Goal: Task Accomplishment & Management: Use online tool/utility

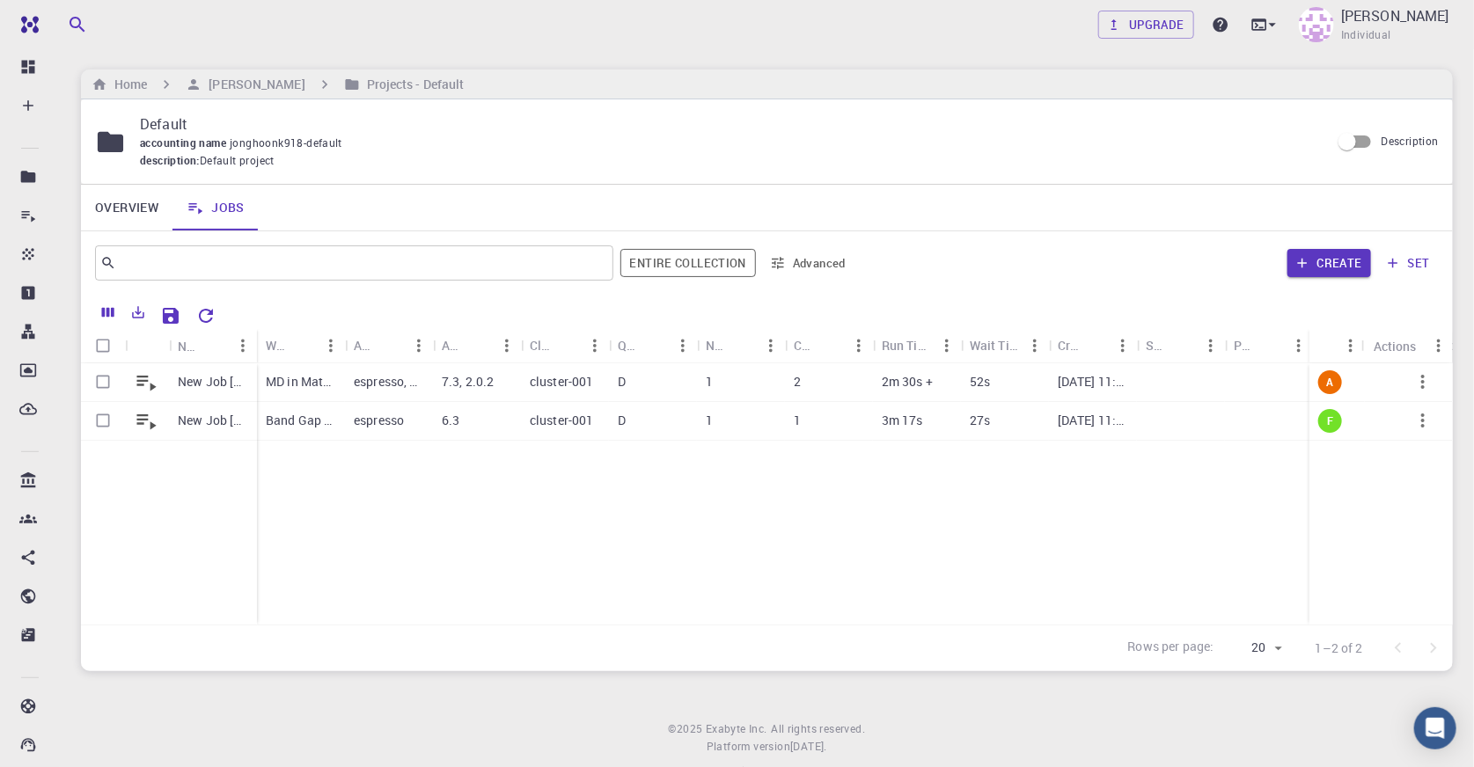
click at [950, 255] on div "Create set" at bounding box center [1150, 263] width 577 height 42
drag, startPoint x: 347, startPoint y: 343, endPoint x: 524, endPoint y: 345, distance: 176.9
click at [524, 345] on div "Workflow Name" at bounding box center [524, 345] width 18 height 34
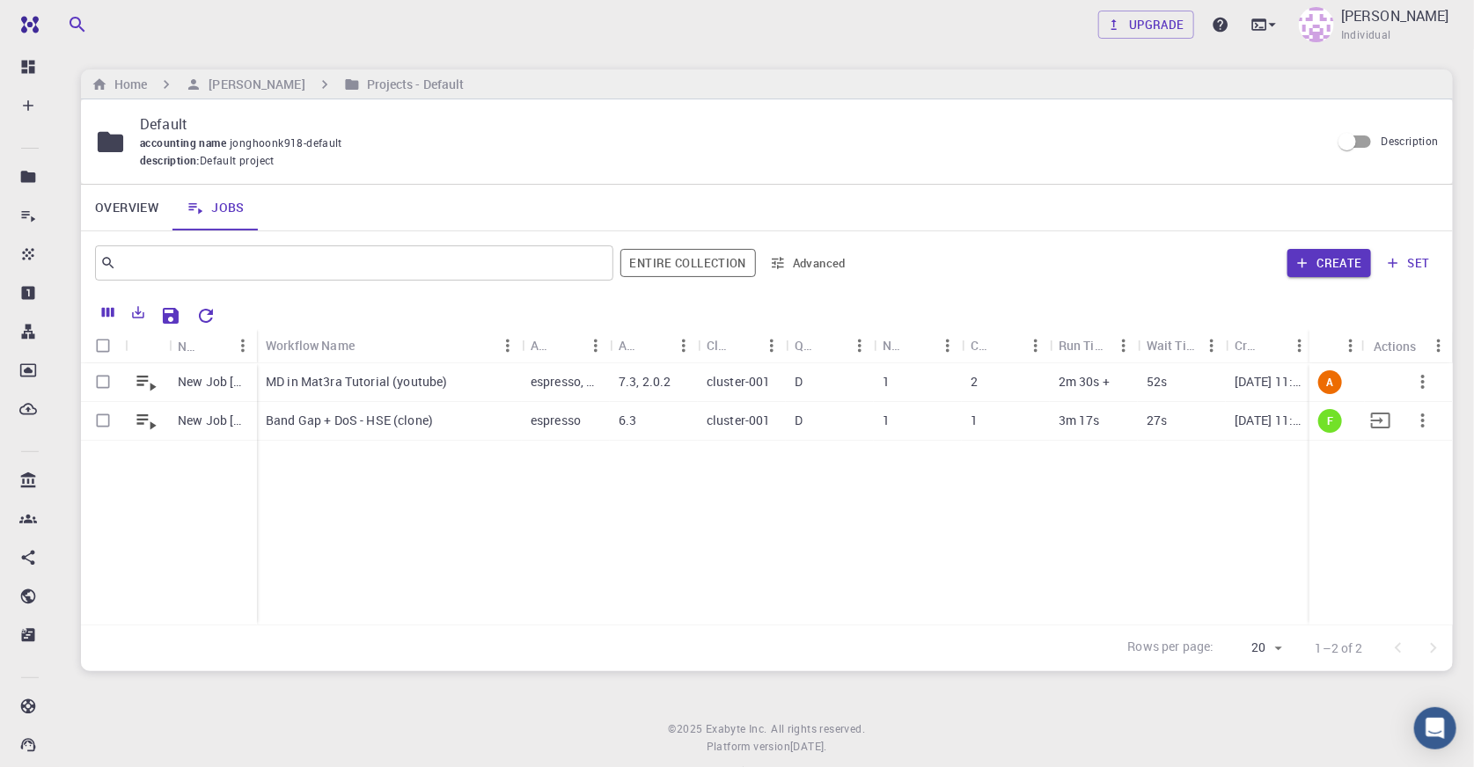
click at [477, 421] on div "Band Gap + DoS - HSE (clone)" at bounding box center [389, 421] width 265 height 39
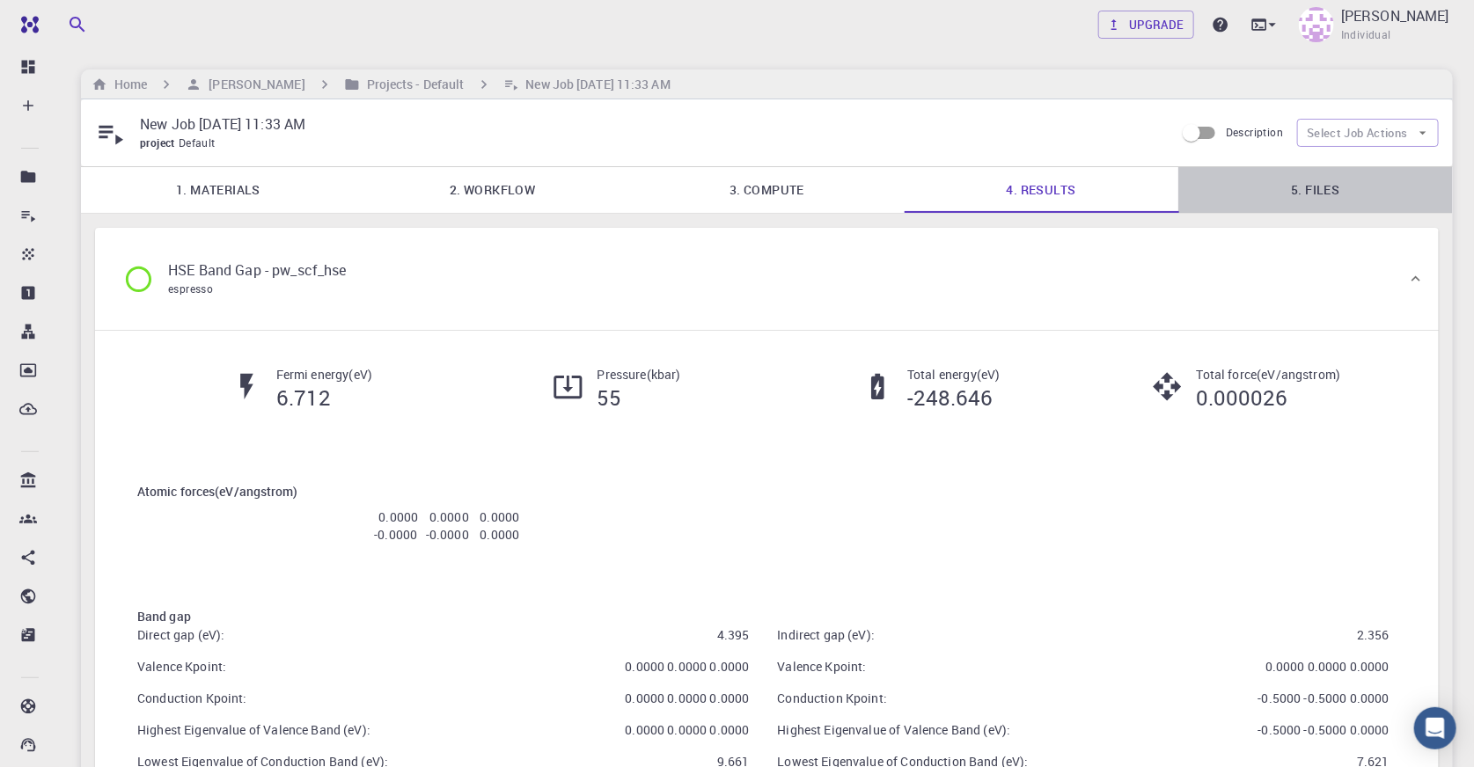
click at [1328, 191] on link "5. Files" at bounding box center [1315, 190] width 275 height 46
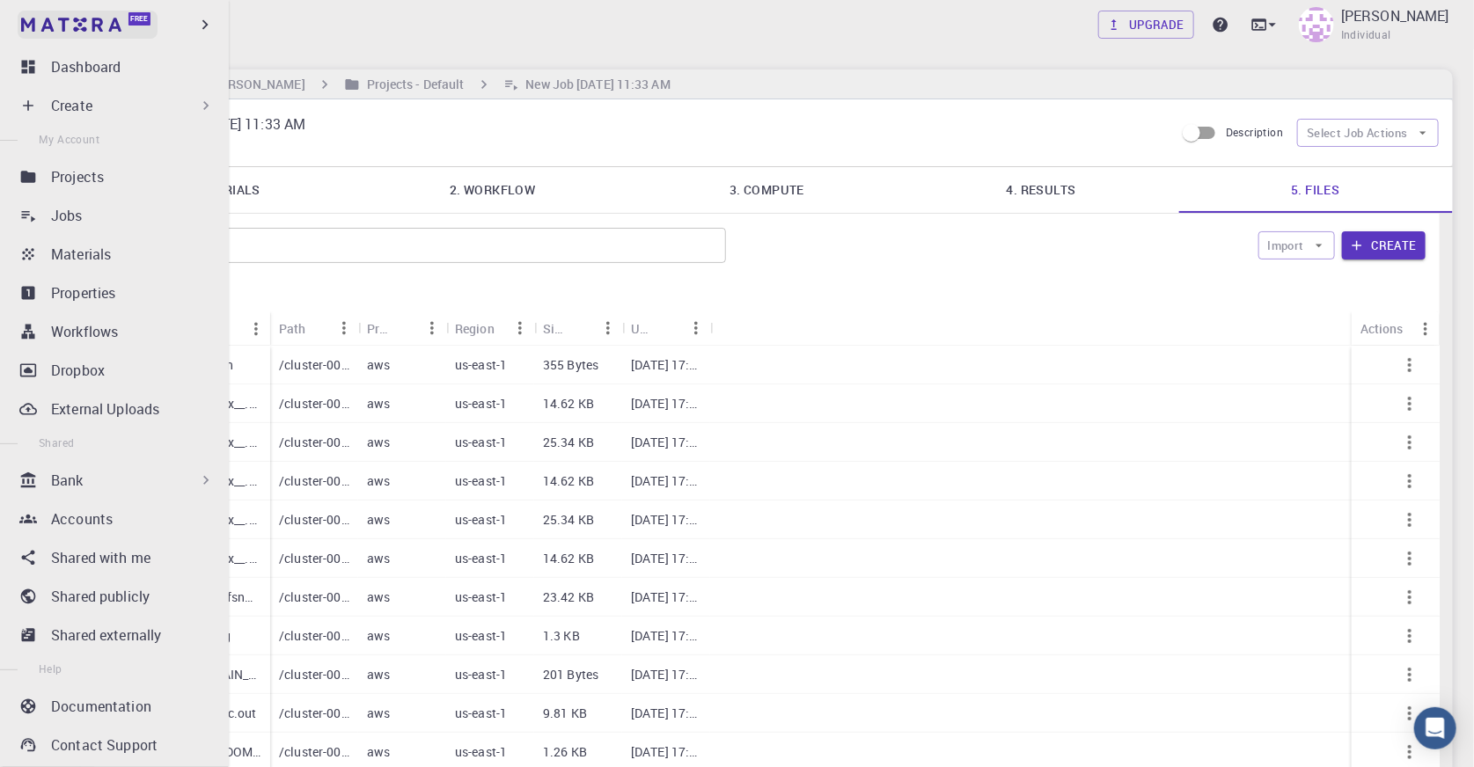
click at [26, 26] on img at bounding box center [33, 25] width 25 height 18
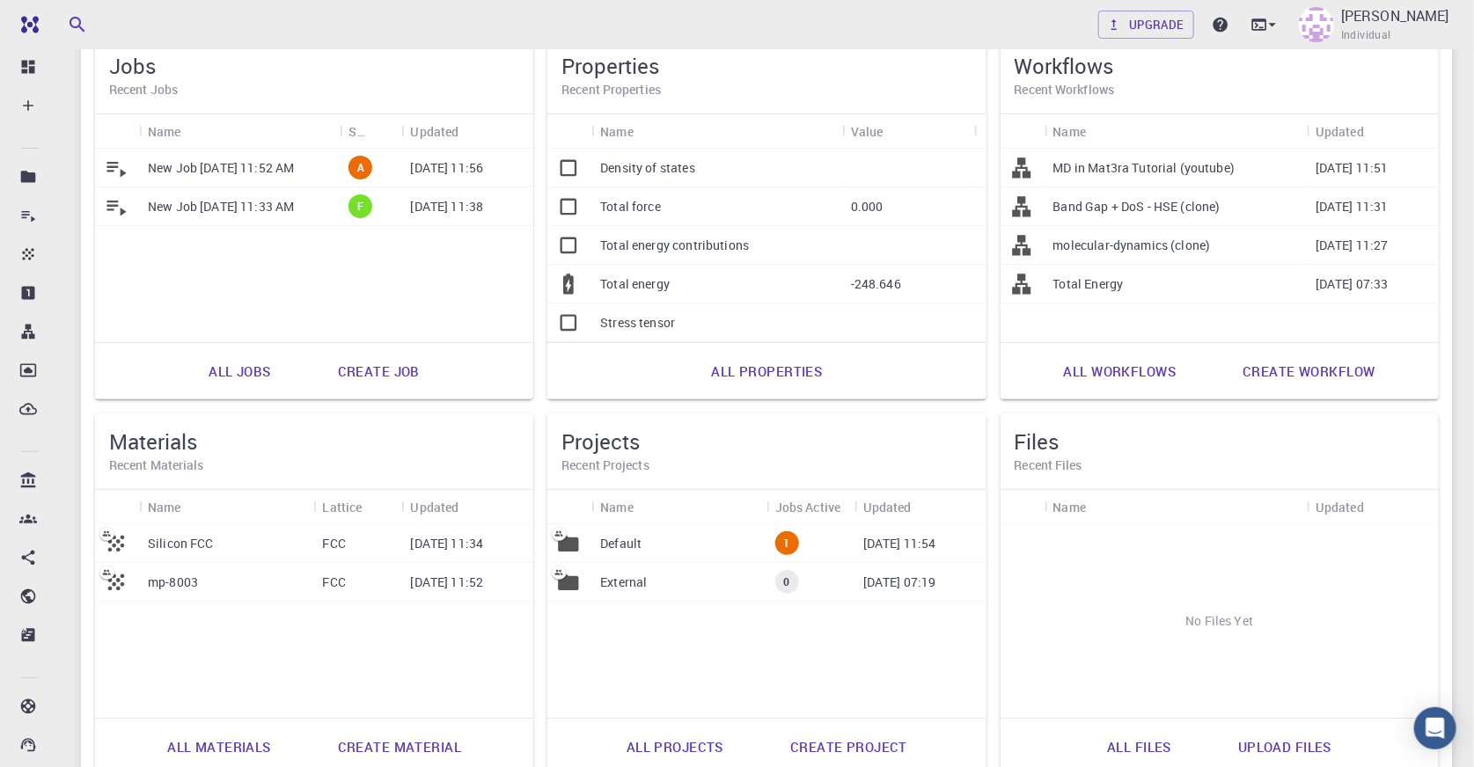
scroll to position [79, 0]
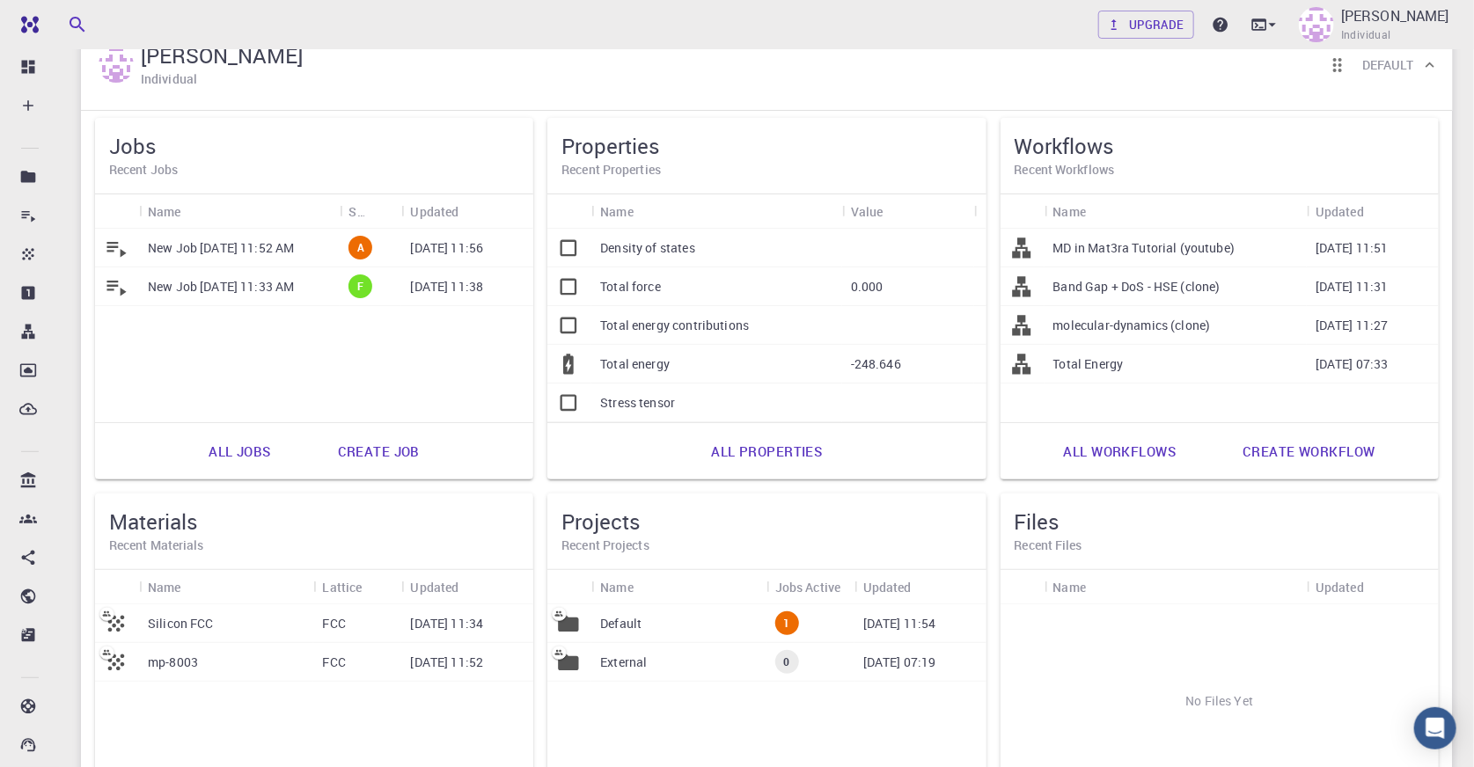
click at [263, 244] on p "New Job [DATE] 11:52 AM" at bounding box center [221, 248] width 146 height 18
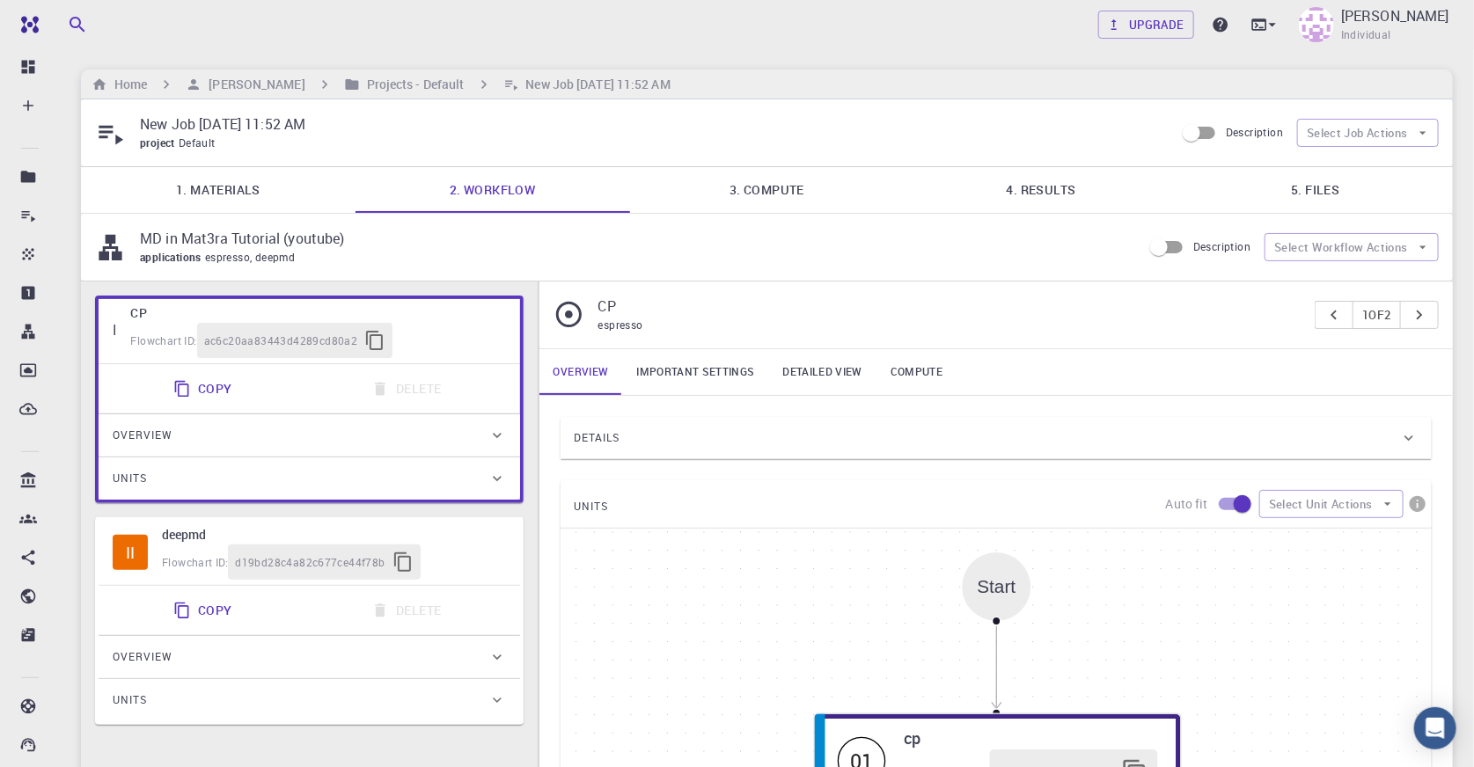
type input "/export/share/pseudo/c/gga/pbe/gbrv/1.2/us/c_pbe_gbrv_1.2.upf"
type input "/export/share/pseudo/n/gga/pbe/gbrv/1.2/us/n_pbe_gbrv_1.2.upf"
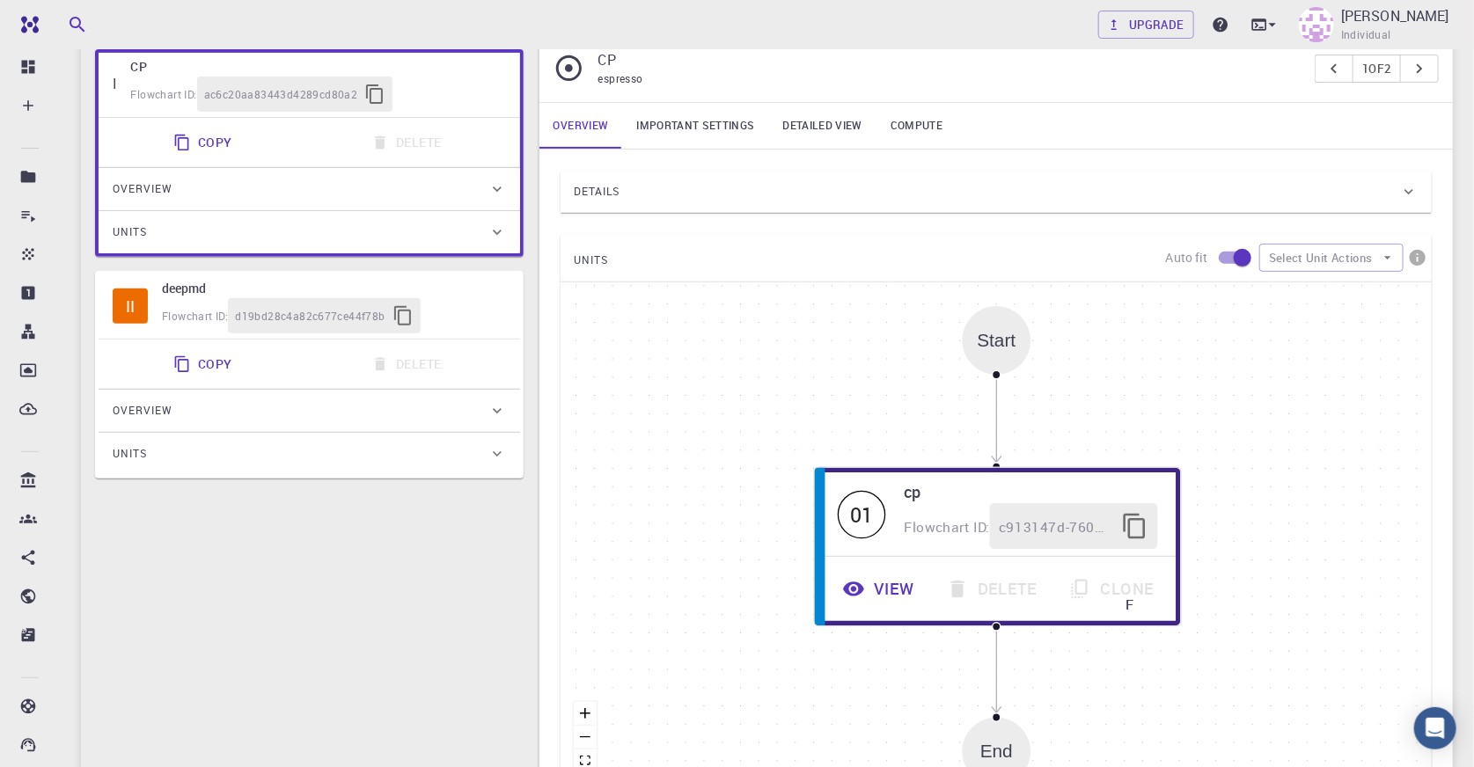
scroll to position [116, 0]
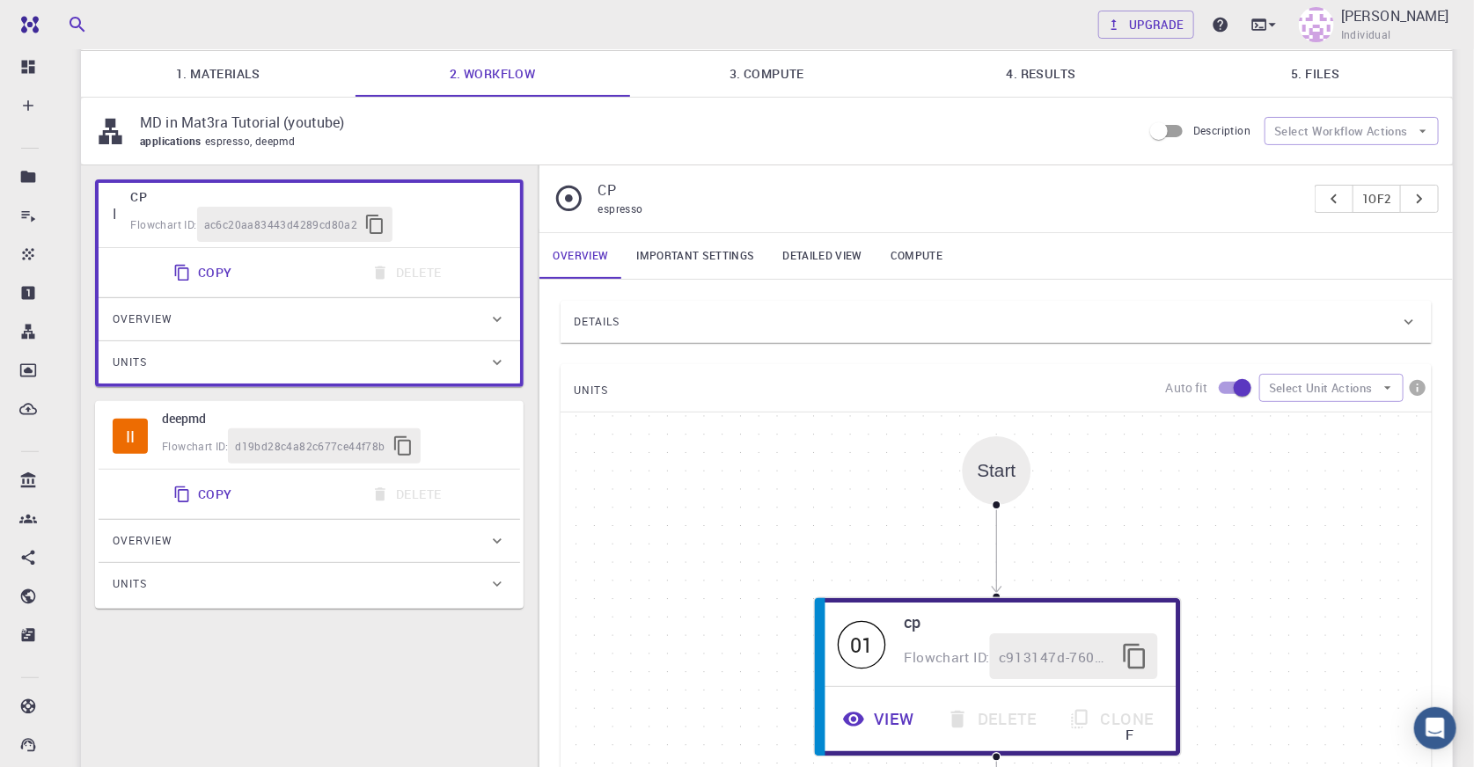
click at [453, 440] on div "Flowchart ID: d19bd28c4a82c677ce44f78b" at bounding box center [334, 446] width 344 height 35
type input "deepmd"
type input "2.0.2"
type input "Default"
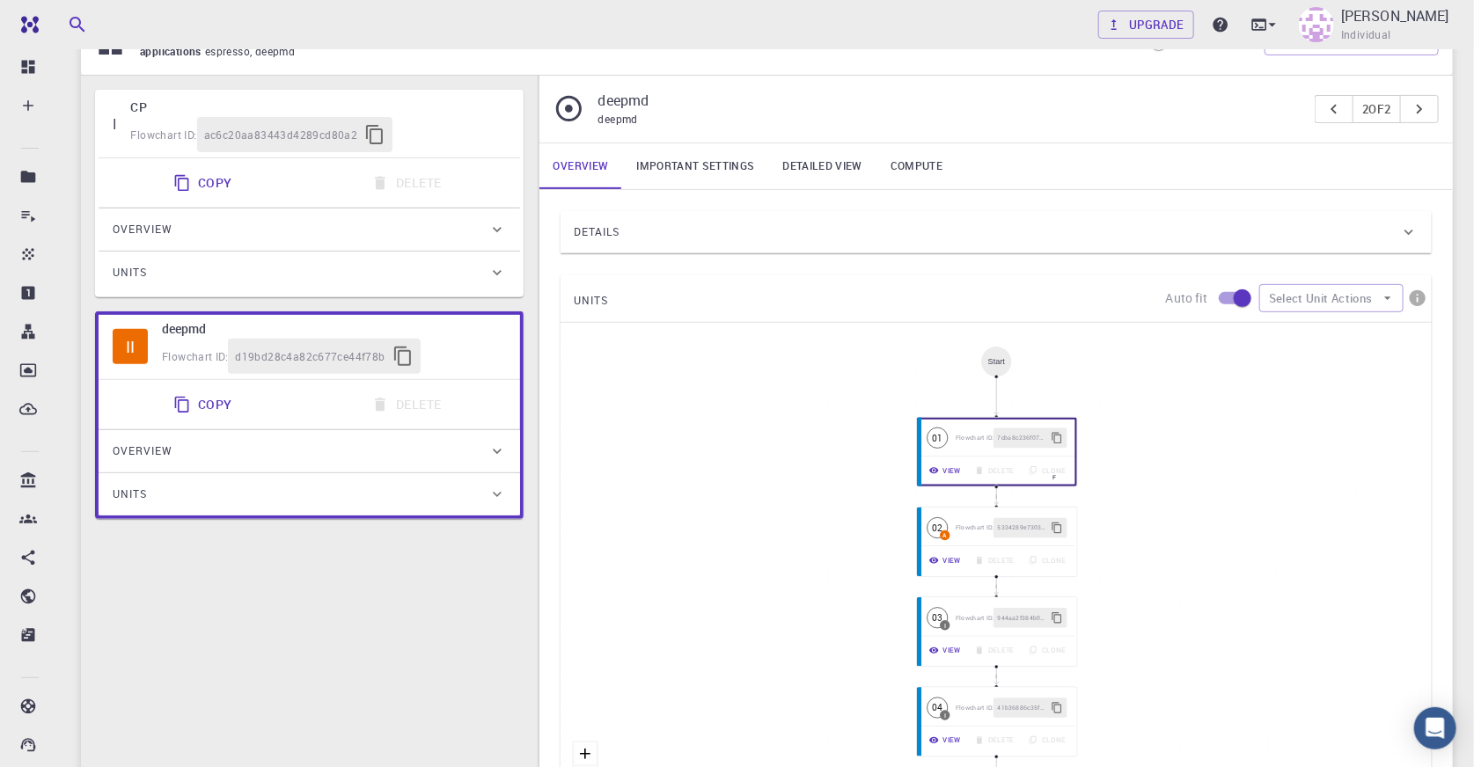
scroll to position [276, 0]
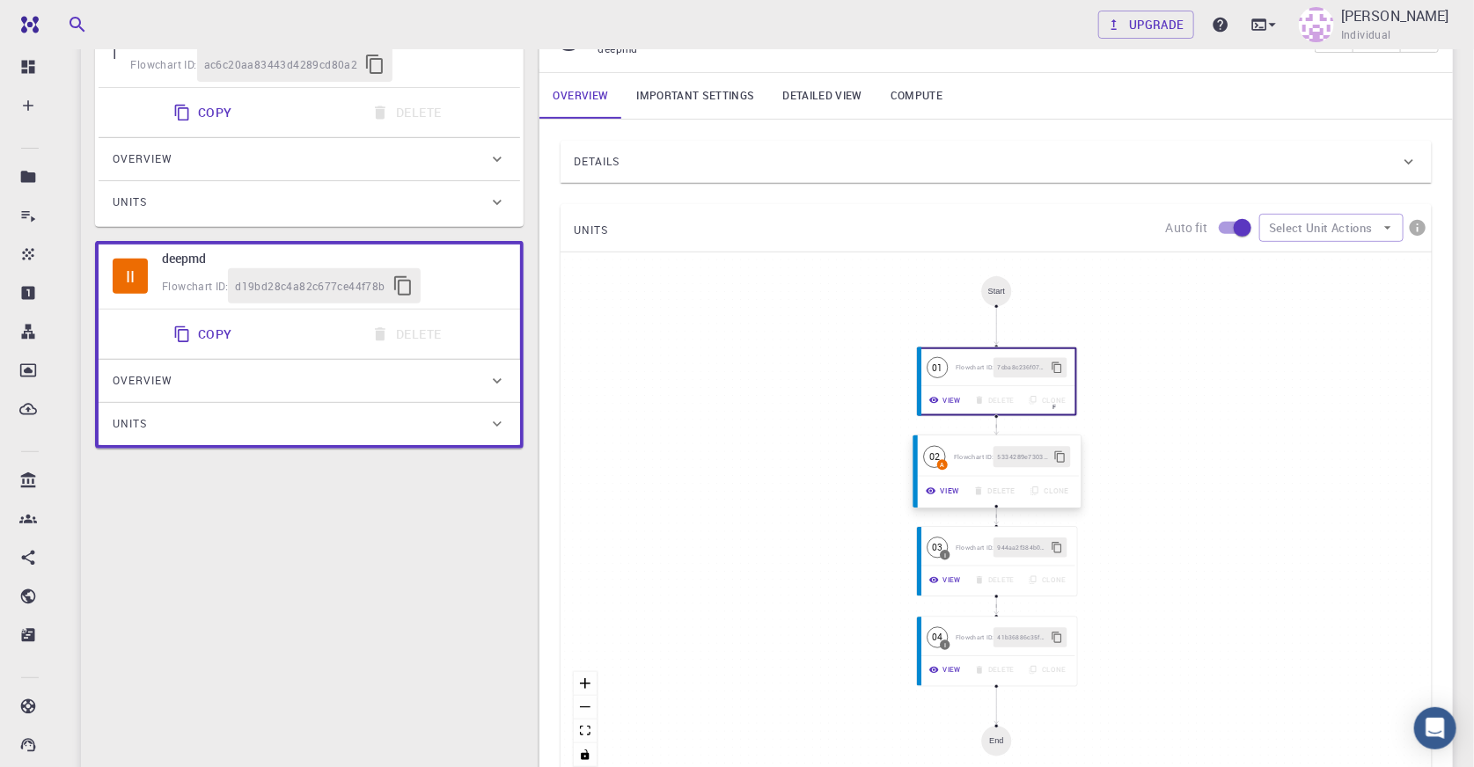
click at [970, 455] on span "Flowchart ID:" at bounding box center [974, 456] width 40 height 9
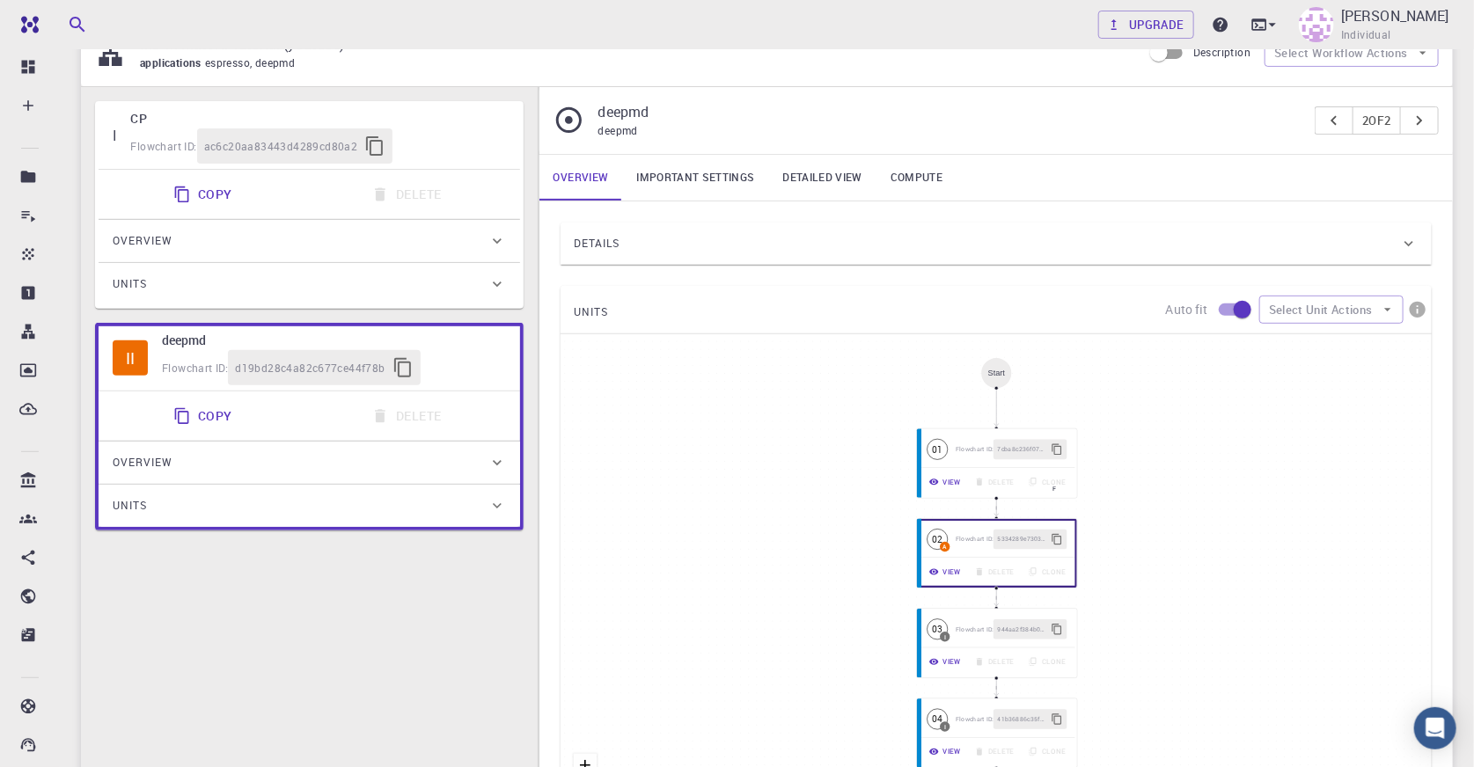
scroll to position [0, 0]
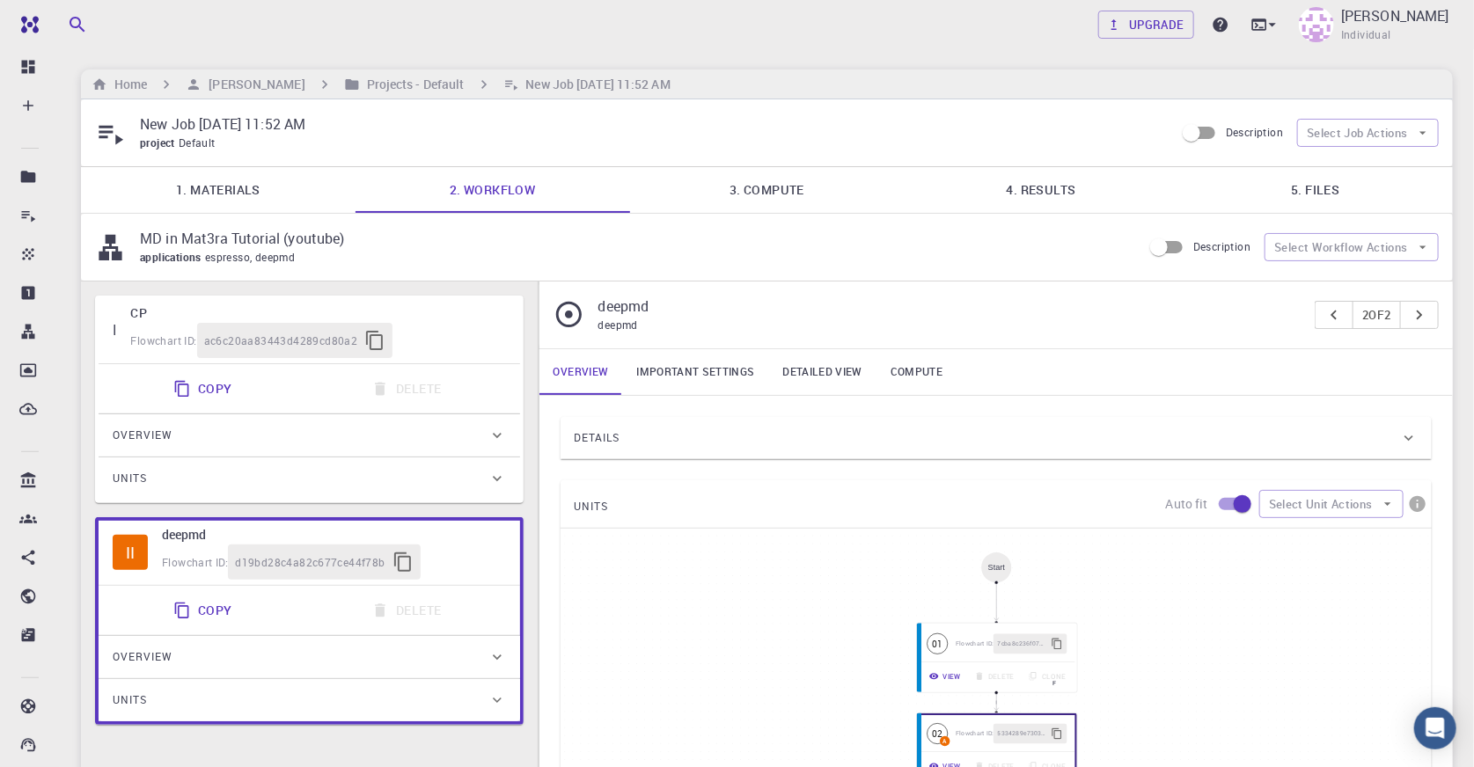
click at [768, 204] on link "3. Compute" at bounding box center [767, 190] width 275 height 46
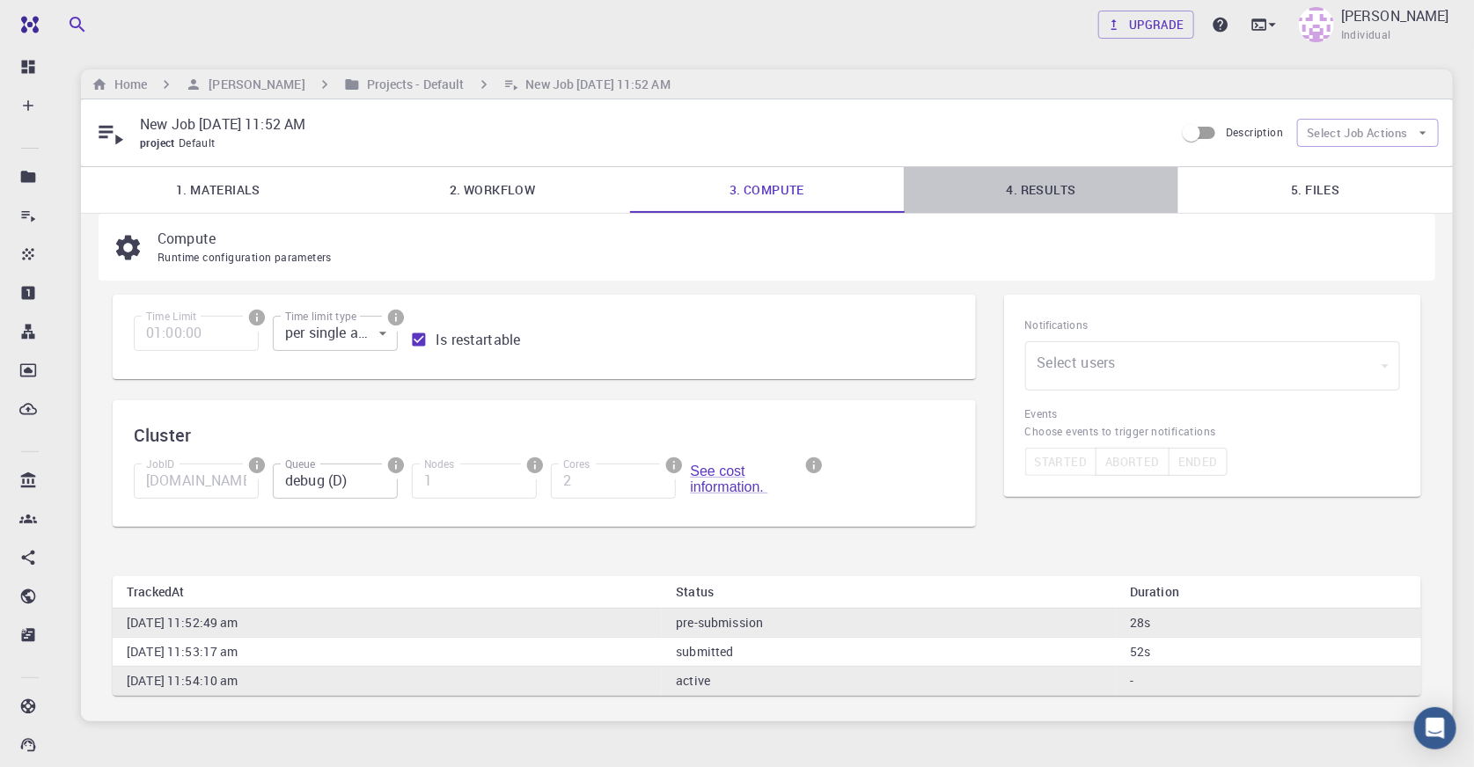
click at [1028, 196] on link "4. Results" at bounding box center [1041, 190] width 275 height 46
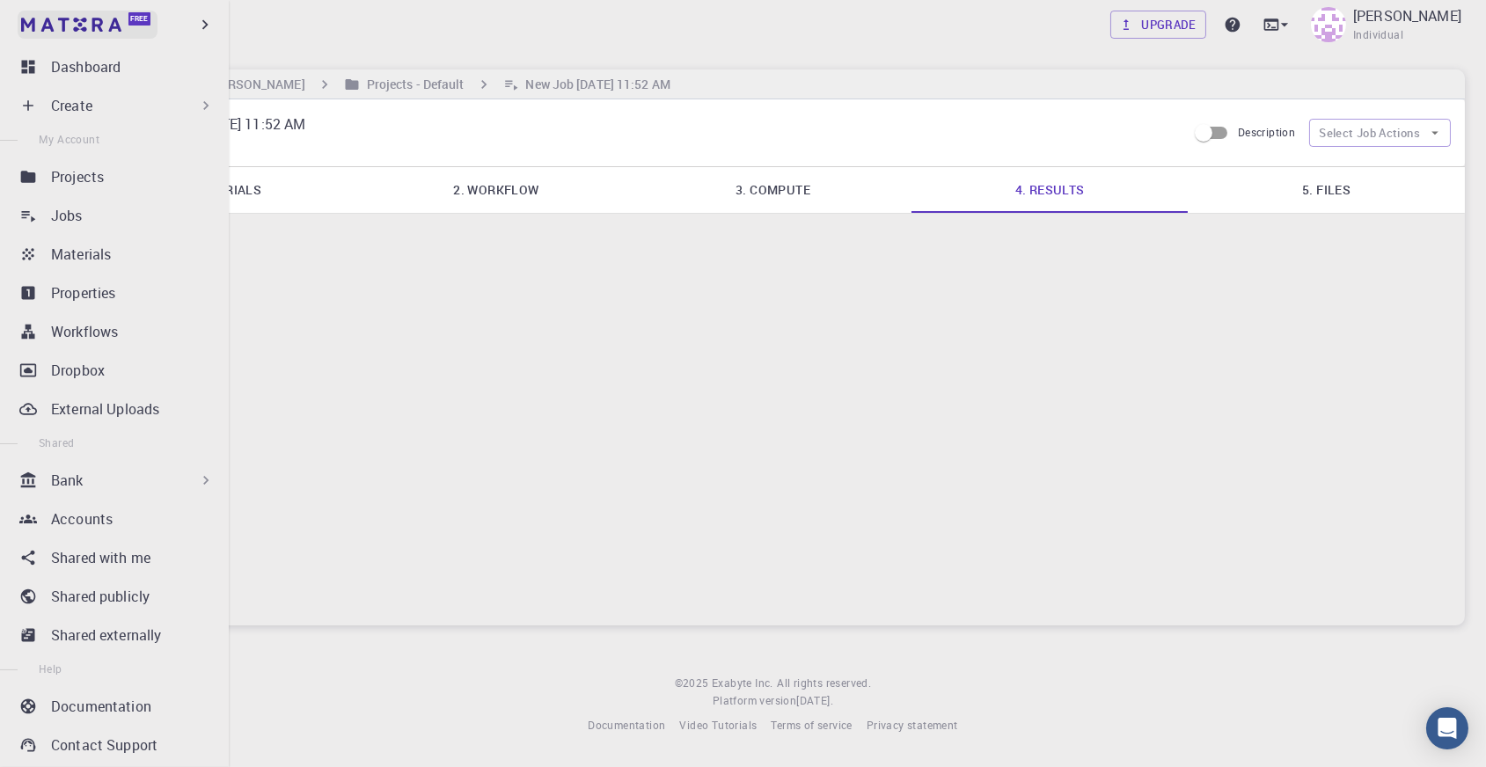
click at [33, 24] on link "Free" at bounding box center [88, 25] width 140 height 28
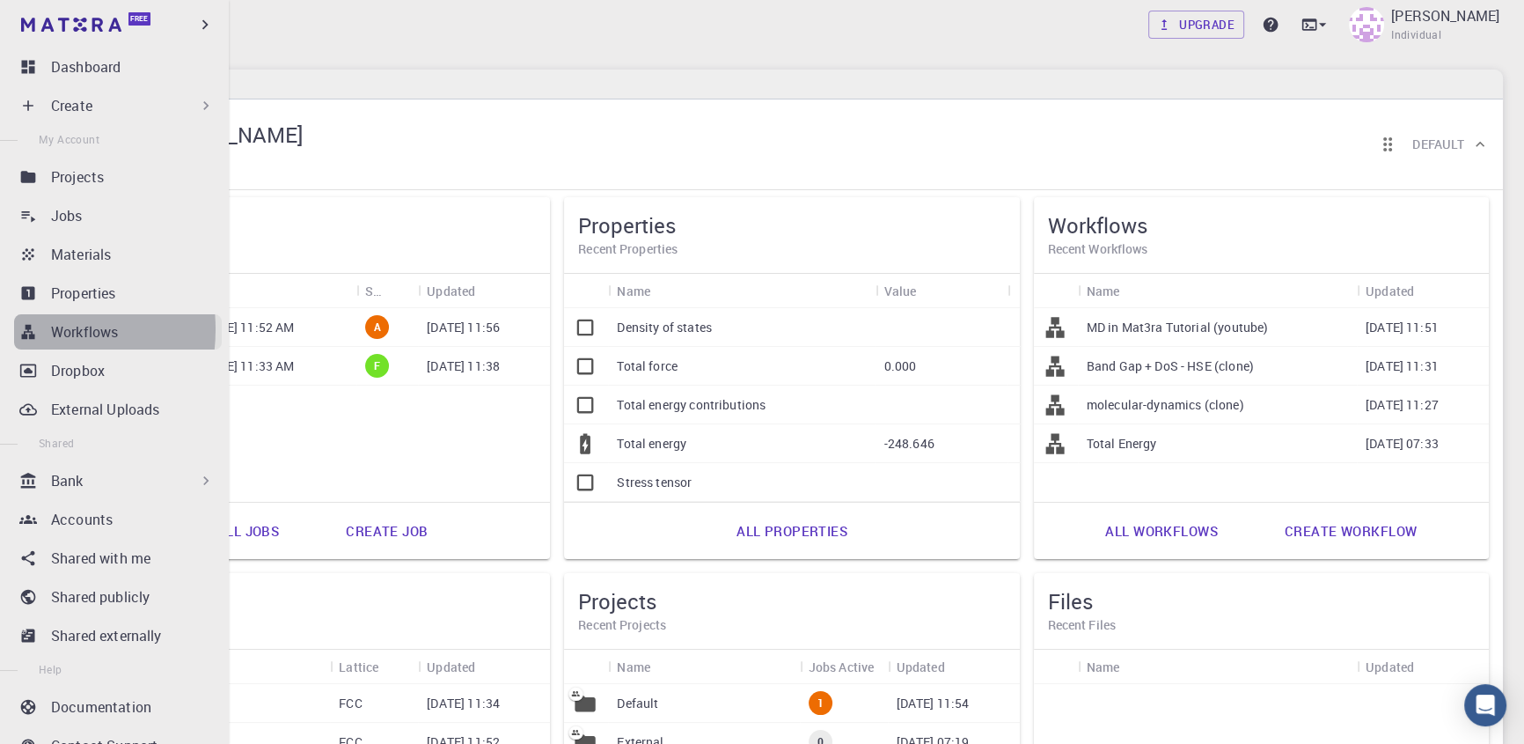
click at [26, 329] on icon at bounding box center [28, 332] width 18 height 18
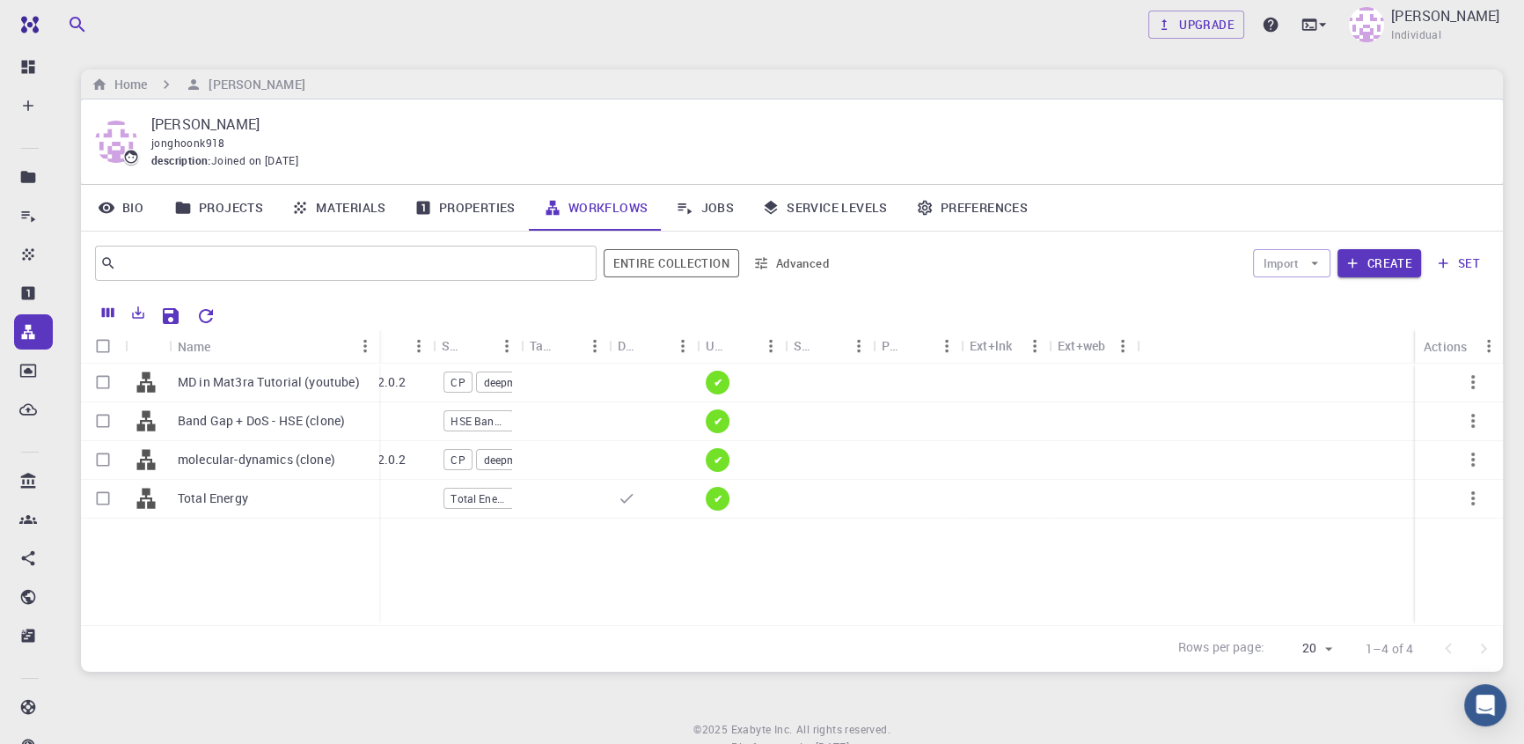
drag, startPoint x: 255, startPoint y: 338, endPoint x: 378, endPoint y: 339, distance: 122.3
click at [378, 339] on div "Name" at bounding box center [381, 346] width 18 height 34
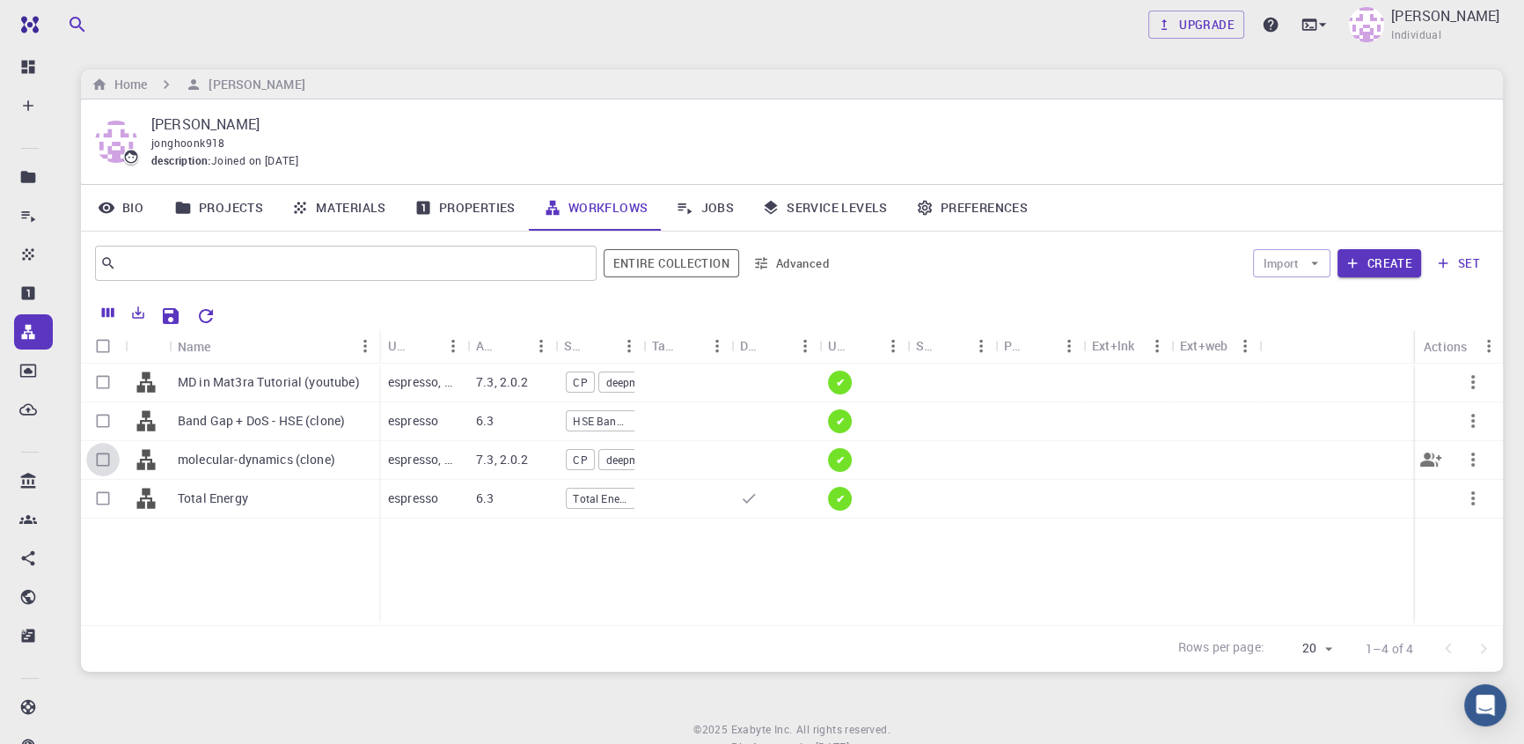
click at [101, 463] on input "Select row" at bounding box center [102, 459] width 33 height 33
checkbox input "true"
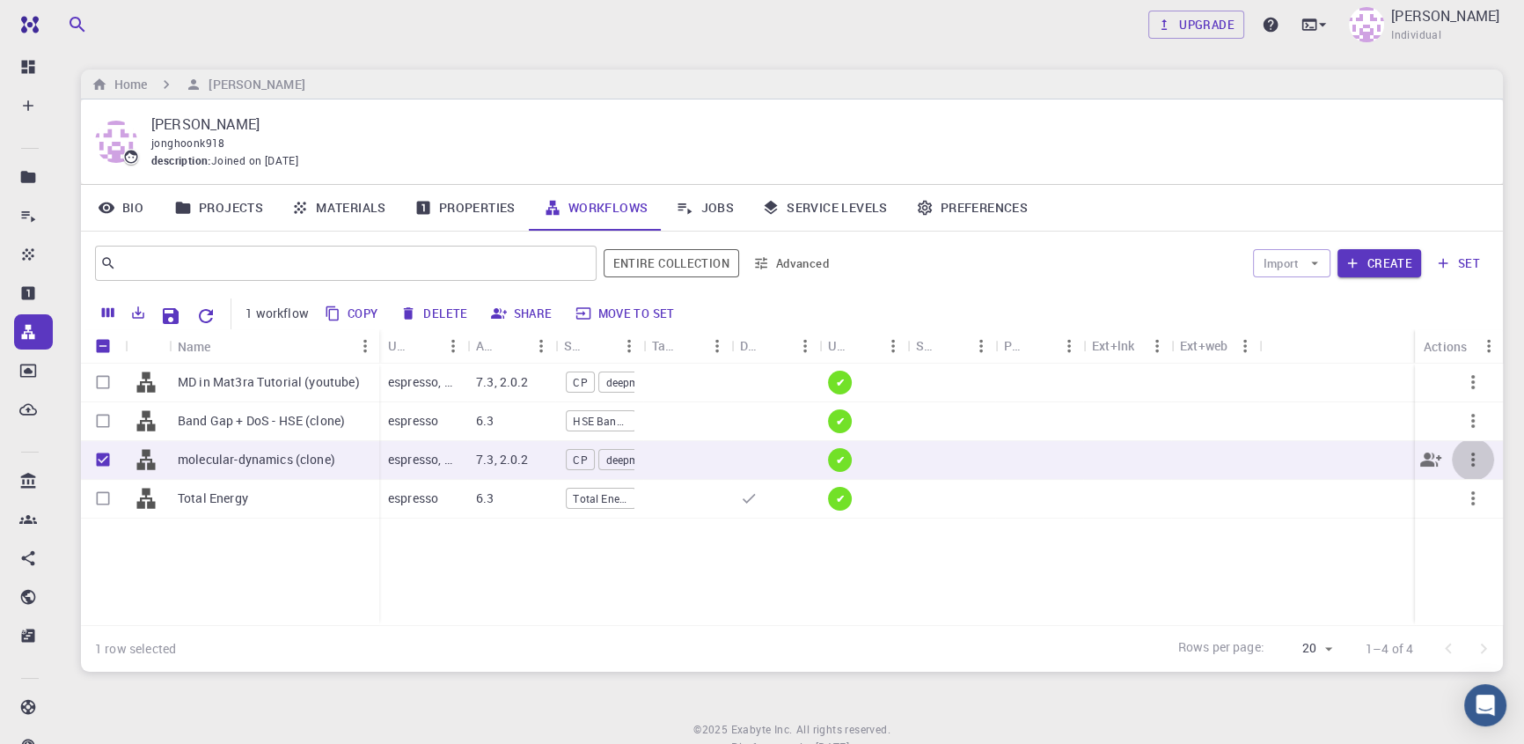
click at [1473, 460] on icon "button" at bounding box center [1473, 459] width 21 height 21
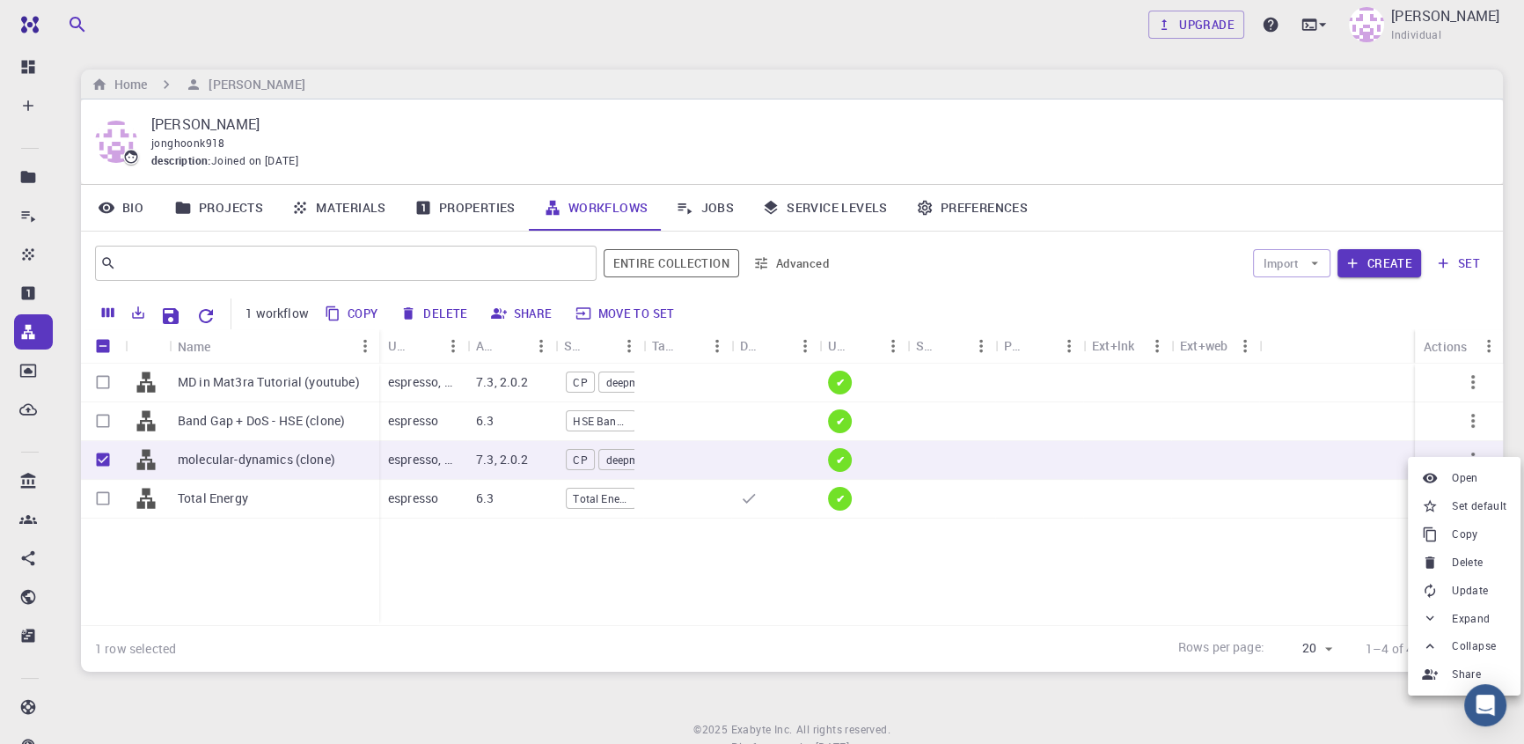
click at [1473, 560] on span "Delete" at bounding box center [1467, 563] width 31 height 18
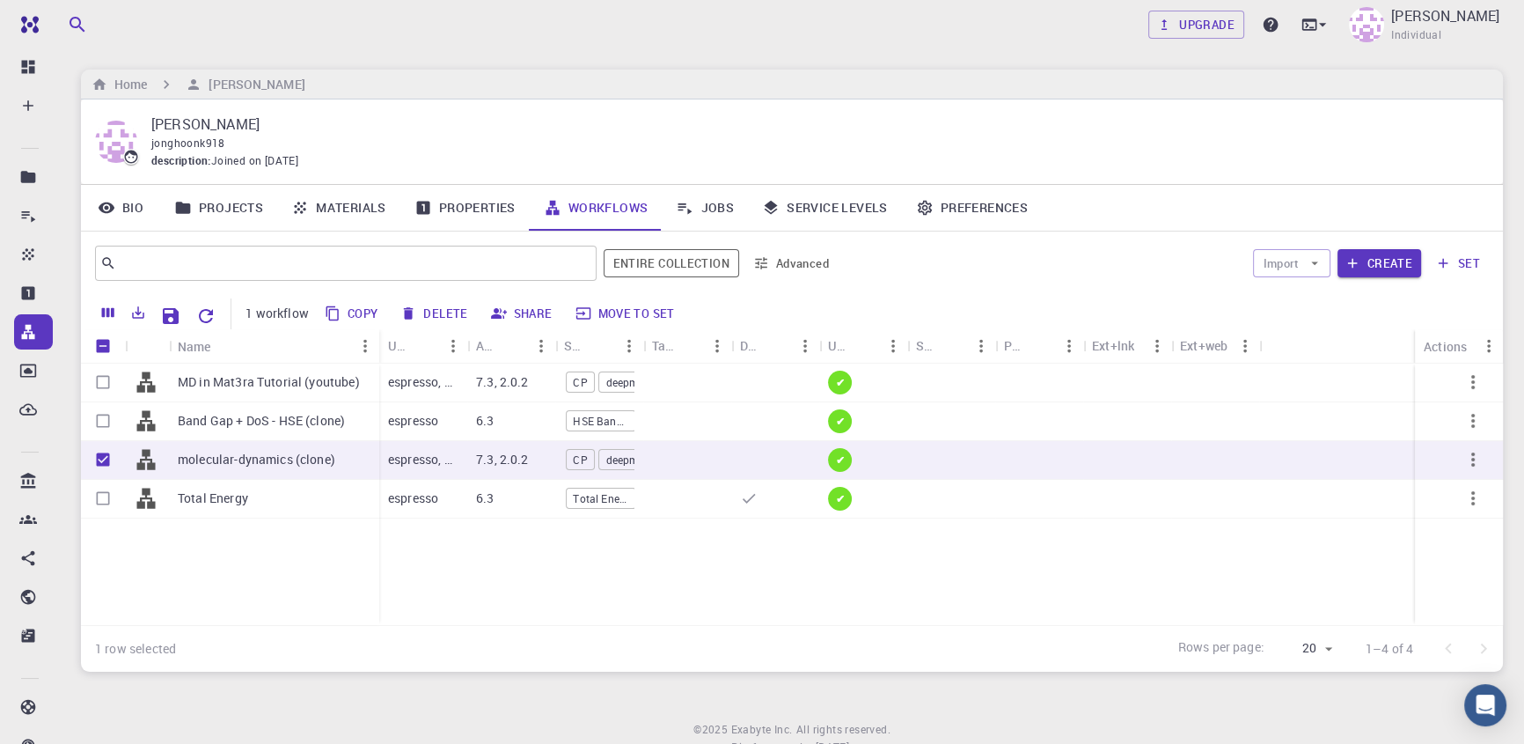
checkbox input "false"
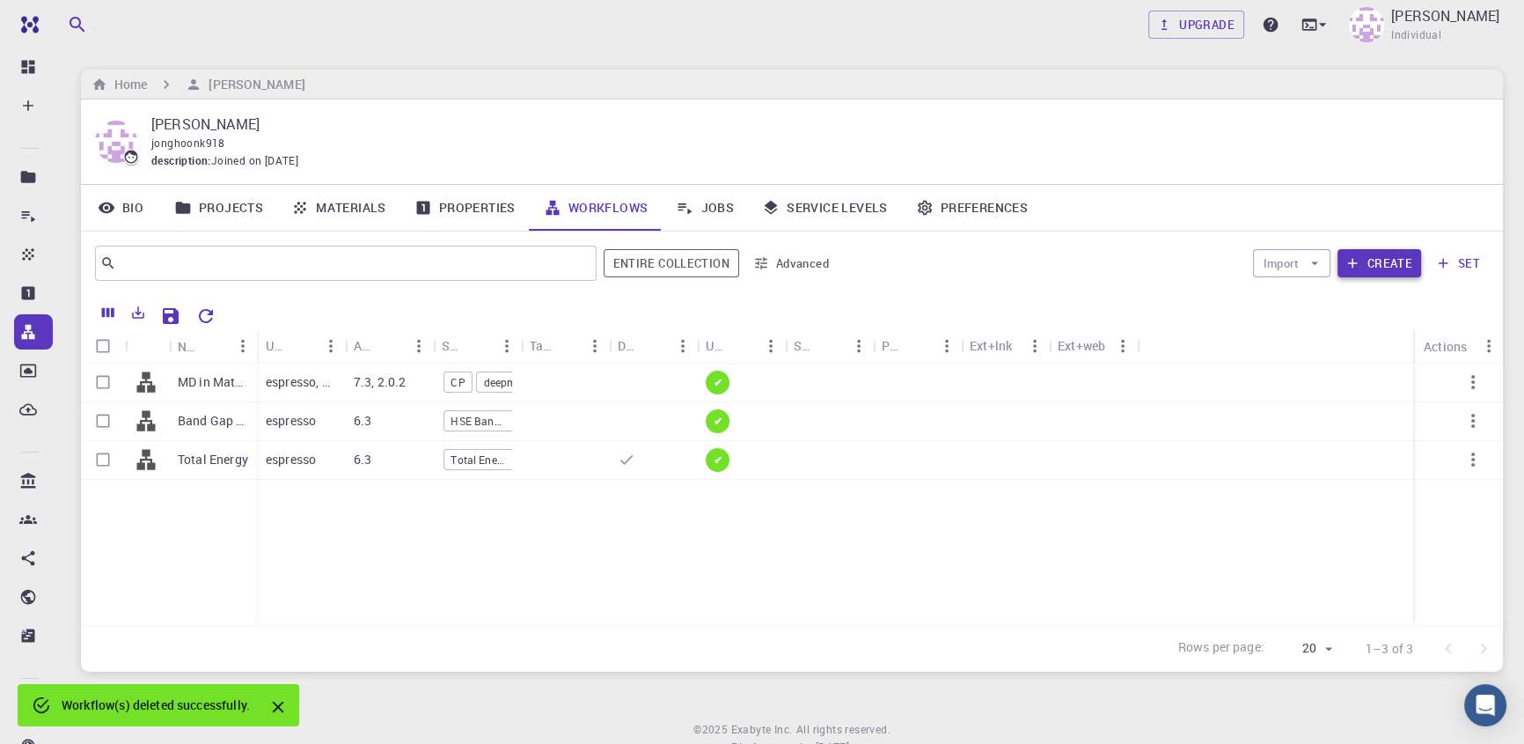
click at [1369, 253] on button "Create" at bounding box center [1380, 263] width 84 height 28
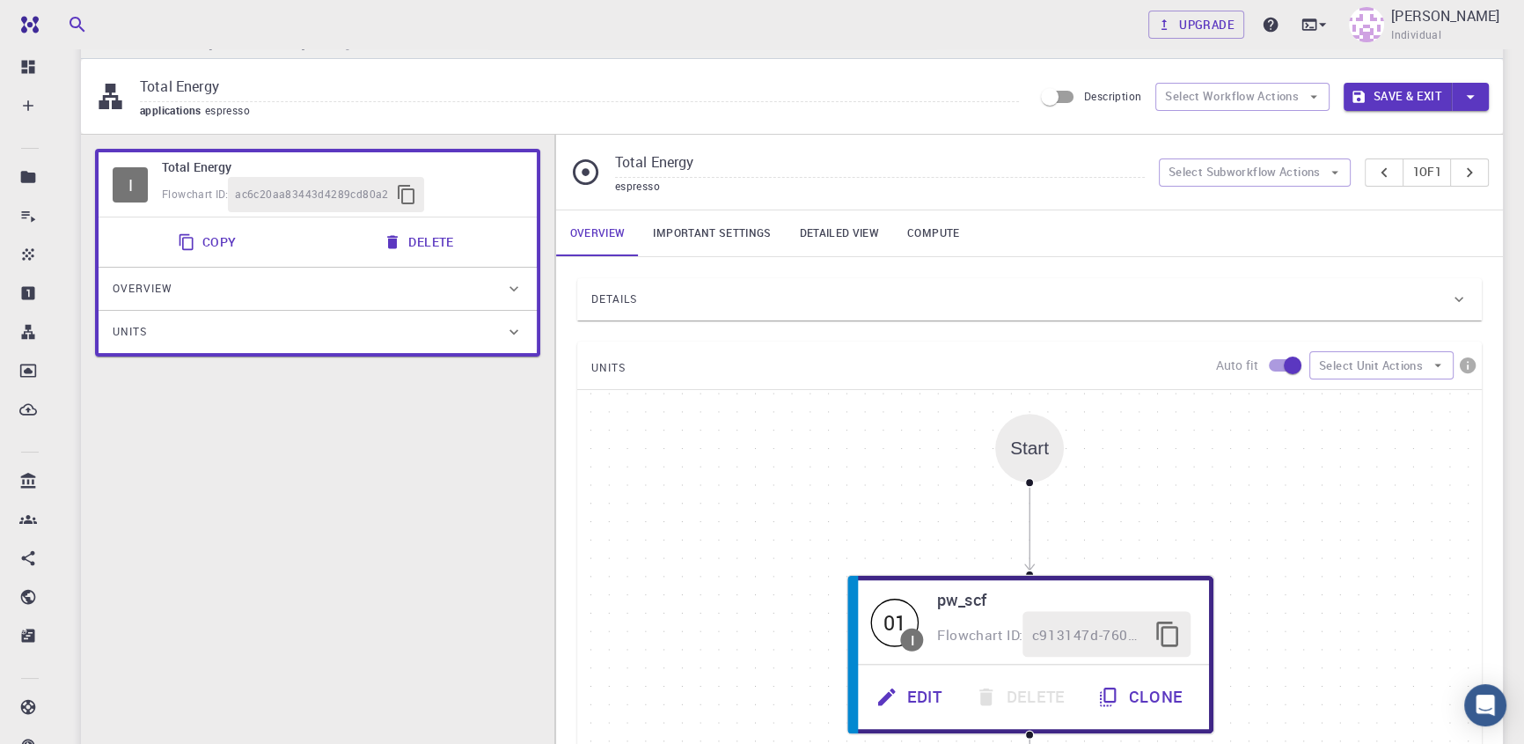
scroll to position [79, 0]
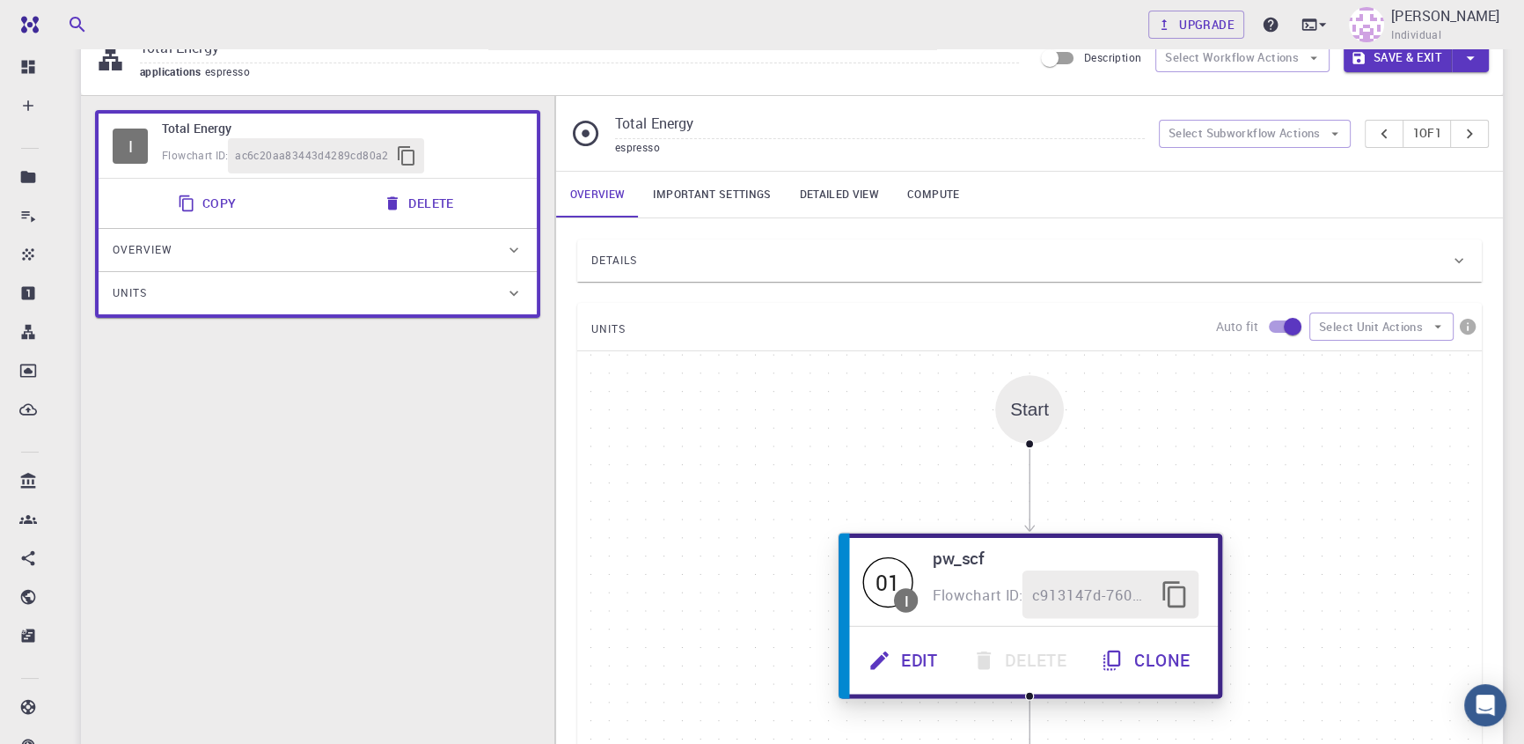
click at [897, 656] on button "Edit" at bounding box center [905, 660] width 104 height 48
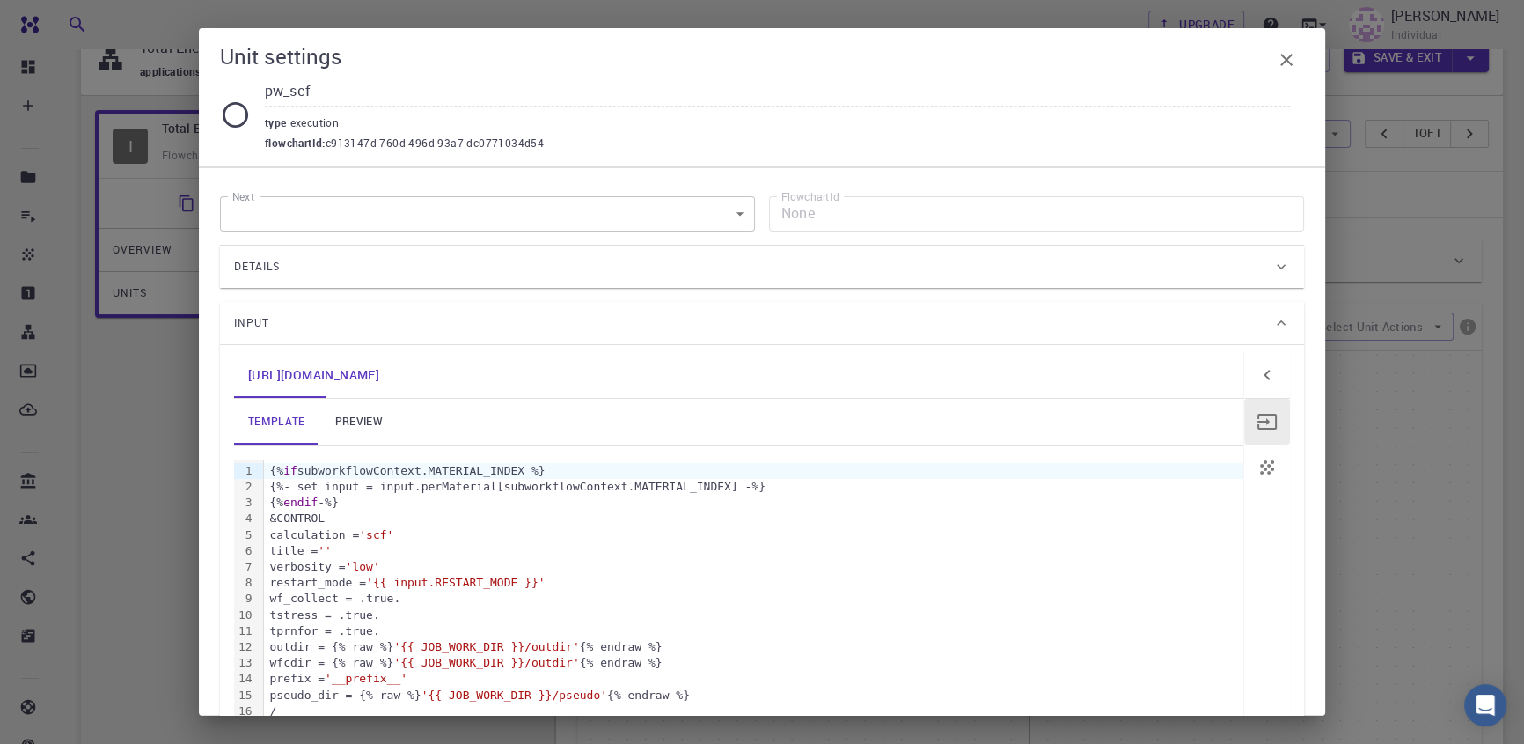
click at [410, 223] on body "Free Dashboard Create New Job New Material Create Material Upload File Import f…" at bounding box center [762, 535] width 1524 height 1228
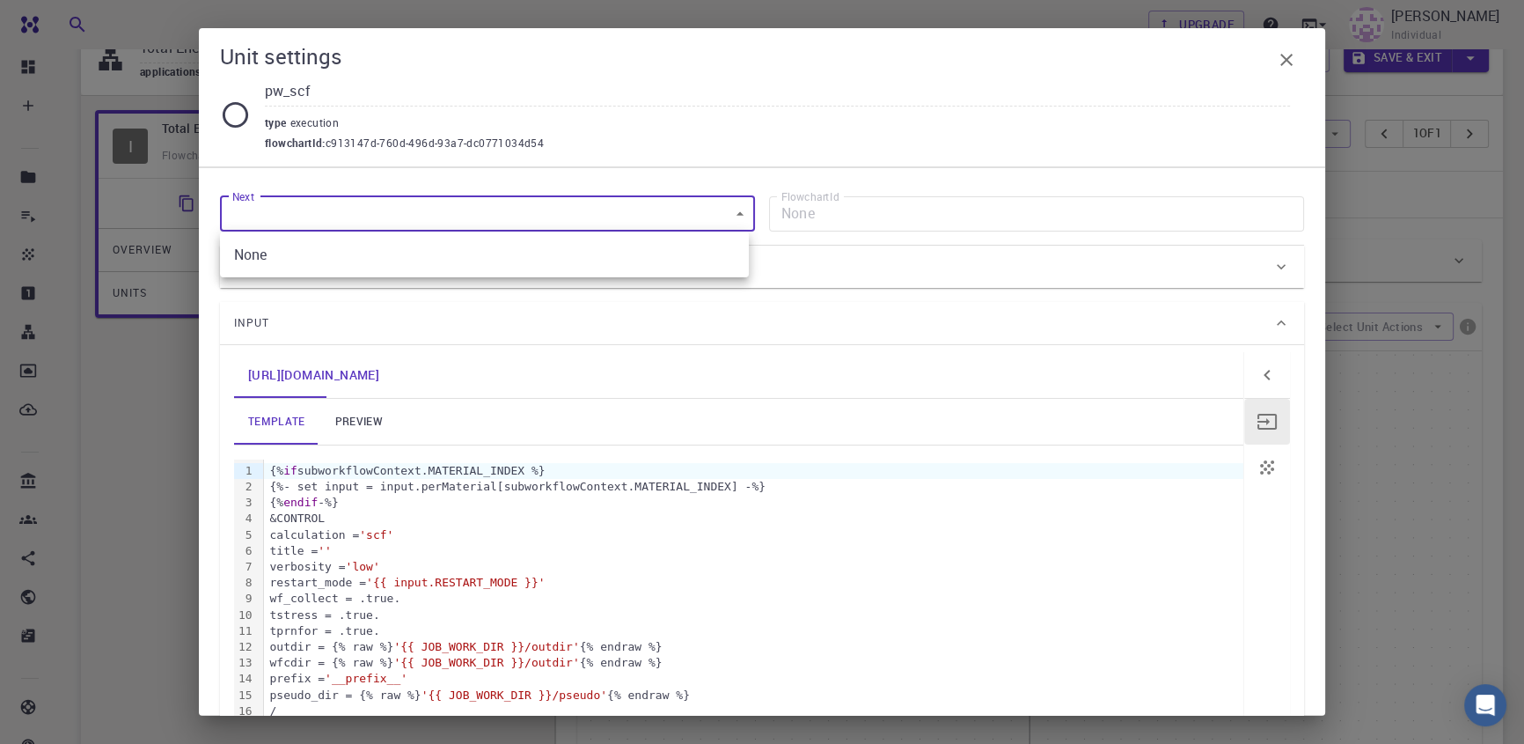
click at [410, 223] on div at bounding box center [762, 372] width 1524 height 744
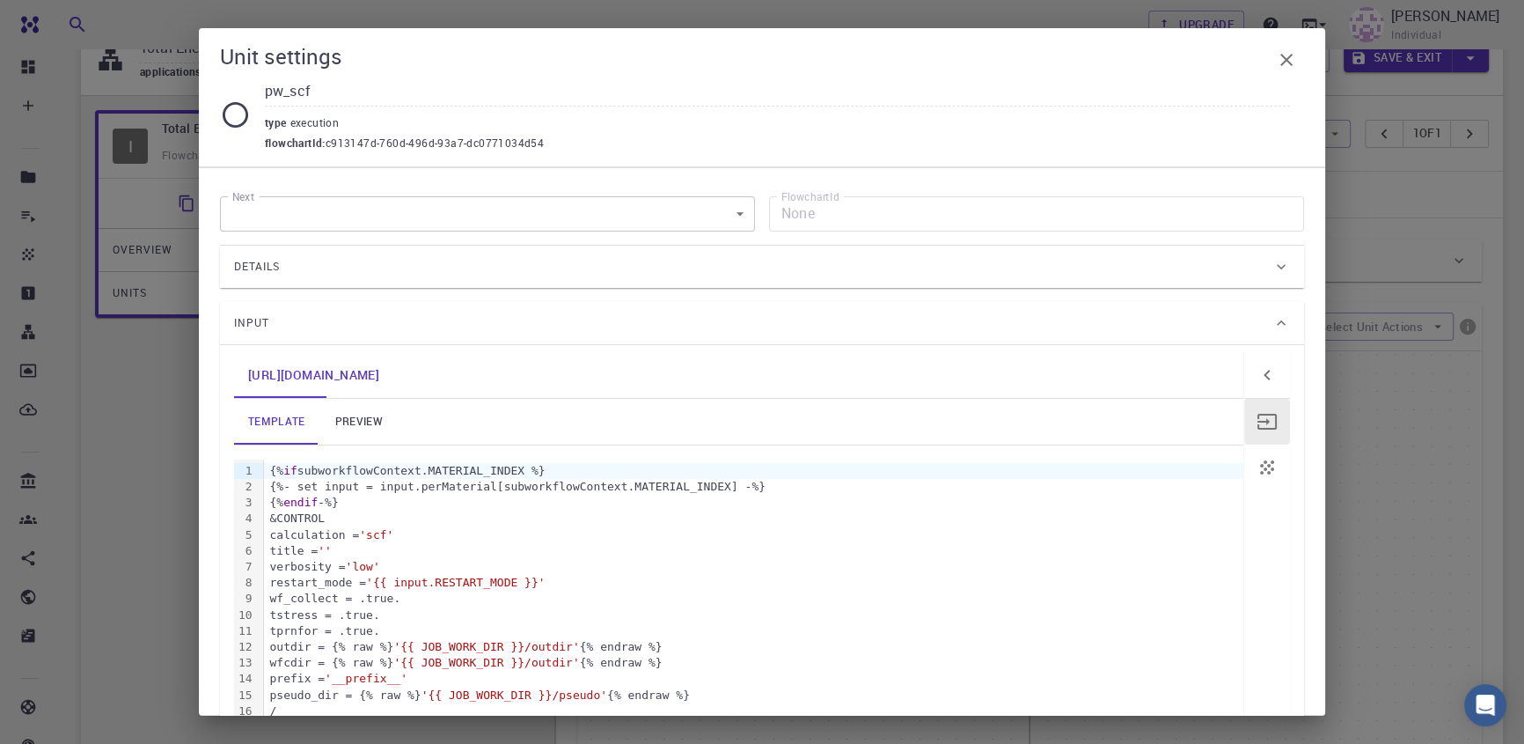
click at [392, 255] on div "Details" at bounding box center [753, 267] width 1038 height 28
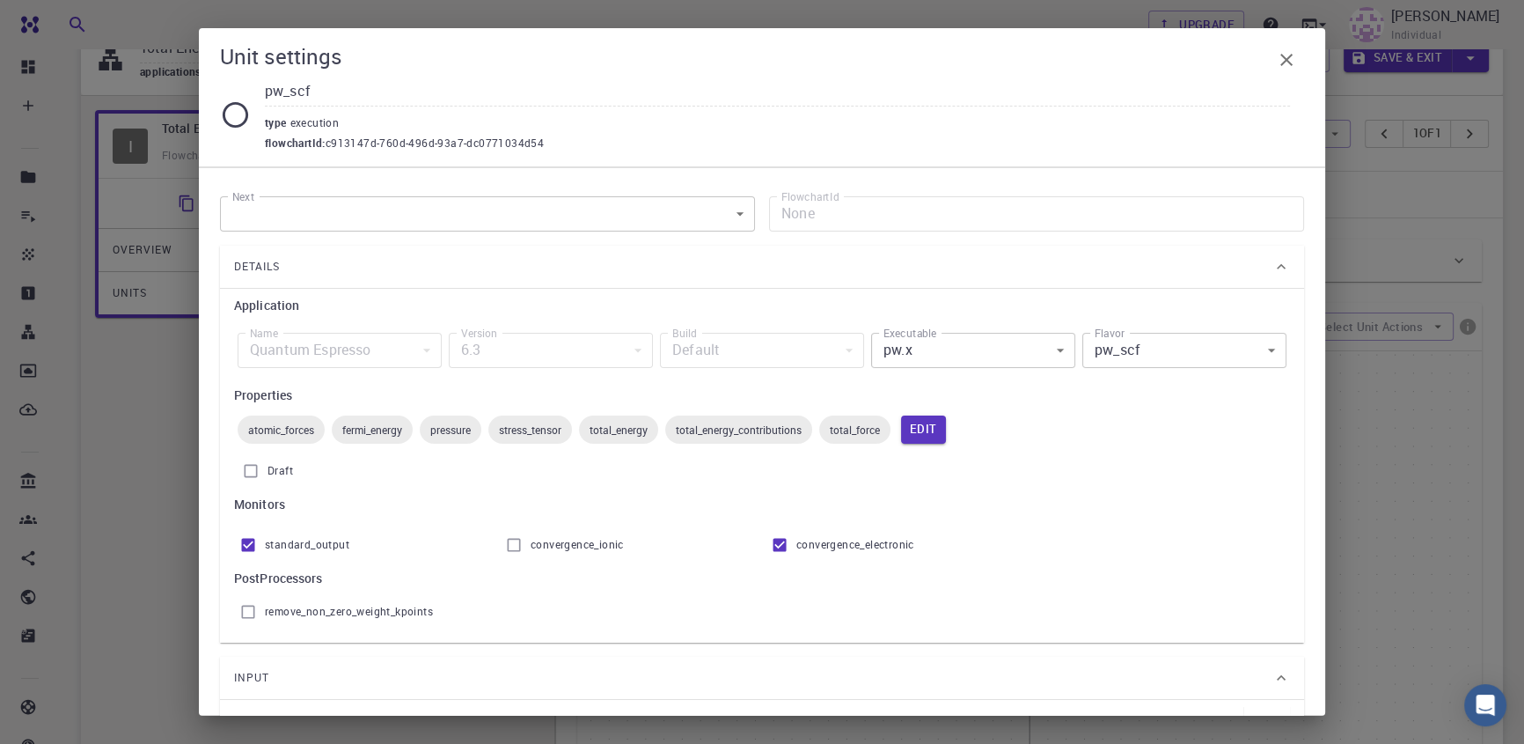
click at [1012, 354] on body "Free Dashboard Create New Job New Material Create Material Upload File Import f…" at bounding box center [762, 535] width 1524 height 1228
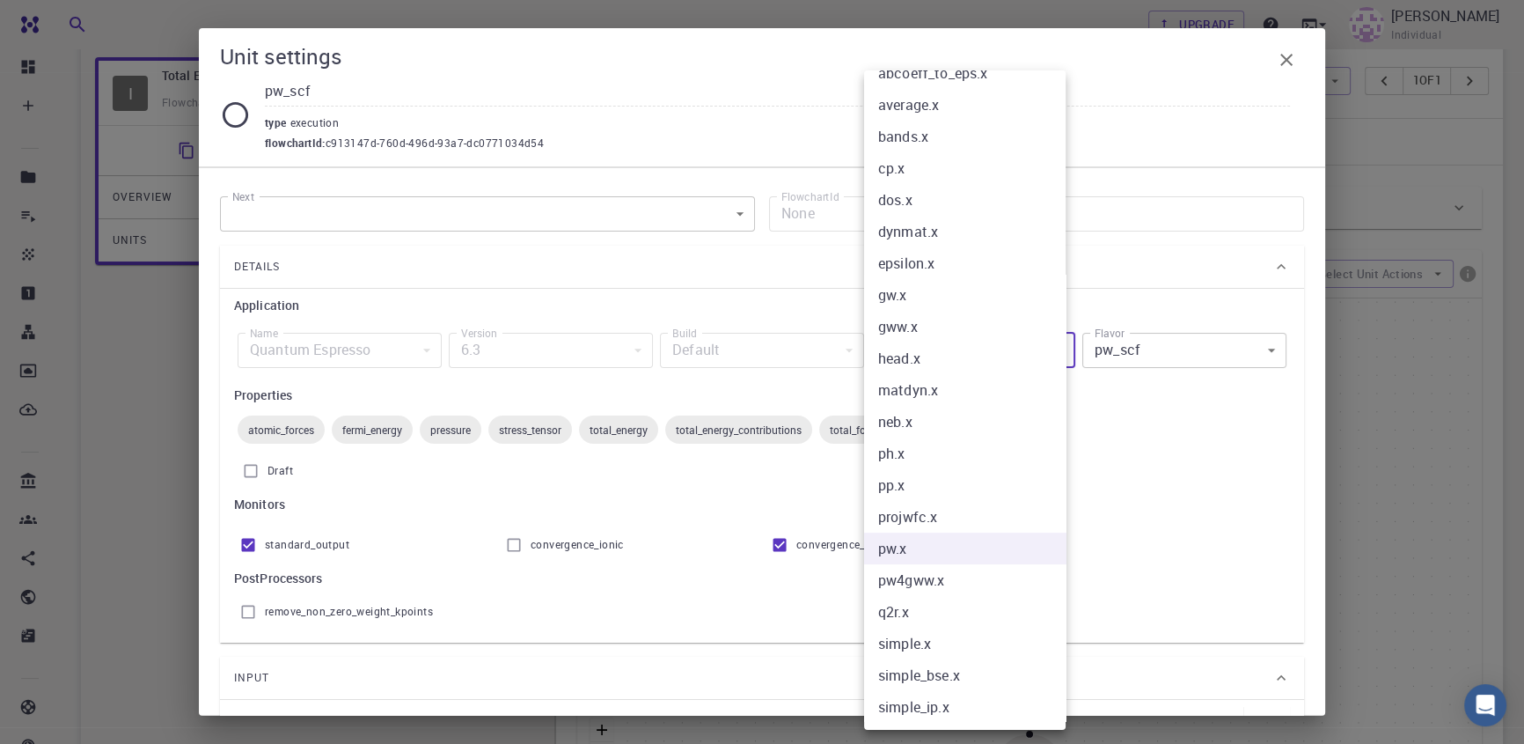
scroll to position [159, 0]
click at [1192, 493] on div at bounding box center [762, 372] width 1524 height 744
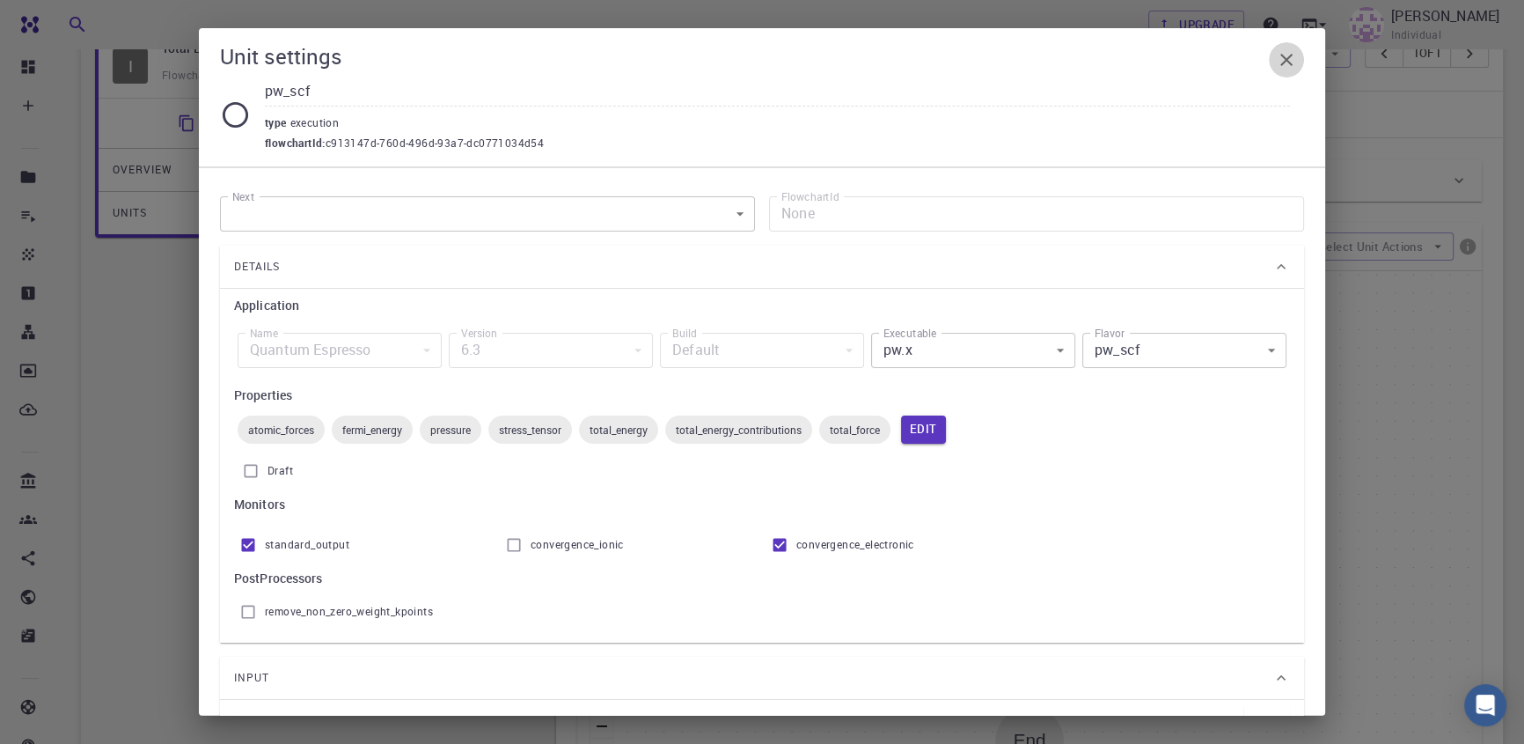
click at [1284, 51] on icon "button" at bounding box center [1286, 59] width 21 height 21
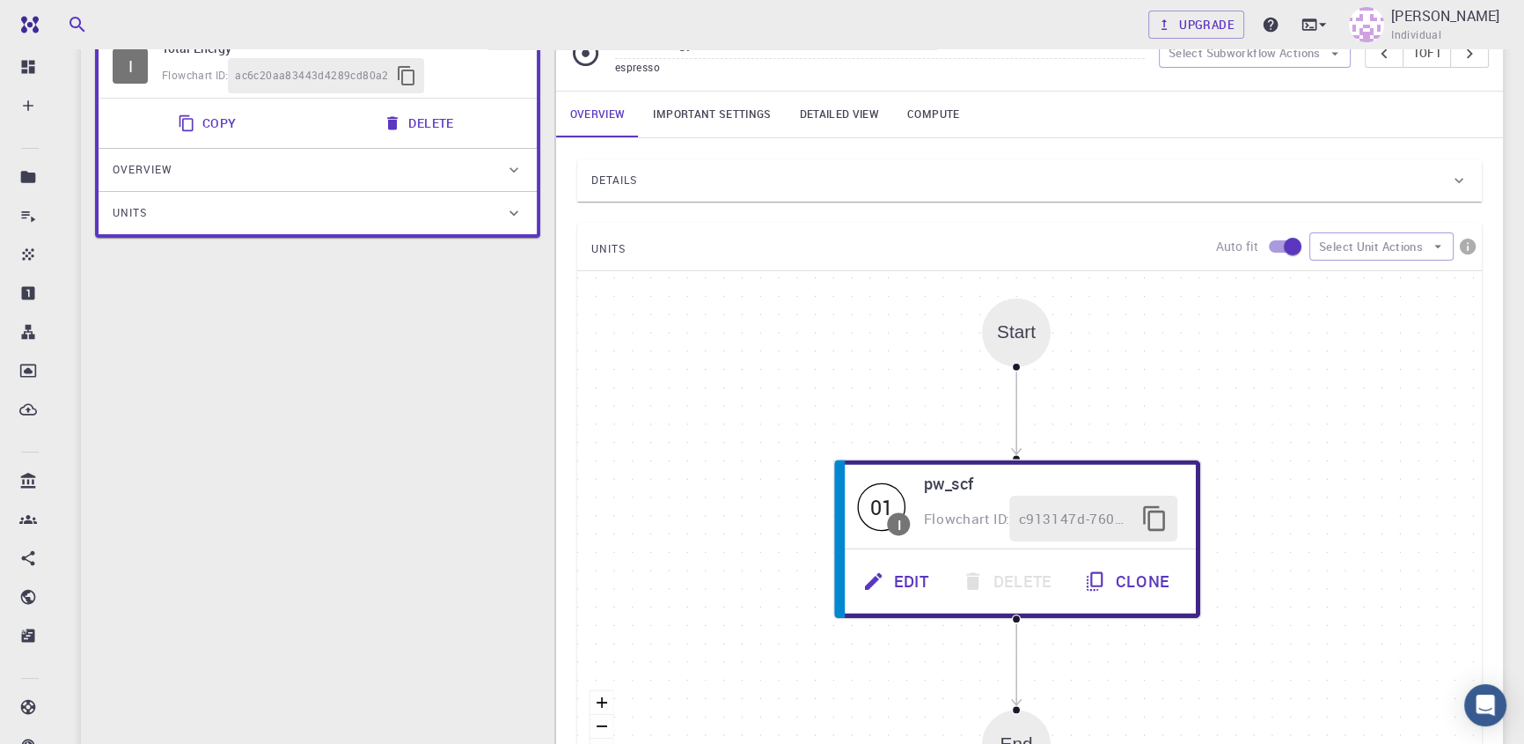
click at [683, 108] on link "Important settings" at bounding box center [712, 115] width 146 height 46
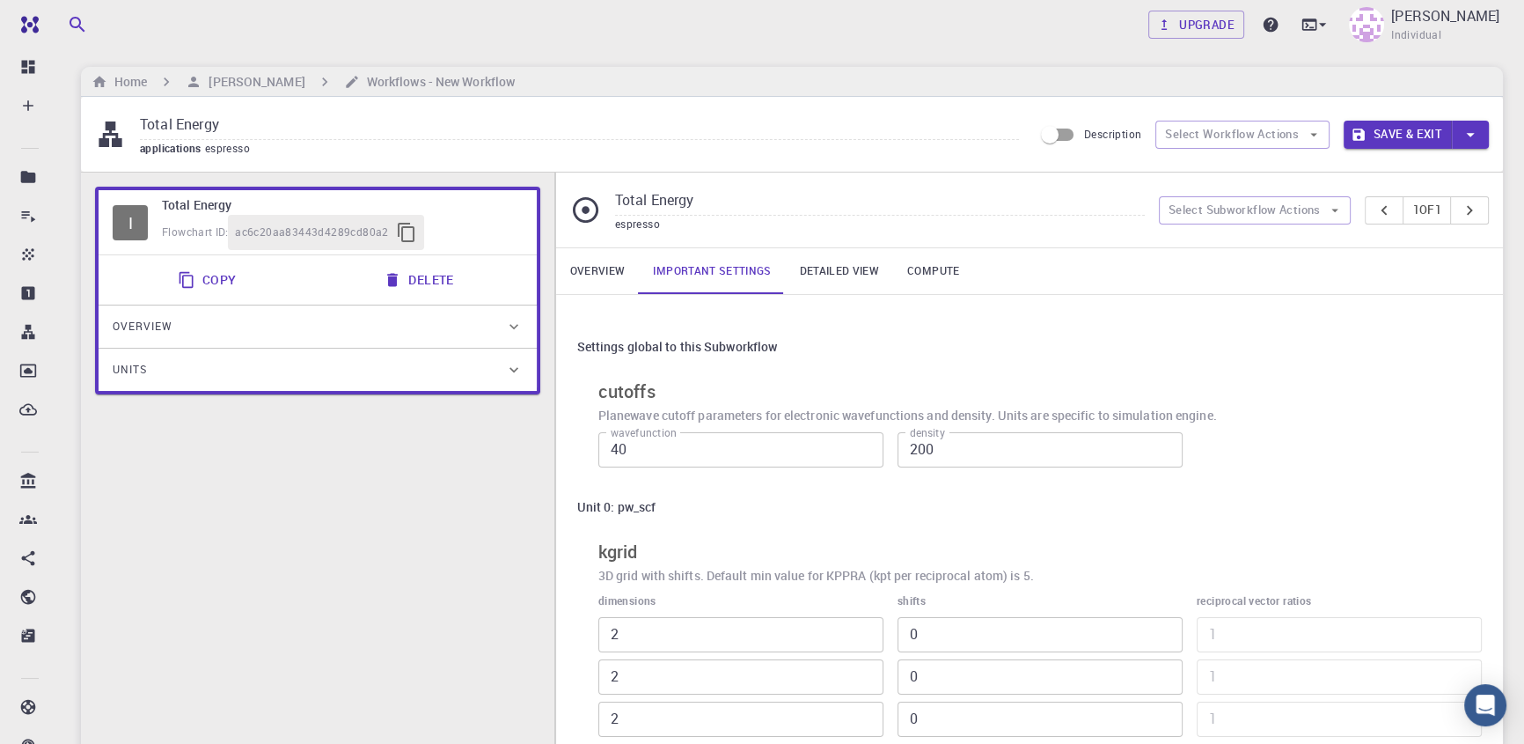
scroll to position [0, 0]
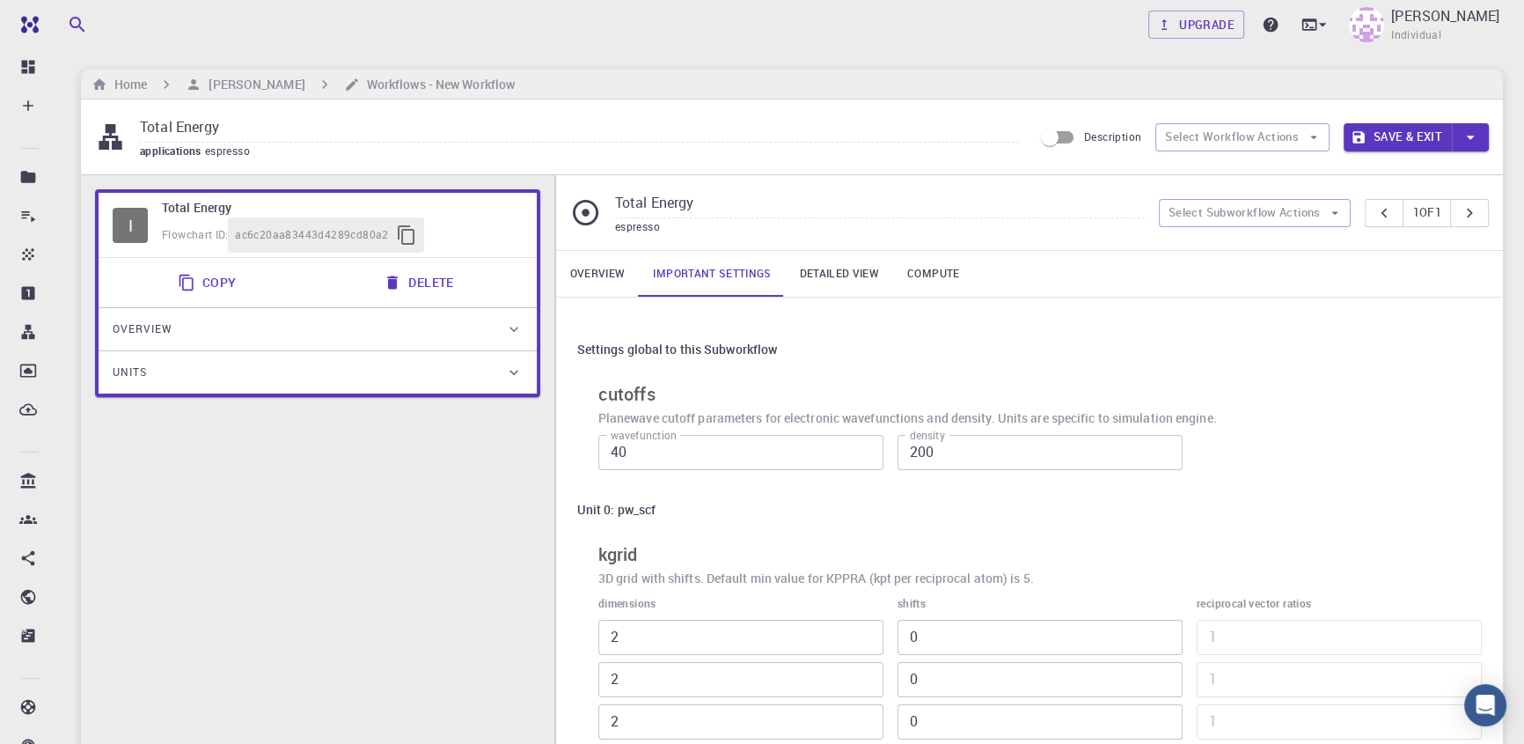
click at [616, 274] on link "Overview" at bounding box center [598, 274] width 84 height 46
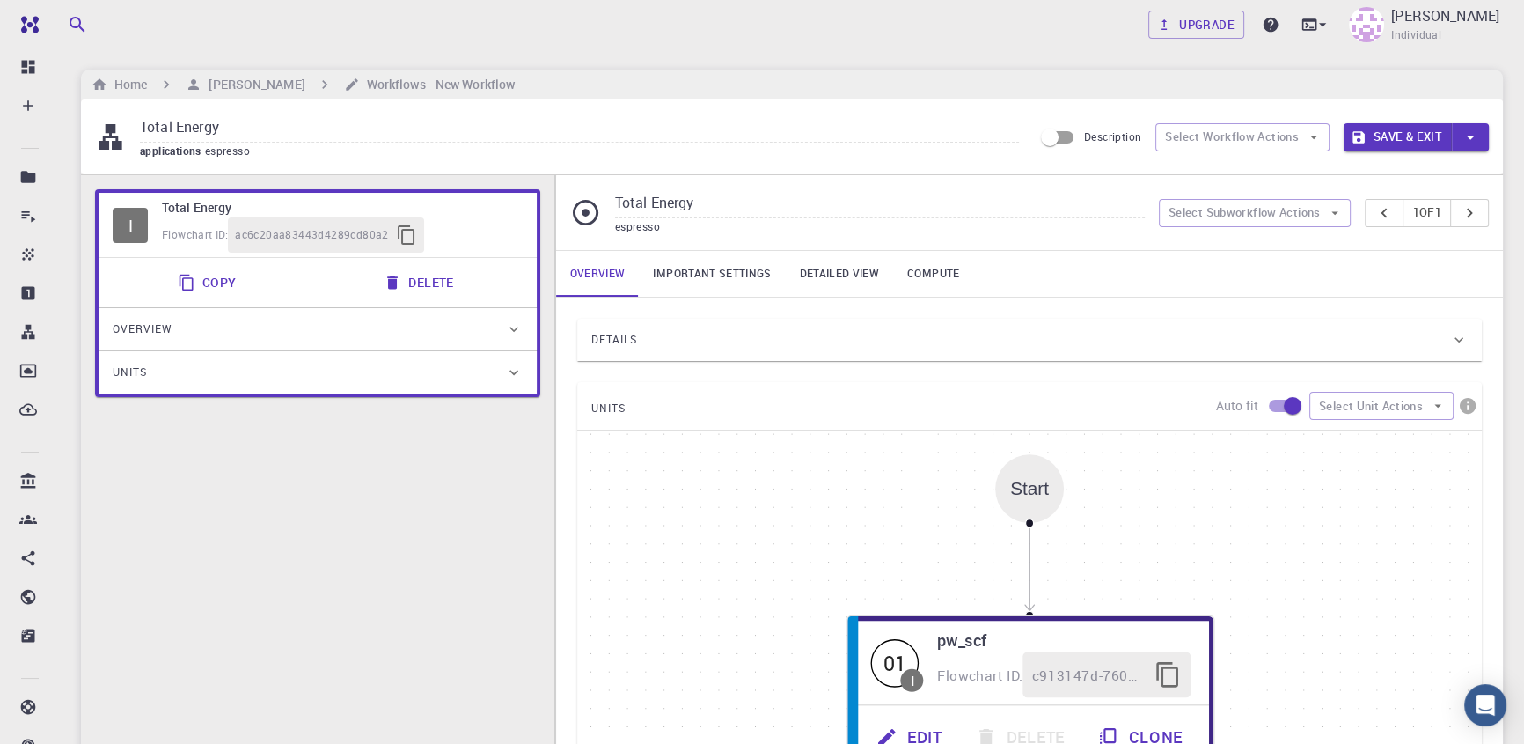
click at [286, 338] on div "Overview" at bounding box center [309, 329] width 392 height 28
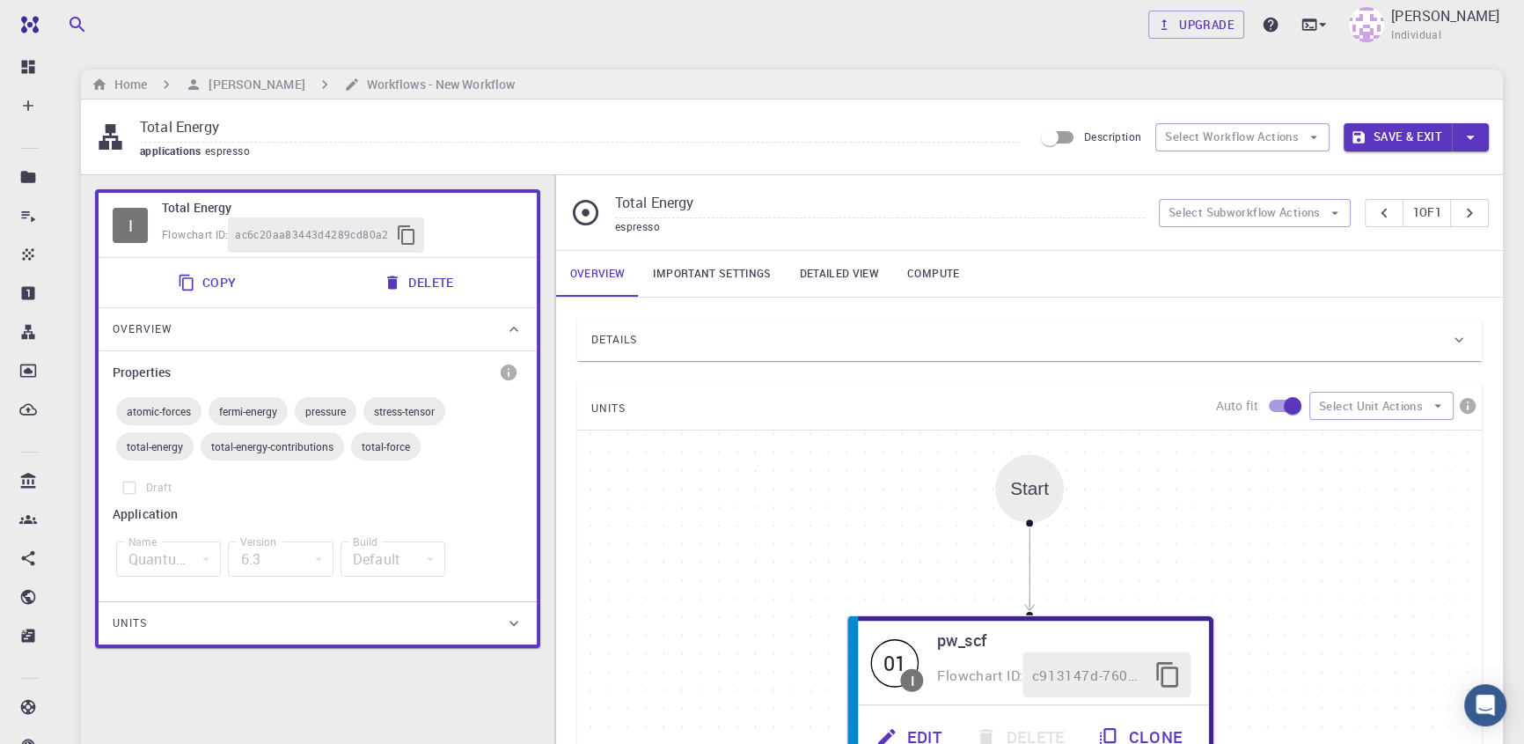
click at [484, 329] on div "Overview" at bounding box center [309, 329] width 392 height 28
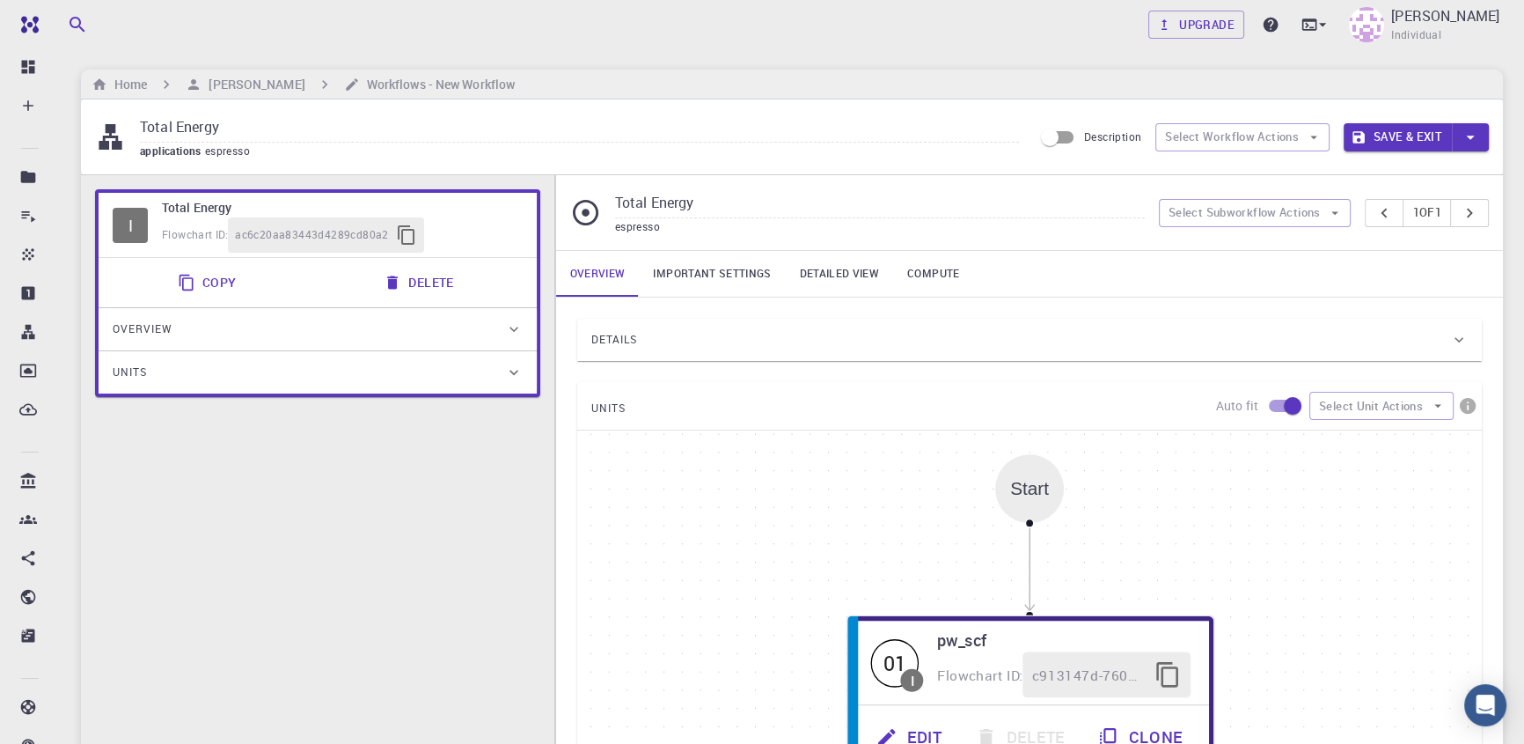
click at [671, 341] on div "Details" at bounding box center [1020, 340] width 859 height 28
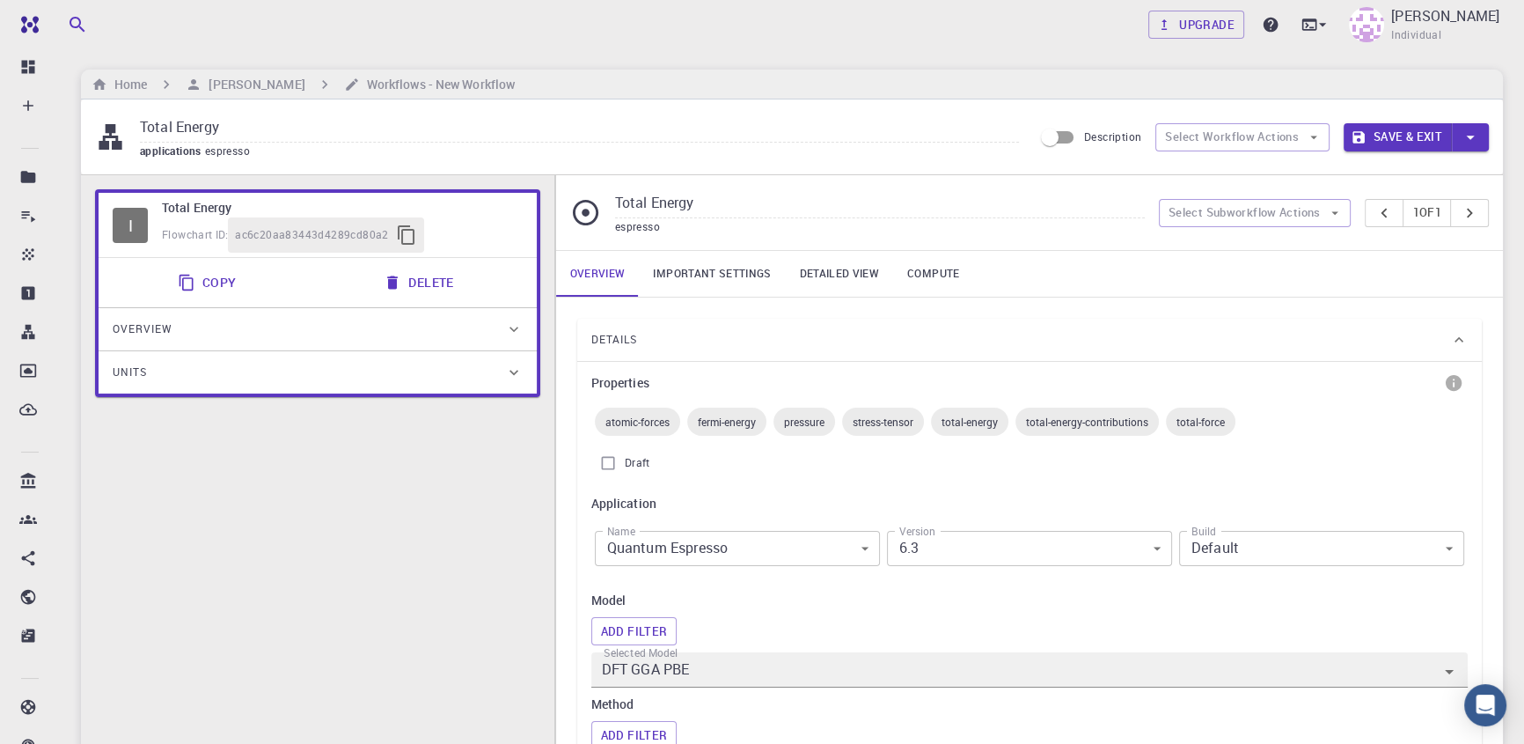
scroll to position [319, 0]
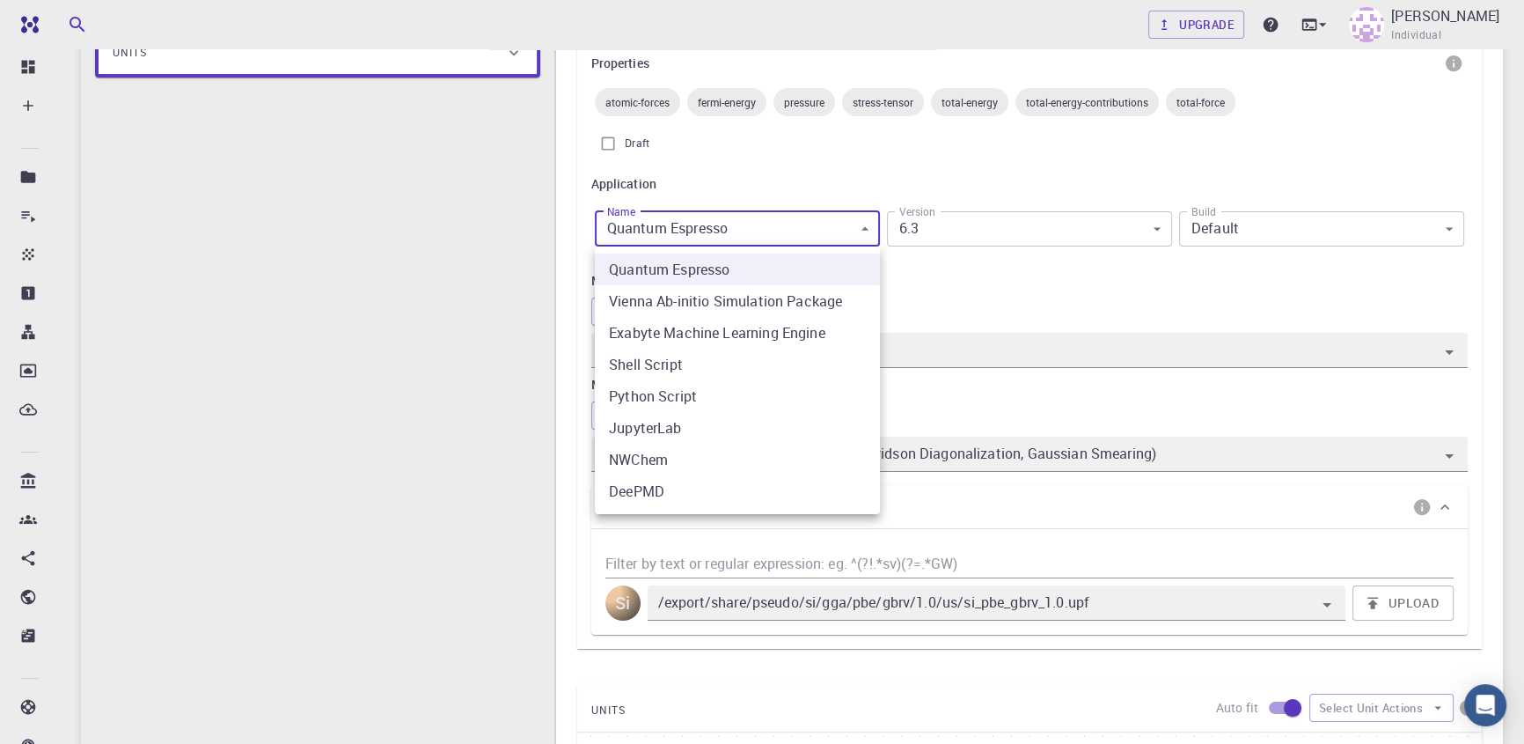
click at [772, 231] on body "Free Dashboard Create New Job New Material Create Material Upload File Import f…" at bounding box center [762, 606] width 1524 height 1850
click at [1090, 273] on div at bounding box center [762, 372] width 1524 height 744
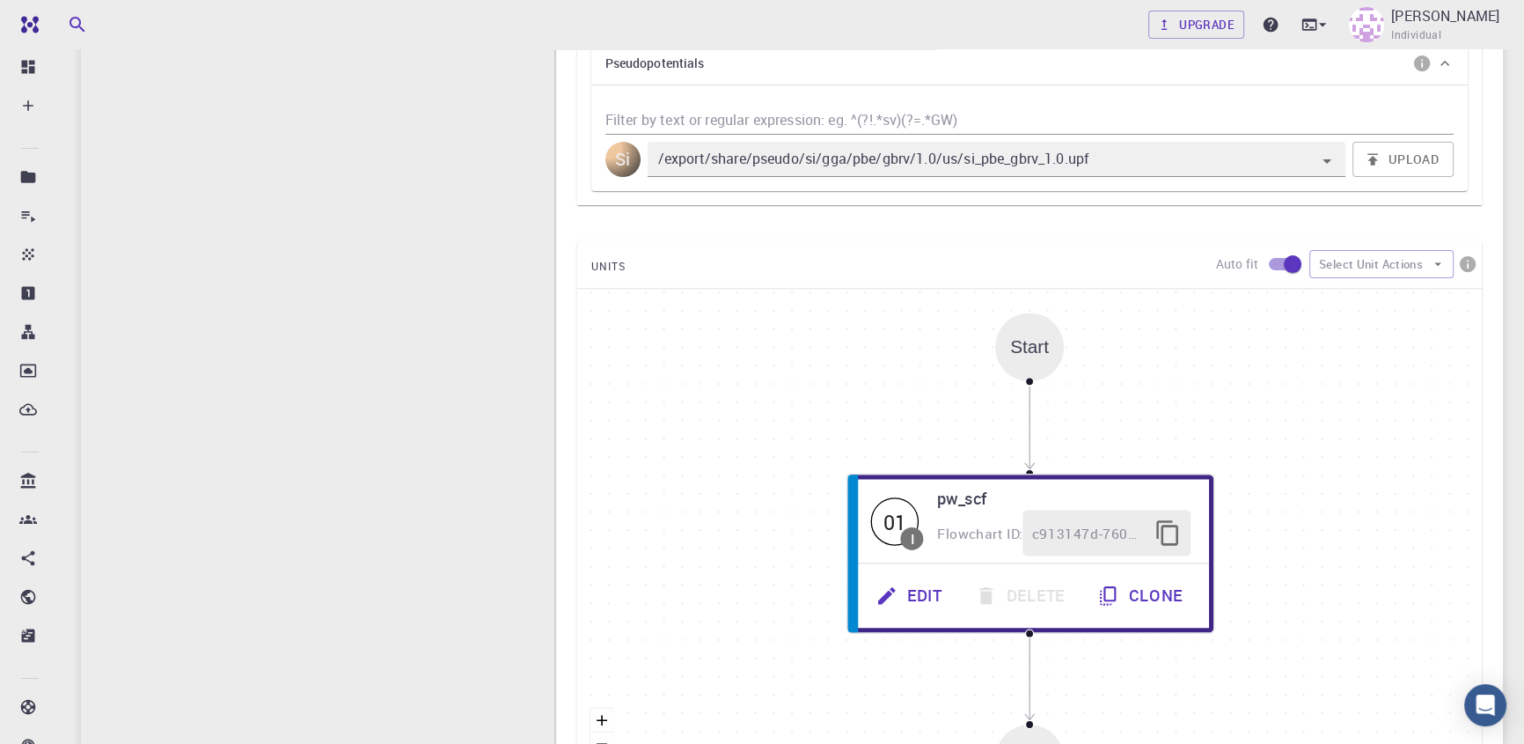
scroll to position [880, 0]
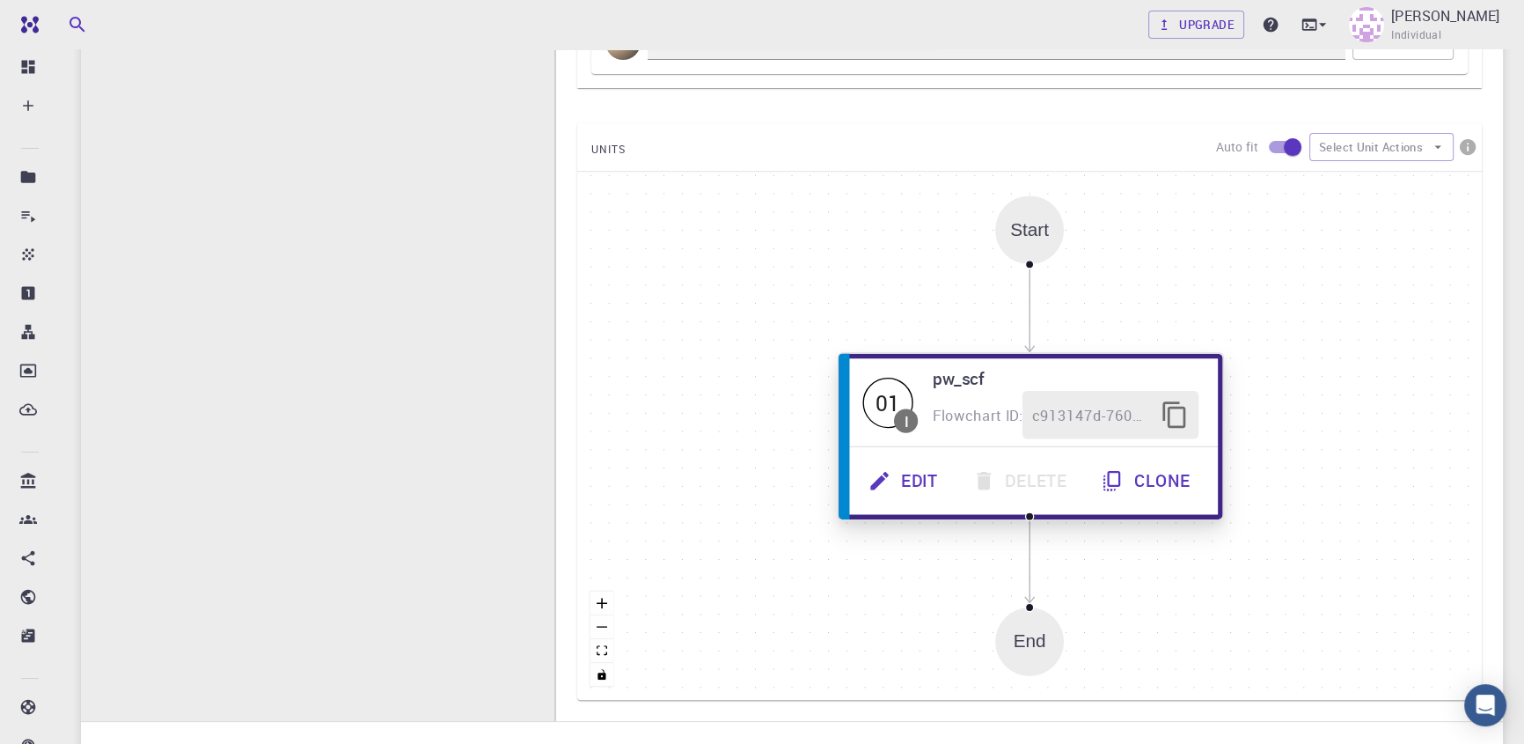
click at [916, 488] on button "Edit" at bounding box center [905, 481] width 104 height 48
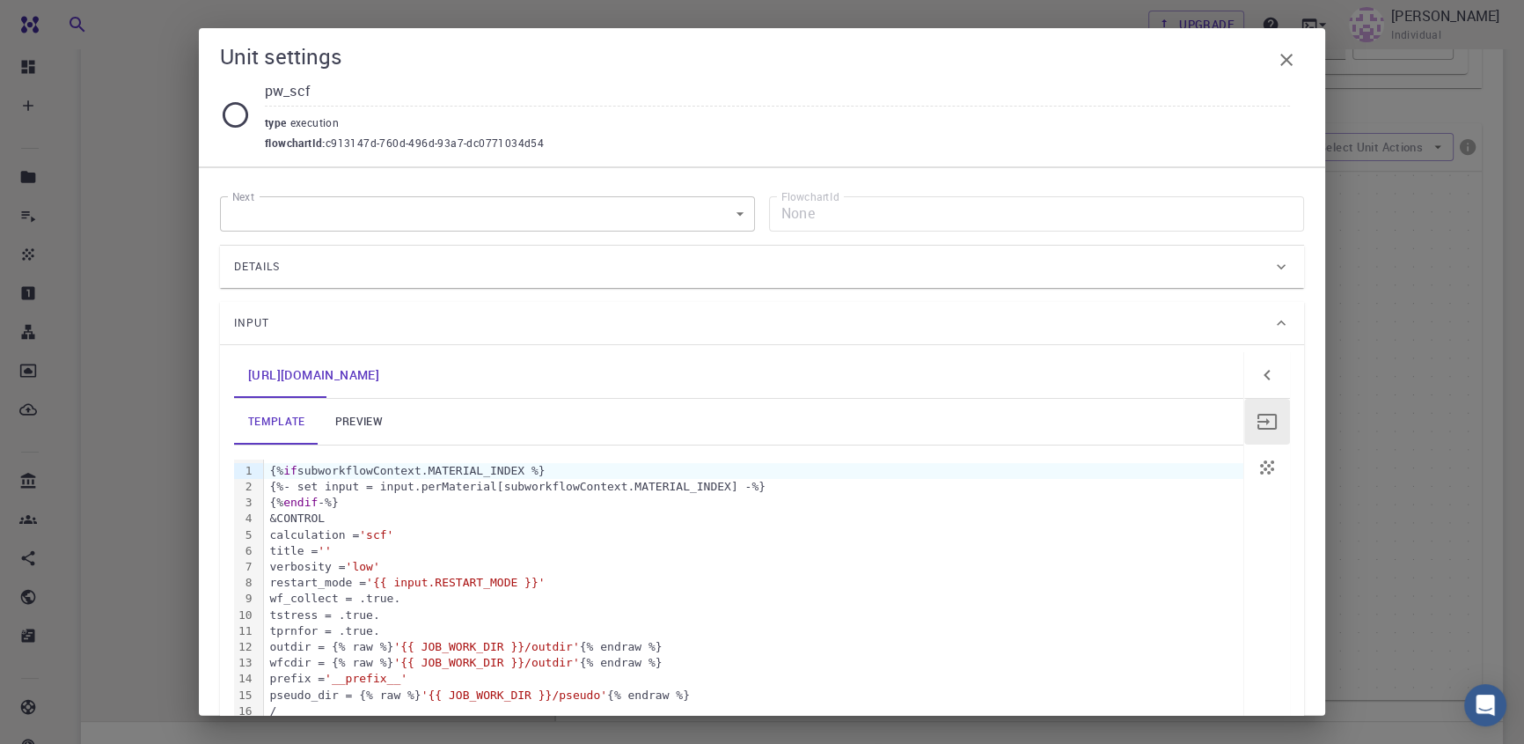
click at [605, 282] on div "Details" at bounding box center [762, 267] width 1084 height 42
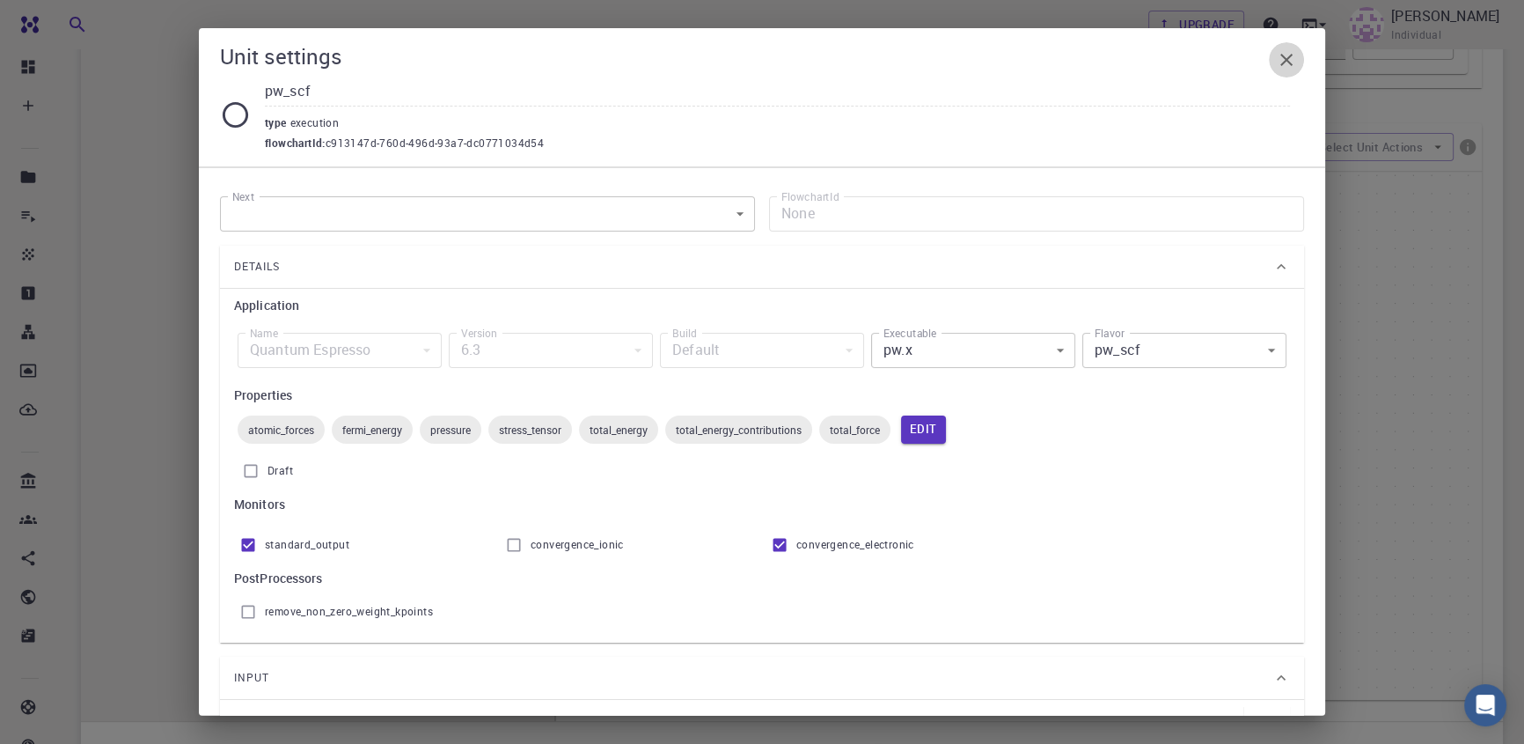
click at [1295, 62] on icon "button" at bounding box center [1286, 59] width 21 height 21
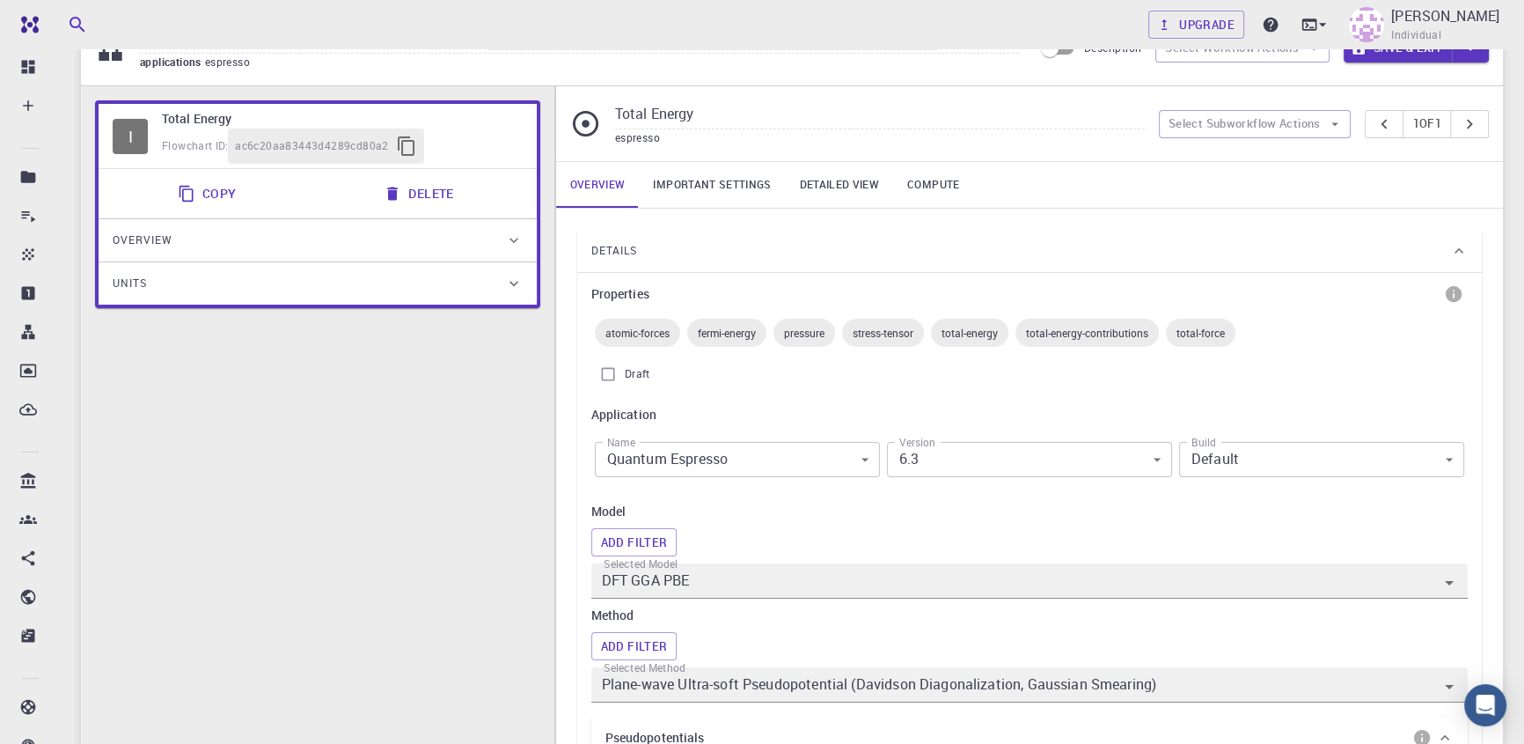
scroll to position [0, 0]
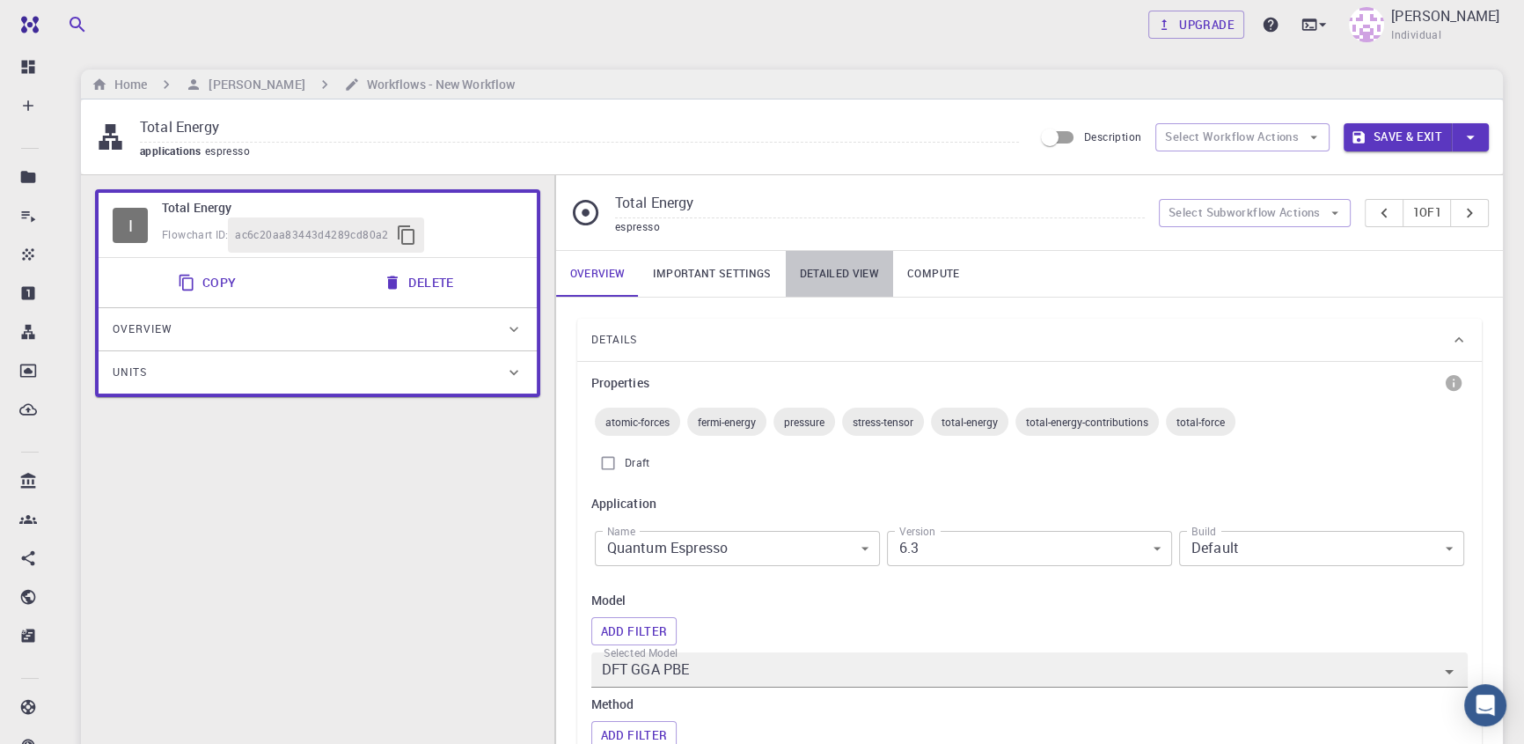
click at [813, 273] on link "Detailed view" at bounding box center [839, 274] width 107 height 46
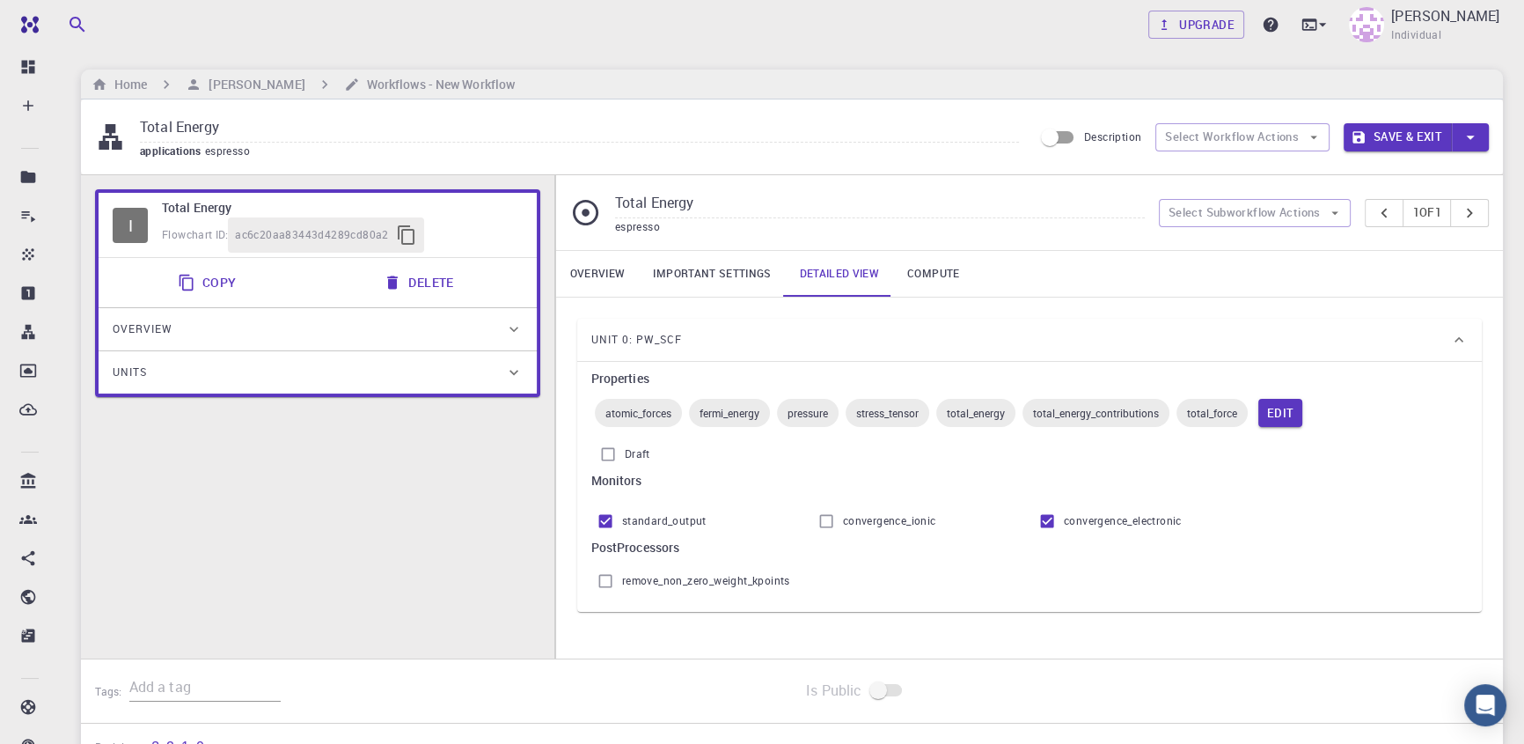
click at [695, 256] on link "Important settings" at bounding box center [712, 274] width 146 height 46
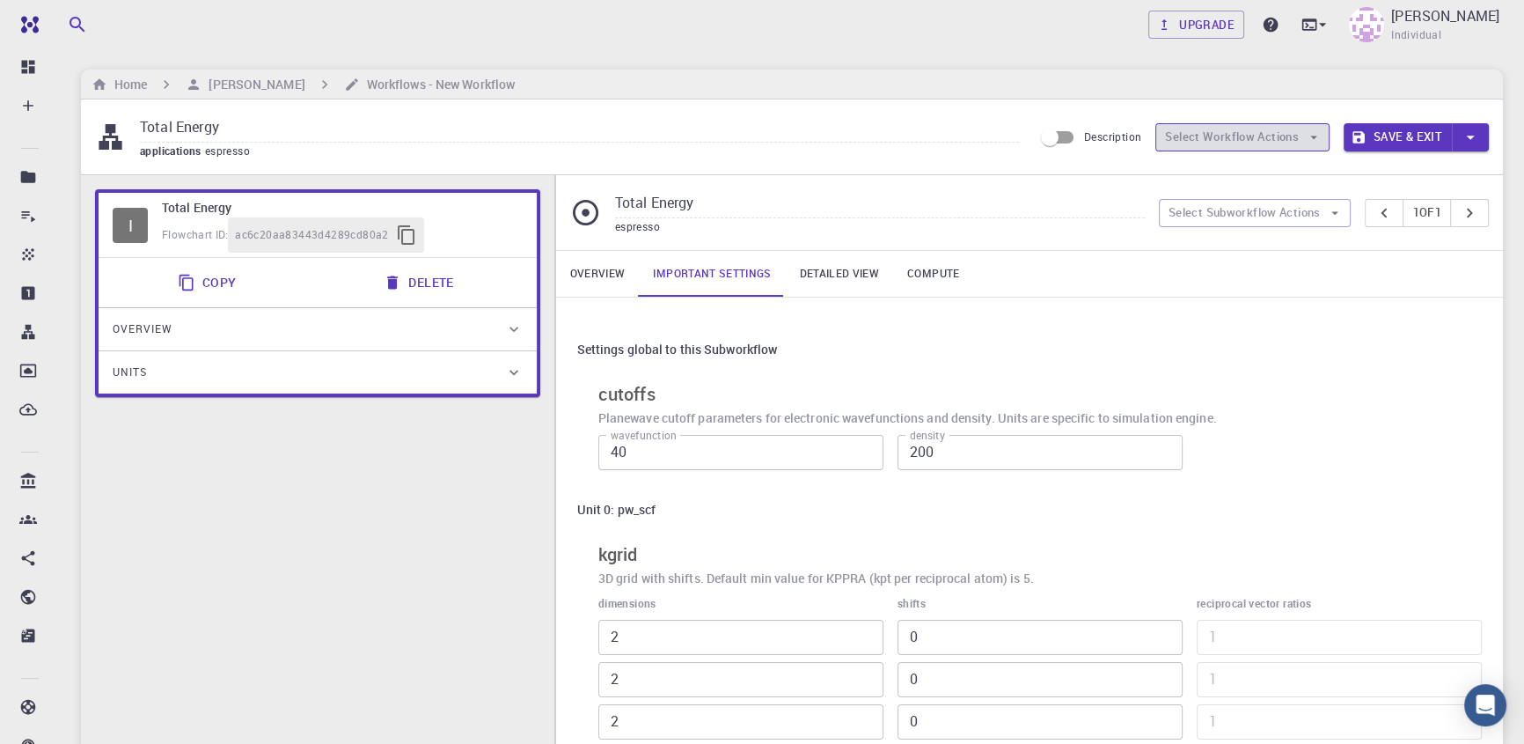
click at [1290, 140] on button "Select Workflow Actions" at bounding box center [1242, 137] width 174 height 28
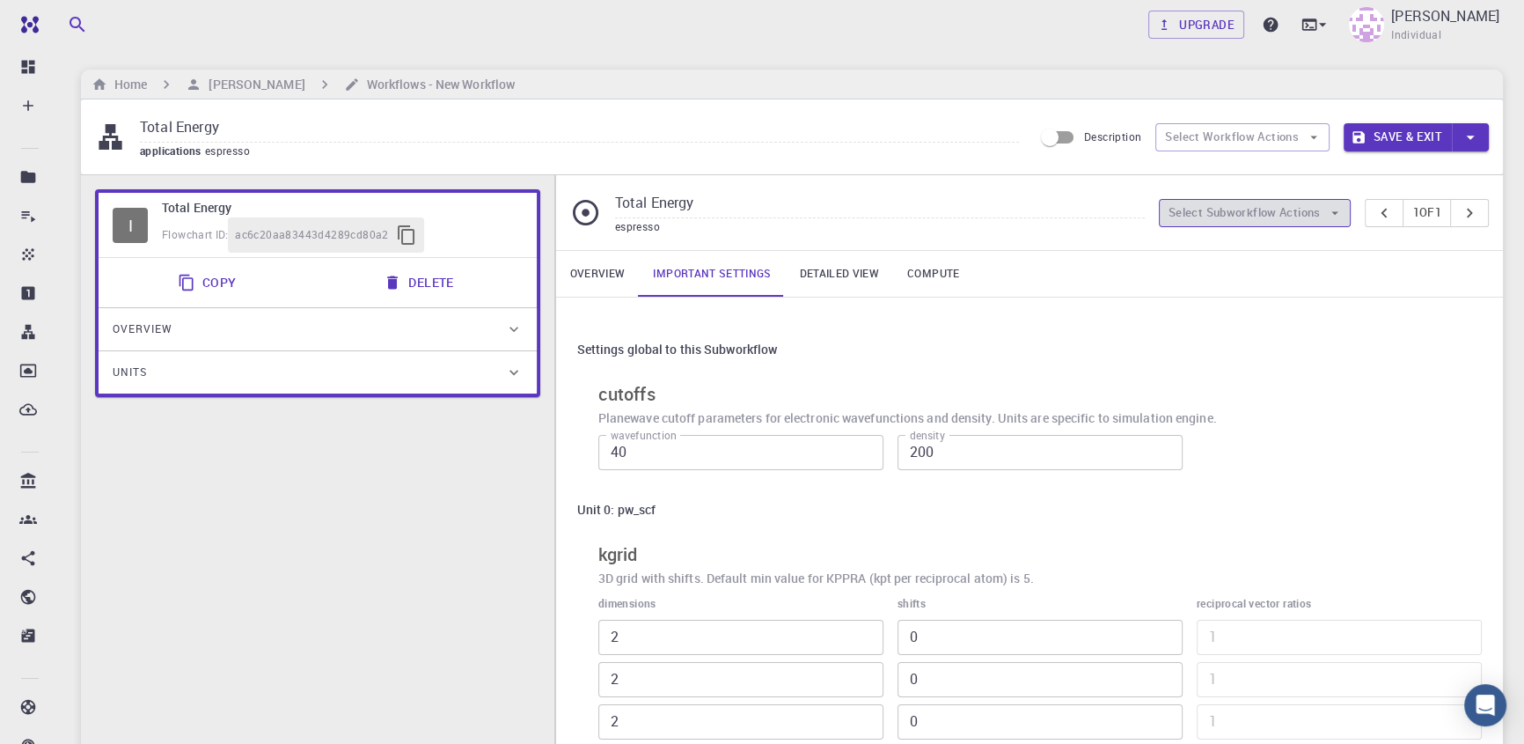
click at [1272, 204] on button "Select Subworkflow Actions" at bounding box center [1255, 213] width 193 height 28
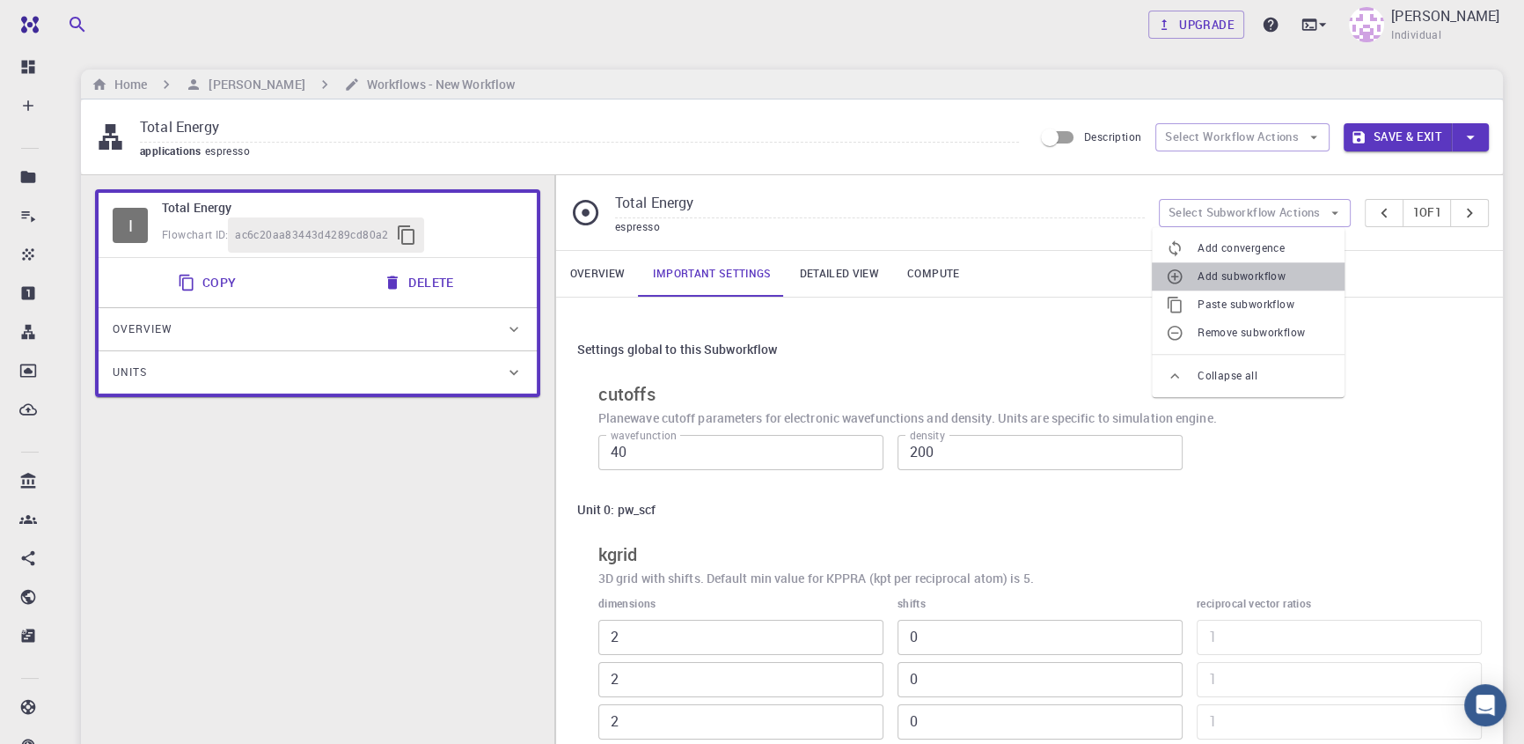
click at [1266, 276] on span "Add subworkflow" at bounding box center [1264, 277] width 133 height 18
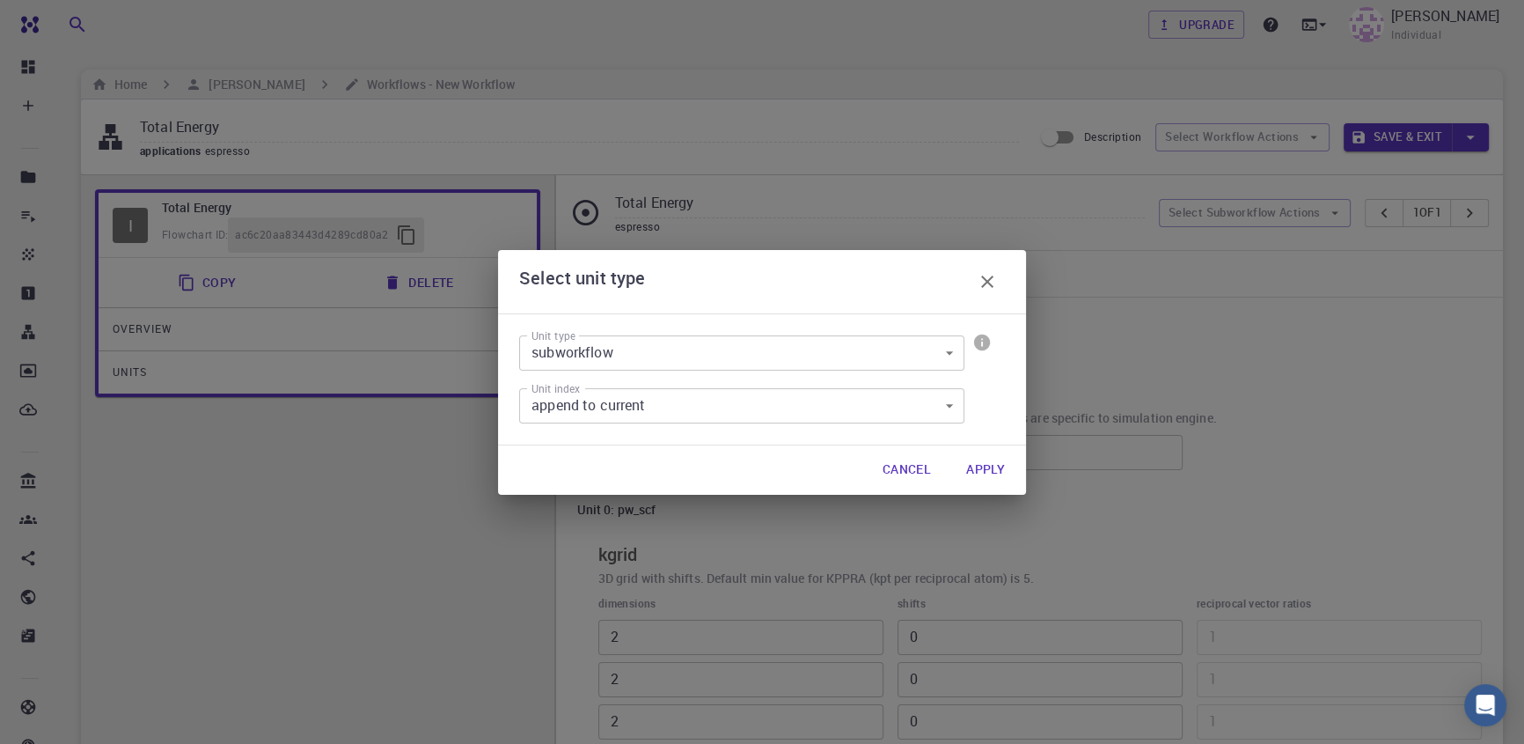
click at [979, 465] on button "Apply" at bounding box center [985, 469] width 67 height 35
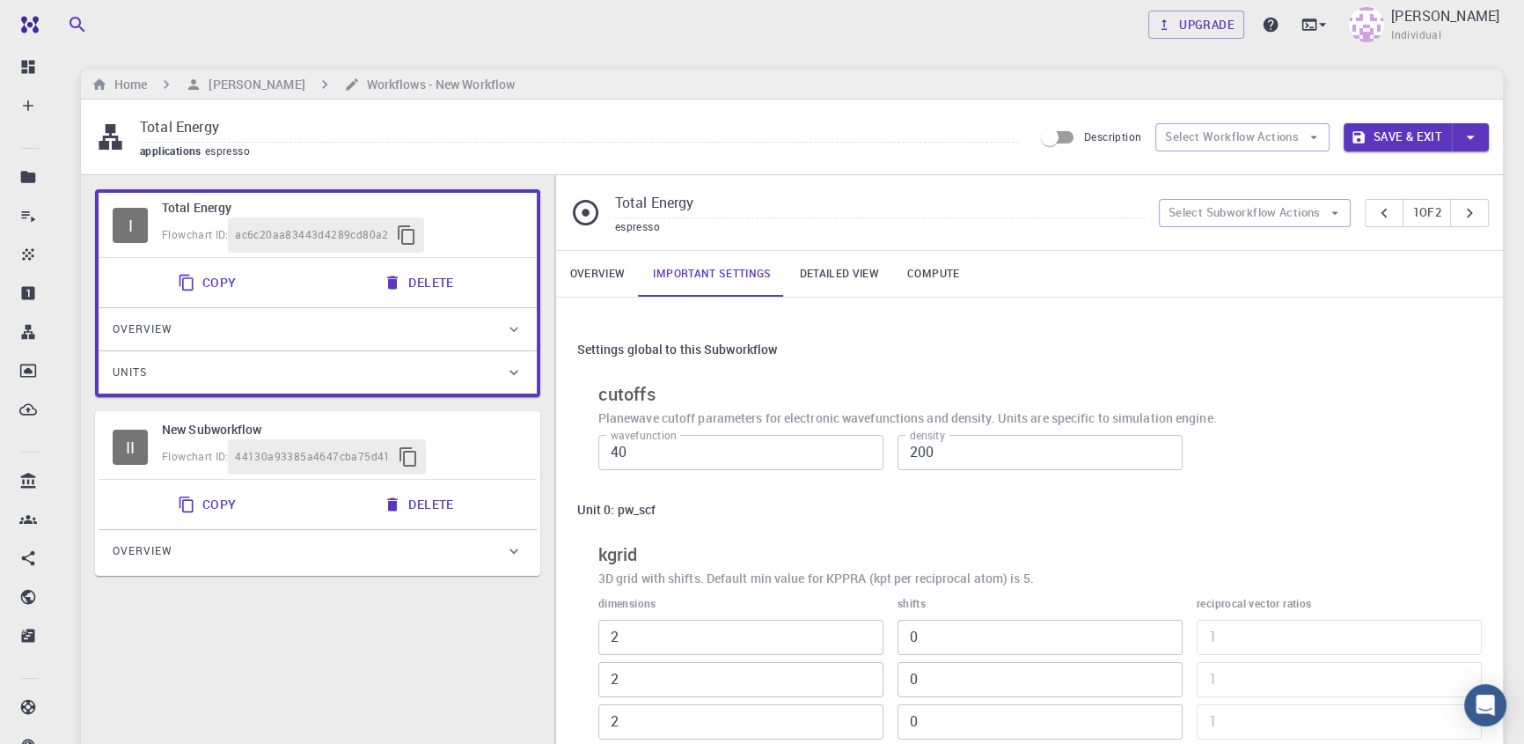
click at [465, 429] on h6 "New Subworkflow" at bounding box center [342, 429] width 361 height 19
type input "New Subworkflow"
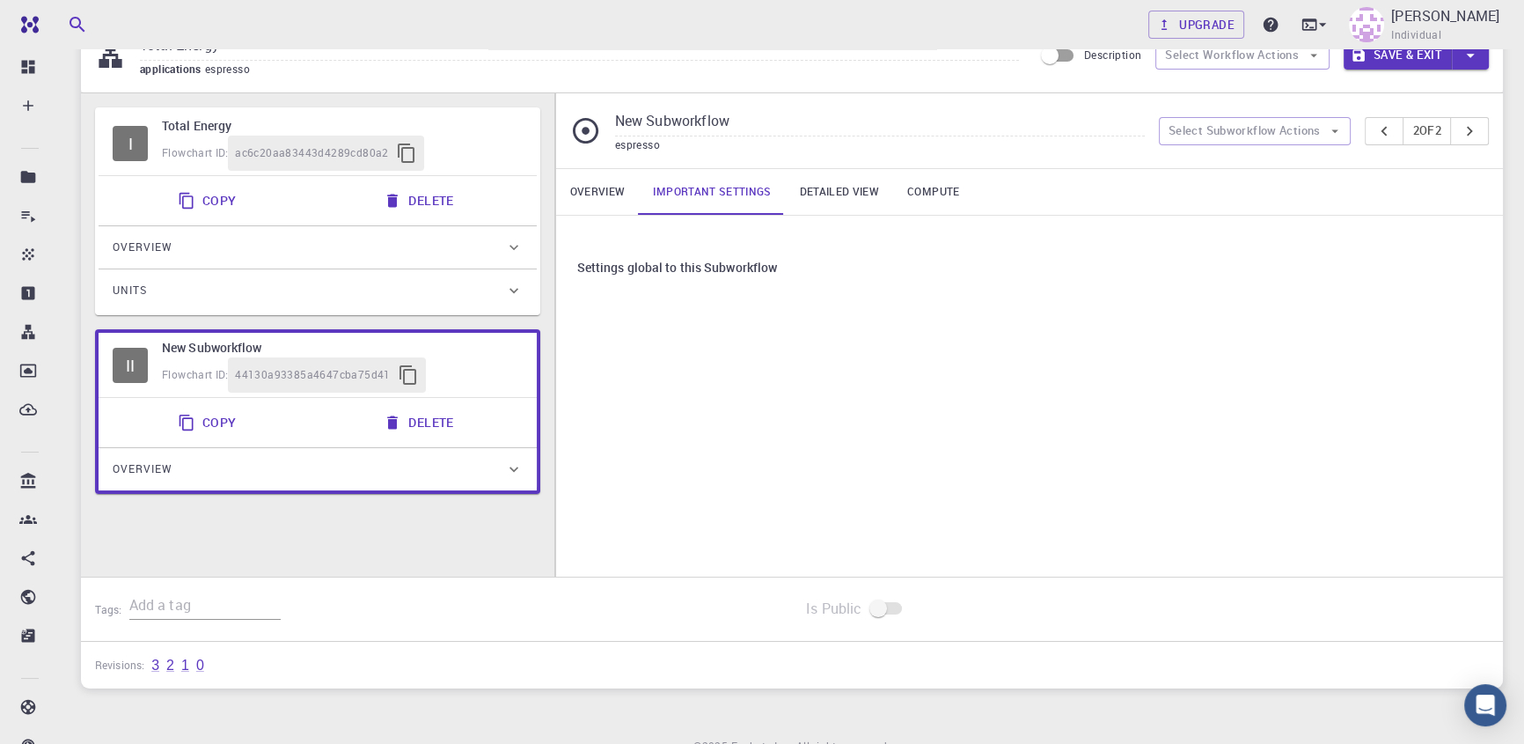
scroll to position [6, 0]
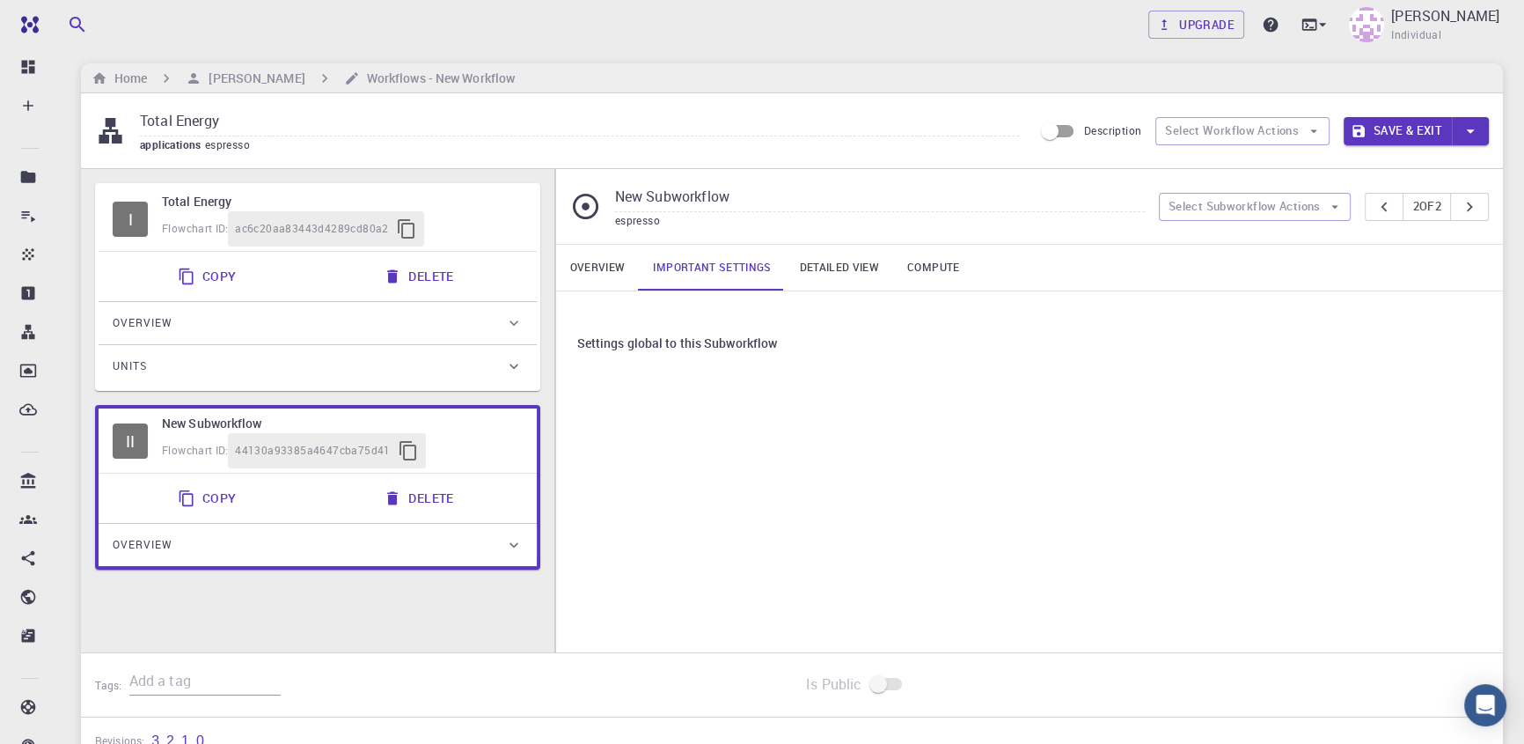
click at [576, 266] on link "Overview" at bounding box center [598, 268] width 84 height 46
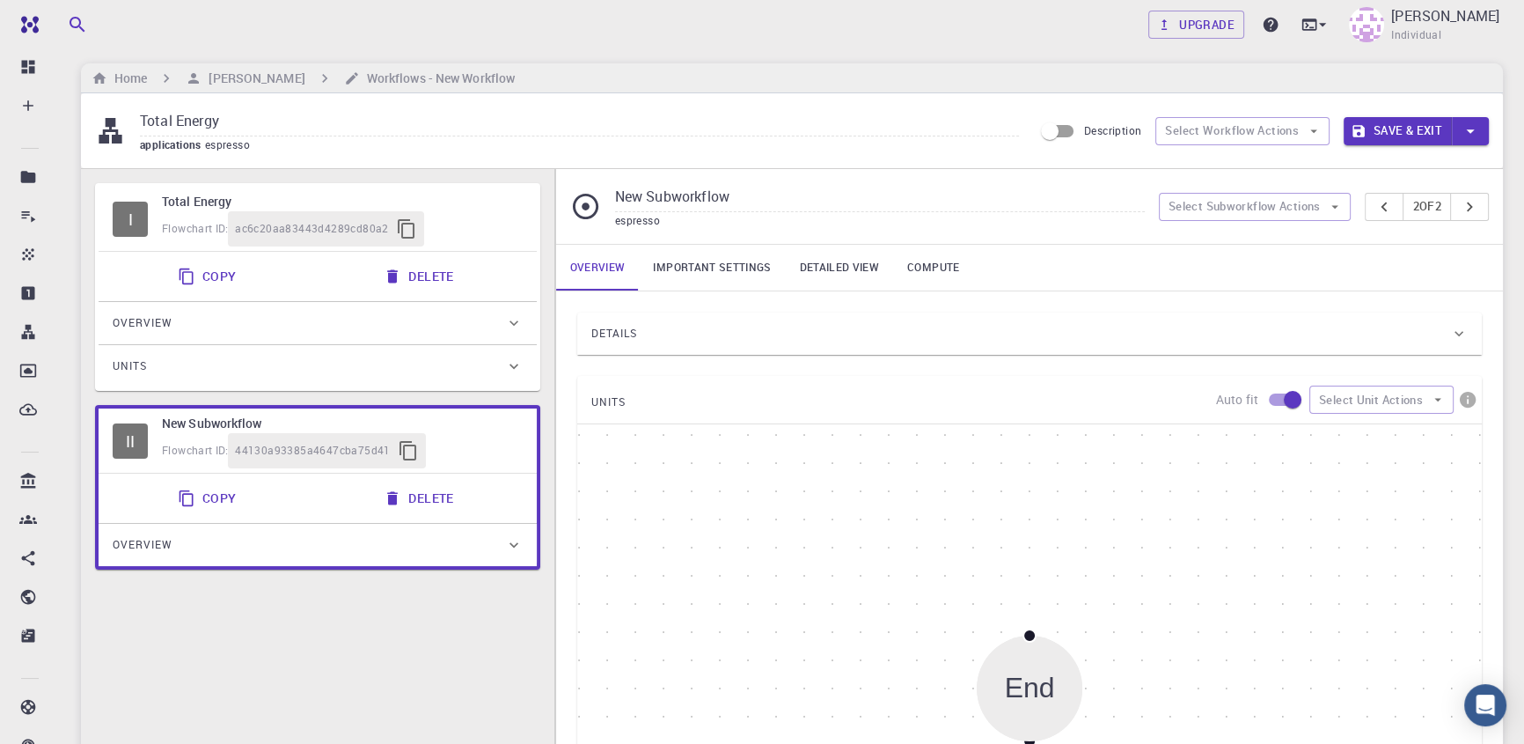
click at [649, 327] on div "Details" at bounding box center [1020, 333] width 859 height 28
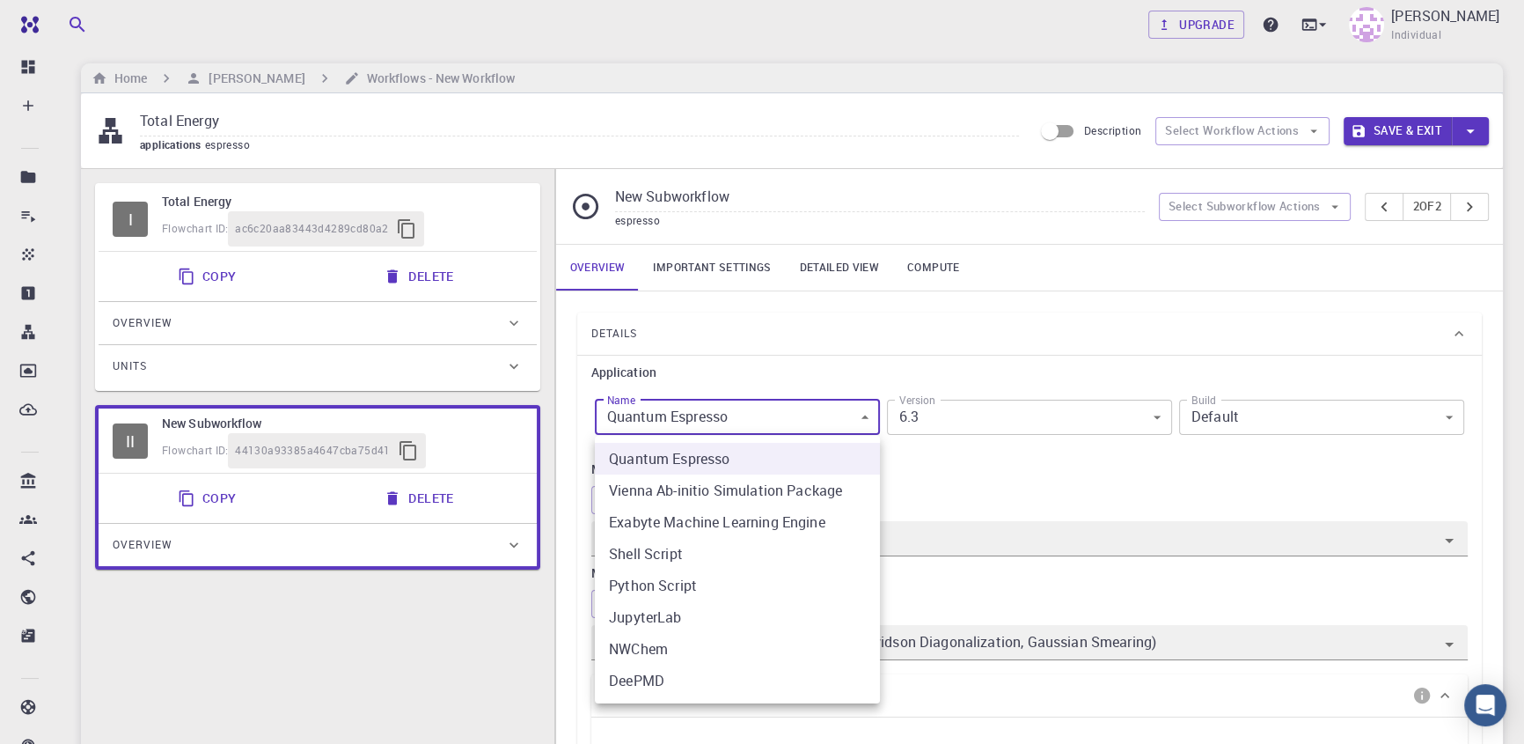
click at [676, 546] on li "Shell Script" at bounding box center [737, 554] width 285 height 32
type input "shell"
type input "[DATE]"
type input "shell"
type input "[DATE]"
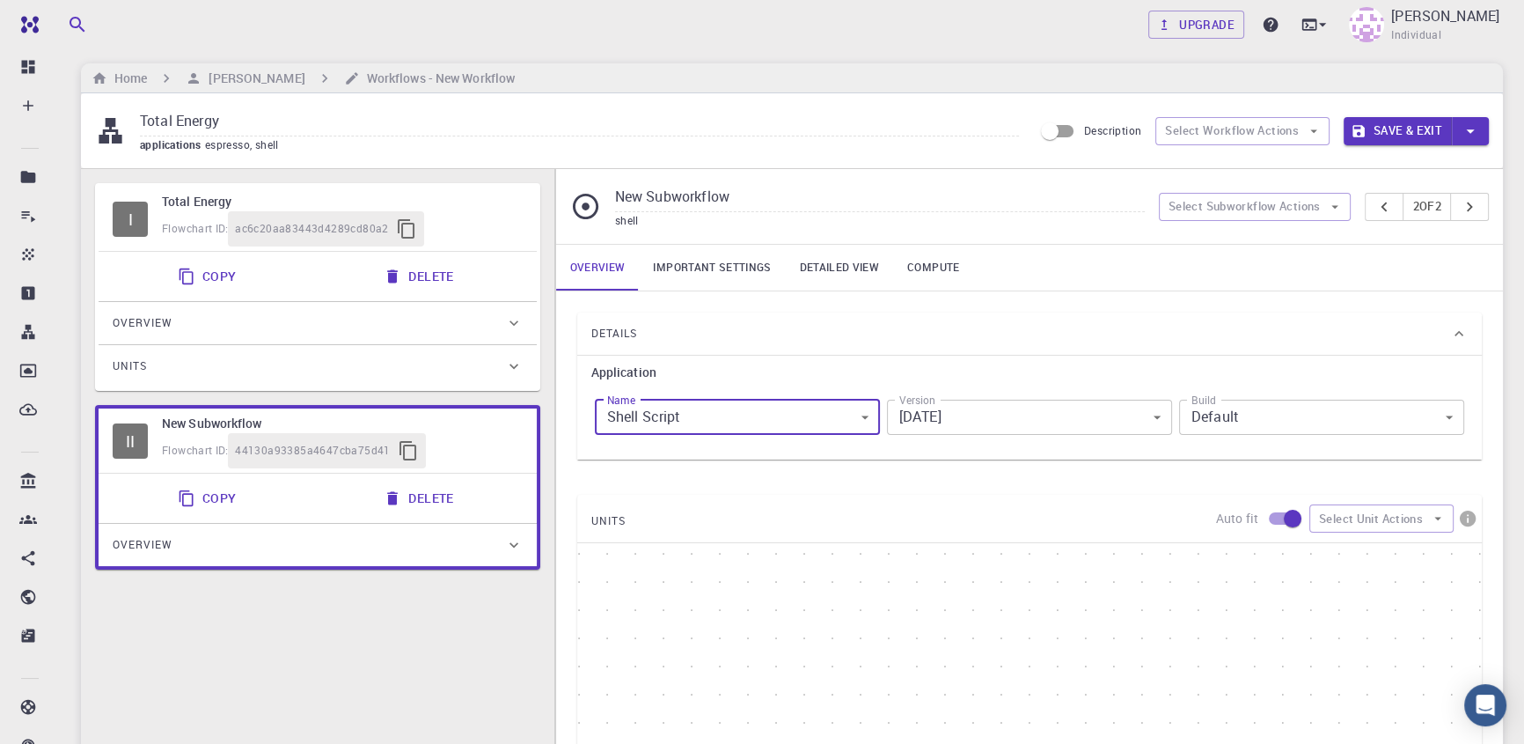
click at [1059, 473] on div "Details Application Name Shell Script shell Name Version [DATE] [DATE] Version …" at bounding box center [1029, 691] width 905 height 759
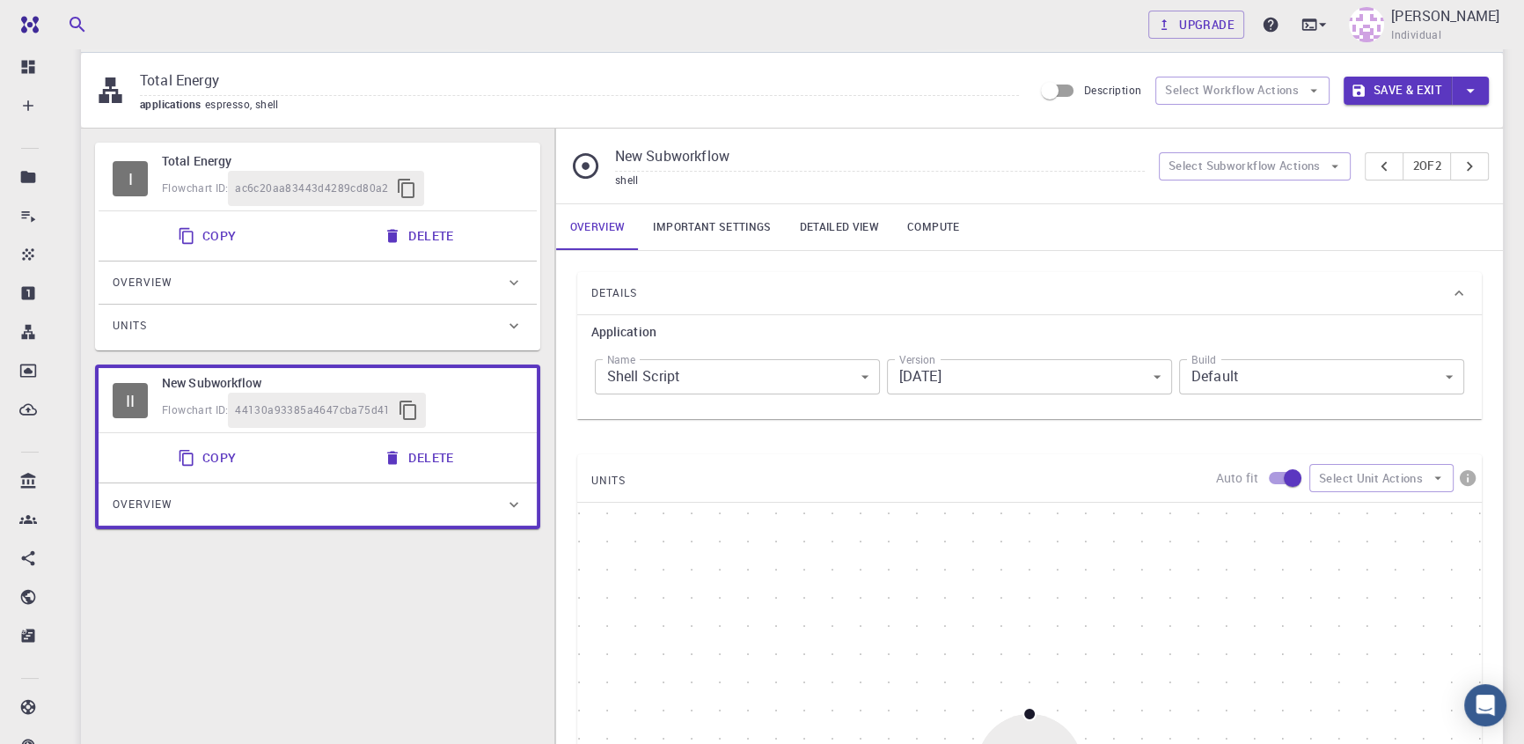
scroll to position [86, 0]
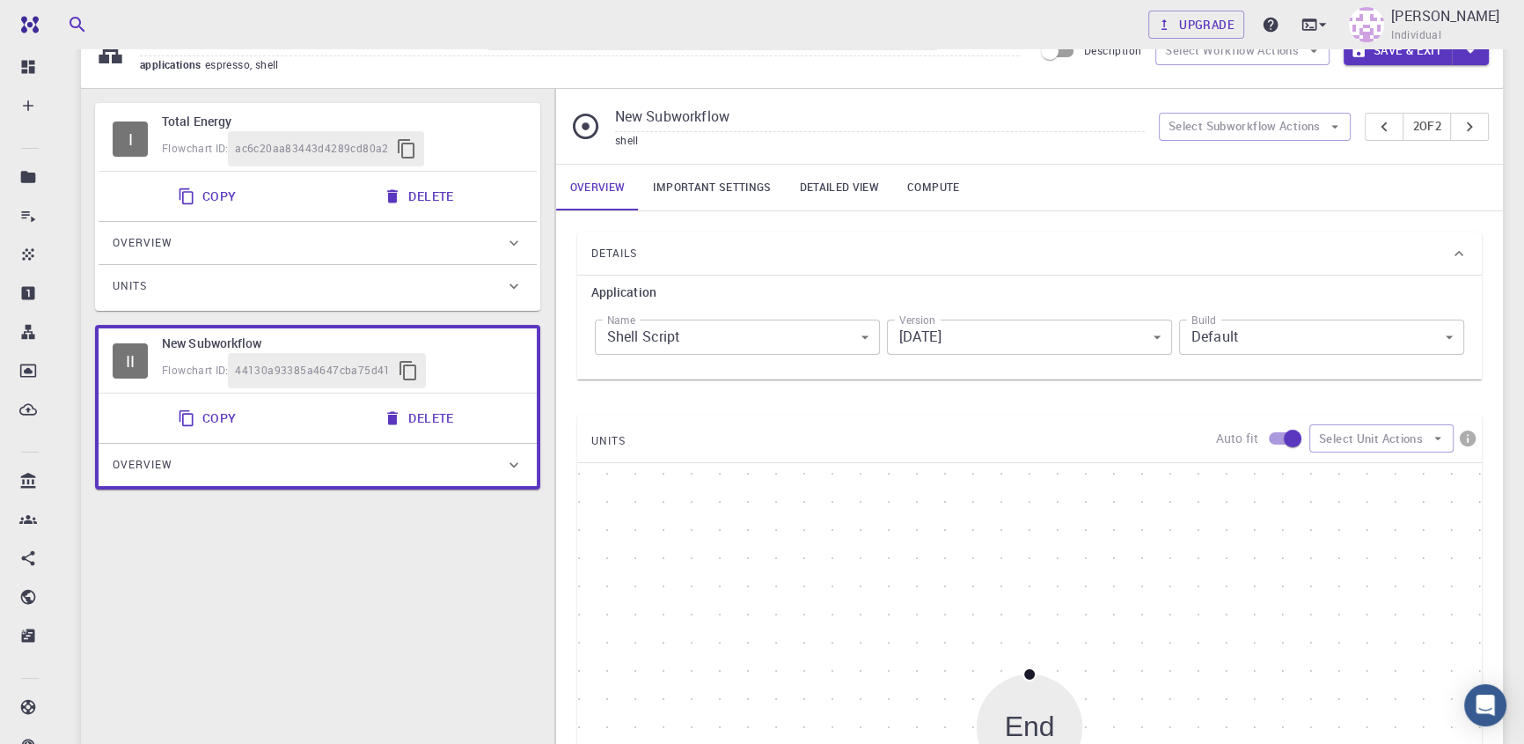
click at [816, 318] on div "Name Shell Script shell Name" at bounding box center [737, 337] width 292 height 56
click at [806, 336] on body "Free Dashboard Create New Job New Material Create Material Upload File Import f…" at bounding box center [762, 587] width 1524 height 1347
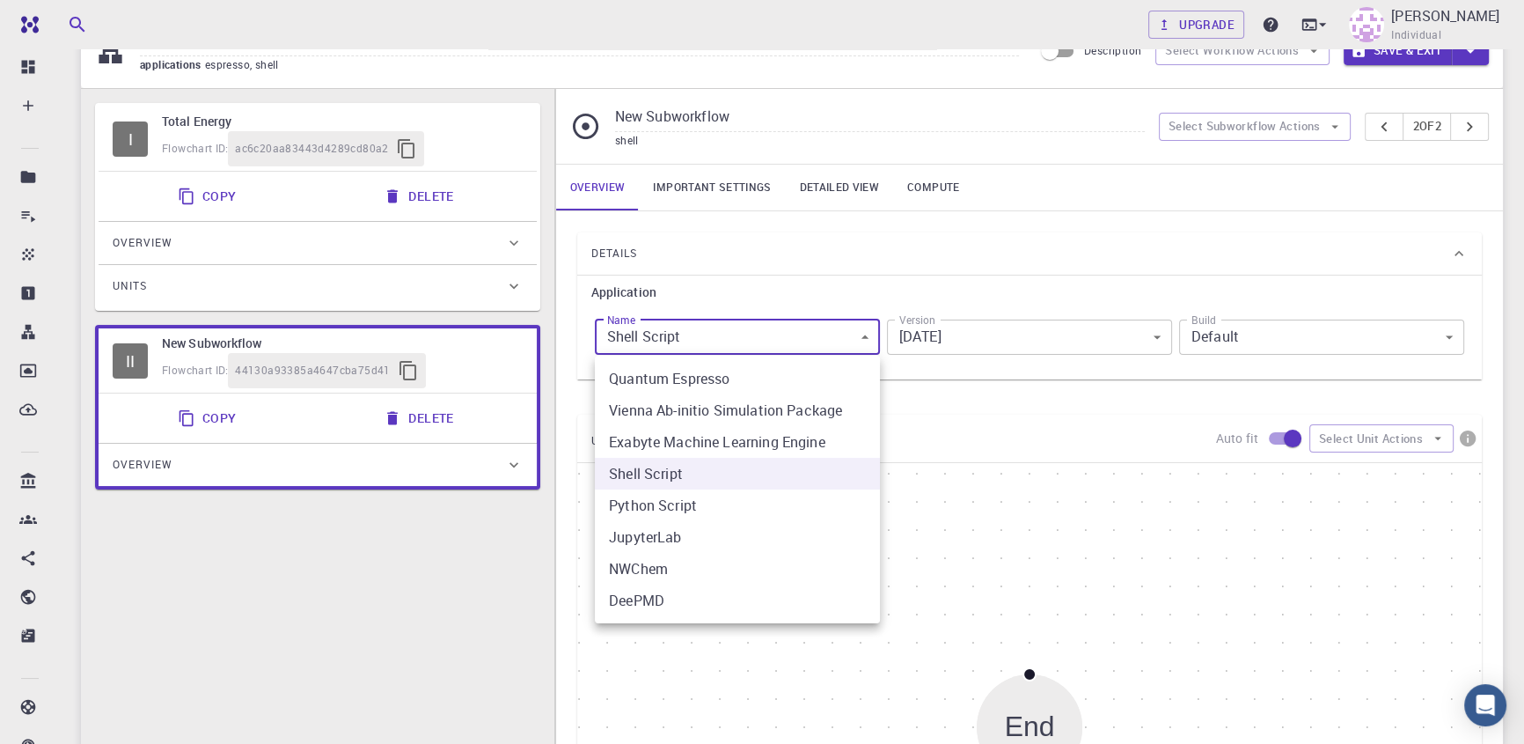
click at [693, 590] on li "DeePMD" at bounding box center [737, 600] width 285 height 32
type input "deepmd"
type input "2.0.2"
type input "deepmd"
type input "2.0.2"
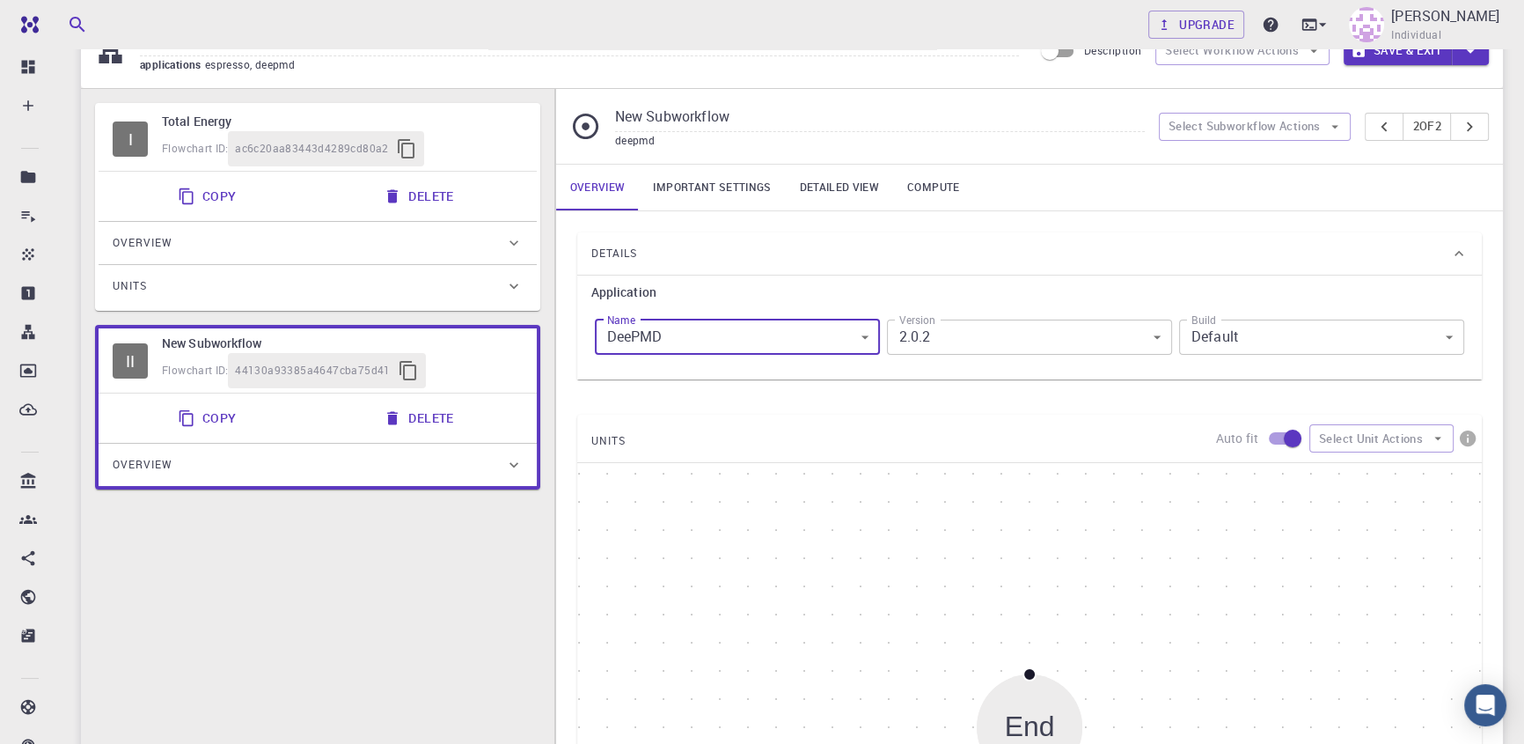
click at [935, 334] on body "Free Dashboard Create New Job New Material Create Material Upload File Import f…" at bounding box center [762, 587] width 1524 height 1347
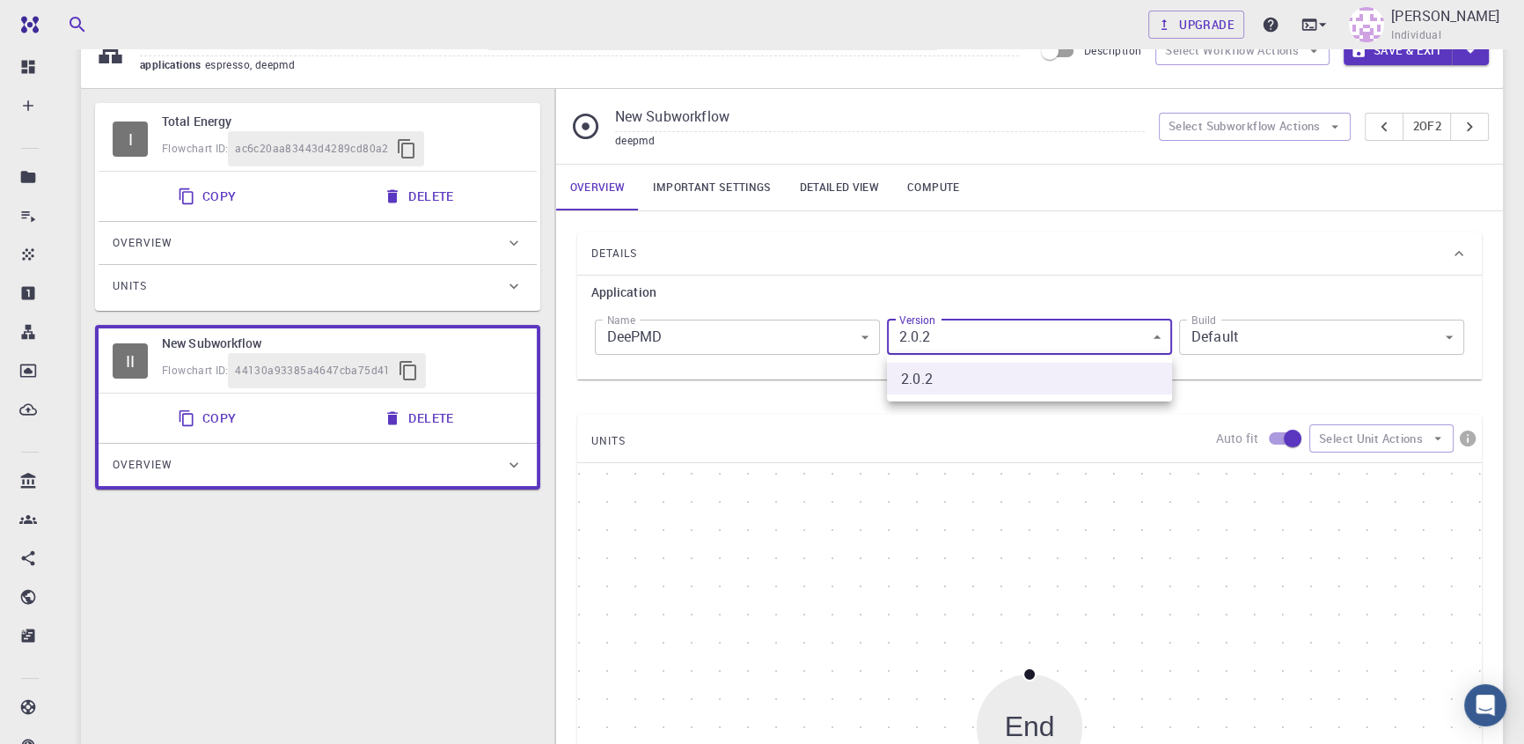
click at [935, 334] on div at bounding box center [762, 372] width 1524 height 744
click at [1249, 349] on body "Free Dashboard Create New Job New Material Create Material Upload File Import f…" at bounding box center [762, 587] width 1524 height 1347
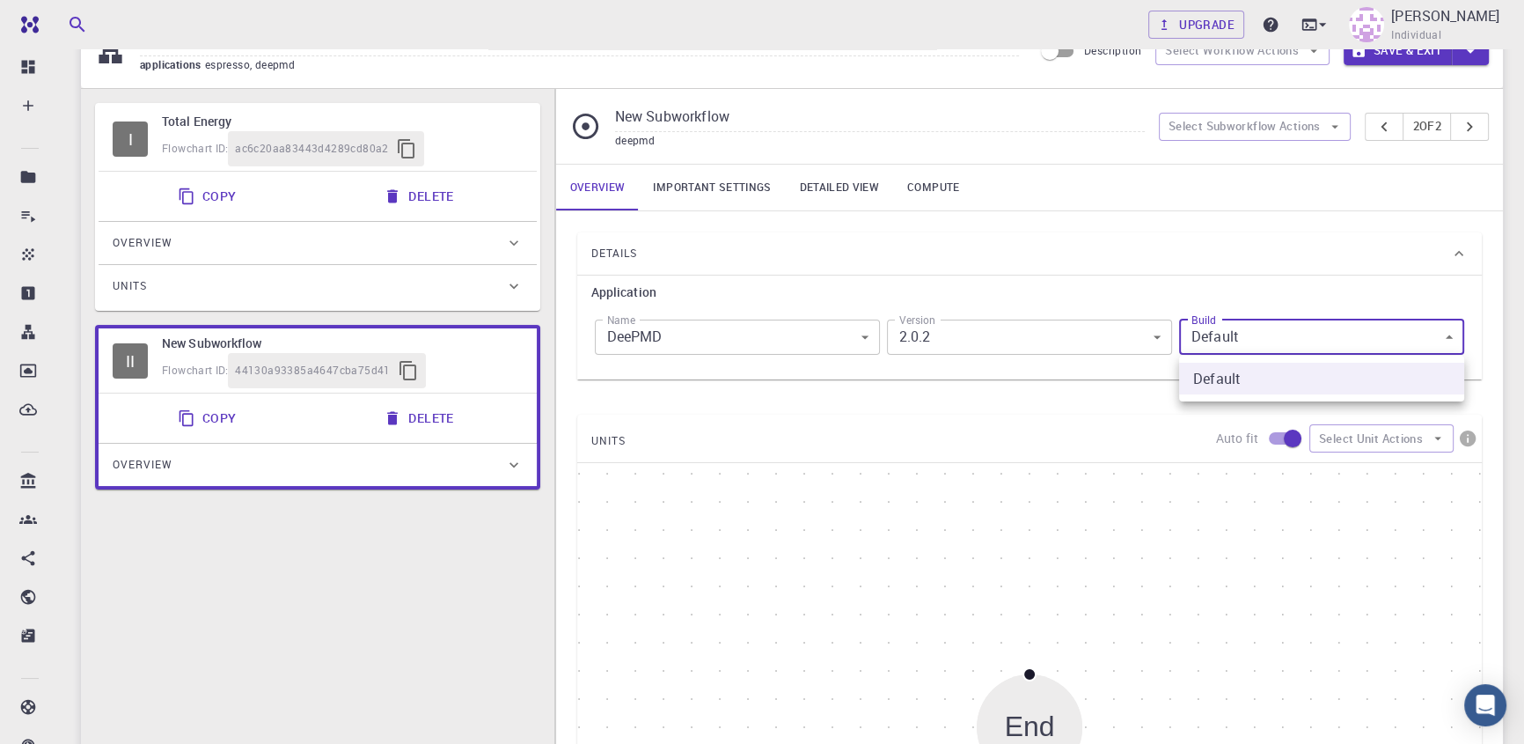
click at [1249, 349] on div at bounding box center [762, 372] width 1524 height 744
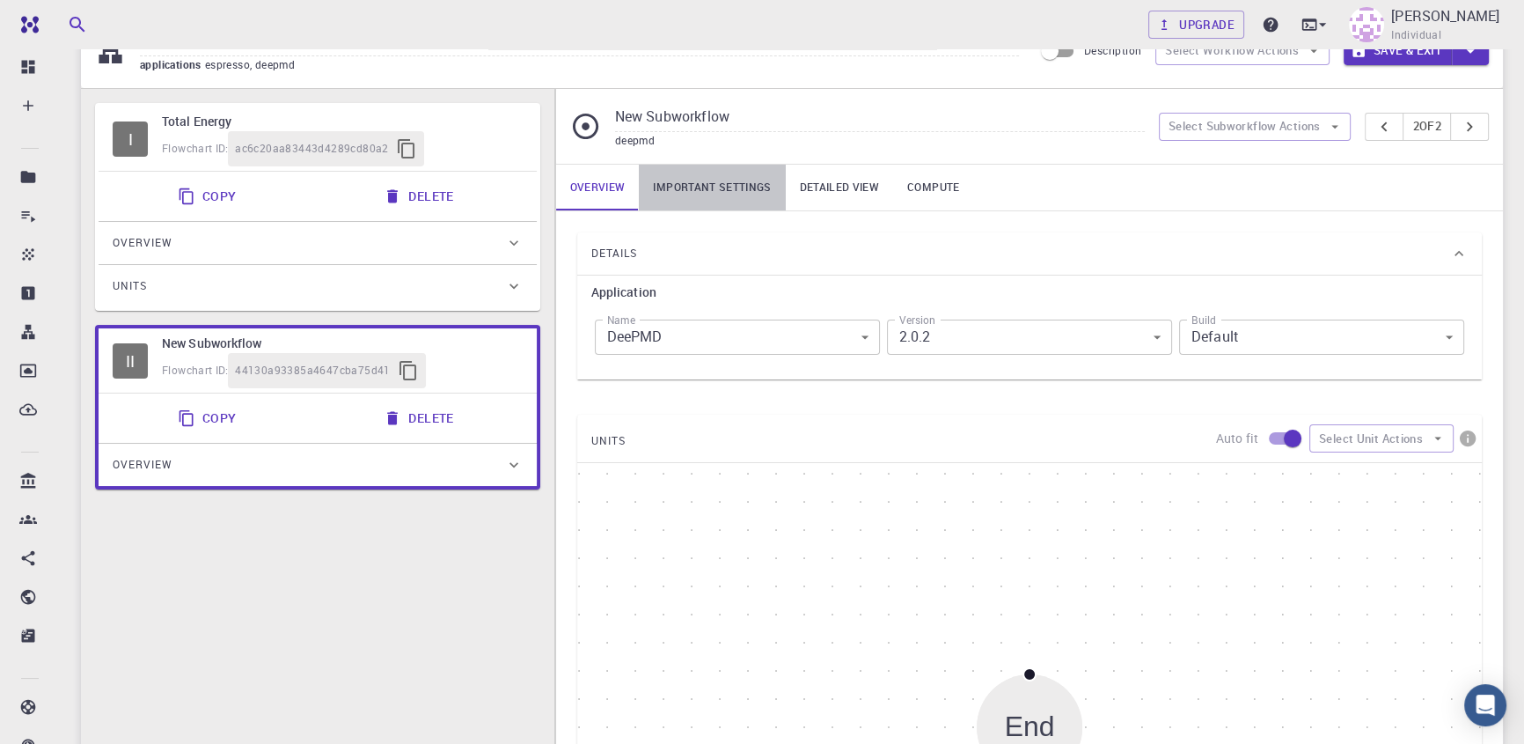
click at [738, 202] on link "Important settings" at bounding box center [712, 188] width 146 height 46
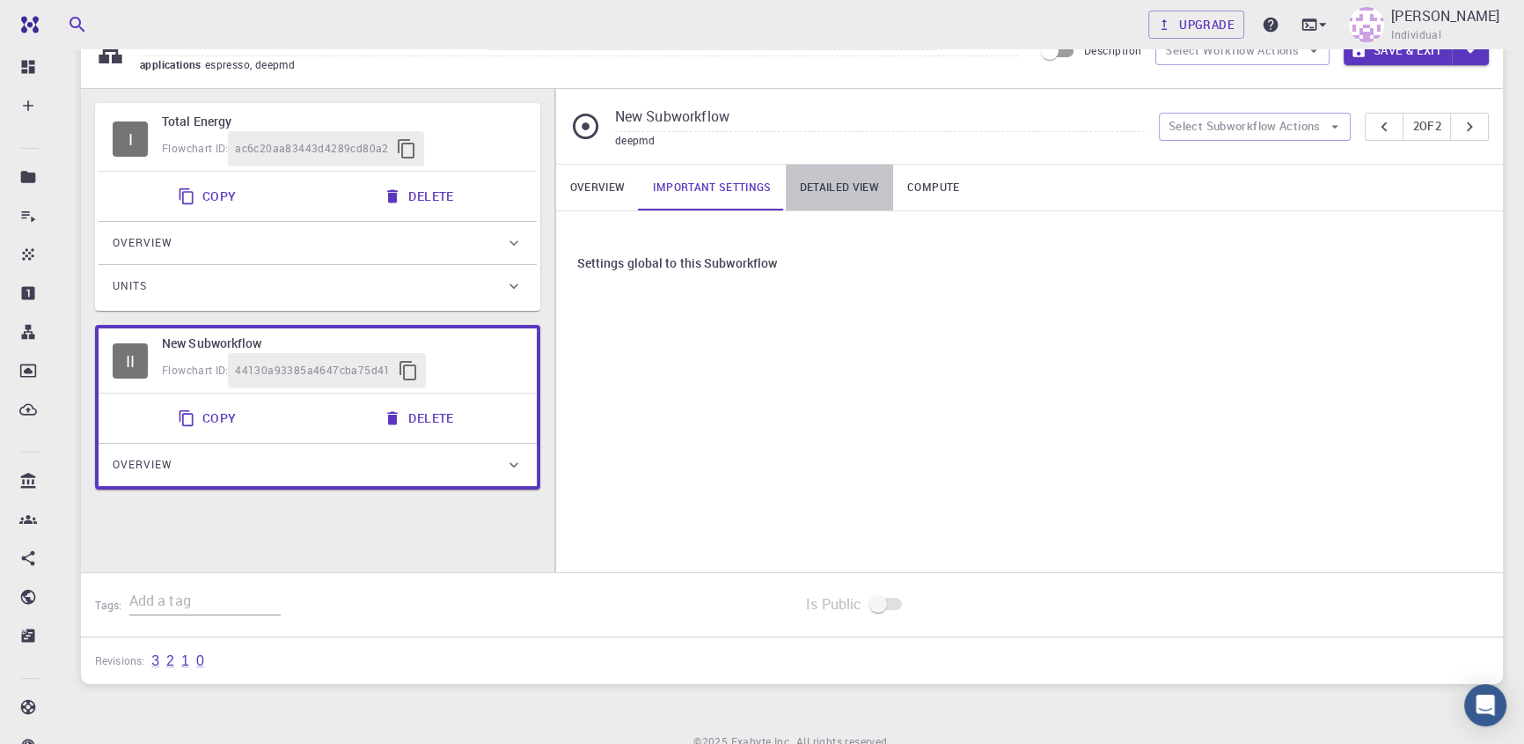
click at [843, 186] on link "Detailed view" at bounding box center [839, 188] width 107 height 46
click at [918, 185] on link "Compute" at bounding box center [933, 188] width 80 height 46
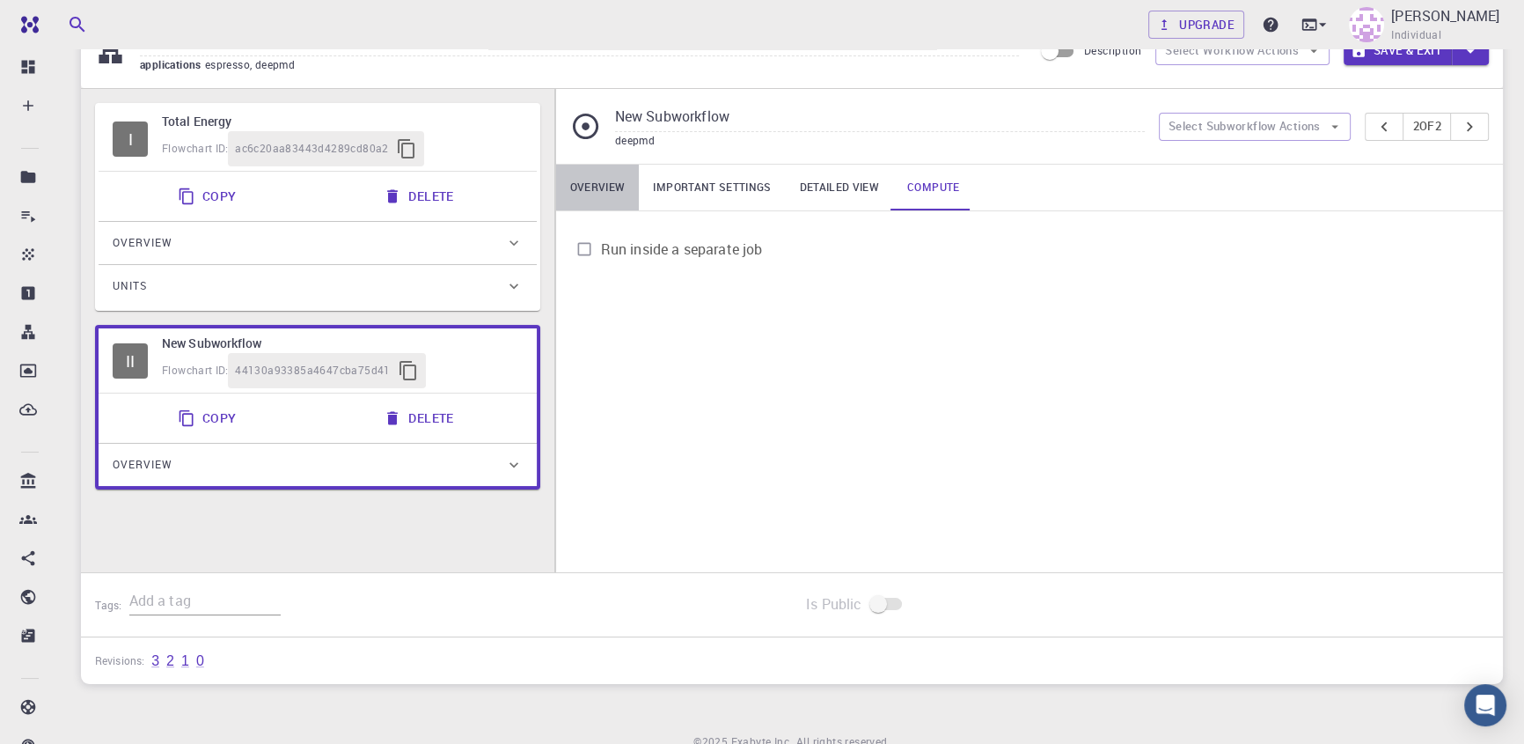
click at [614, 180] on link "Overview" at bounding box center [598, 188] width 84 height 46
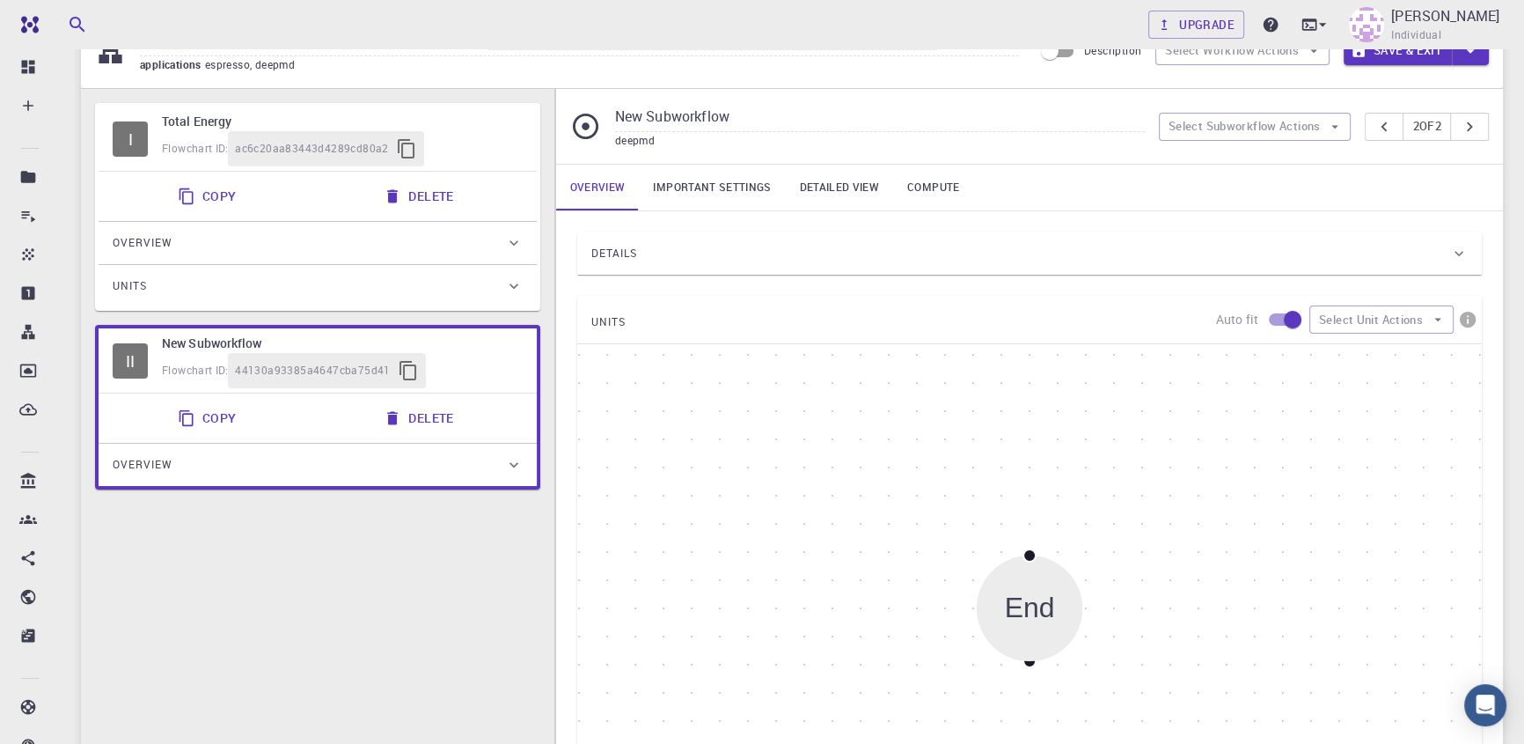
click at [209, 479] on div "Overview" at bounding box center [318, 465] width 438 height 42
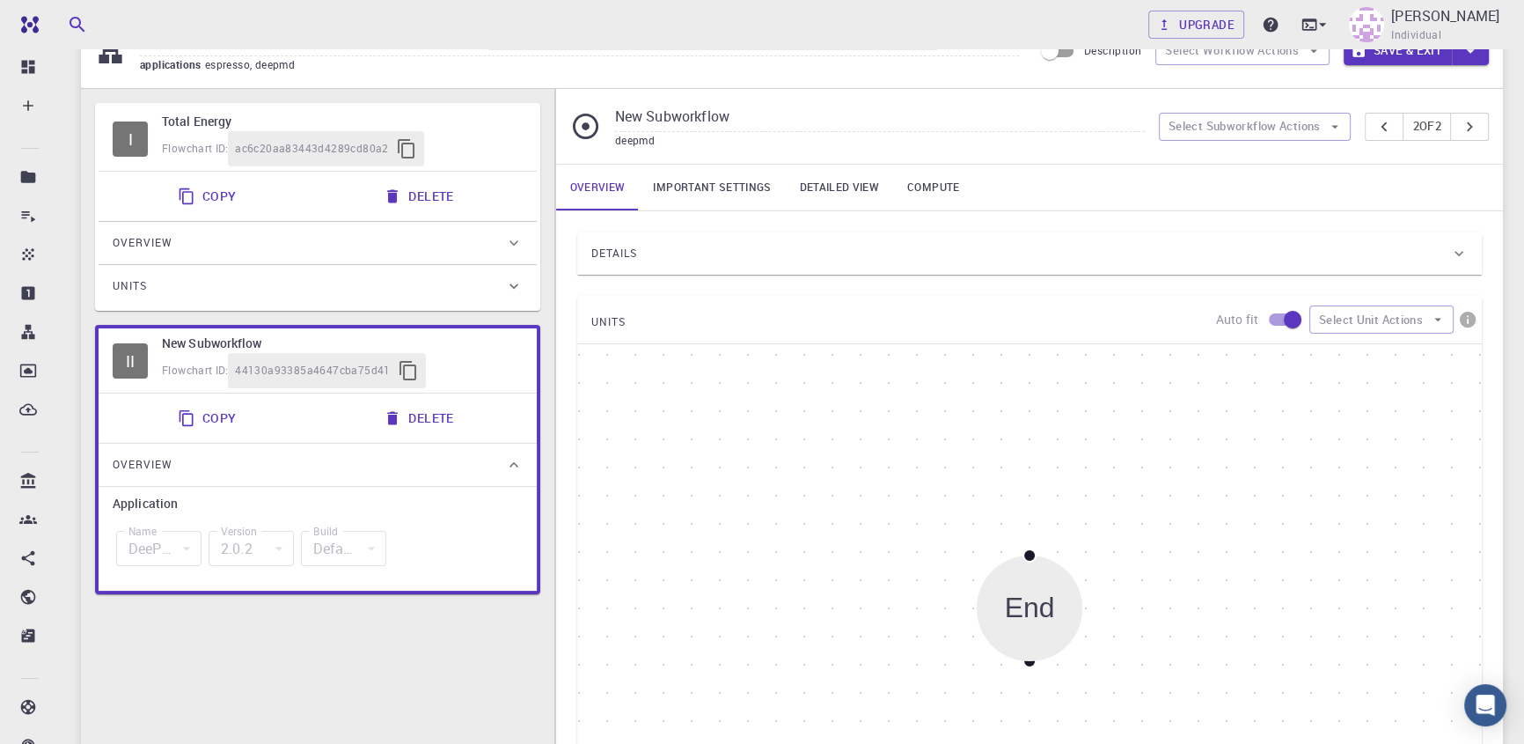
click at [195, 570] on div "Name [PERSON_NAME] deepmd Name" at bounding box center [159, 548] width 92 height 56
drag, startPoint x: 209, startPoint y: 549, endPoint x: 223, endPoint y: 552, distance: 13.5
click at [214, 551] on div "2.0.2" at bounding box center [251, 548] width 85 height 35
click at [301, 553] on div "Default" at bounding box center [343, 548] width 85 height 35
click at [730, 191] on link "Important settings" at bounding box center [712, 188] width 146 height 46
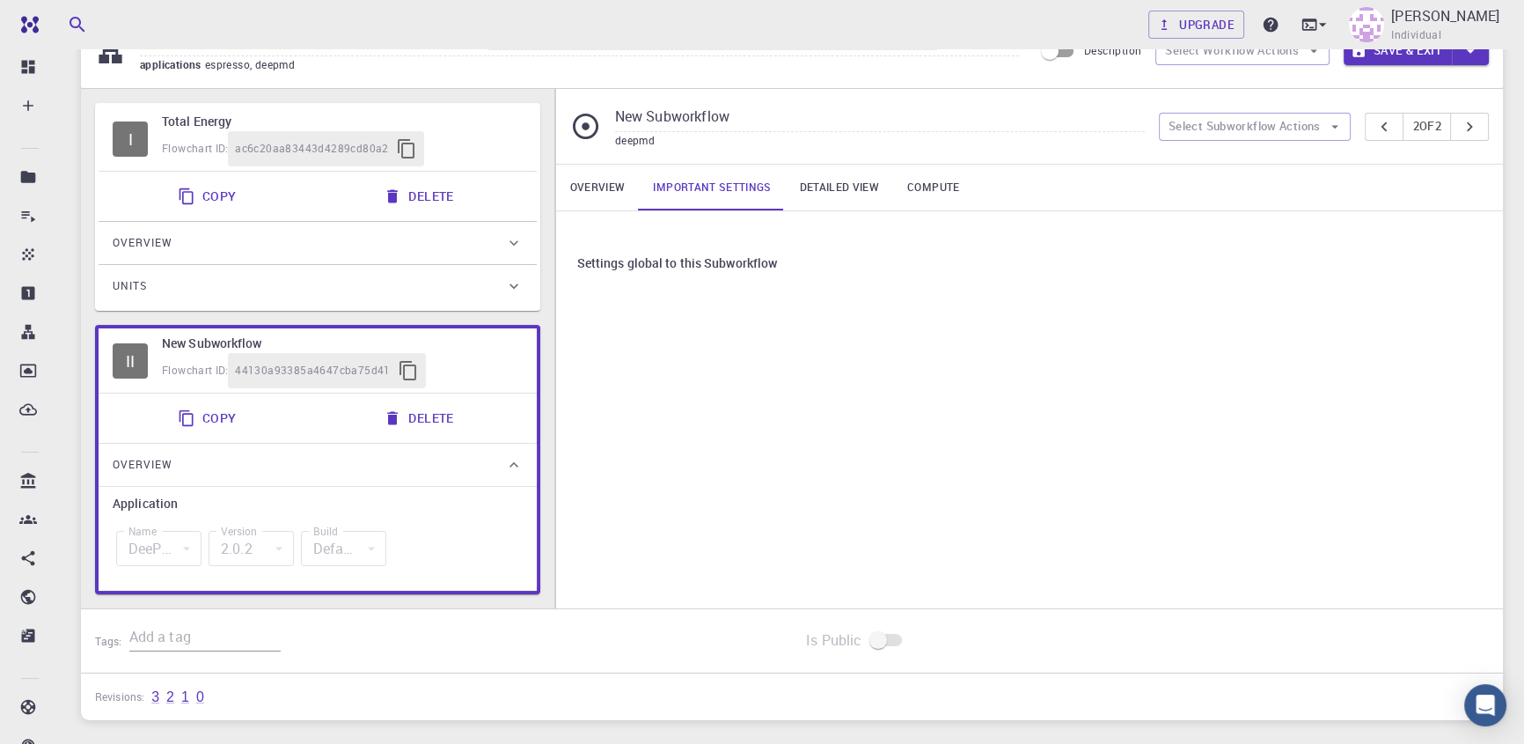
click at [561, 195] on link "Overview" at bounding box center [598, 188] width 84 height 46
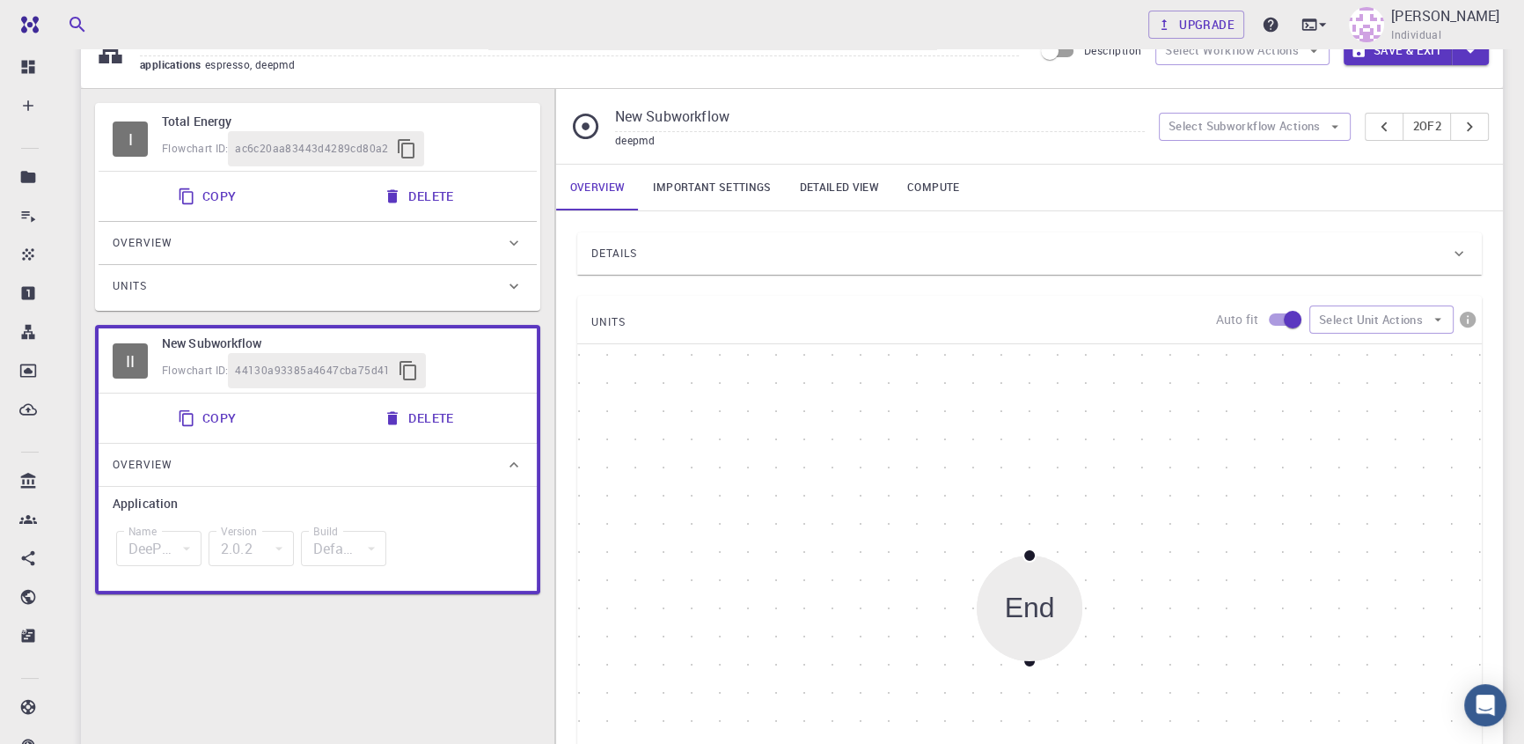
click at [671, 267] on div "Details" at bounding box center [1020, 253] width 859 height 28
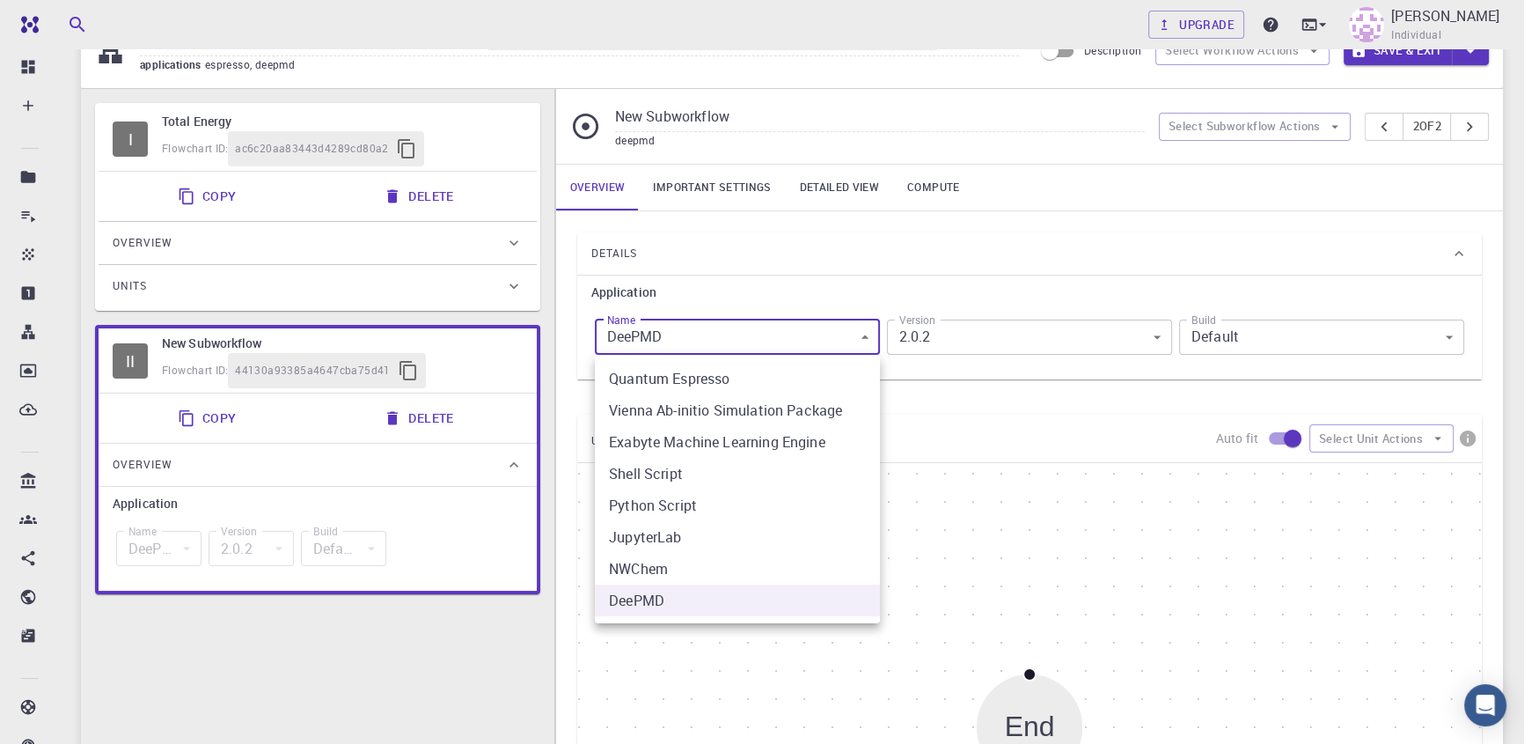
click at [718, 328] on body "Free Dashboard Create New Job New Material Create Material Upload File Import f…" at bounding box center [762, 587] width 1524 height 1347
click at [707, 383] on li "Quantum Espresso" at bounding box center [737, 379] width 285 height 32
type input "espresso"
type input "5.2.1"
type input "espresso"
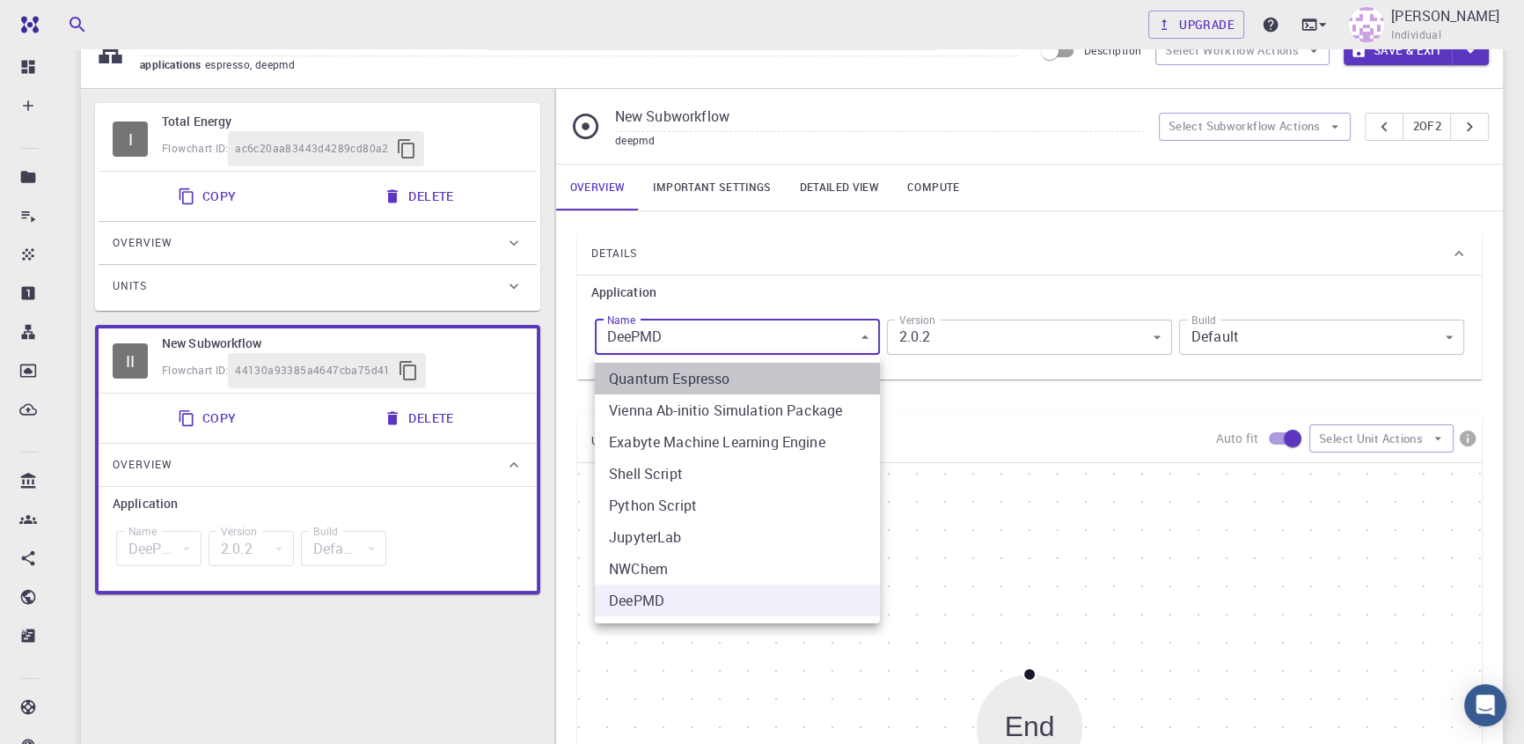
type input "5.2.1"
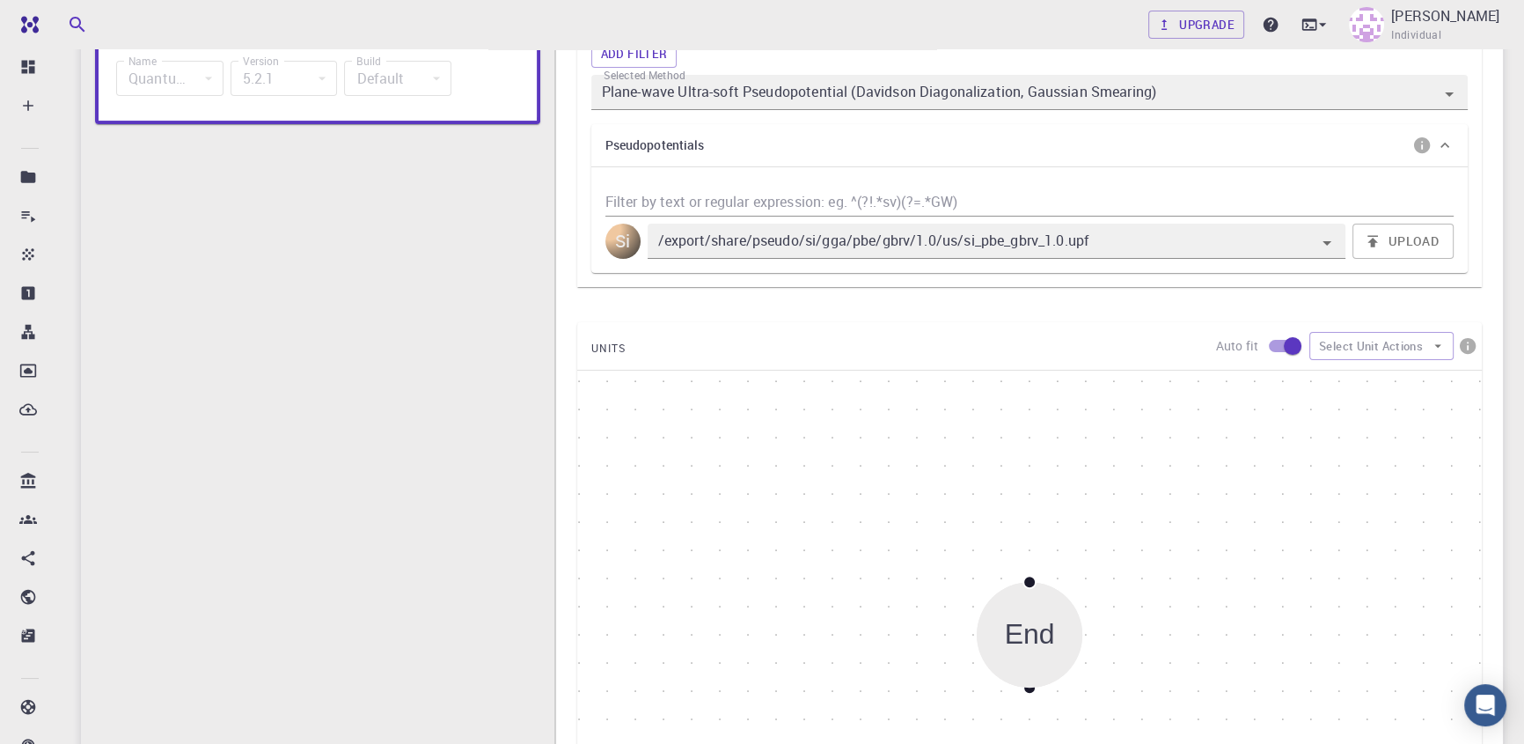
scroll to position [566, 0]
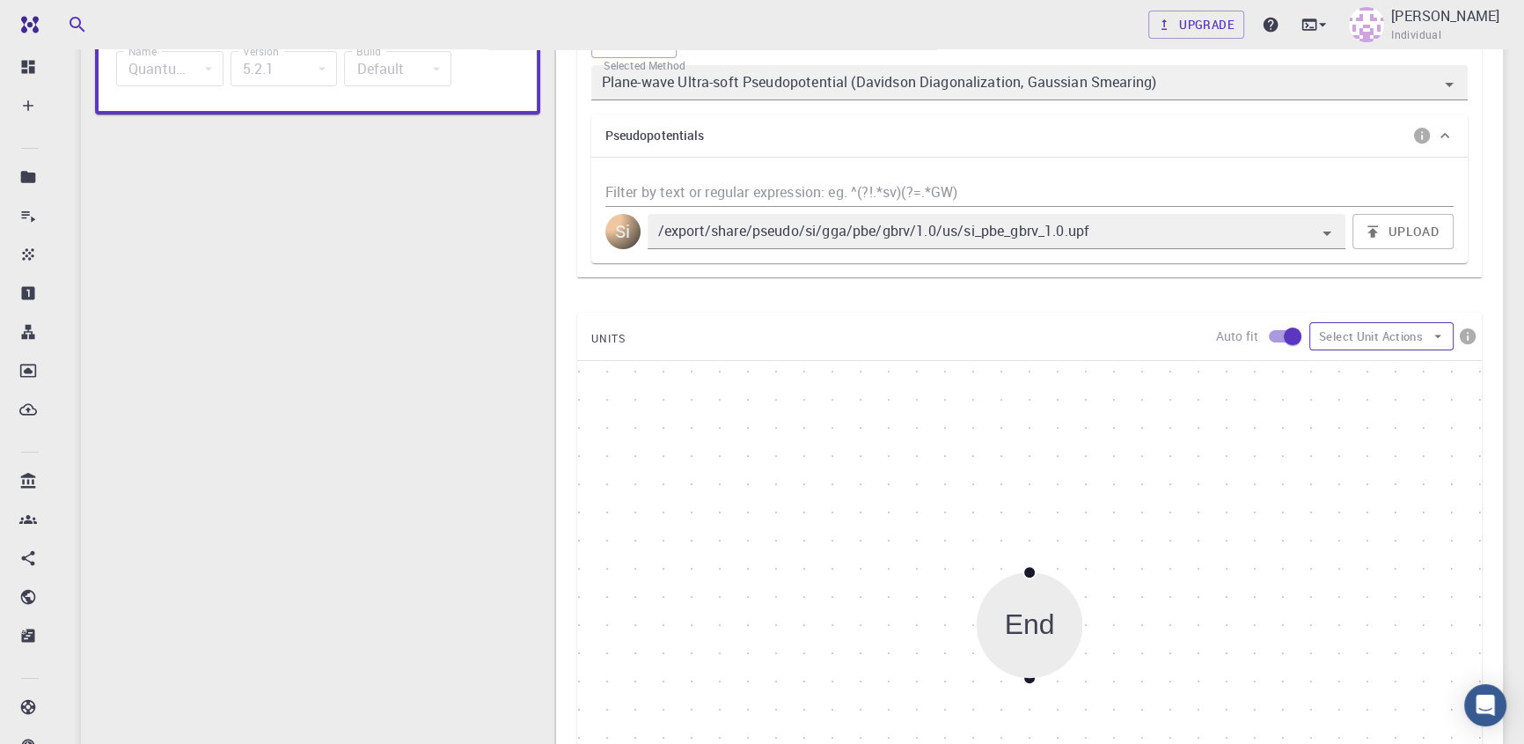
click at [1431, 348] on button "Select Unit Actions" at bounding box center [1381, 336] width 144 height 28
click at [1329, 367] on icon at bounding box center [1332, 372] width 18 height 18
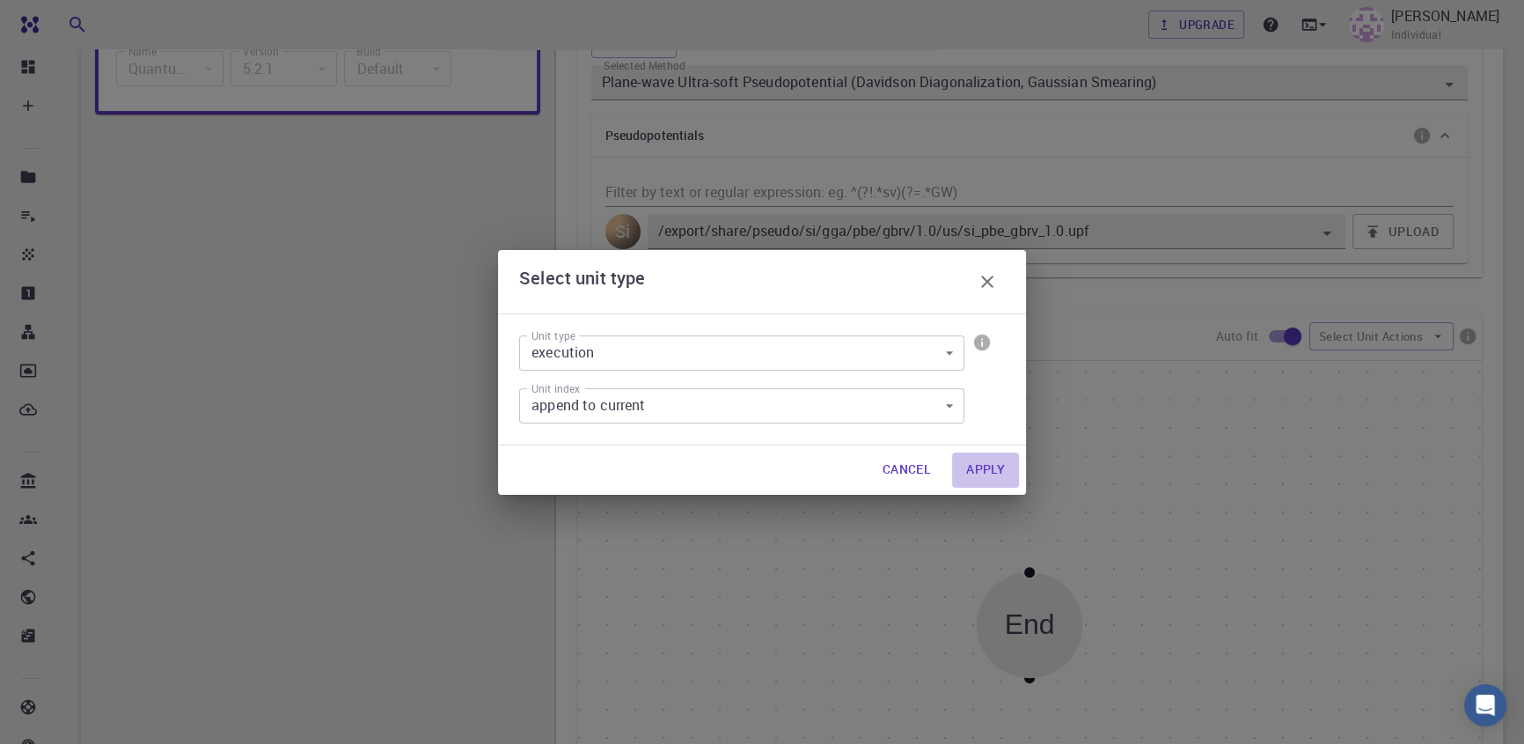
click at [984, 469] on button "Apply" at bounding box center [985, 469] width 67 height 35
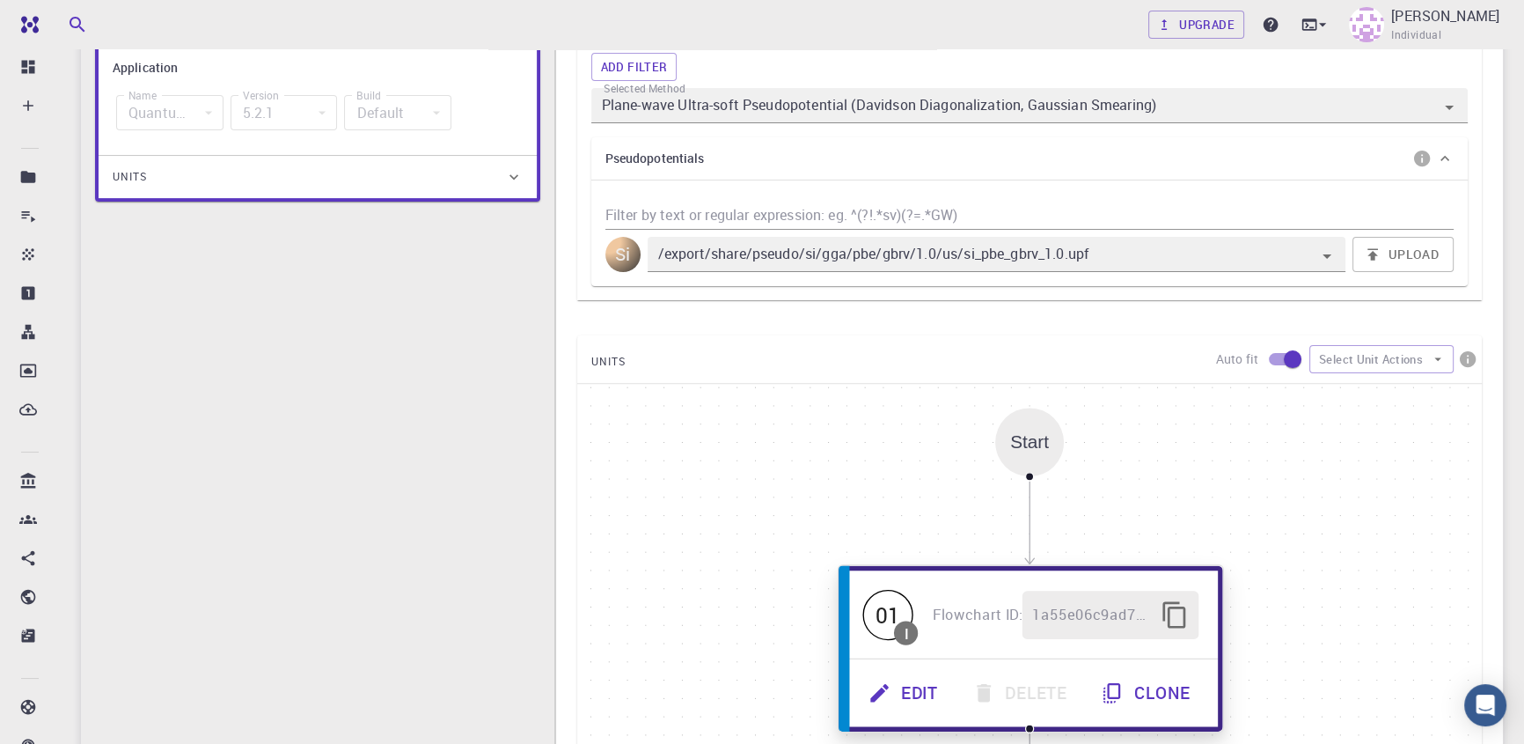
scroll to position [726, 0]
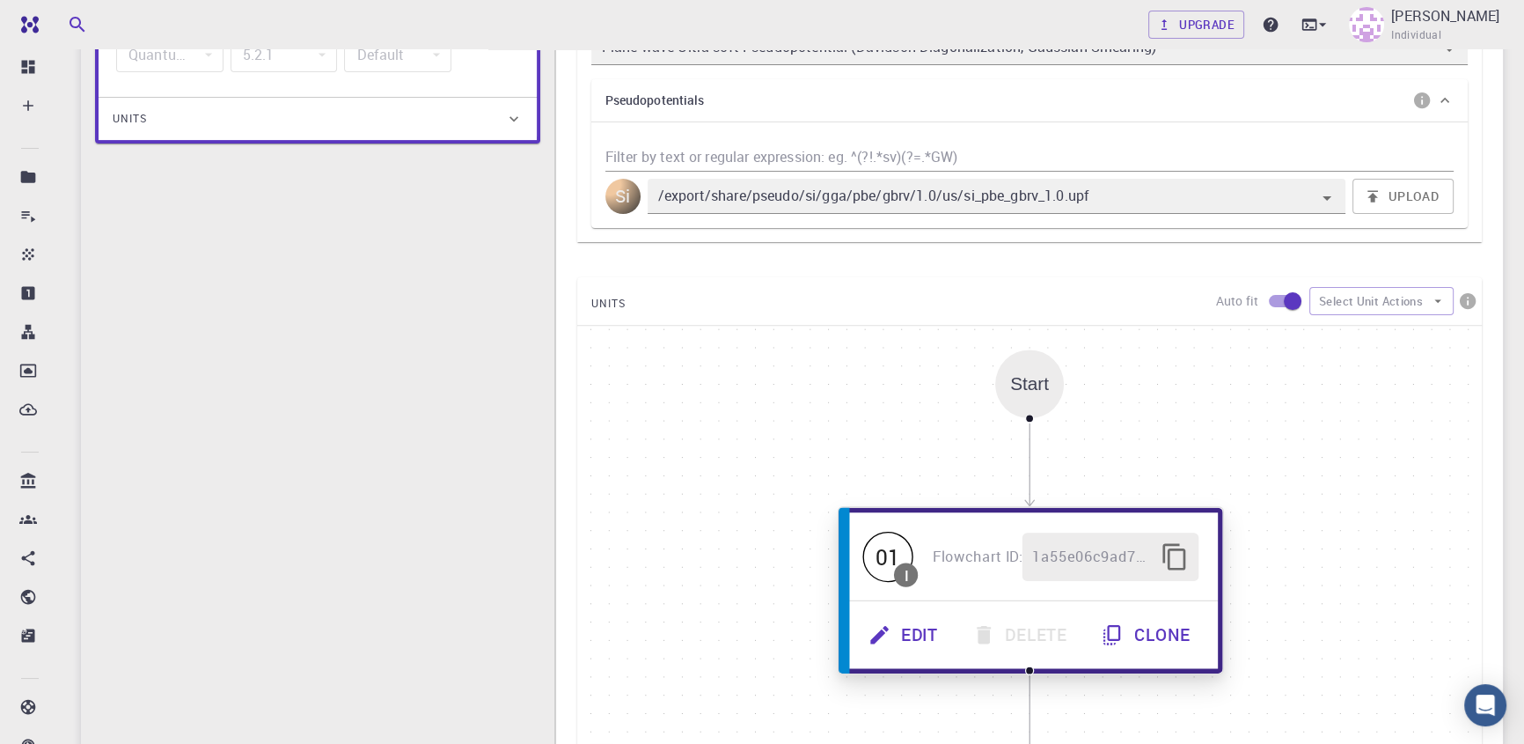
click at [901, 635] on button "Edit" at bounding box center [905, 635] width 104 height 48
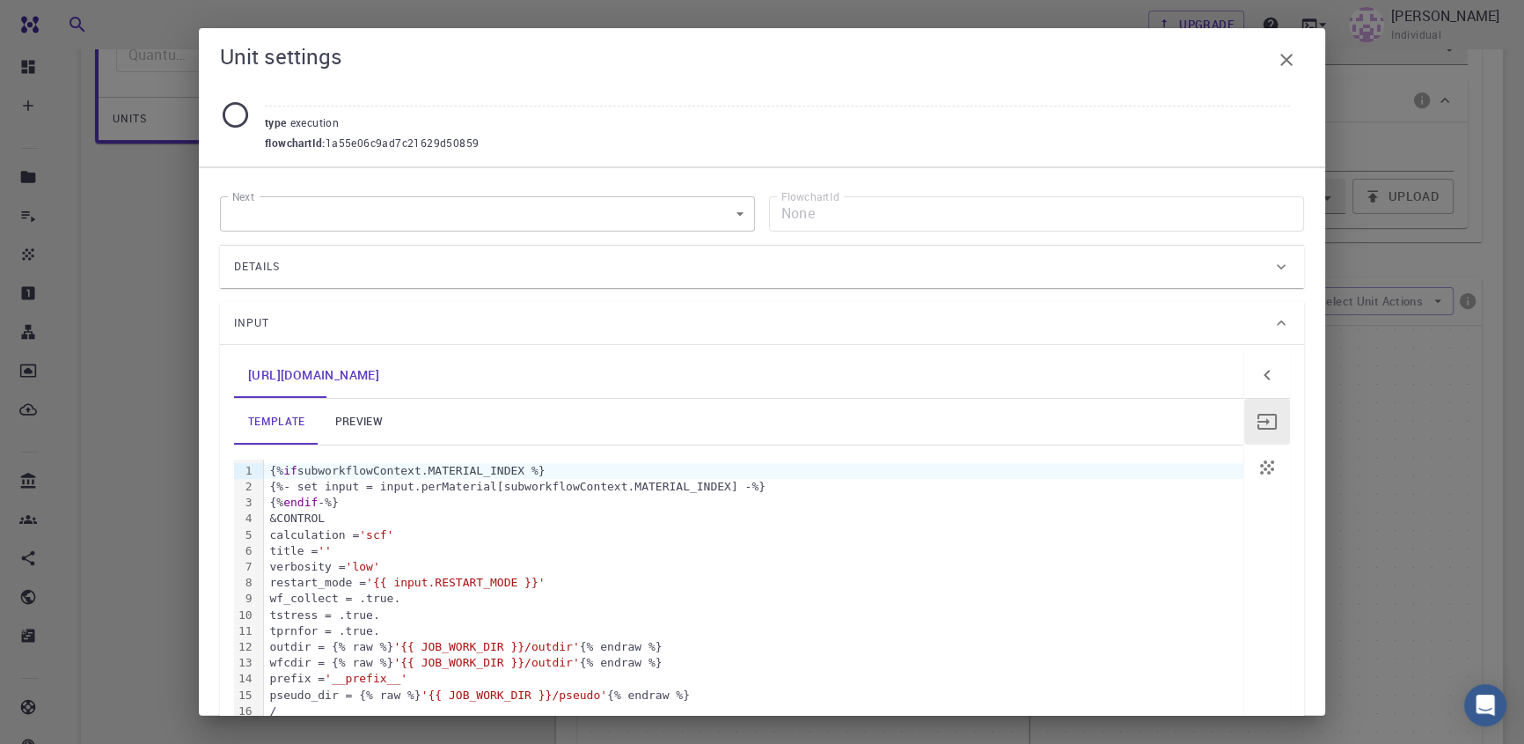
click at [455, 273] on div "Details" at bounding box center [753, 267] width 1038 height 28
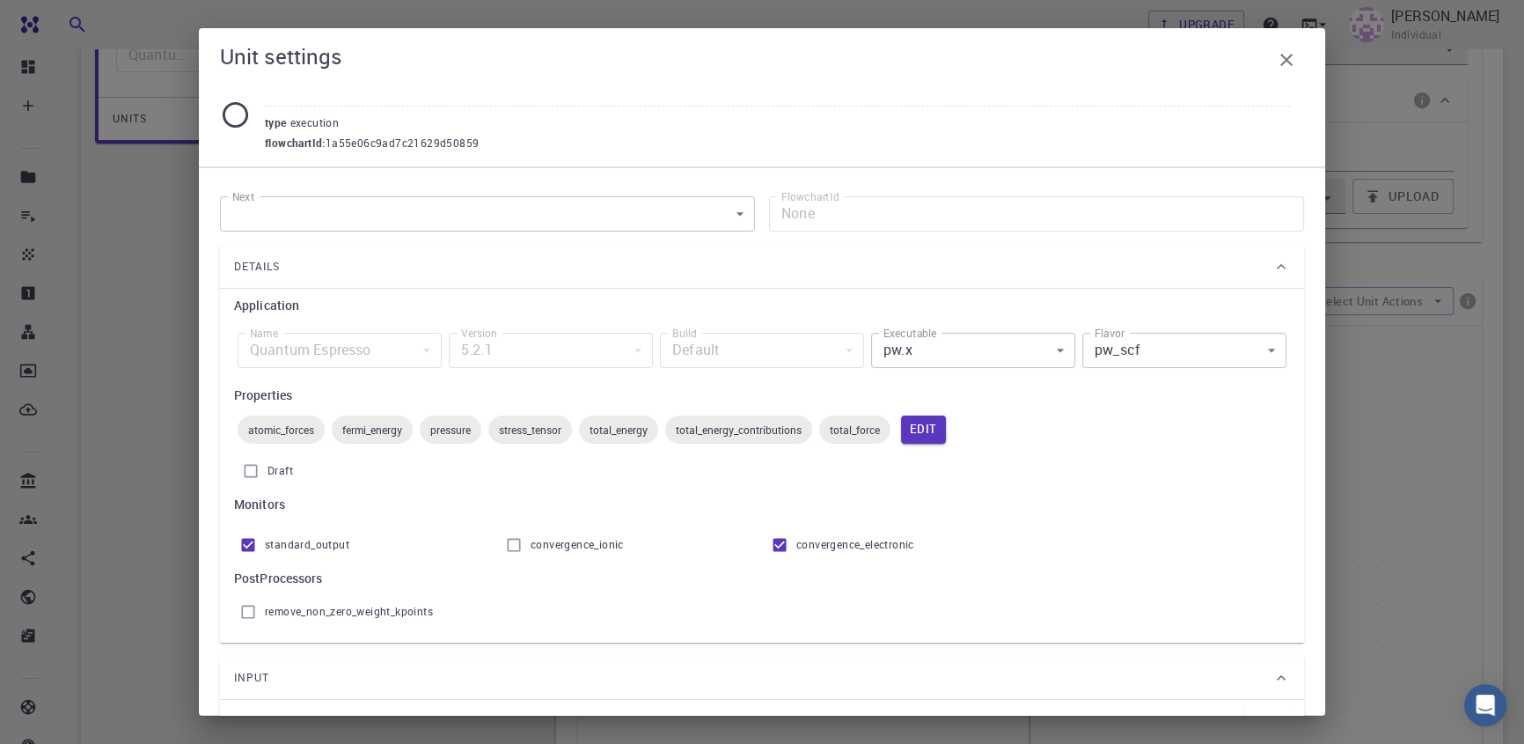
click at [1288, 63] on icon "button" at bounding box center [1286, 59] width 21 height 21
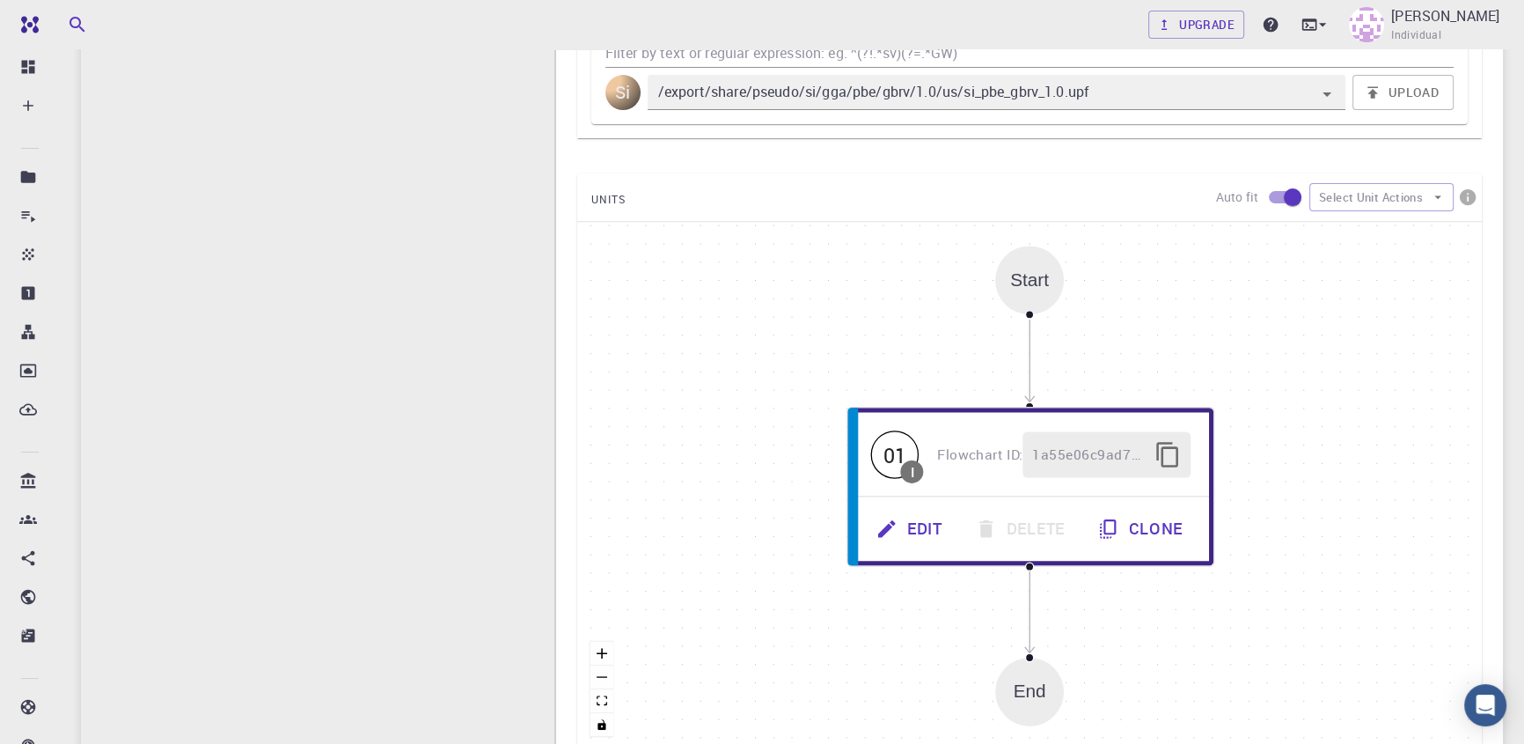
scroll to position [966, 0]
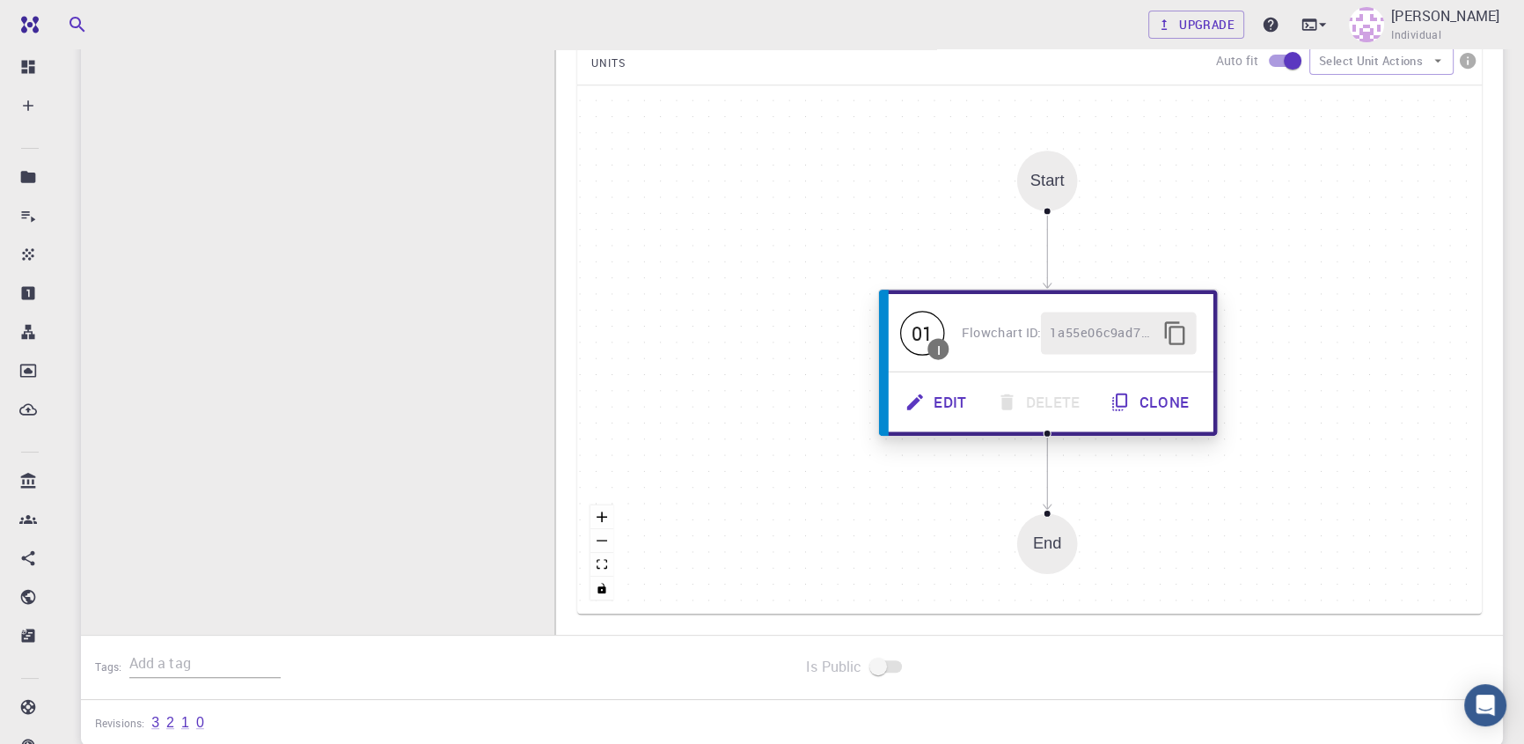
click at [950, 415] on button "Edit" at bounding box center [937, 401] width 92 height 42
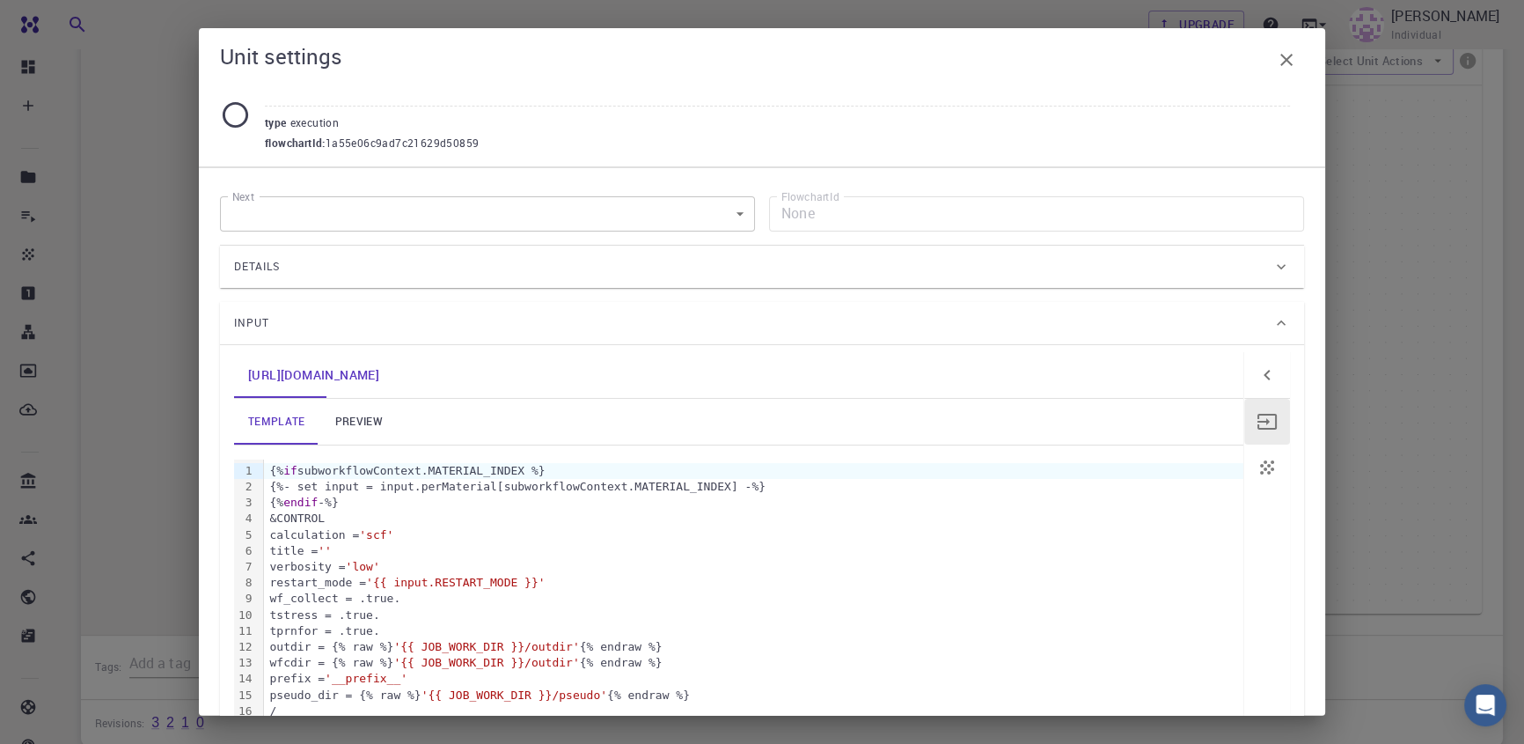
click at [614, 268] on div "Details" at bounding box center [753, 267] width 1038 height 28
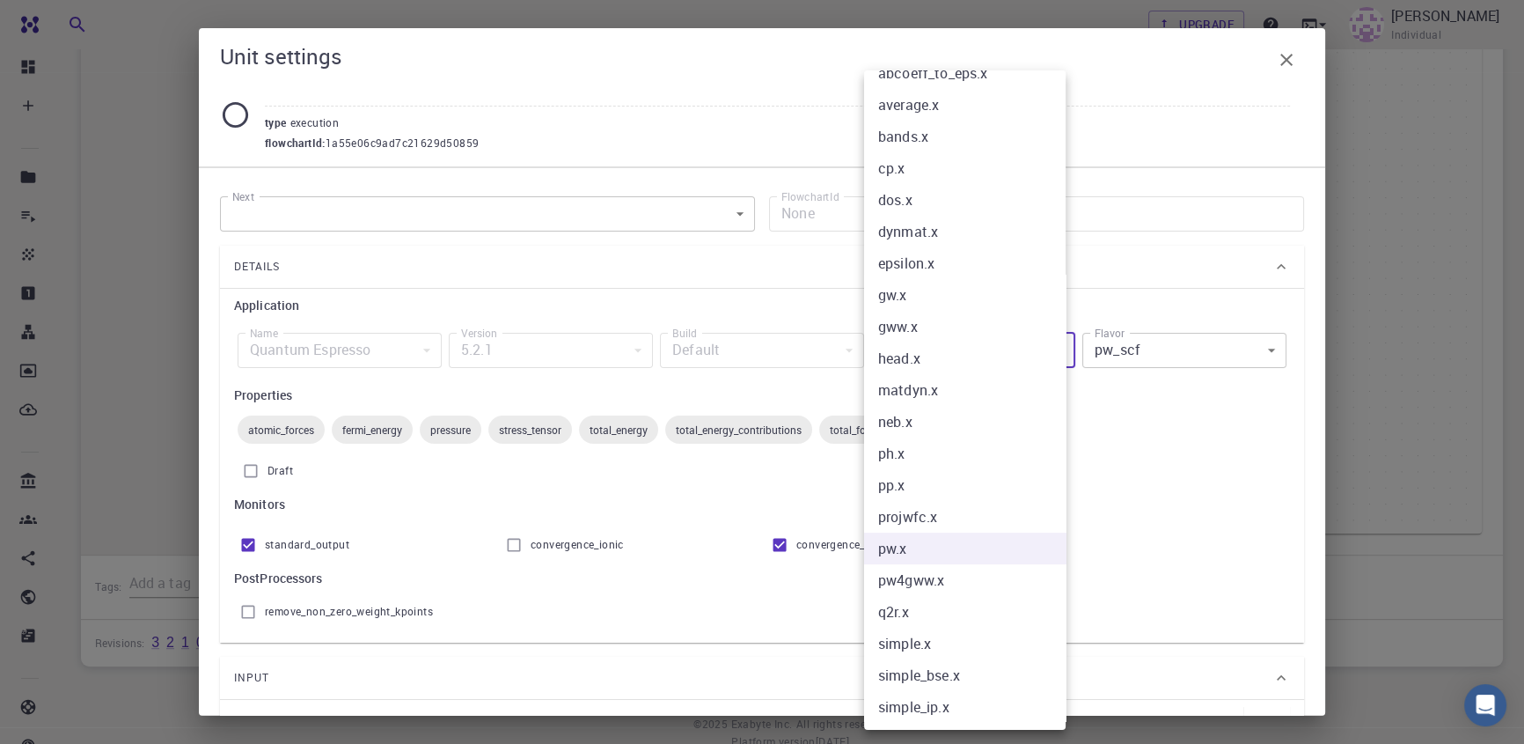
scroll to position [0, 0]
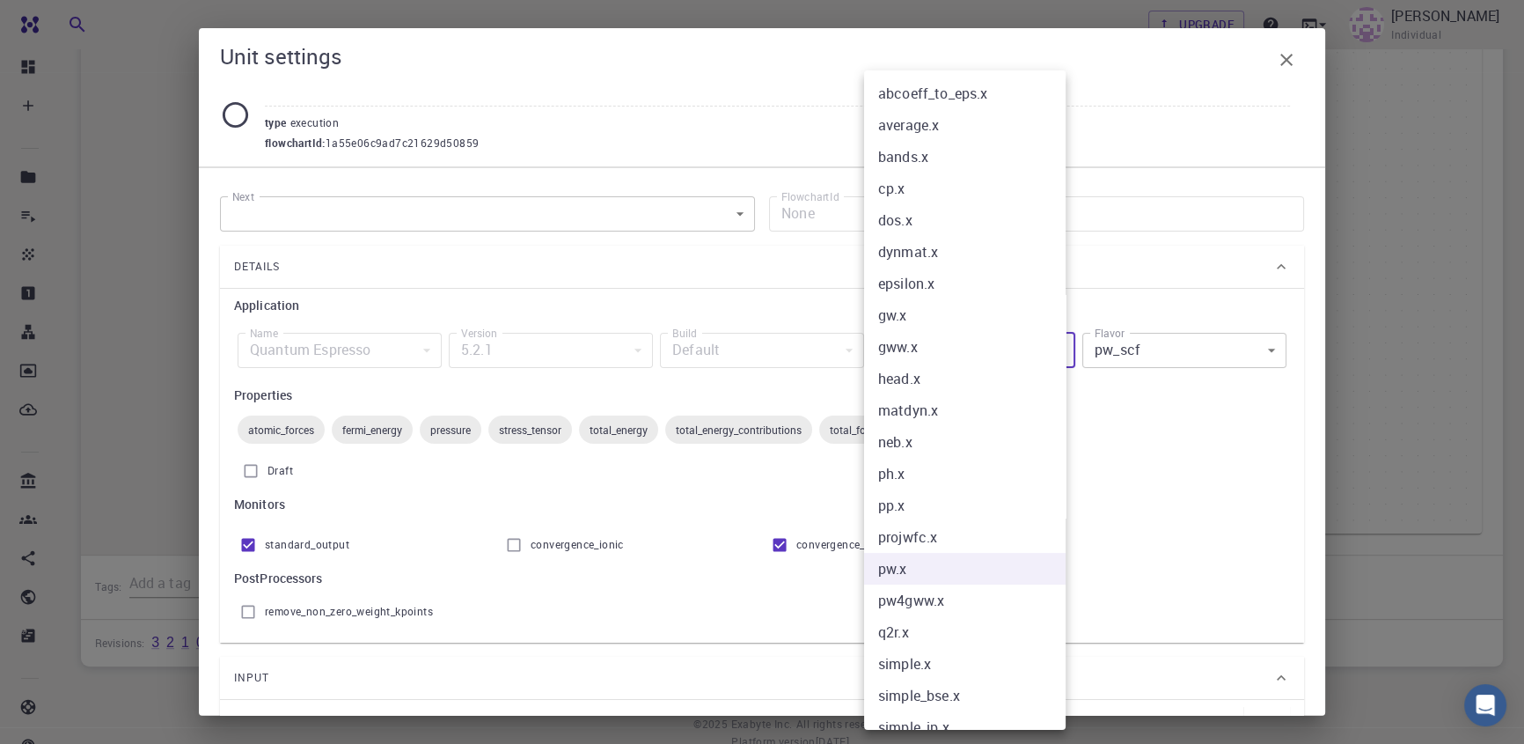
click at [1145, 430] on div at bounding box center [762, 372] width 1524 height 744
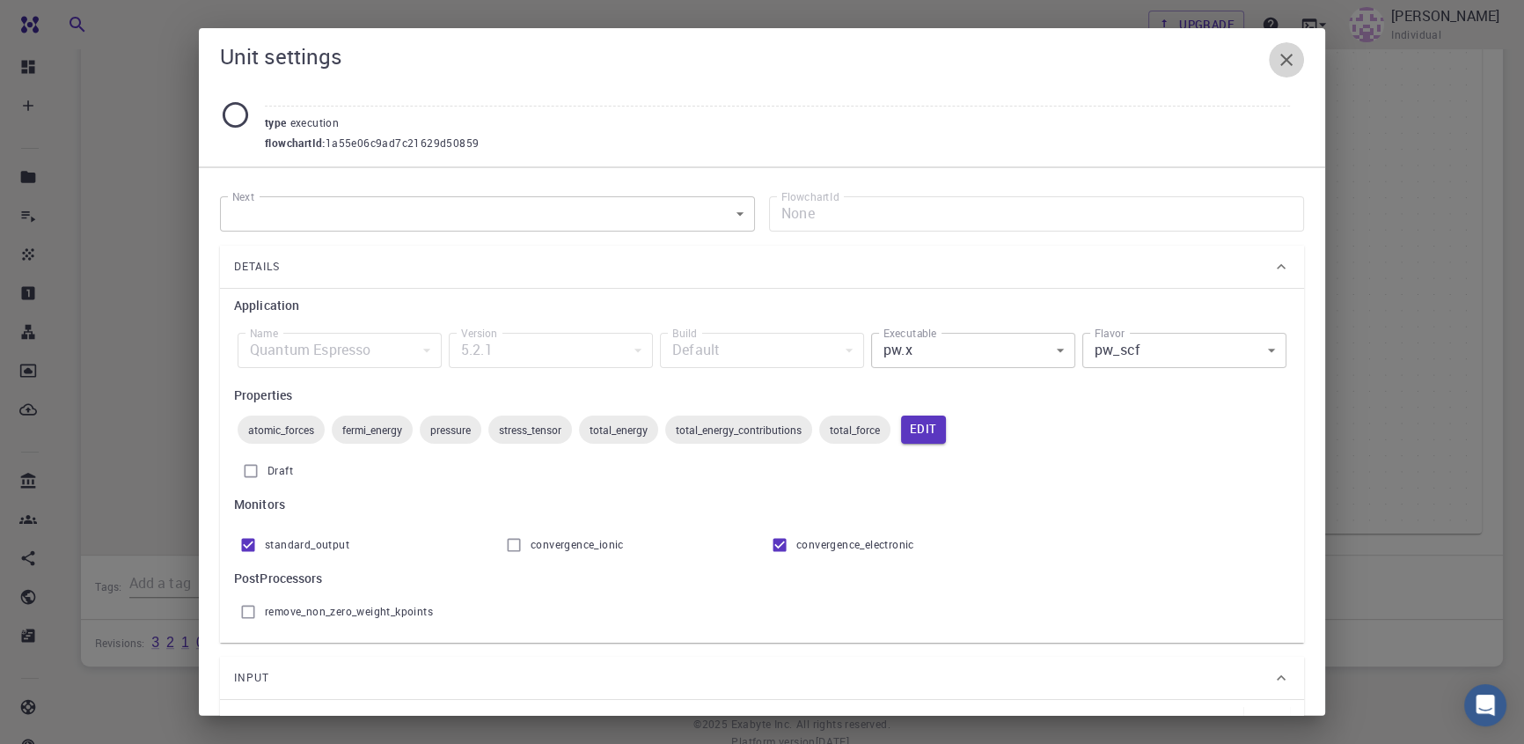
click at [1290, 62] on icon "button" at bounding box center [1286, 60] width 12 height 12
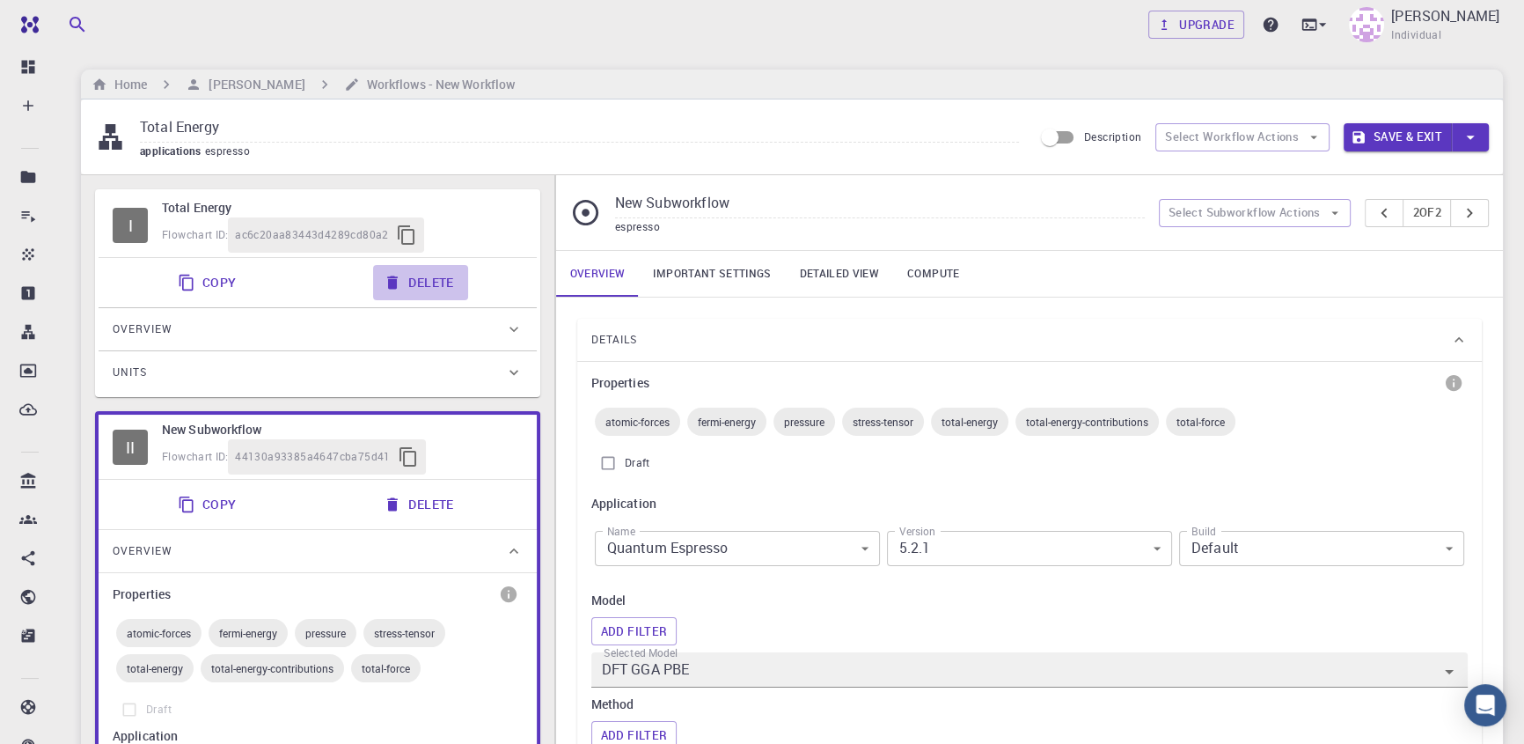
click at [418, 281] on button "Delete" at bounding box center [420, 282] width 94 height 35
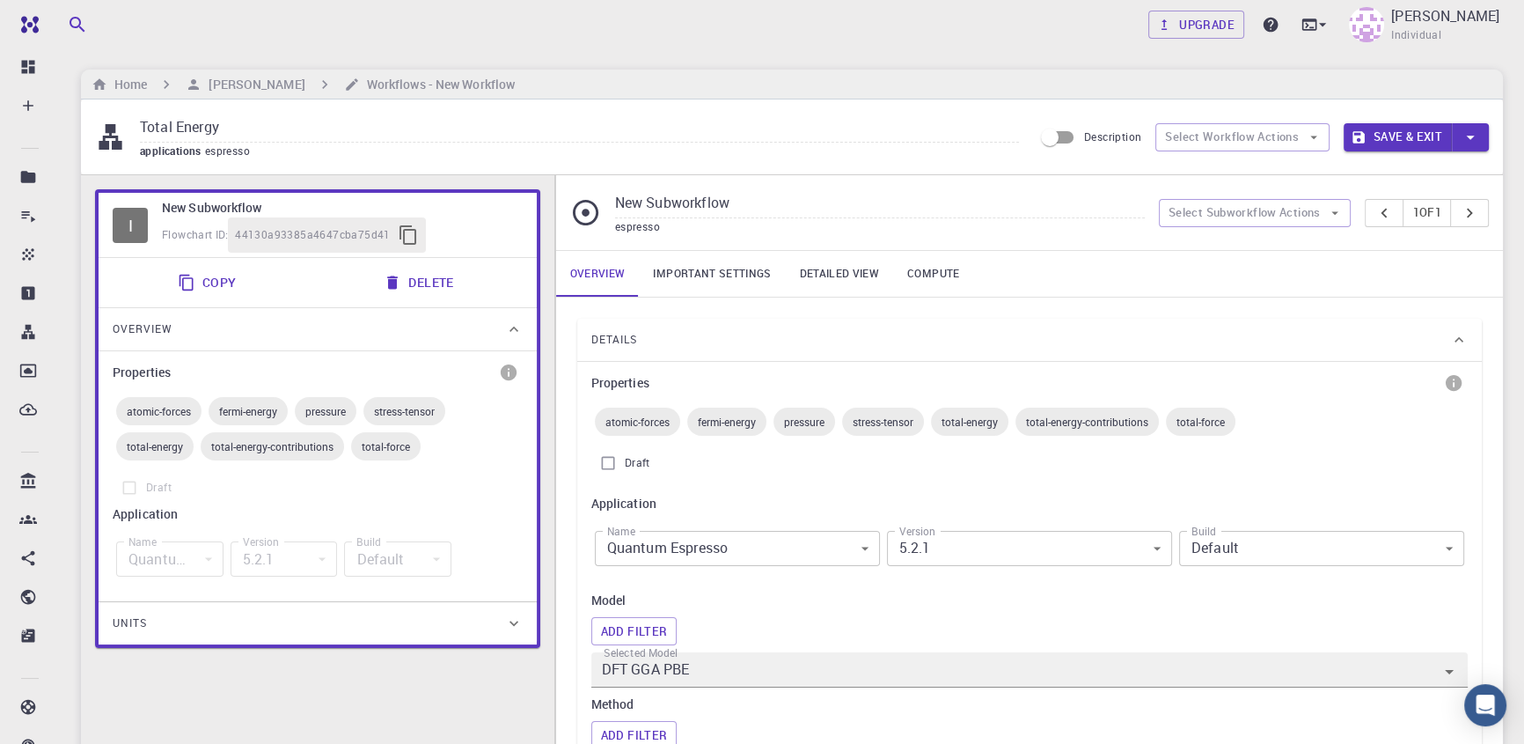
click at [194, 326] on div "Overview" at bounding box center [309, 329] width 392 height 28
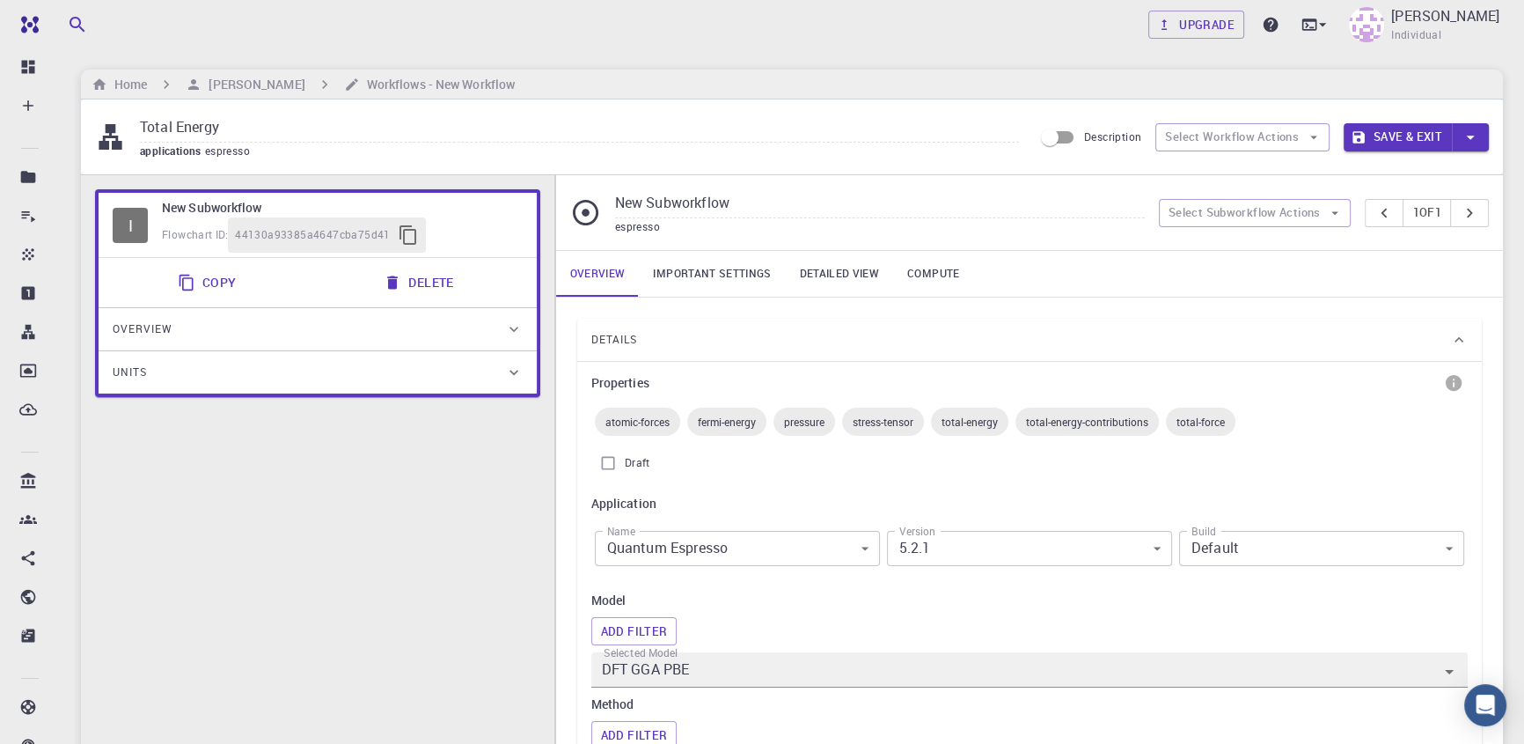
click at [212, 322] on div "Overview" at bounding box center [309, 329] width 392 height 28
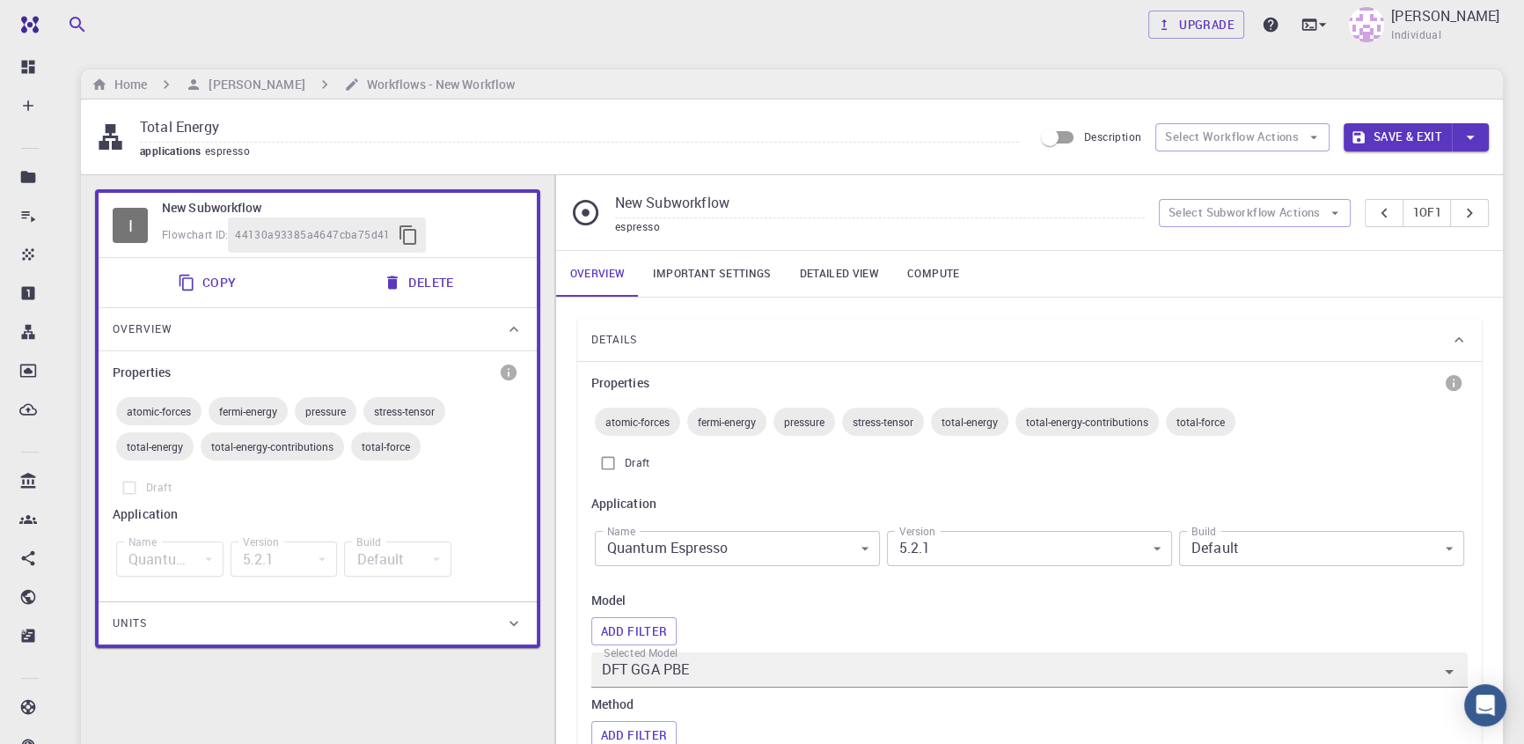
click at [260, 622] on div "Units" at bounding box center [309, 623] width 392 height 28
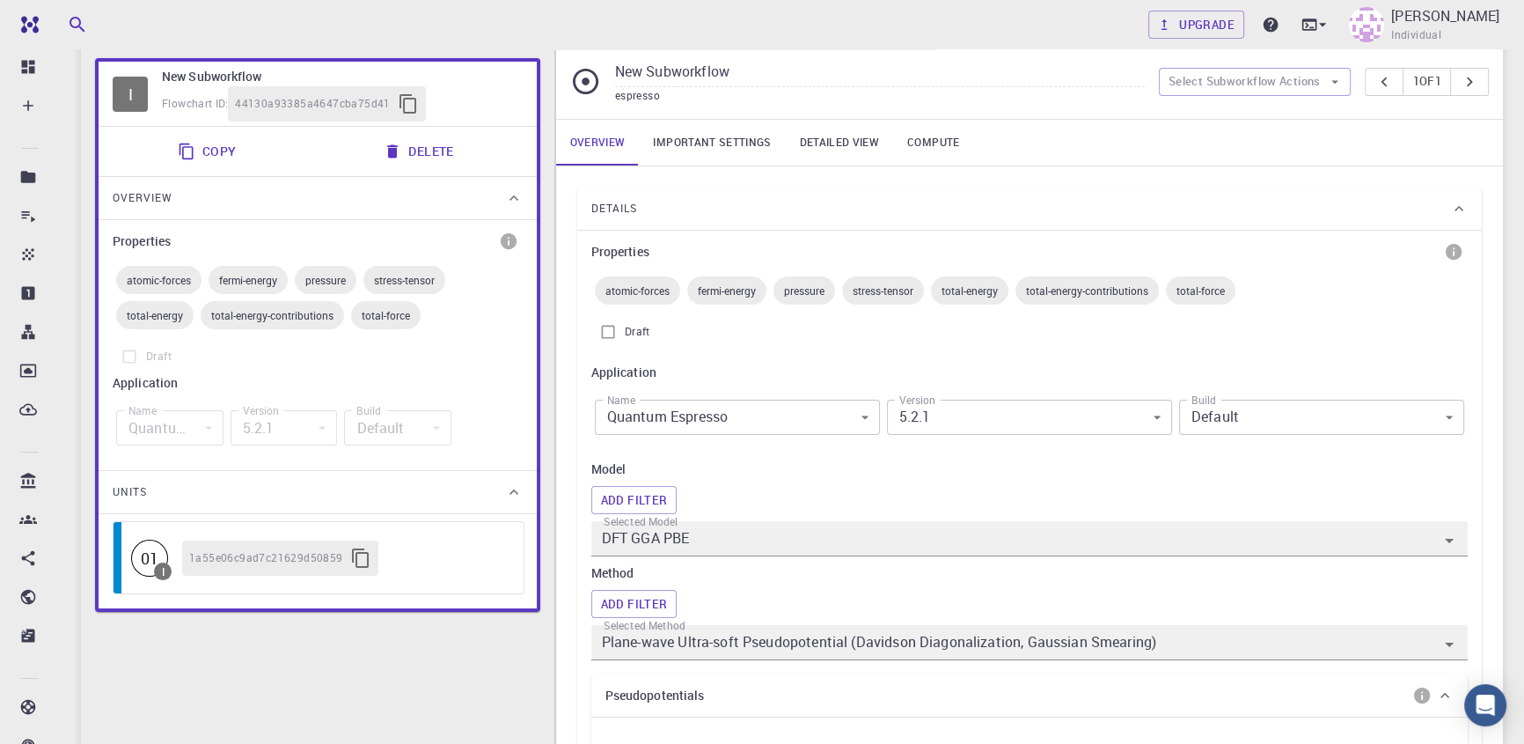
scroll to position [79, 0]
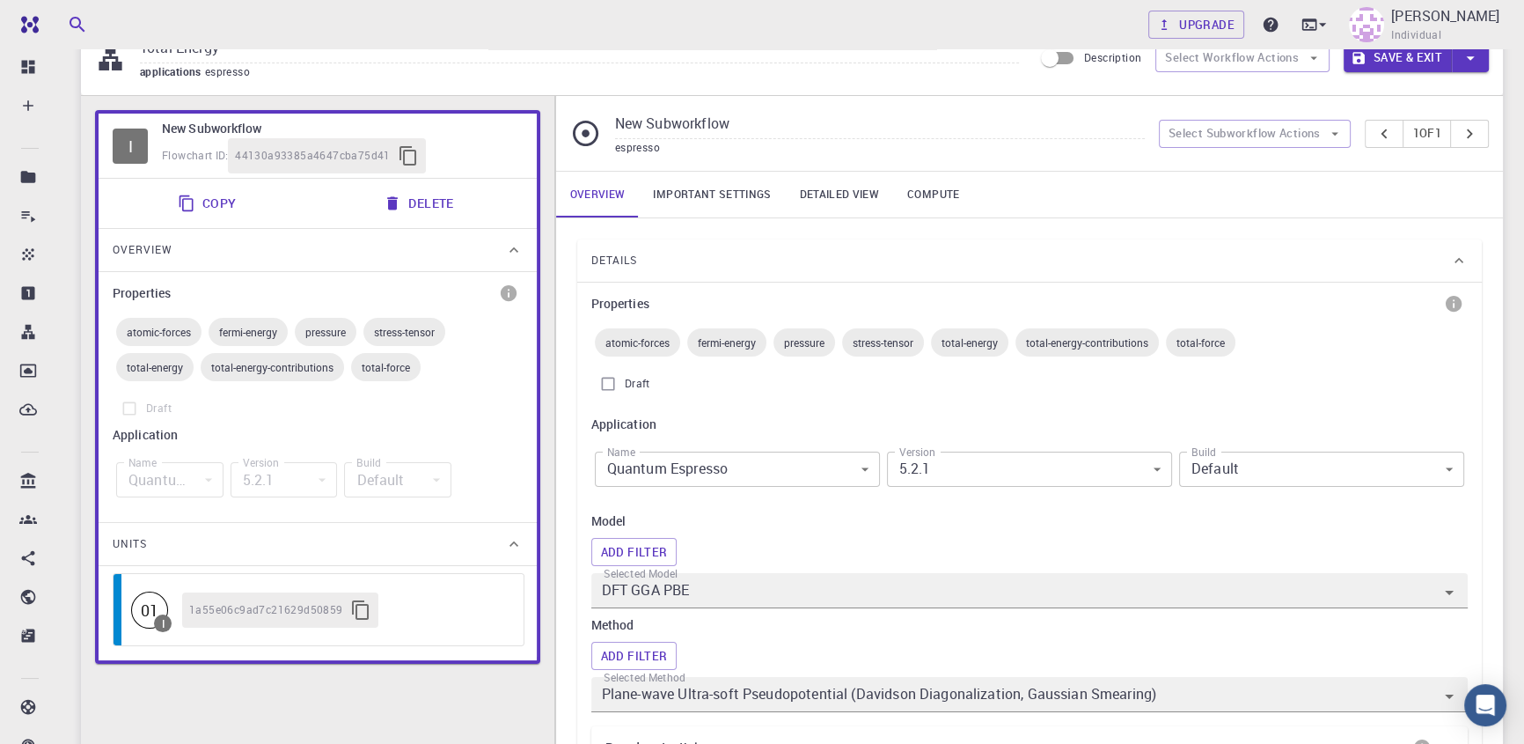
click at [508, 550] on icon at bounding box center [514, 544] width 18 height 18
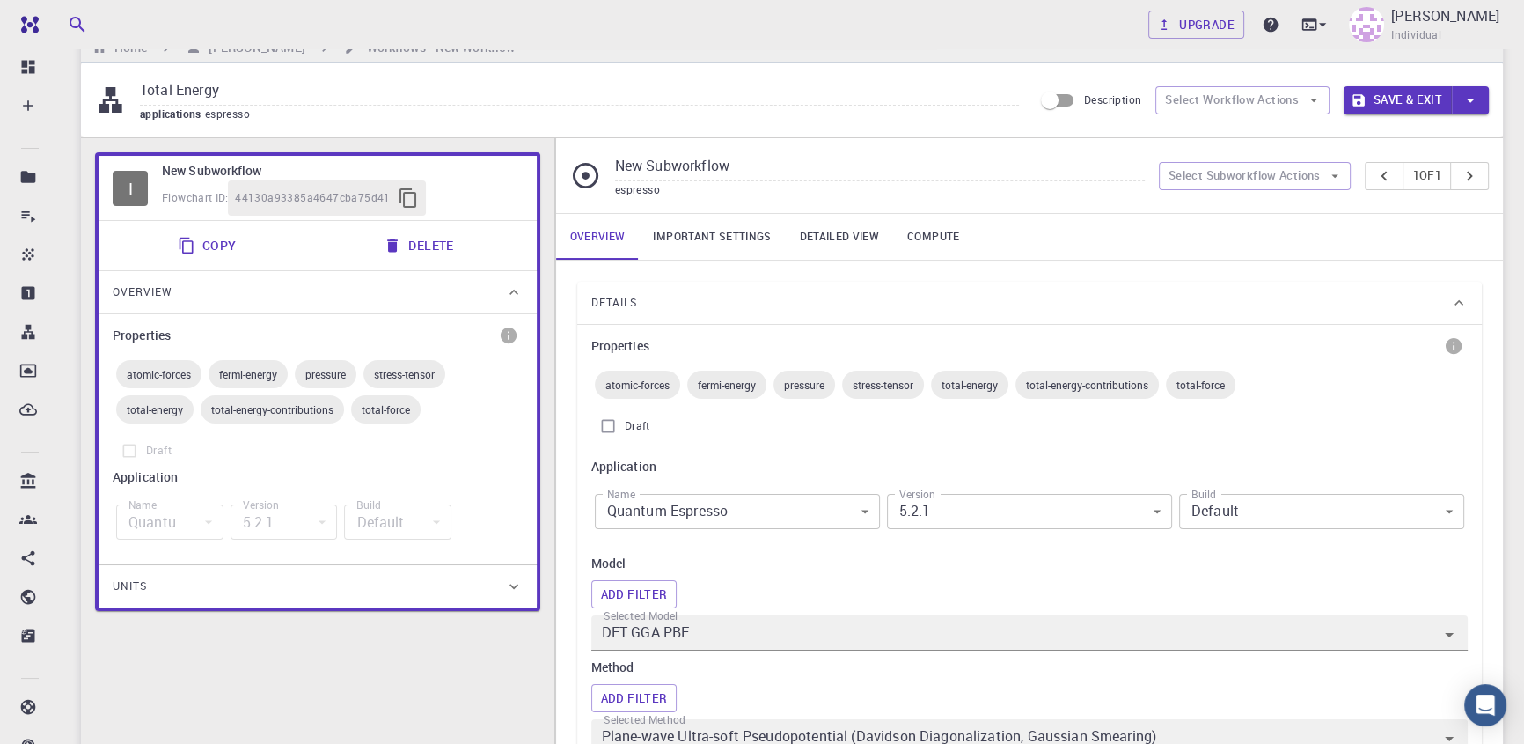
scroll to position [0, 0]
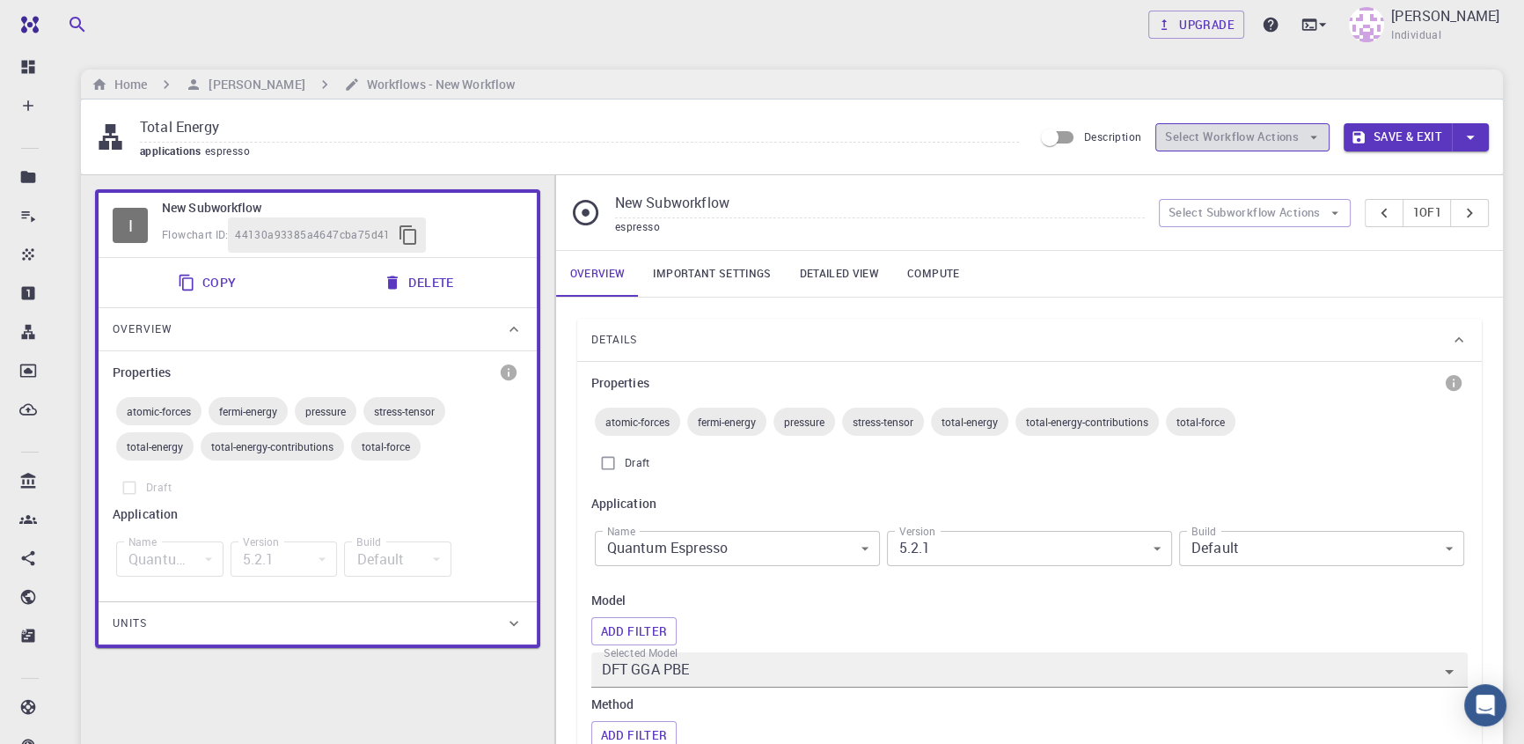
click at [1236, 130] on button "Select Workflow Actions" at bounding box center [1242, 137] width 174 height 28
click at [351, 131] on input "Total Energy" at bounding box center [579, 128] width 879 height 29
type input "T"
type input "Ab inito MD"
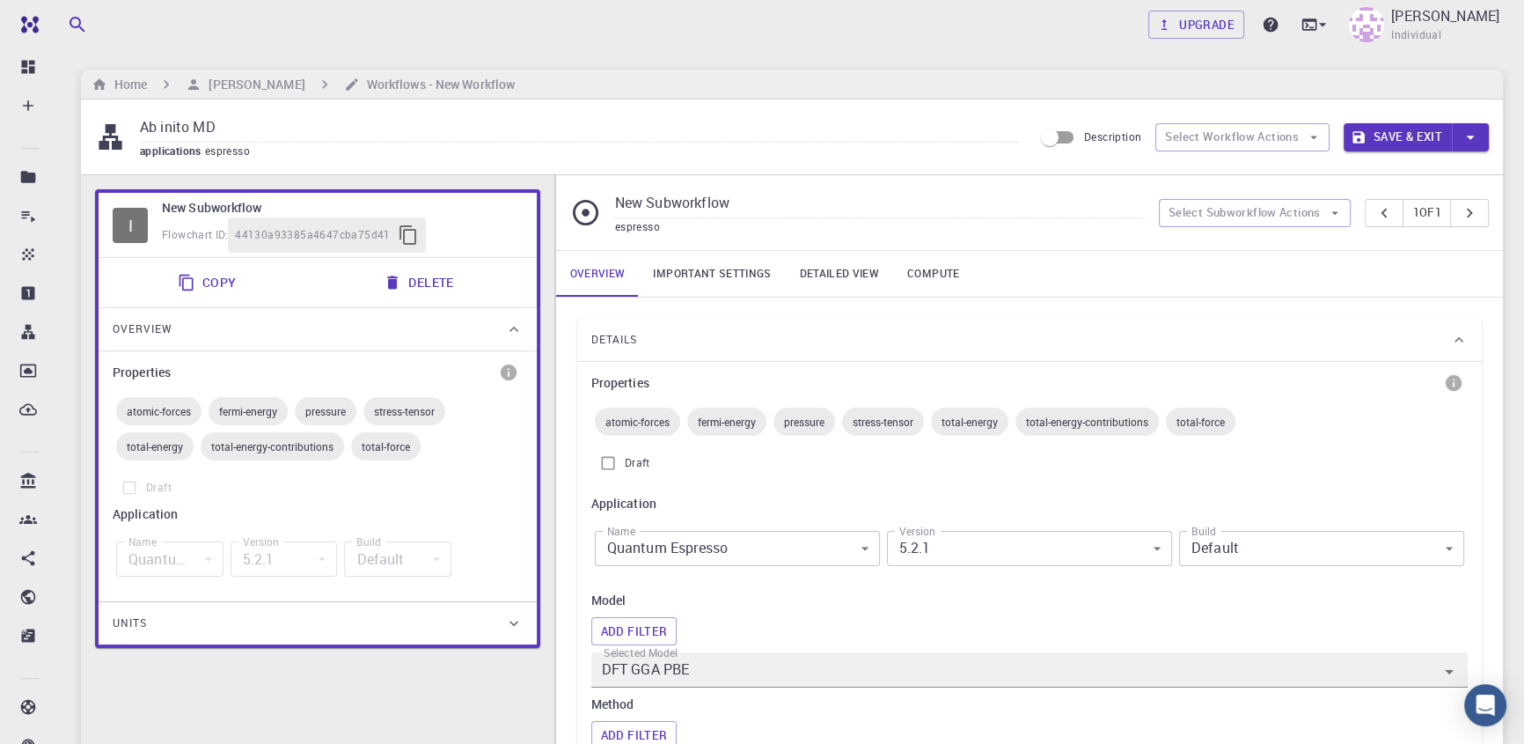
click at [423, 150] on div "applications espresso" at bounding box center [579, 152] width 879 height 18
click at [737, 274] on link "Important settings" at bounding box center [712, 274] width 146 height 46
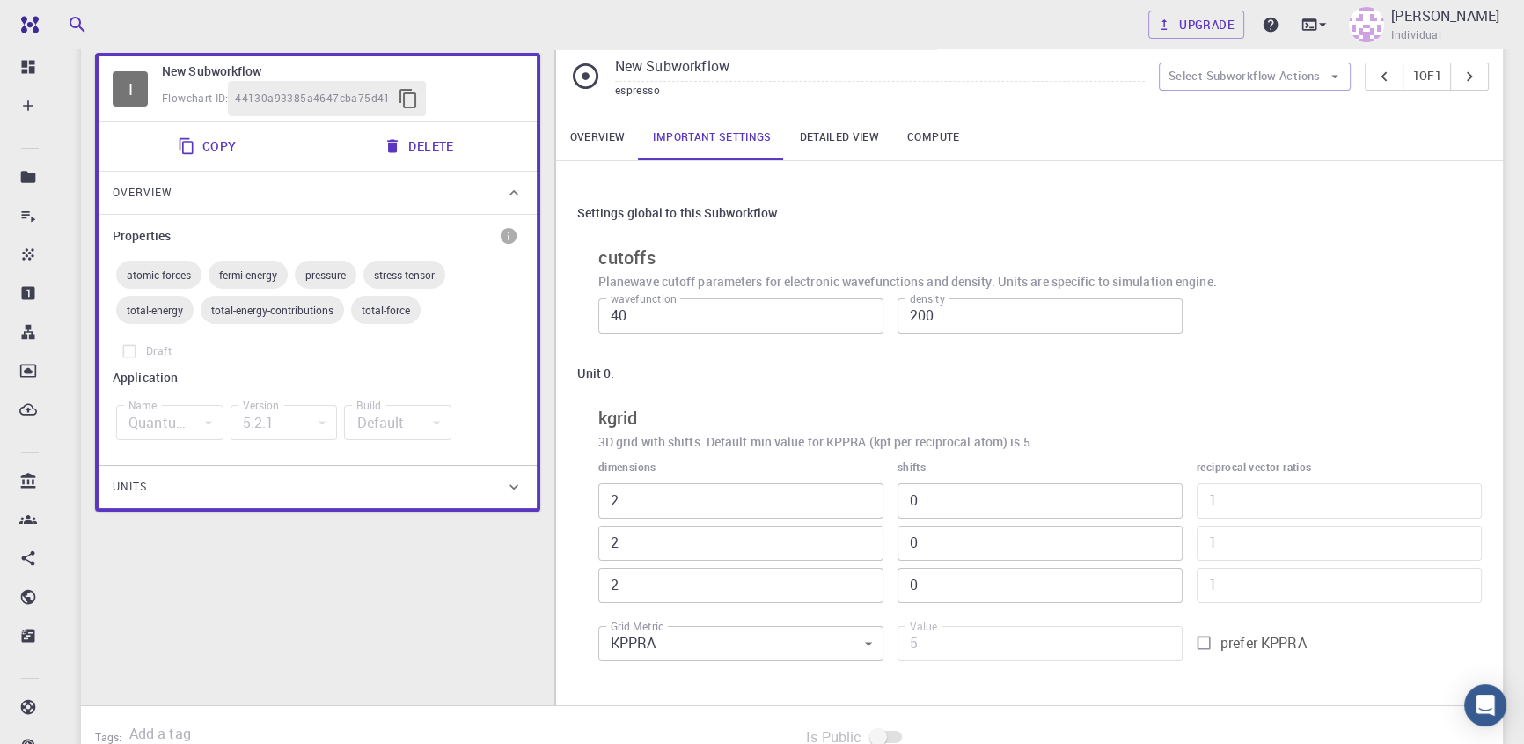
scroll to position [79, 0]
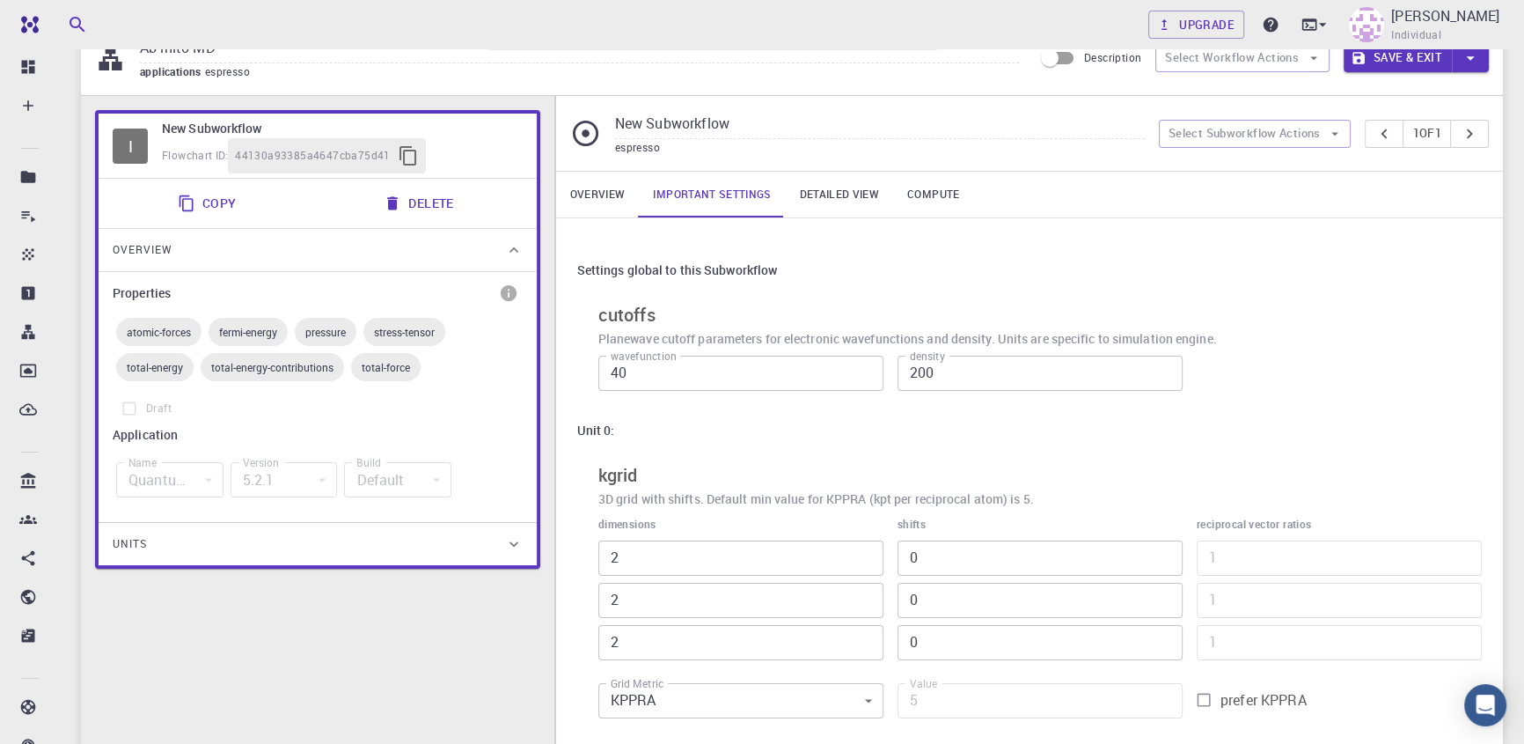
click at [829, 194] on link "Detailed view" at bounding box center [839, 195] width 107 height 46
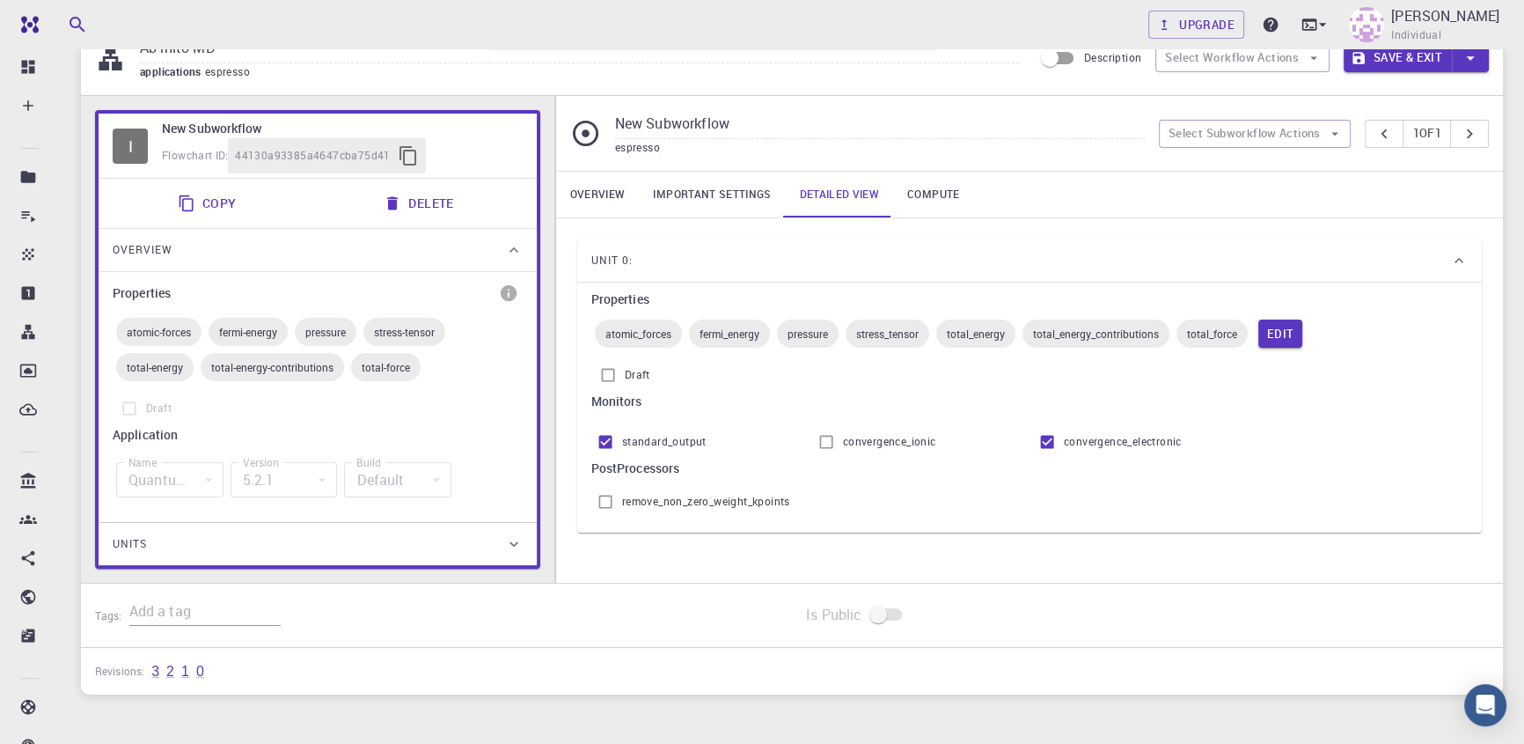
click at [940, 196] on link "Compute" at bounding box center [933, 195] width 80 height 46
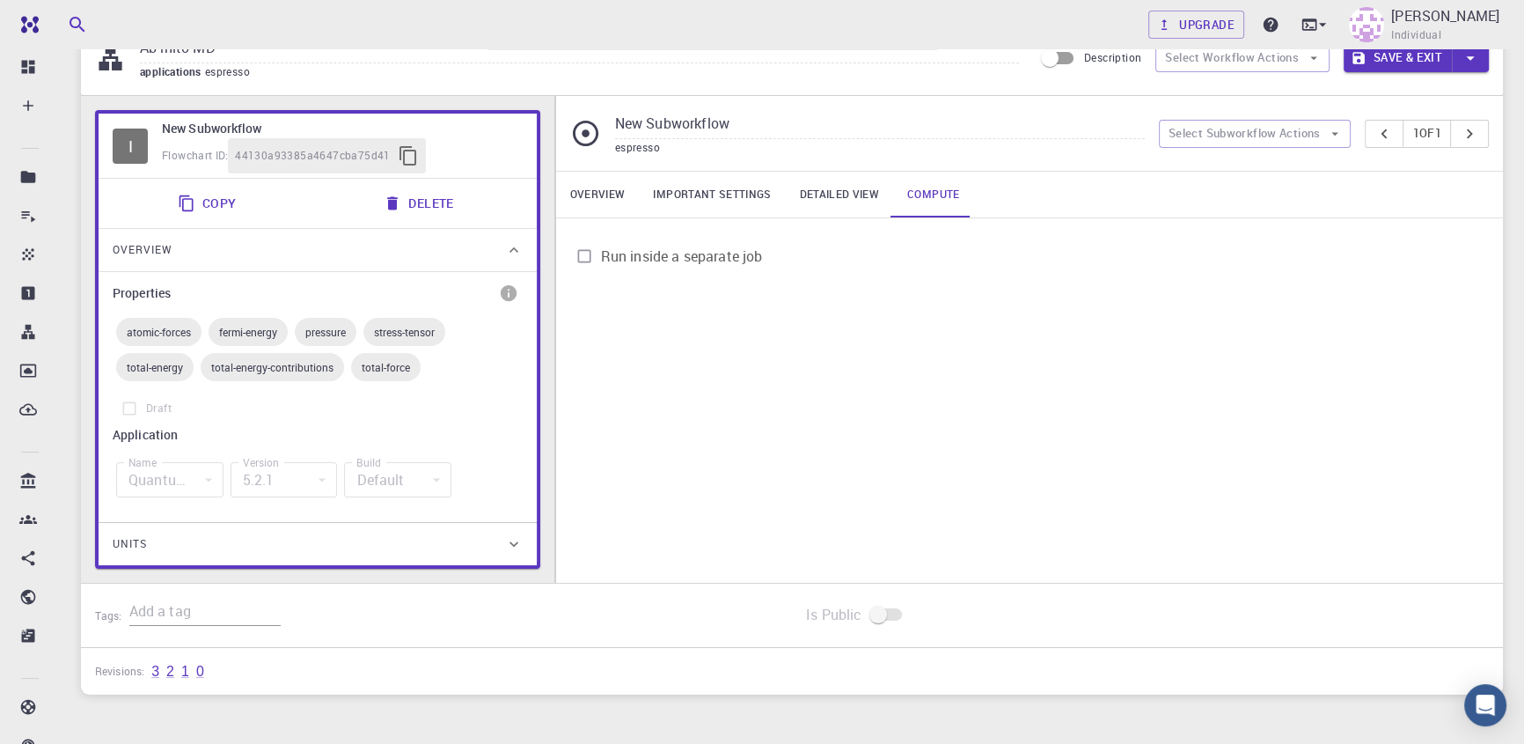
click at [620, 209] on link "Overview" at bounding box center [598, 195] width 84 height 46
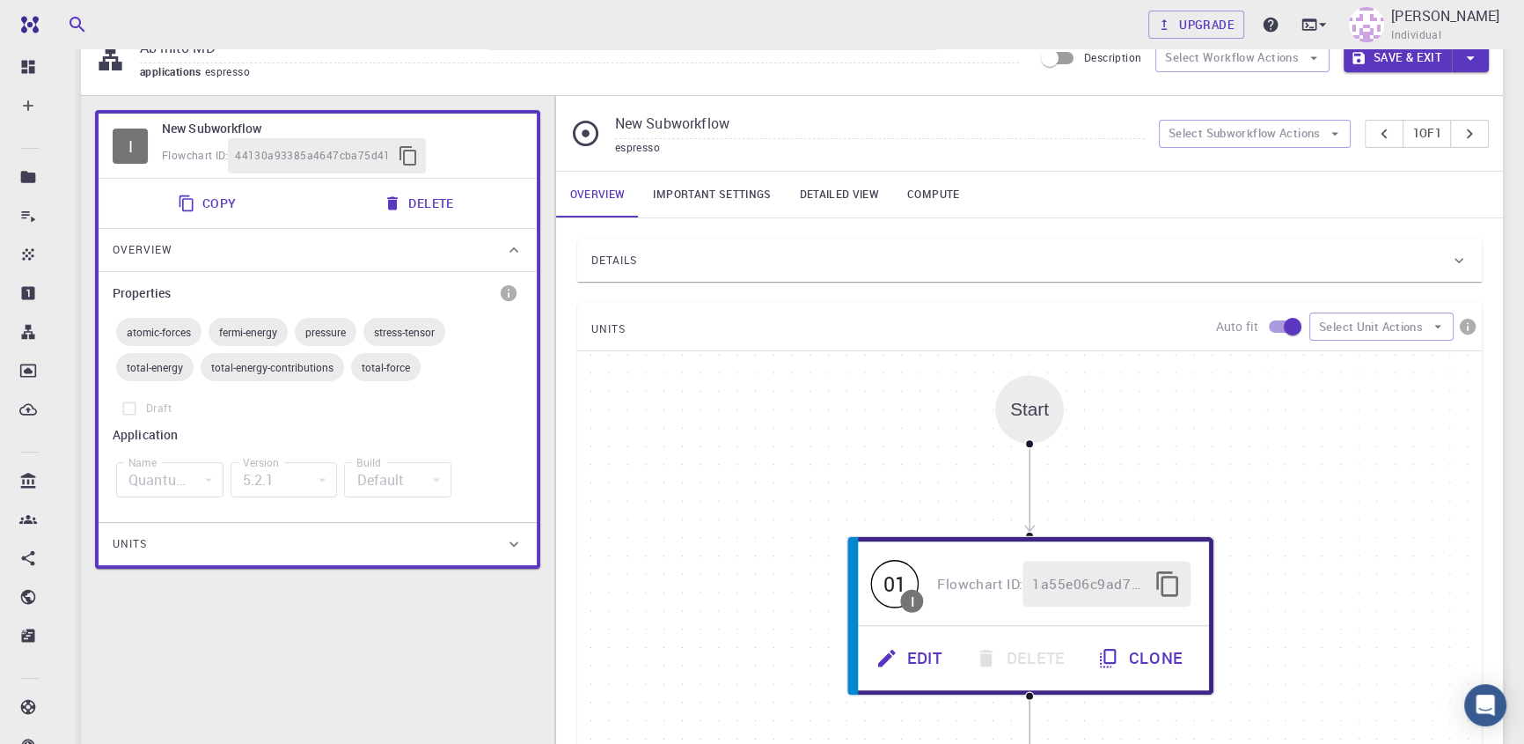
click at [260, 238] on div "Overview" at bounding box center [309, 250] width 392 height 28
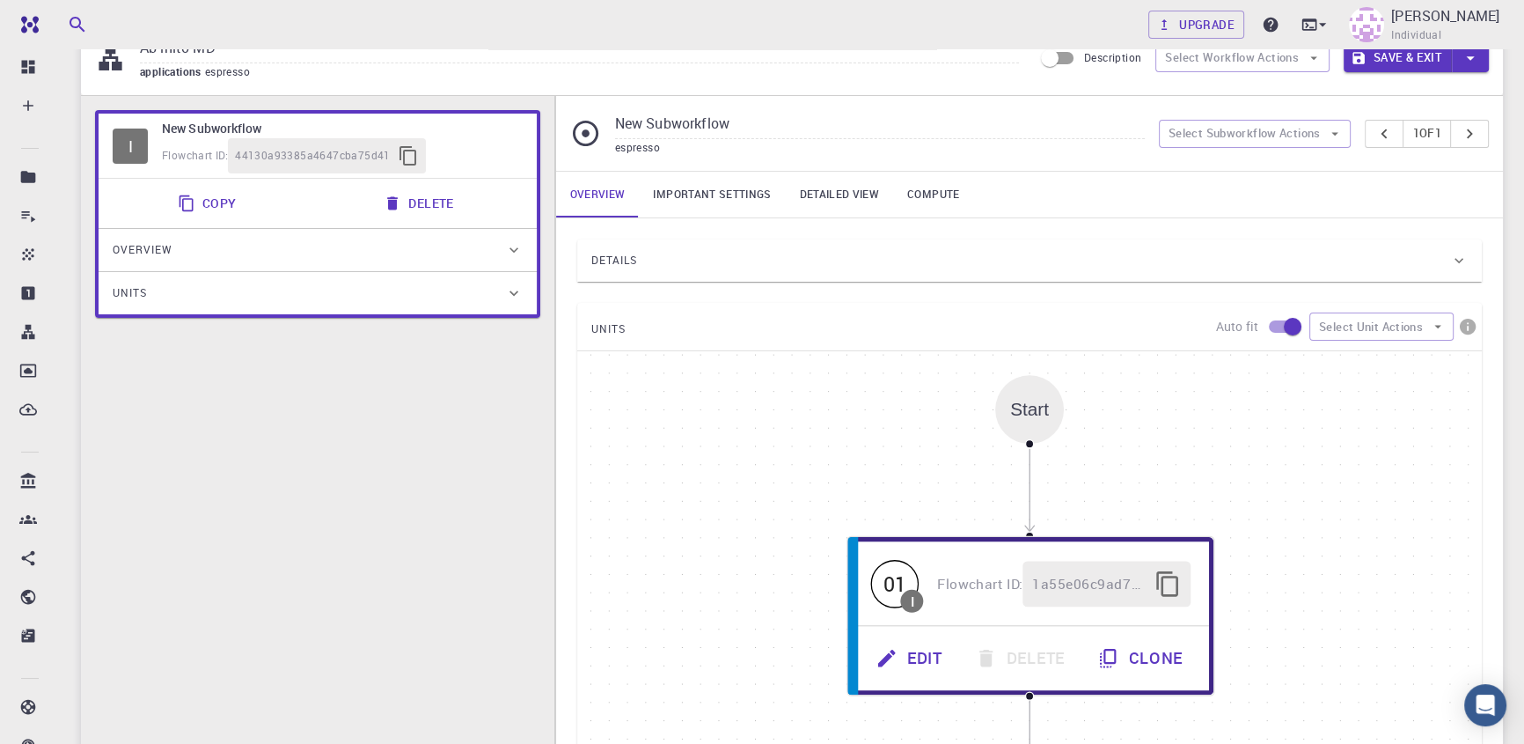
click at [260, 238] on div "Overview" at bounding box center [309, 250] width 392 height 28
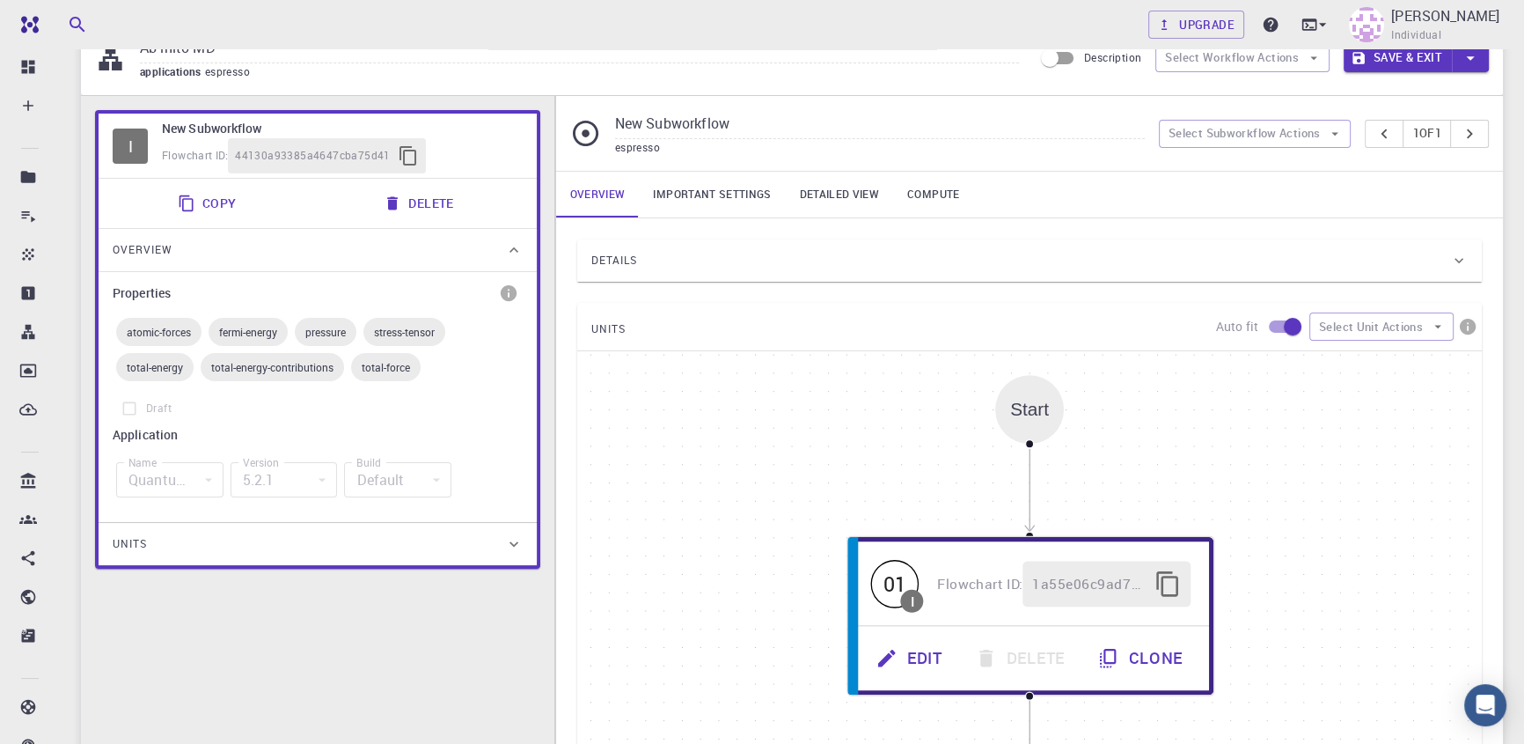
click at [332, 256] on div "Overview" at bounding box center [309, 250] width 392 height 28
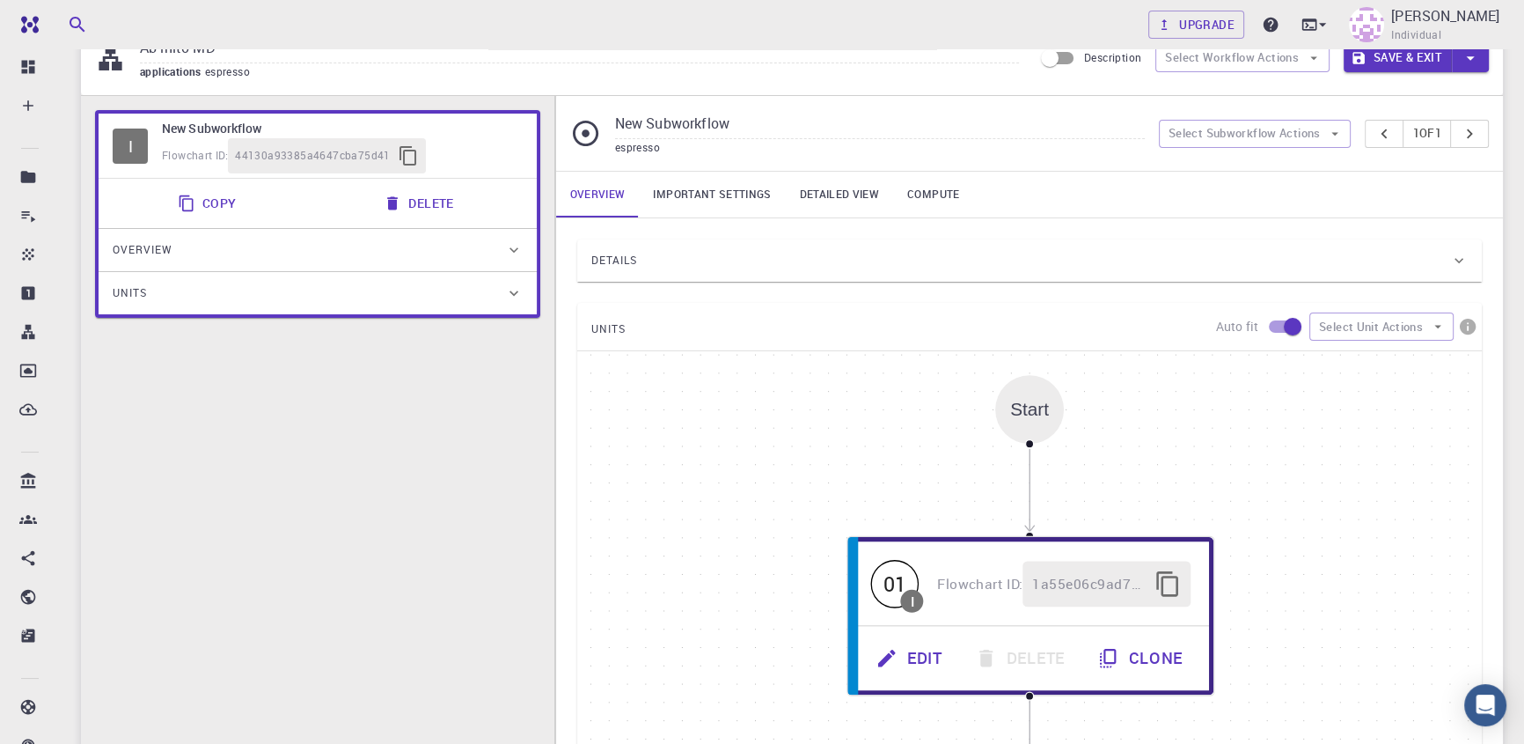
click at [739, 263] on div "Details" at bounding box center [1020, 260] width 859 height 28
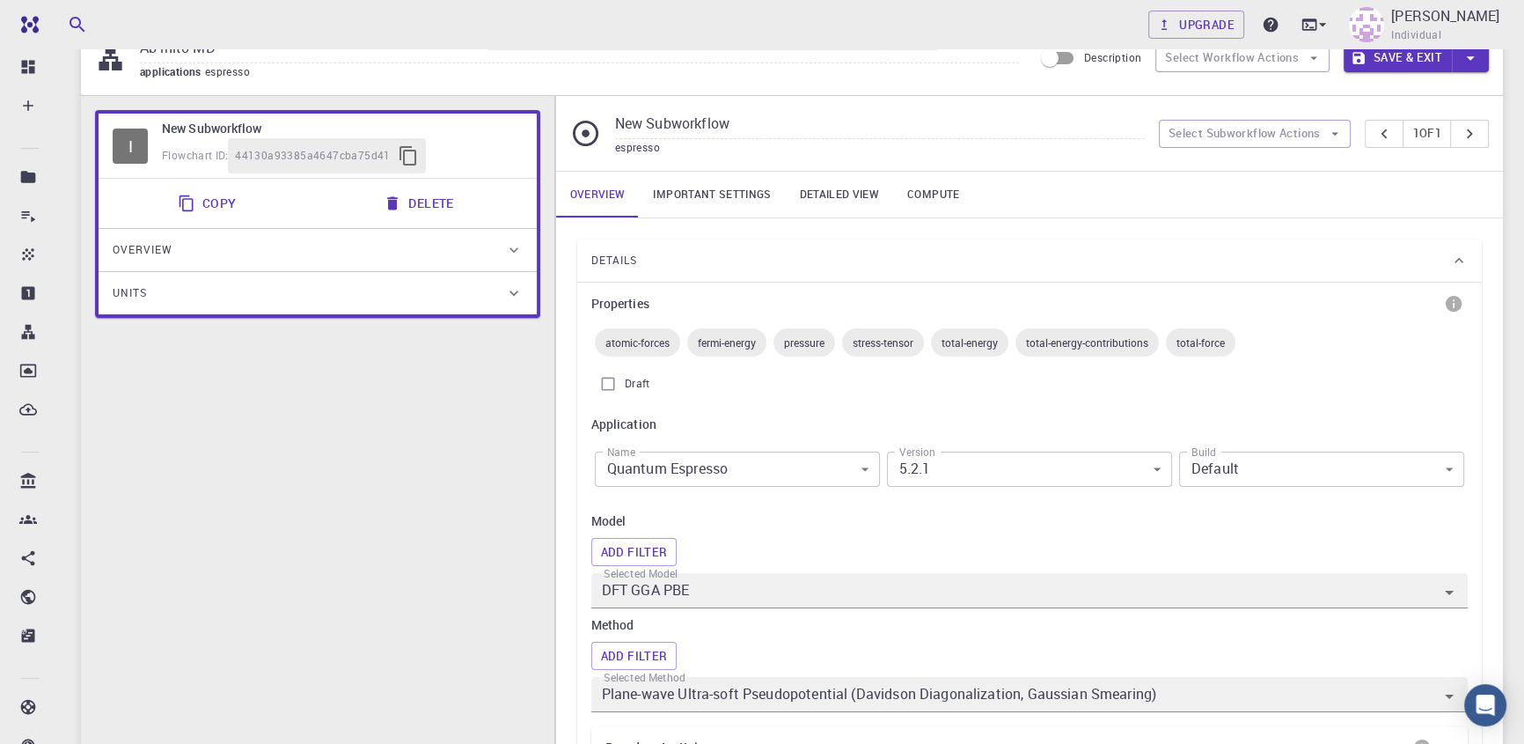
scroll to position [159, 0]
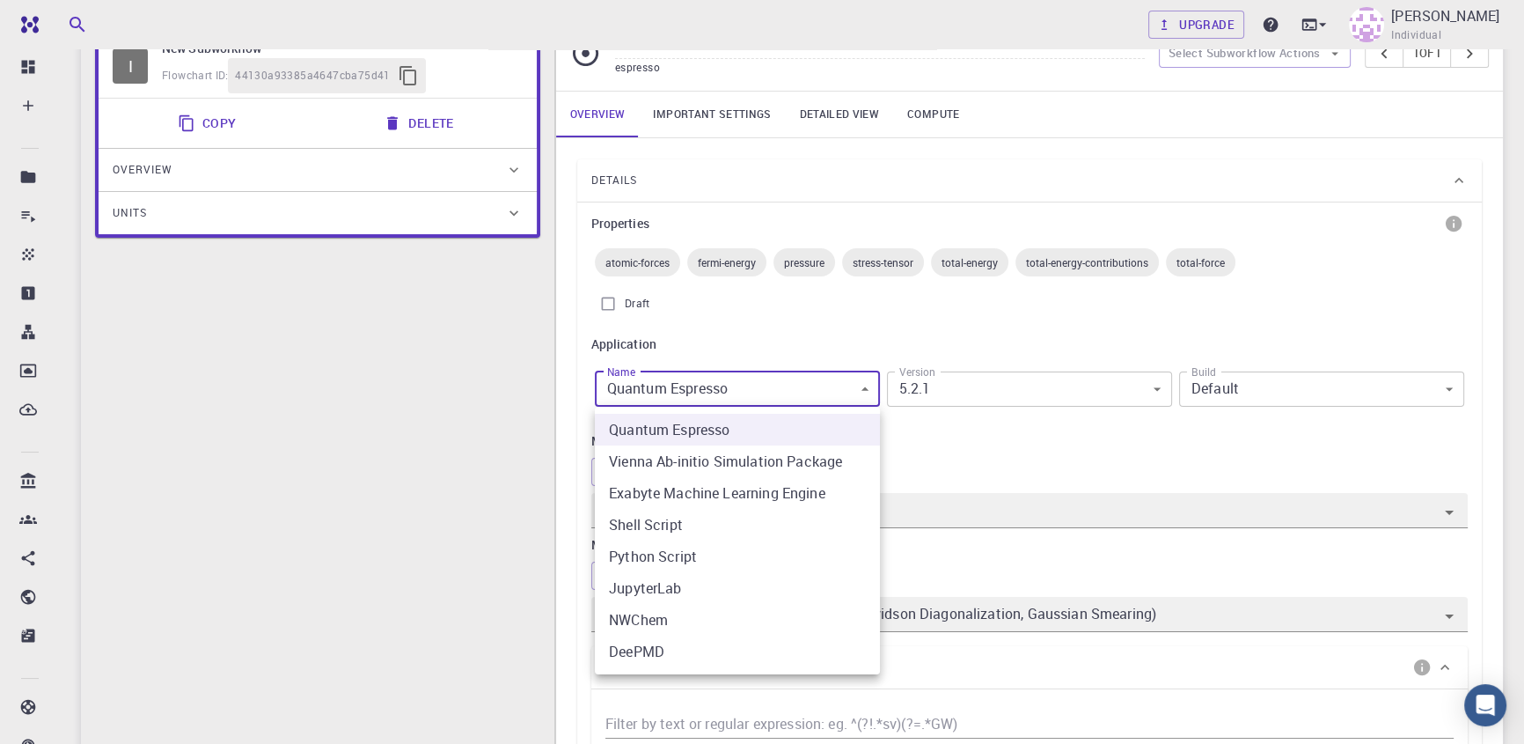
click at [826, 384] on div at bounding box center [762, 372] width 1524 height 744
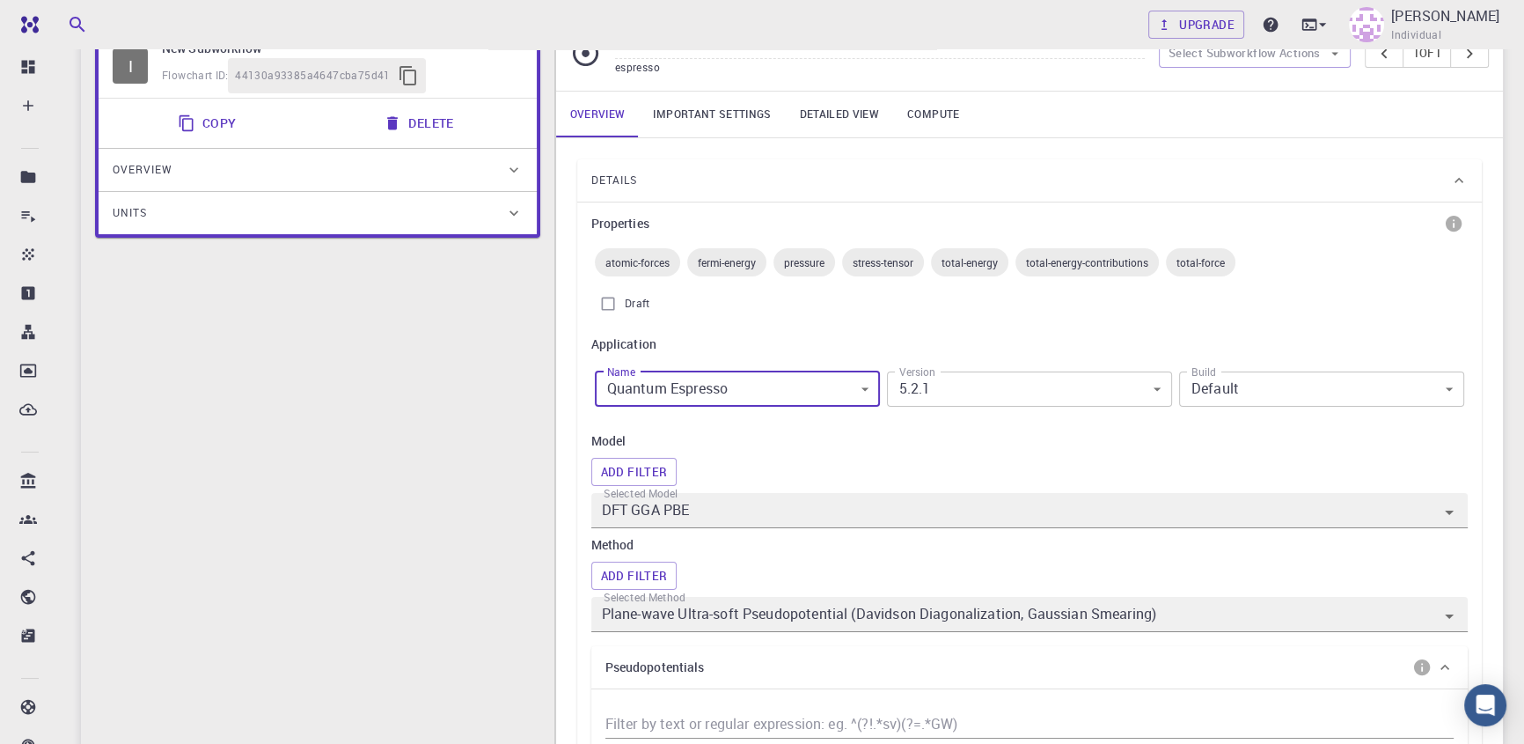
click at [833, 321] on div "Properties atomic-forces fermi-energy pressure stress-tensor total-energy total…" at bounding box center [1029, 501] width 876 height 585
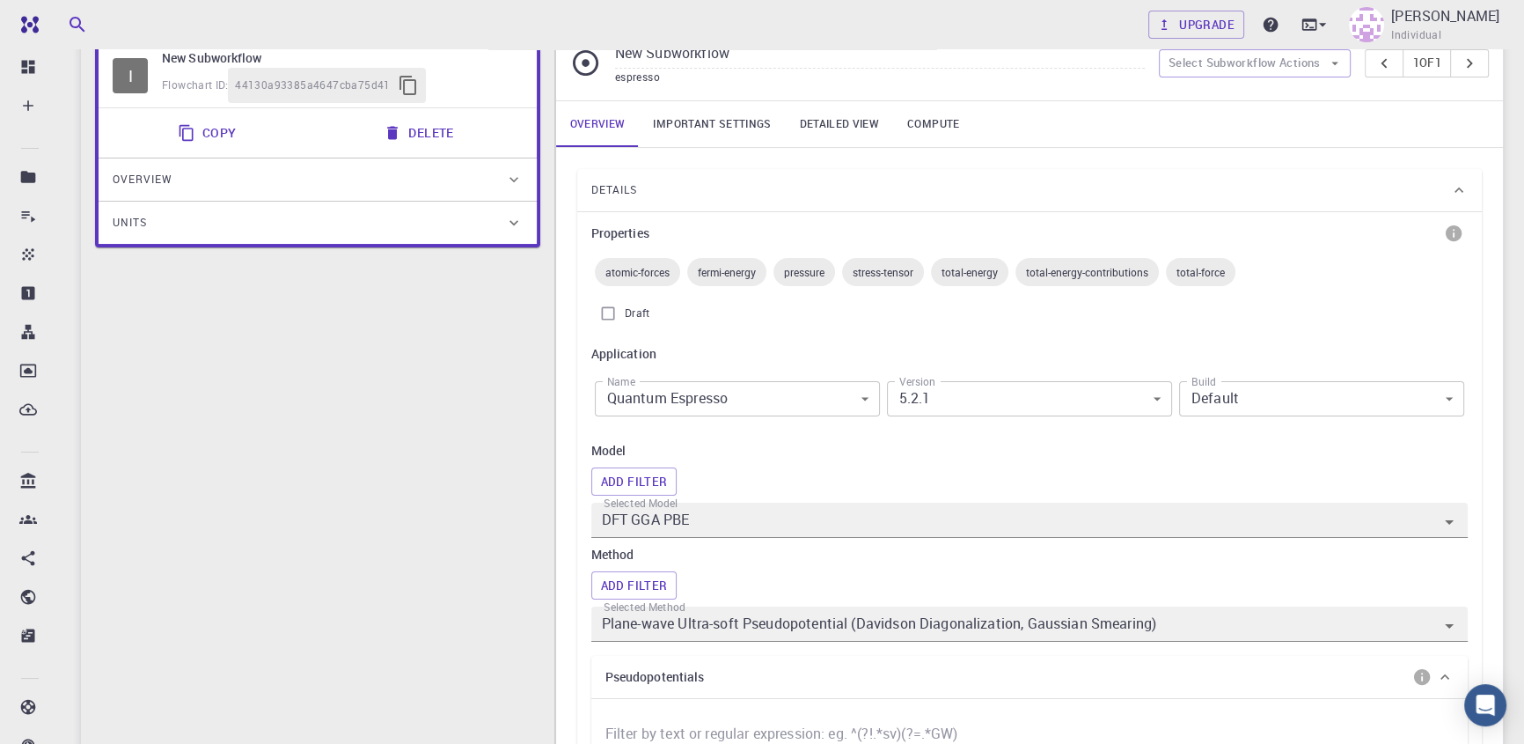
scroll to position [0, 0]
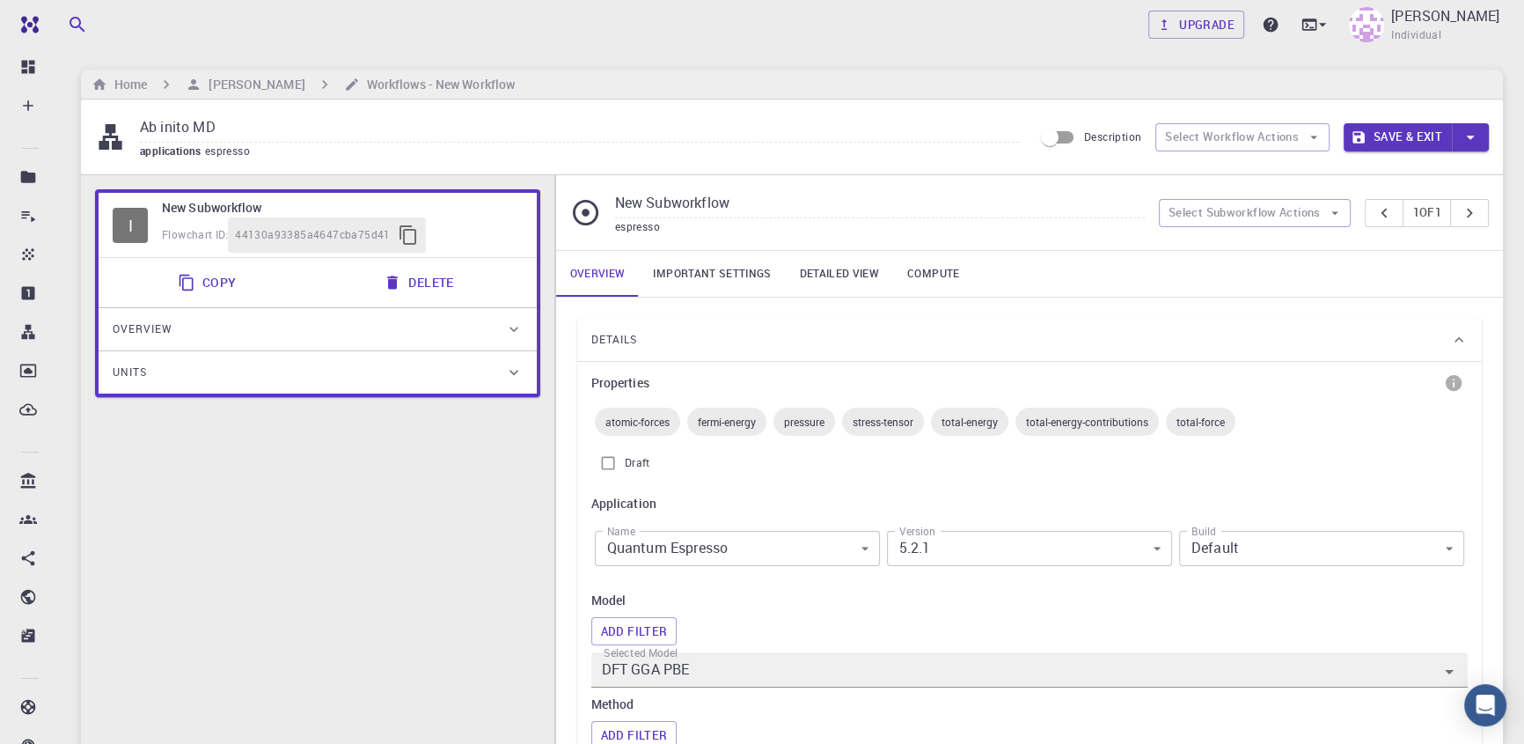
click at [336, 328] on div "Overview" at bounding box center [309, 329] width 392 height 28
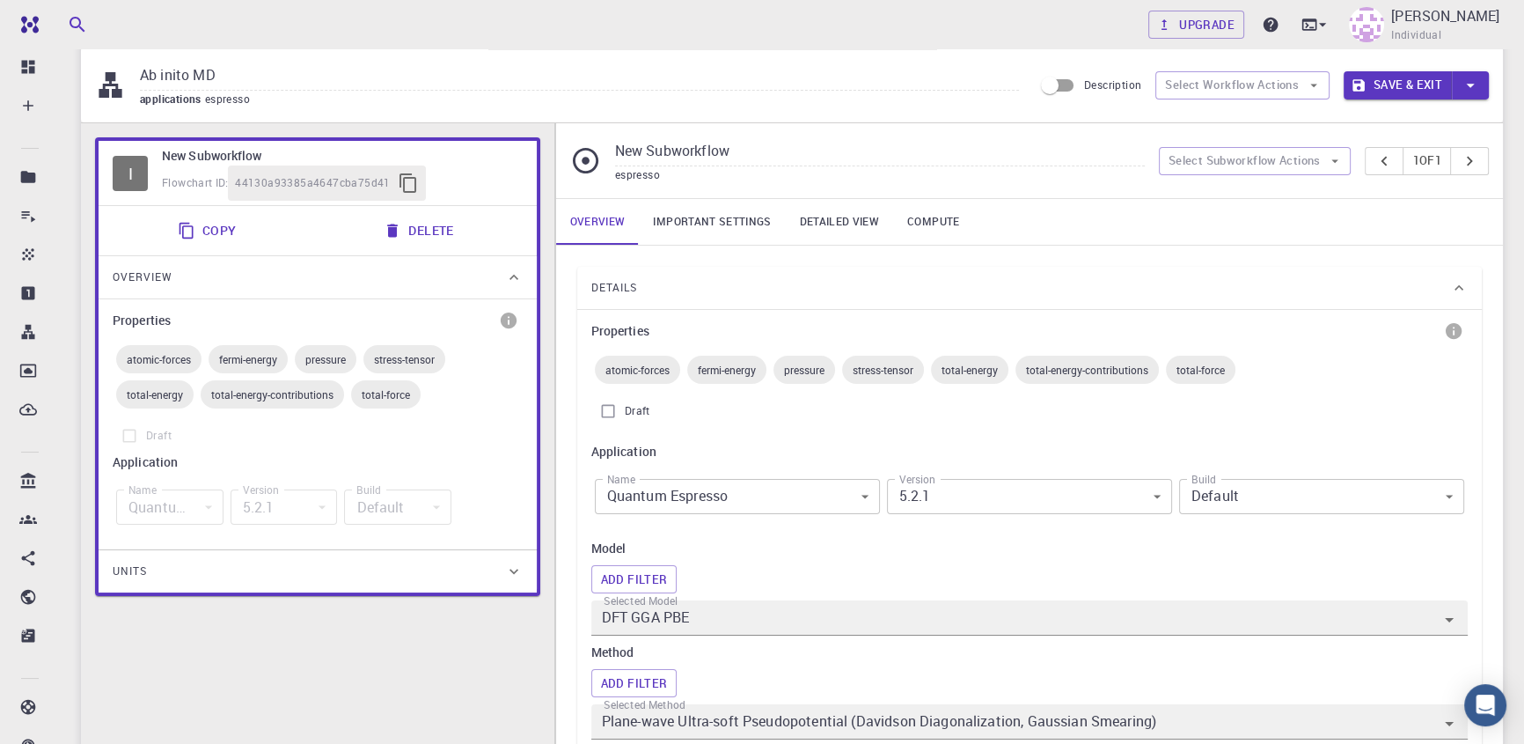
scroll to position [79, 0]
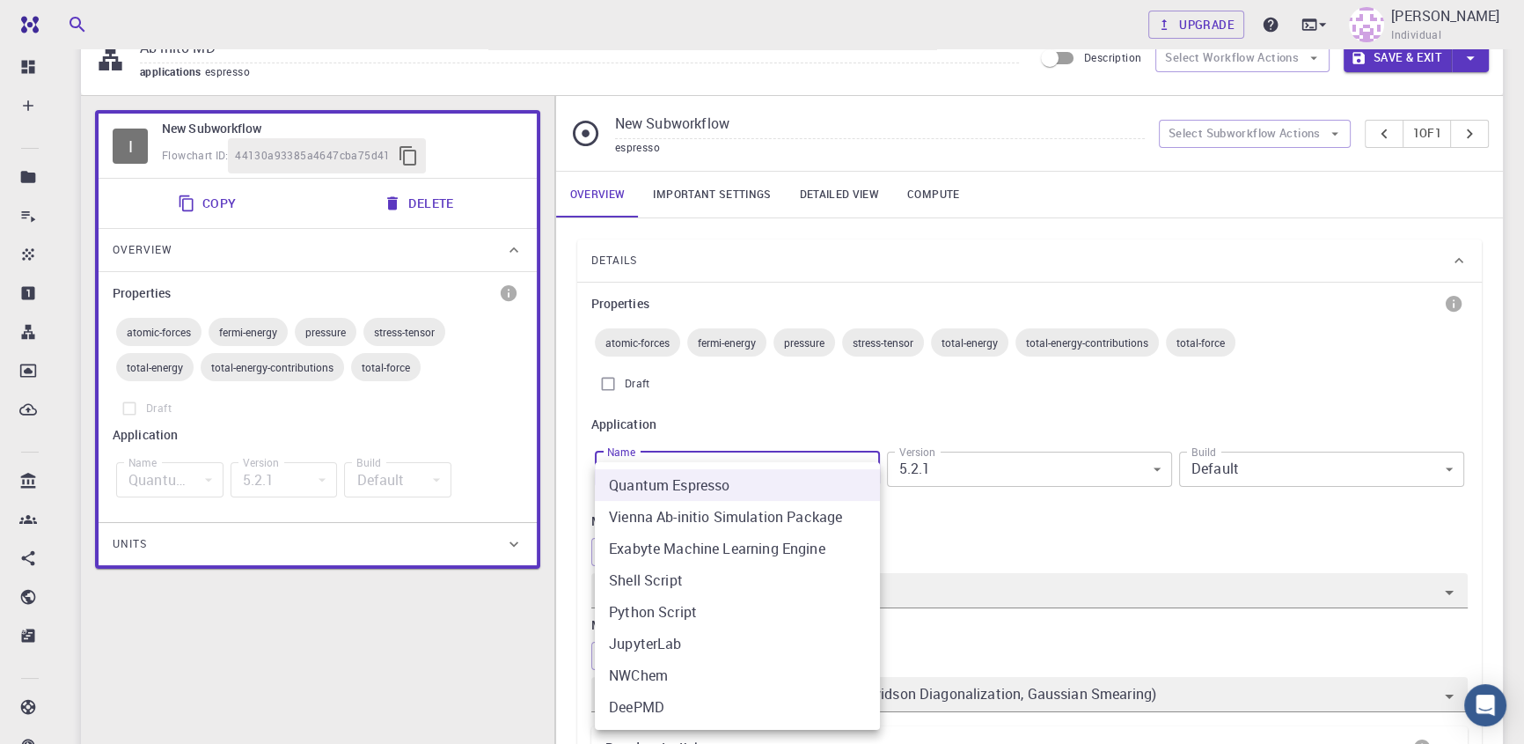
click at [699, 709] on li "DeePMD" at bounding box center [737, 707] width 285 height 32
type input "deepmd"
type input "2.0.2"
type input "deepmd"
type input "2.0.2"
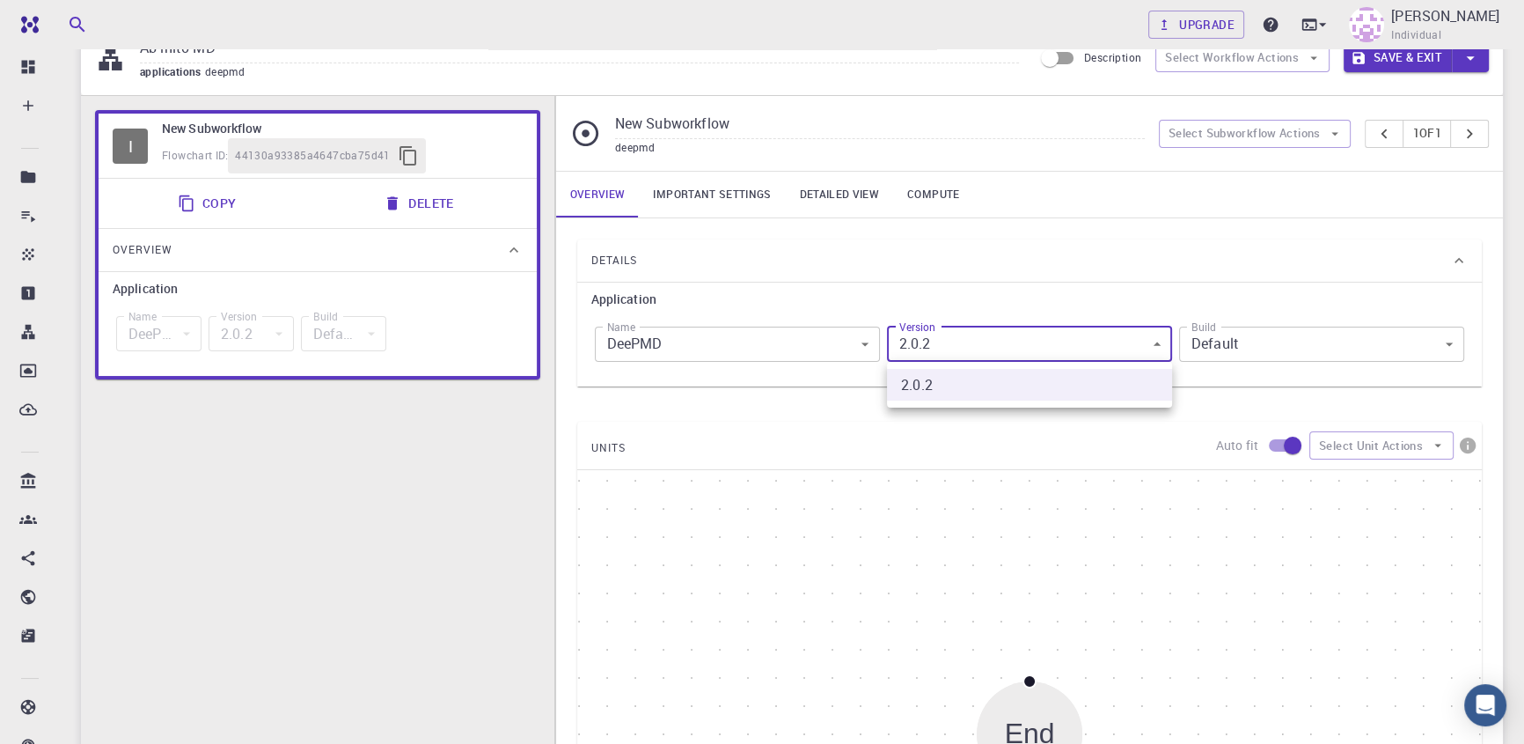
click at [986, 345] on body "Free Dashboard Create New Job New Material Create Material Upload File Import f…" at bounding box center [762, 594] width 1524 height 1347
click at [986, 345] on div at bounding box center [762, 372] width 1524 height 744
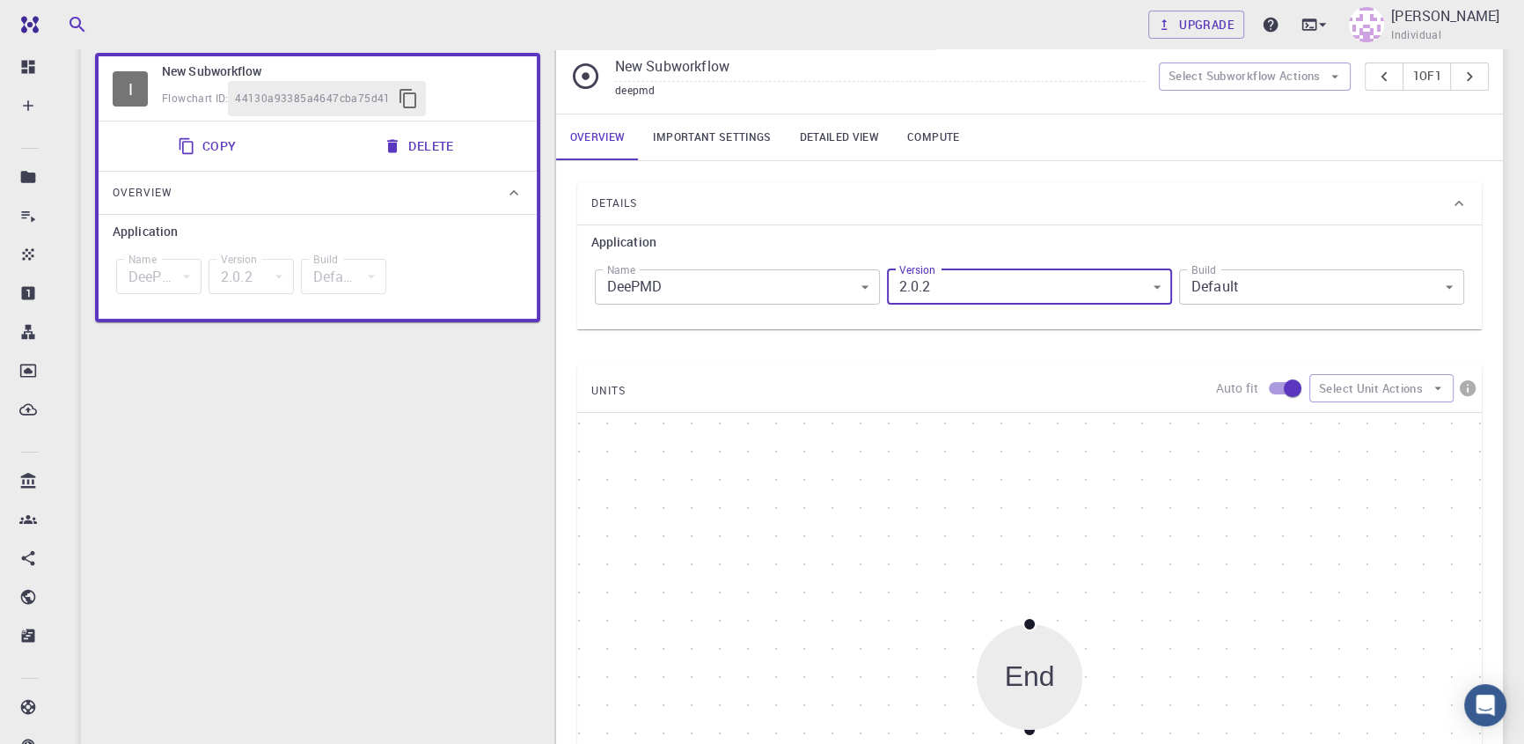
scroll to position [239, 0]
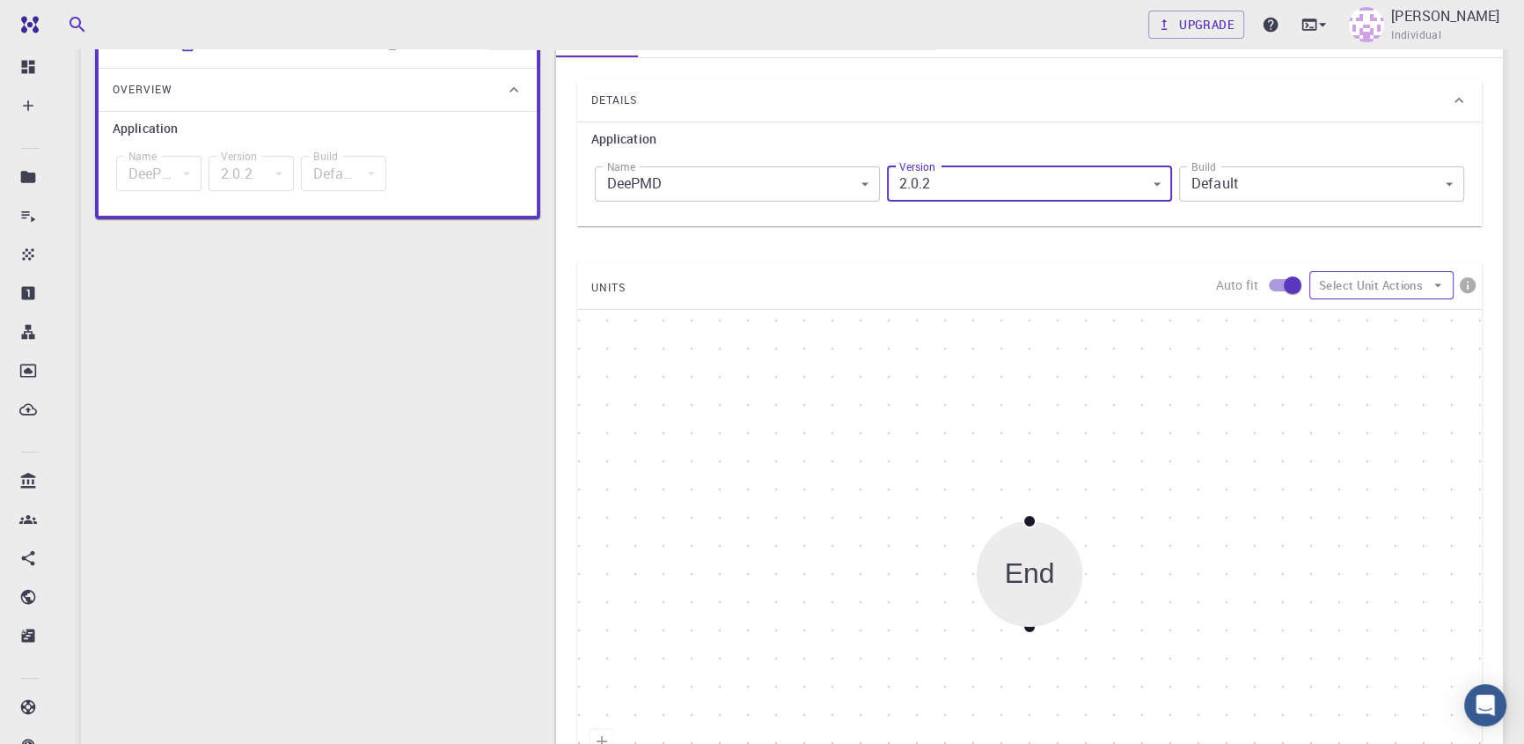
click at [1403, 288] on button "Select Unit Actions" at bounding box center [1381, 285] width 144 height 28
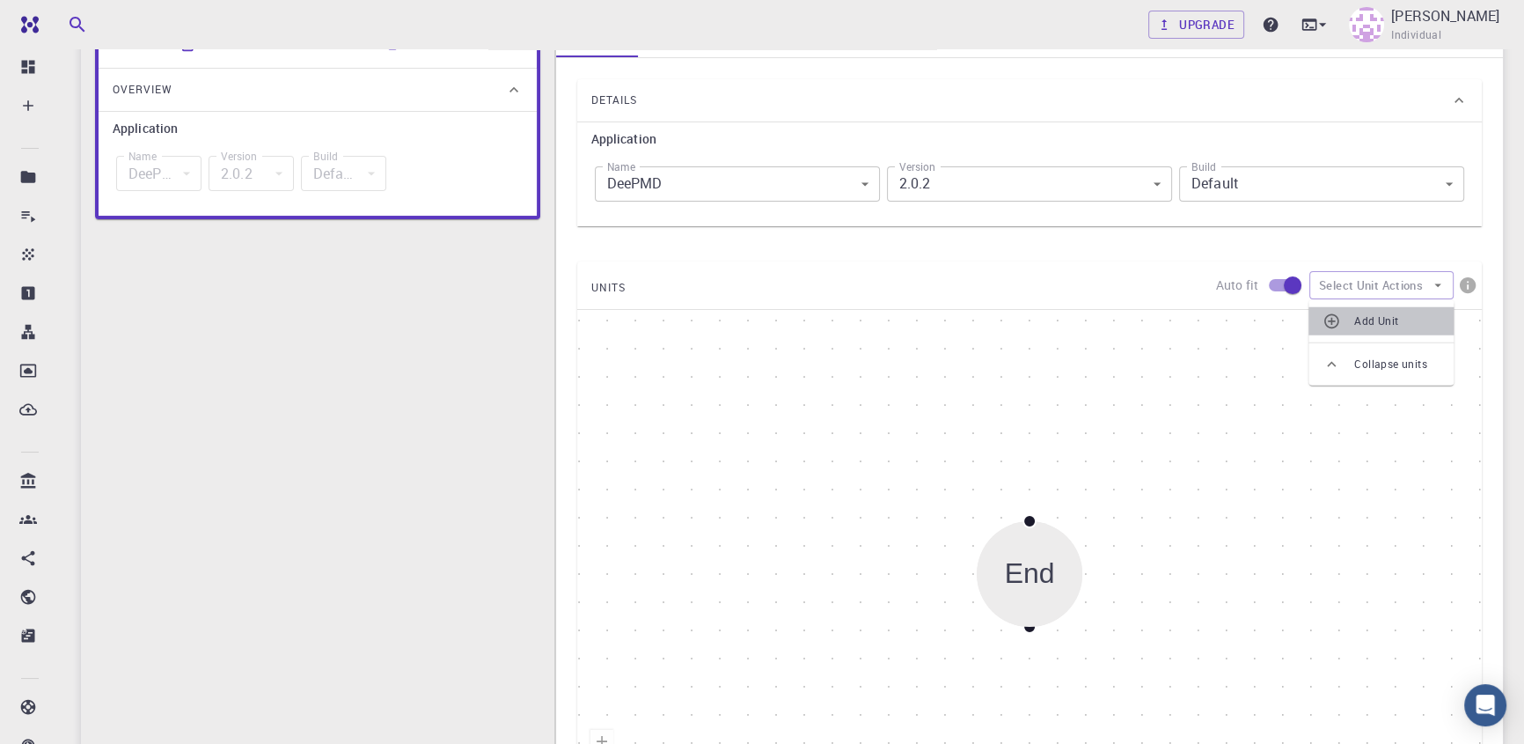
click at [1403, 316] on span "Add Unit" at bounding box center [1396, 321] width 85 height 18
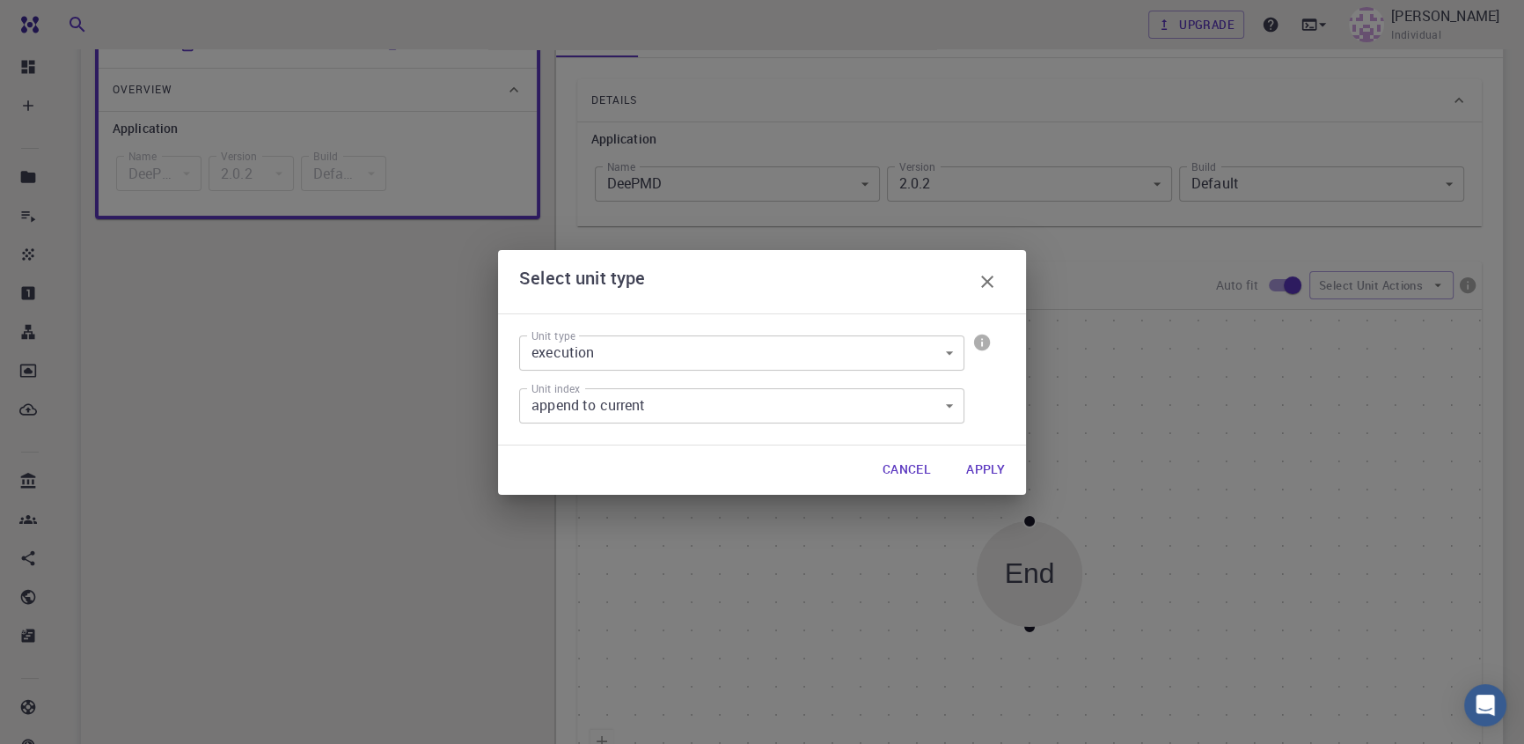
click at [1000, 466] on button "Apply" at bounding box center [985, 469] width 67 height 35
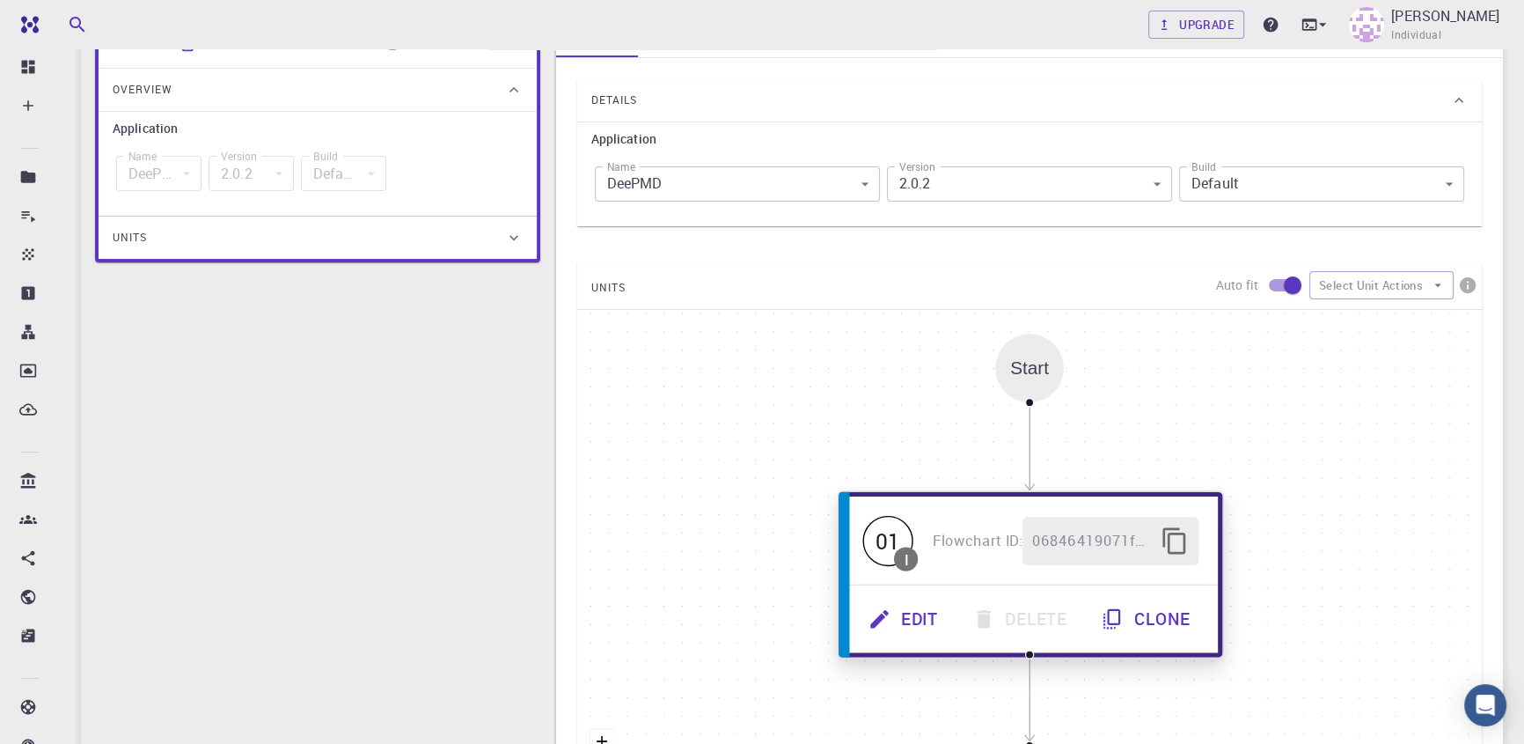
click at [885, 618] on icon "button" at bounding box center [880, 618] width 24 height 24
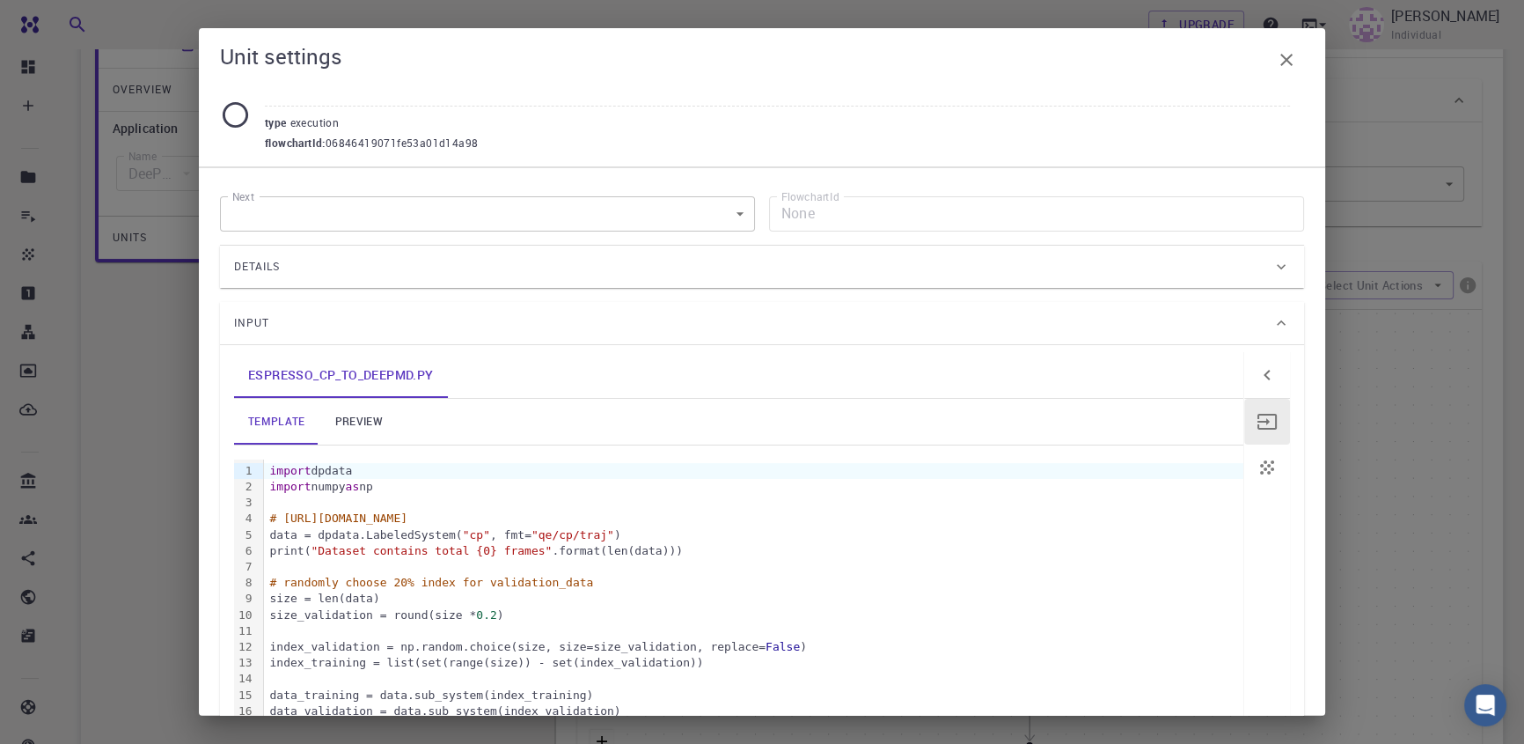
click at [379, 262] on div "Details" at bounding box center [753, 267] width 1038 height 28
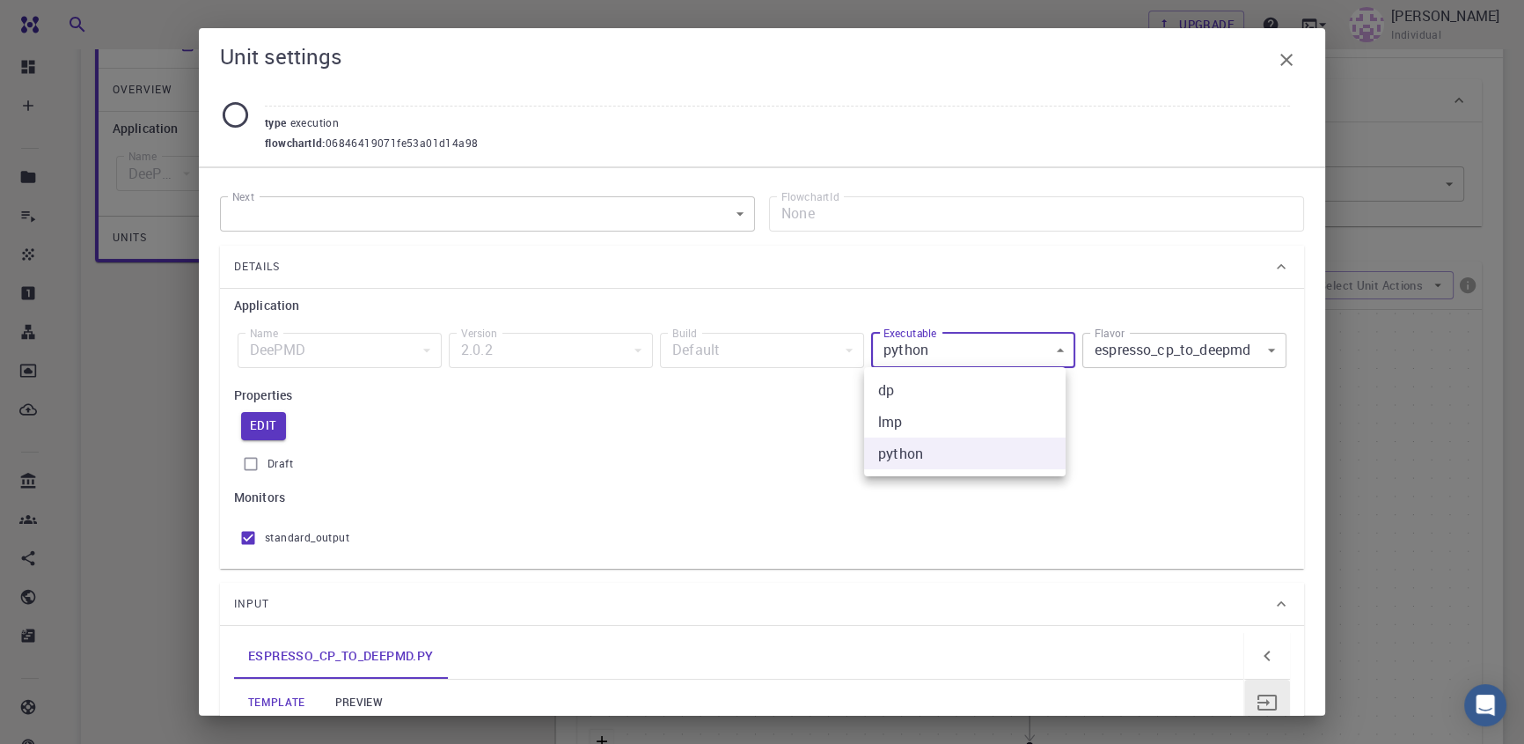
click at [913, 354] on body "Free Dashboard Create New Job New Material Create Material Upload File Import f…" at bounding box center [762, 434] width 1524 height 1347
click at [942, 420] on li "lmp" at bounding box center [965, 422] width 202 height 32
type input "lmp"
type input "lammps_md"
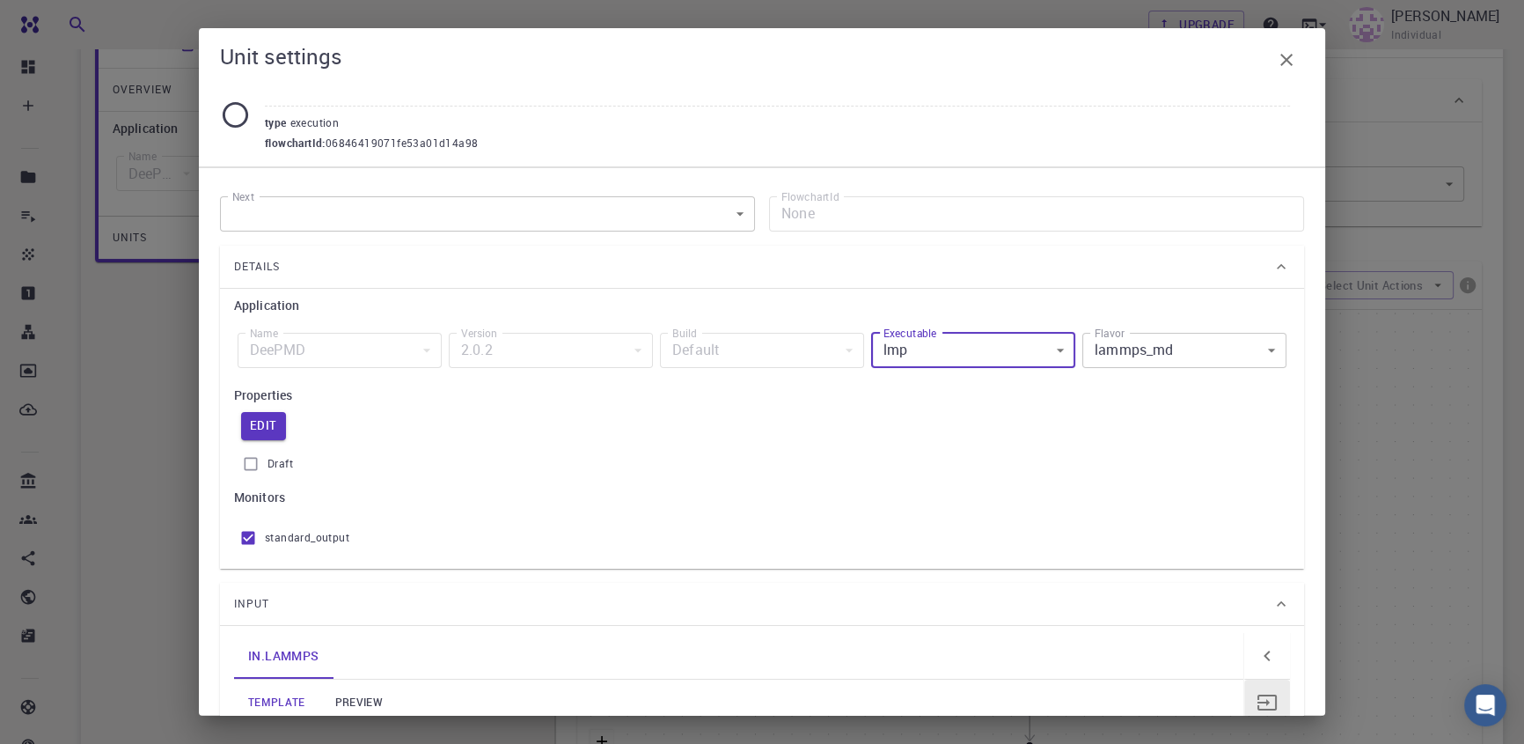
click at [1166, 352] on body "Free Dashboard Create New Job New Material Create Material Upload File Import f…" at bounding box center [762, 434] width 1524 height 1347
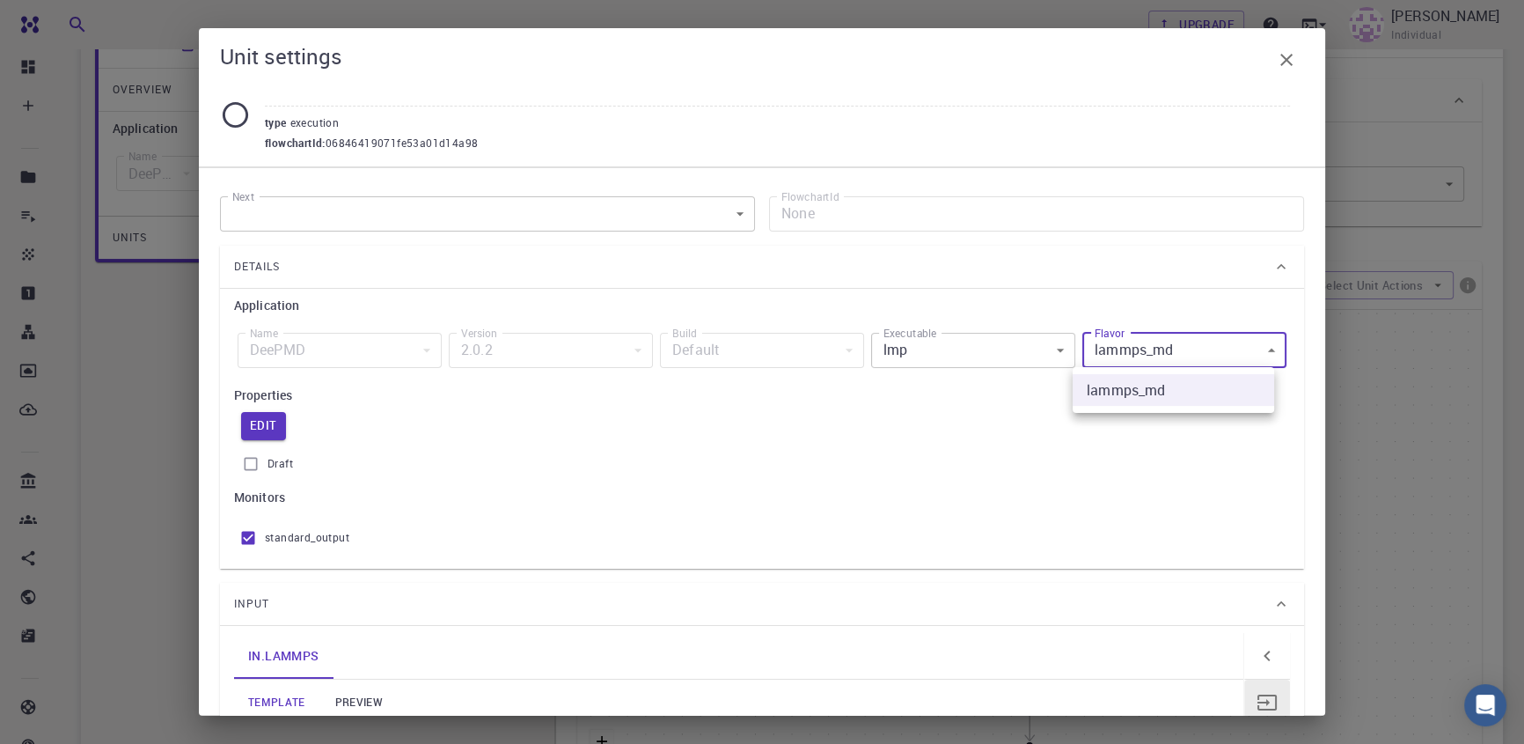
click at [1166, 352] on div at bounding box center [762, 372] width 1524 height 744
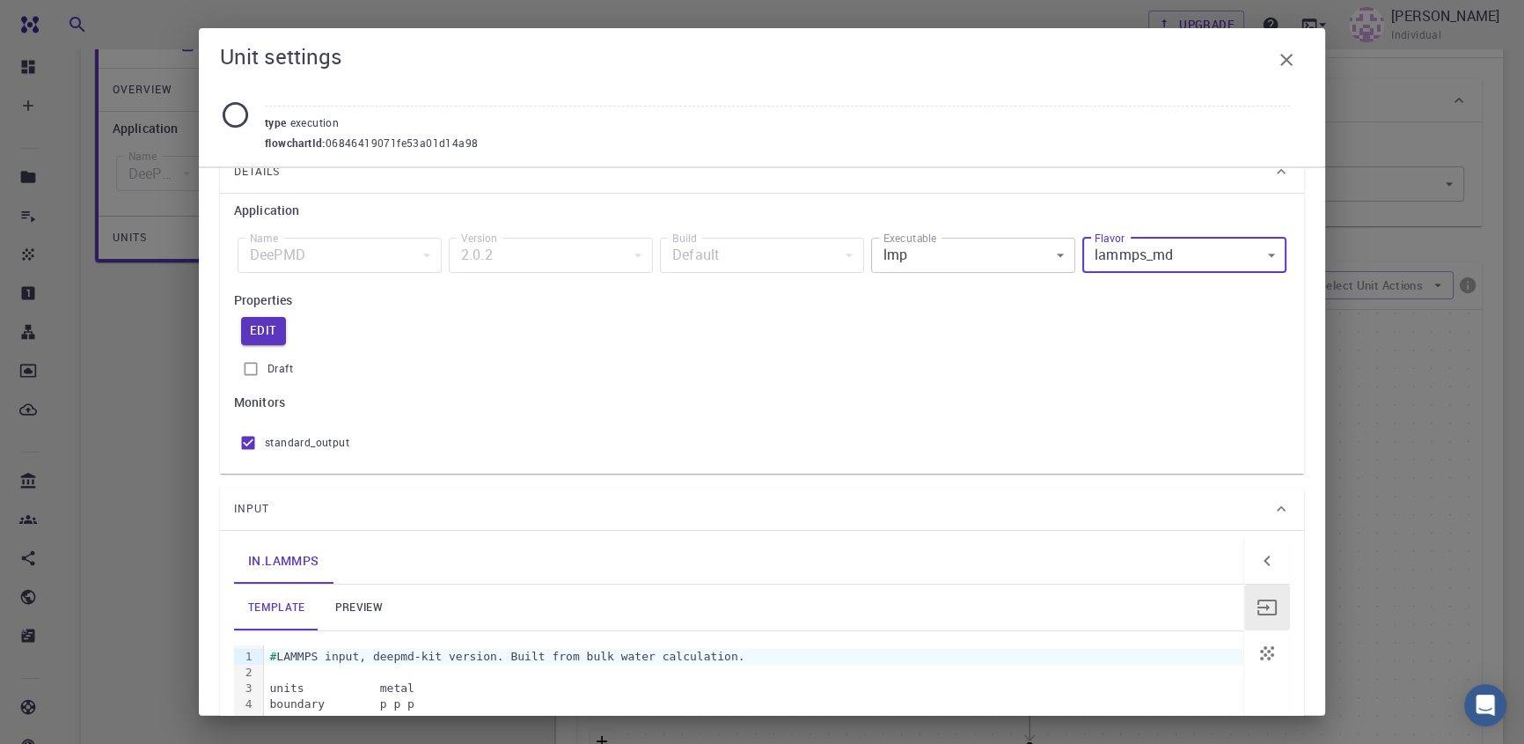
scroll to position [0, 0]
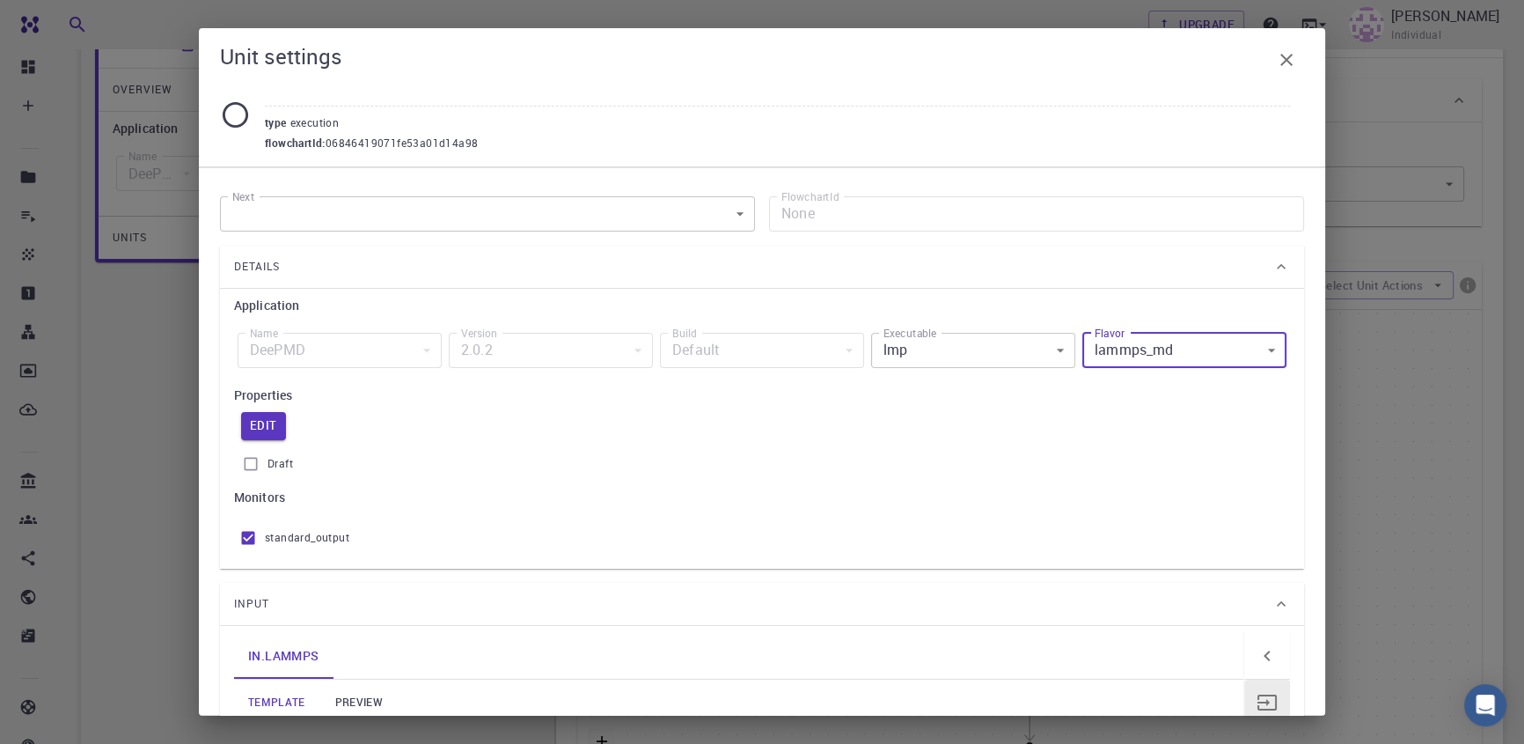
click at [1282, 67] on icon "button" at bounding box center [1286, 59] width 21 height 21
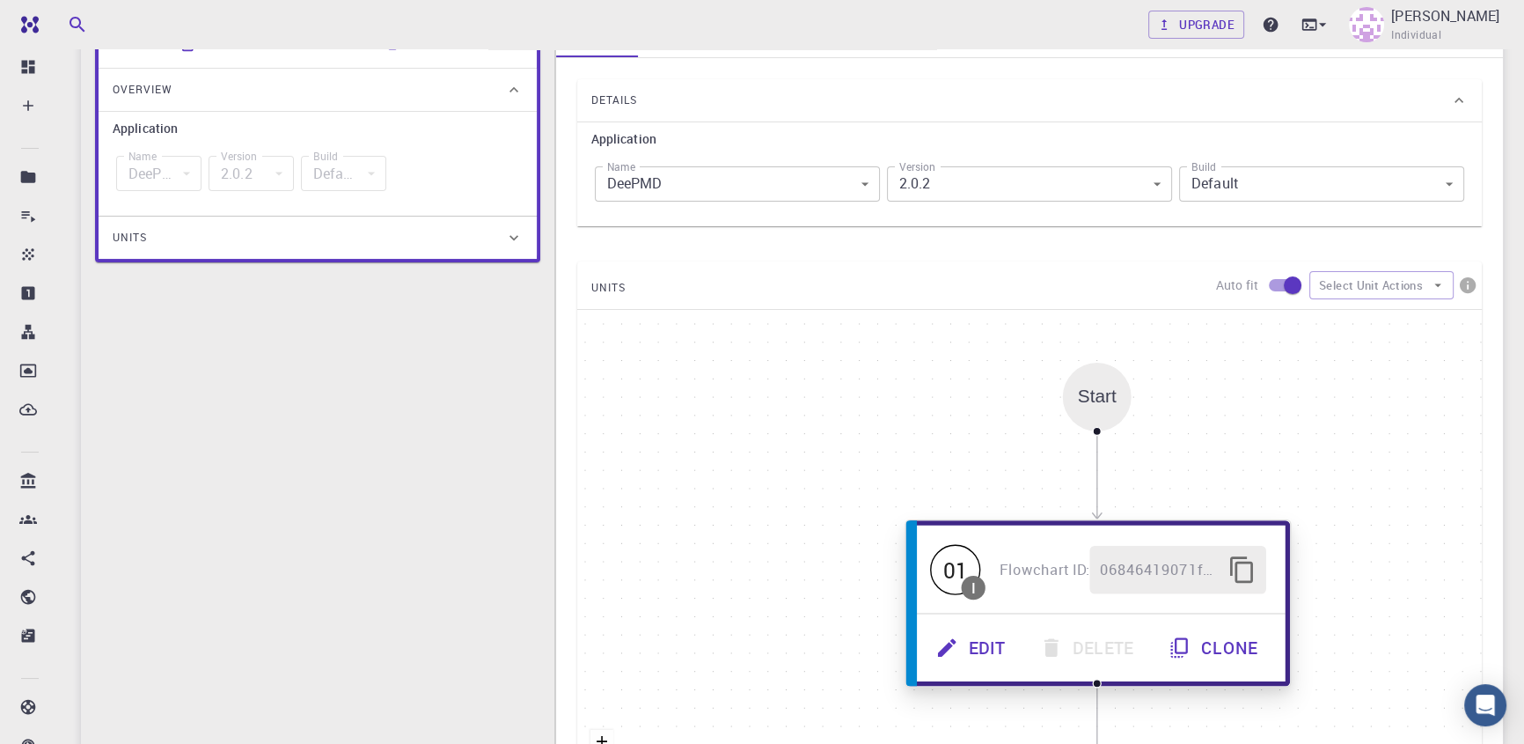
click at [999, 652] on button "Edit" at bounding box center [972, 647] width 104 height 48
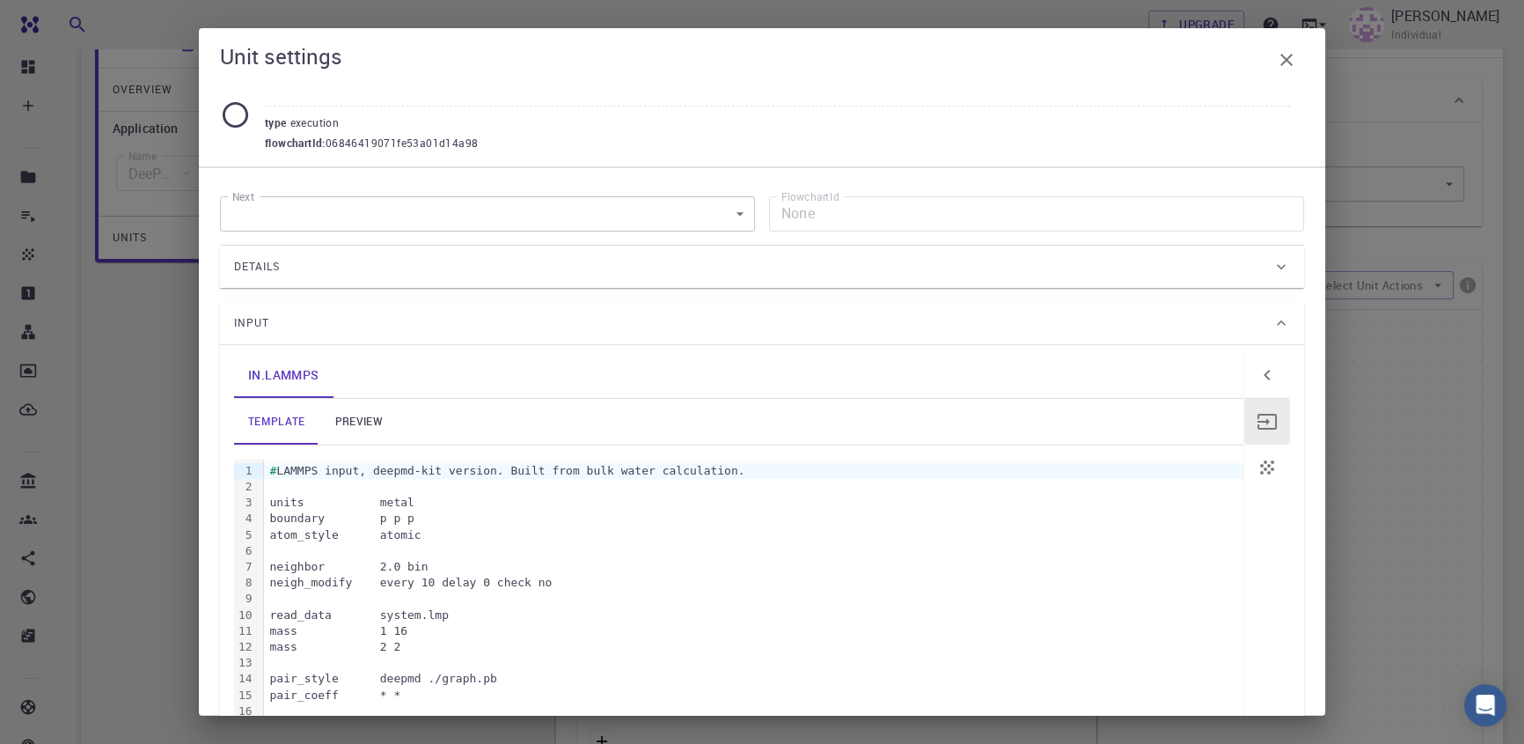
click at [761, 266] on div "Details" at bounding box center [753, 267] width 1038 height 28
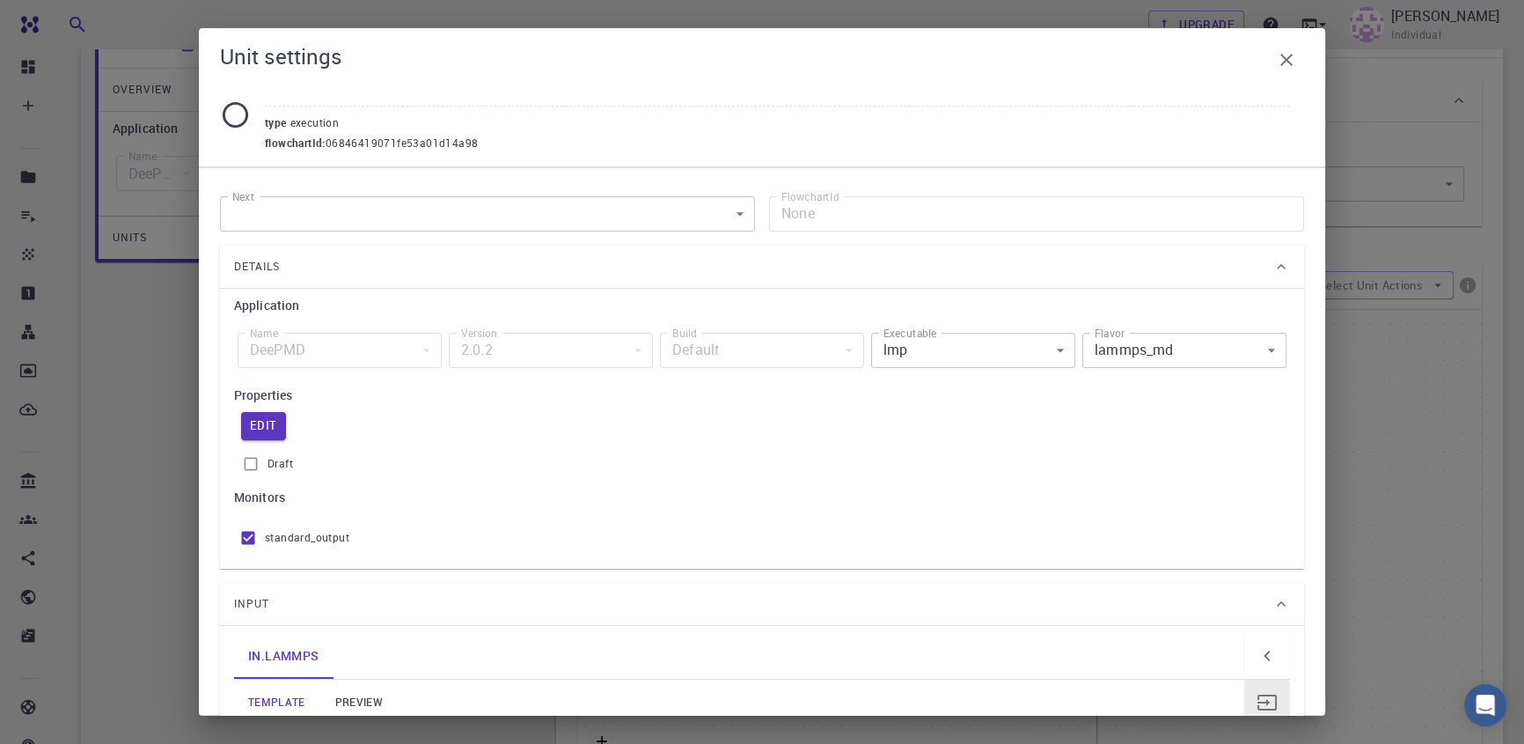
click at [761, 266] on div "Details" at bounding box center [753, 267] width 1038 height 28
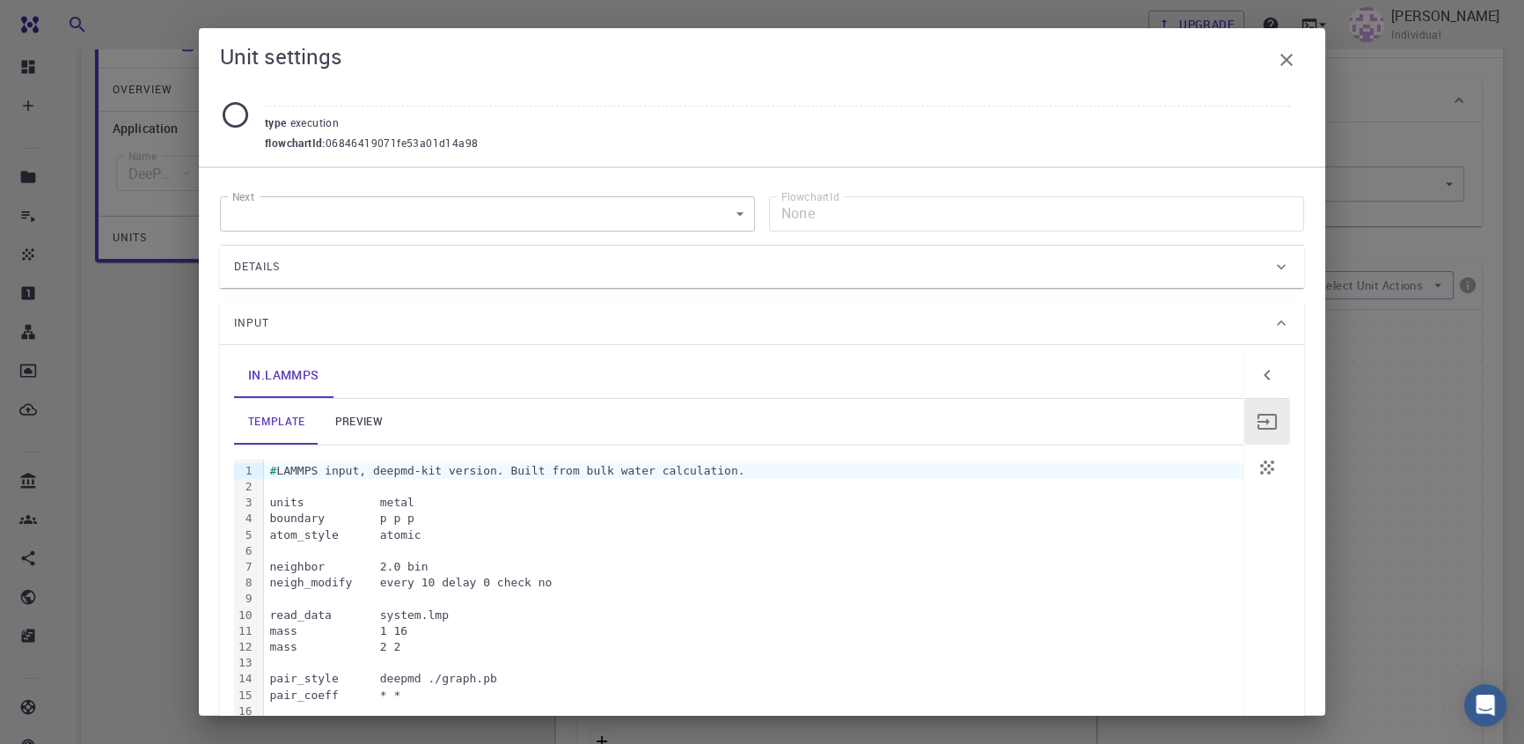
click at [1284, 63] on icon "button" at bounding box center [1286, 59] width 21 height 21
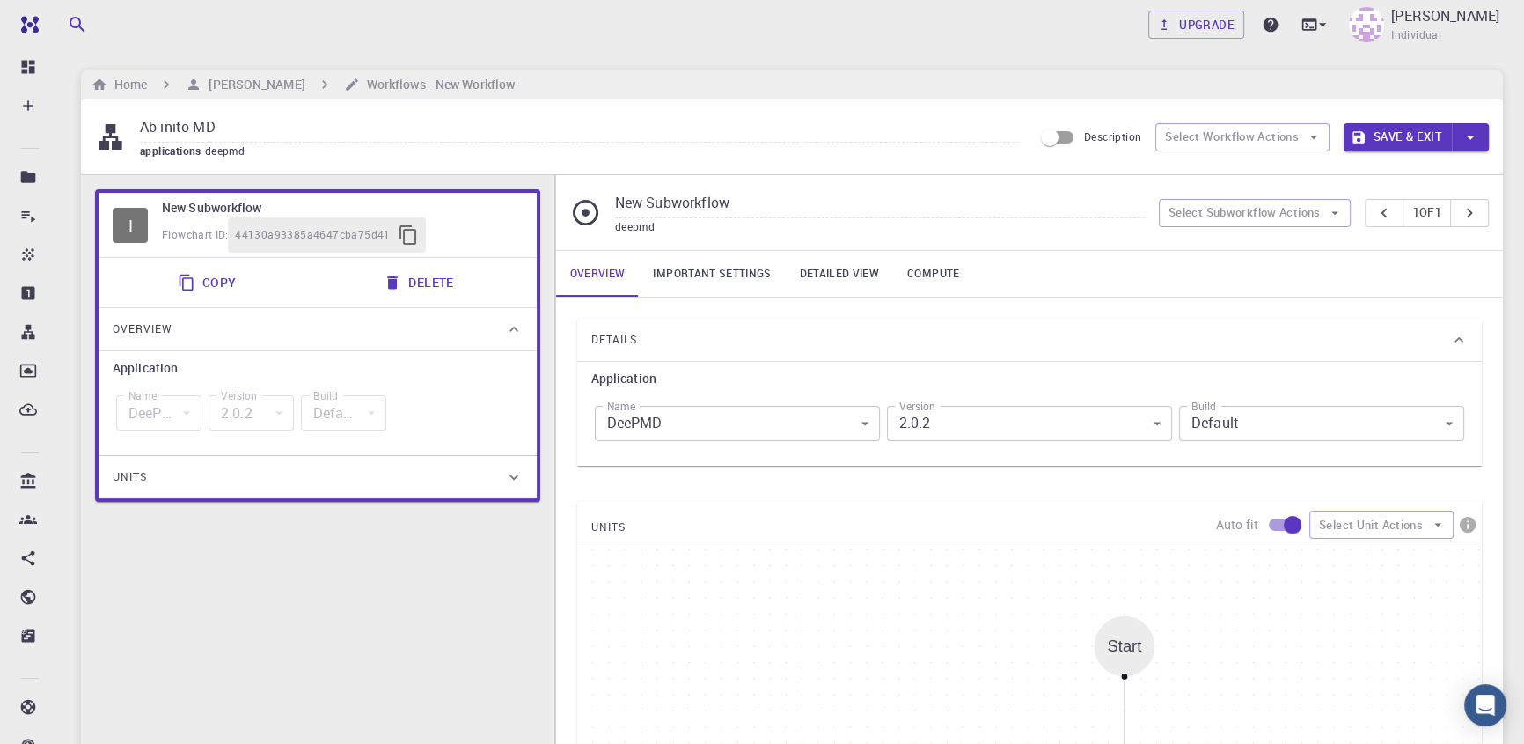
click at [709, 269] on link "Important settings" at bounding box center [712, 274] width 146 height 46
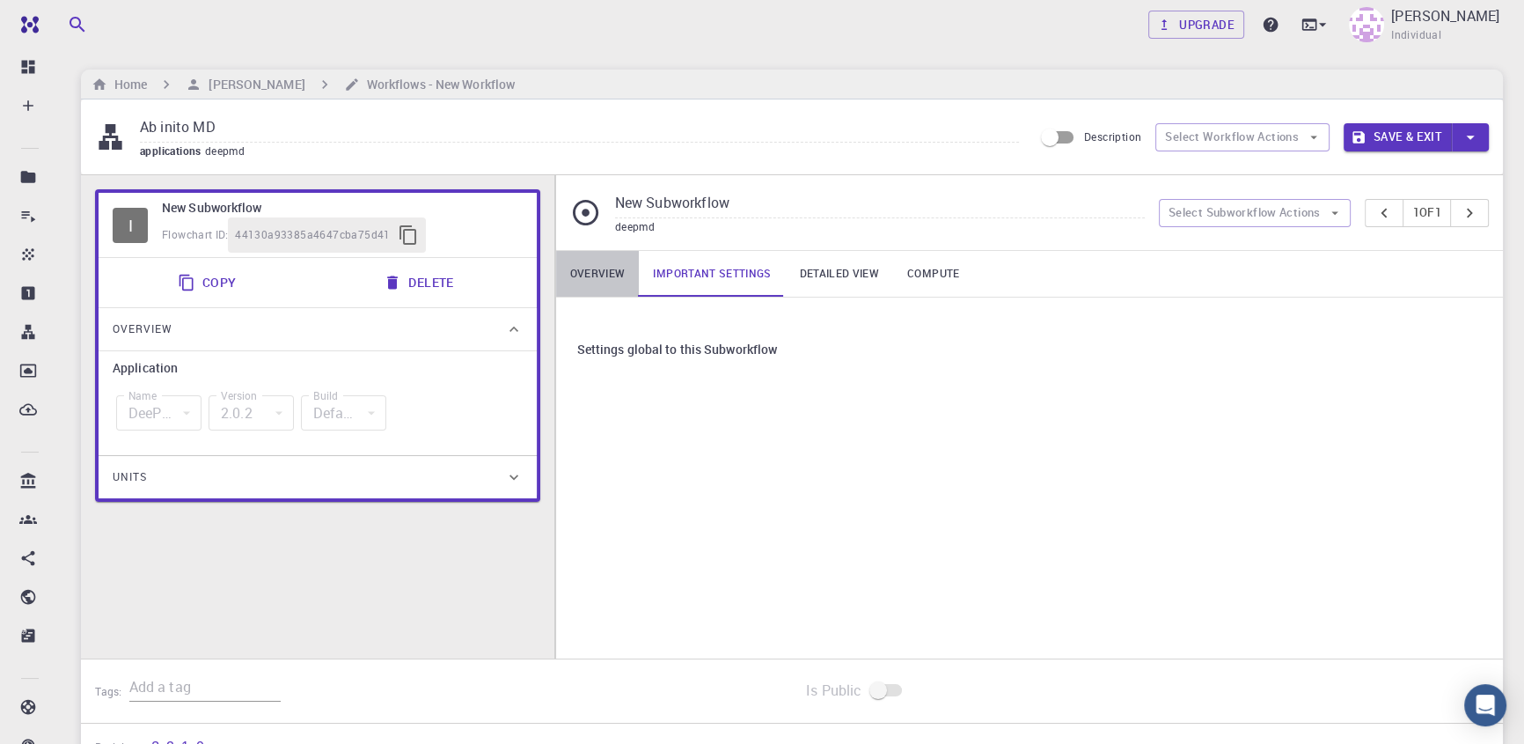
click at [618, 281] on link "Overview" at bounding box center [598, 274] width 84 height 46
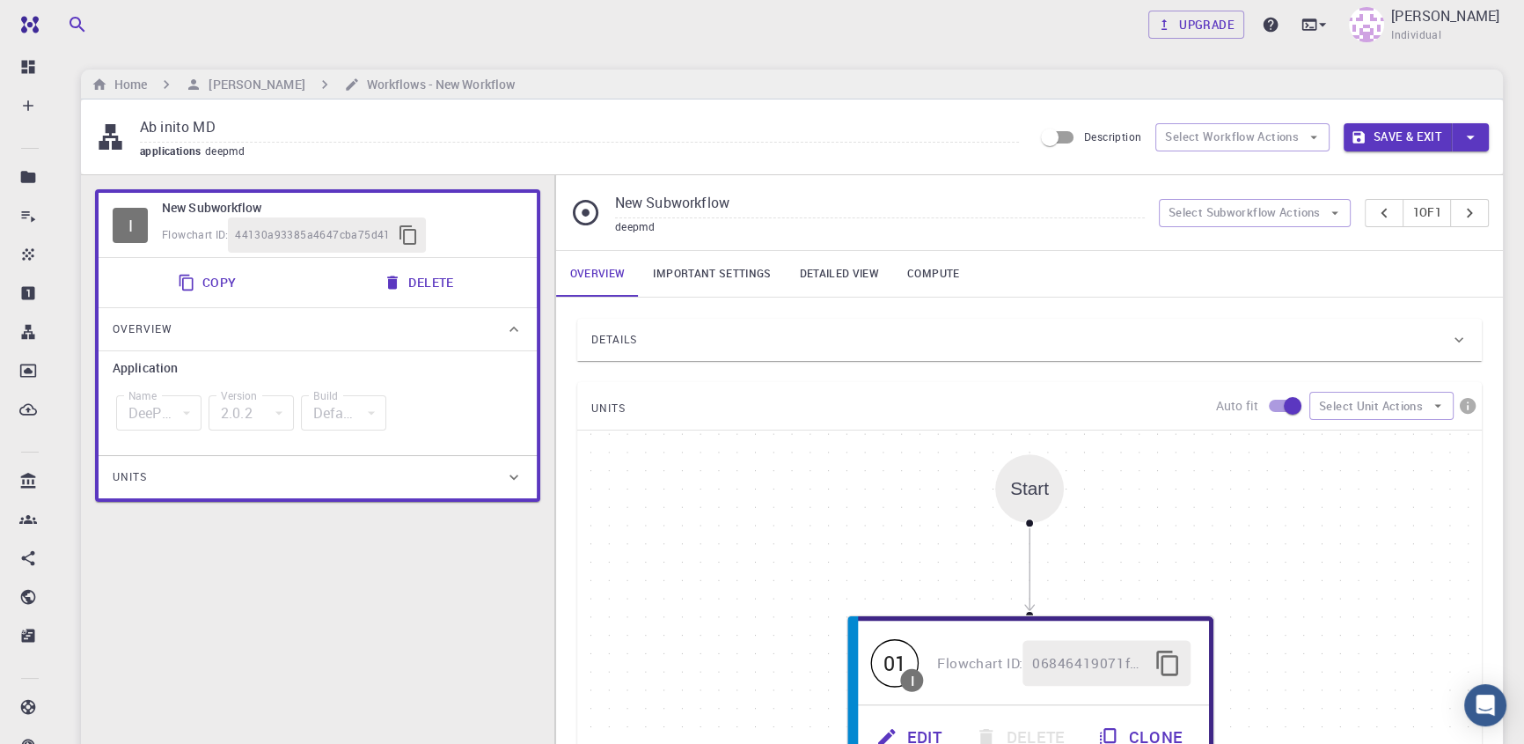
click at [269, 341] on div "Overview" at bounding box center [309, 329] width 392 height 28
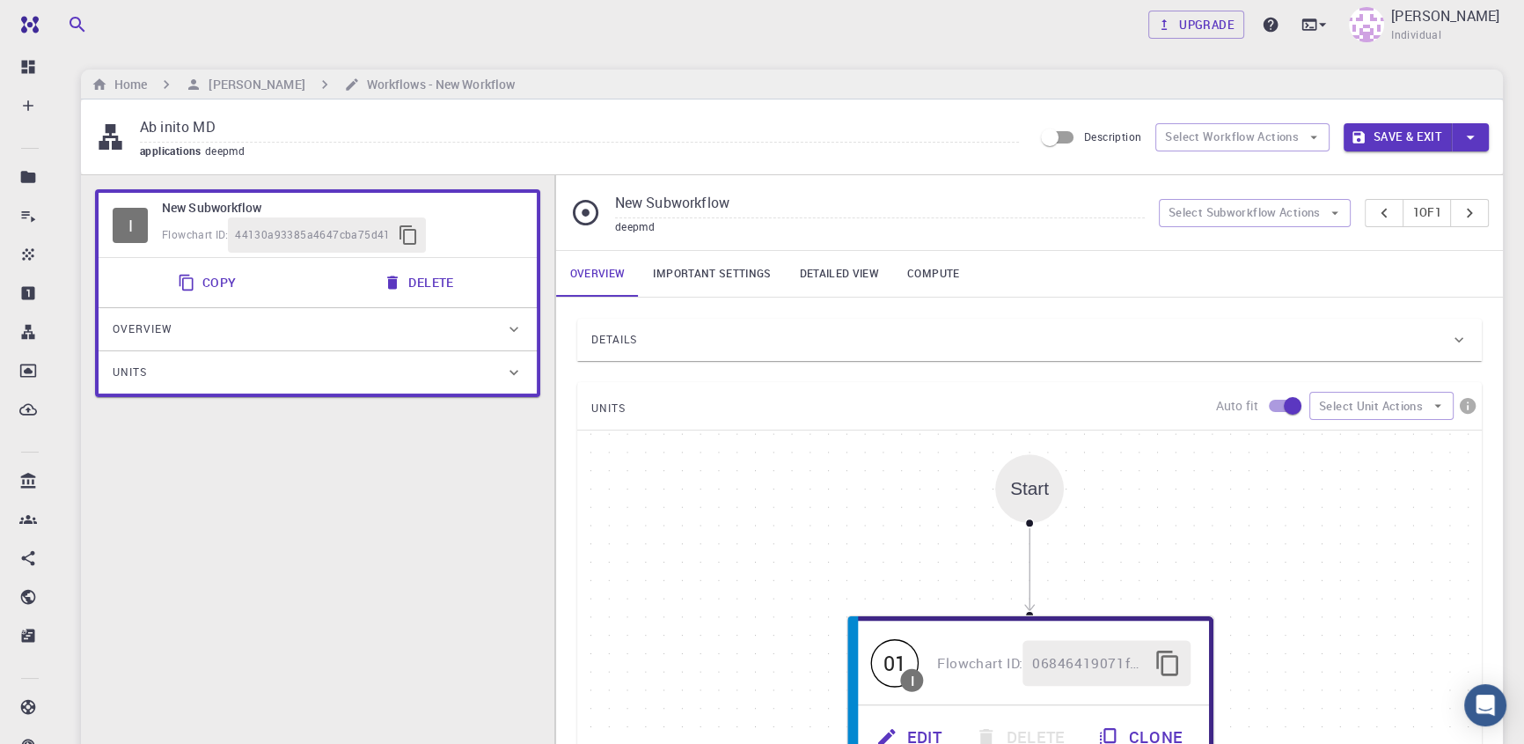
click at [315, 331] on div "Overview" at bounding box center [309, 329] width 392 height 28
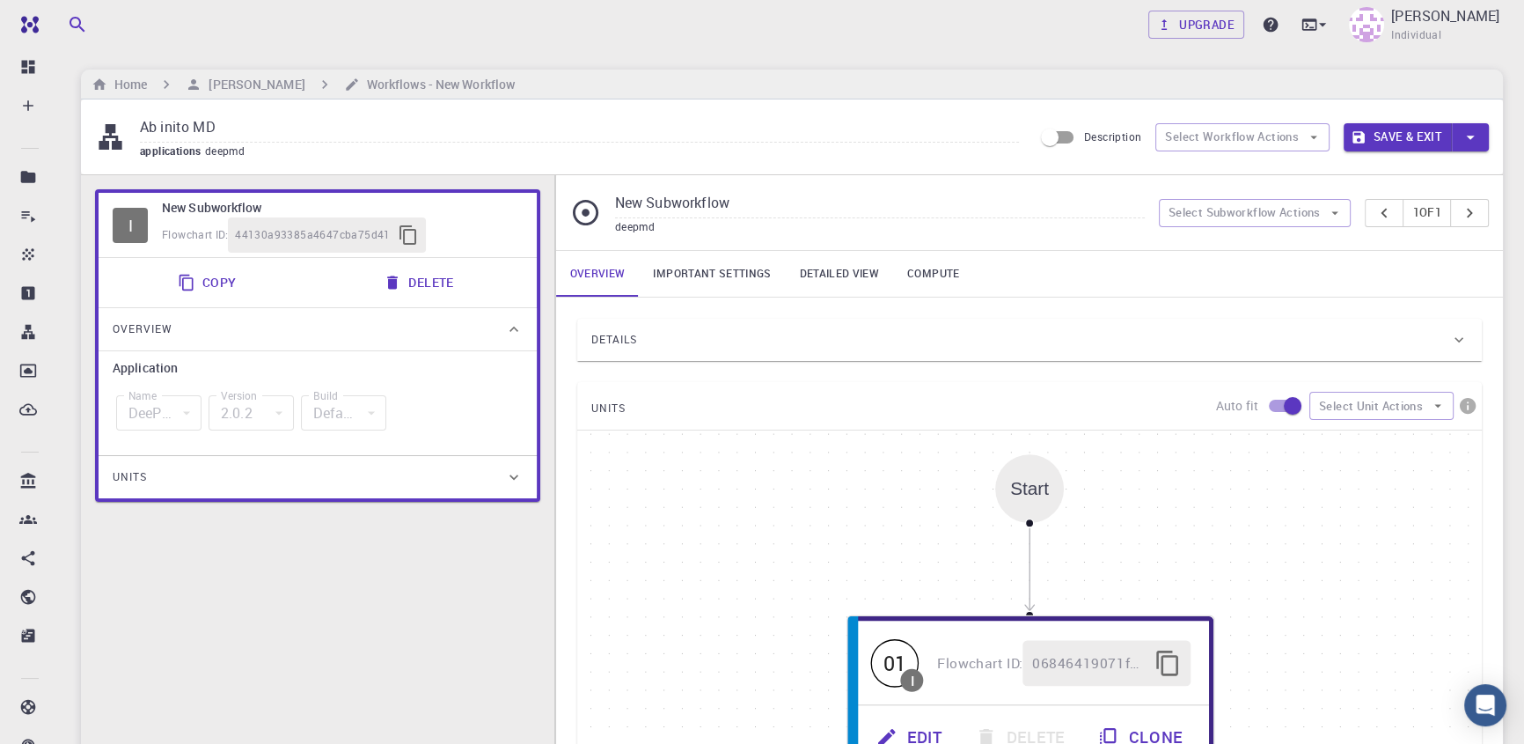
click at [315, 331] on div "Overview" at bounding box center [309, 329] width 392 height 28
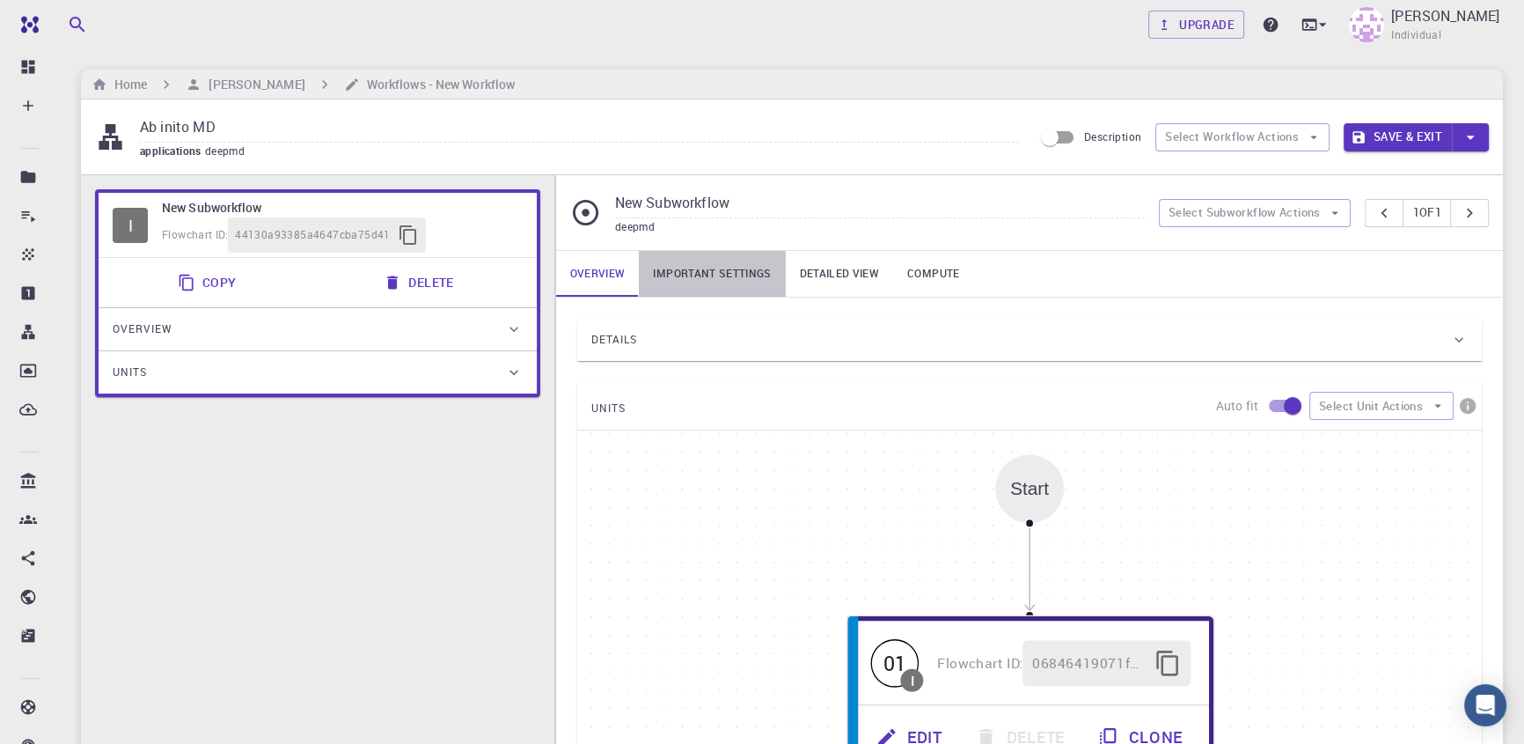
click at [675, 282] on link "Important settings" at bounding box center [712, 274] width 146 height 46
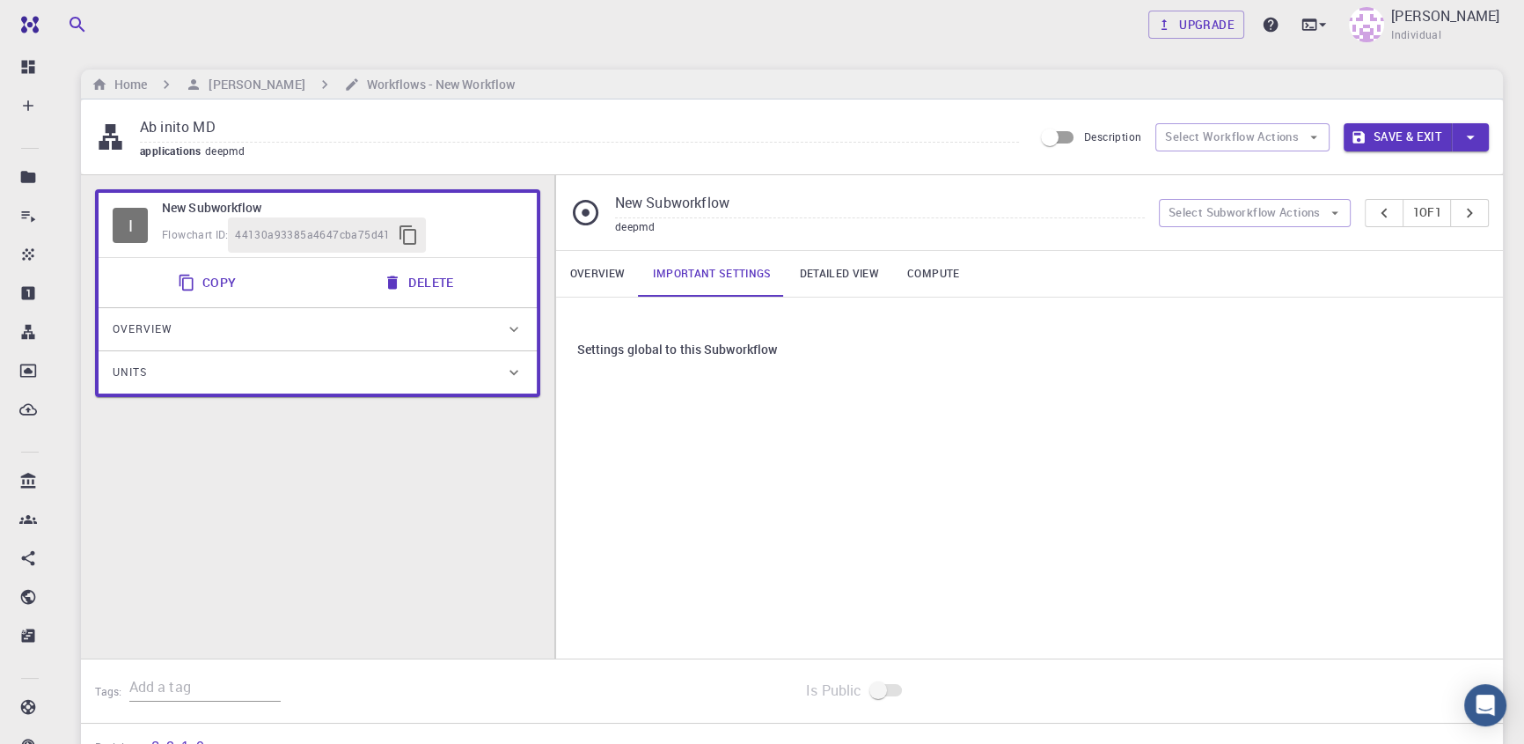
click at [825, 278] on link "Detailed view" at bounding box center [839, 274] width 107 height 46
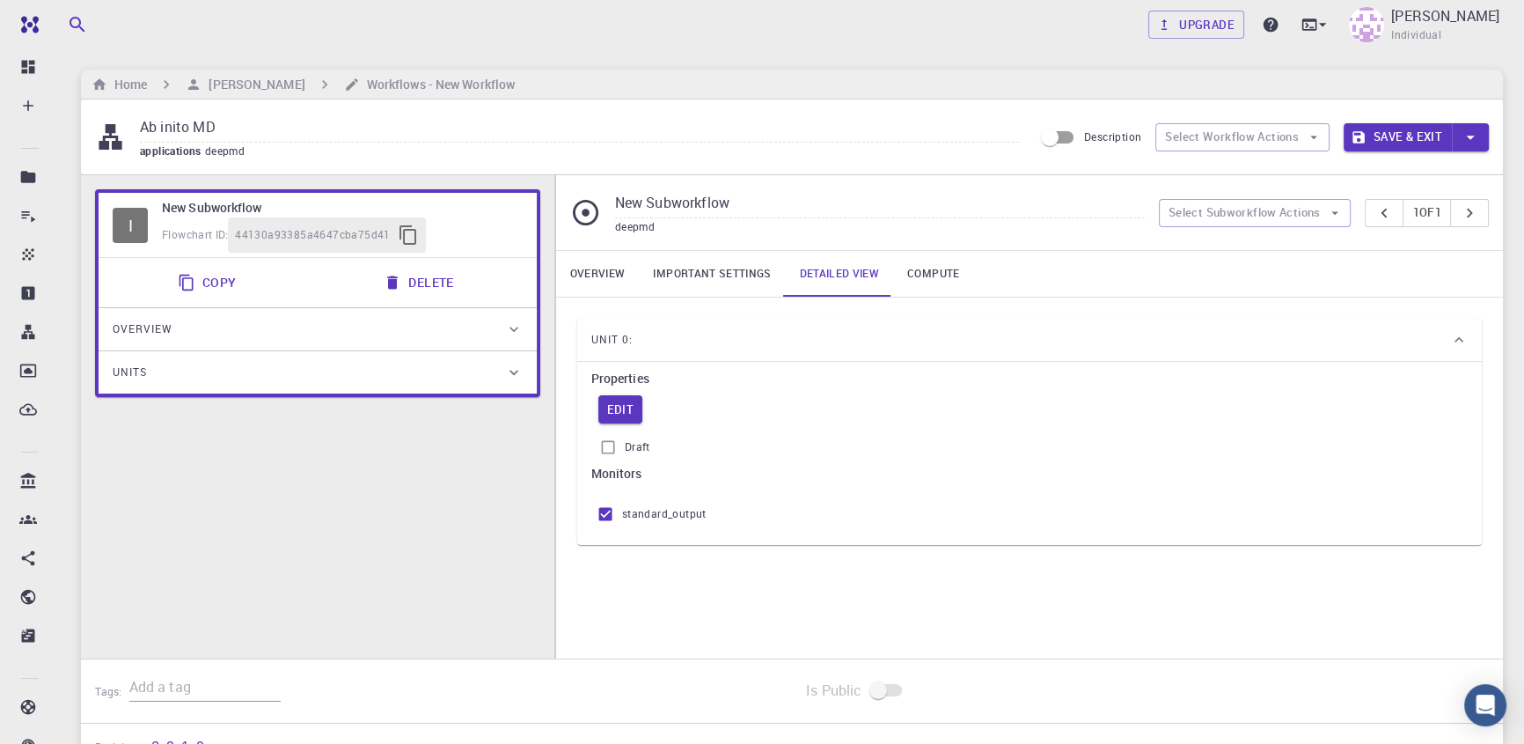
click at [943, 268] on link "Compute" at bounding box center [933, 274] width 80 height 46
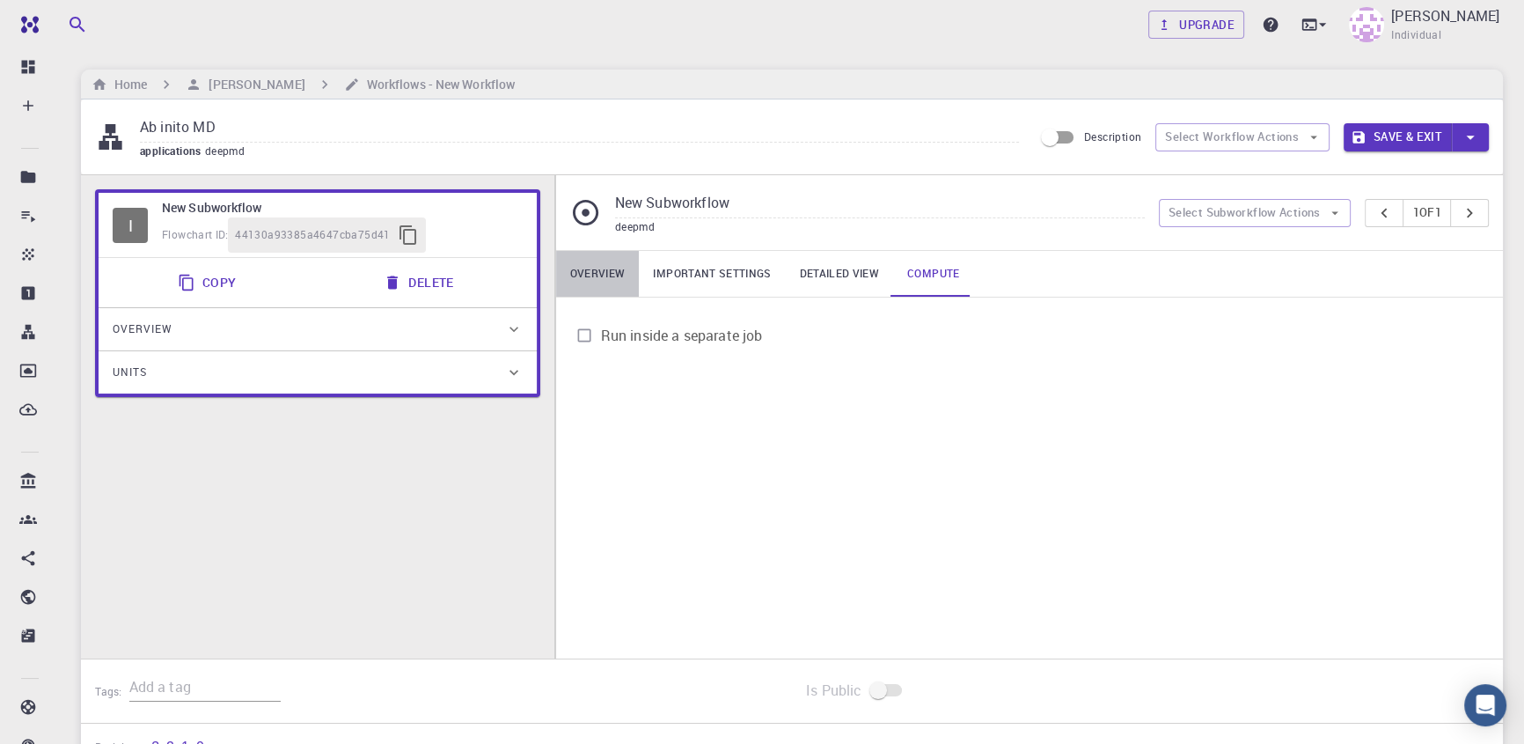
click at [600, 272] on link "Overview" at bounding box center [598, 274] width 84 height 46
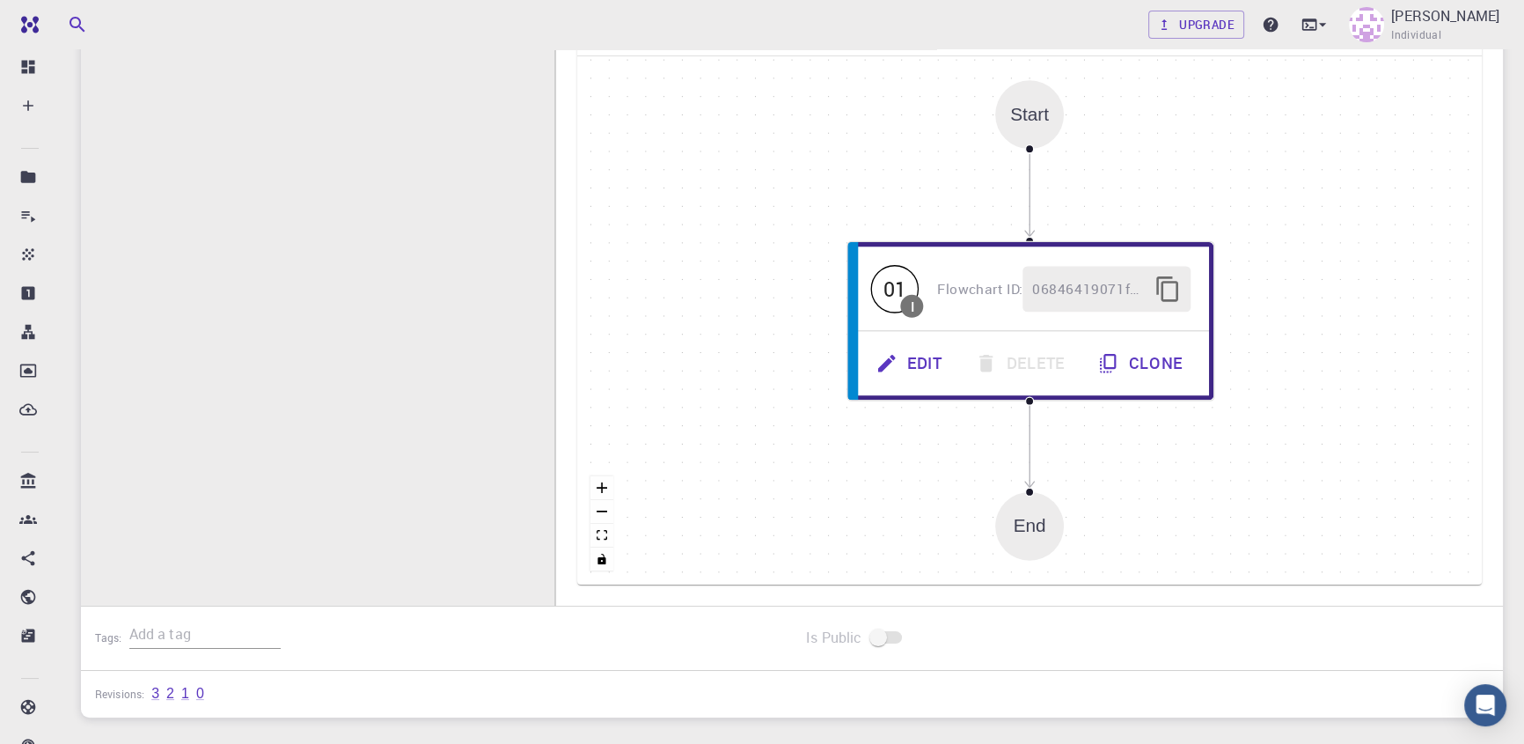
scroll to position [400, 0]
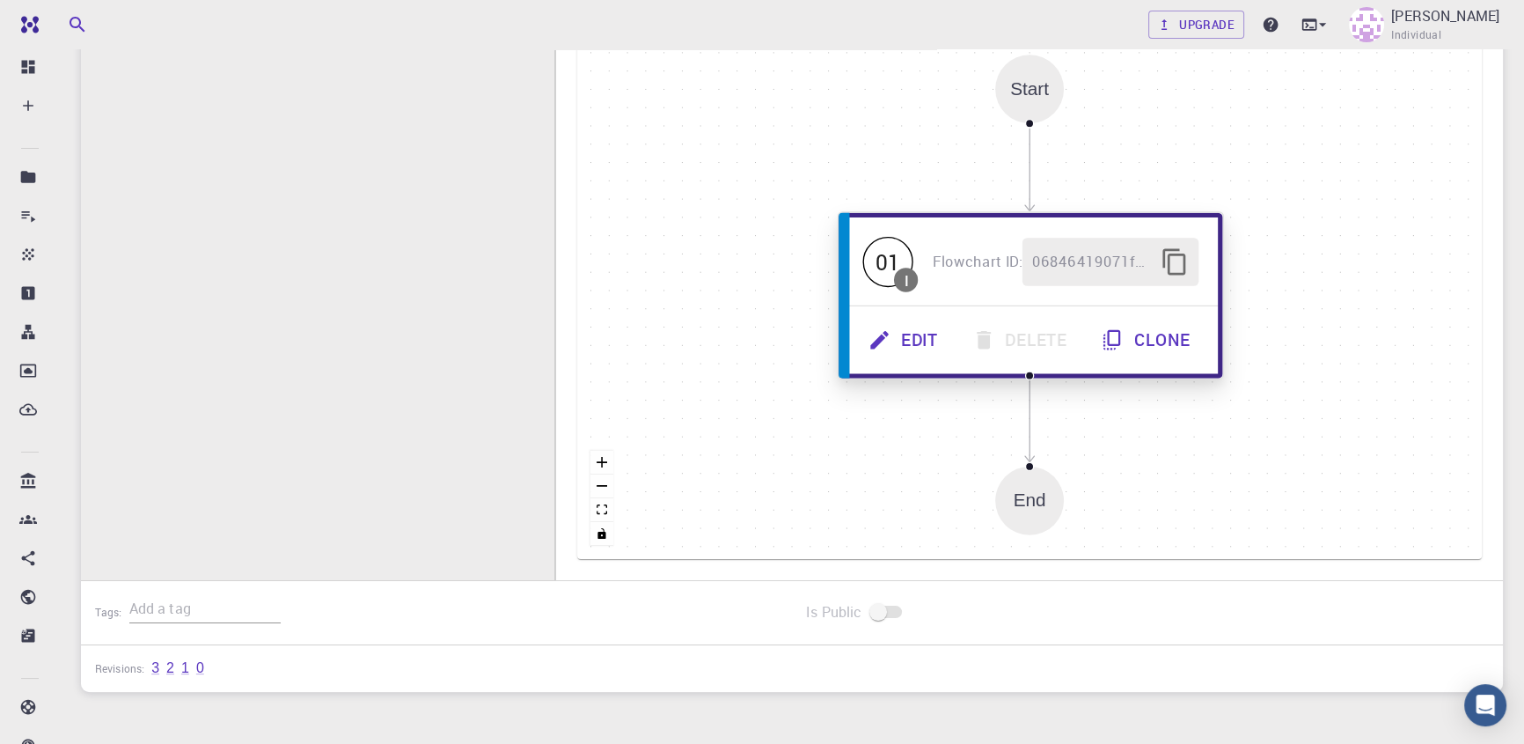
click at [1156, 342] on button "Clone" at bounding box center [1147, 340] width 123 height 48
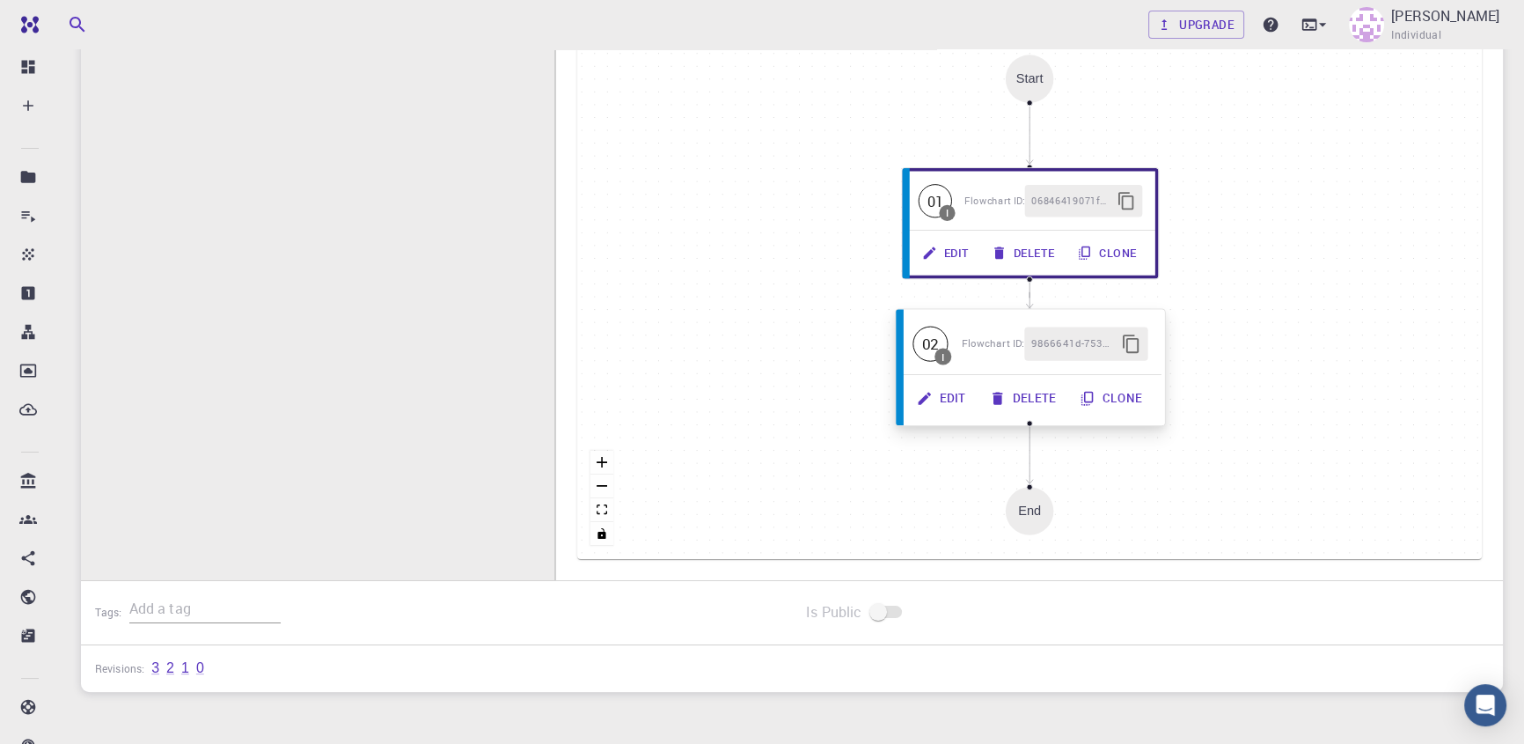
click at [946, 403] on button "Edit" at bounding box center [942, 397] width 73 height 33
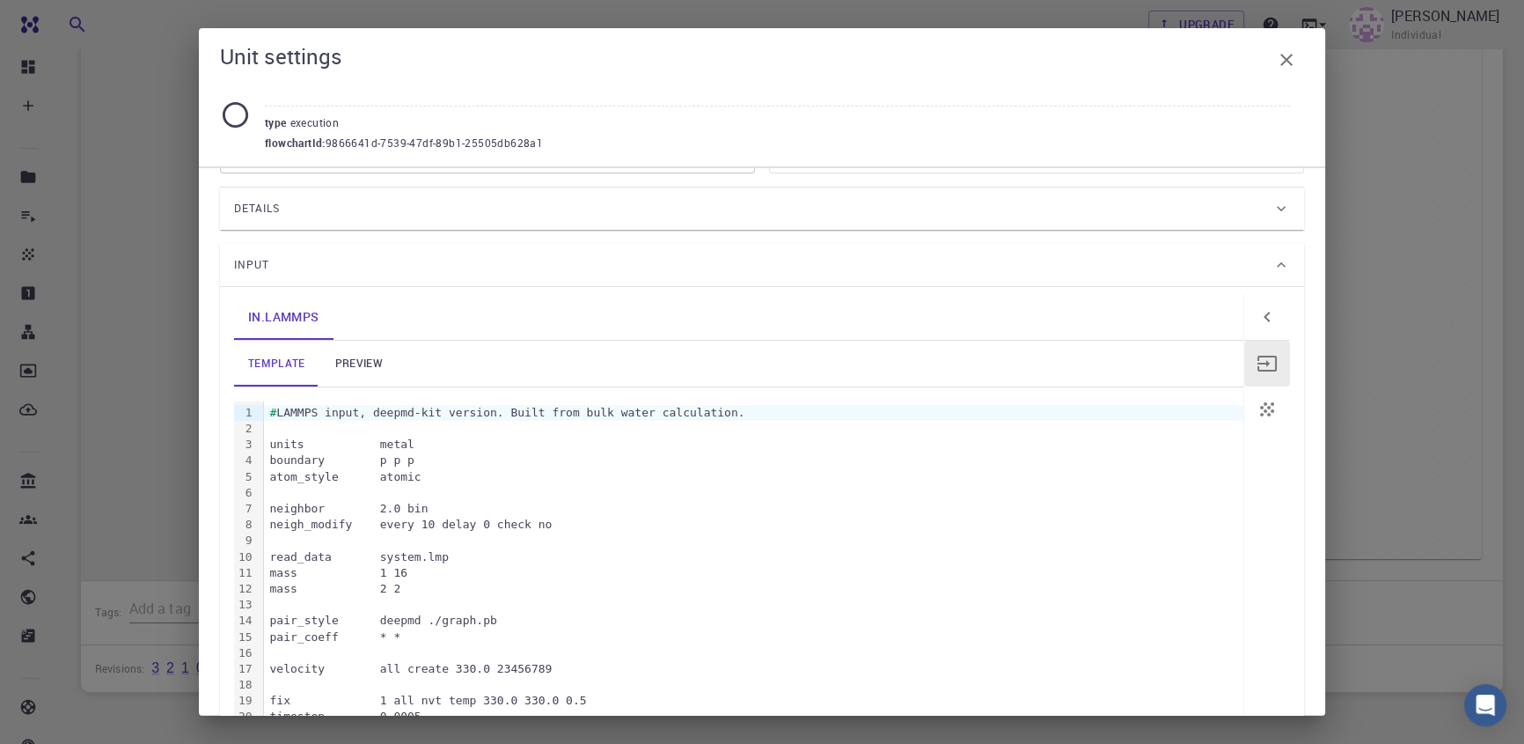
scroll to position [0, 0]
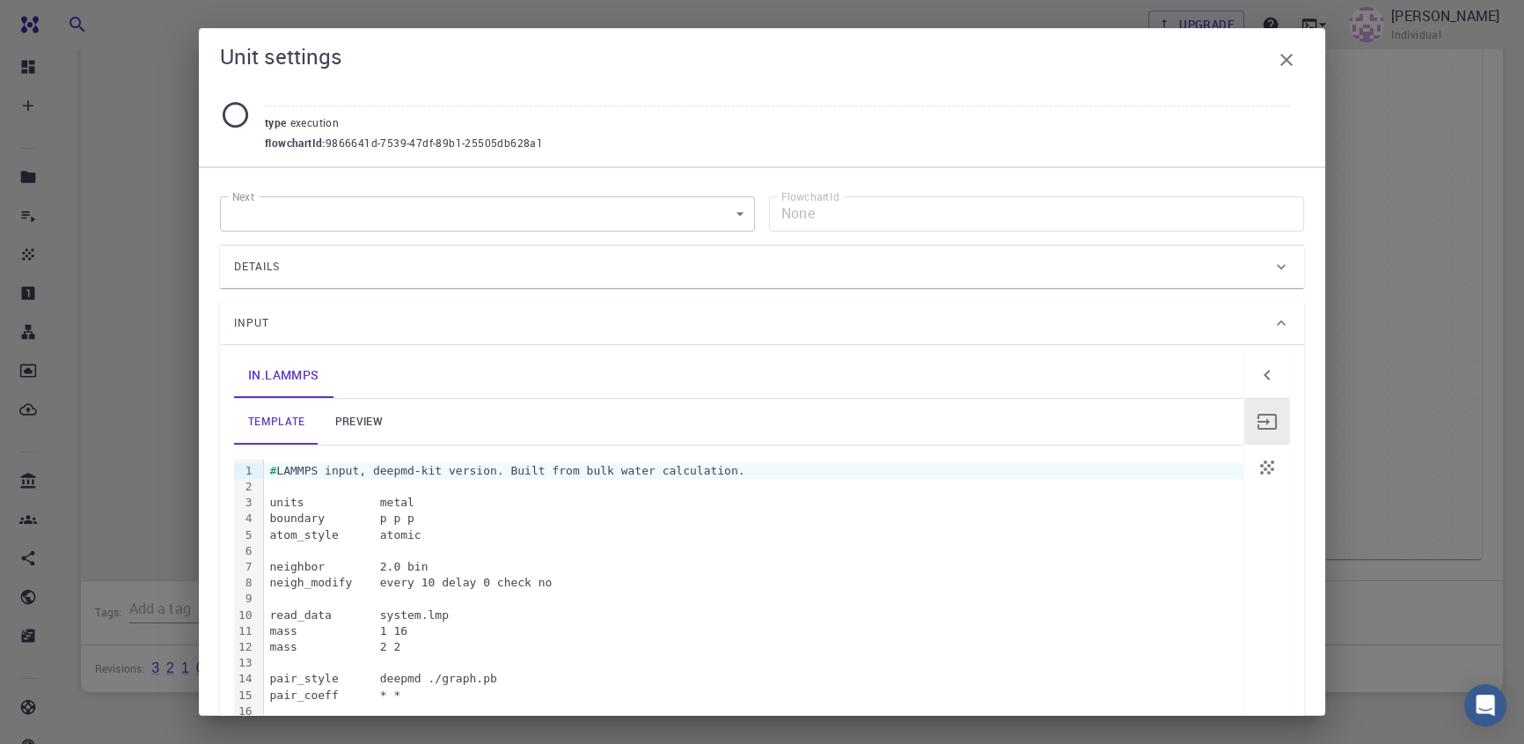
click at [1164, 266] on div "Details" at bounding box center [753, 267] width 1038 height 28
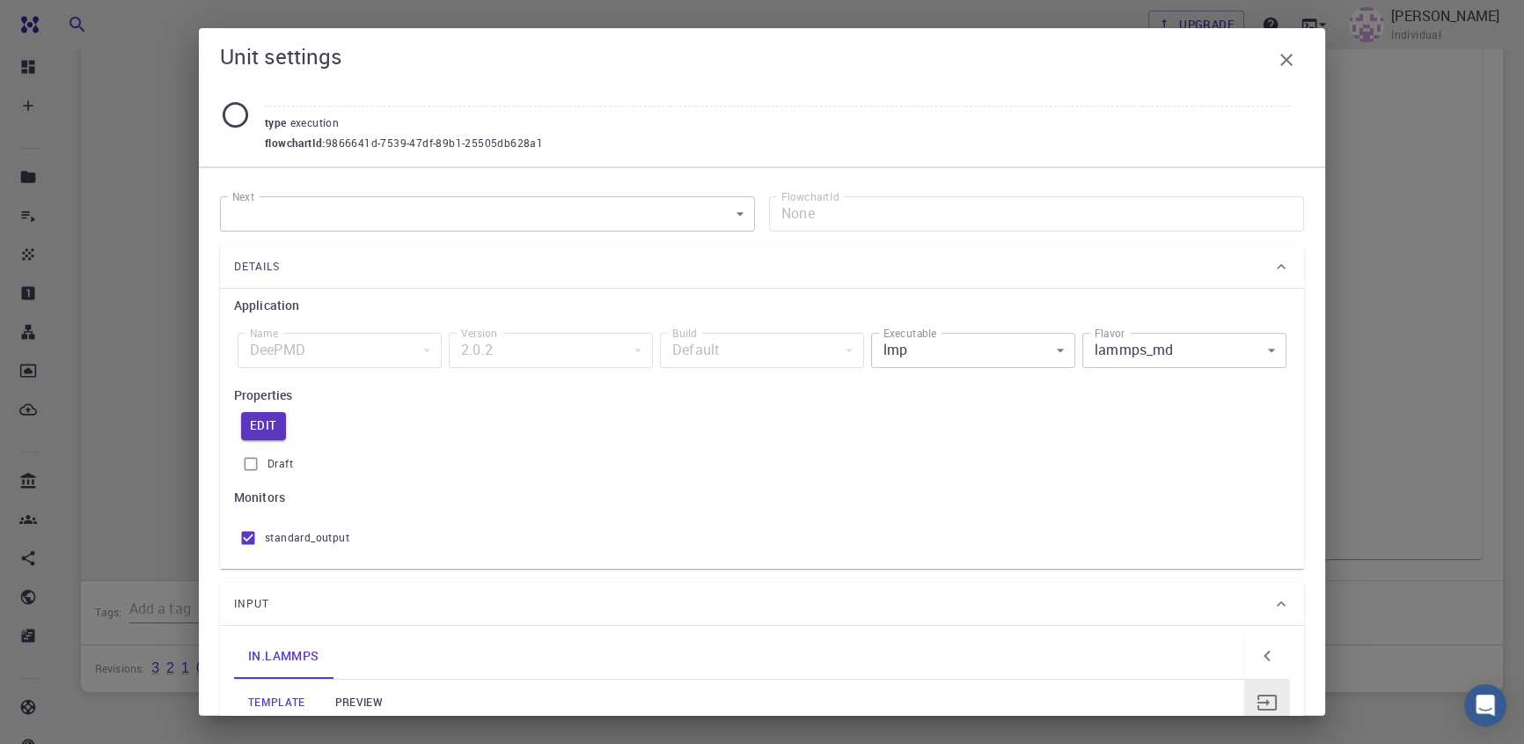
click at [1213, 343] on body "Free Dashboard Create New Job New Material Create Material Upload File Import f…" at bounding box center [762, 214] width 1524 height 1228
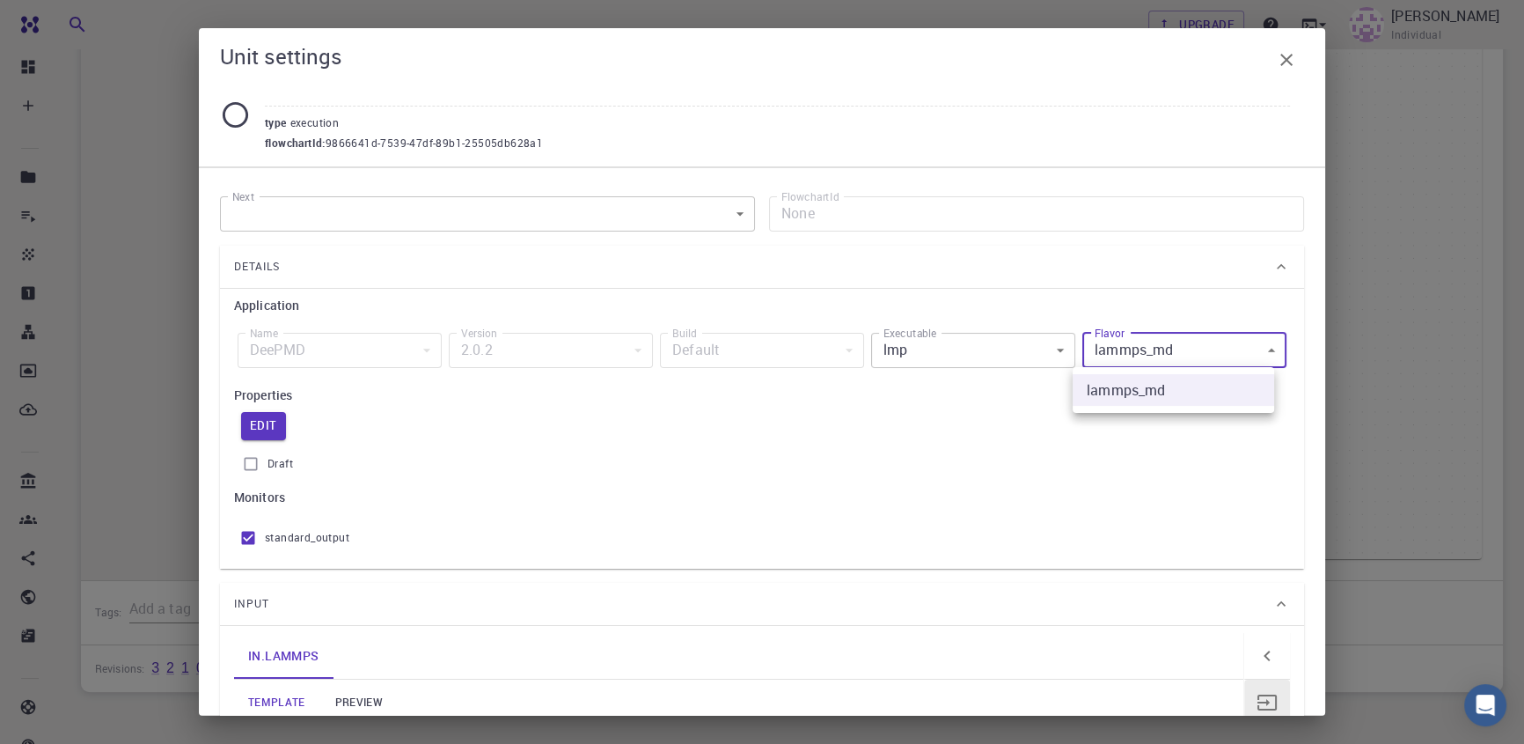
click at [1213, 343] on div at bounding box center [762, 372] width 1524 height 744
click at [887, 447] on label "Draft" at bounding box center [762, 463] width 1056 height 33
click at [268, 447] on input "Draft" at bounding box center [250, 463] width 33 height 33
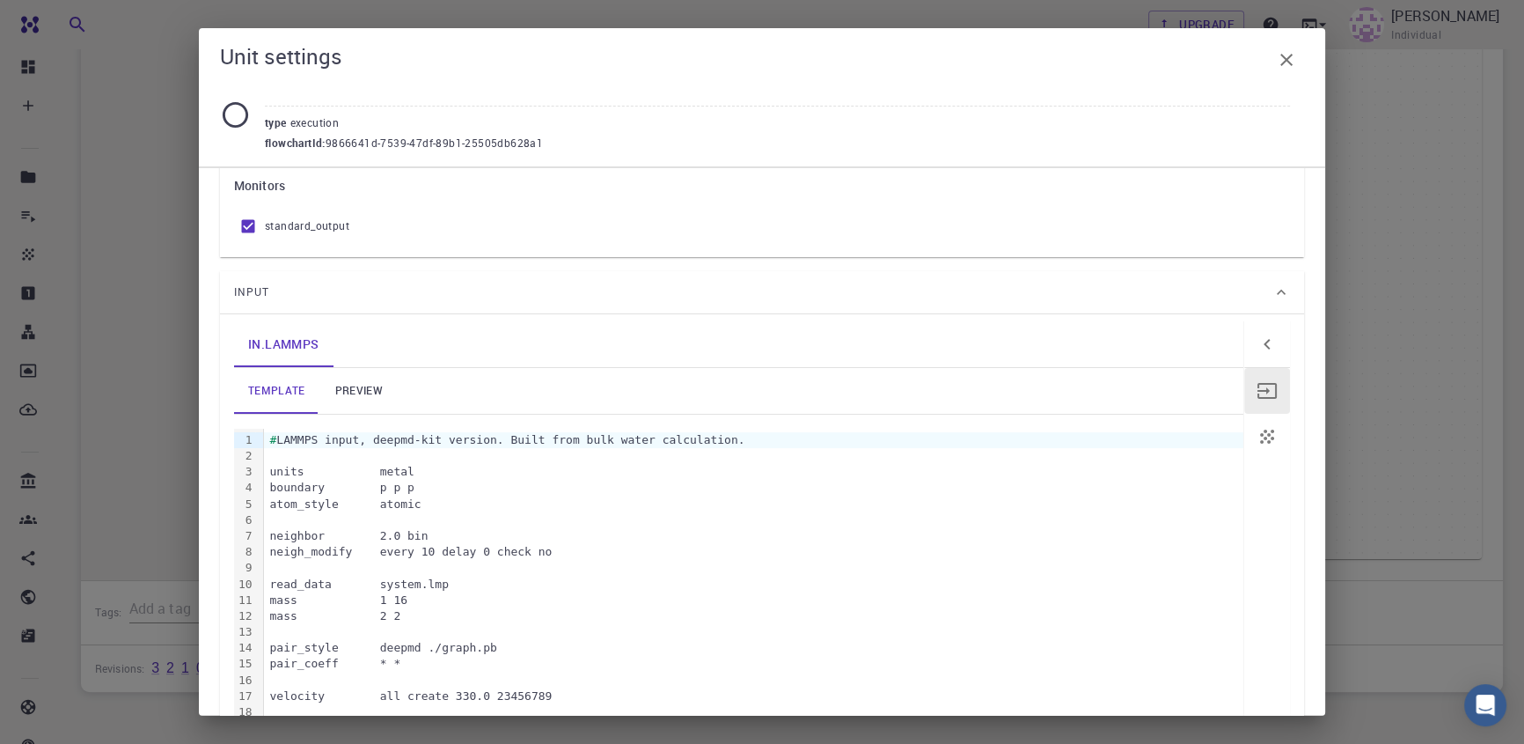
scroll to position [153, 0]
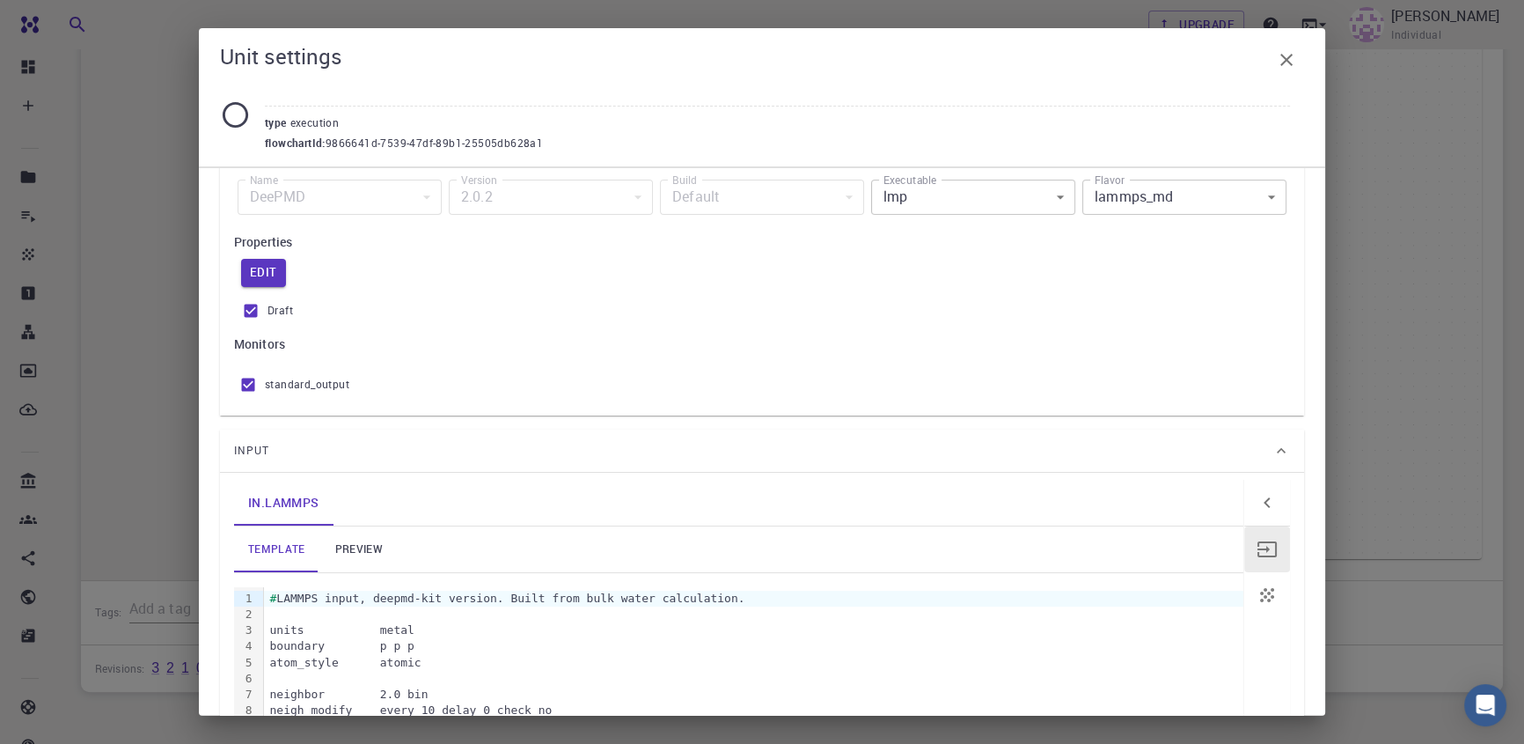
click at [239, 308] on input "Draft" at bounding box center [250, 310] width 33 height 33
checkbox input "false"
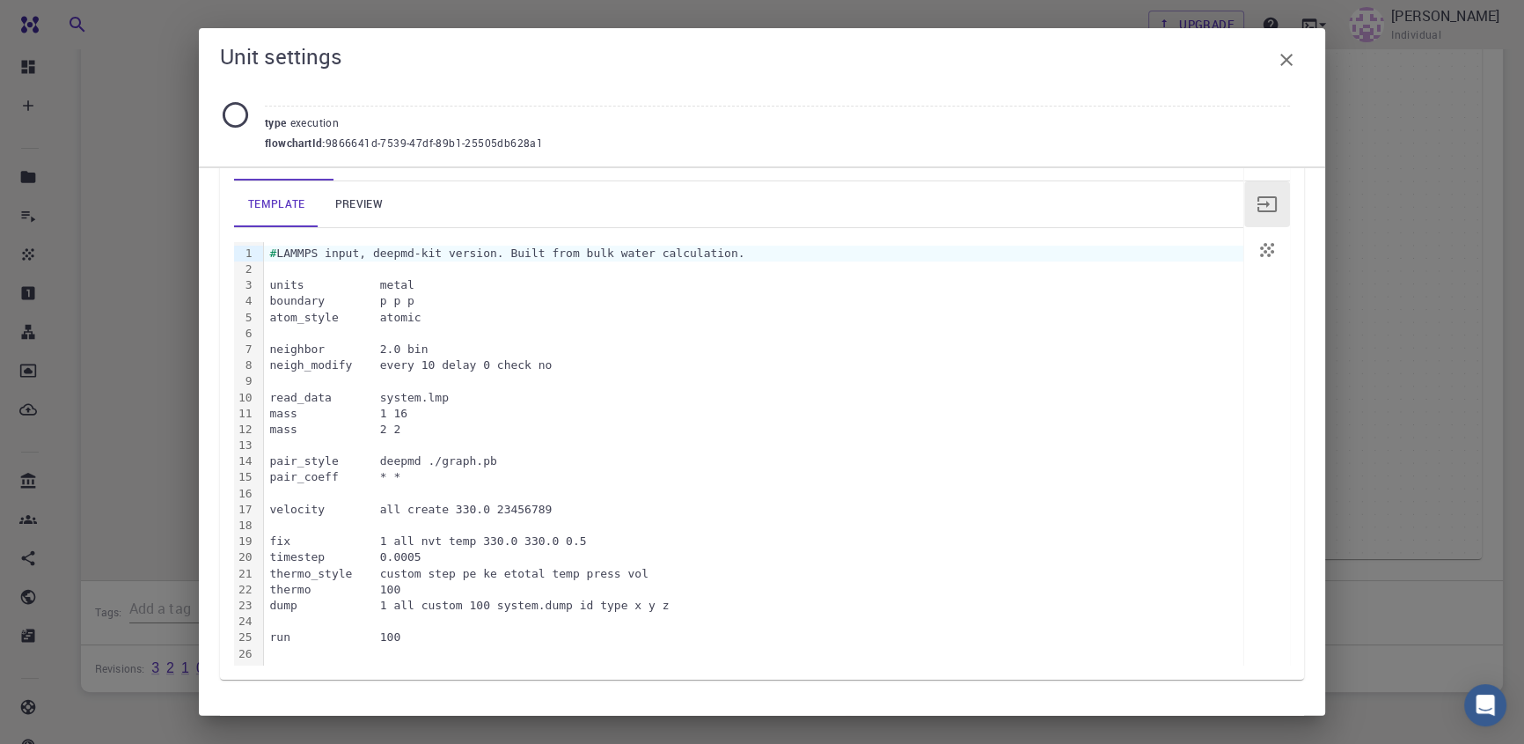
scroll to position [473, 0]
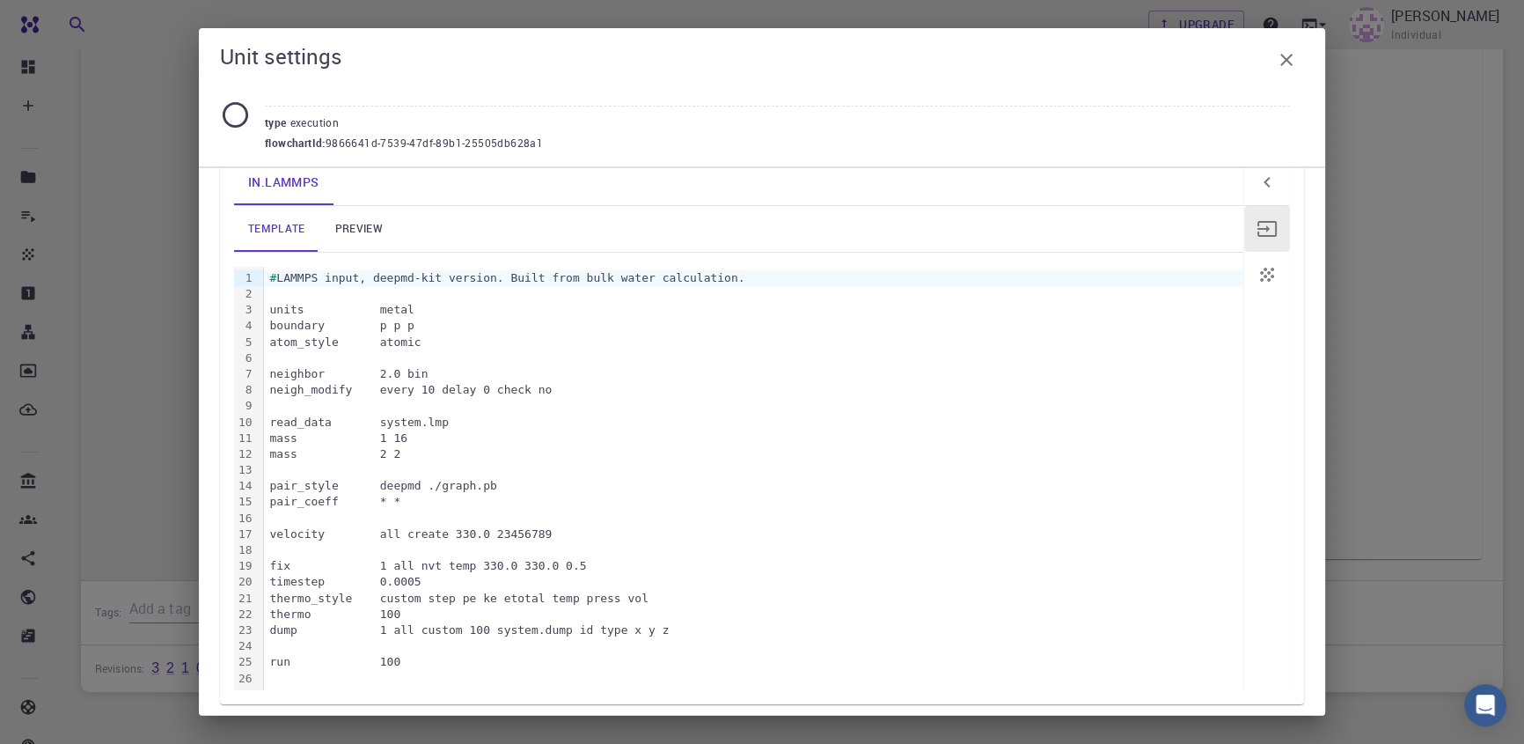
click at [1285, 64] on icon "button" at bounding box center [1286, 59] width 21 height 21
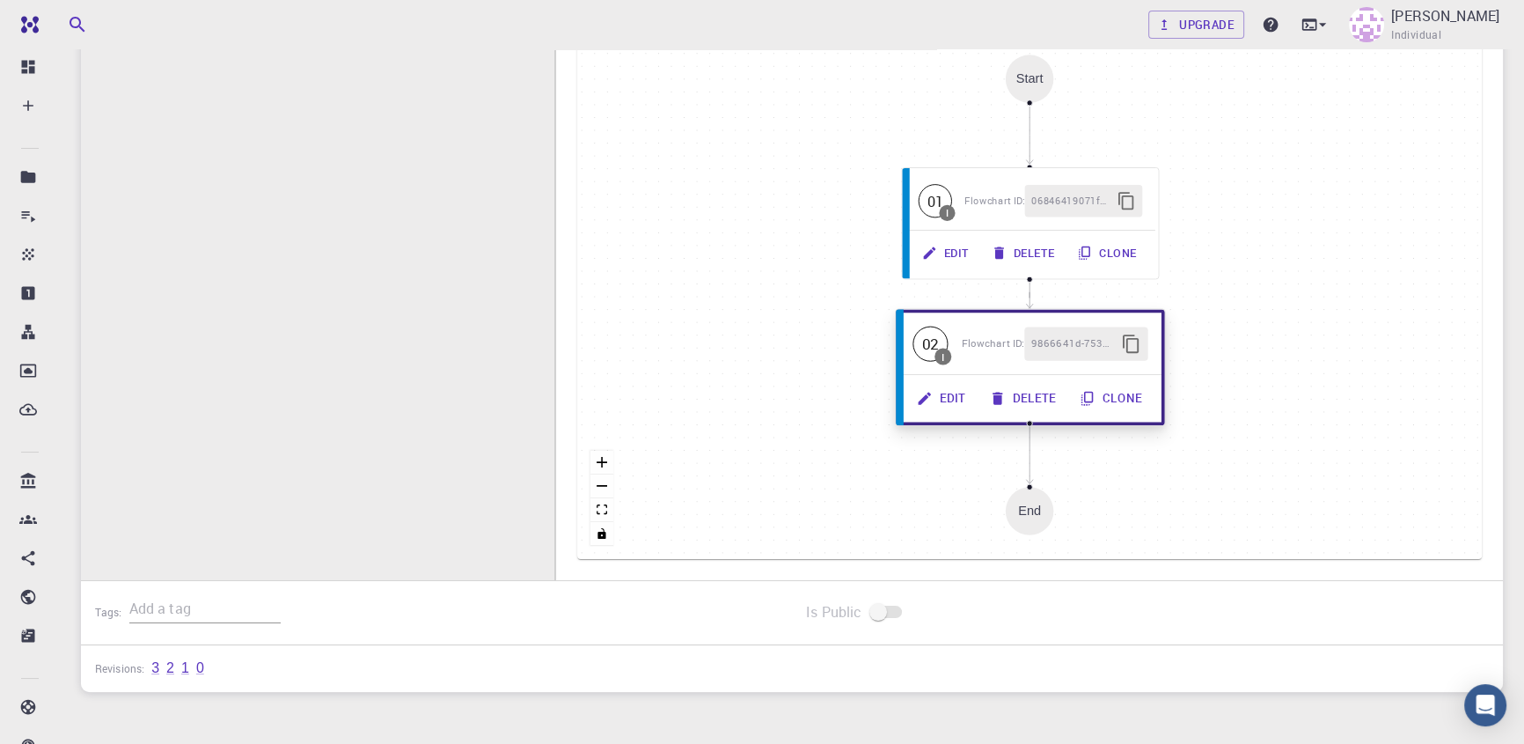
click at [1020, 392] on button "Delete" at bounding box center [1024, 397] width 91 height 33
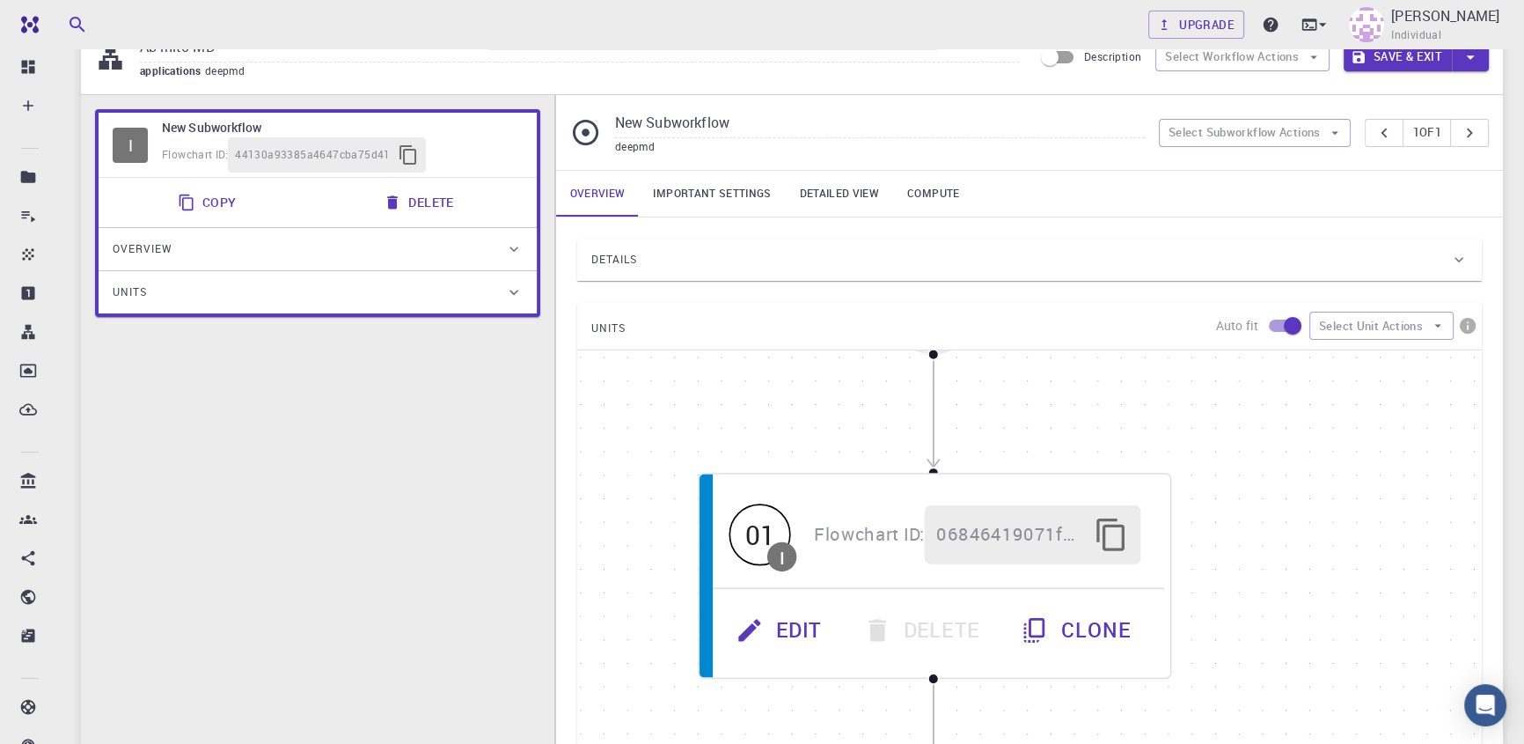
scroll to position [480, 0]
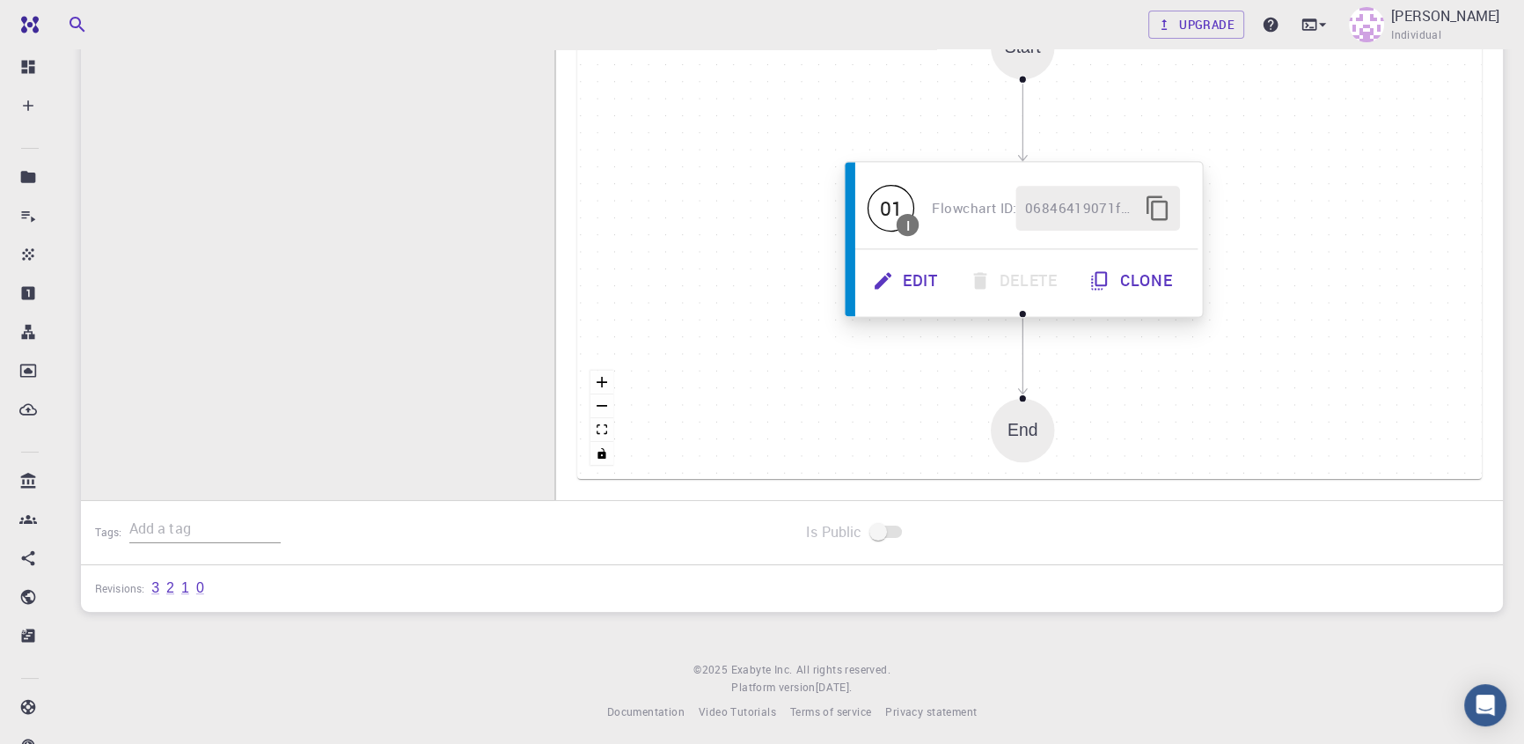
click at [925, 284] on button "Edit" at bounding box center [906, 281] width 97 height 45
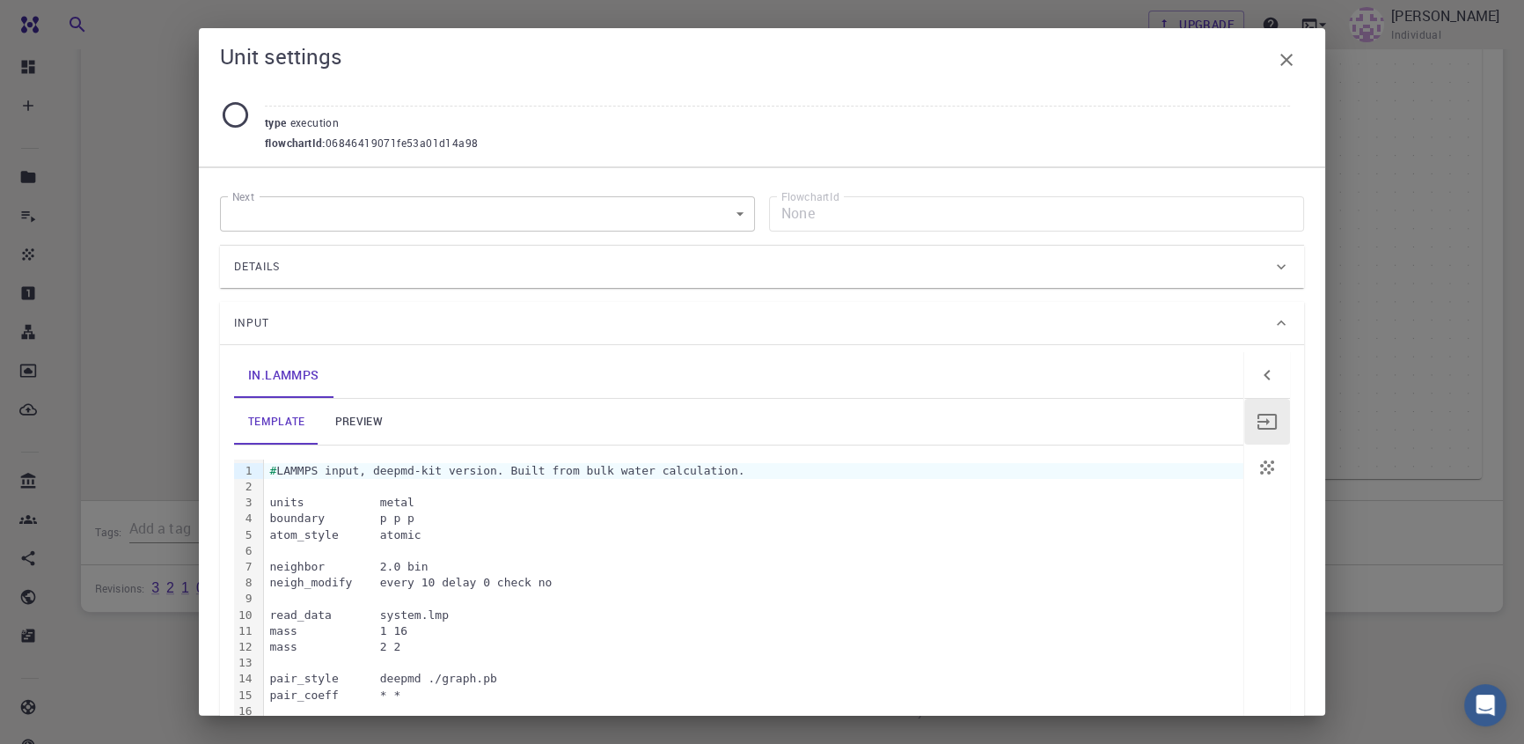
click at [930, 261] on div "Details" at bounding box center [753, 267] width 1038 height 28
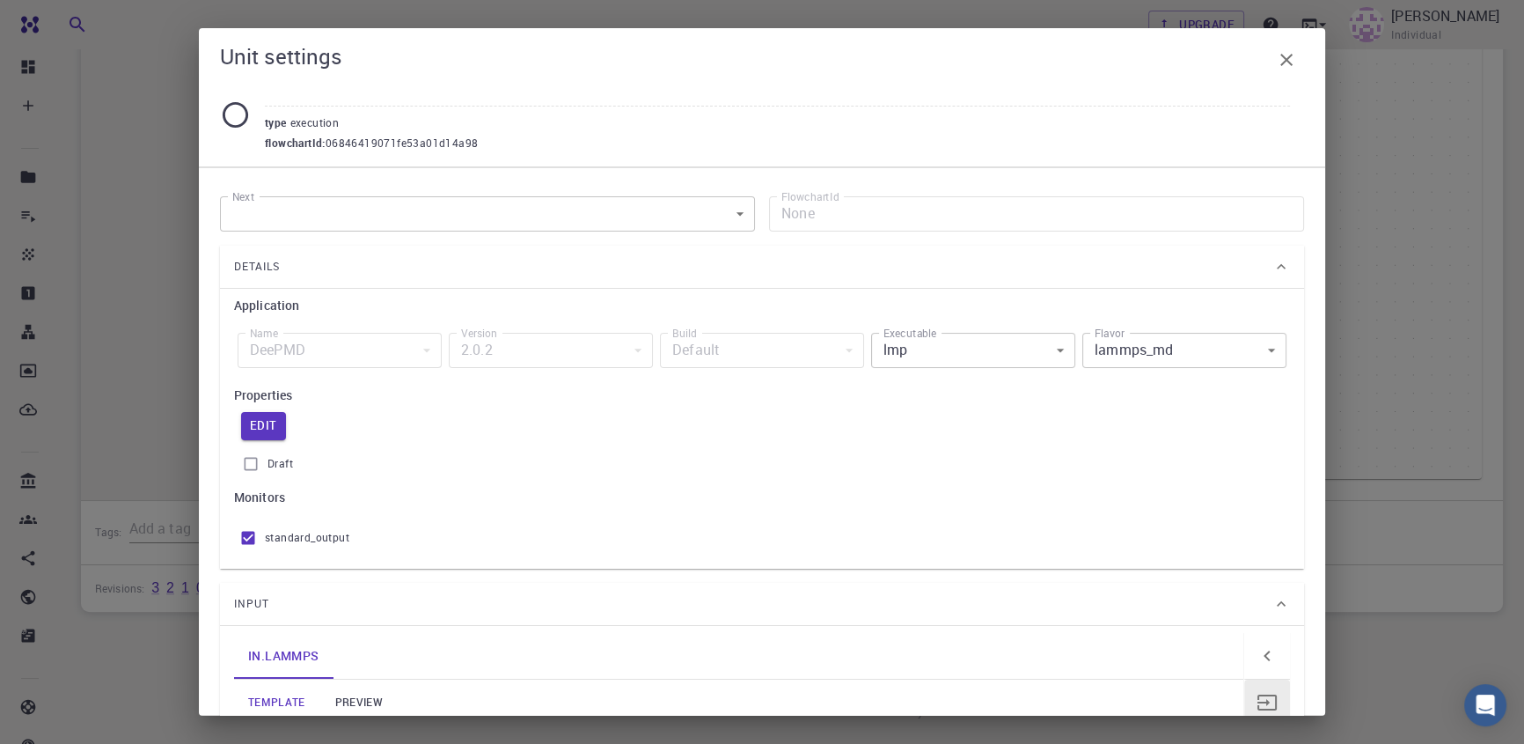
click at [942, 250] on div "Details" at bounding box center [762, 267] width 1084 height 42
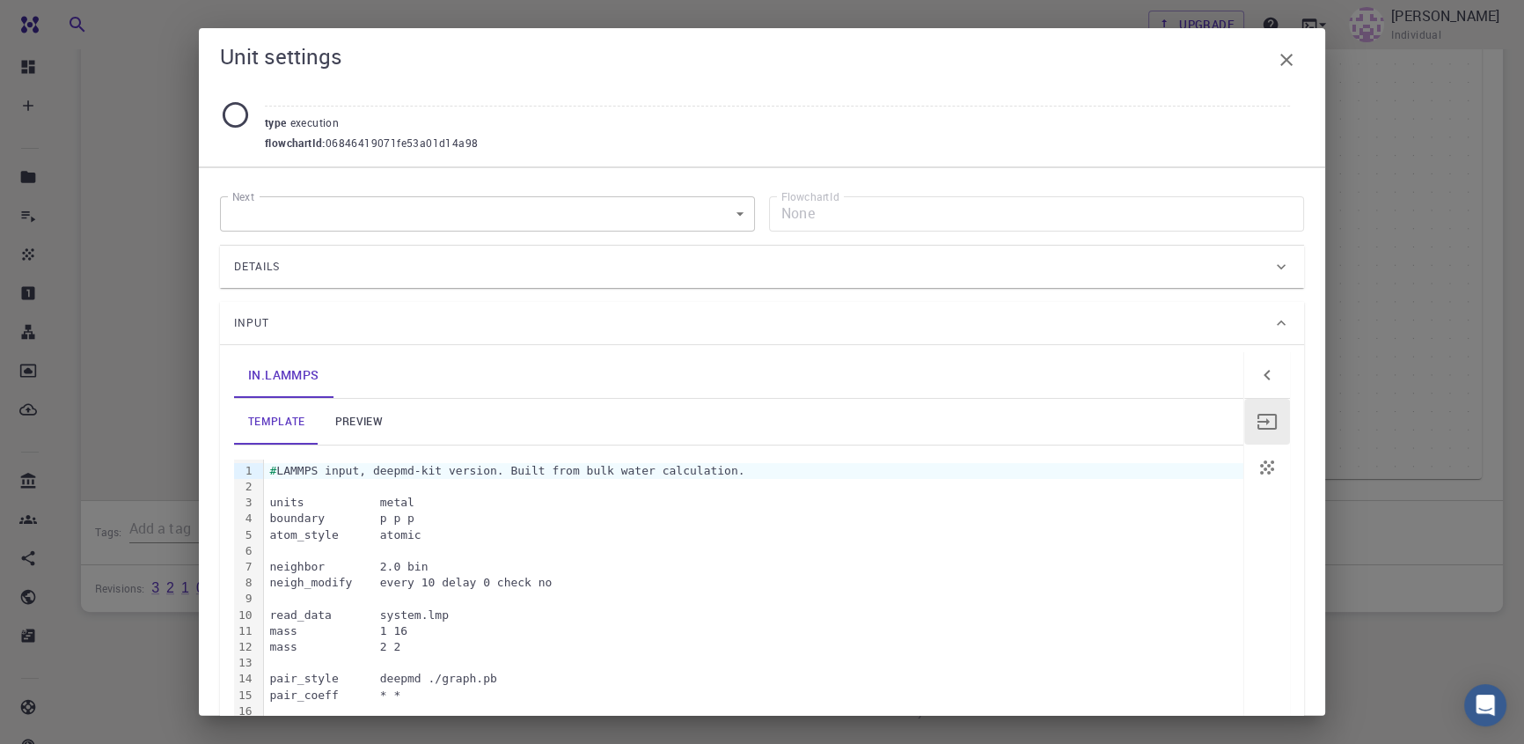
click at [1282, 70] on icon "button" at bounding box center [1286, 59] width 21 height 21
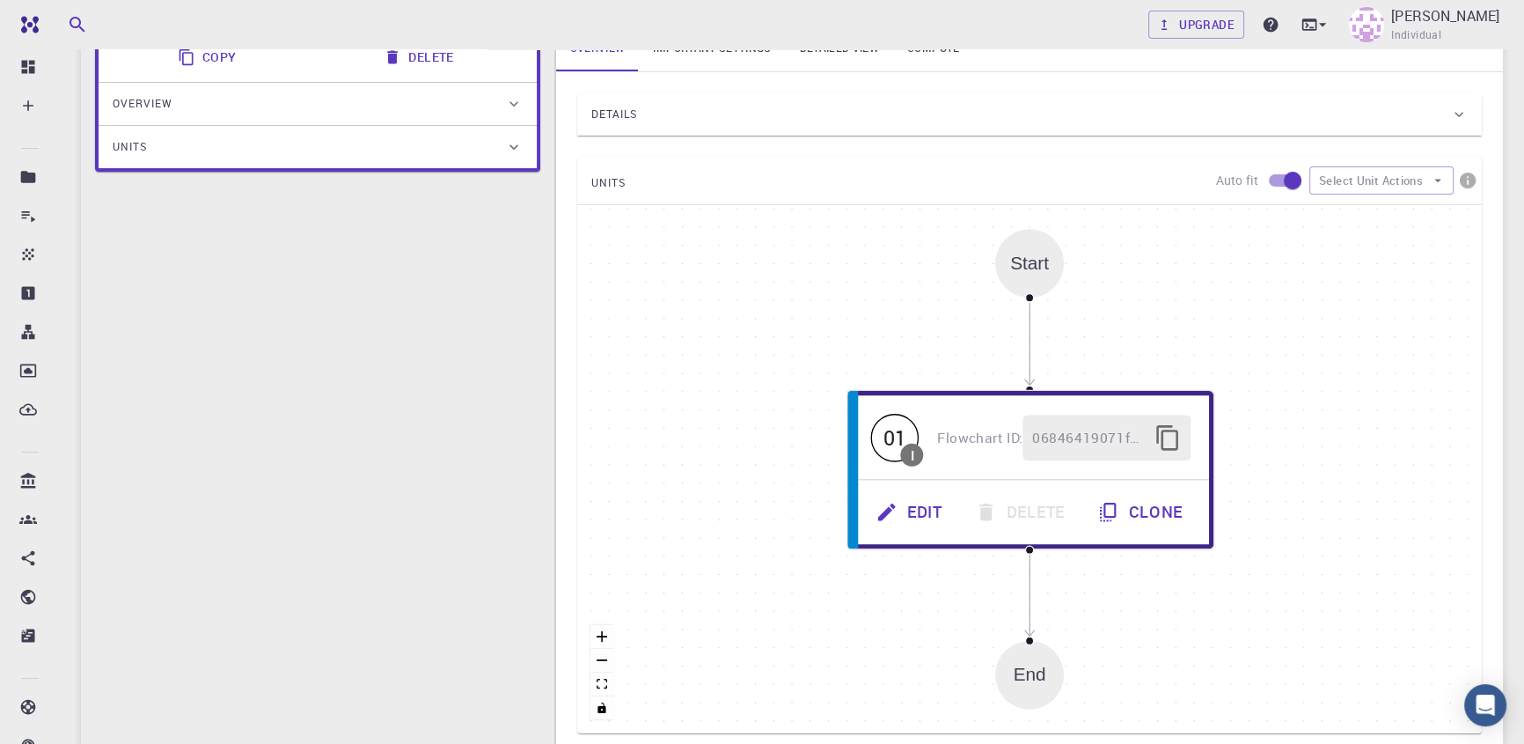
scroll to position [239, 0]
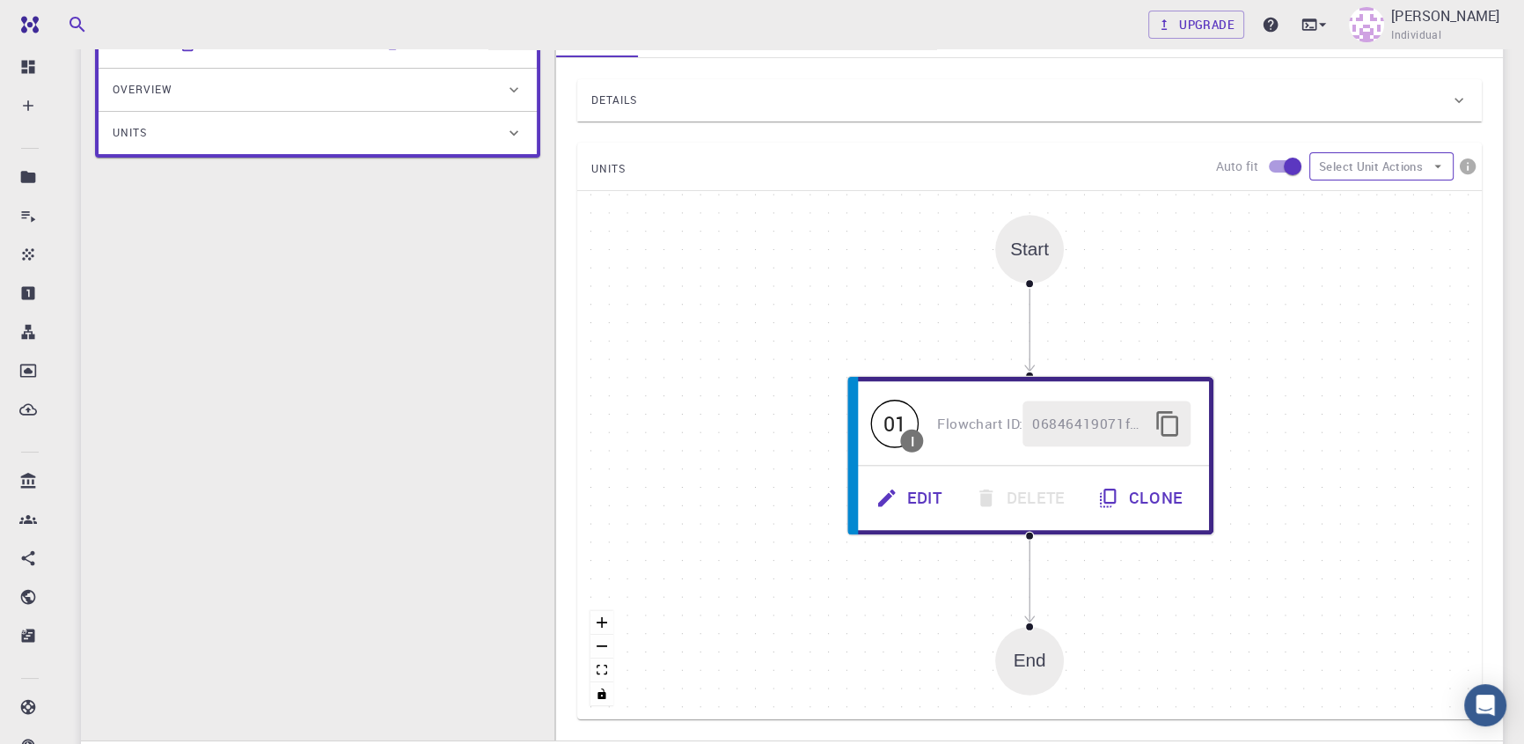
click at [1417, 162] on button "Select Unit Actions" at bounding box center [1381, 166] width 144 height 28
click at [1406, 202] on span "Add Unit" at bounding box center [1396, 203] width 85 height 18
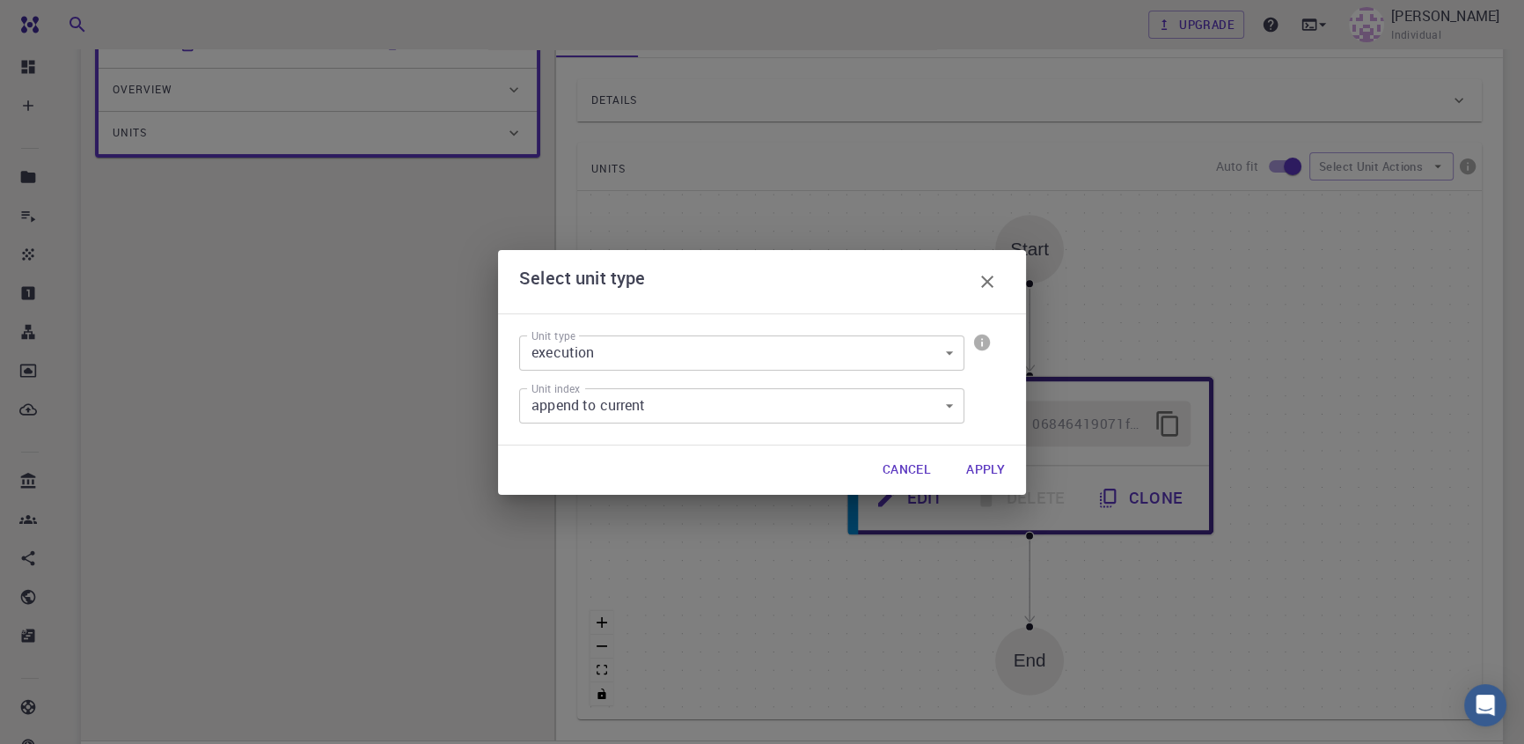
click at [973, 469] on button "Apply" at bounding box center [985, 469] width 67 height 35
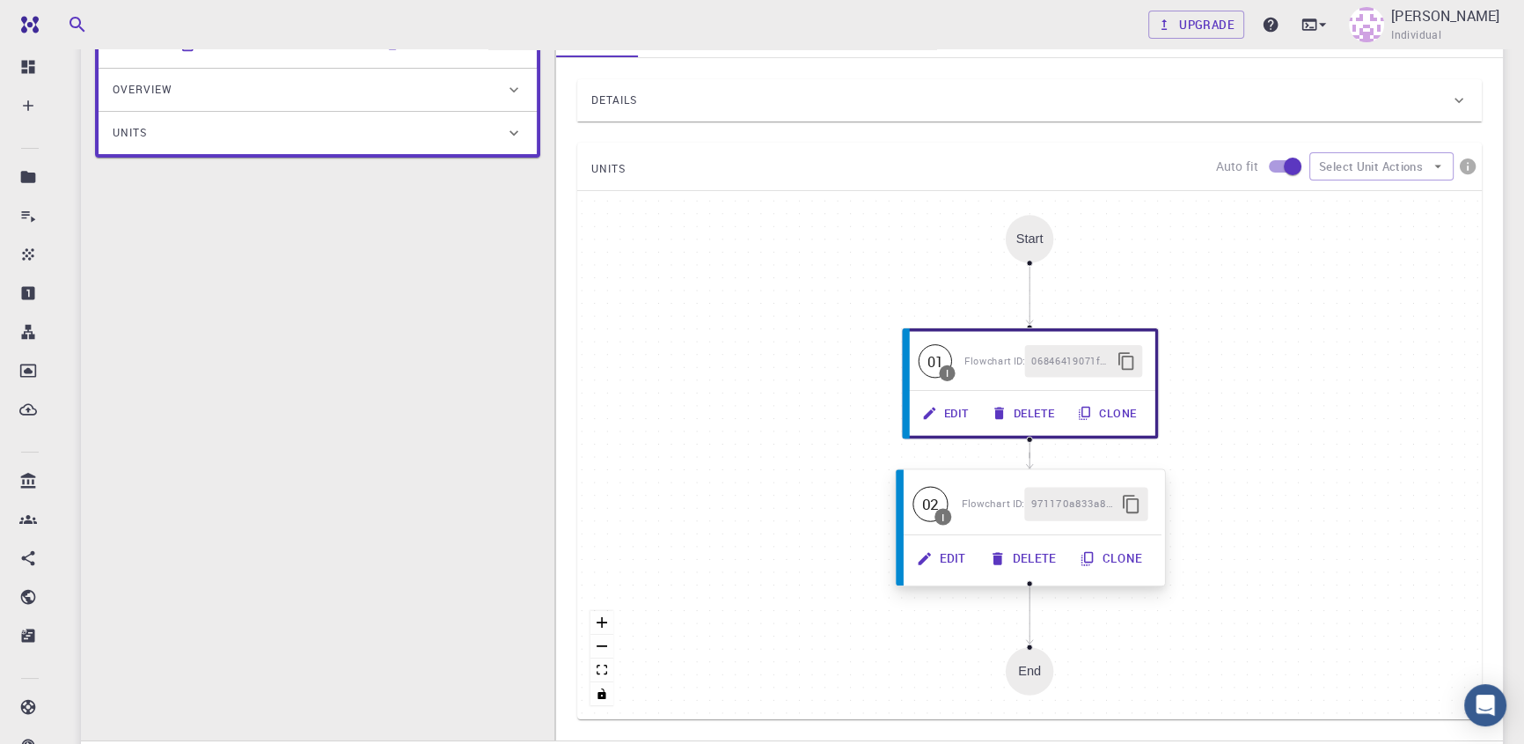
click at [950, 554] on button "Edit" at bounding box center [942, 557] width 73 height 33
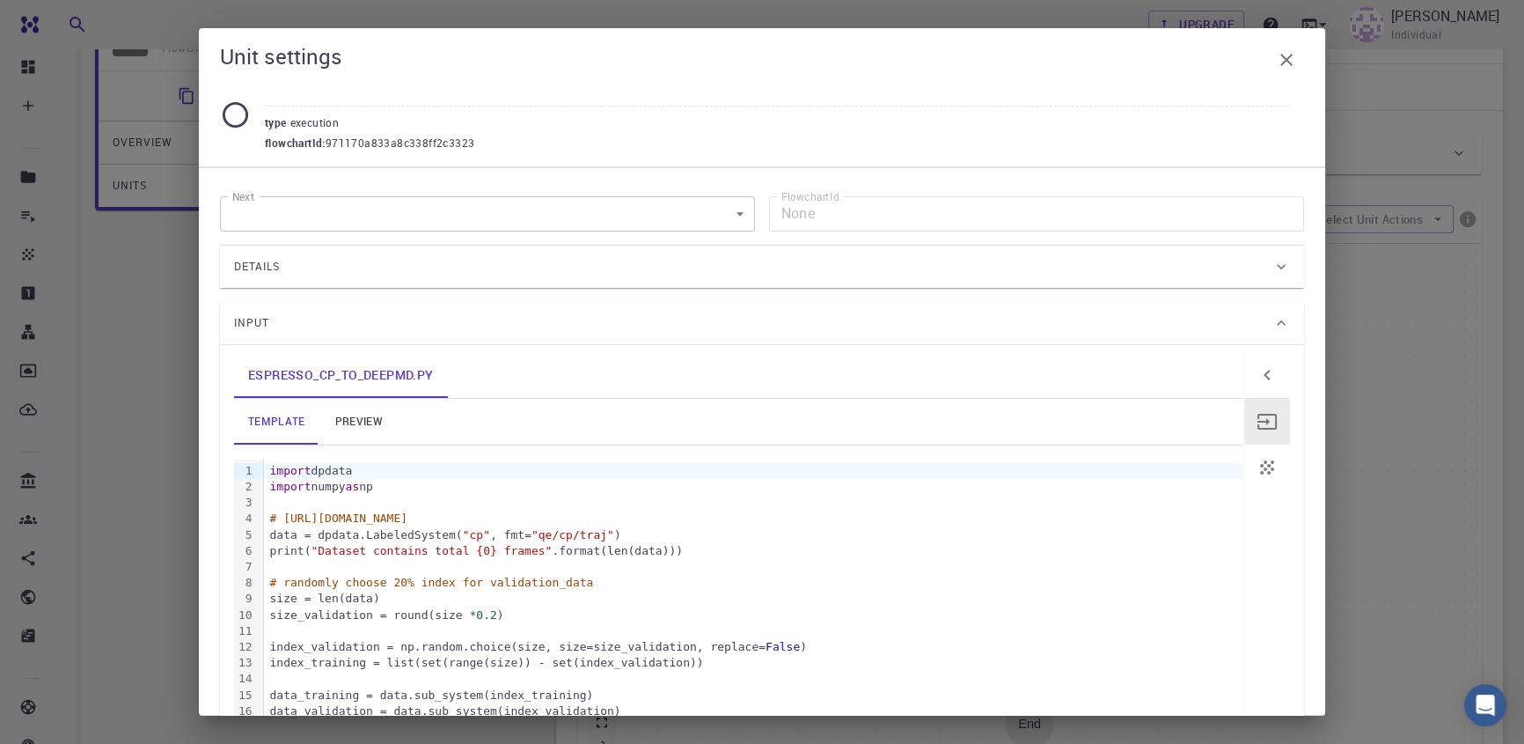
scroll to position [159, 0]
click at [721, 270] on div "Details" at bounding box center [753, 267] width 1038 height 28
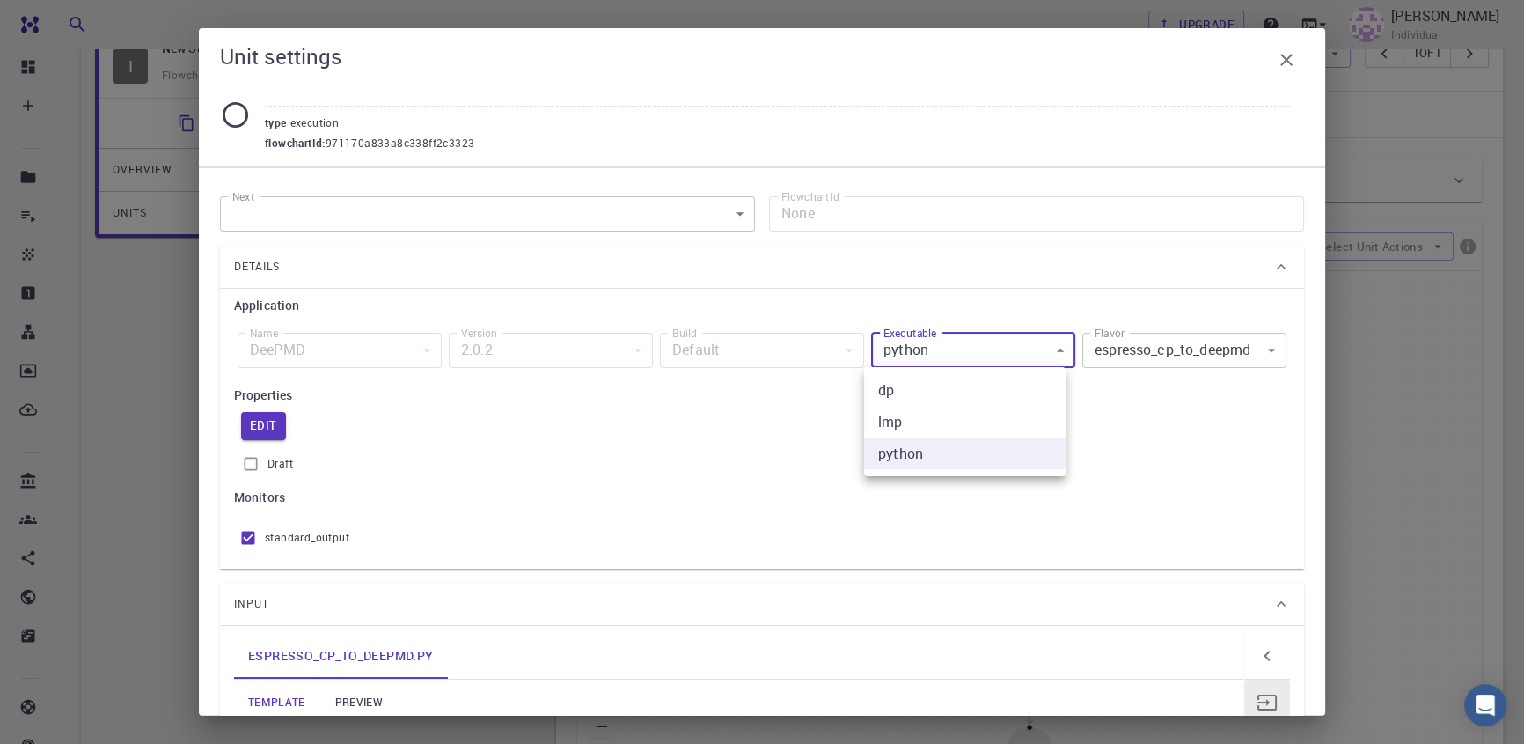
click at [942, 358] on body "Free Dashboard Create New Job New Material Create Material Upload File Import f…" at bounding box center [762, 455] width 1524 height 1228
click at [961, 391] on li "dp" at bounding box center [965, 390] width 202 height 32
type input "dp"
type input "dp_train_se_e2_r"
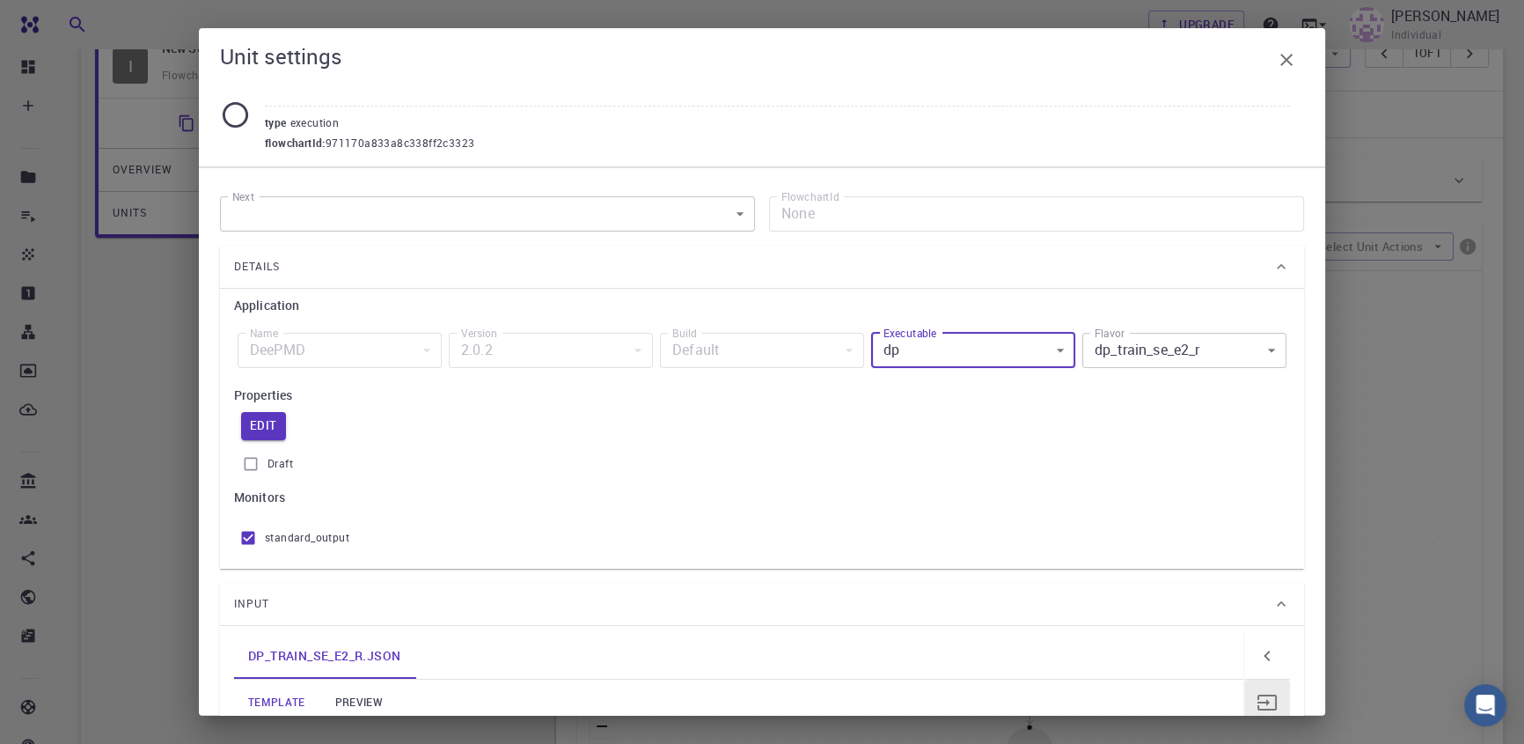
click at [1141, 343] on body "Free Dashboard Create New Job New Material Create Material Upload File Import f…" at bounding box center [762, 455] width 1524 height 1228
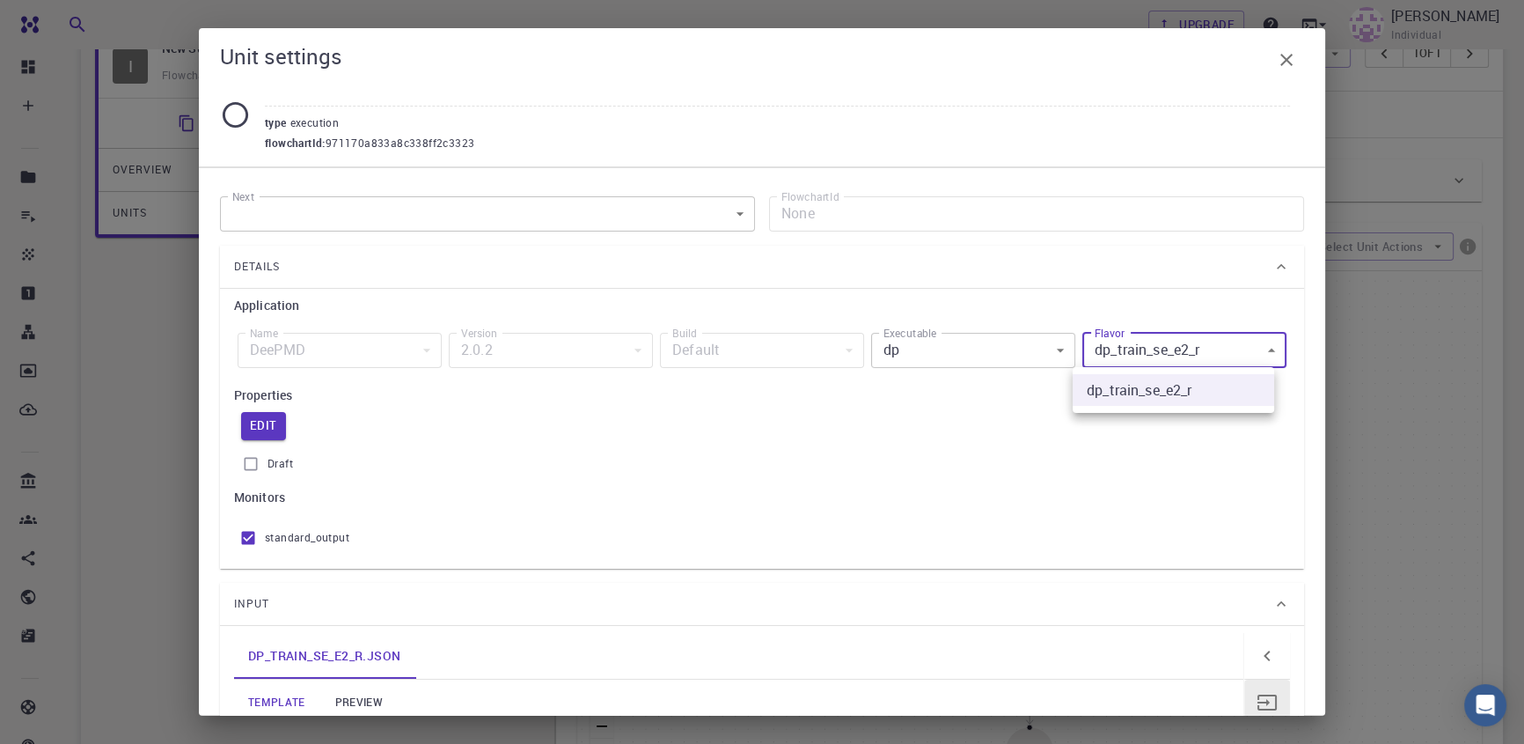
click at [1188, 346] on div at bounding box center [762, 372] width 1524 height 744
click at [976, 356] on body "Free Dashboard Create New Job New Material Create Material Upload File Import f…" at bounding box center [762, 455] width 1524 height 1228
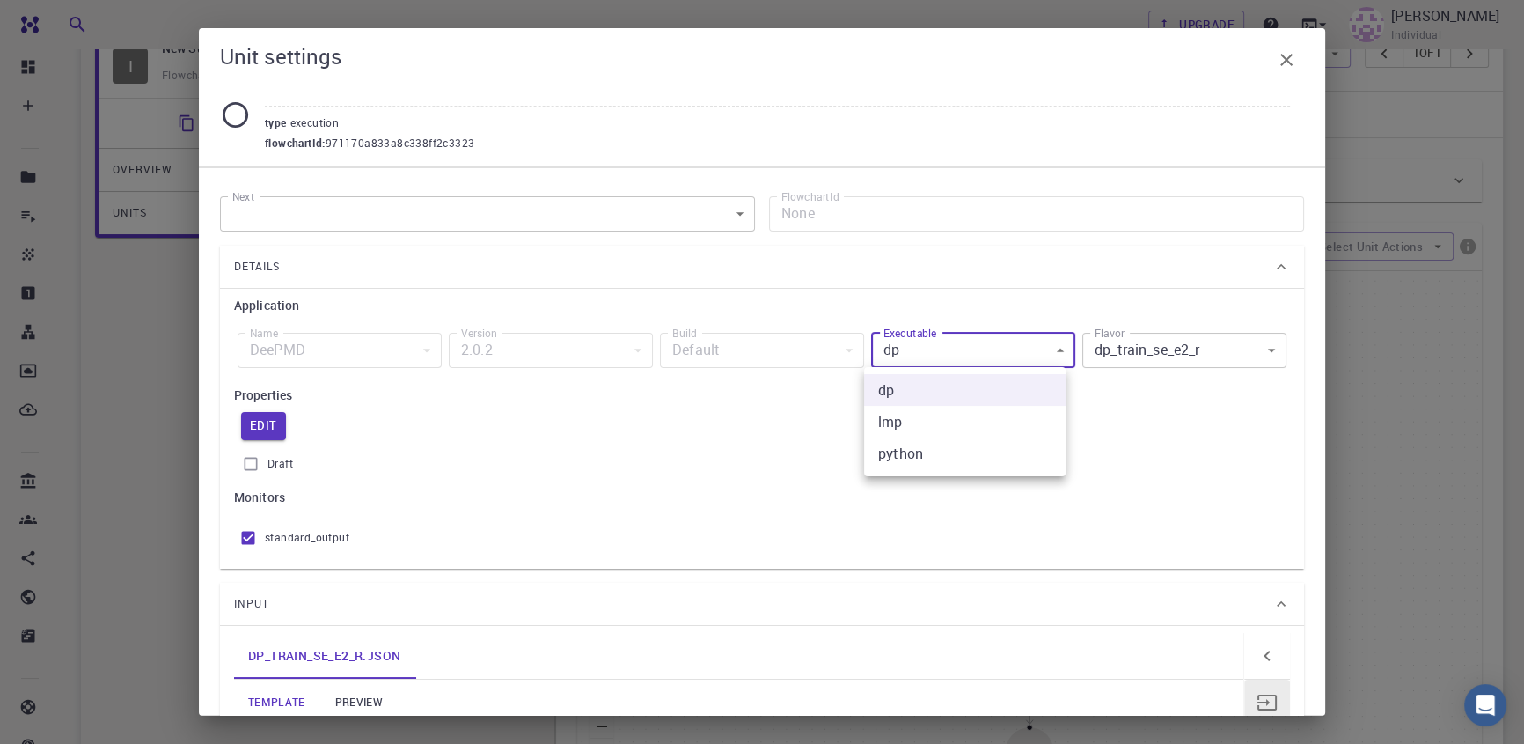
click at [976, 356] on div at bounding box center [762, 372] width 1524 height 744
click at [1062, 475] on label "Draft" at bounding box center [762, 463] width 1056 height 33
click at [268, 475] on input "Draft" at bounding box center [250, 463] width 33 height 33
checkbox input "true"
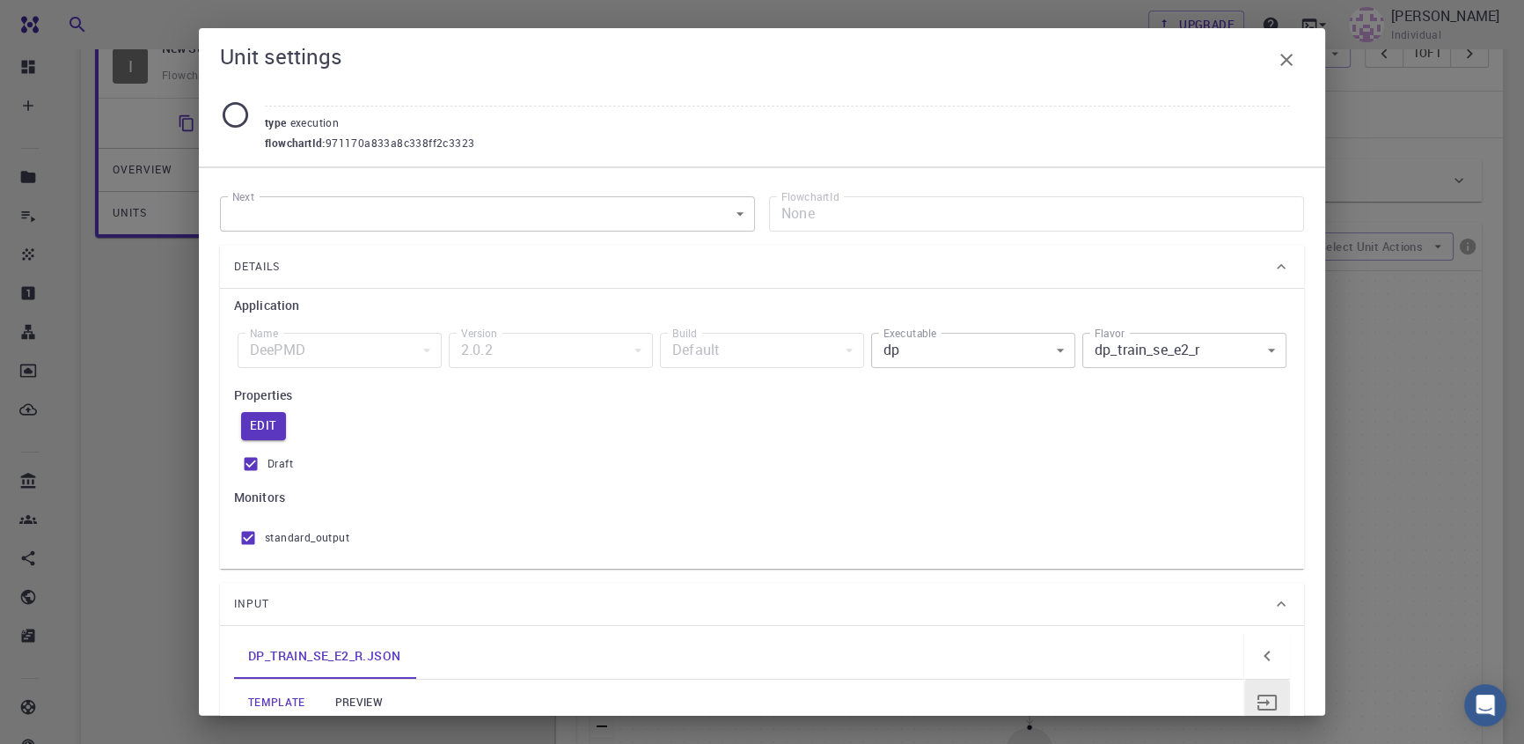
click at [1290, 61] on icon "button" at bounding box center [1286, 59] width 21 height 21
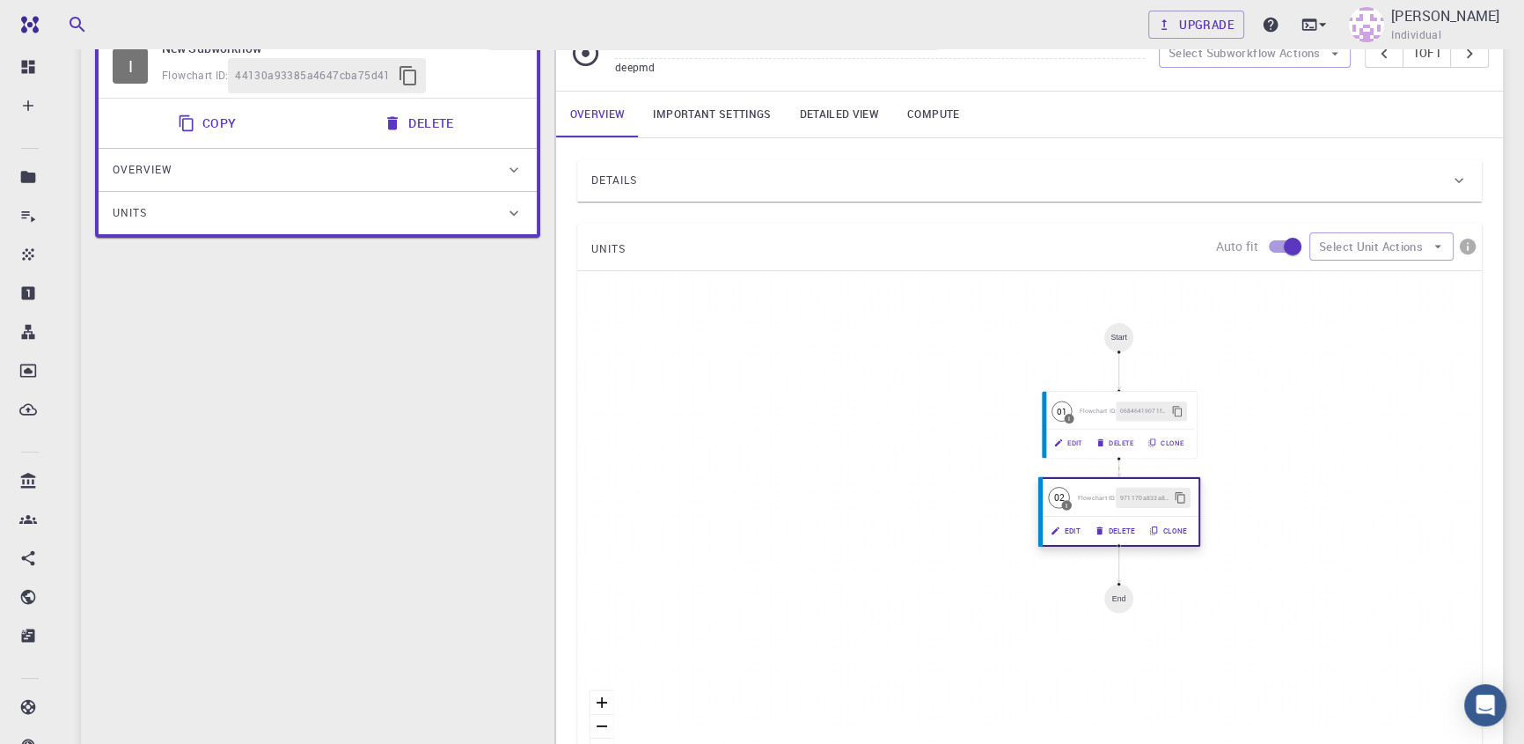
click at [1115, 517] on div "Edit Delete Clone" at bounding box center [1119, 531] width 158 height 28
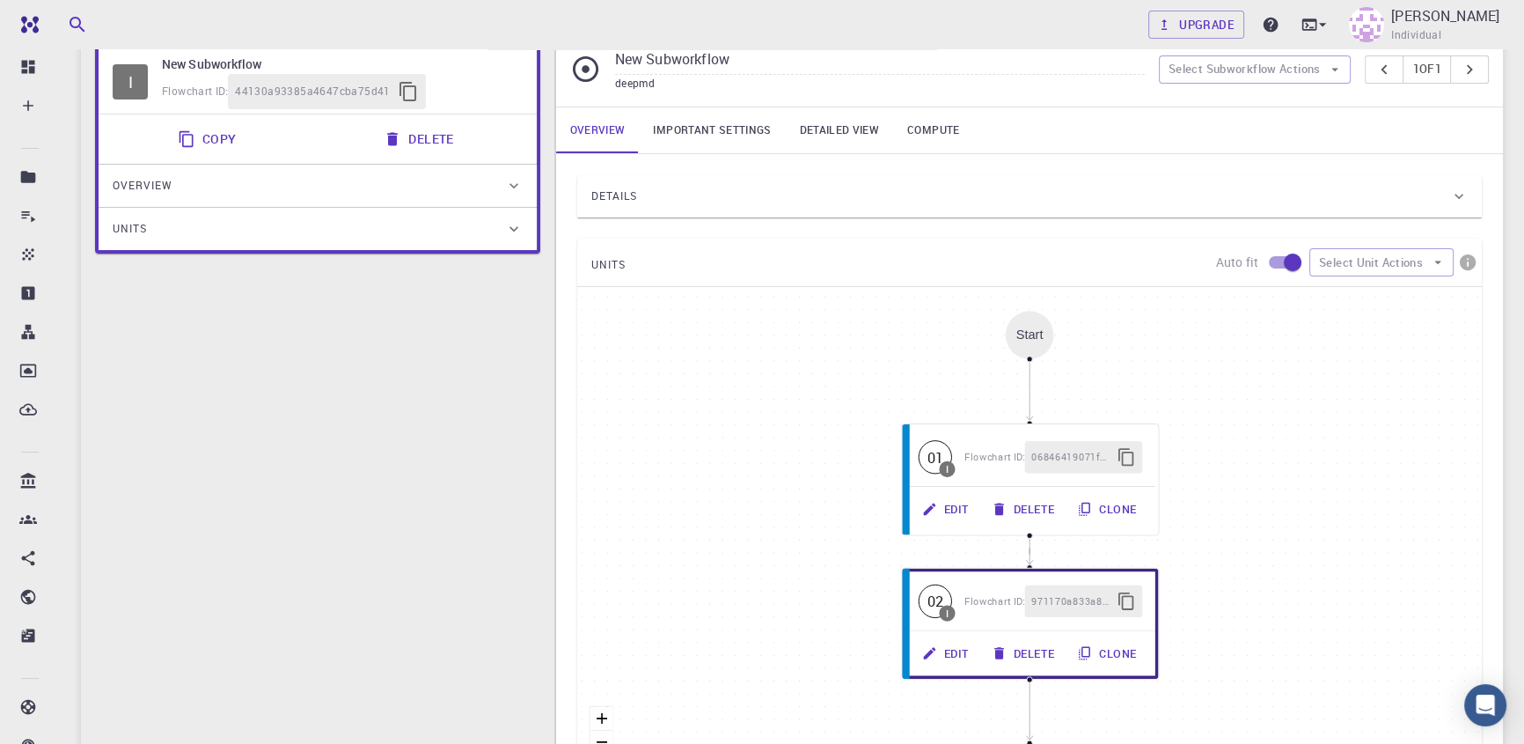
scroll to position [319, 0]
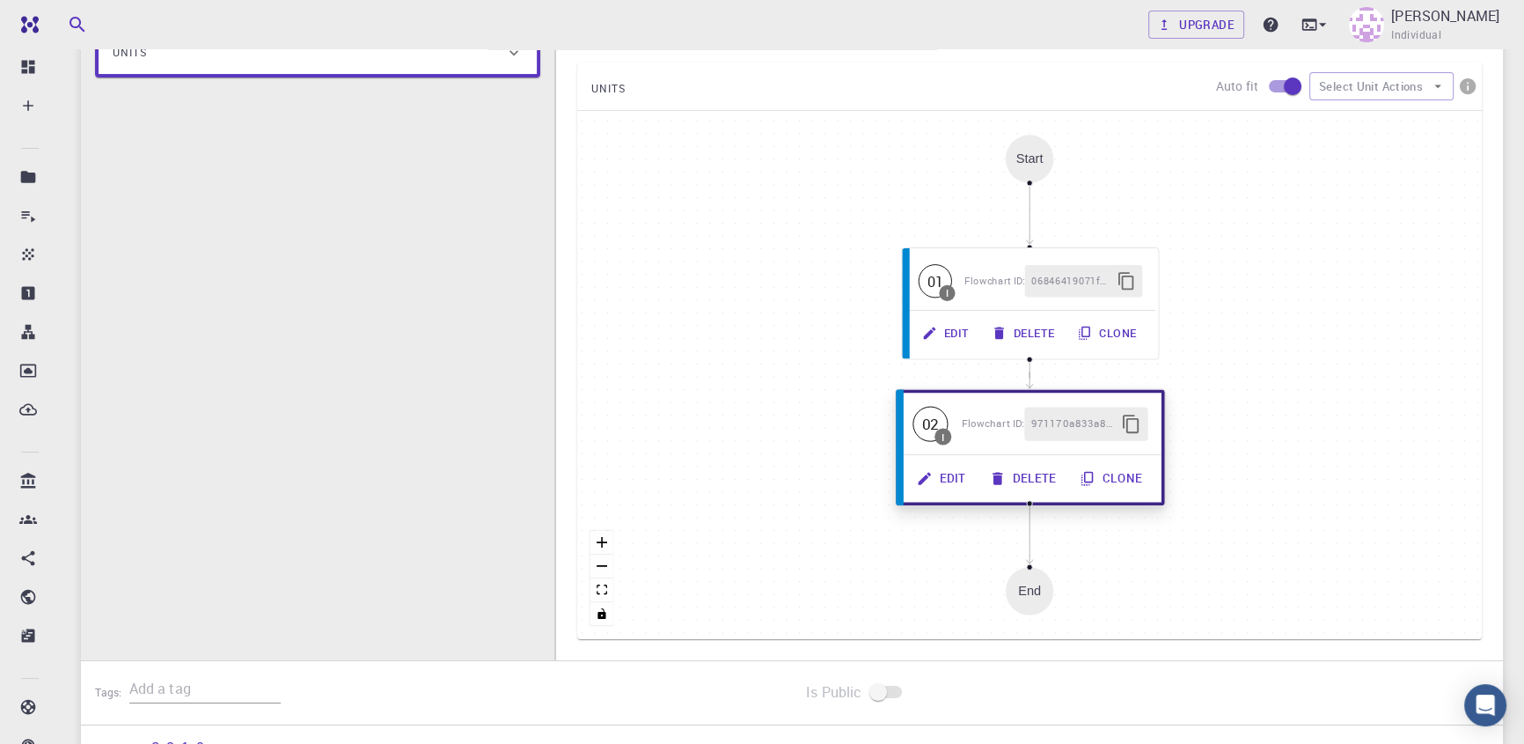
click at [1050, 481] on button "Delete" at bounding box center [1024, 477] width 91 height 33
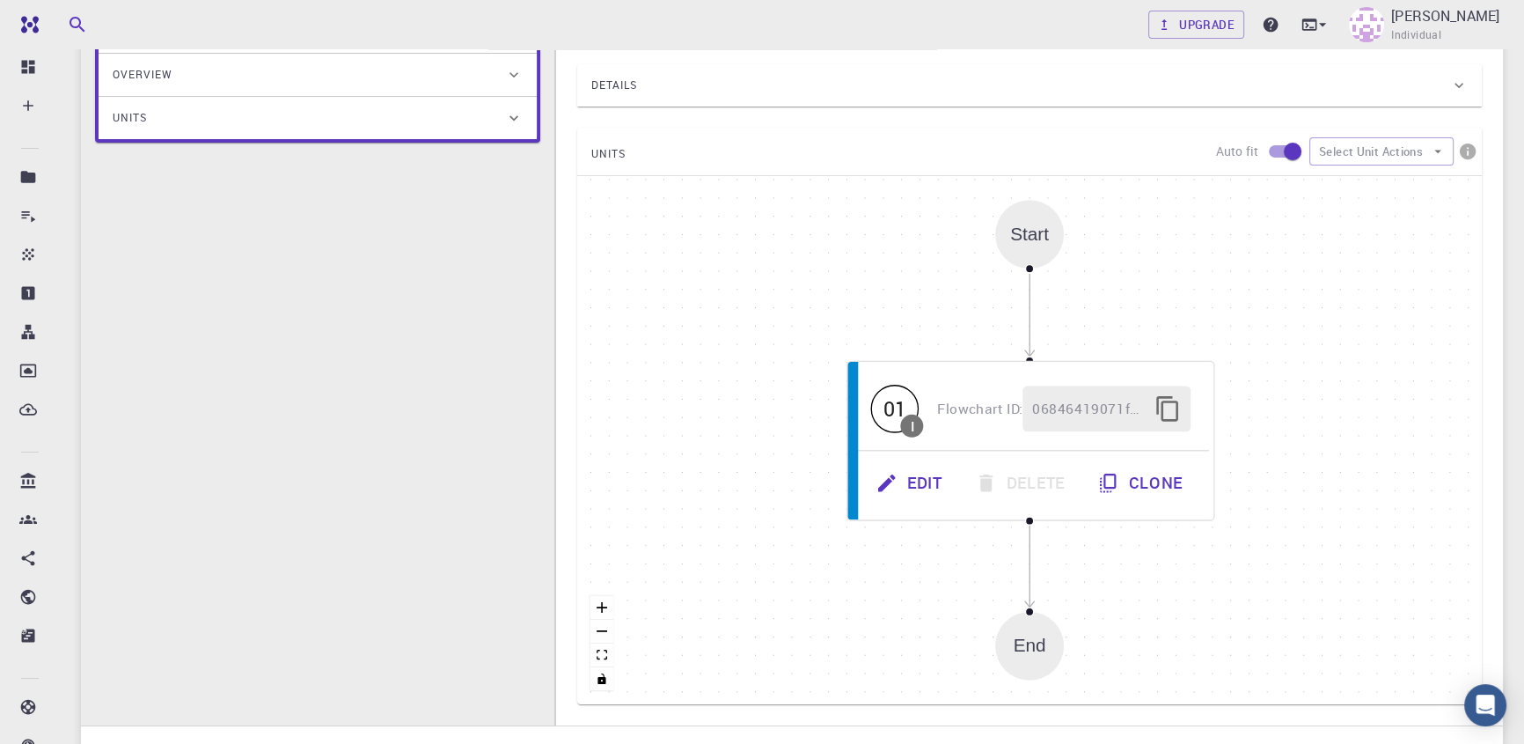
scroll to position [0, 0]
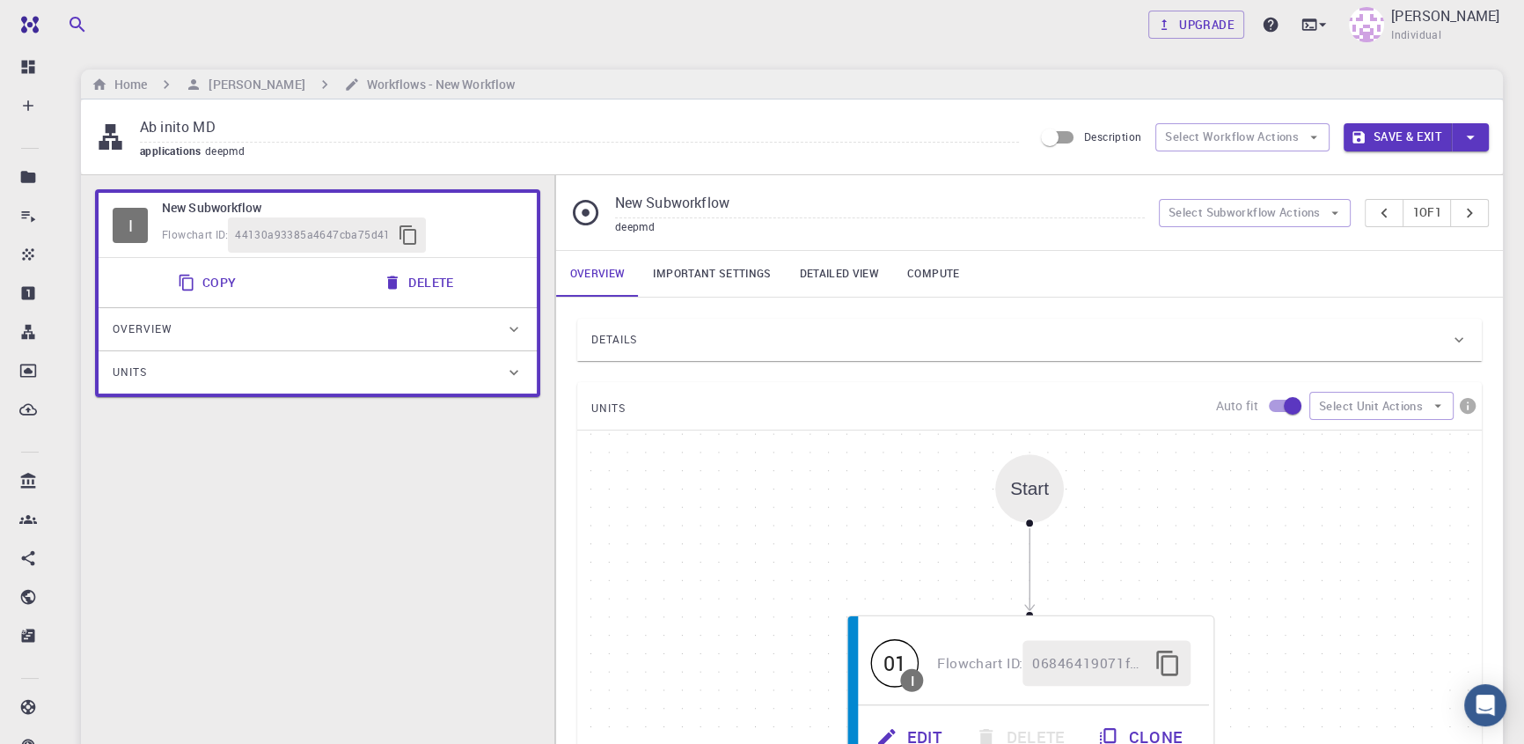
click at [455, 226] on div "Flowchart ID: 44130a93385a4647cba75d41" at bounding box center [342, 234] width 361 height 35
click at [1241, 145] on button "Select Workflow Actions" at bounding box center [1242, 137] width 174 height 28
click at [1279, 130] on button "Select Workflow Actions" at bounding box center [1242, 137] width 174 height 28
click at [1269, 204] on button "Select Subworkflow Actions" at bounding box center [1255, 213] width 193 height 28
click at [1283, 275] on span "Add subworkflow" at bounding box center [1264, 277] width 133 height 18
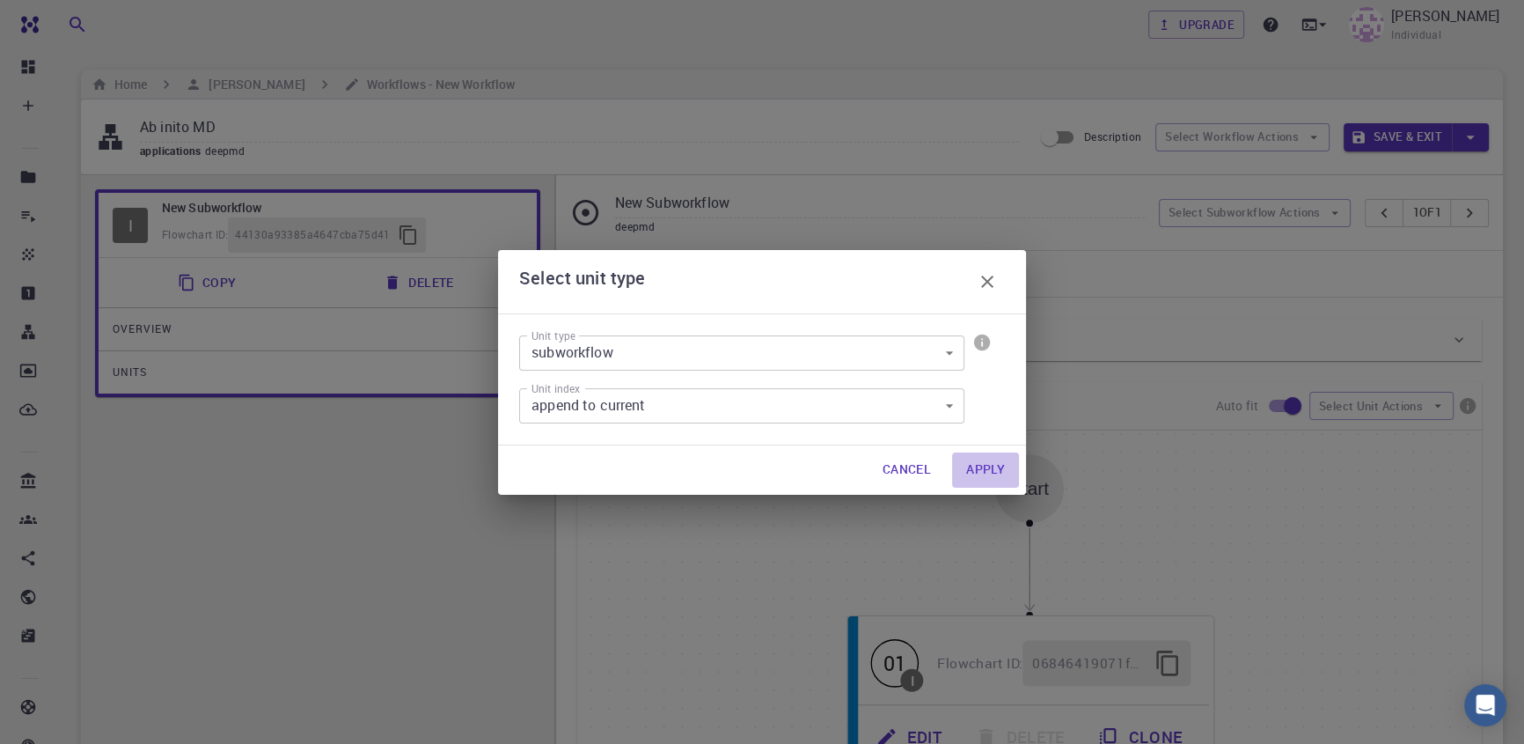
click at [988, 466] on button "Apply" at bounding box center [985, 469] width 67 height 35
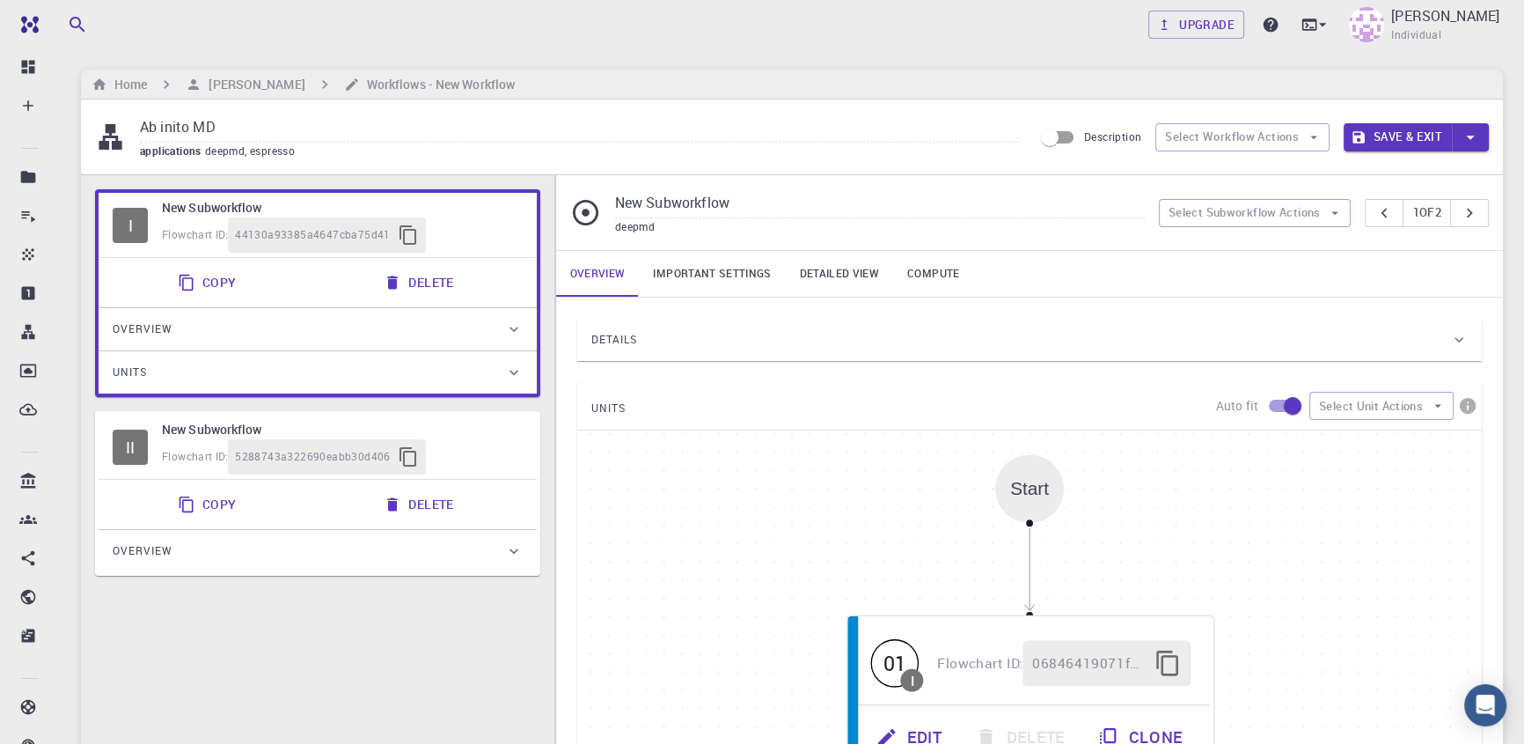
click at [495, 425] on h6 "New Subworkflow" at bounding box center [342, 429] width 361 height 19
type input "espresso"
type input "6.3"
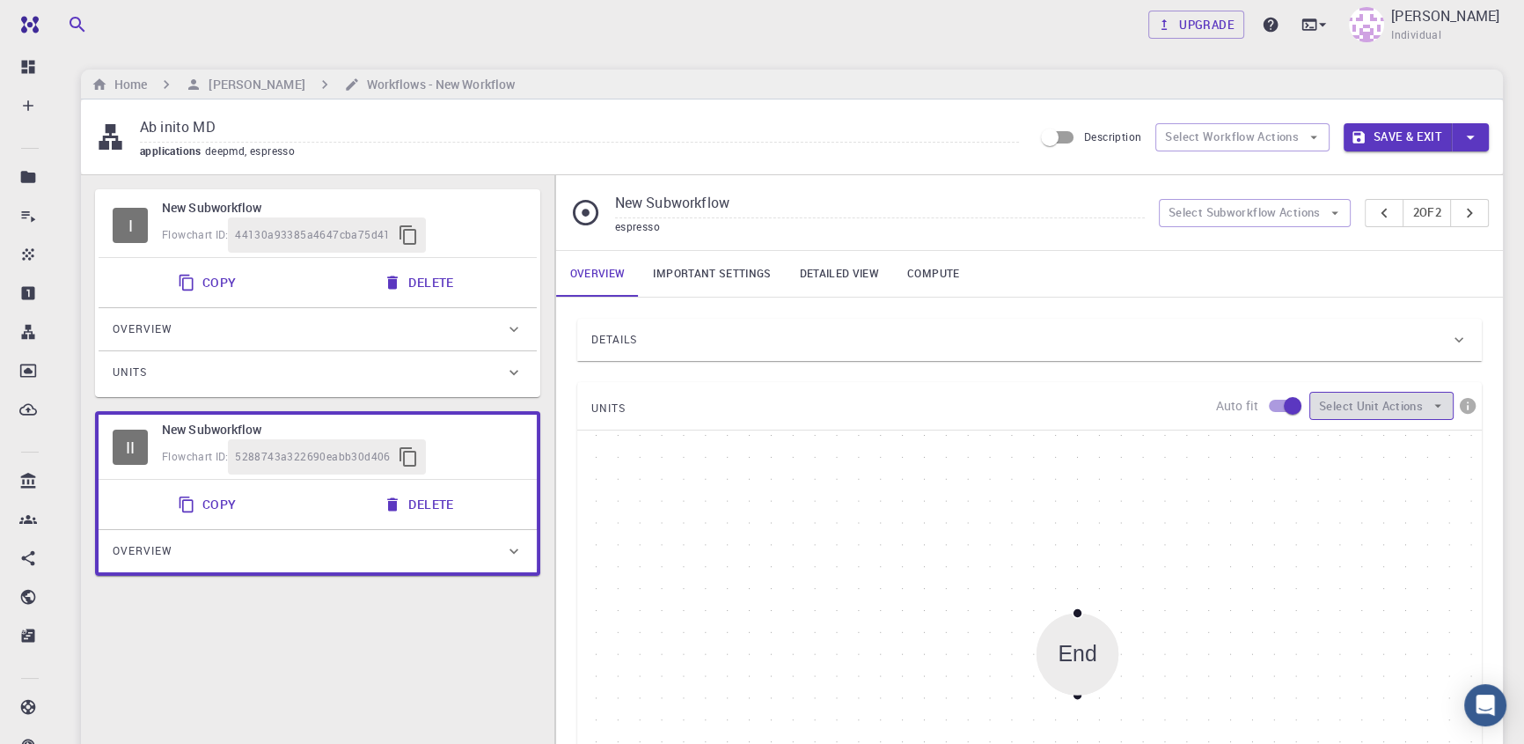
click at [1348, 417] on button "Select Unit Actions" at bounding box center [1381, 406] width 144 height 28
click at [1408, 444] on span "Add Unit" at bounding box center [1396, 442] width 85 height 18
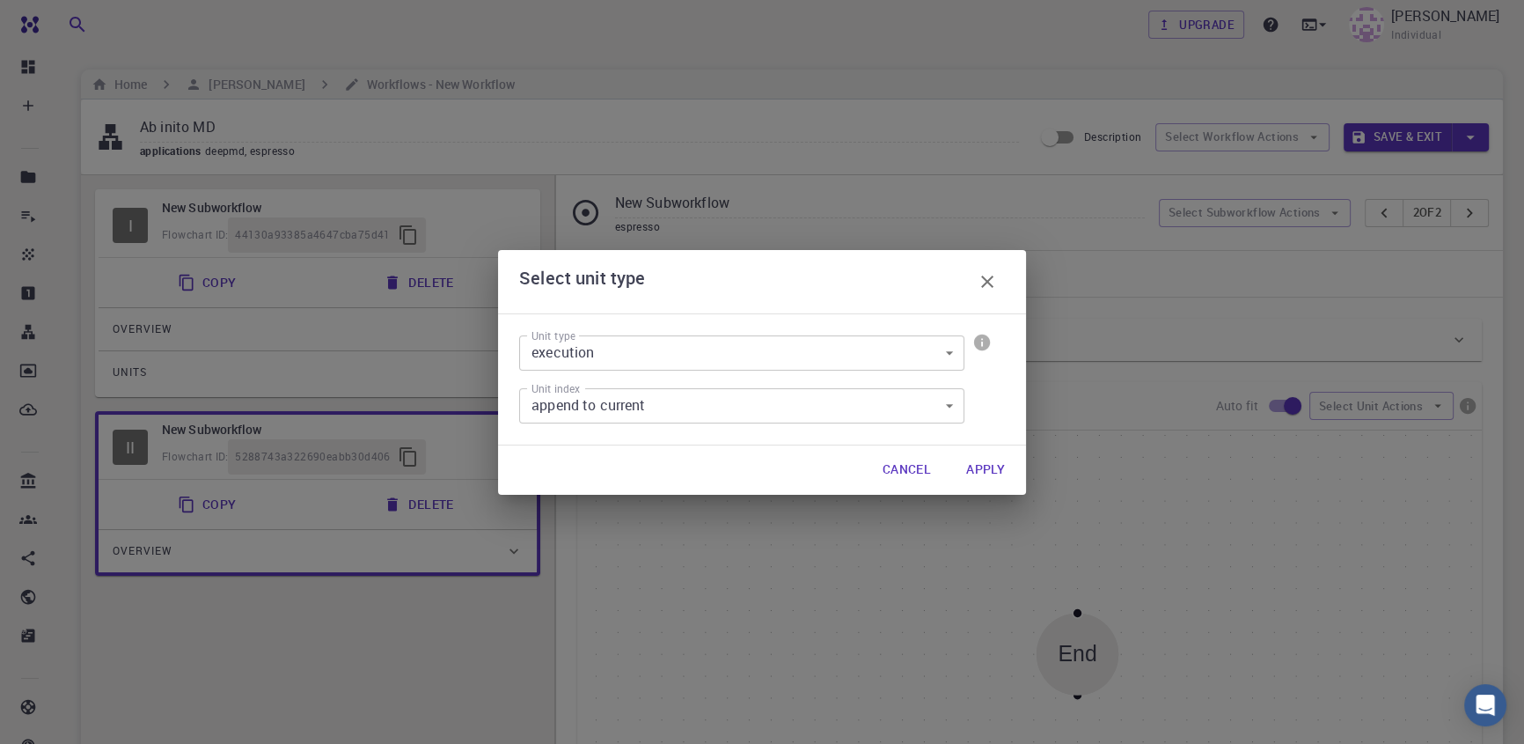
click at [1003, 467] on button "Apply" at bounding box center [985, 469] width 67 height 35
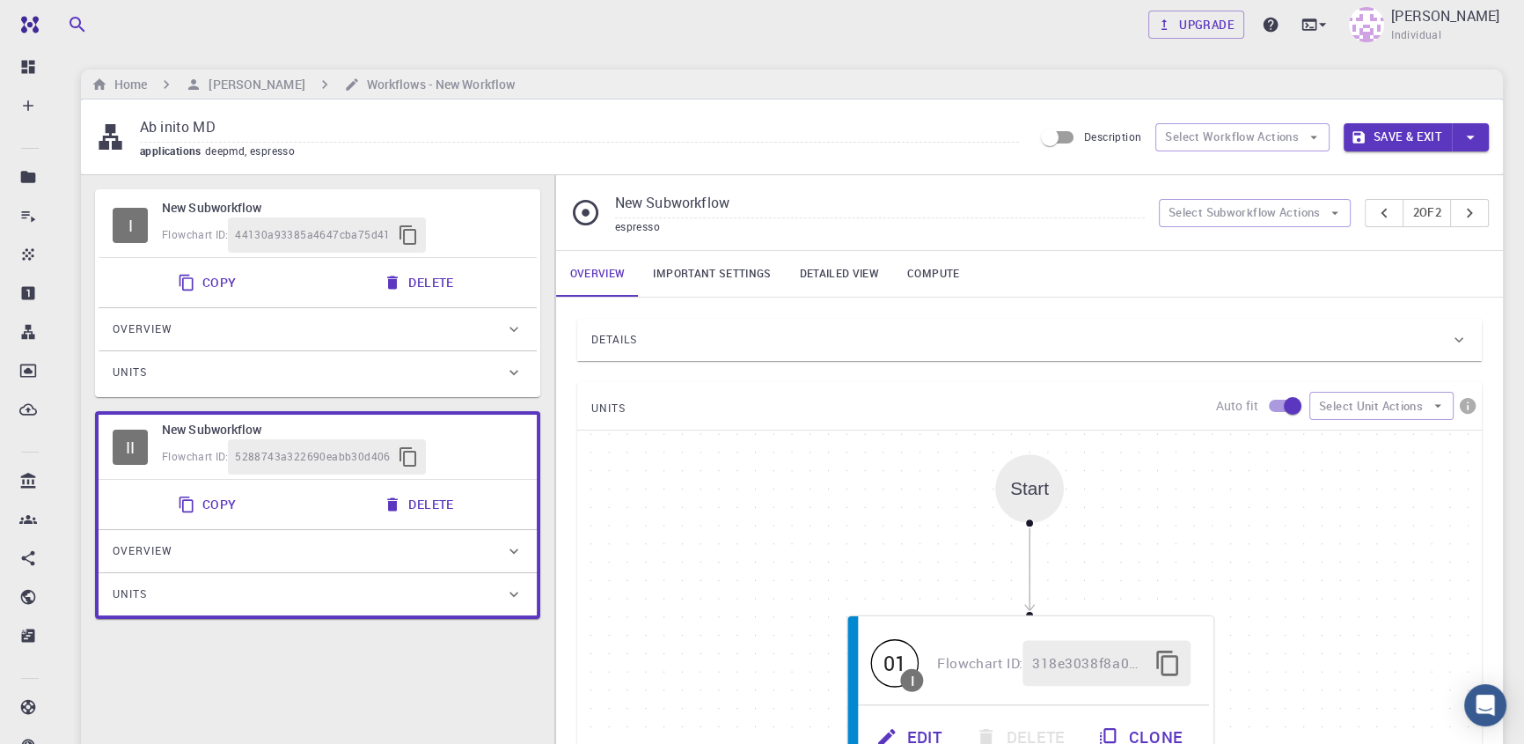
click at [503, 451] on div "Flowchart ID: 5288743a322690eabb30d406" at bounding box center [342, 456] width 361 height 35
click at [431, 534] on div "Overview" at bounding box center [318, 551] width 438 height 42
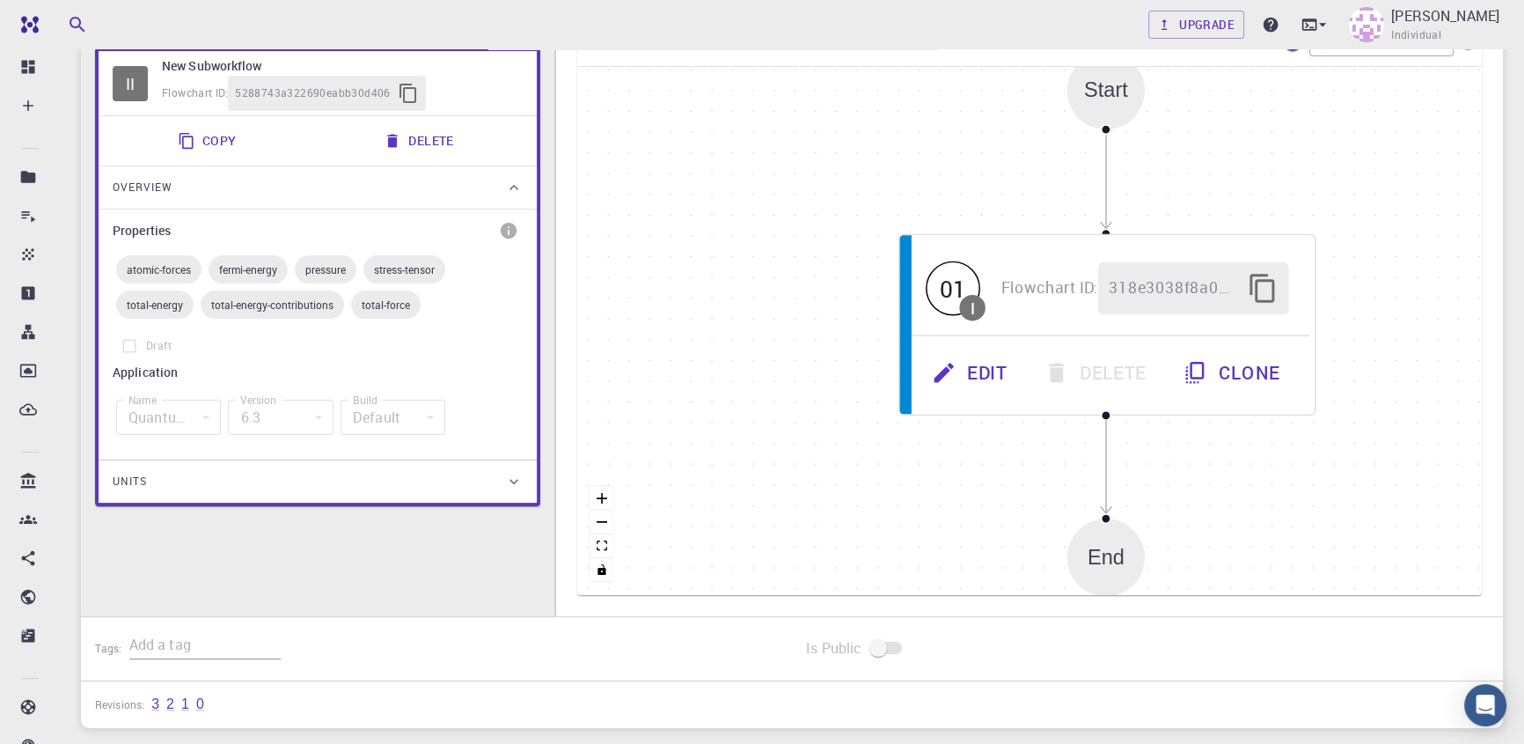
scroll to position [366, 0]
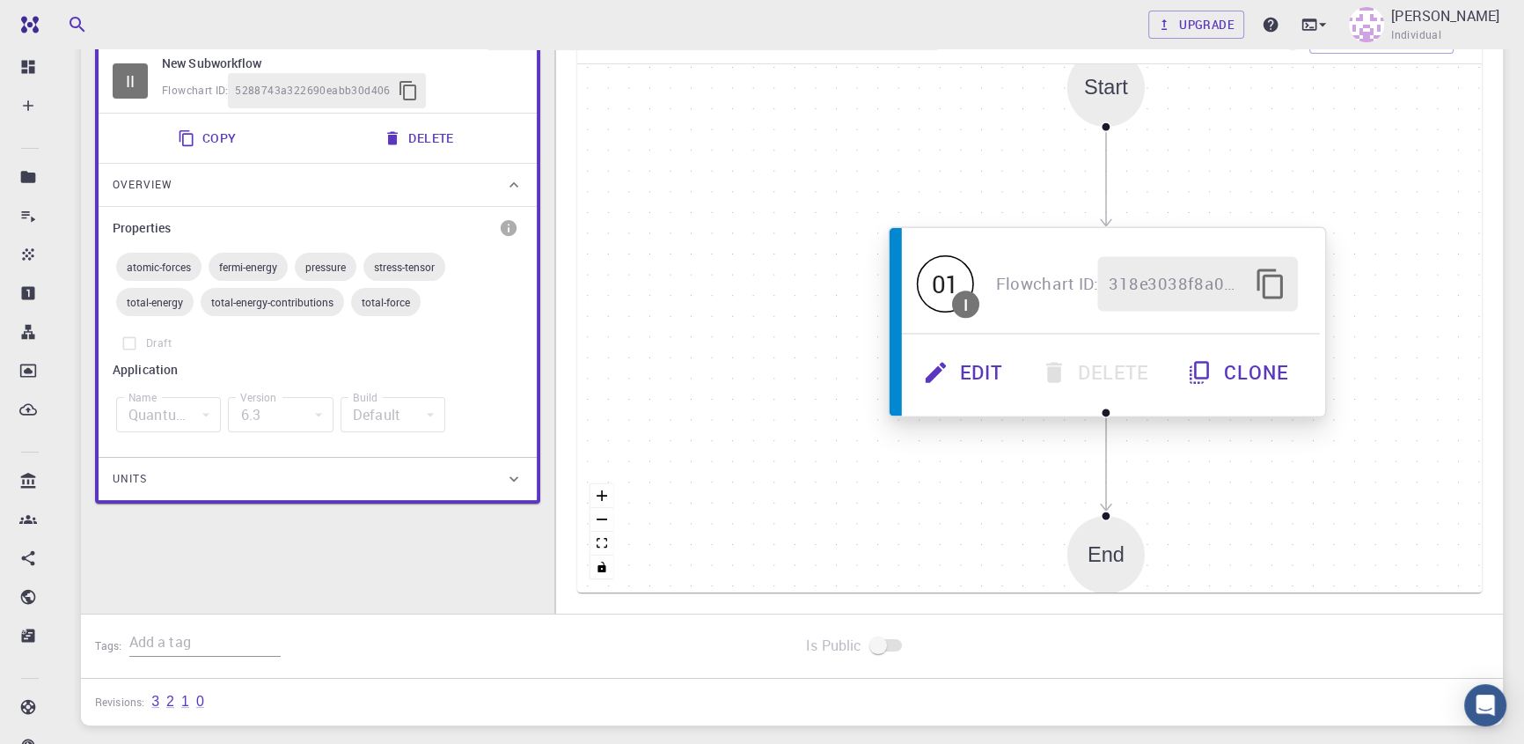
click at [958, 352] on button "Edit" at bounding box center [965, 372] width 118 height 55
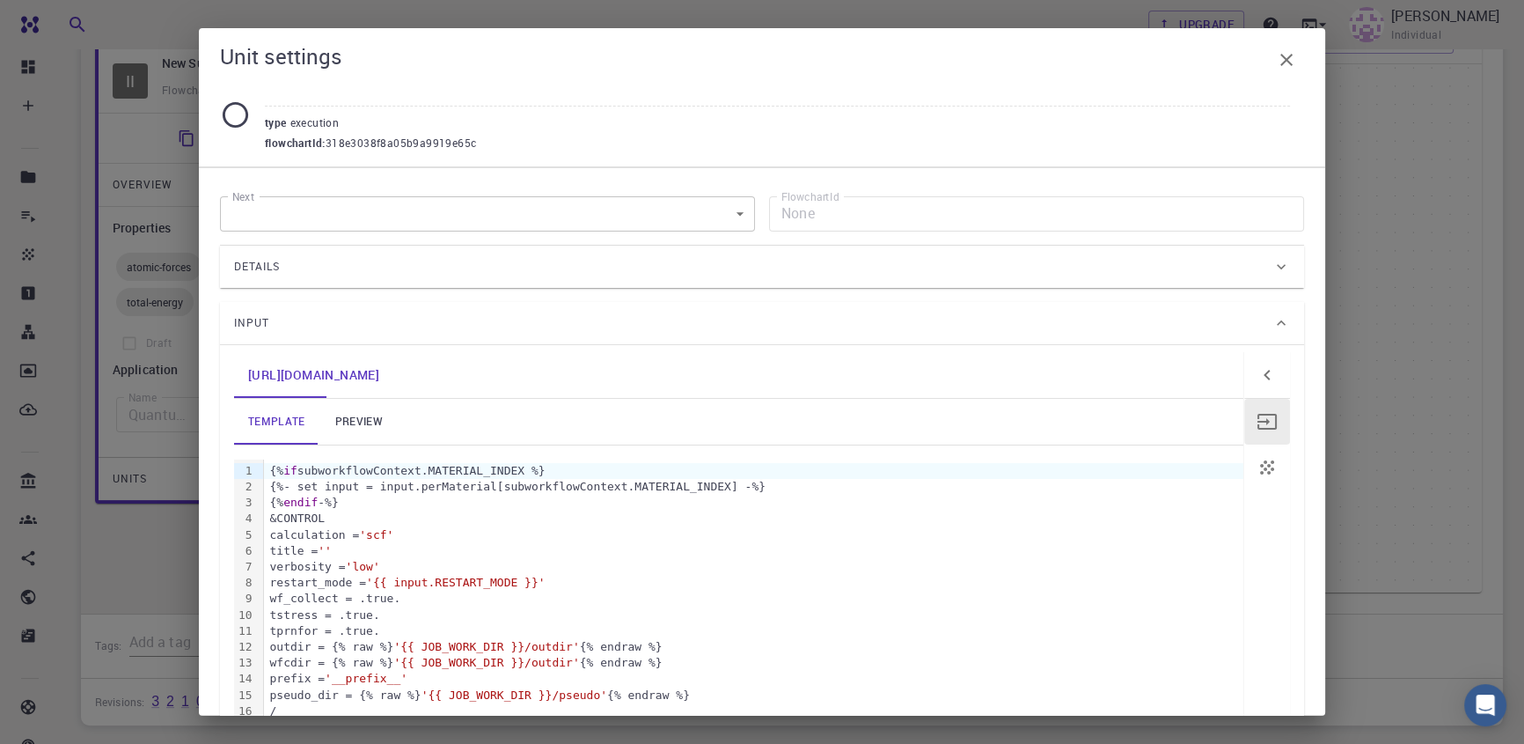
click at [897, 260] on div "Details" at bounding box center [753, 267] width 1038 height 28
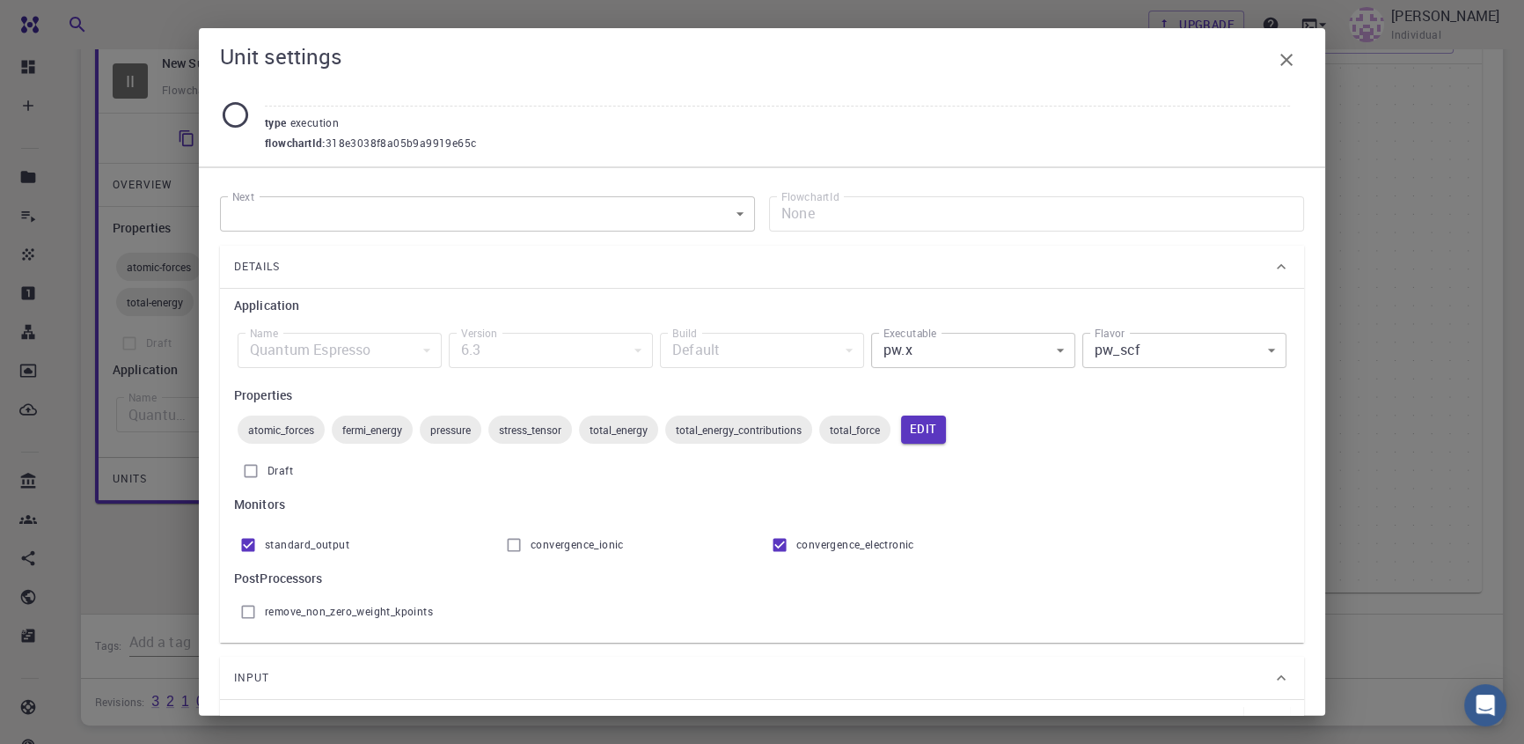
click at [1008, 334] on body "Free Dashboard Create New Job New Material Create Material Upload File Import f…" at bounding box center [762, 248] width 1524 height 1228
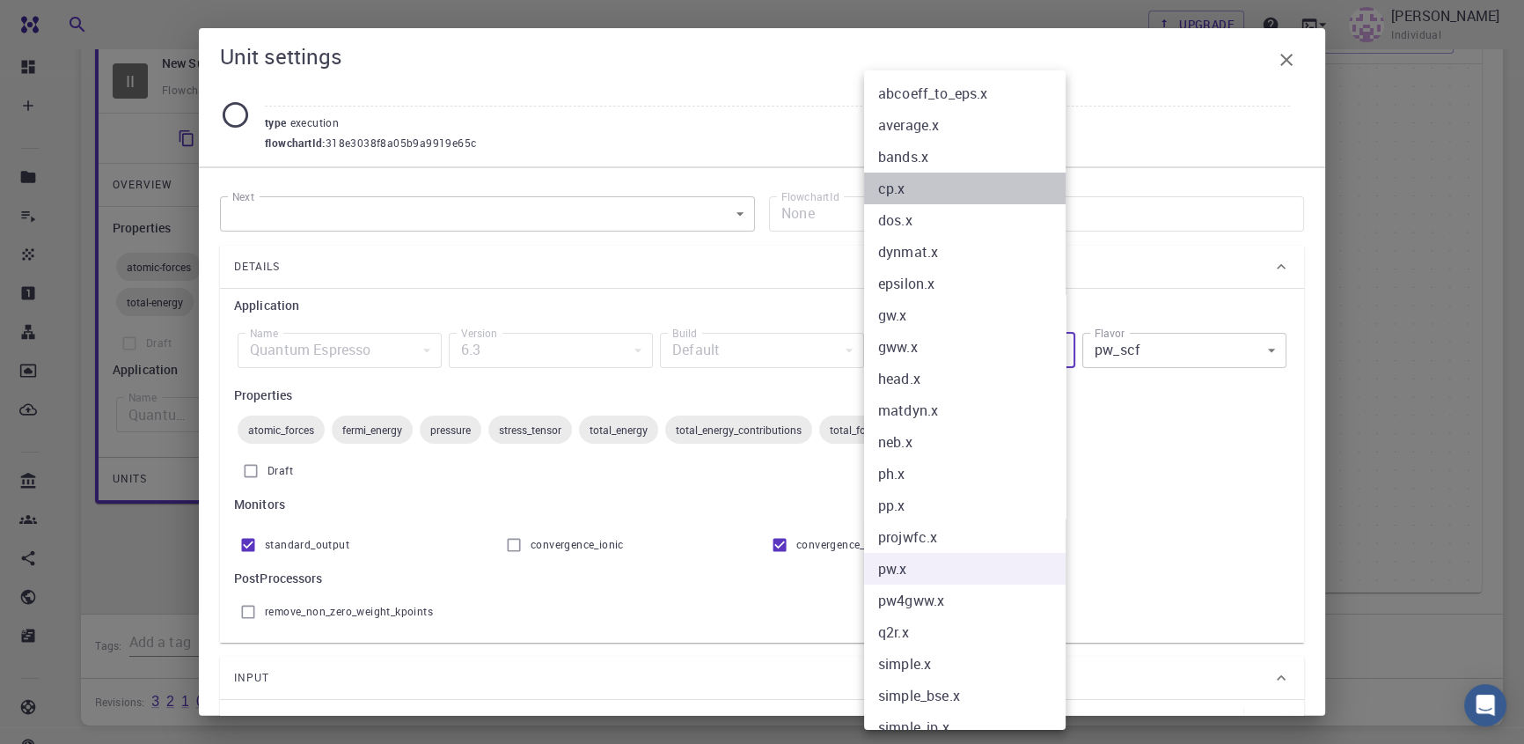
click at [941, 186] on li "cp.x" at bounding box center [970, 188] width 213 height 32
type input "cp.x"
type input "cp"
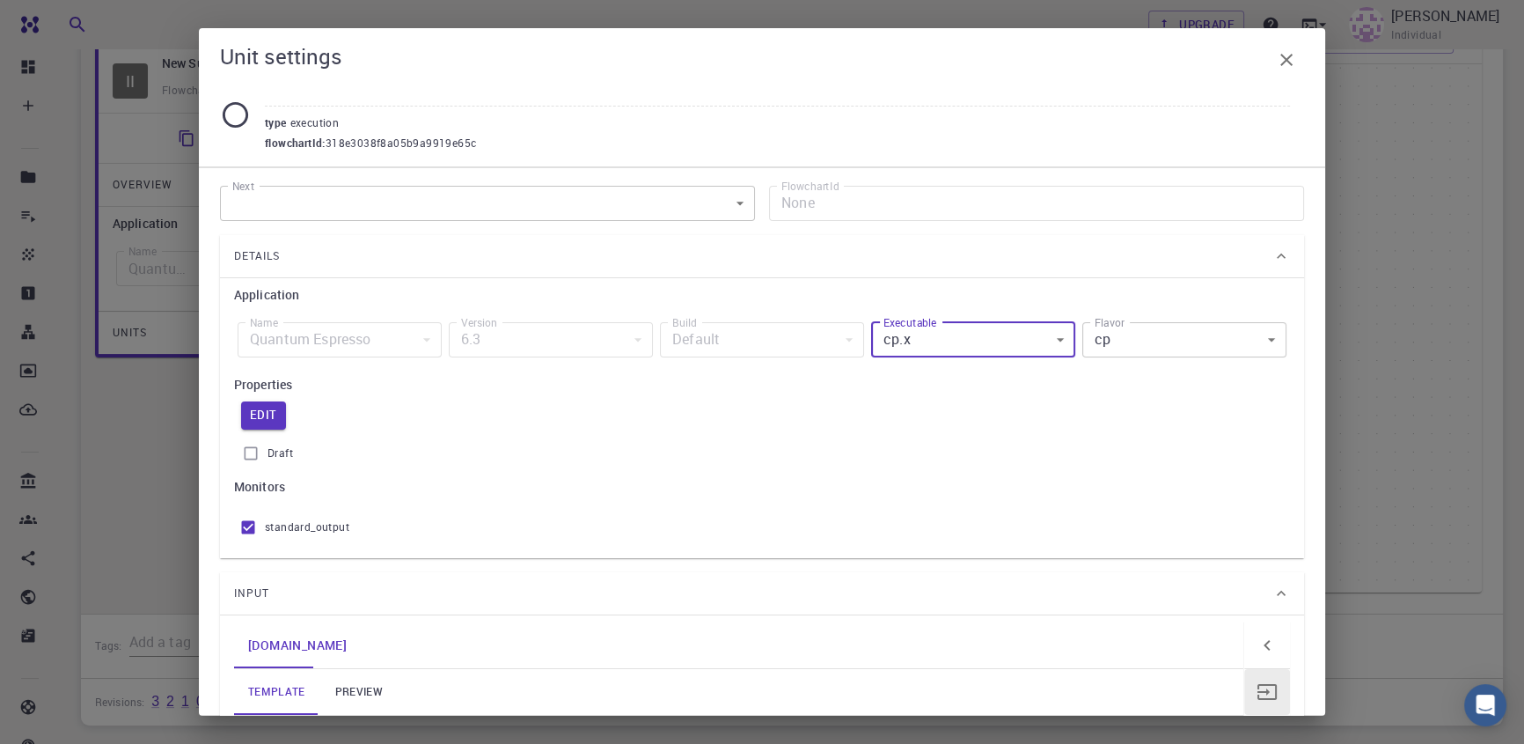
scroll to position [0, 0]
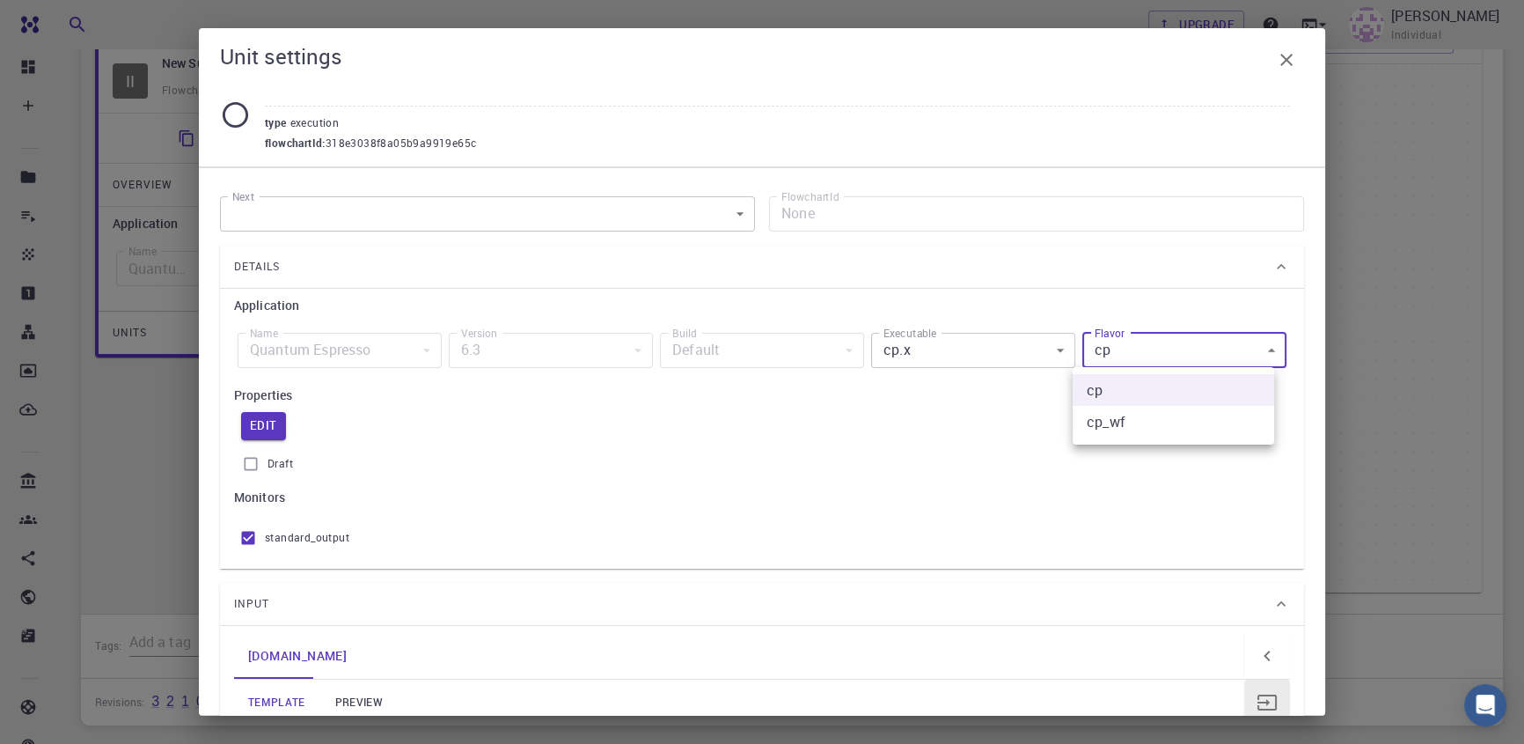
click at [1151, 361] on body "Free Dashboard Create New Job New Material Create Material Upload File Import f…" at bounding box center [762, 248] width 1524 height 1228
click at [1151, 361] on div at bounding box center [762, 372] width 1524 height 744
click at [1279, 66] on icon "button" at bounding box center [1286, 59] width 21 height 21
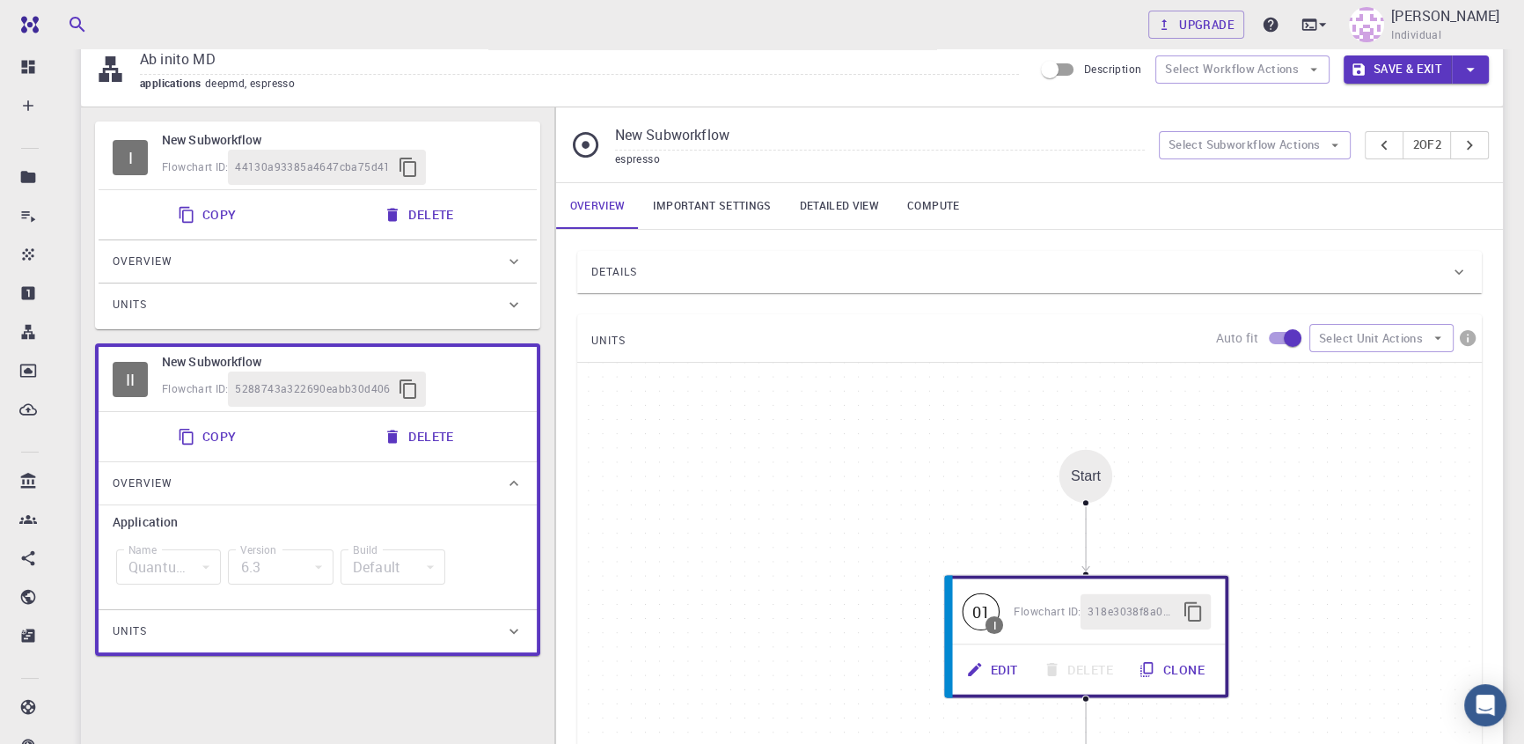
scroll to position [46, 0]
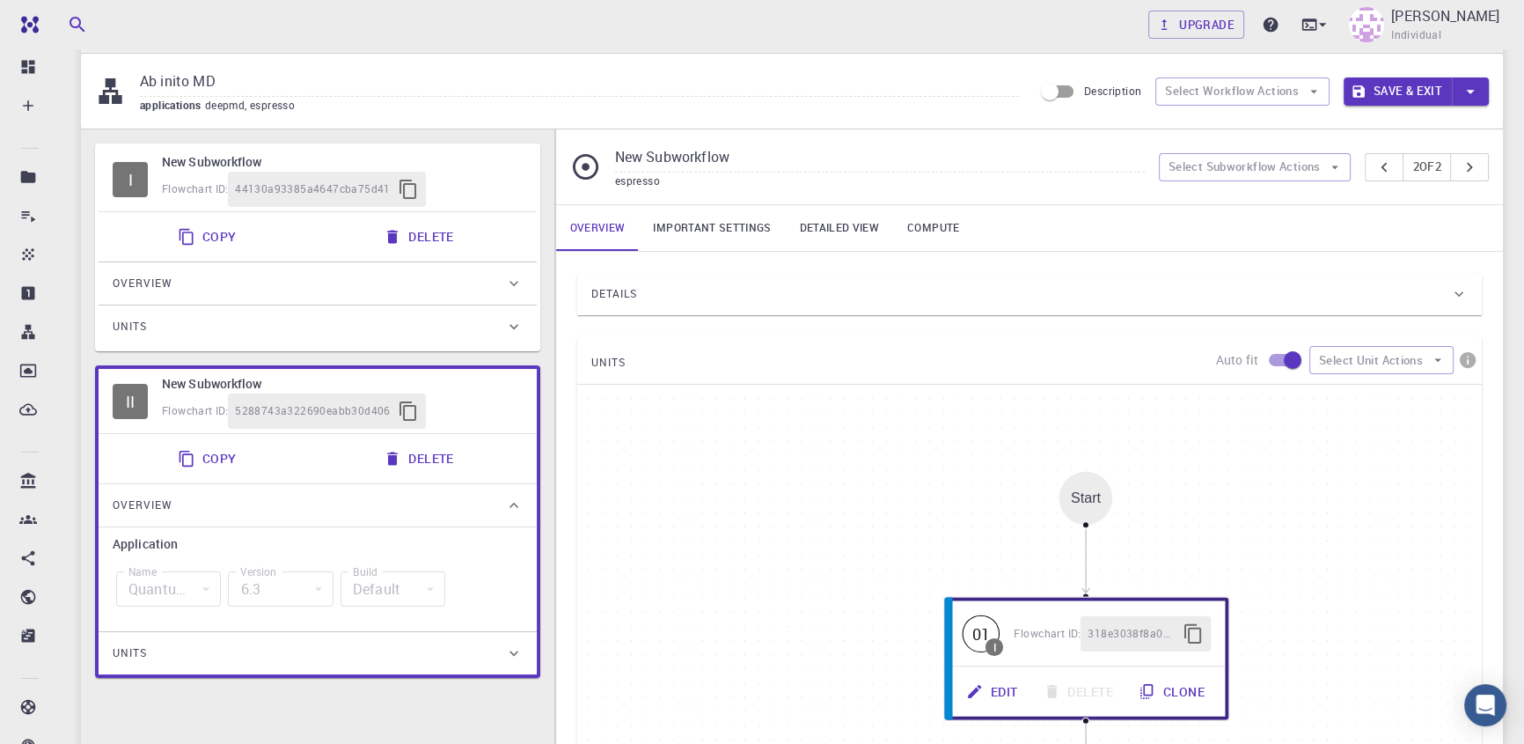
click at [264, 152] on h6 "New Subworkflow" at bounding box center [342, 161] width 361 height 19
type input "deepmd"
type input "2.0.2"
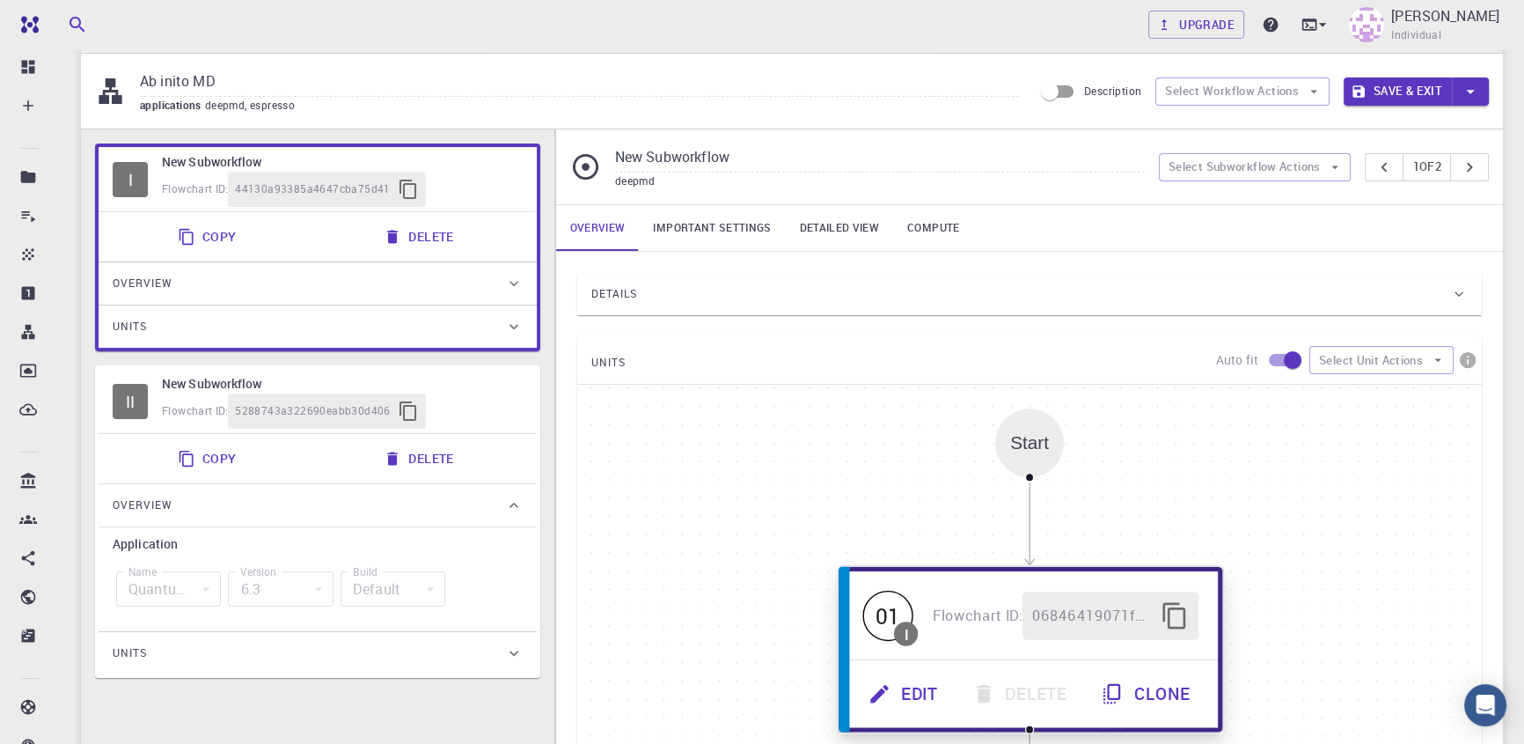
click at [948, 606] on span "Flowchart ID:" at bounding box center [977, 614] width 91 height 19
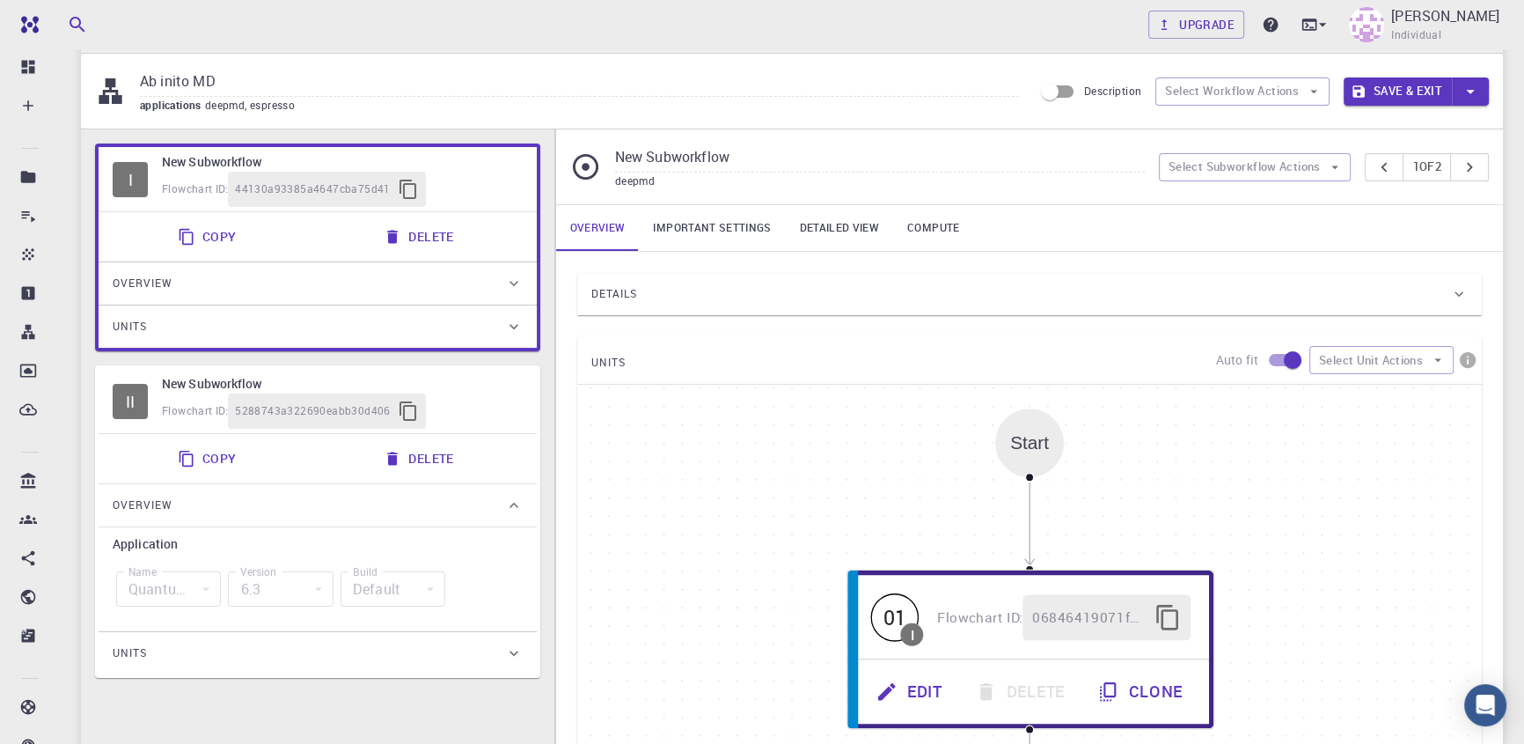
click at [759, 147] on input "New Subworkflow" at bounding box center [880, 157] width 530 height 29
type input "N"
type input "ㄷ"
click at [168, 384] on h6 "New Subworkflow" at bounding box center [342, 383] width 361 height 19
type input "New Subworkflow"
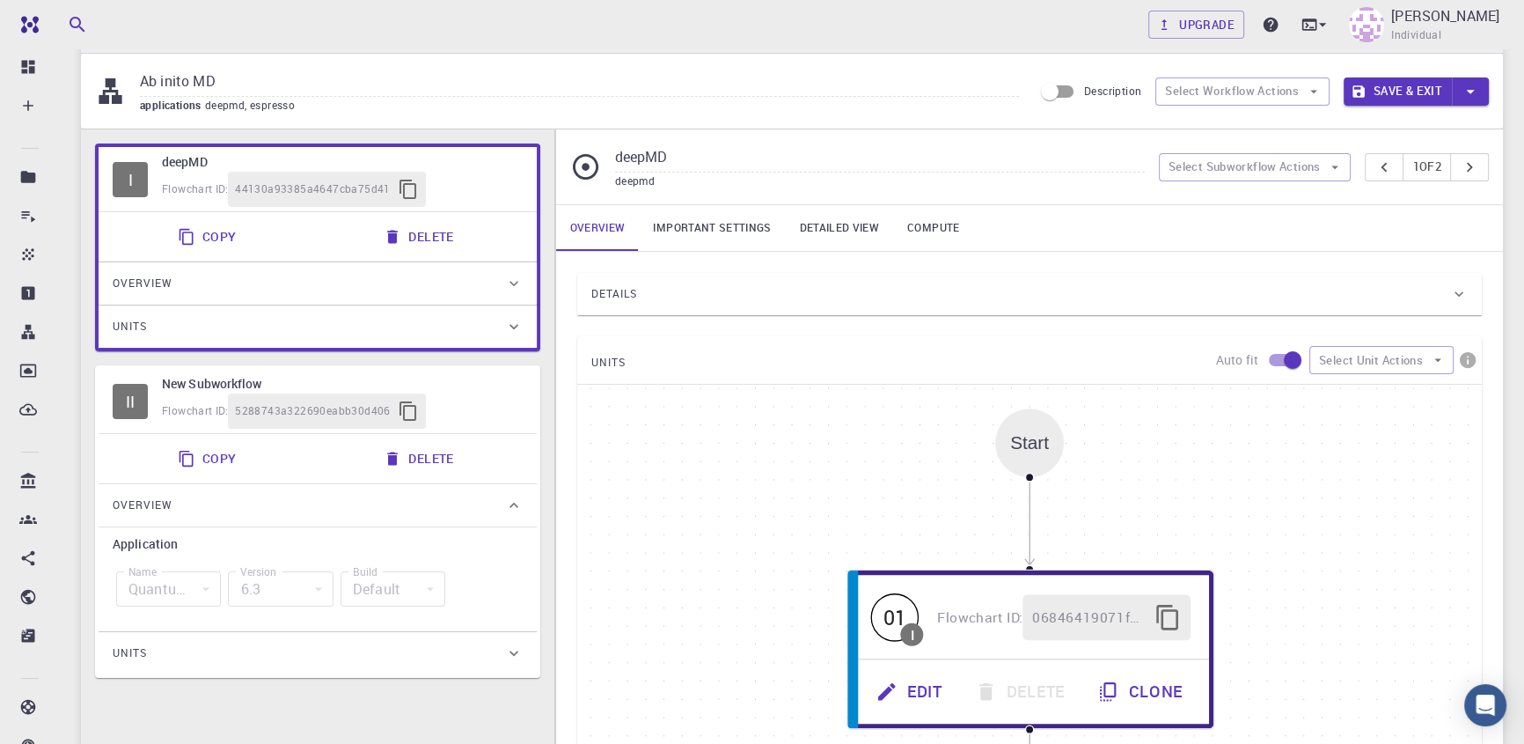
type input "espresso"
type input "6.3"
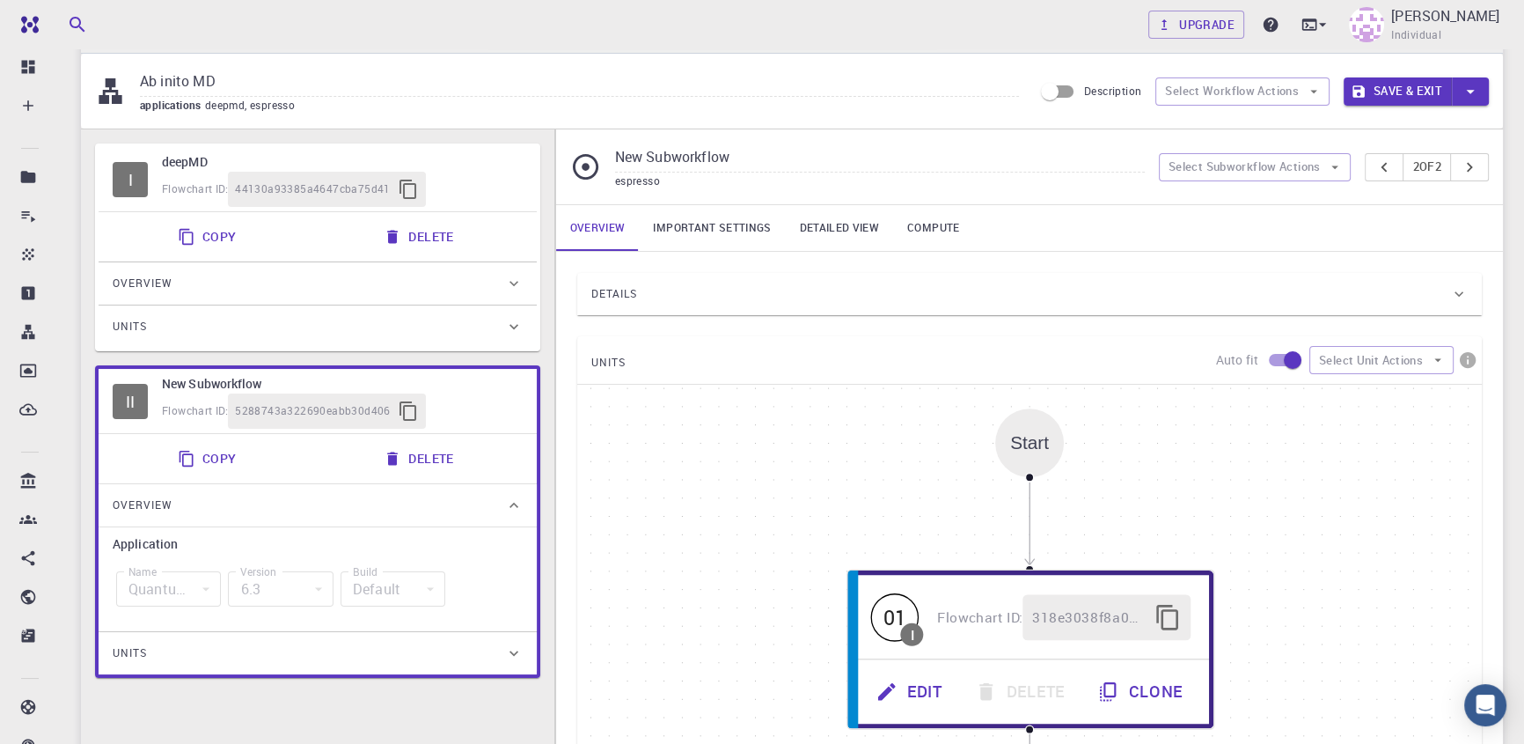
click at [171, 384] on h6 "New Subworkflow" at bounding box center [342, 383] width 361 height 19
drag, startPoint x: 732, startPoint y: 159, endPoint x: 605, endPoint y: 162, distance: 127.6
click at [605, 162] on div "New Subworkflow espresso" at bounding box center [864, 166] width 589 height 47
click at [728, 404] on div "Start 01 I Flowchart ID: 318e3038f8a05b9a9919e65c Edit Delete Clone End" at bounding box center [1029, 649] width 905 height 528
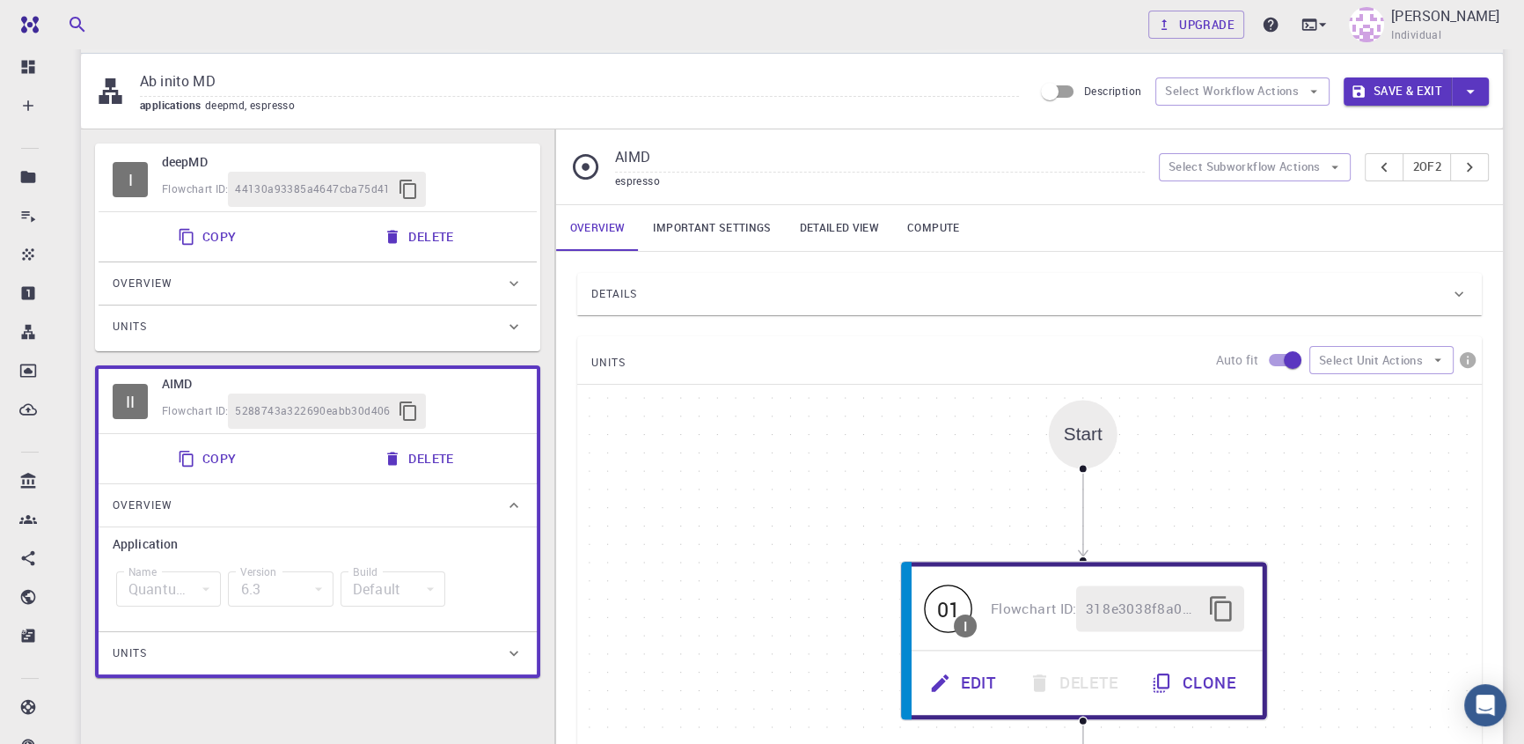
click at [752, 165] on input "AIMD" at bounding box center [880, 157] width 530 height 29
click at [609, 464] on div "Start 01 I Flowchart ID: 318e3038f8a05b9a9919e65c Edit Delete Clone End" at bounding box center [1029, 649] width 905 height 528
click at [700, 212] on link "Important settings" at bounding box center [712, 228] width 146 height 46
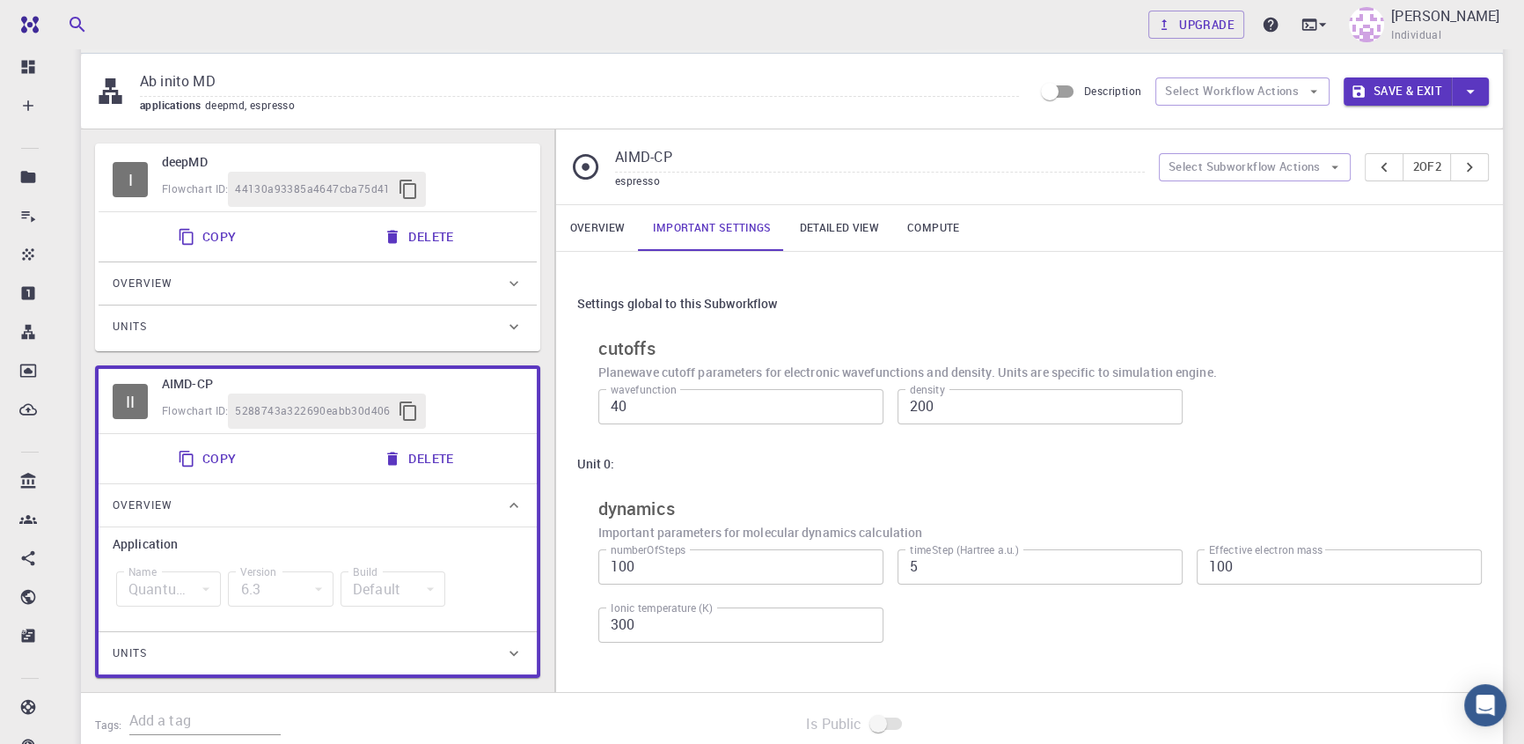
click at [572, 236] on link "Overview" at bounding box center [598, 228] width 84 height 46
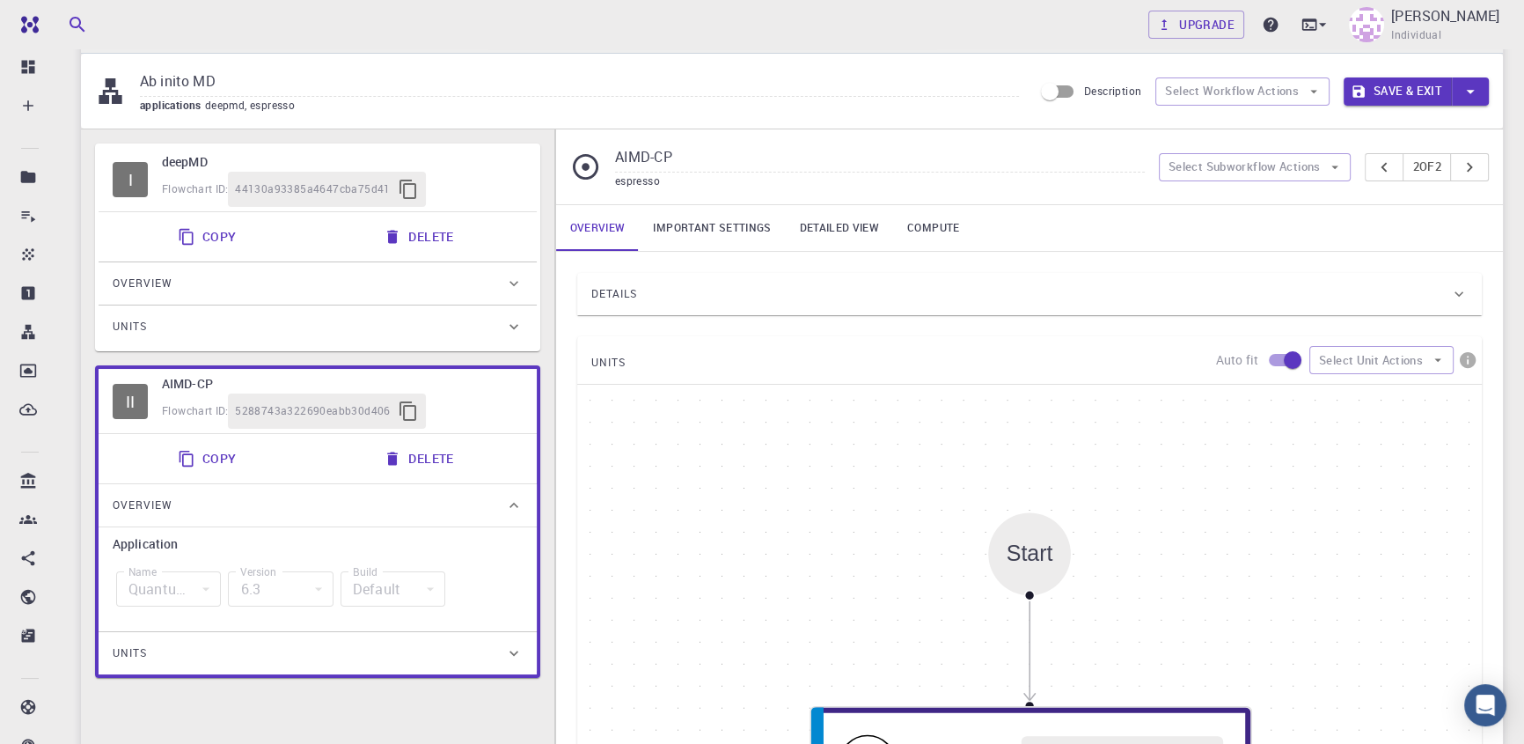
click at [448, 177] on div "Flowchart ID: 44130a93385a4647cba75d41" at bounding box center [342, 189] width 361 height 35
type input "deepMD"
type input "deepmd"
type input "2.0.2"
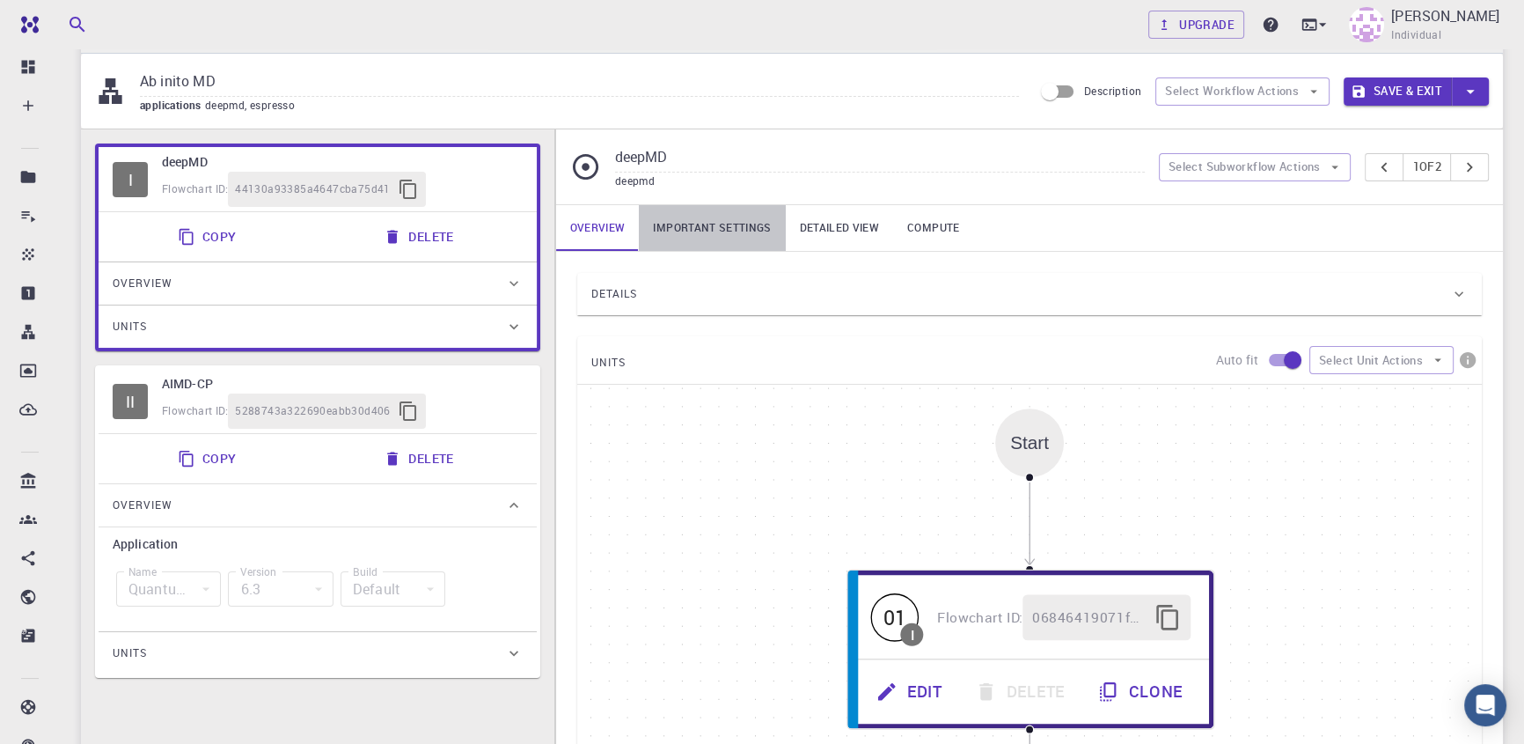
click at [711, 234] on link "Important settings" at bounding box center [712, 228] width 146 height 46
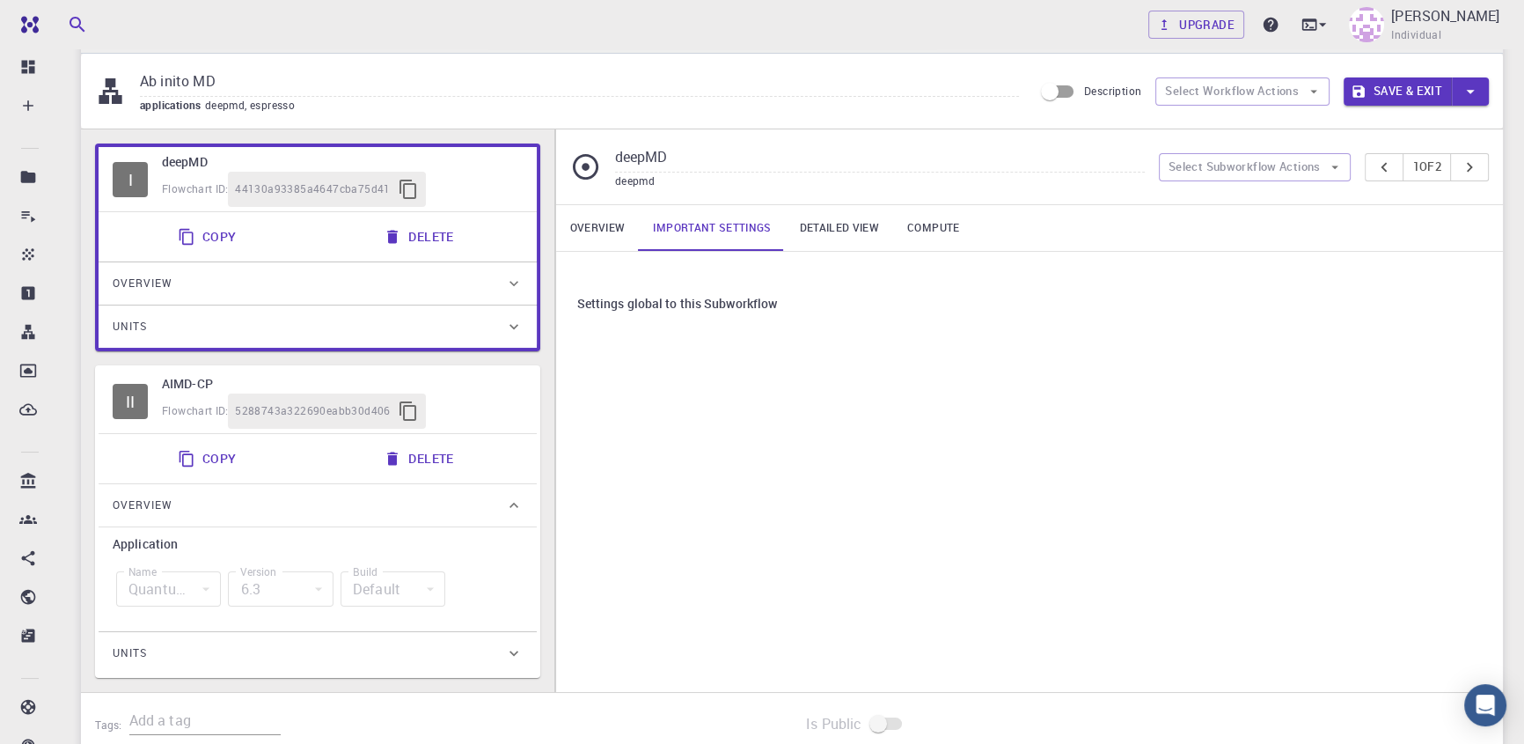
click at [859, 217] on link "Detailed view" at bounding box center [839, 228] width 107 height 46
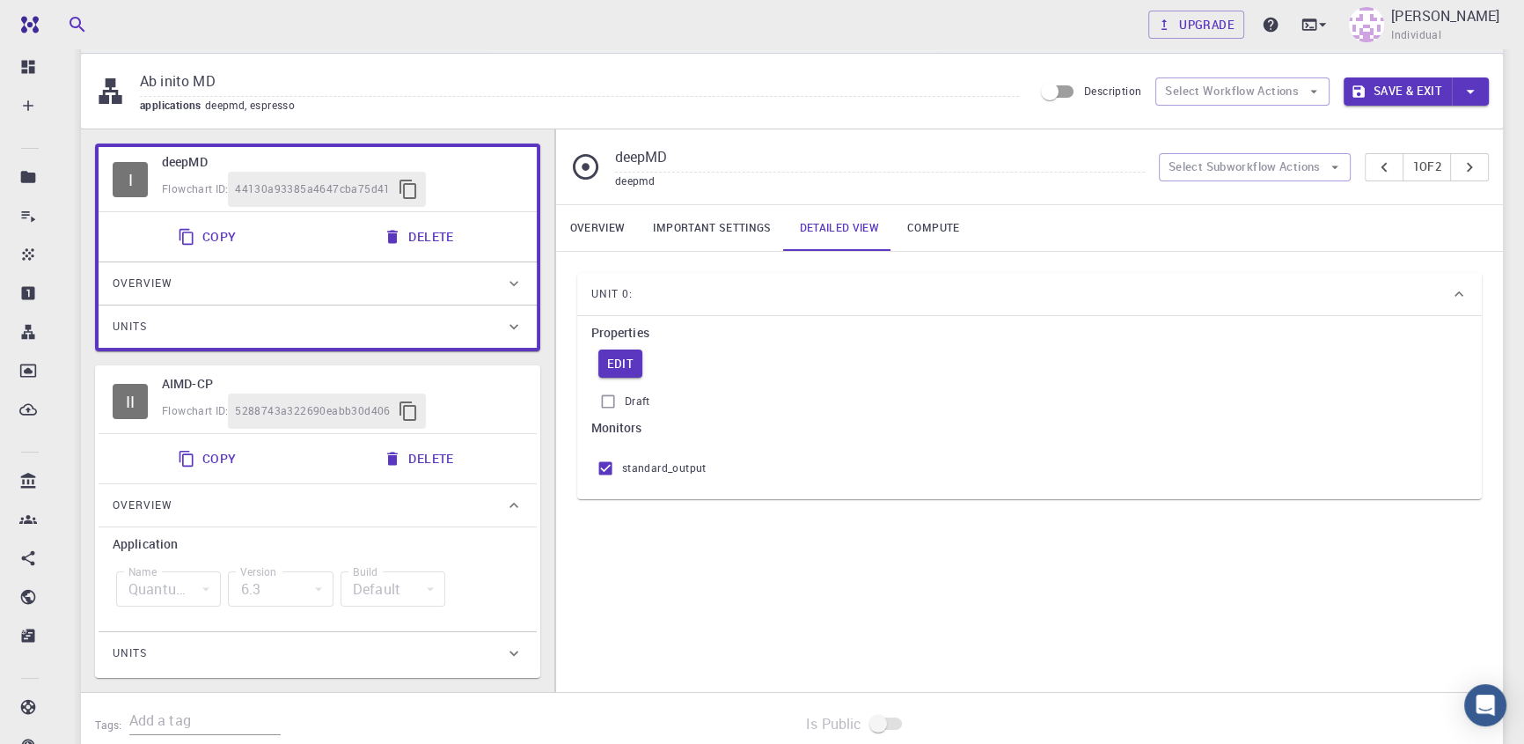
click at [950, 226] on link "Compute" at bounding box center [933, 228] width 80 height 46
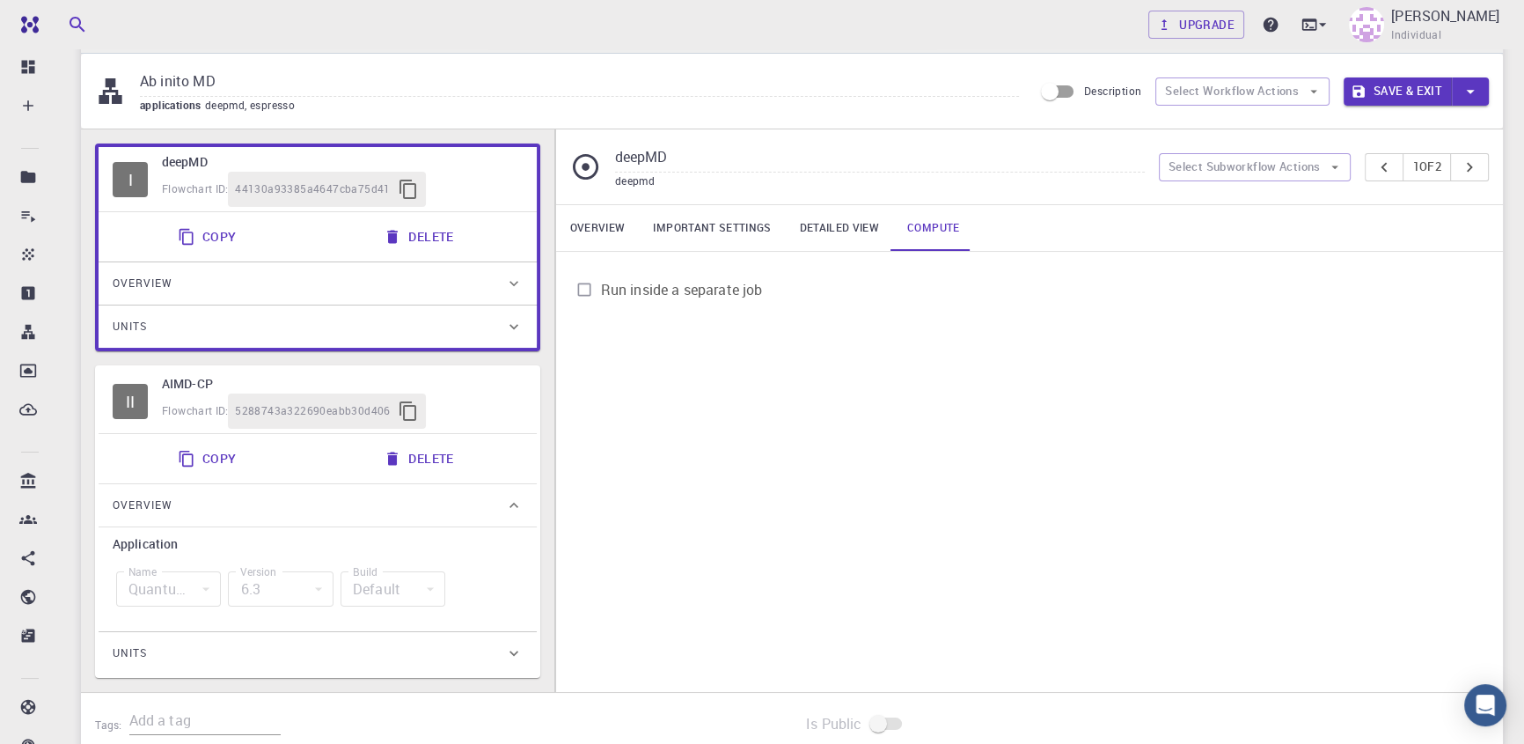
click at [576, 227] on link "Overview" at bounding box center [598, 228] width 84 height 46
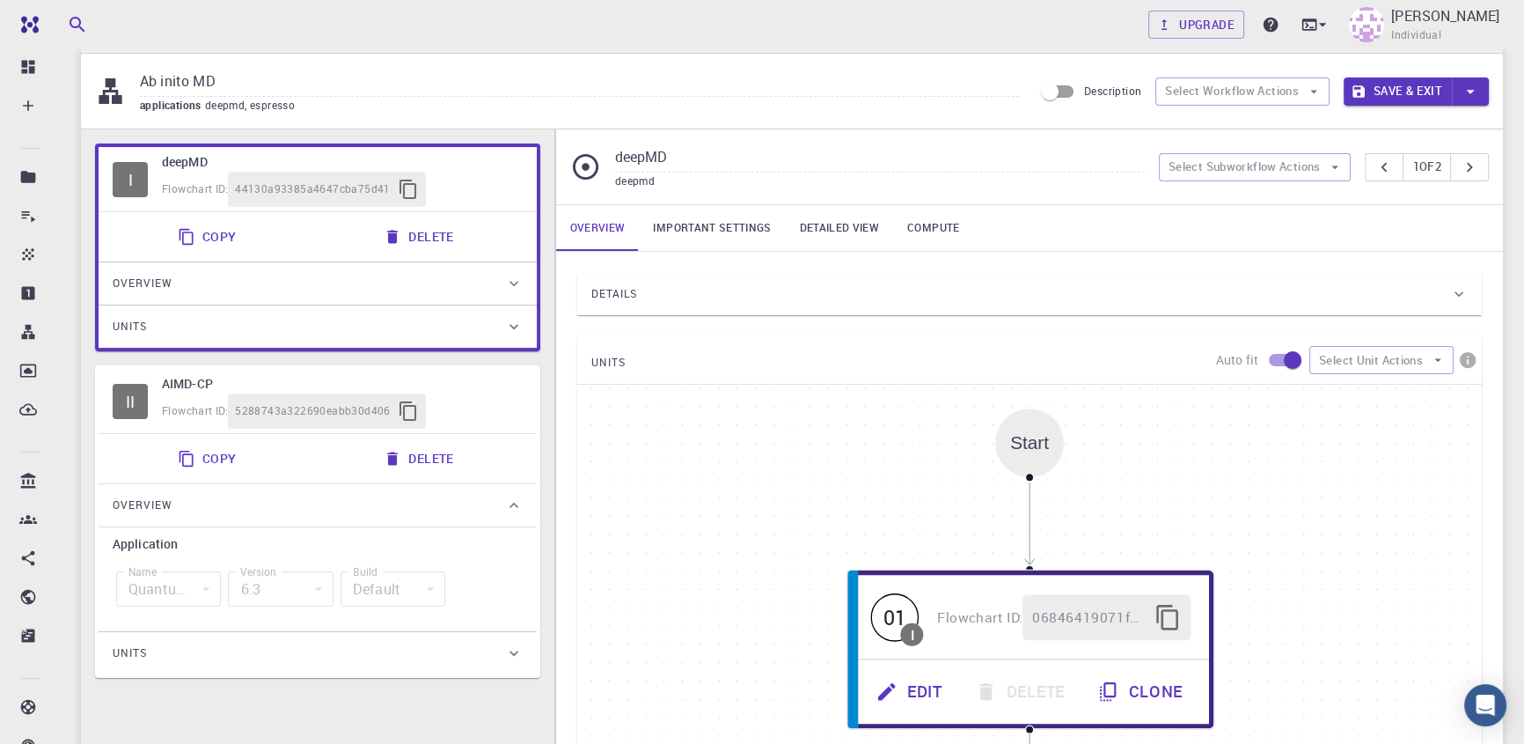
click at [495, 402] on div "Flowchart ID: 5288743a322690eabb30d406" at bounding box center [342, 410] width 361 height 35
type input "AIMD-CP"
type input "espresso"
type input "6.3"
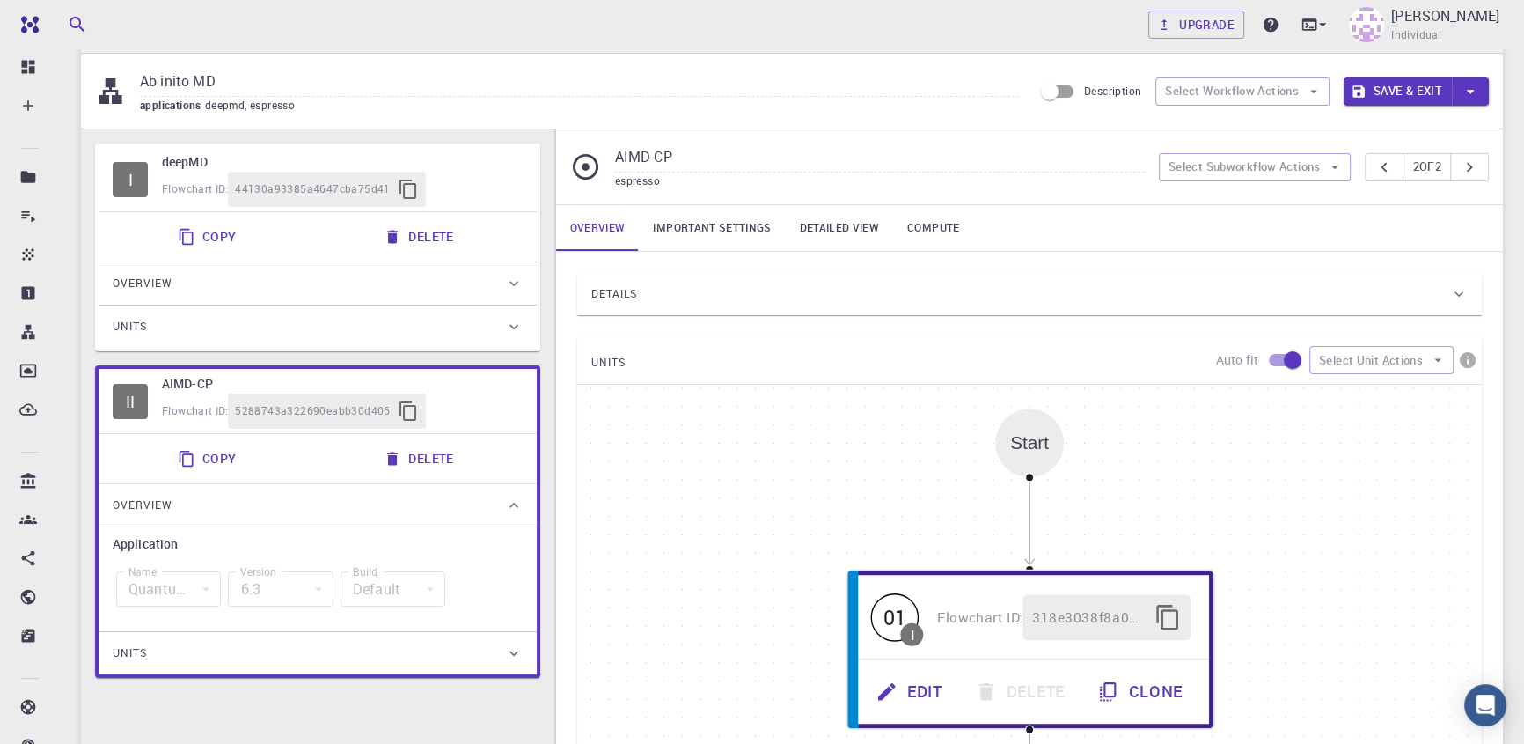
click at [517, 178] on div "Flowchart ID: 44130a93385a4647cba75d41" at bounding box center [342, 189] width 361 height 35
type input "deepMD"
type input "deepmd"
type input "2.0.2"
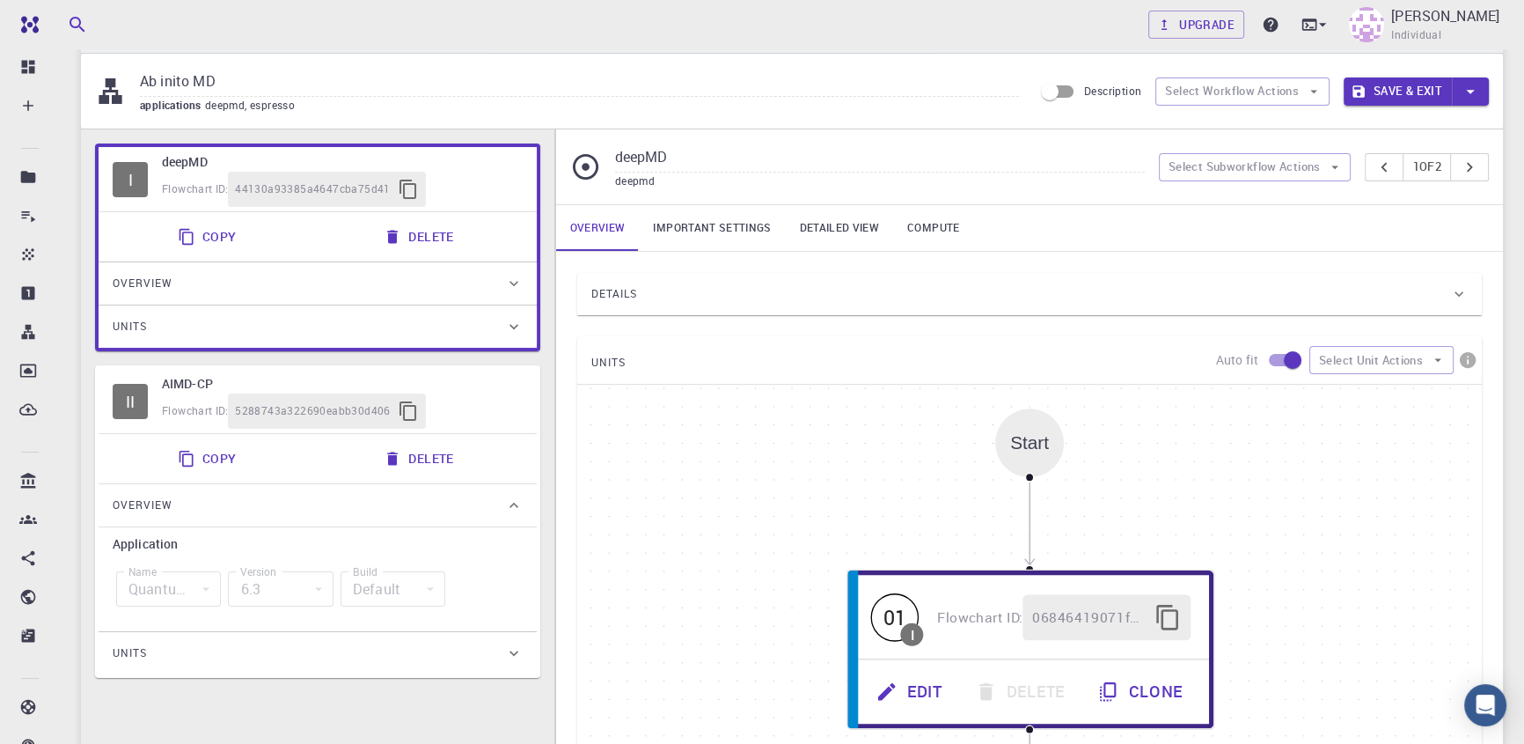
click at [413, 253] on button "Delete" at bounding box center [420, 236] width 94 height 35
type input "AIMD-CP"
type input "espresso"
type input "6.3"
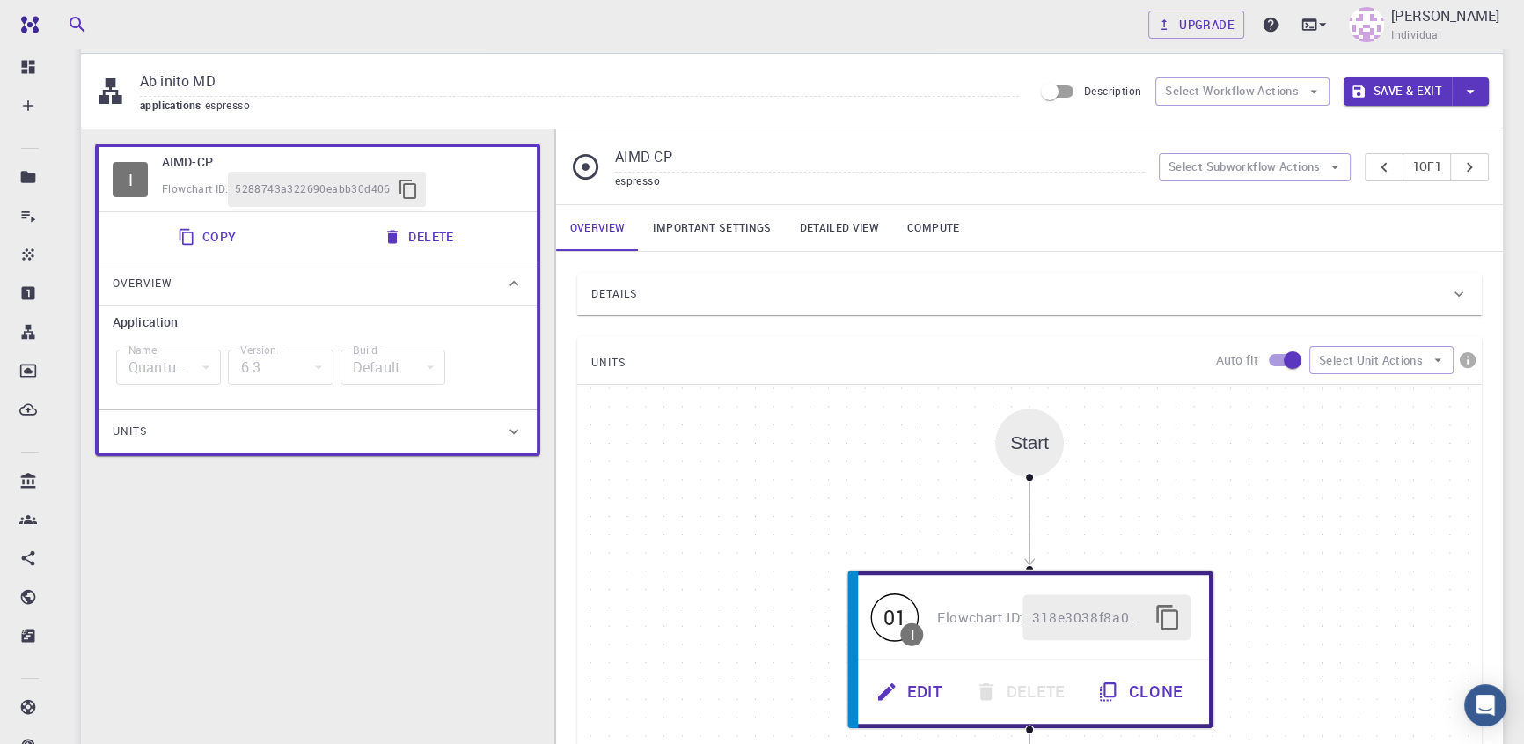
click at [721, 209] on link "Important settings" at bounding box center [712, 228] width 146 height 46
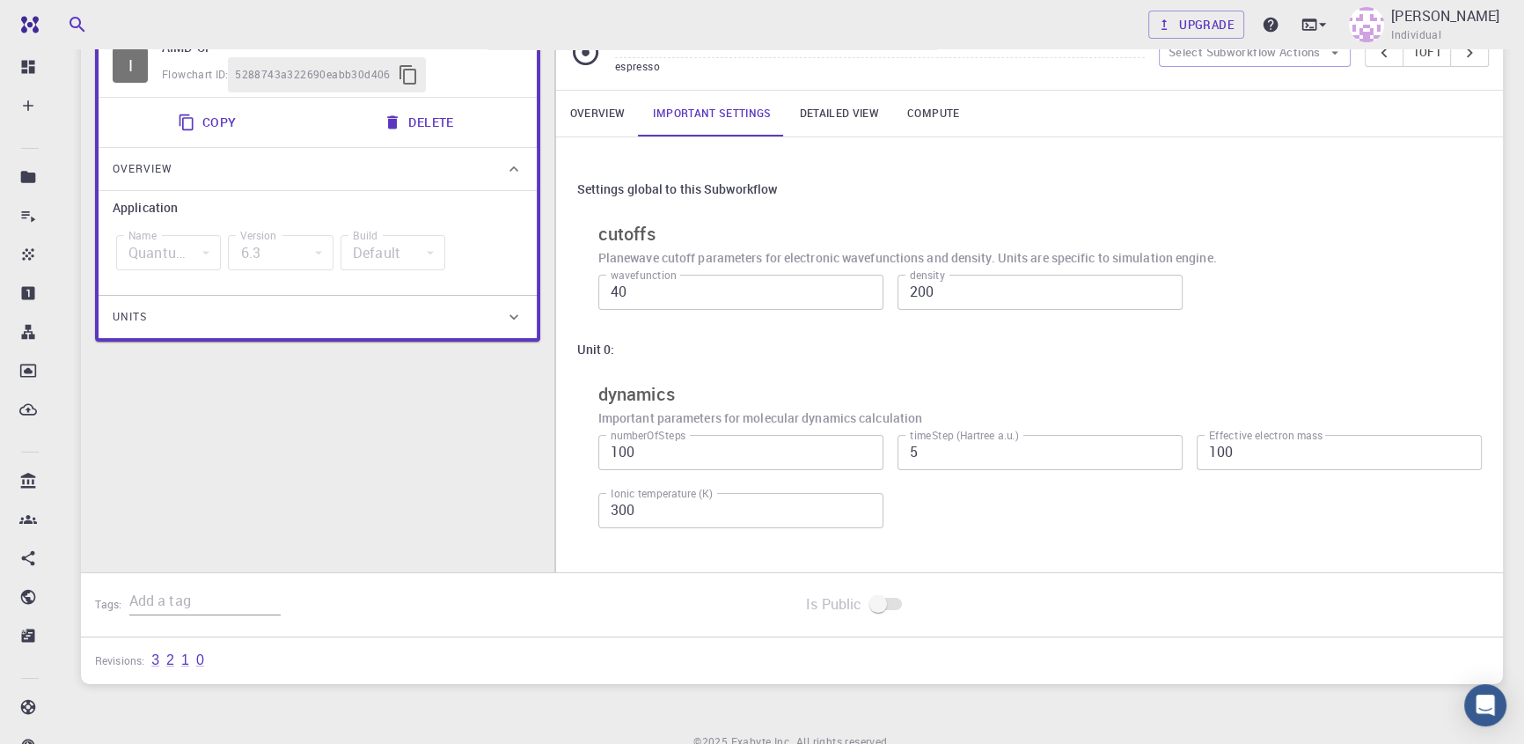
scroll to position [240, 0]
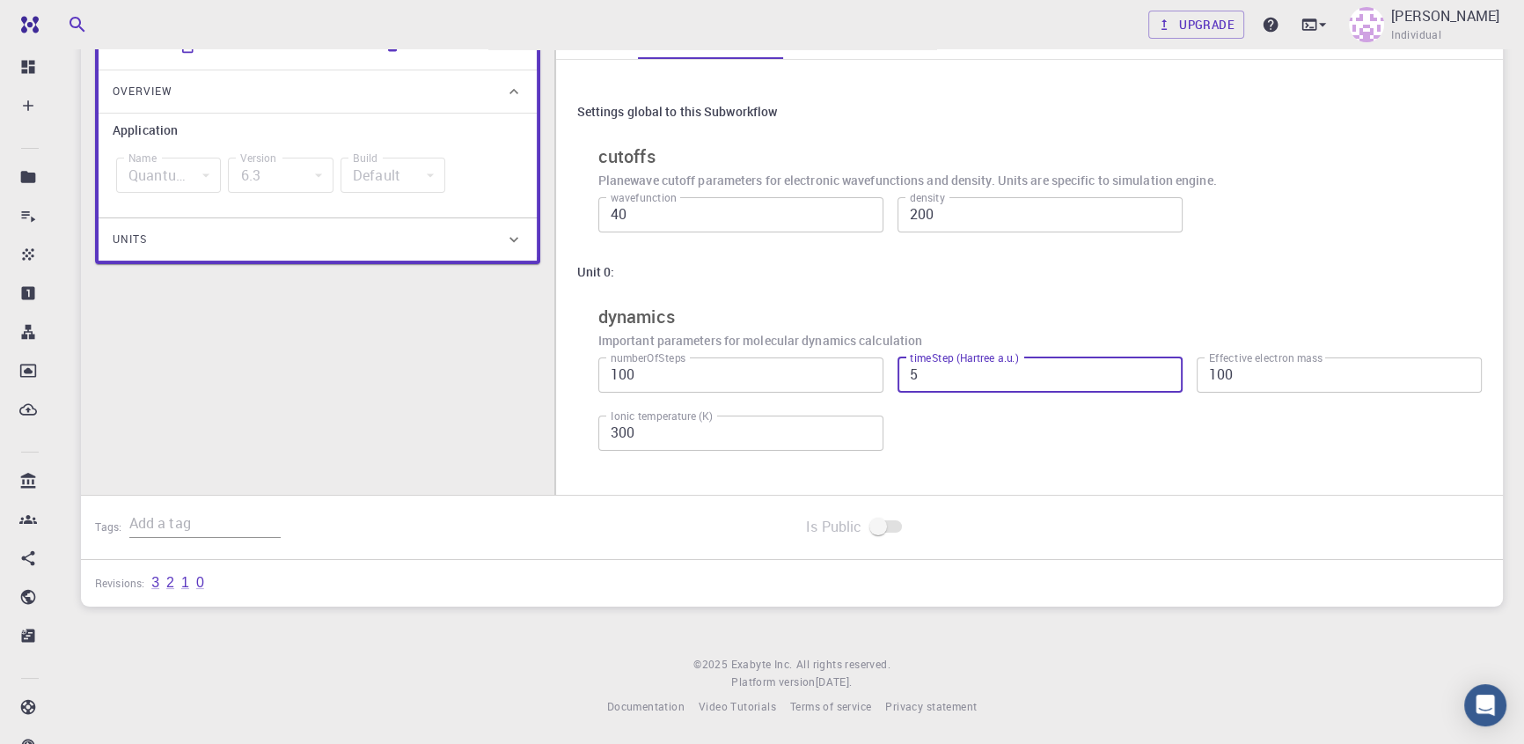
drag, startPoint x: 917, startPoint y: 374, endPoint x: 803, endPoint y: 378, distance: 113.6
click at [803, 378] on div "numberOfSteps 100 numberOfSteps timeStep (Hartree a.u.) 5 timeStep (Hartree a.u…" at bounding box center [1033, 401] width 898 height 116
type input "1"
click at [1036, 435] on div "numberOfSteps 100 numberOfSteps timeStep (Hartree a.u.) 1 timeStep (Hartree a.u…" at bounding box center [1033, 401] width 898 height 116
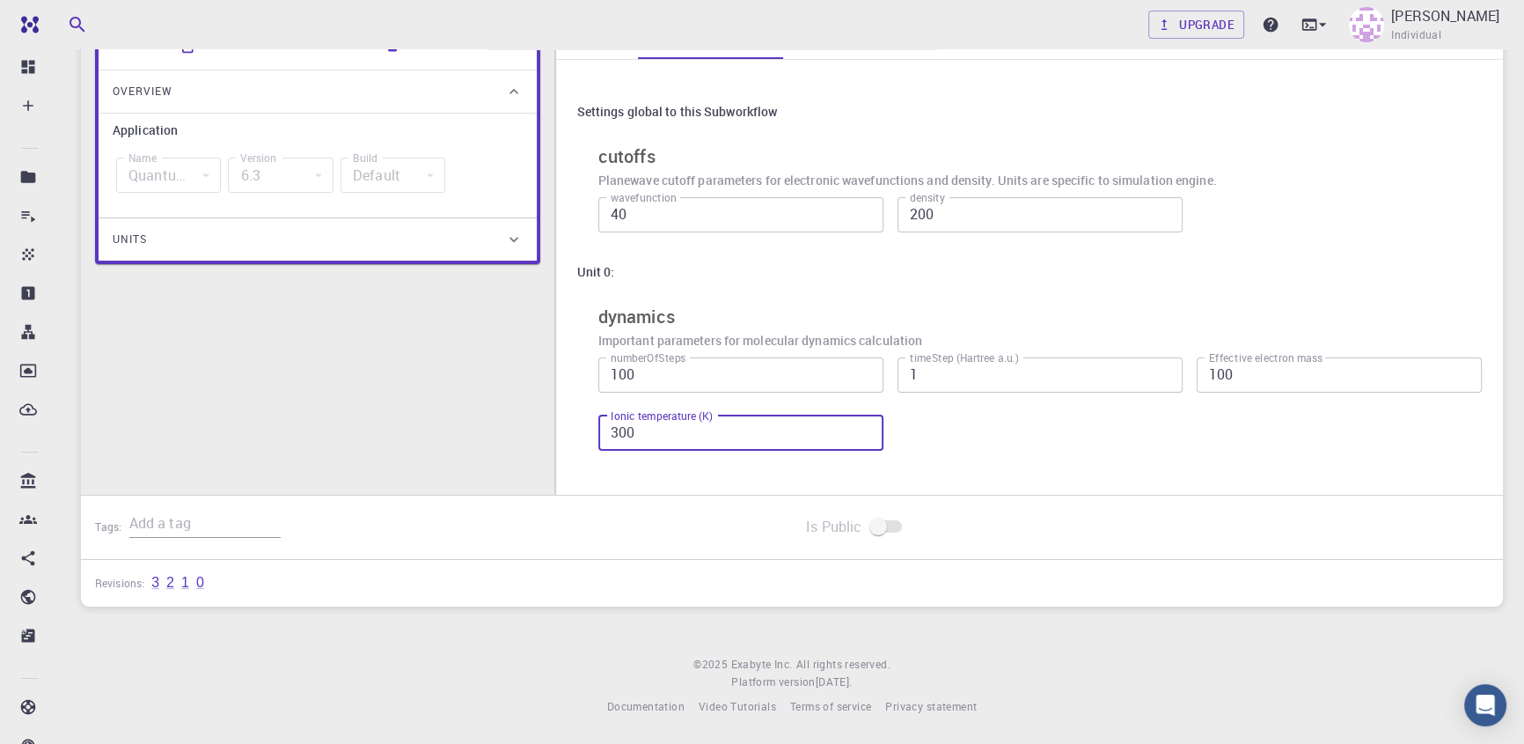
drag, startPoint x: 642, startPoint y: 433, endPoint x: 587, endPoint y: 429, distance: 55.6
click at [587, 429] on div "Ionic temperature (K) 300 Ionic temperature (K)" at bounding box center [733, 425] width 299 height 49
click at [1021, 445] on div "numberOfSteps 100 numberOfSteps timeStep (Hartree a.u.) 1 timeStep (Hartree a.u…" at bounding box center [1033, 401] width 898 height 116
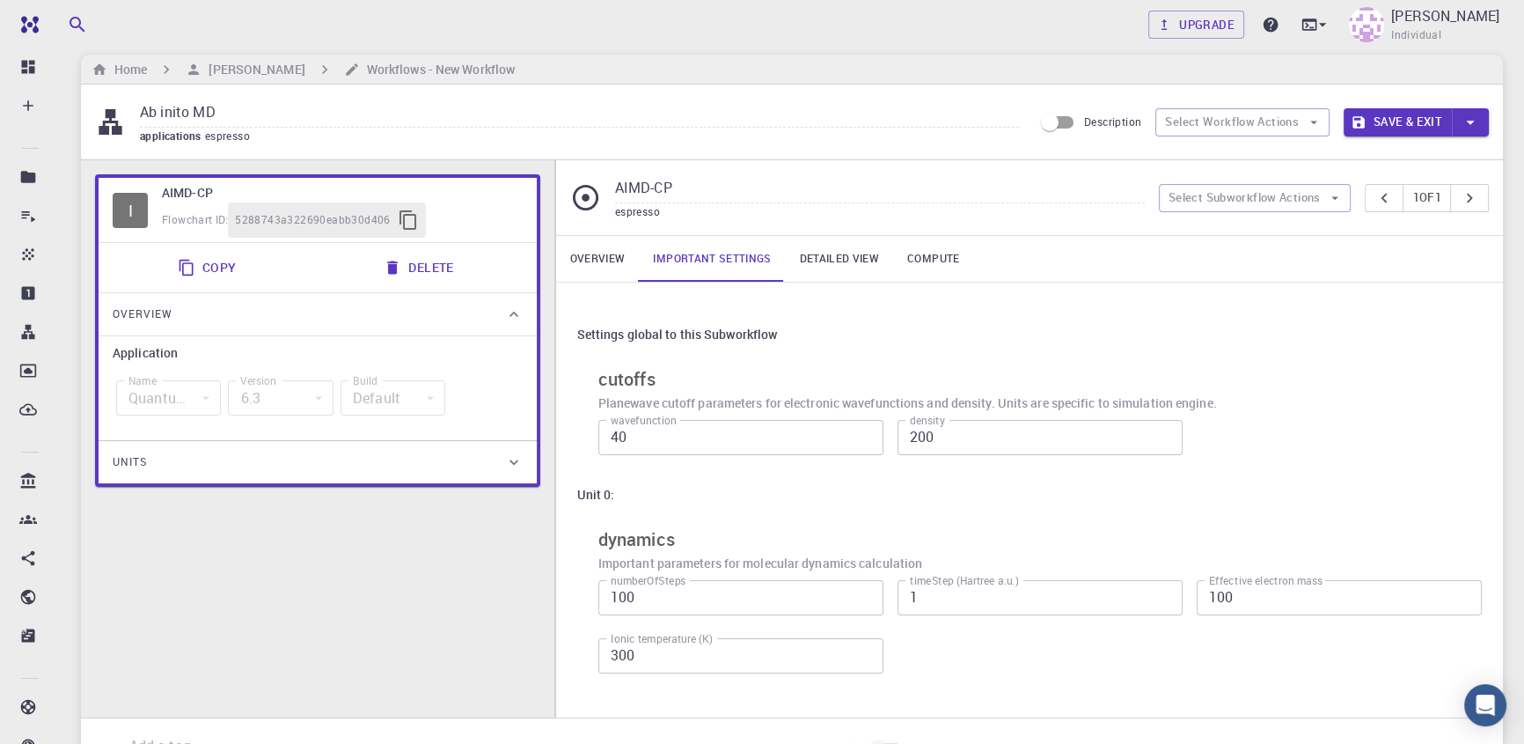
scroll to position [0, 0]
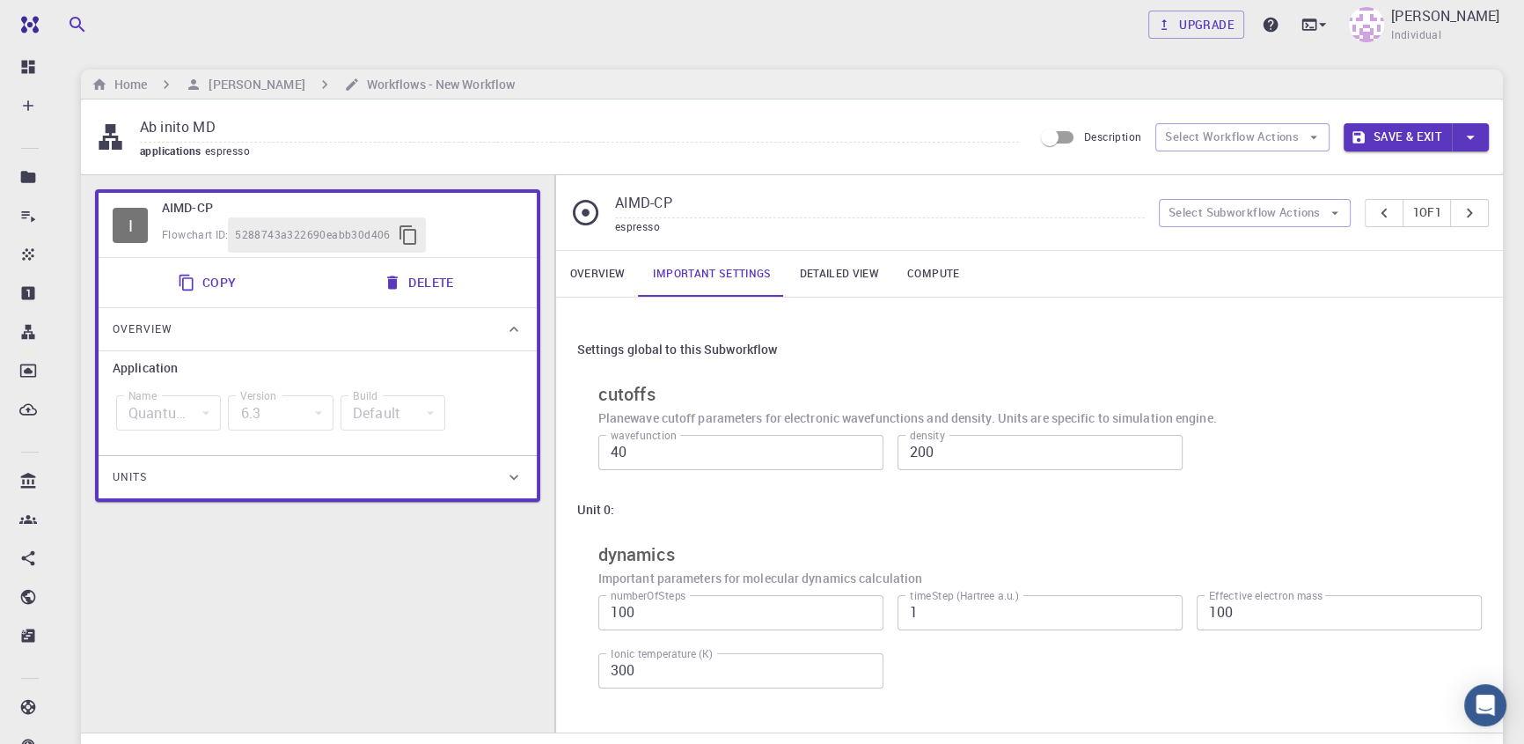
click at [828, 264] on link "Detailed view" at bounding box center [839, 274] width 107 height 46
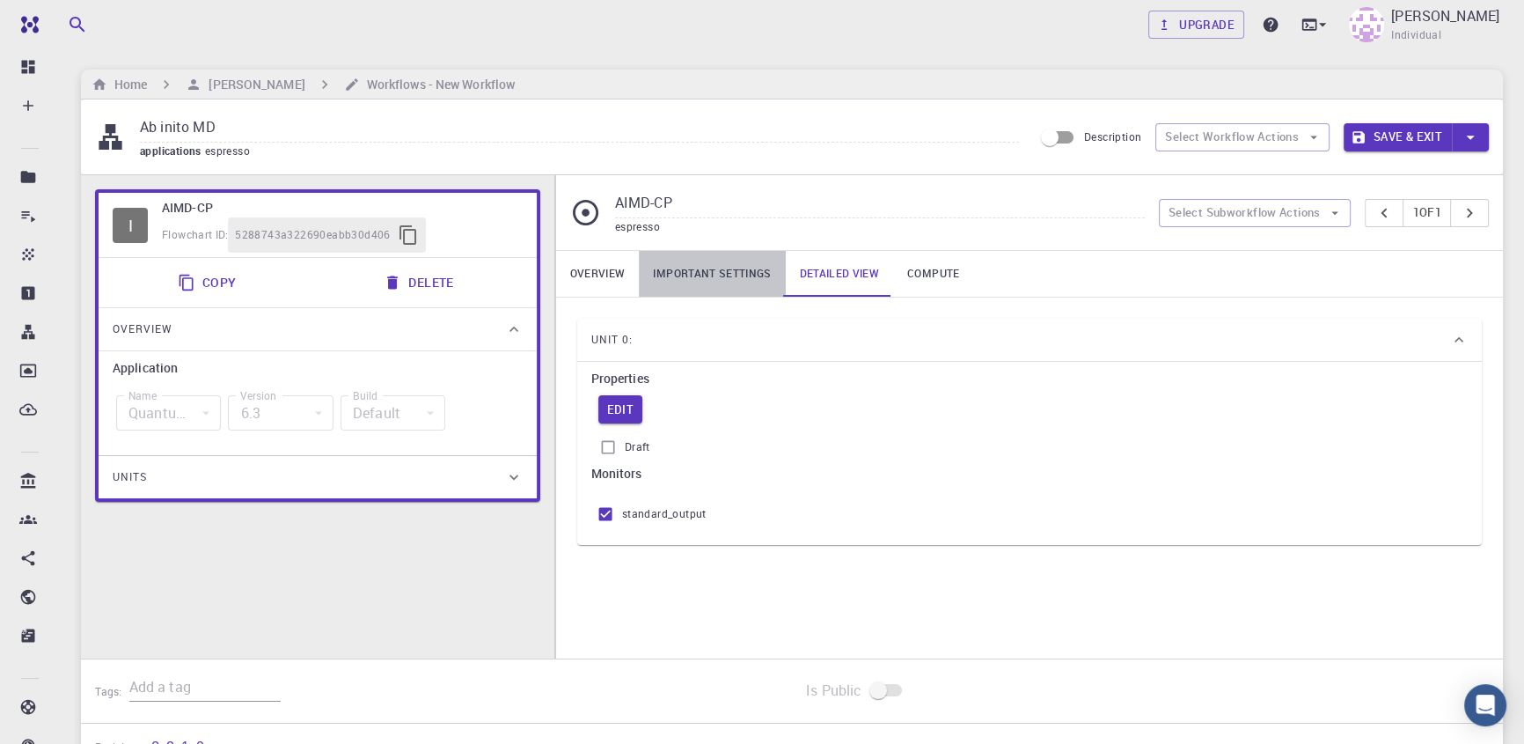
click at [708, 273] on link "Important settings" at bounding box center [712, 274] width 146 height 46
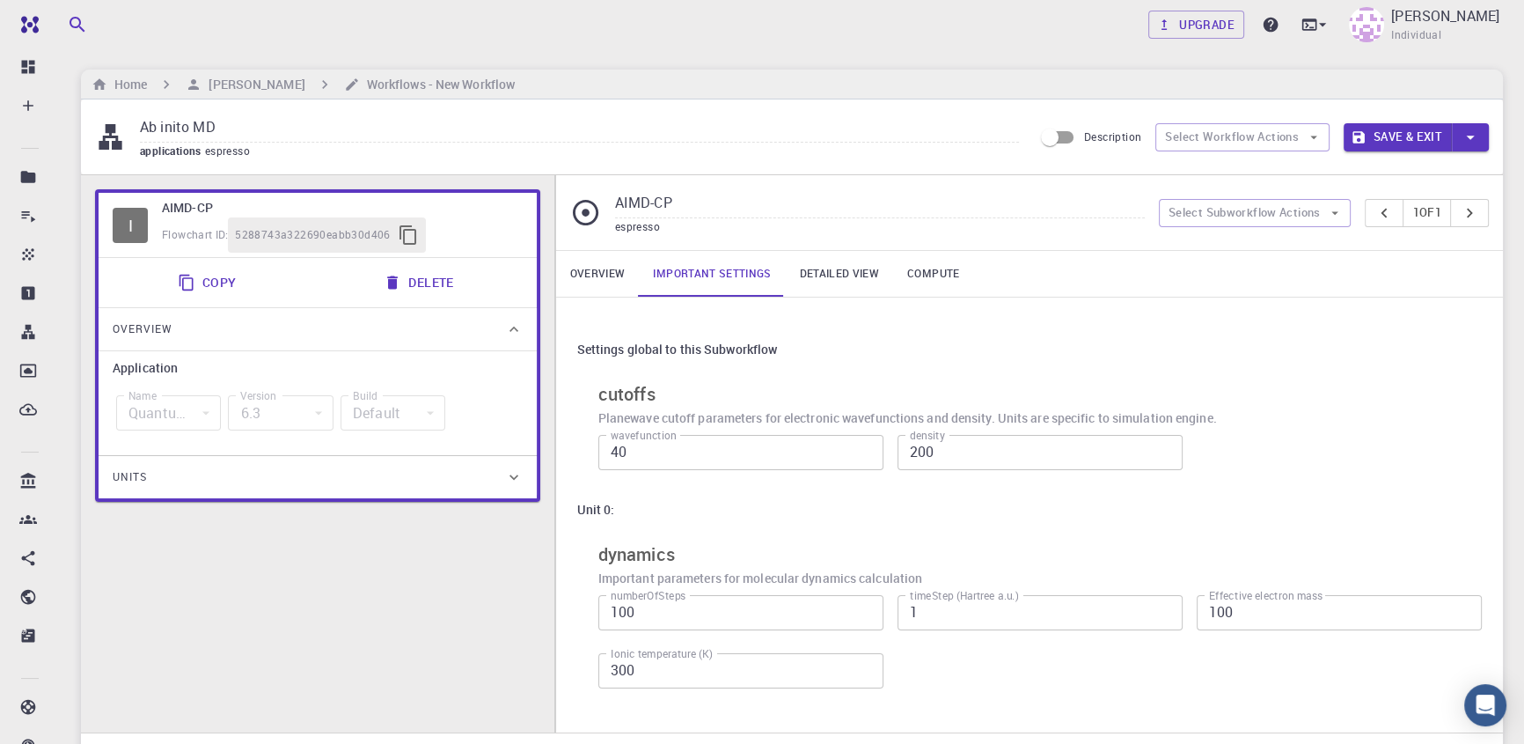
click at [621, 272] on link "Overview" at bounding box center [598, 274] width 84 height 46
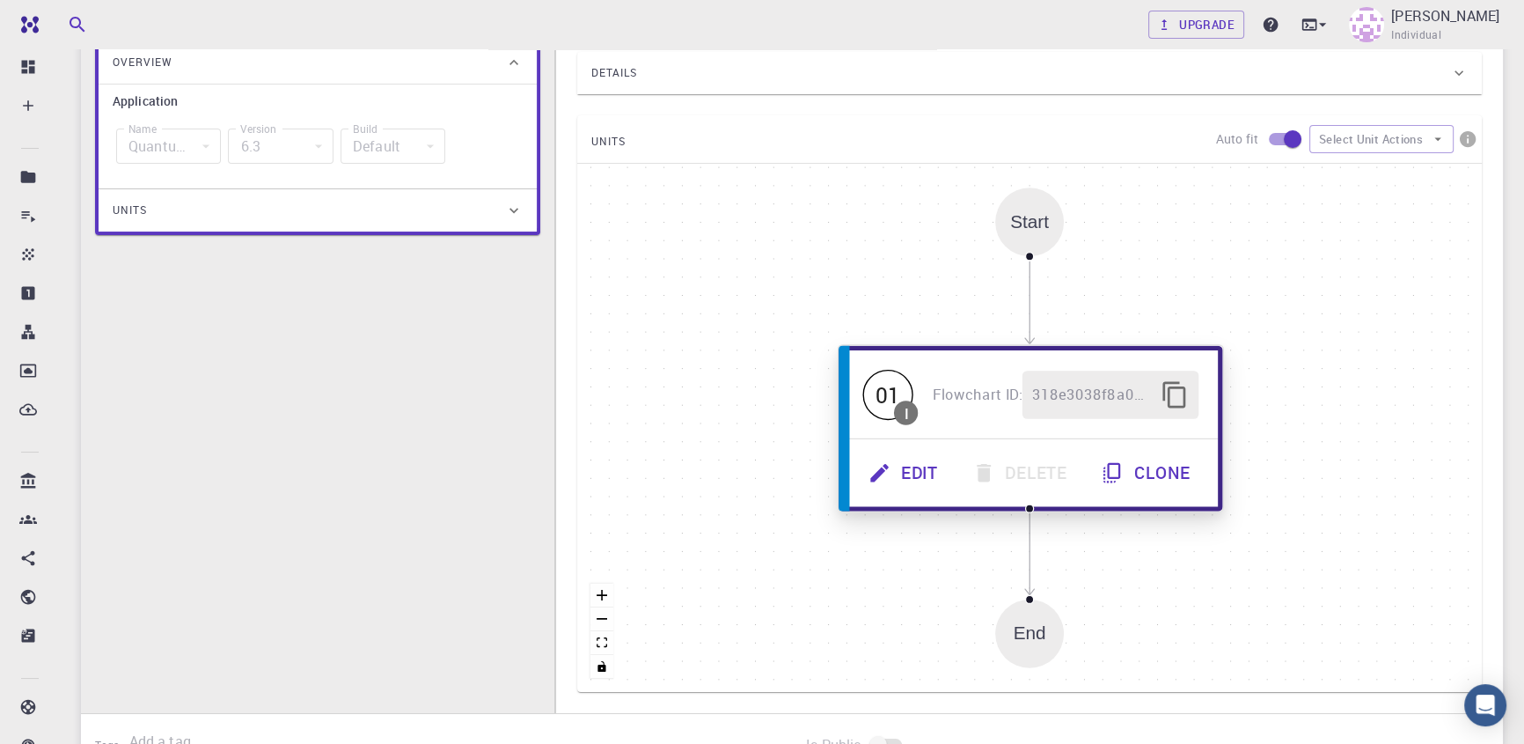
scroll to position [320, 0]
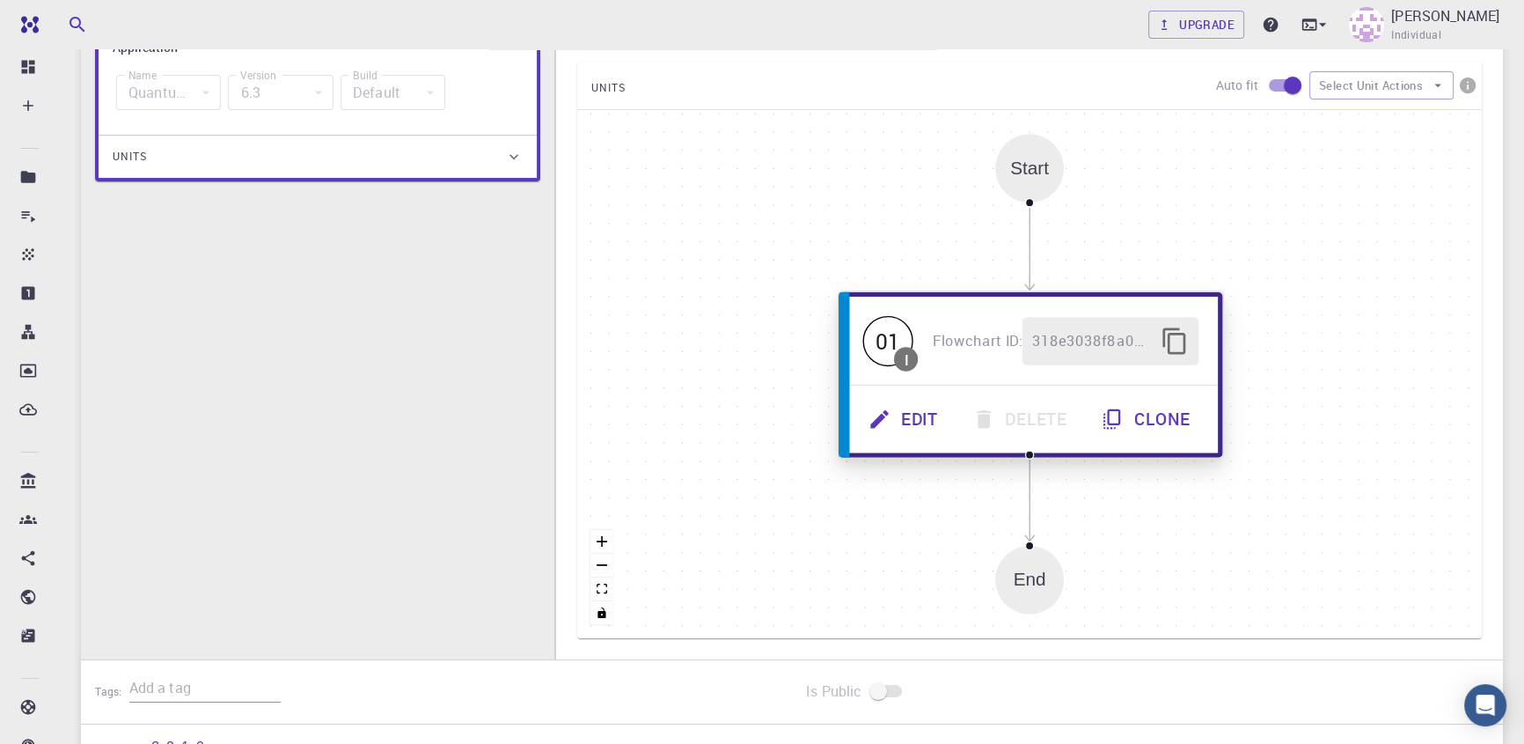
click at [878, 421] on icon "button" at bounding box center [879, 419] width 18 height 18
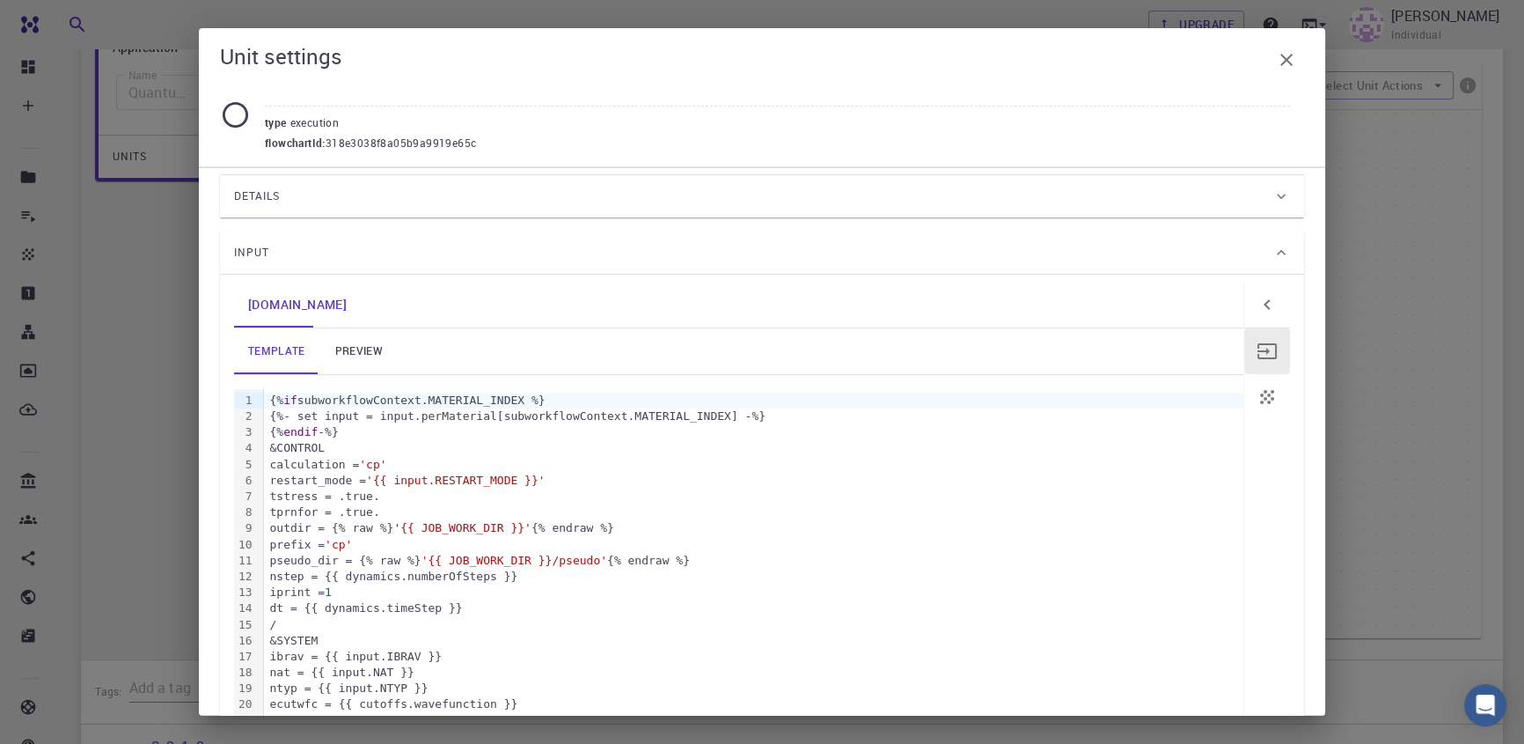
scroll to position [49, 0]
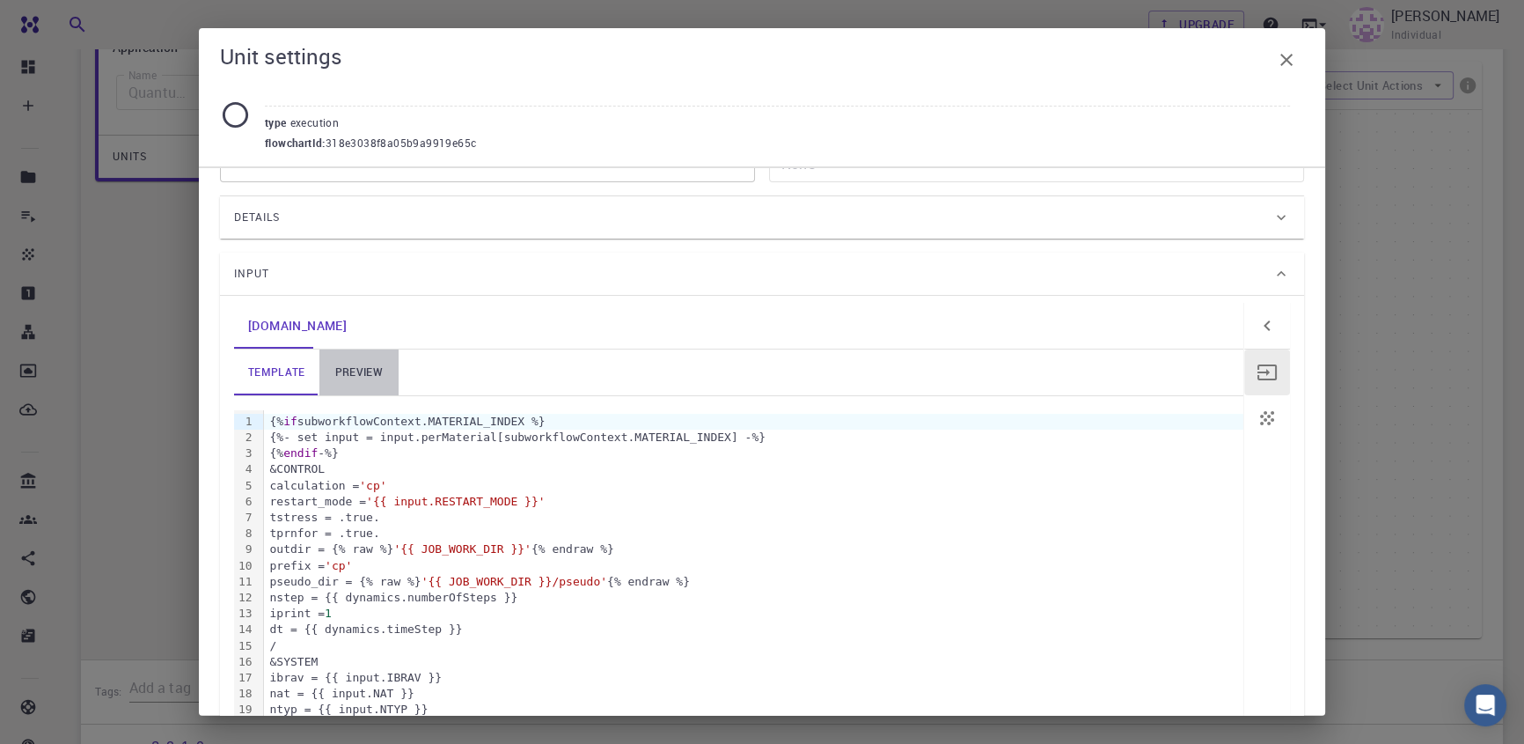
click at [356, 366] on link "preview" at bounding box center [358, 372] width 79 height 46
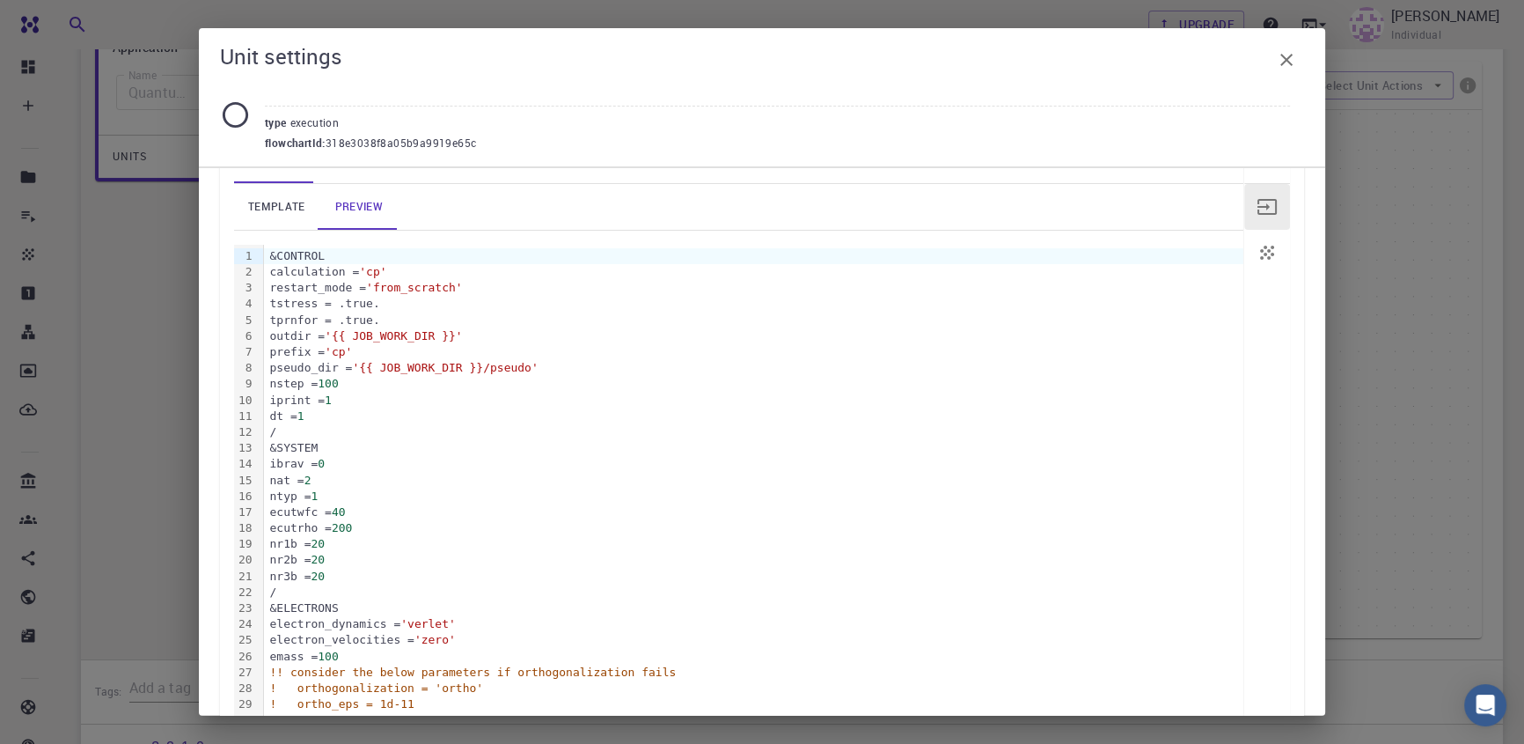
scroll to position [0, 0]
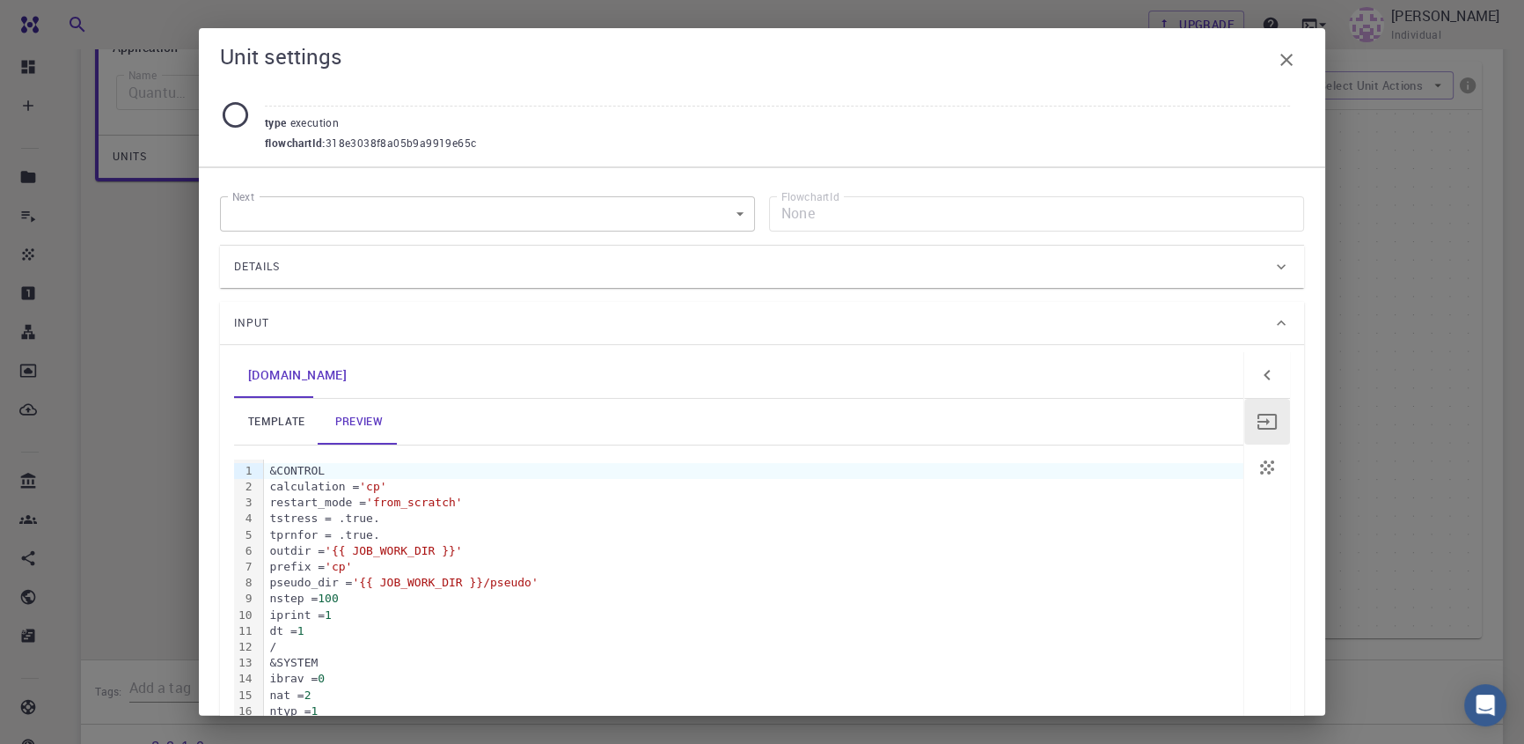
click at [261, 422] on link "template" at bounding box center [276, 422] width 85 height 46
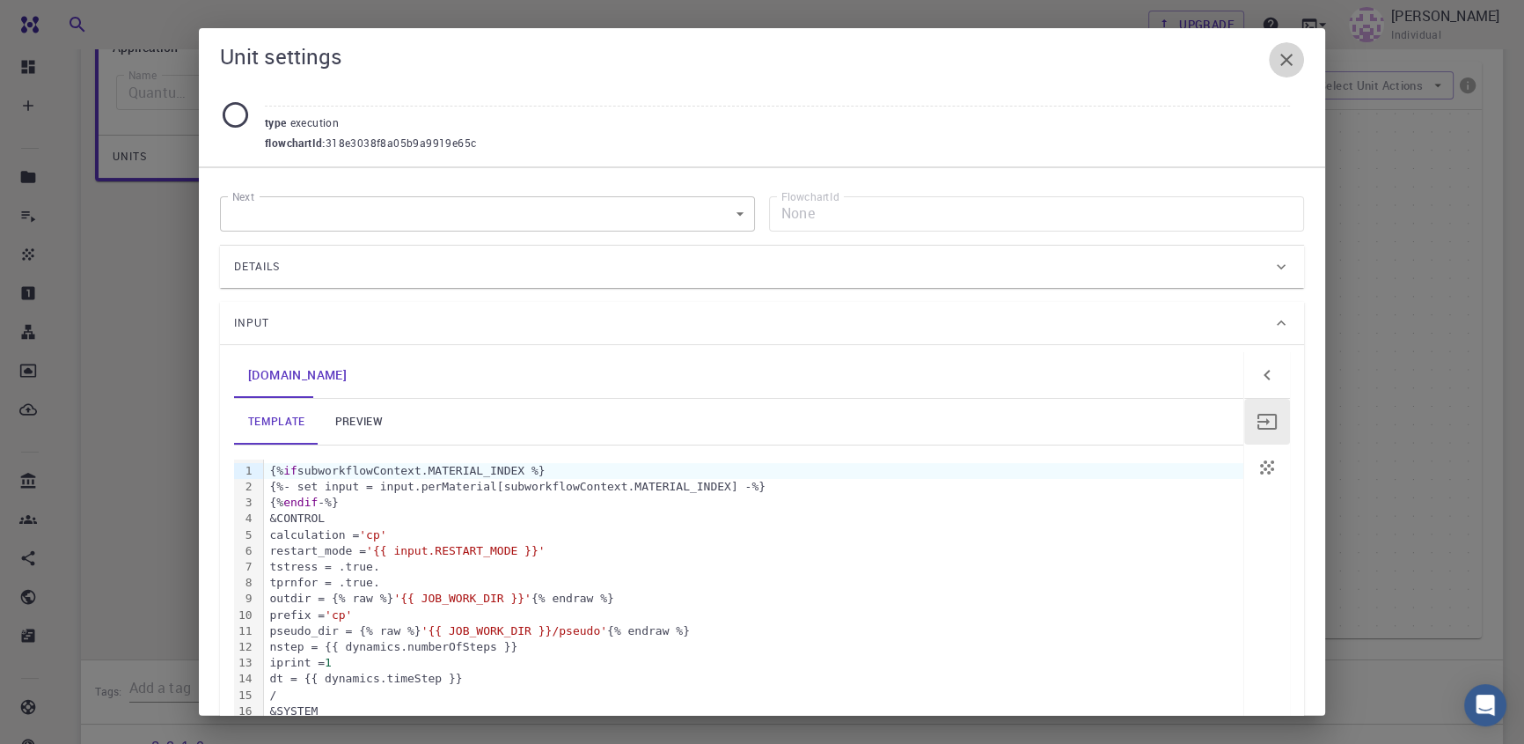
click at [1282, 60] on icon "button" at bounding box center [1286, 59] width 21 height 21
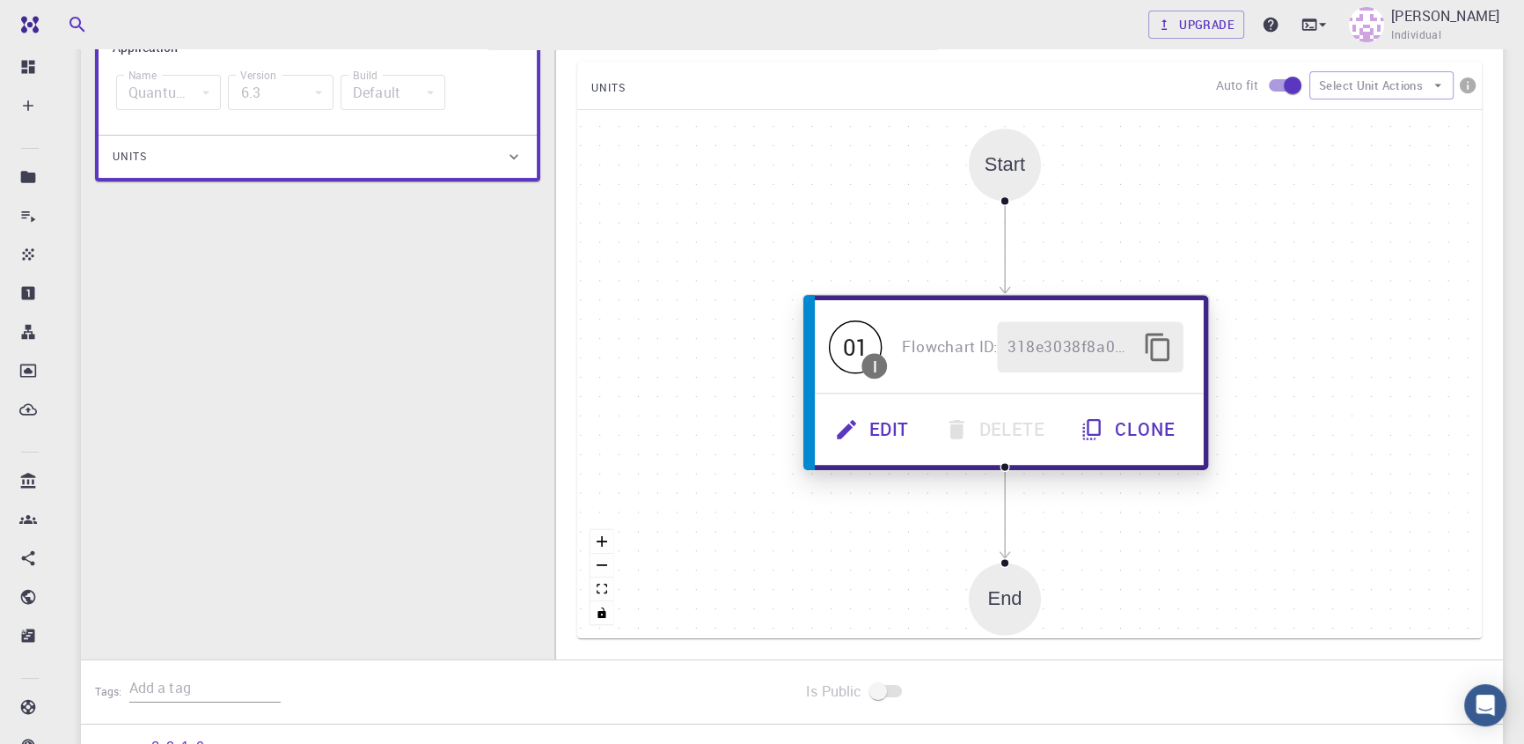
click at [870, 426] on button "Edit" at bounding box center [873, 429] width 110 height 51
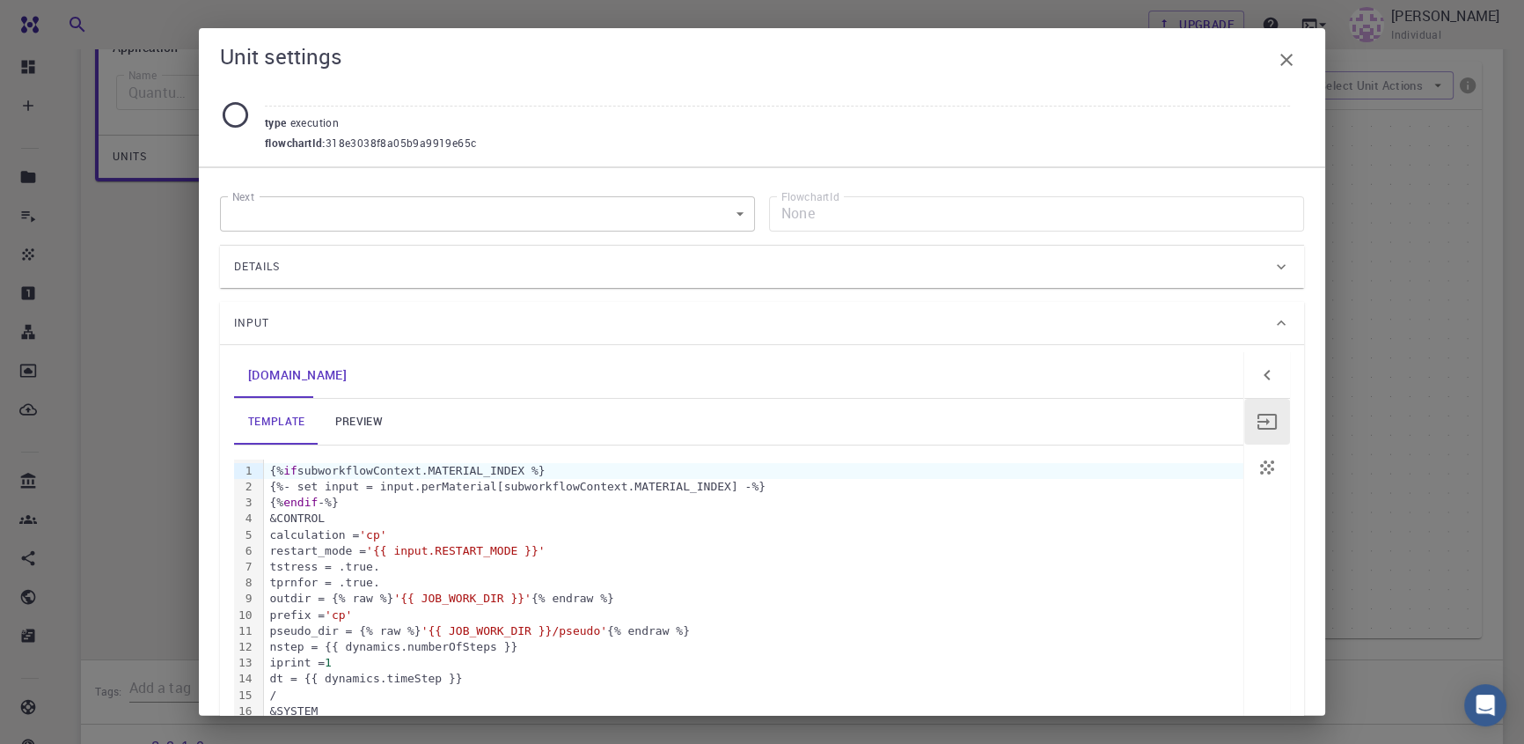
click at [496, 492] on div "{%- set input = input.perMaterial[subworkflowContext.MATERIAL_INDEX] -%}" at bounding box center [753, 487] width 979 height 16
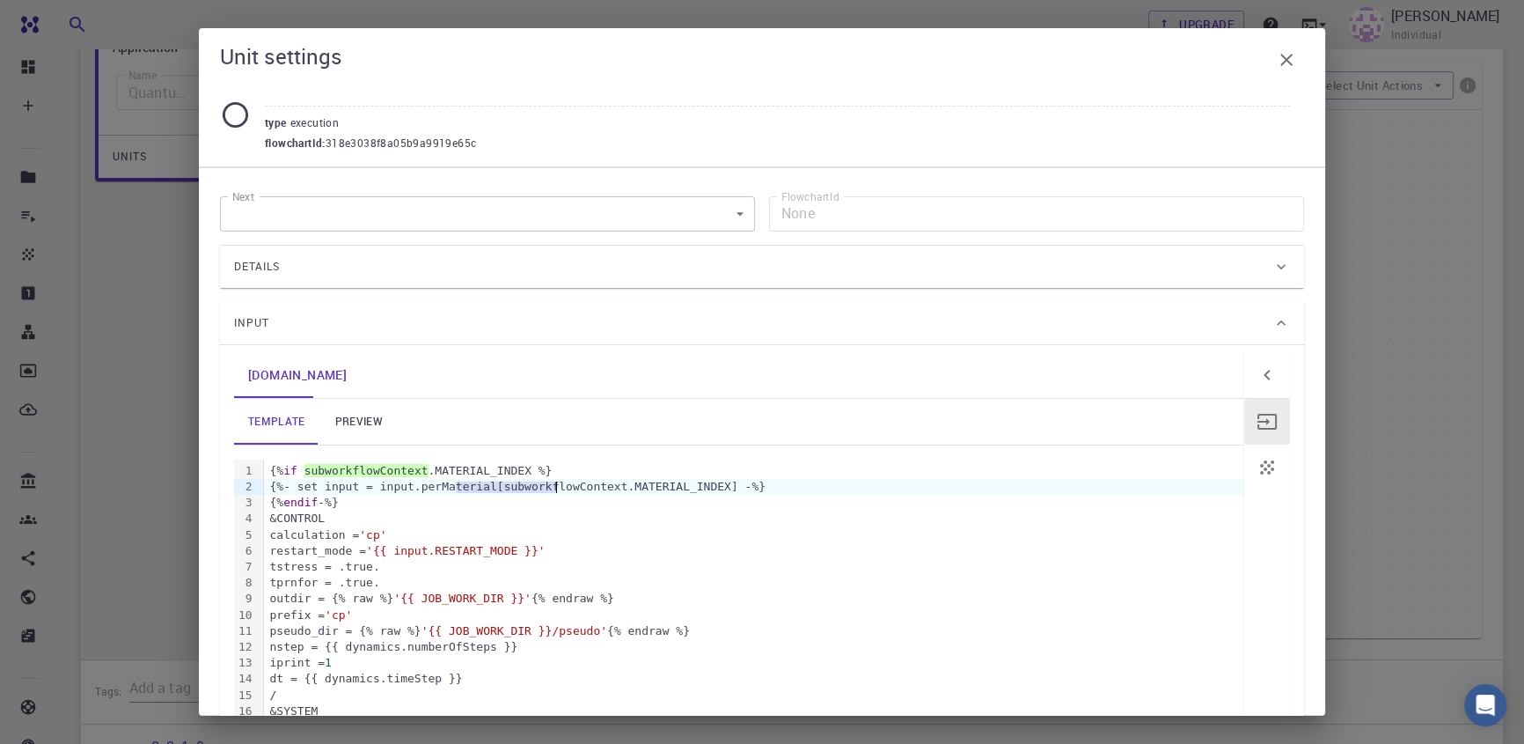
click at [616, 480] on div "{%- set input = input.perMaterial[subworkflowContext.MATERIAL_INDEX] -%}" at bounding box center [753, 487] width 979 height 16
click at [1282, 49] on icon "button" at bounding box center [1286, 59] width 21 height 21
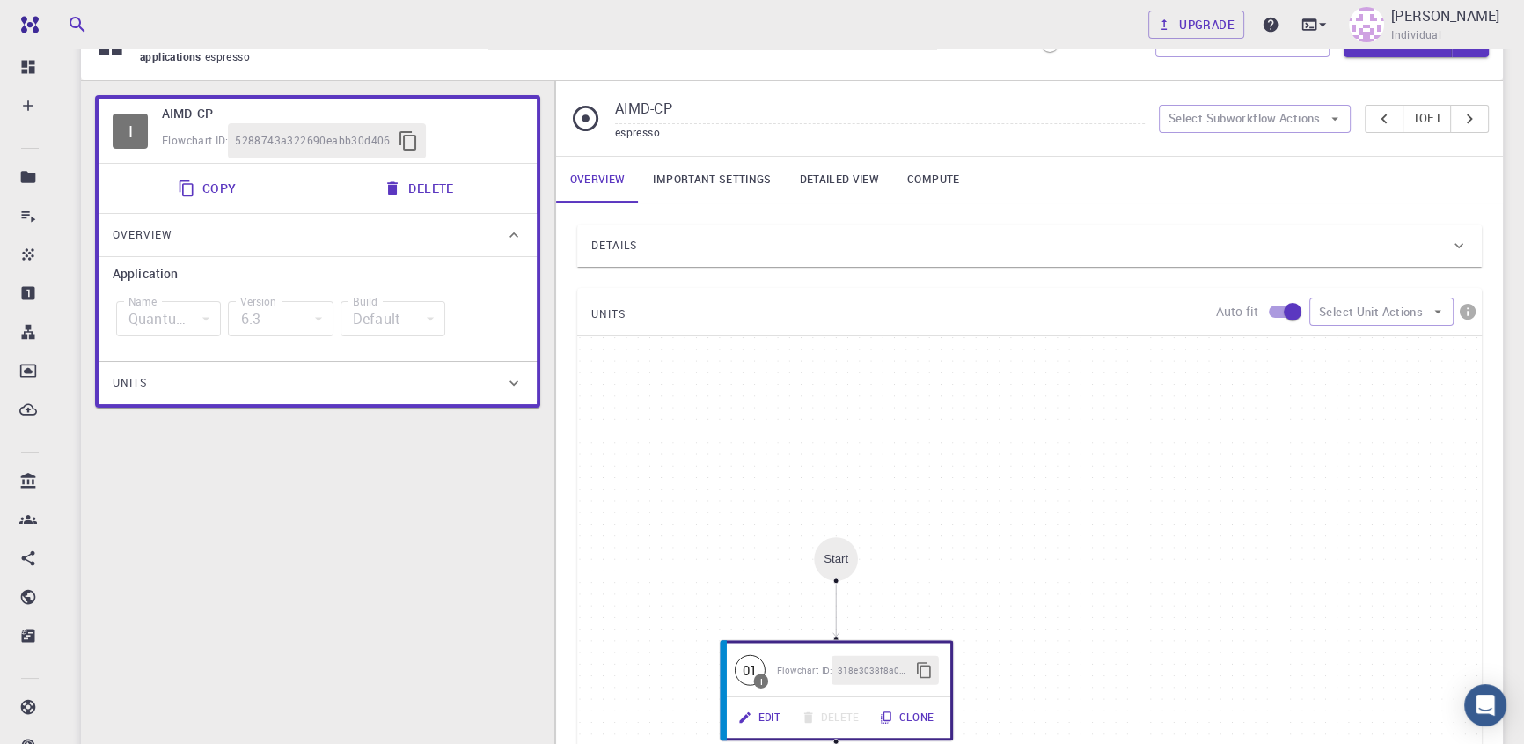
scroll to position [88, 0]
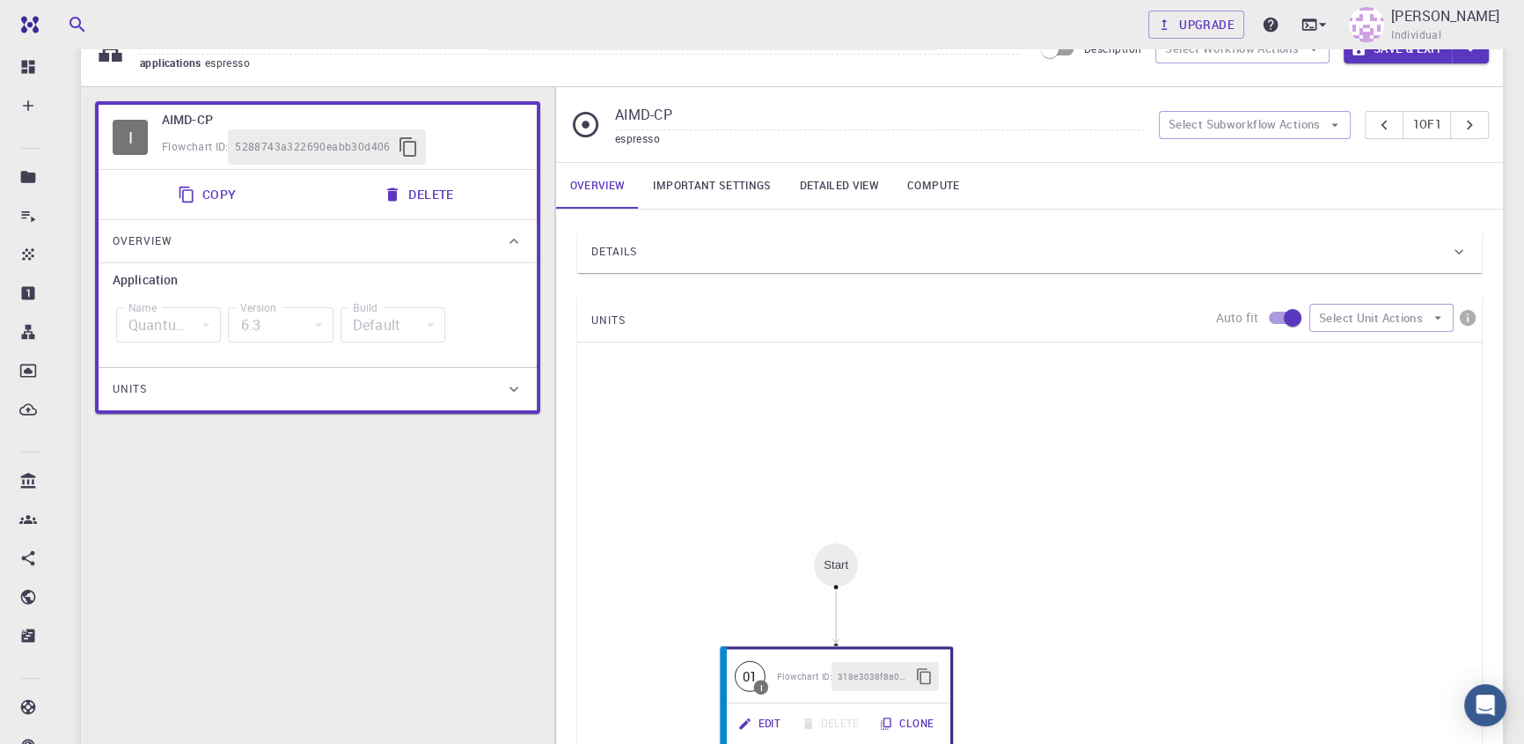
click at [747, 189] on link "Important settings" at bounding box center [712, 186] width 146 height 46
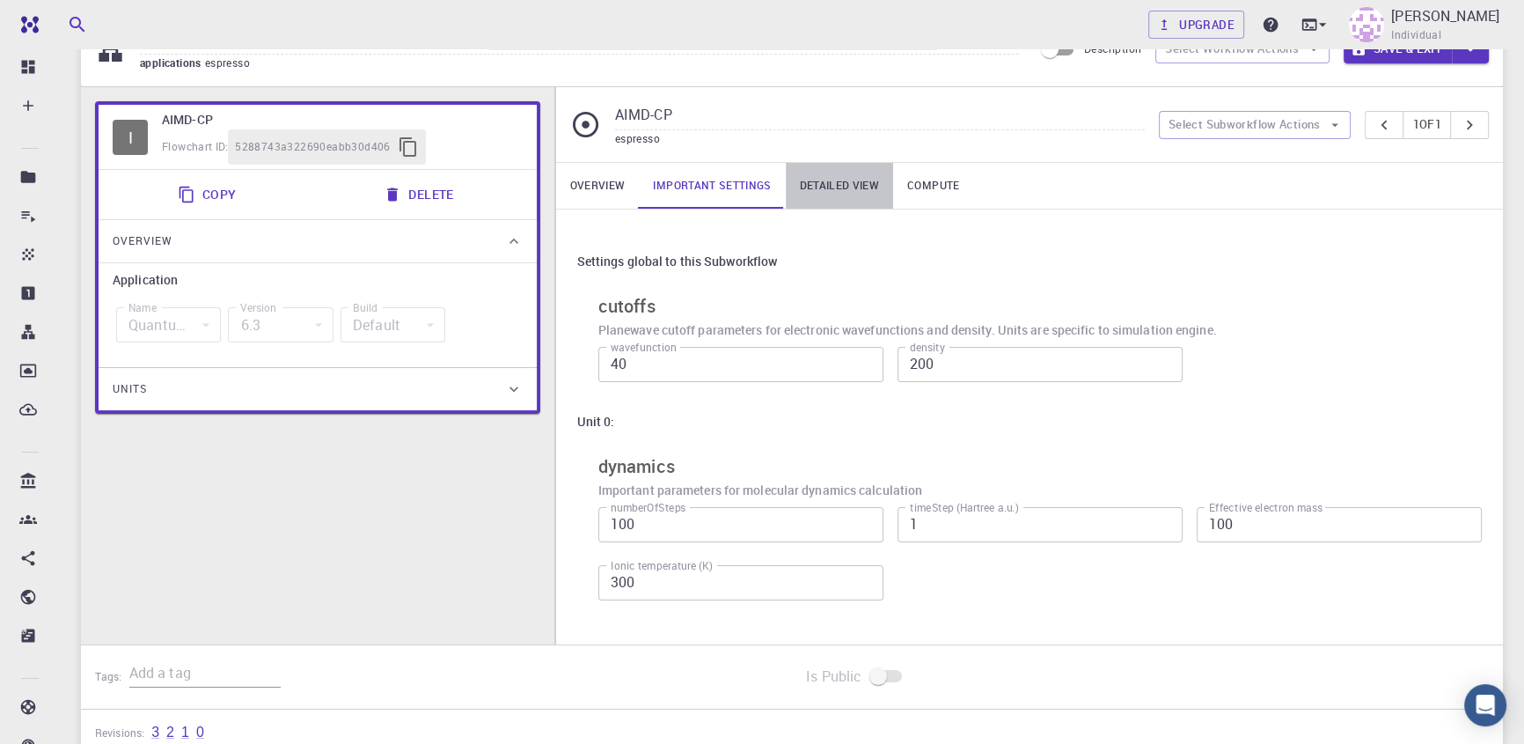
click at [825, 186] on link "Detailed view" at bounding box center [839, 186] width 107 height 46
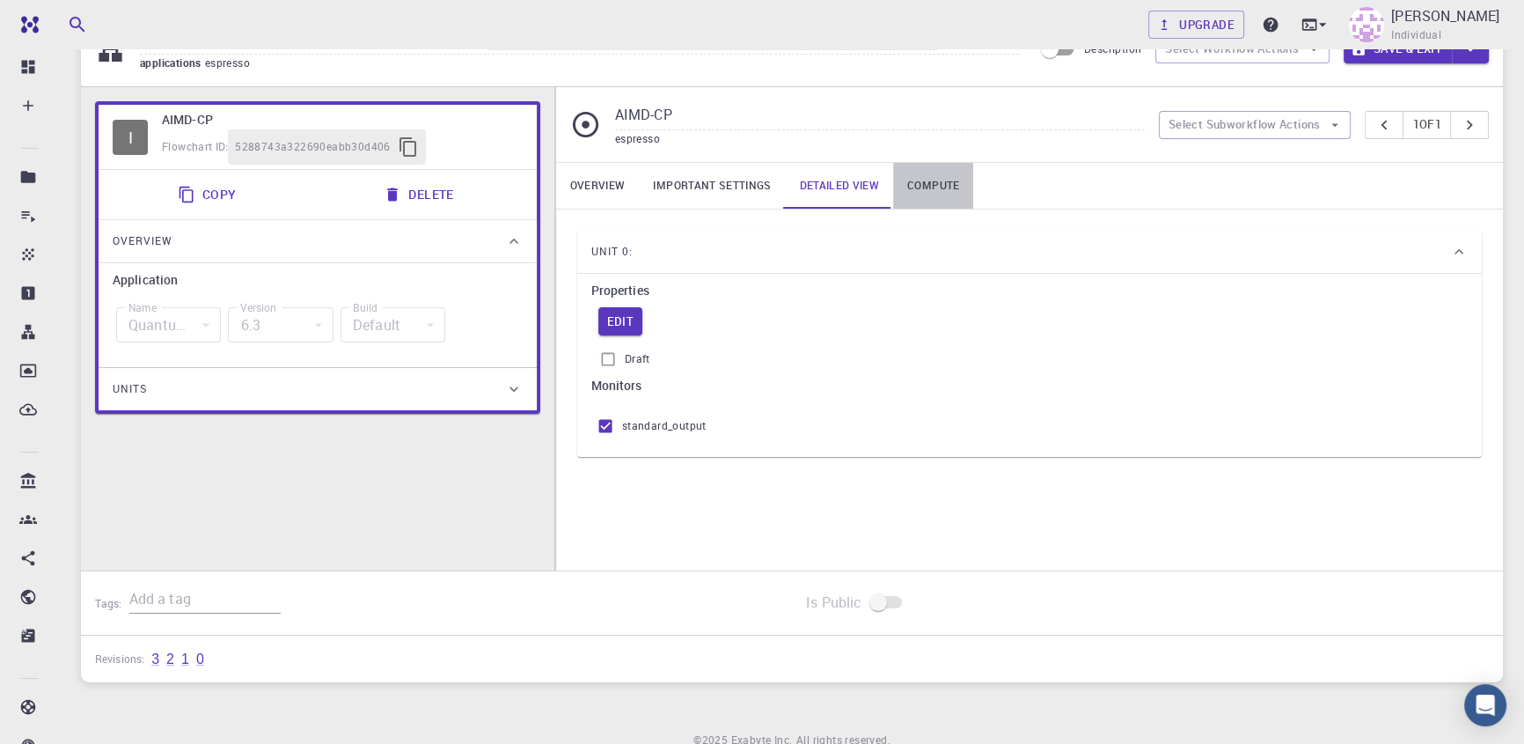
click at [922, 192] on link "Compute" at bounding box center [933, 186] width 80 height 46
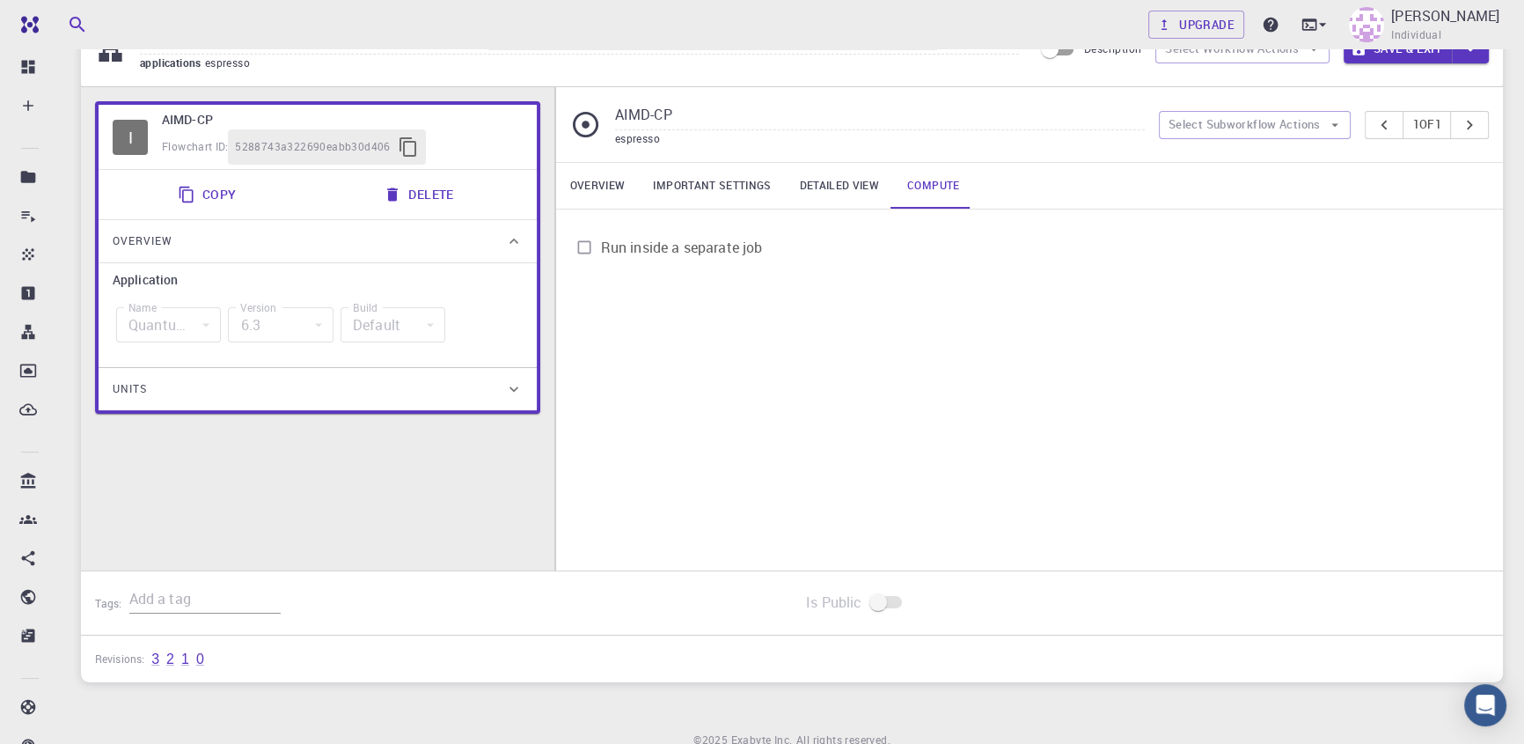
drag, startPoint x: 848, startPoint y: 191, endPoint x: 774, endPoint y: 192, distance: 74.8
click at [847, 191] on link "Detailed view" at bounding box center [839, 186] width 107 height 46
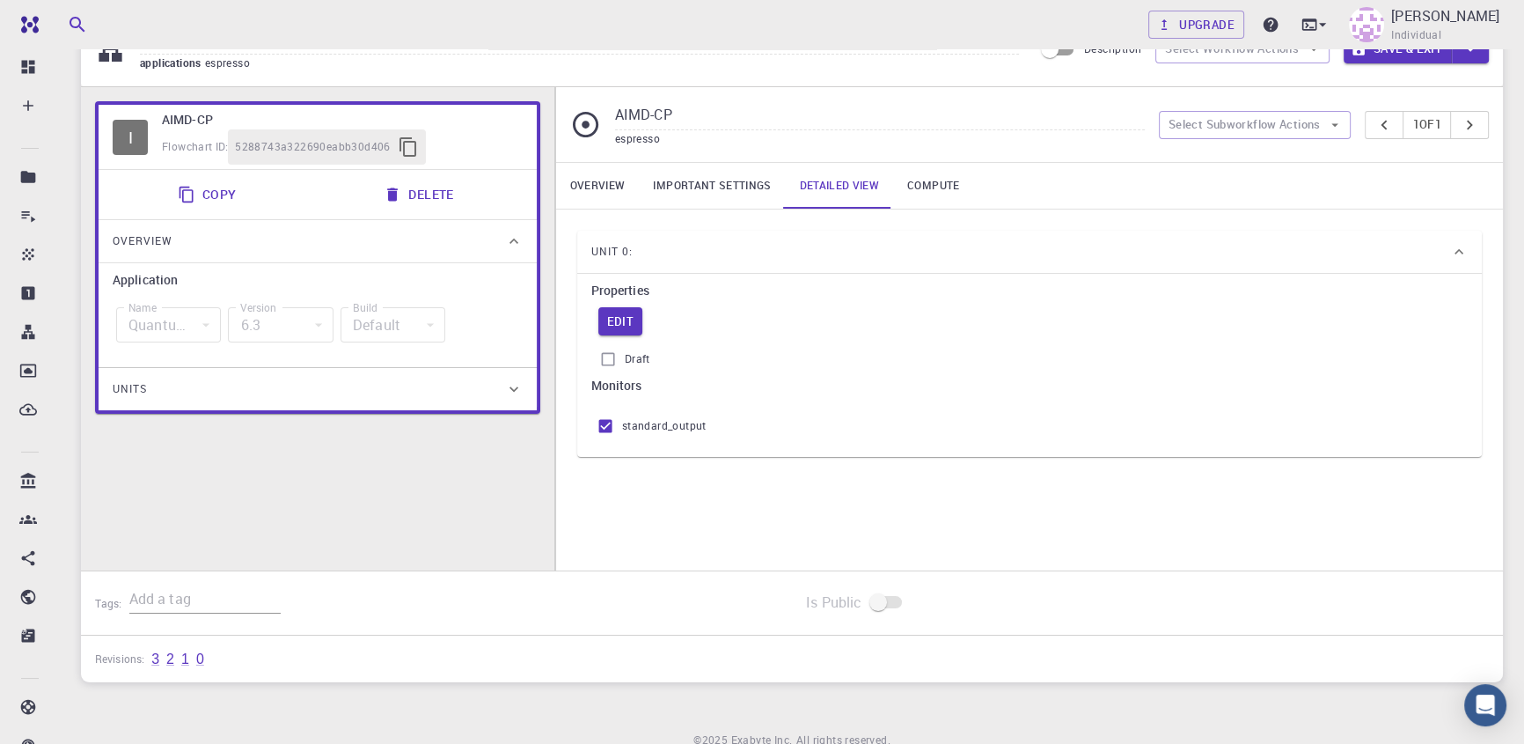
click at [687, 185] on link "Important settings" at bounding box center [712, 186] width 146 height 46
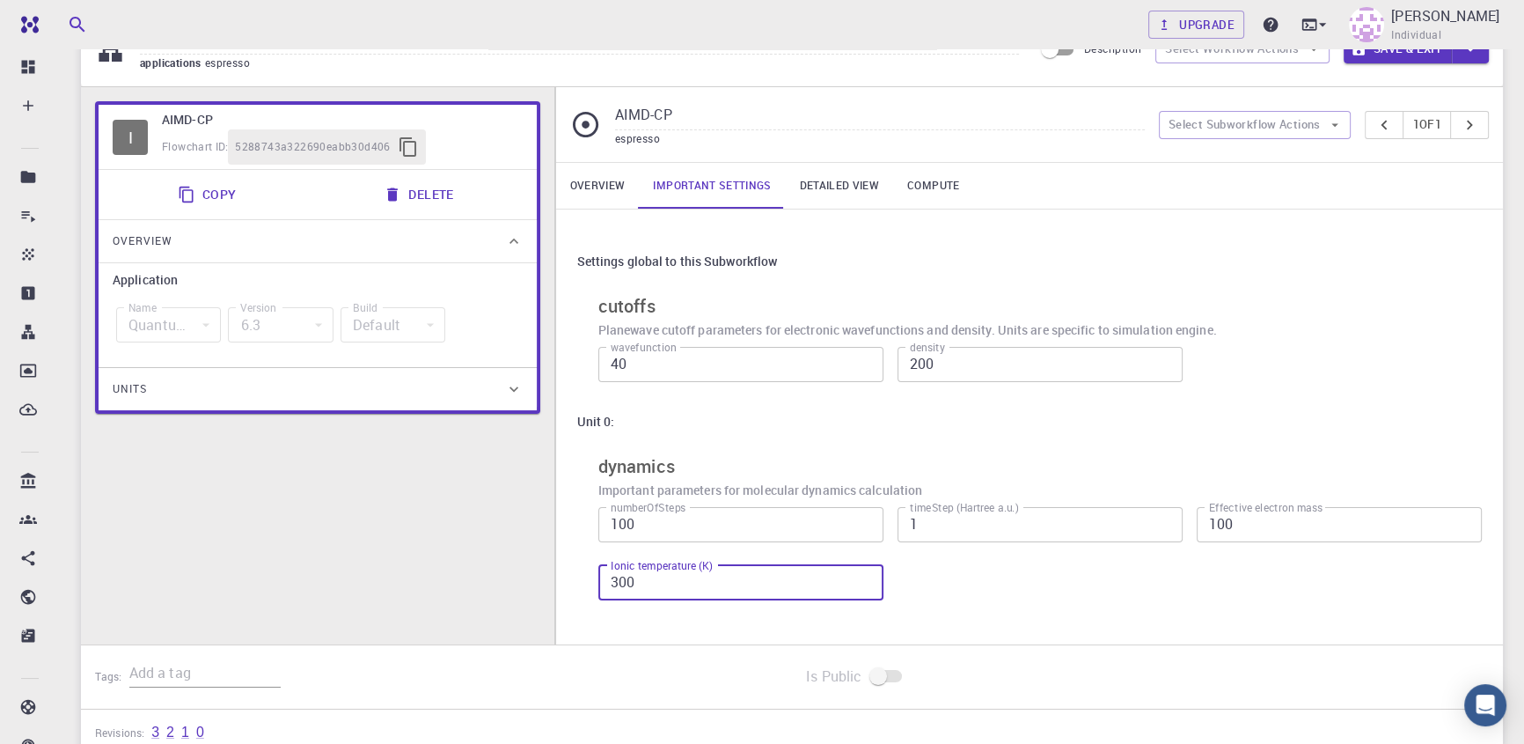
click at [723, 589] on input "300" at bounding box center [740, 582] width 285 height 35
drag, startPoint x: 723, startPoint y: 589, endPoint x: 373, endPoint y: 588, distance: 350.2
click at [373, 588] on div "I AIMD-CP Flowchart ID: 5288743a322690eabb30d406 Copy Delete Overview Applicati…" at bounding box center [792, 365] width 1422 height 557
type input "1000"
click at [1155, 605] on div "numberOfSteps 100 numberOfSteps timeStep (Hartree a.u.) 1 timeStep (Hartree a.u…" at bounding box center [1033, 551] width 898 height 116
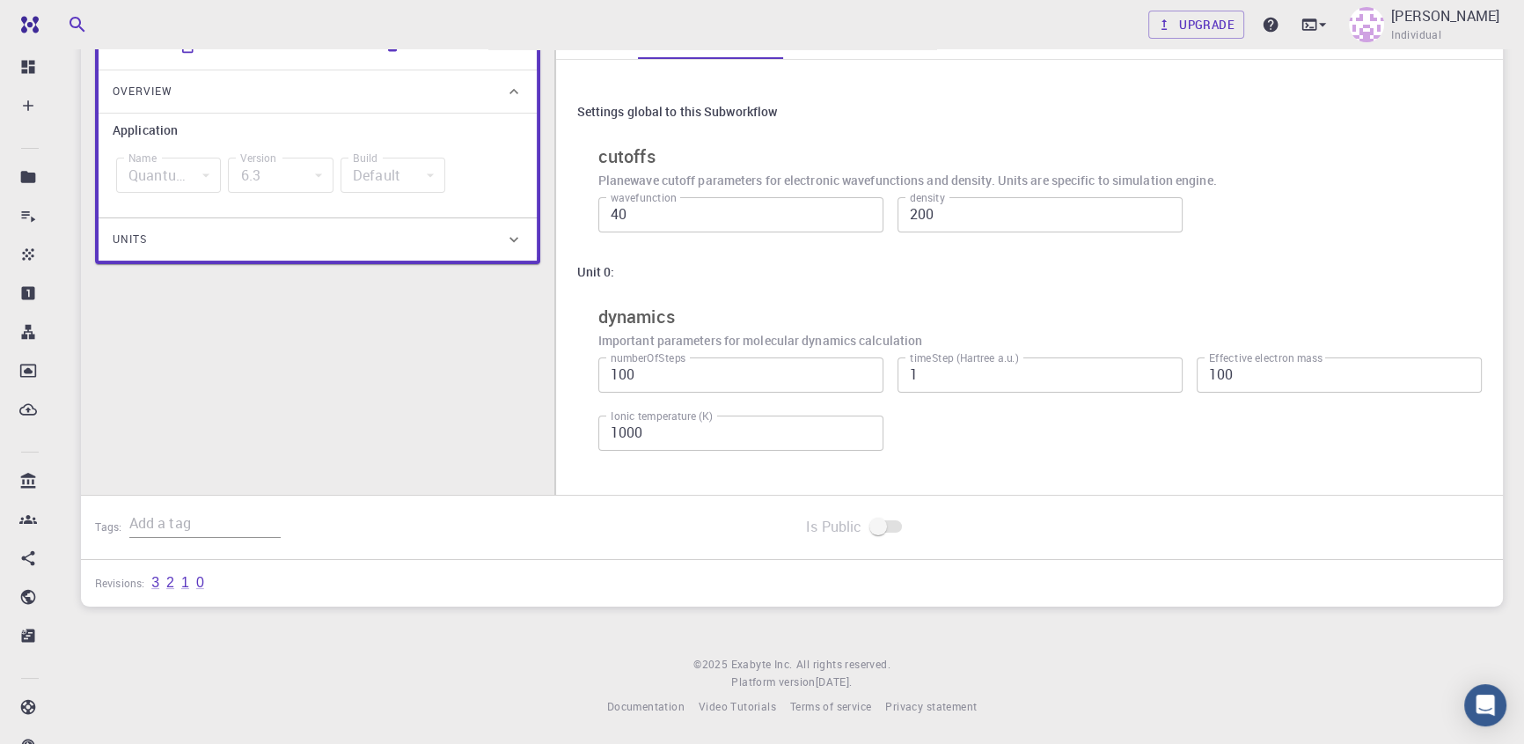
scroll to position [0, 0]
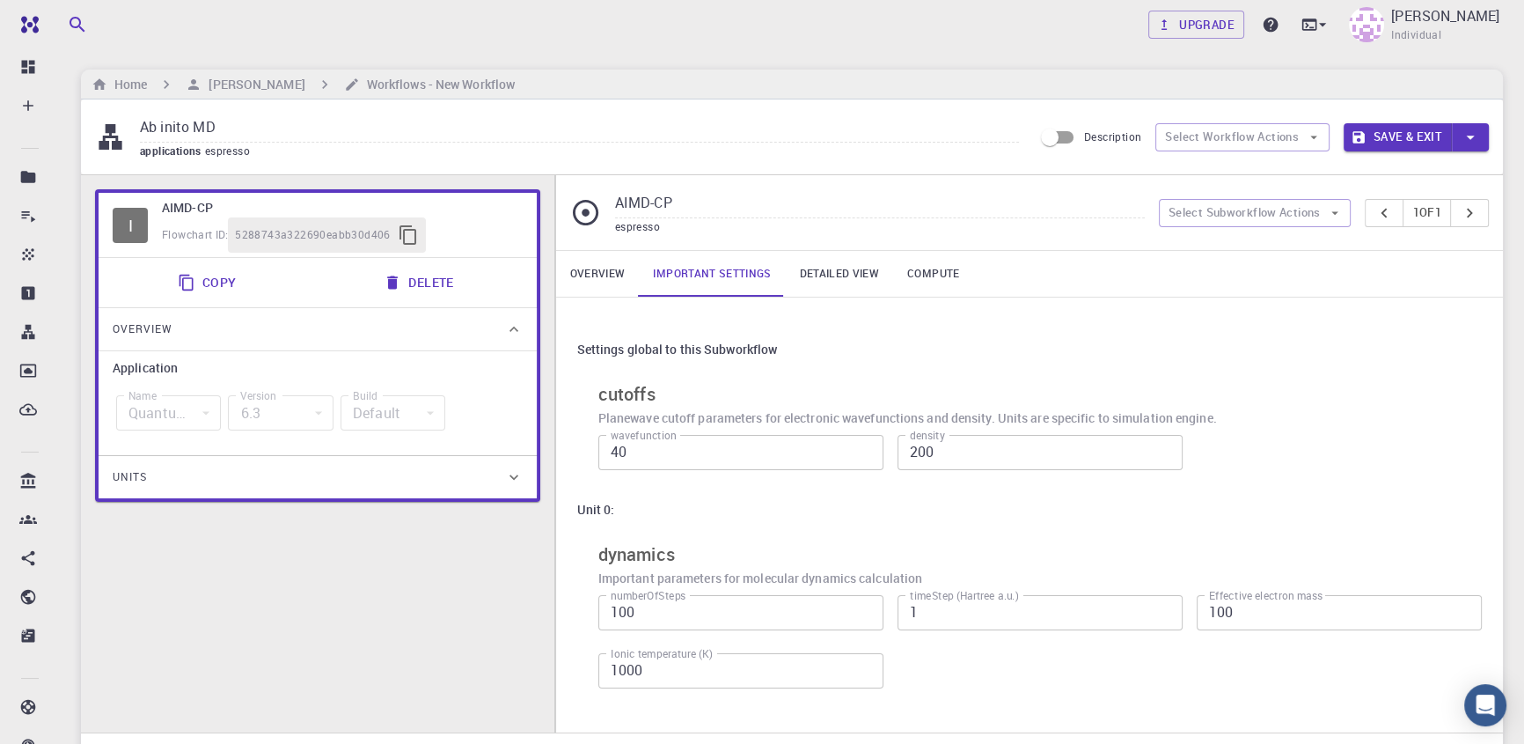
click at [1408, 140] on button "Save & Exit" at bounding box center [1398, 137] width 108 height 28
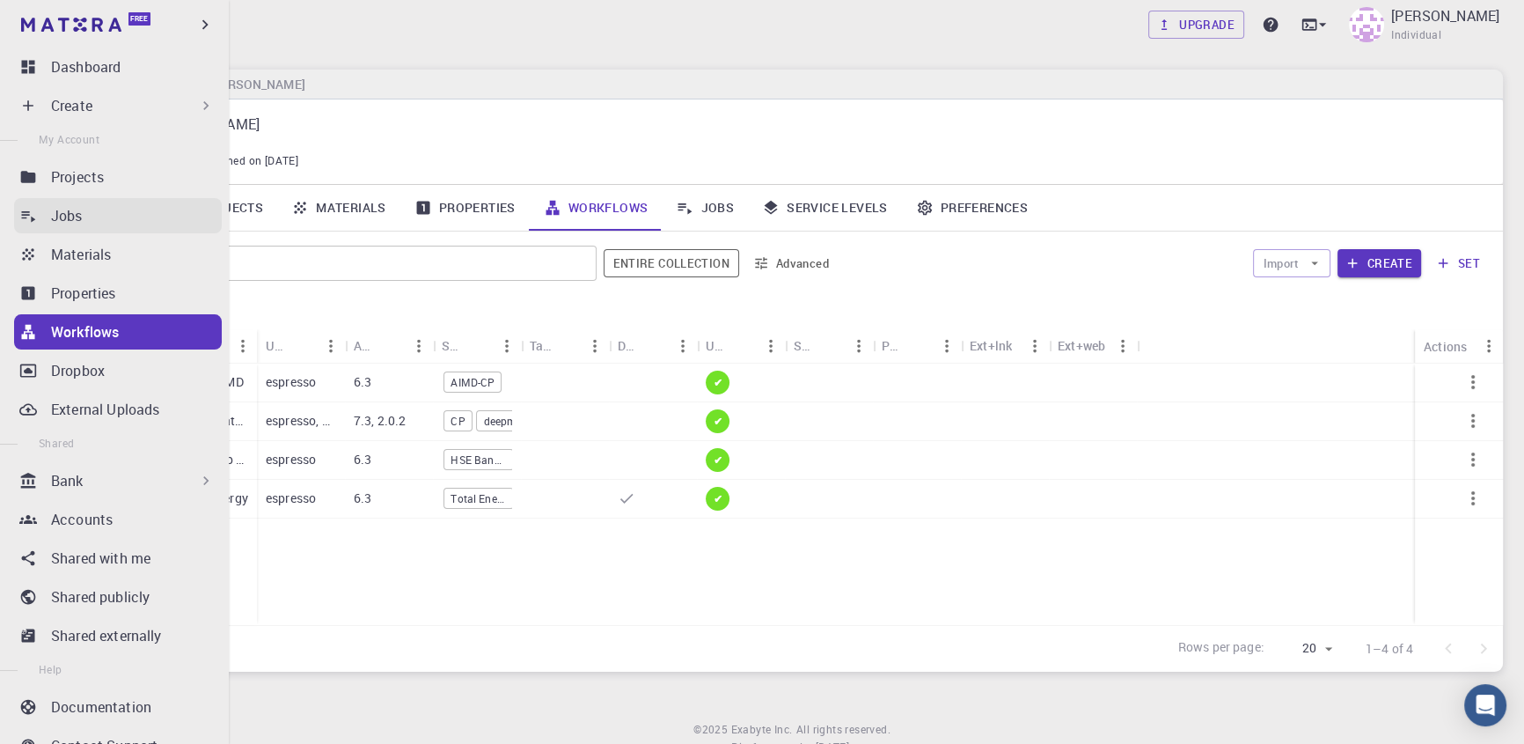
click at [62, 224] on p "Jobs" at bounding box center [67, 215] width 32 height 21
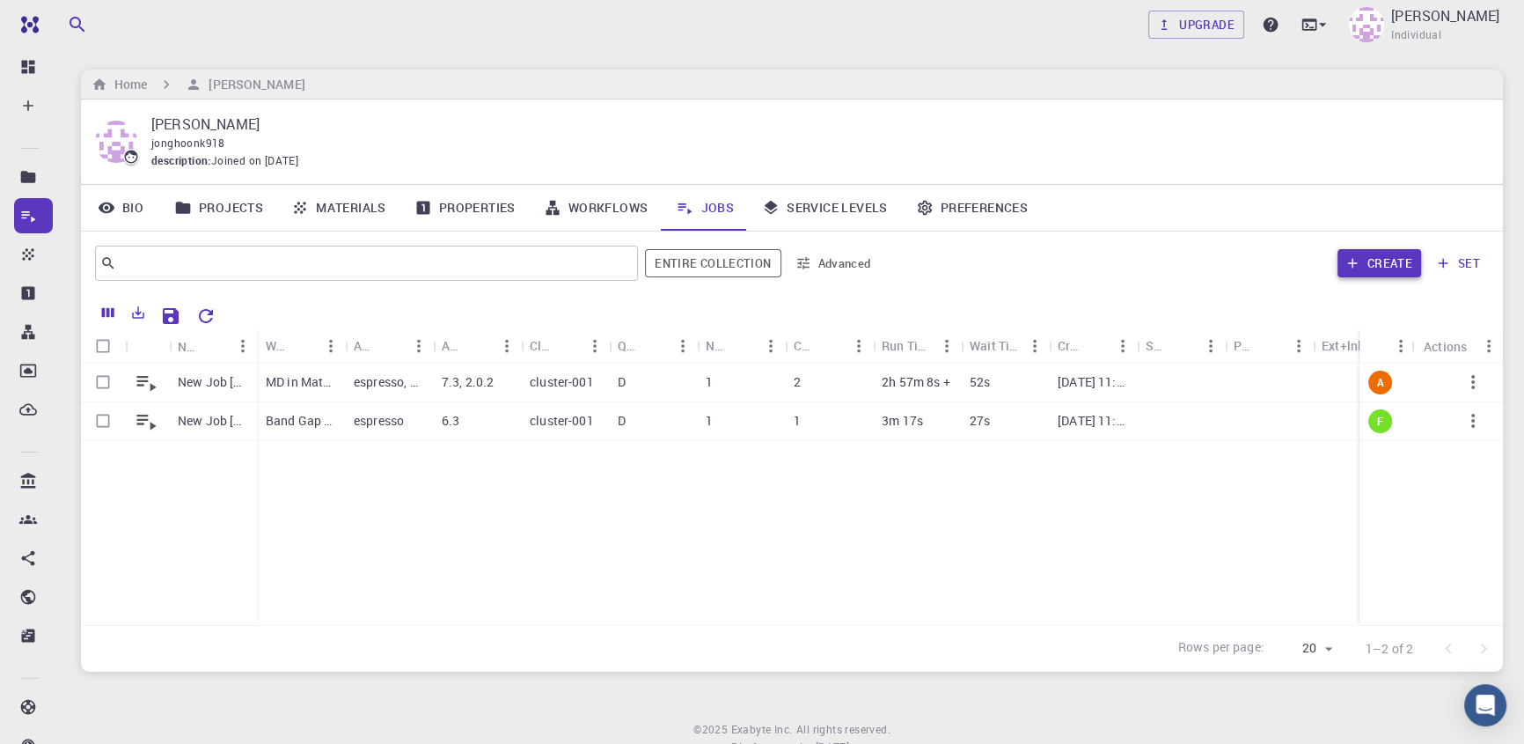
click at [1382, 263] on button "Create" at bounding box center [1380, 263] width 84 height 28
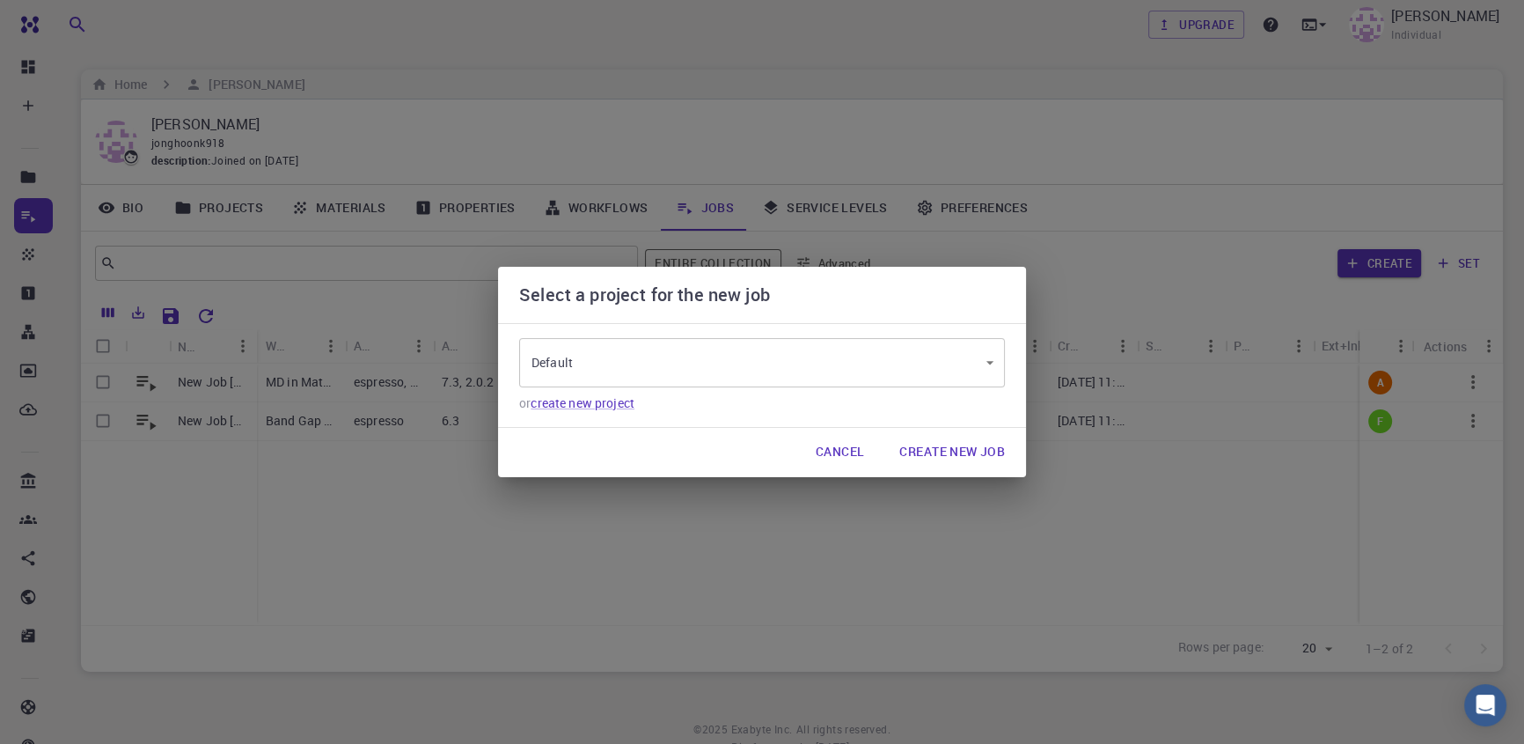
click at [810, 386] on div "Default grfNZ5beEAAYNRBhX ​" at bounding box center [762, 362] width 486 height 49
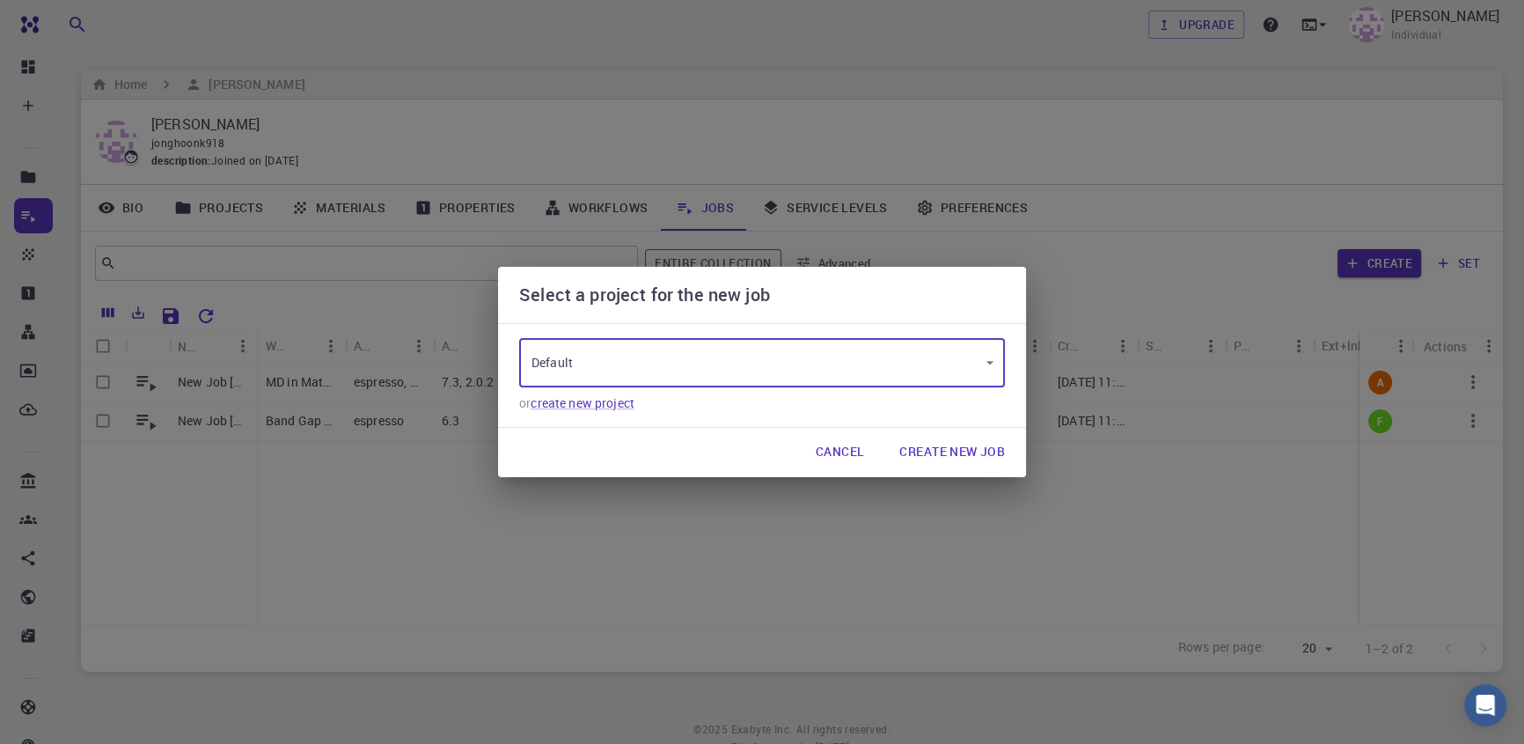
click at [797, 370] on body "Free Dashboard Create New Job New Material Create Material Upload File Import f…" at bounding box center [762, 404] width 1524 height 809
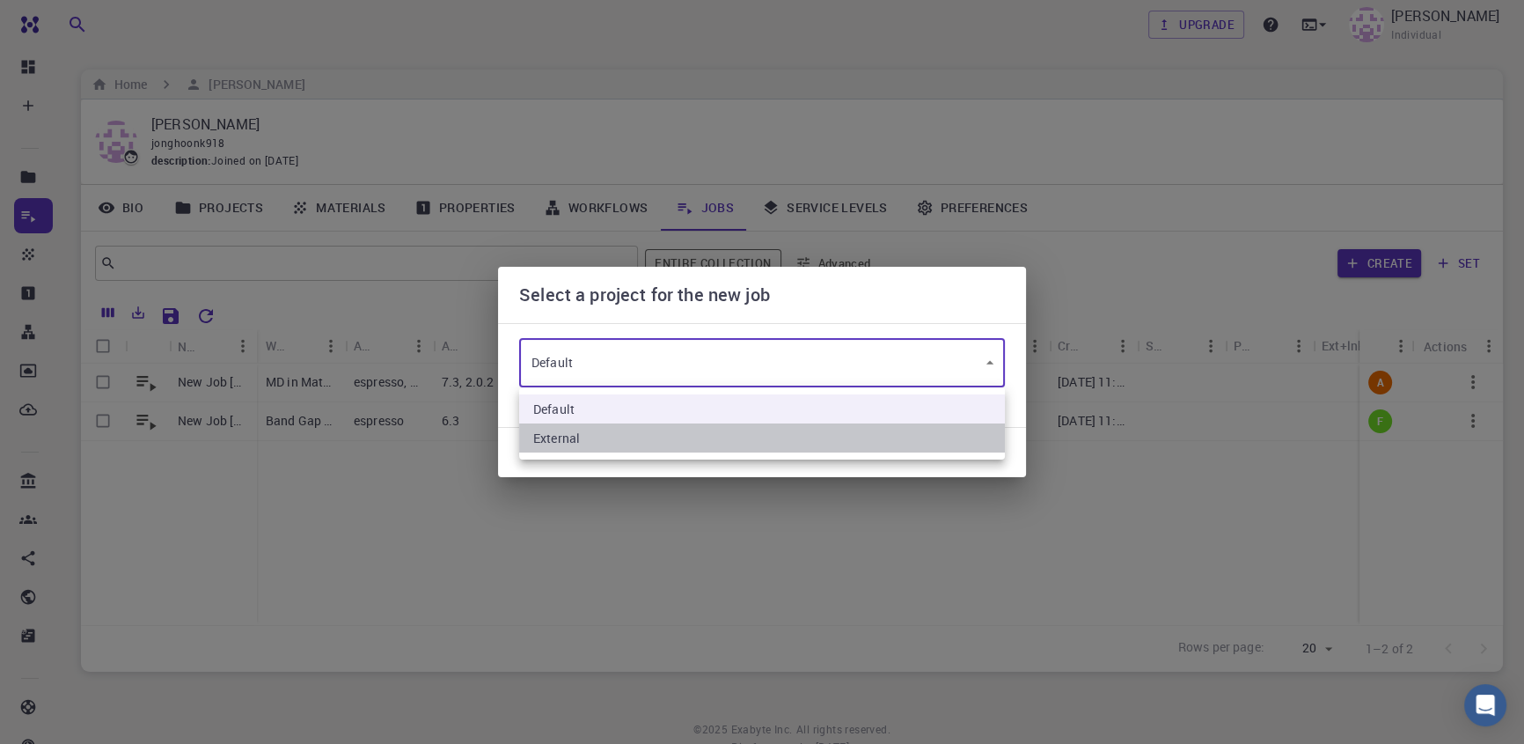
click at [758, 436] on li "External" at bounding box center [762, 437] width 486 height 29
type input "W3BoDmCiuFh3Q4af6"
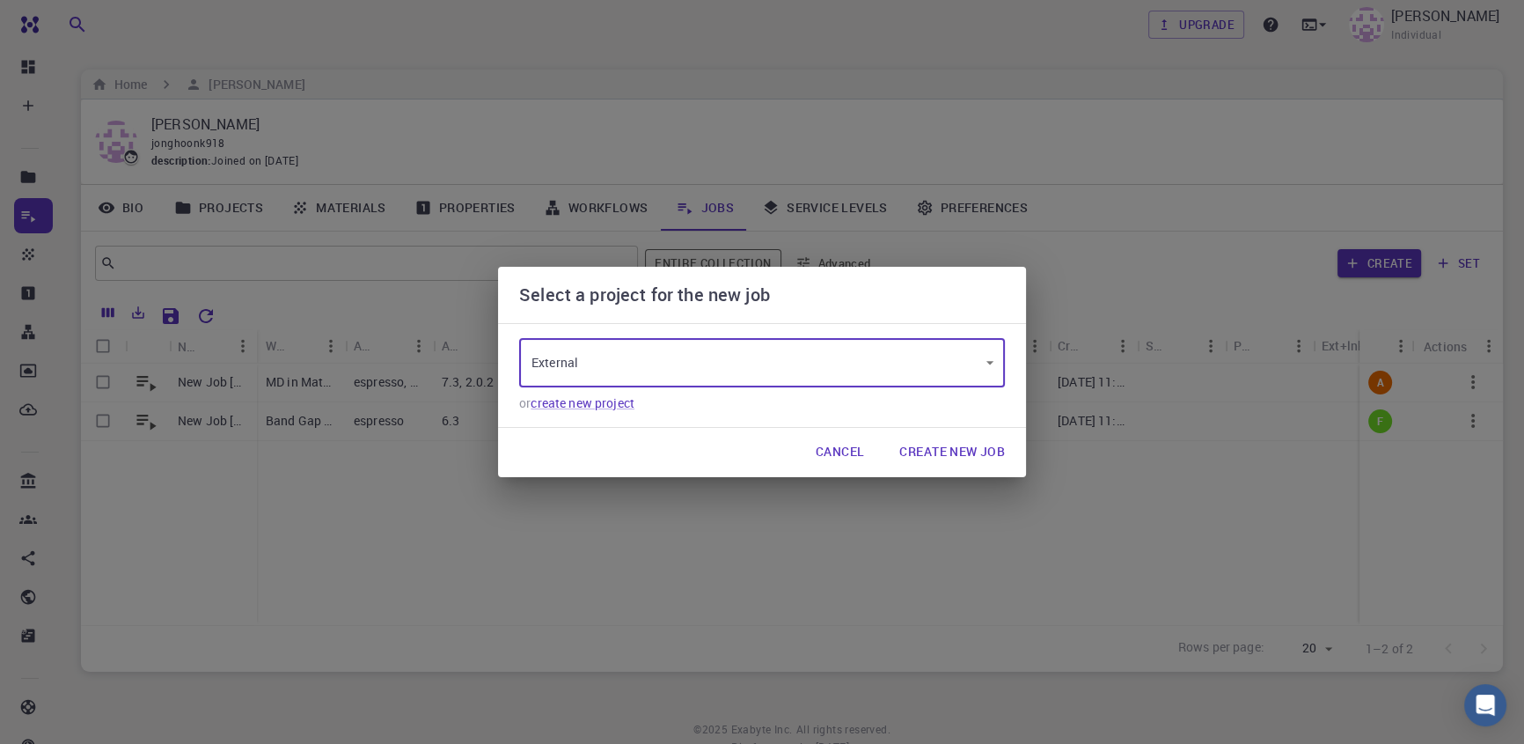
click at [910, 460] on button "Create New Job" at bounding box center [952, 452] width 134 height 35
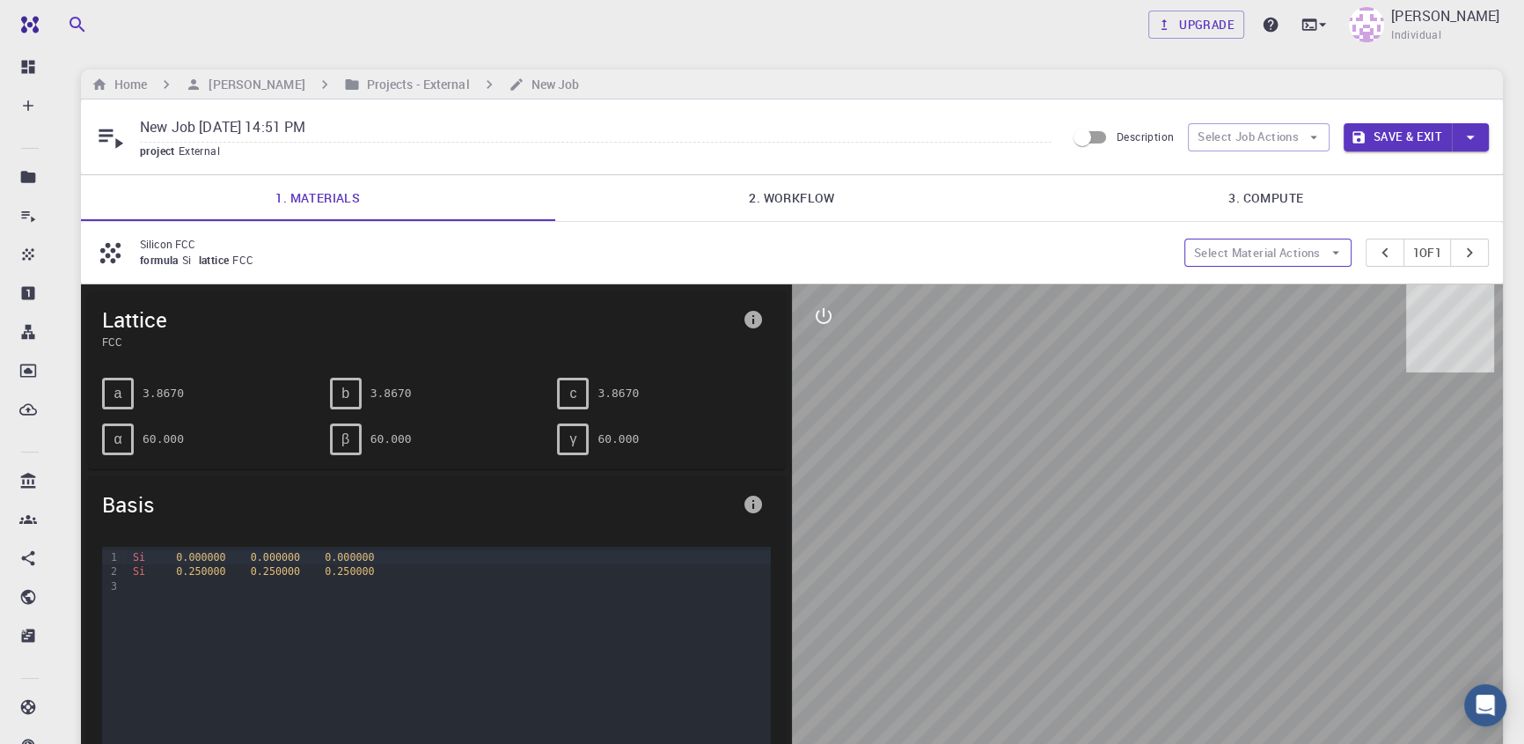
click at [1282, 250] on button "Select Material Actions" at bounding box center [1267, 252] width 167 height 28
click at [1282, 283] on span "Add materials" at bounding box center [1276, 289] width 107 height 18
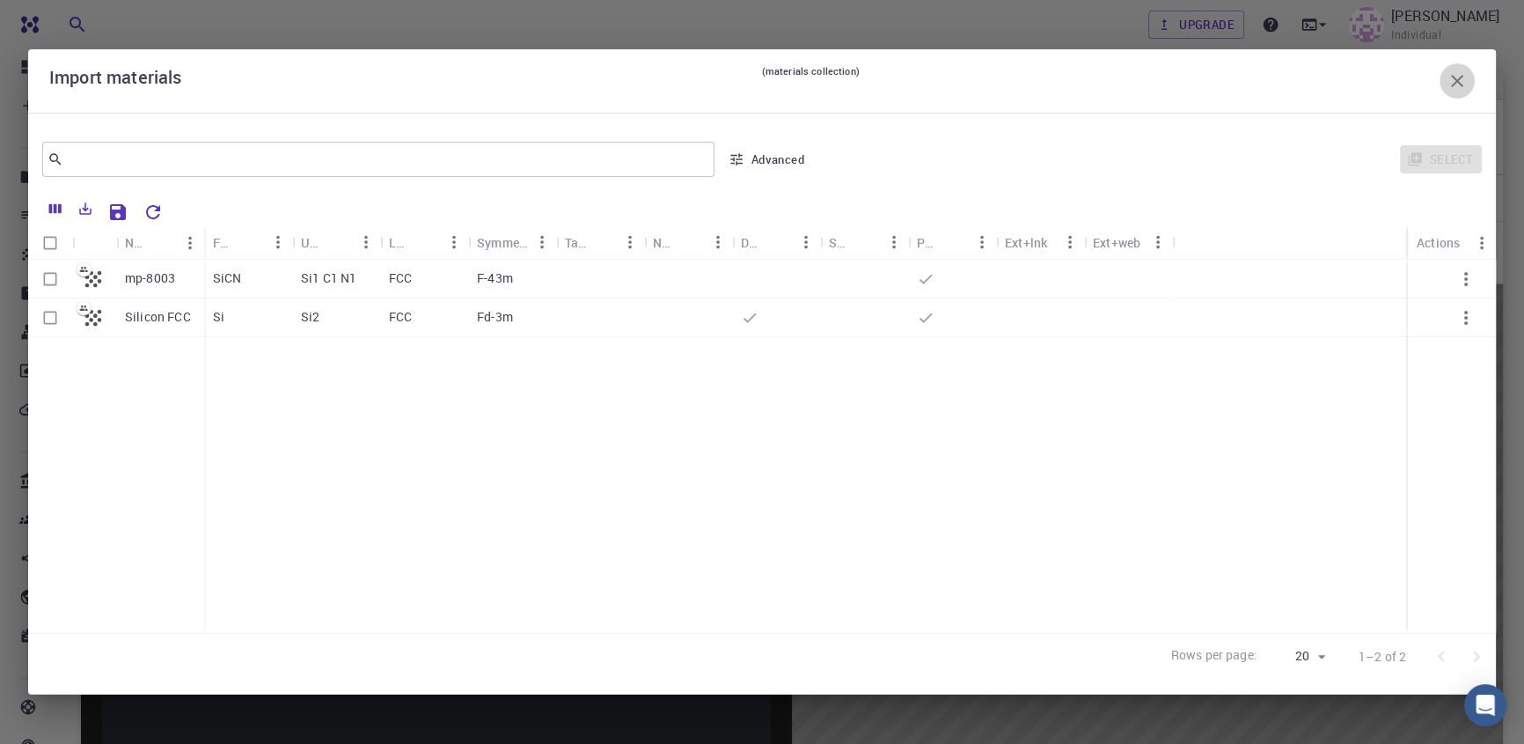
click at [1452, 76] on icon "button" at bounding box center [1457, 81] width 12 height 12
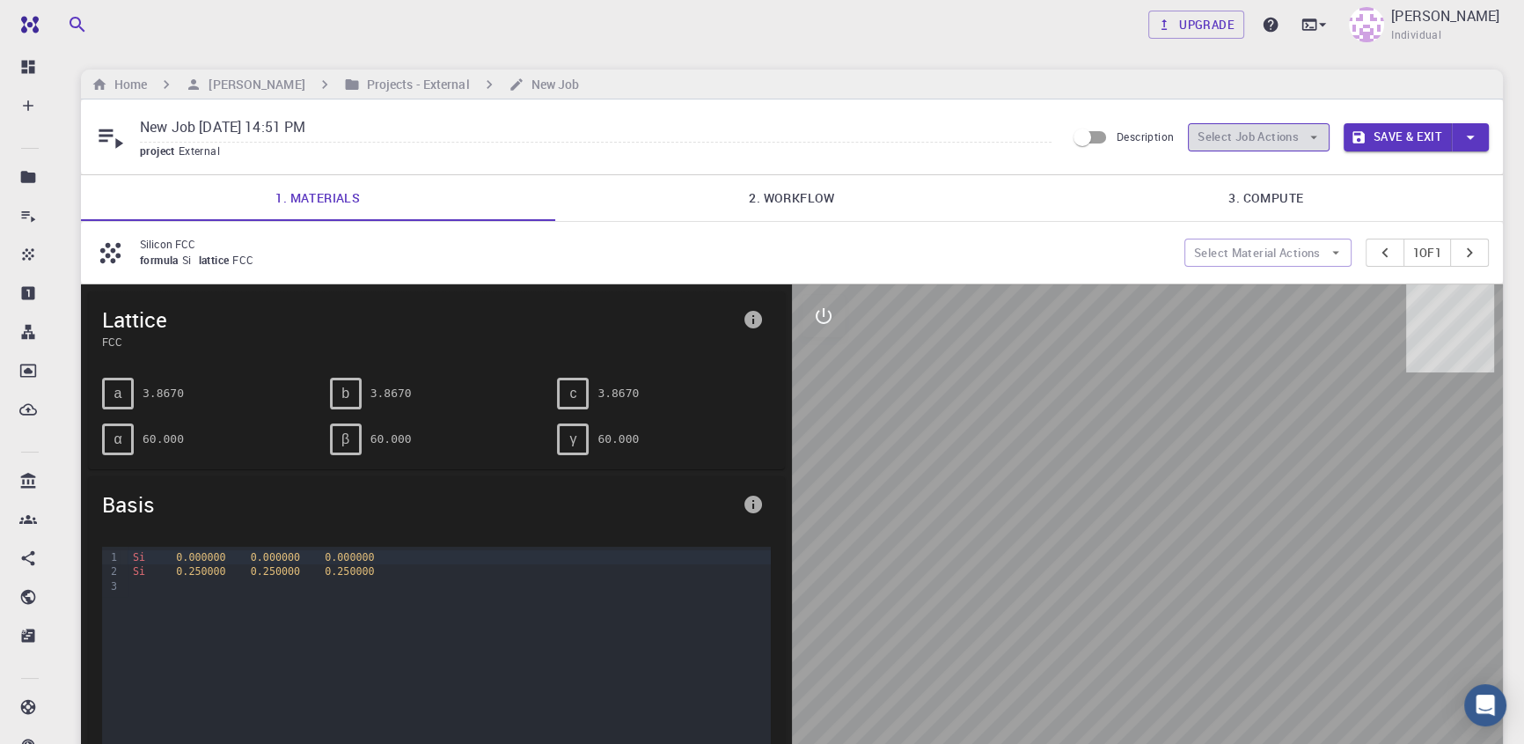
click at [1254, 125] on button "Select Job Actions" at bounding box center [1259, 137] width 142 height 28
click at [1316, 201] on li "Select materials" at bounding box center [1257, 201] width 143 height 28
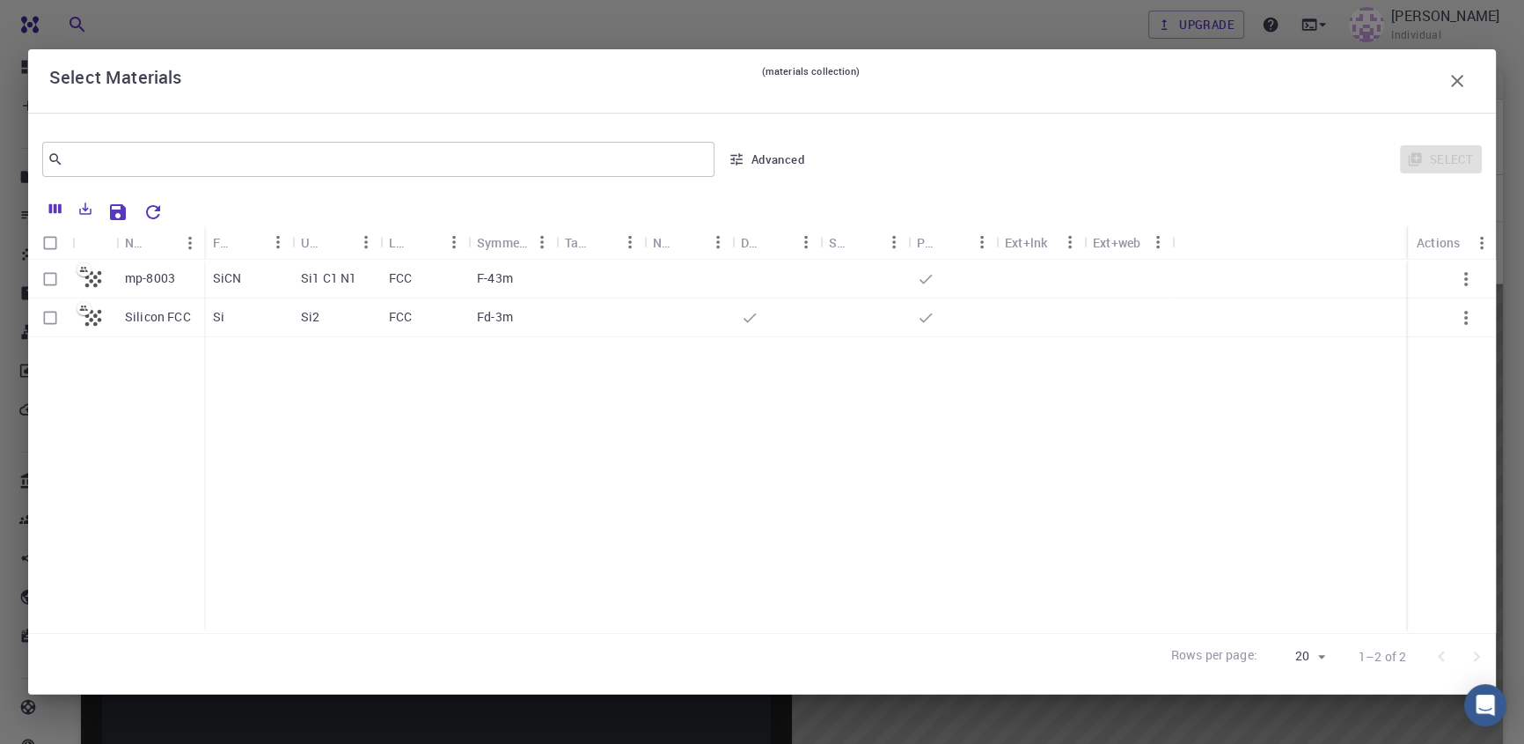
click at [35, 273] on input "Select row" at bounding box center [49, 278] width 33 height 33
checkbox input "true"
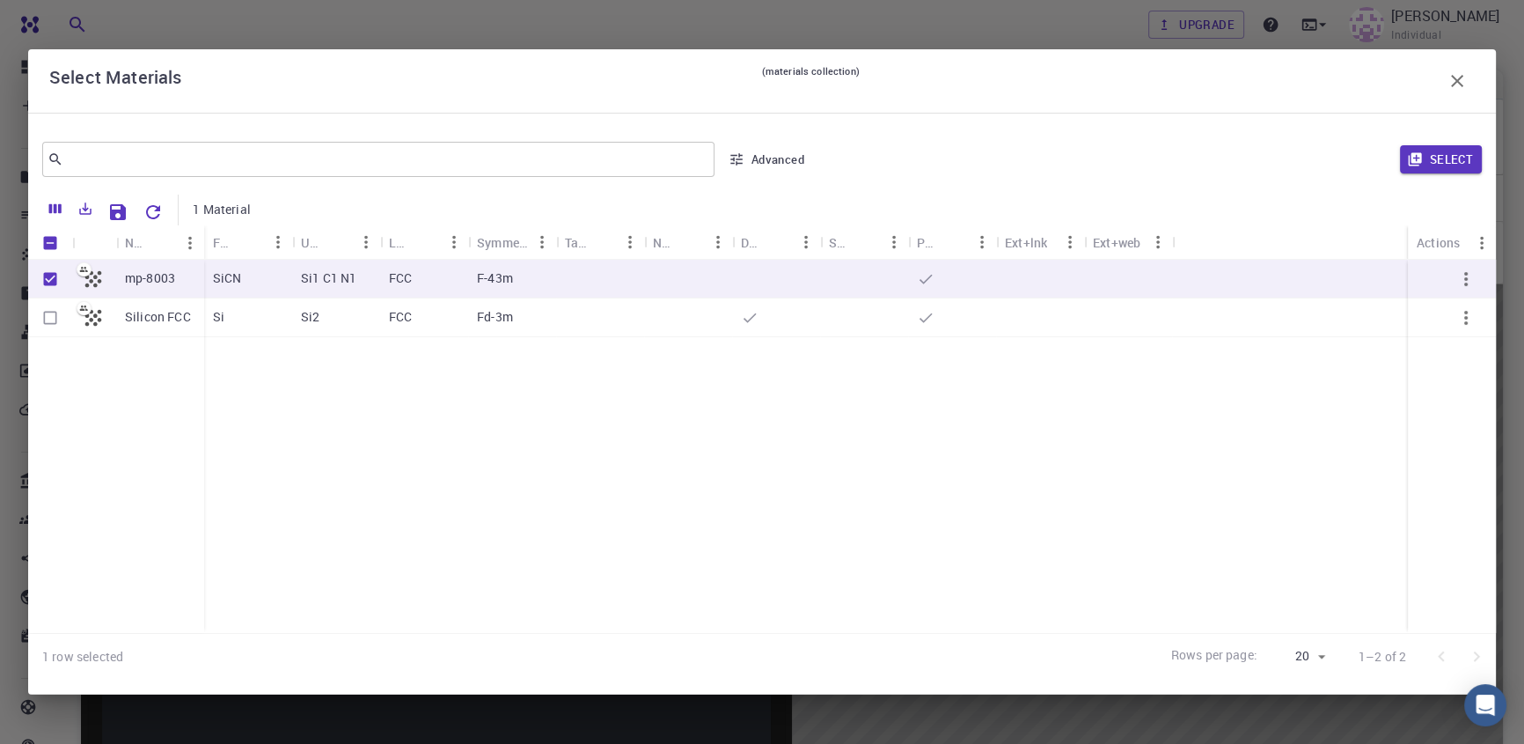
click at [1469, 134] on div "​ Advanced Select" at bounding box center [762, 159] width 1468 height 63
click at [1449, 170] on button "Select" at bounding box center [1441, 159] width 82 height 28
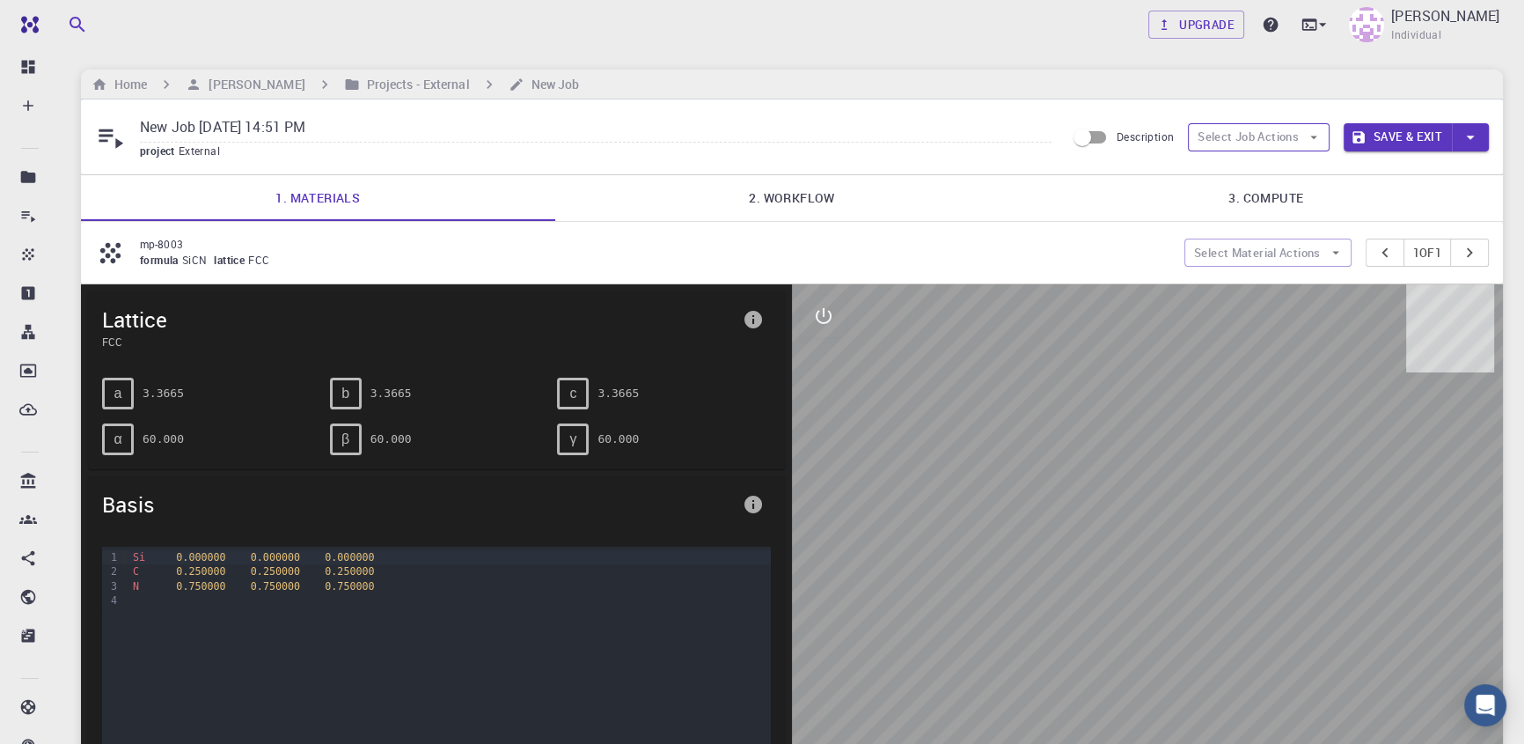
click at [1297, 142] on button "Select Job Actions" at bounding box center [1259, 137] width 142 height 28
click at [1292, 202] on span "Select materials" at bounding box center [1273, 201] width 83 height 18
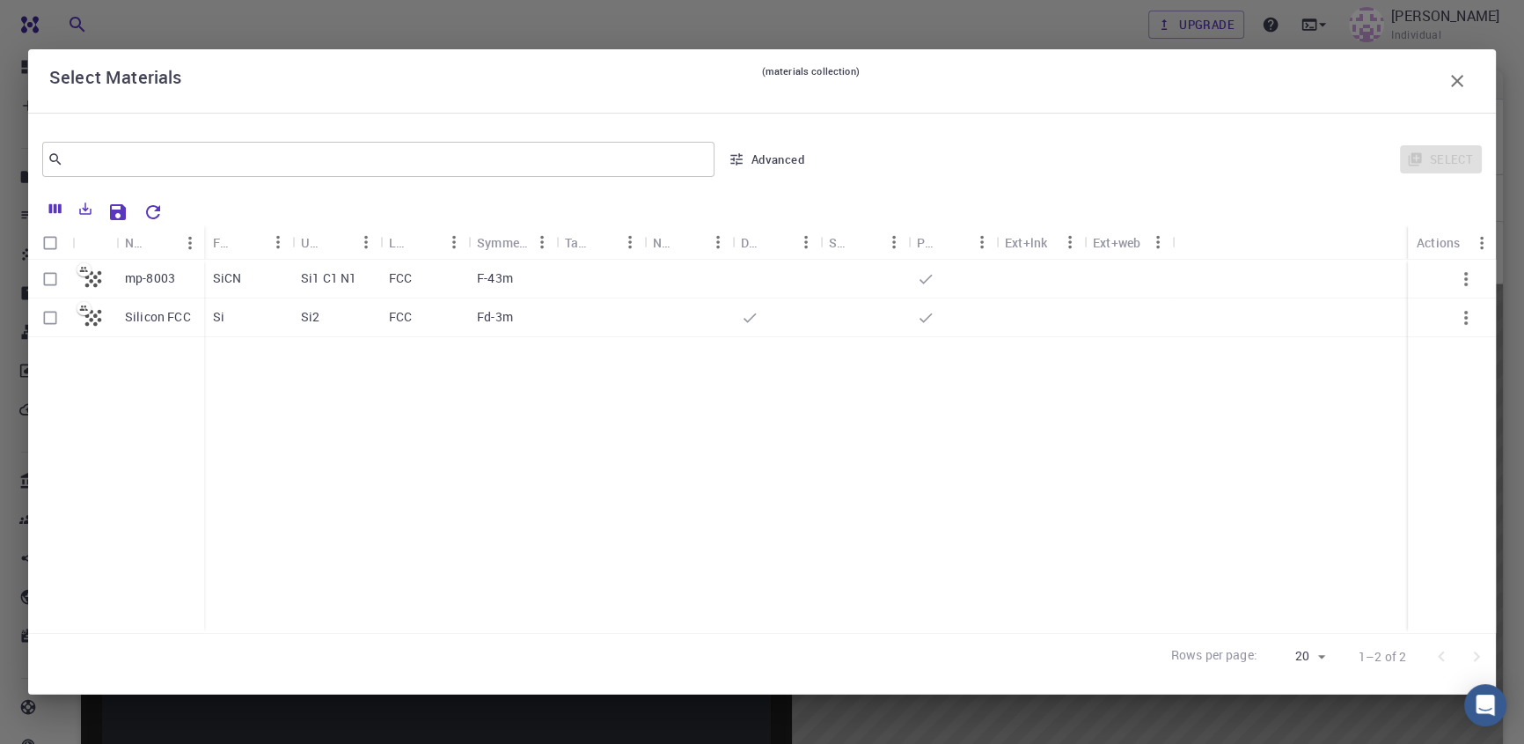
click at [105, 273] on icon at bounding box center [93, 279] width 25 height 25
checkbox input "true"
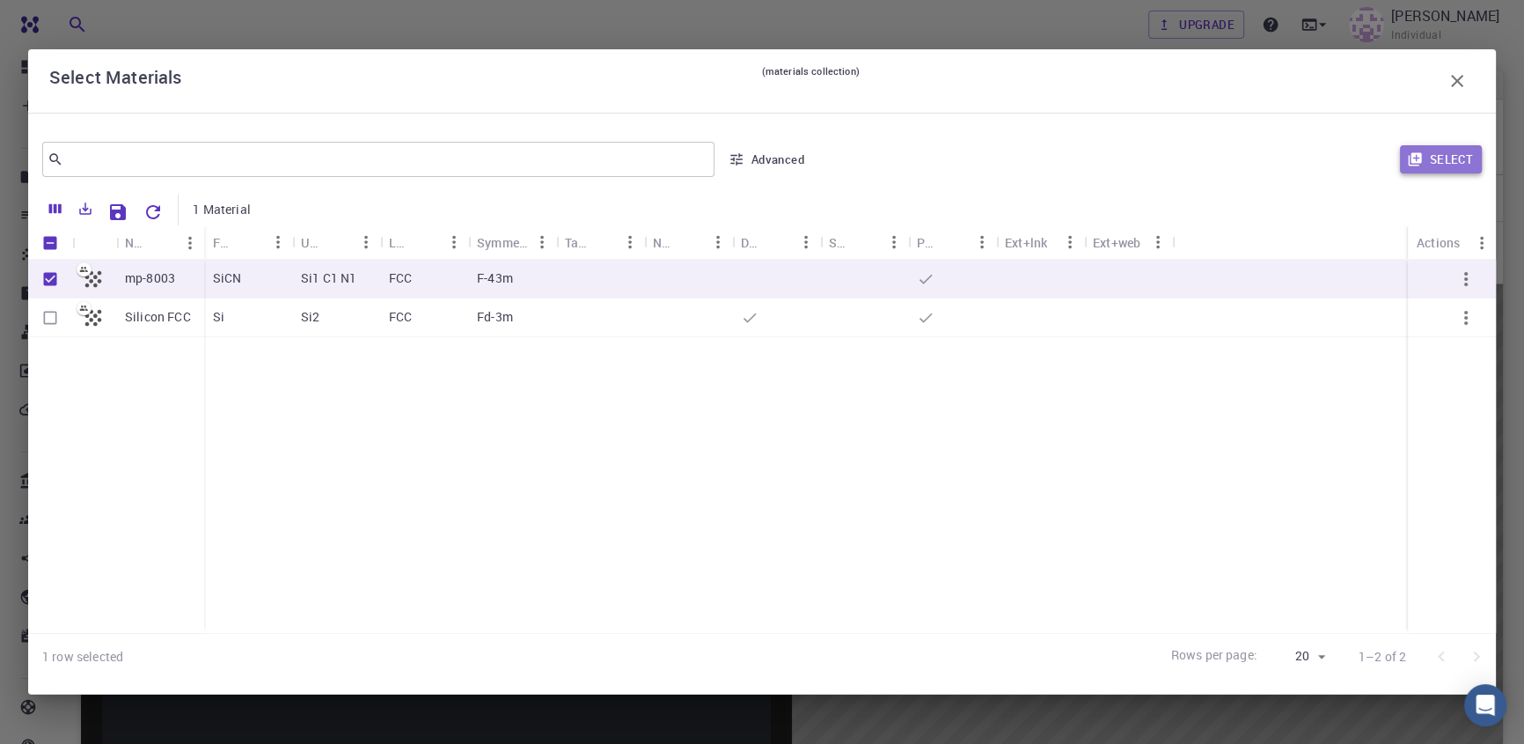
click at [1422, 163] on icon "button" at bounding box center [1415, 159] width 16 height 16
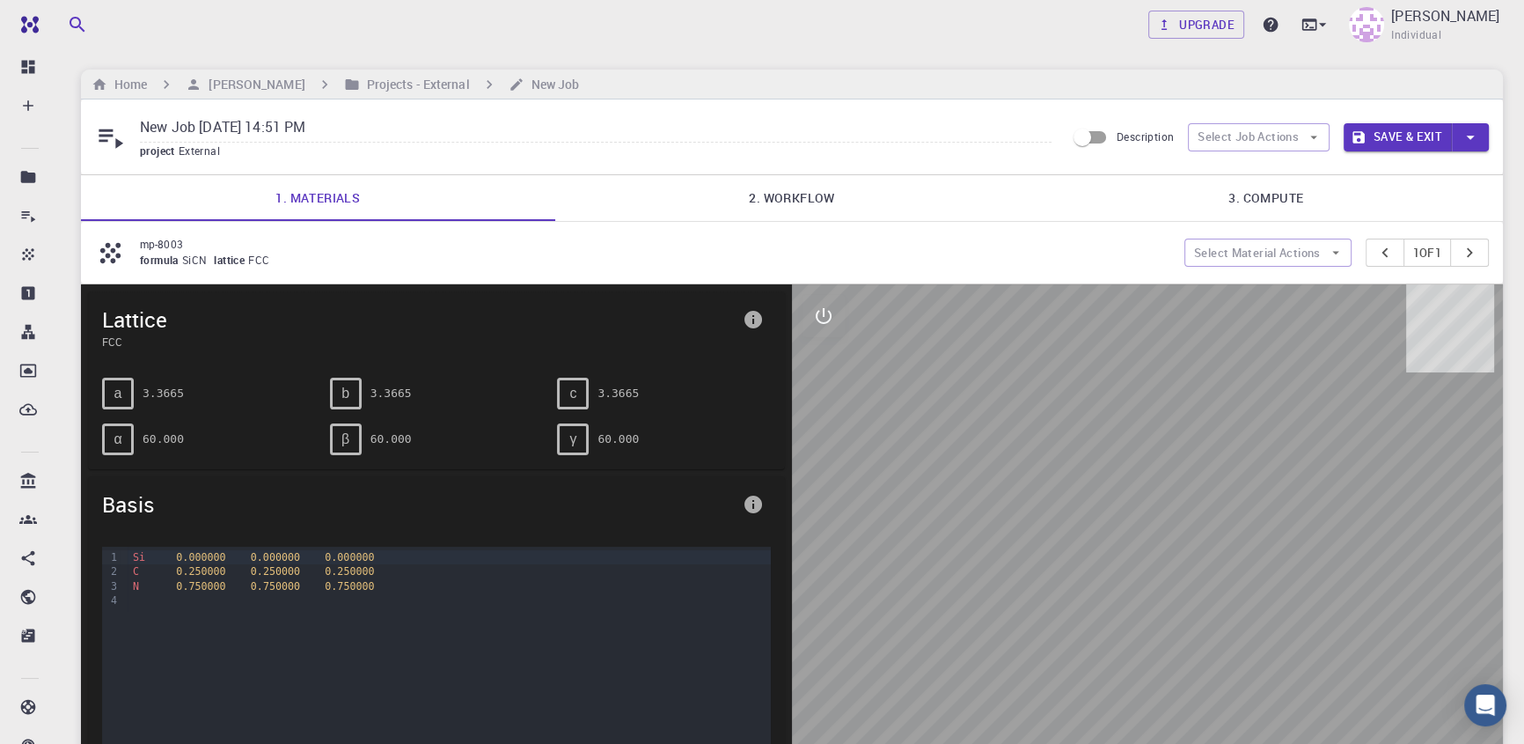
drag, startPoint x: 1129, startPoint y: 455, endPoint x: 1206, endPoint y: 452, distance: 76.6
click at [1214, 454] on div at bounding box center [1147, 557] width 711 height 547
drag, startPoint x: 1124, startPoint y: 498, endPoint x: 1169, endPoint y: 446, distance: 68.6
click at [1169, 446] on div at bounding box center [1147, 557] width 711 height 547
click at [800, 202] on link "2. Workflow" at bounding box center [792, 198] width 474 height 46
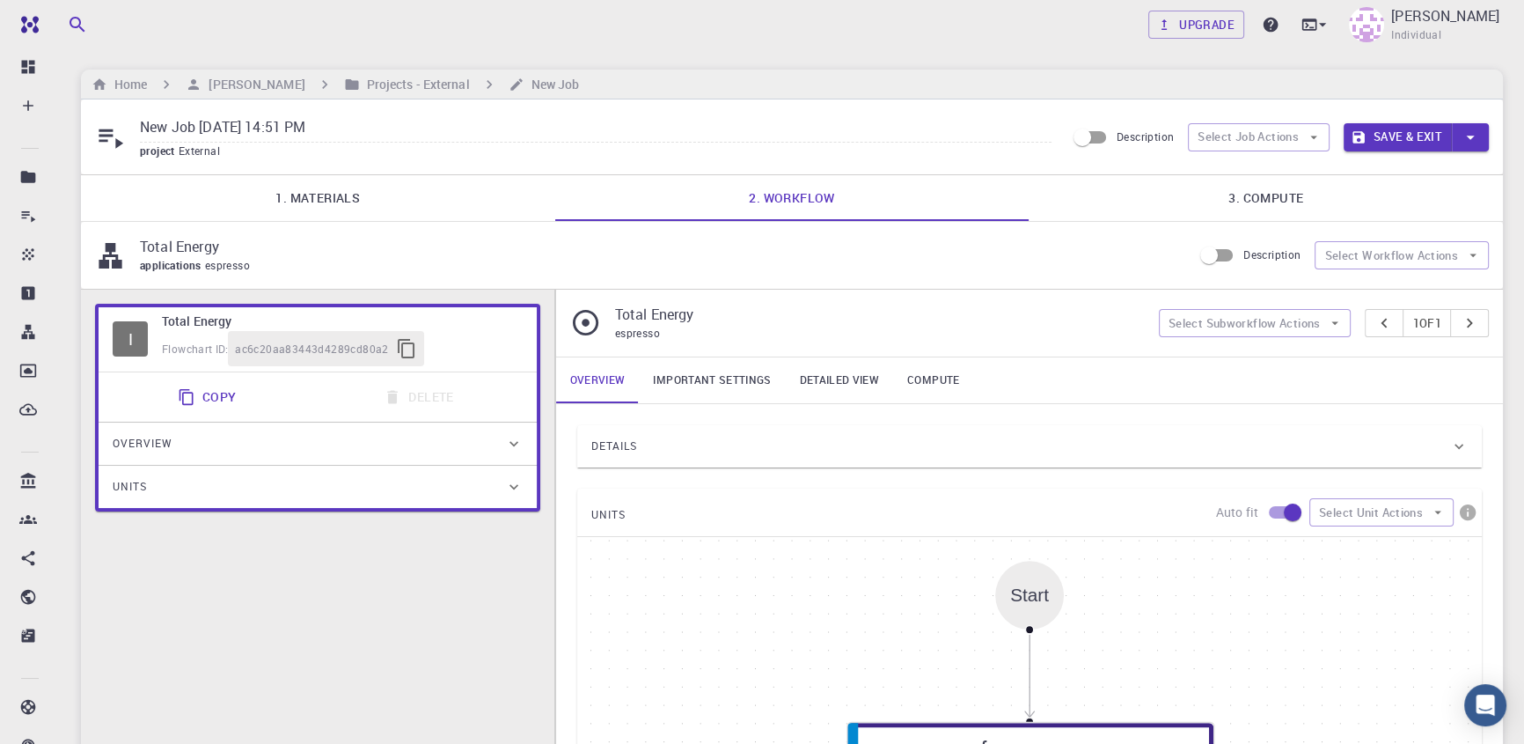
click at [1389, 238] on div "Total Energy applications espresso Description Select Workflow Actions" at bounding box center [792, 255] width 1422 height 67
click at [1382, 259] on button "Select Workflow Actions" at bounding box center [1402, 255] width 174 height 28
click at [1412, 228] on div "Total Energy applications espresso Description Select Workflow Actions" at bounding box center [792, 255] width 1422 height 67
click at [308, 210] on link "1. Materials" at bounding box center [318, 198] width 474 height 46
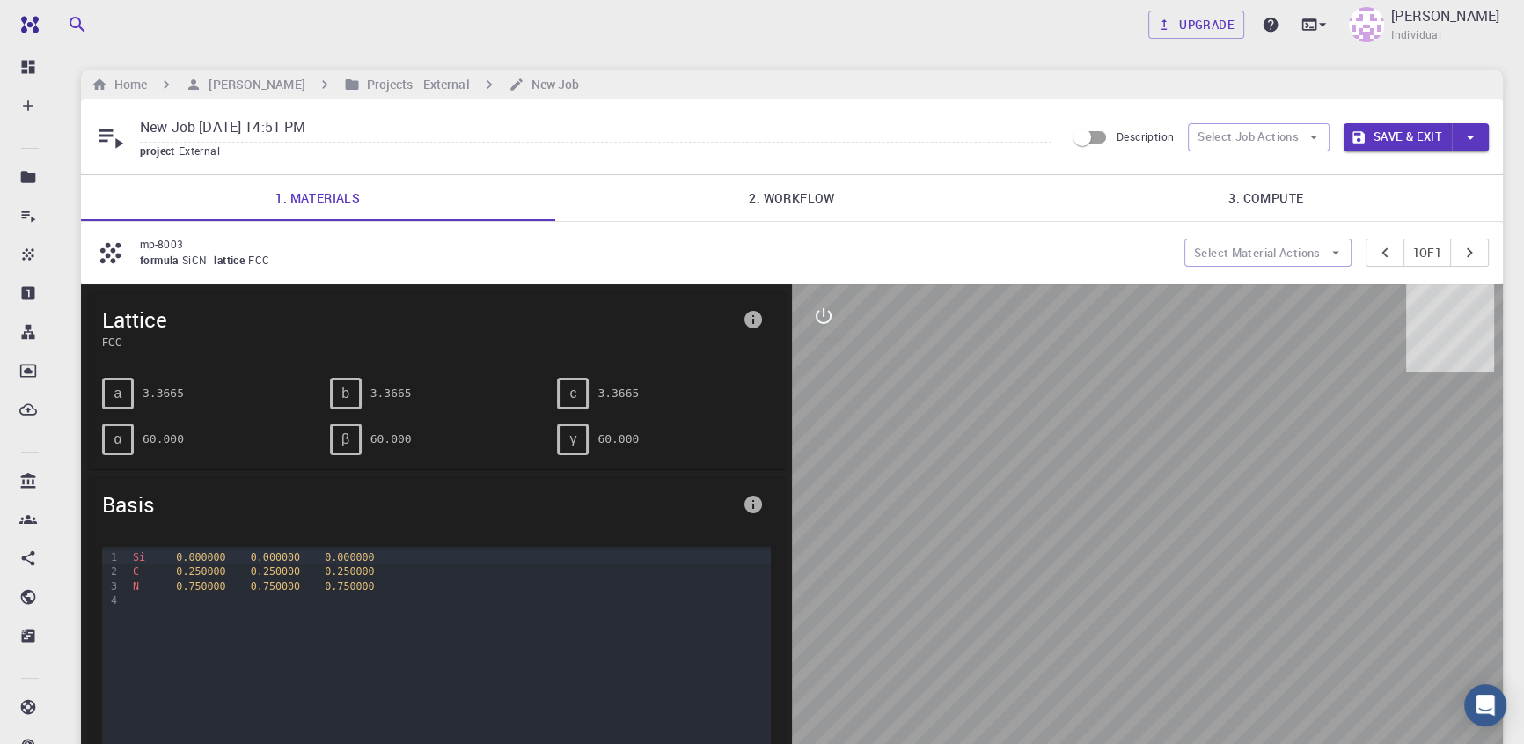
click at [804, 199] on link "2. Workflow" at bounding box center [792, 198] width 474 height 46
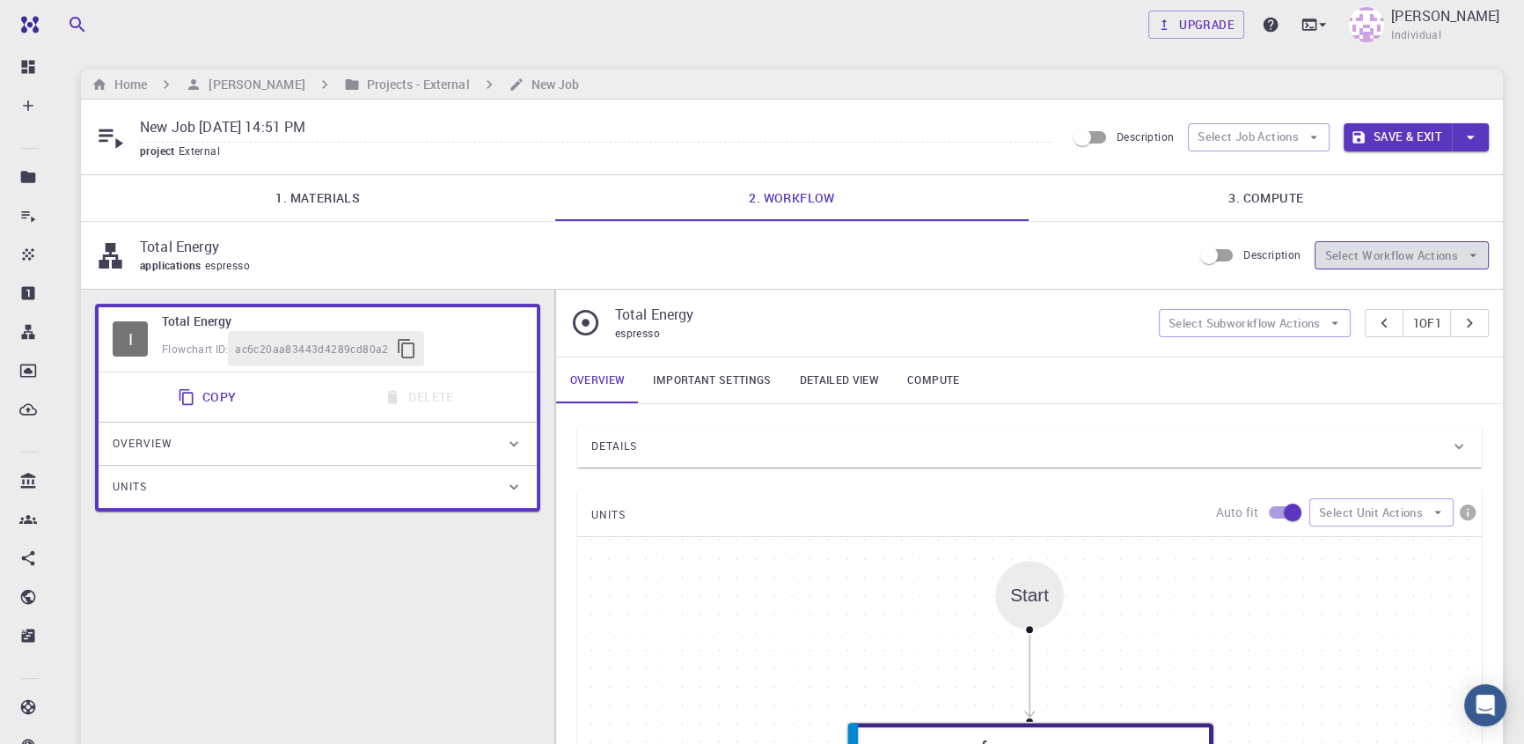
click at [1387, 259] on button "Select Workflow Actions" at bounding box center [1402, 255] width 174 height 28
click at [1113, 244] on p "Total Energy" at bounding box center [659, 246] width 1038 height 21
click at [1283, 139] on button "Select Job Actions" at bounding box center [1259, 137] width 142 height 28
click at [1282, 226] on span "Select workflow" at bounding box center [1273, 229] width 83 height 18
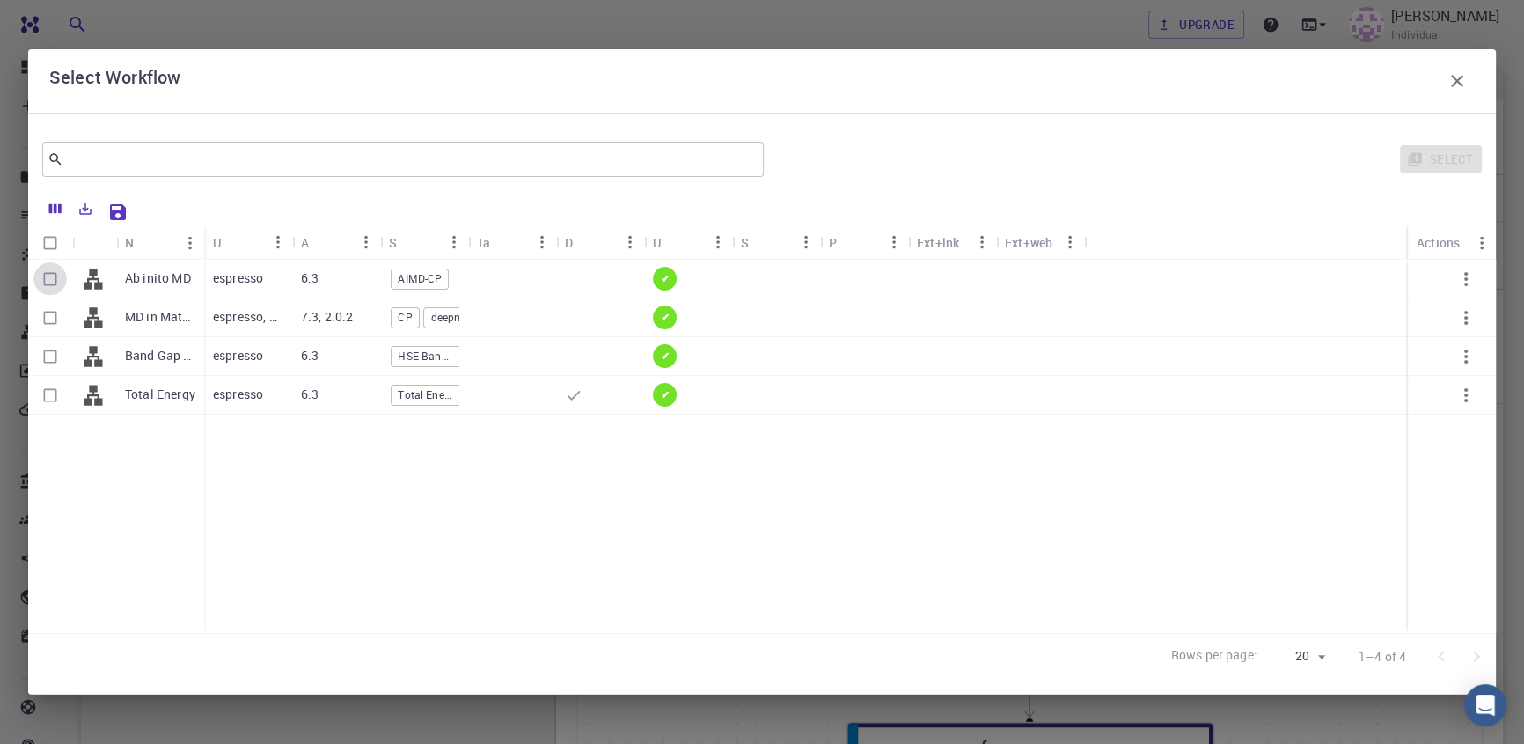
click at [38, 275] on input "Select row" at bounding box center [49, 278] width 33 height 33
checkbox input "true"
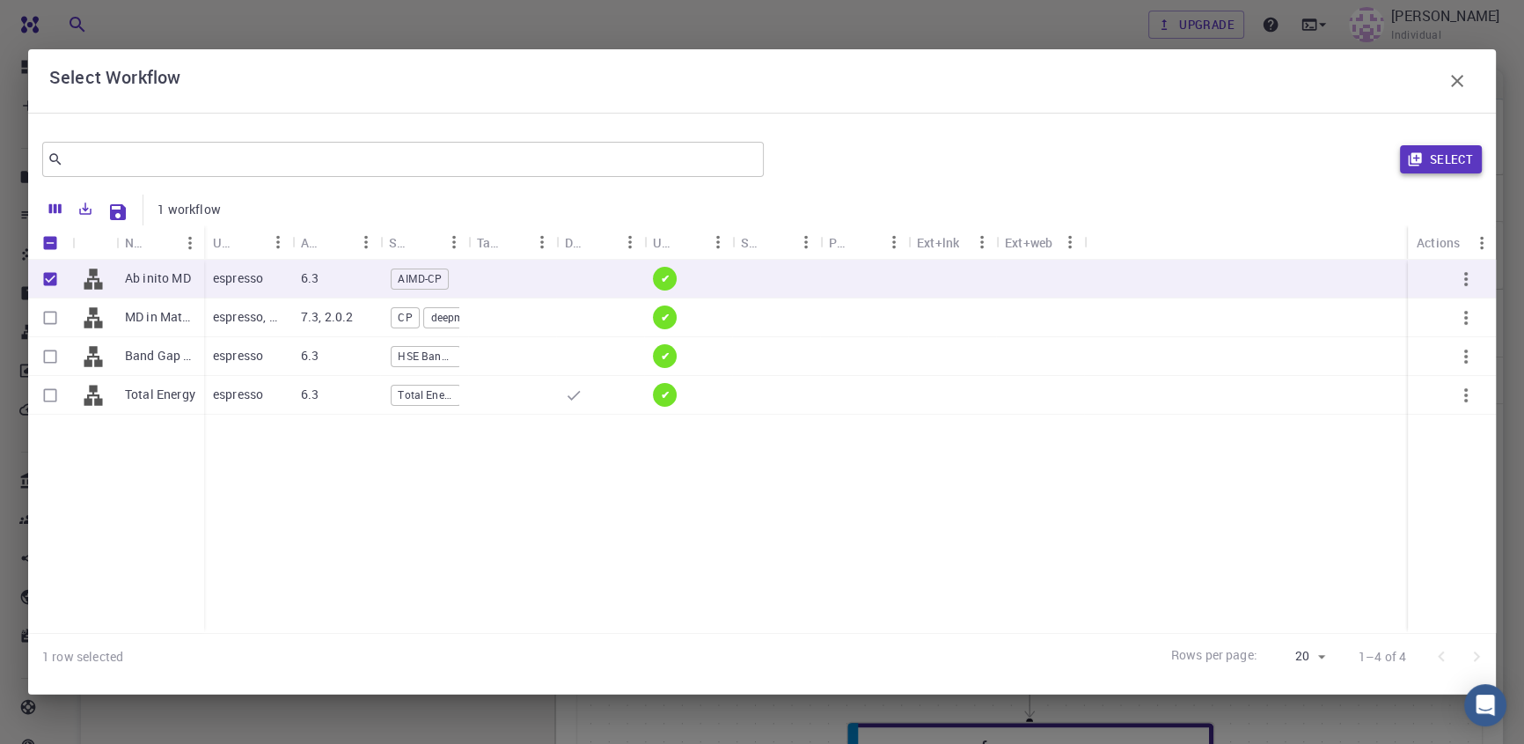
click at [1430, 160] on button "Select" at bounding box center [1441, 159] width 82 height 28
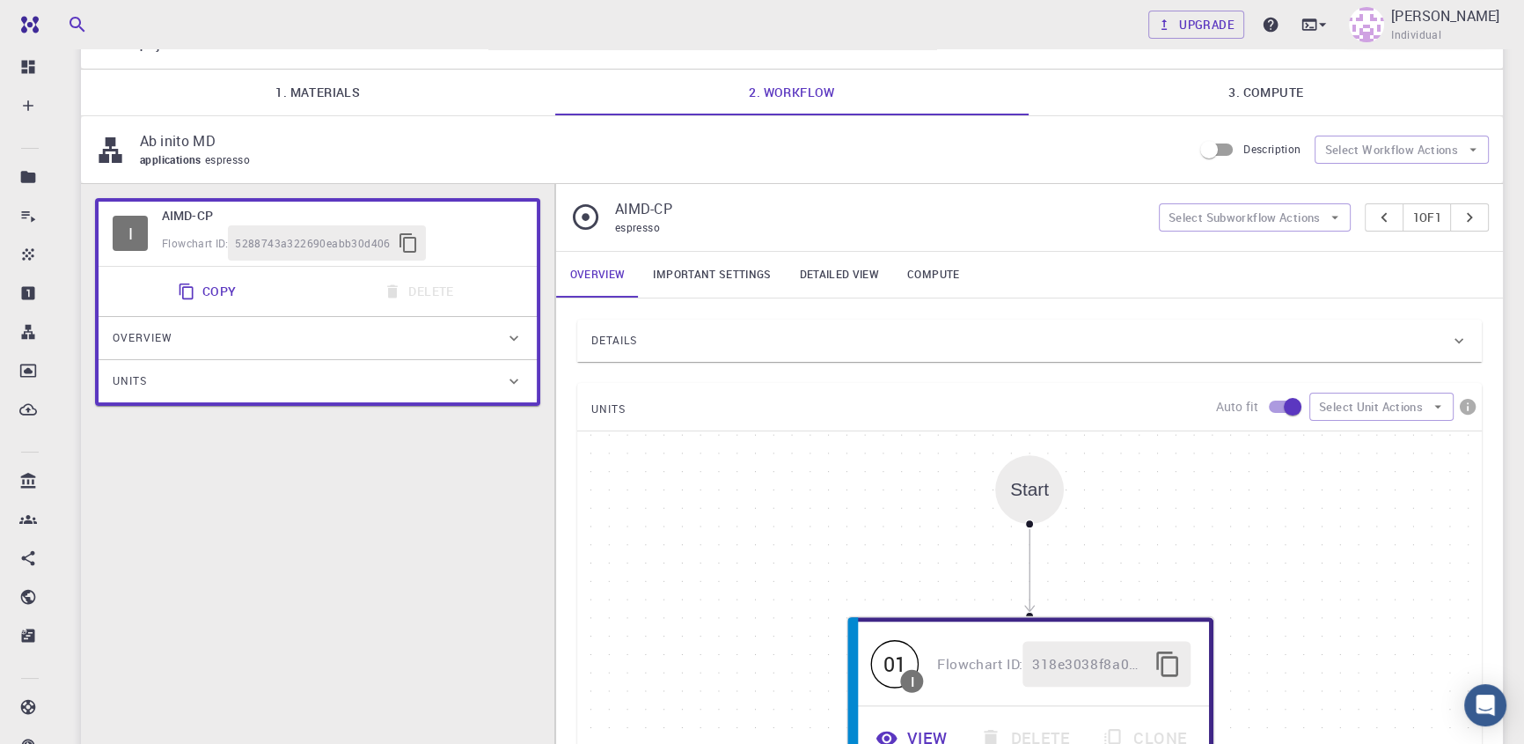
scroll to position [79, 0]
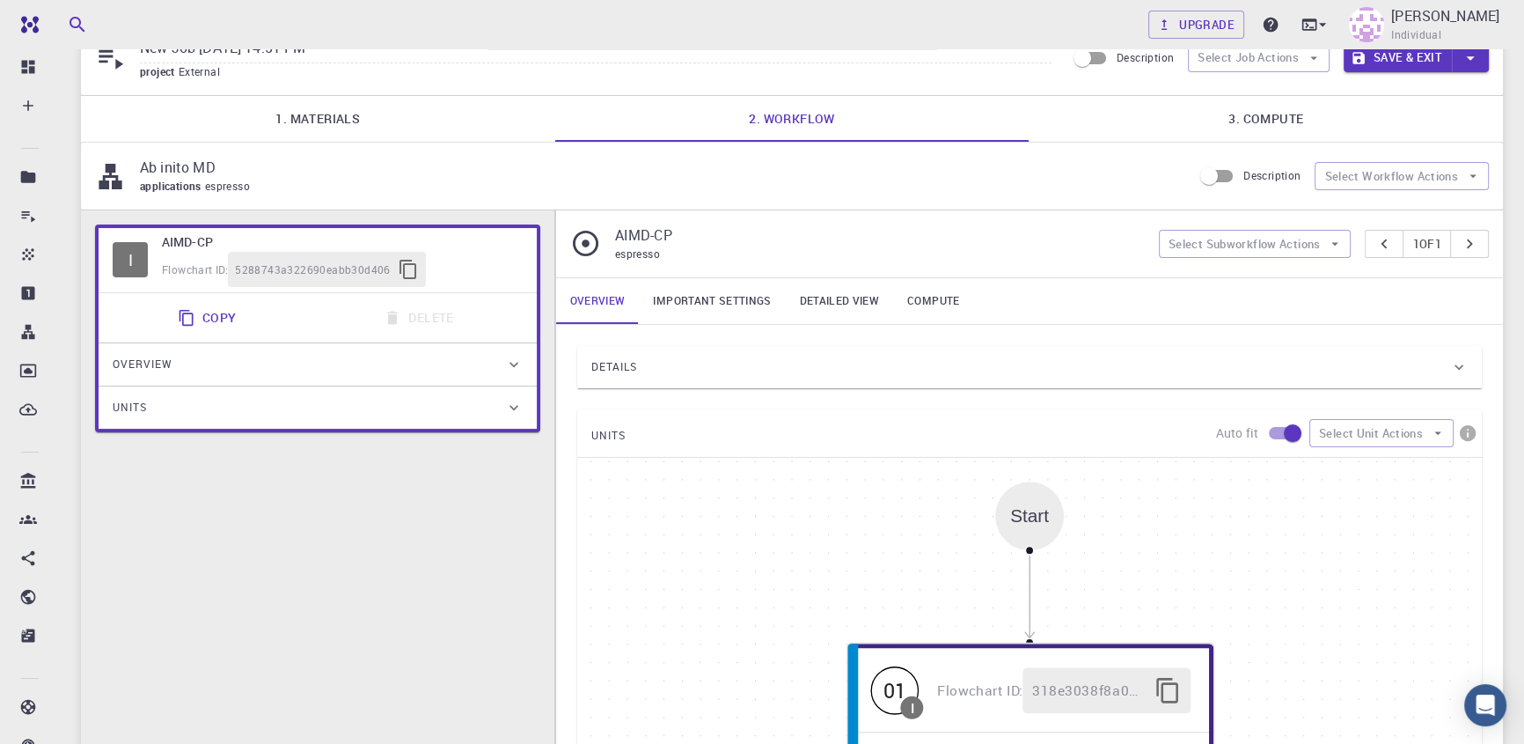
click at [716, 296] on link "Important settings" at bounding box center [712, 301] width 146 height 46
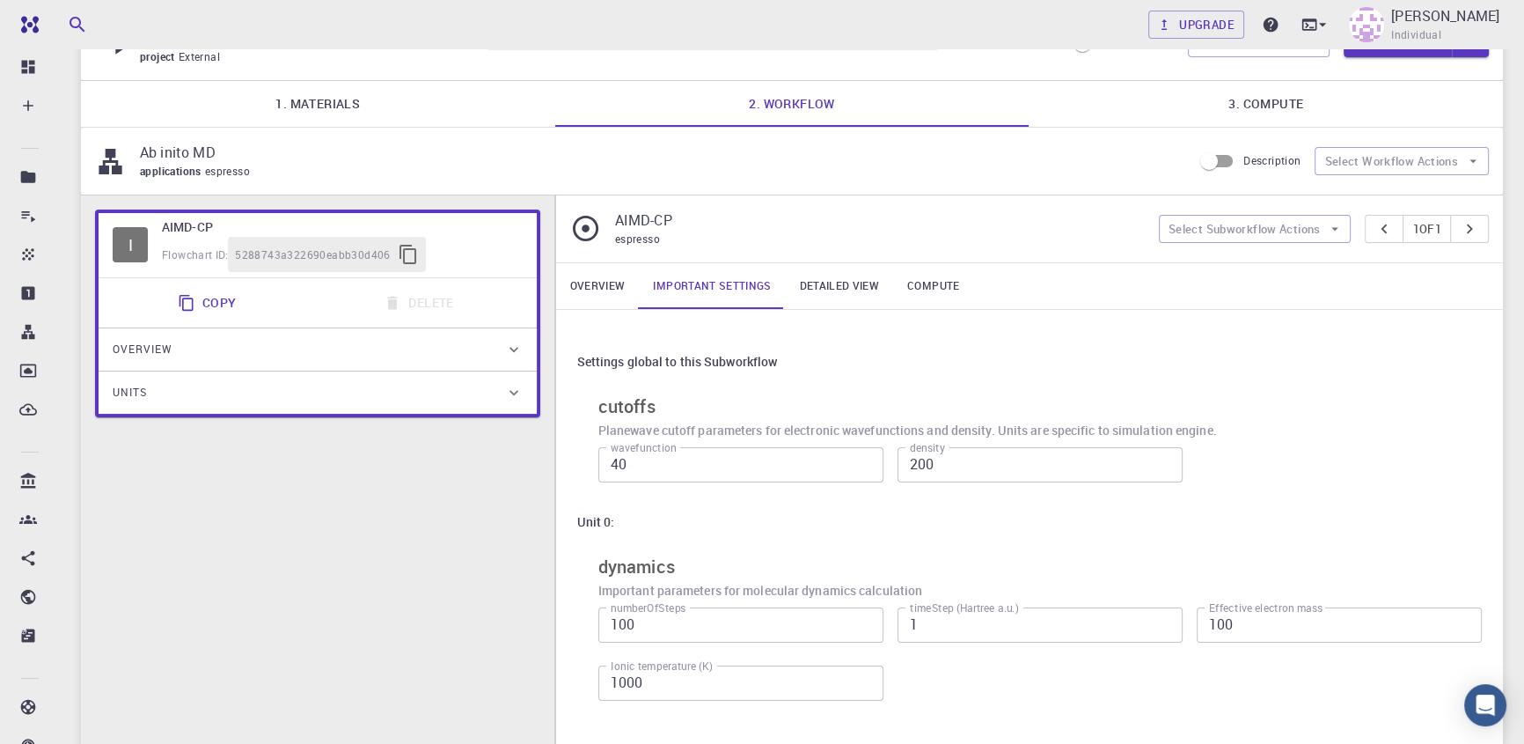
scroll to position [62, 0]
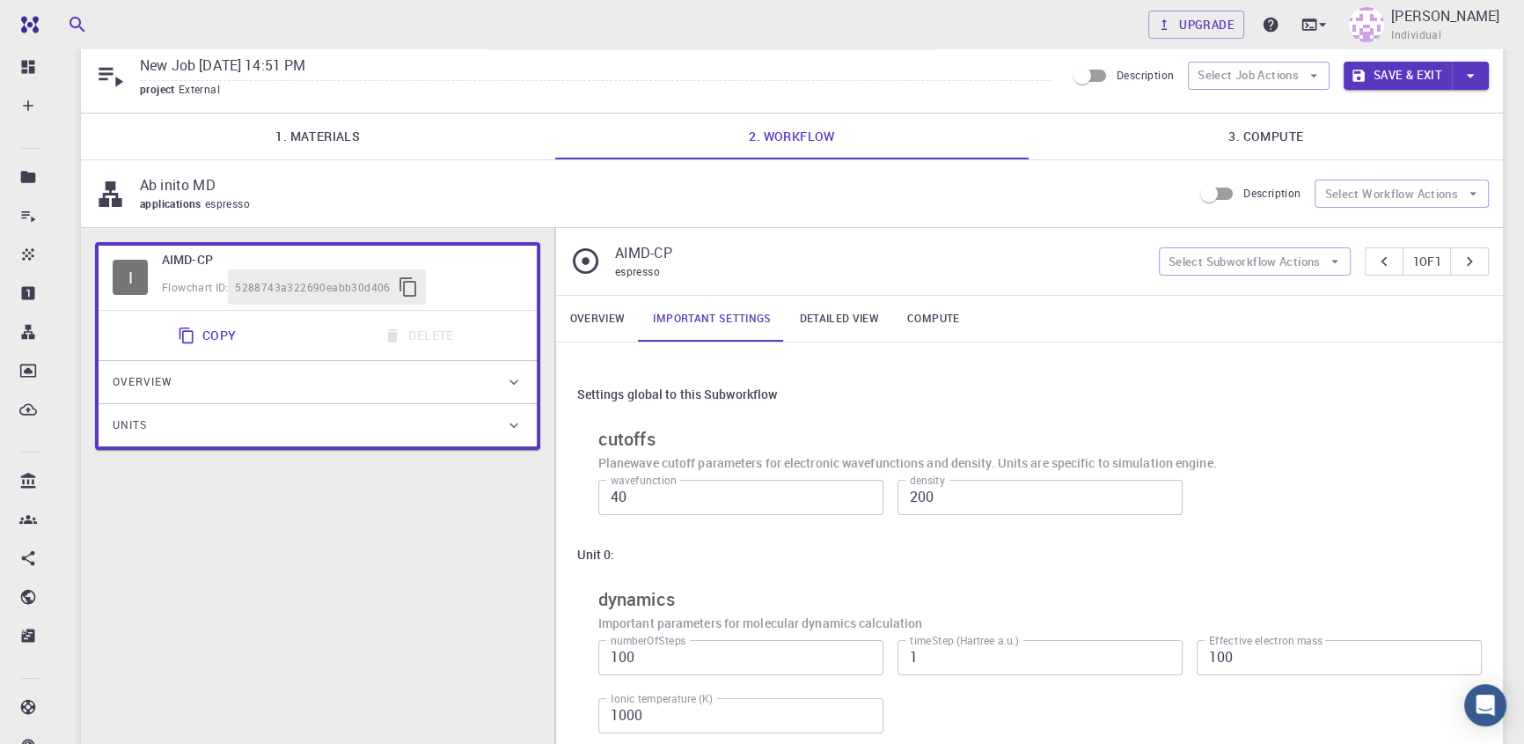
click at [825, 317] on link "Detailed view" at bounding box center [839, 319] width 107 height 46
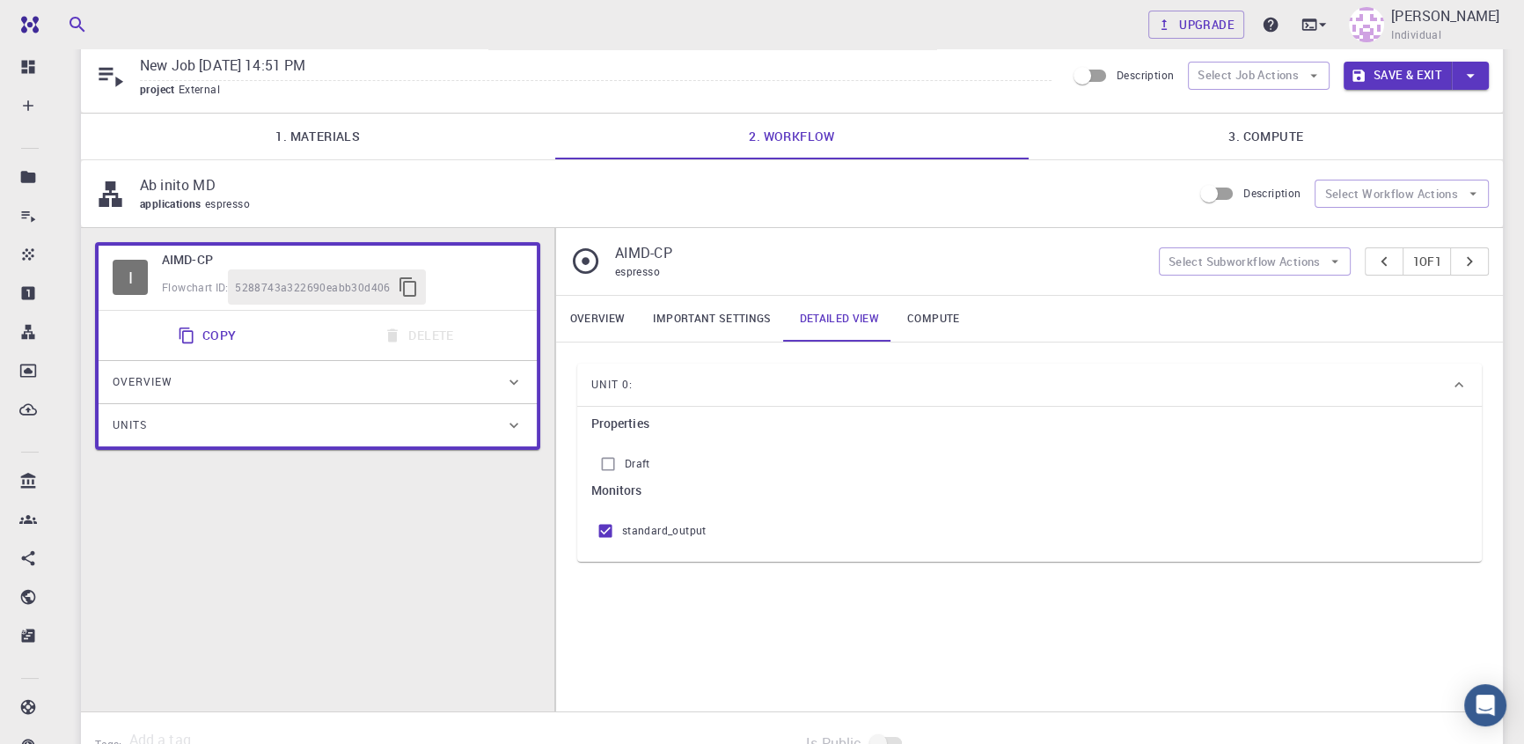
click at [942, 321] on link "Compute" at bounding box center [933, 319] width 80 height 46
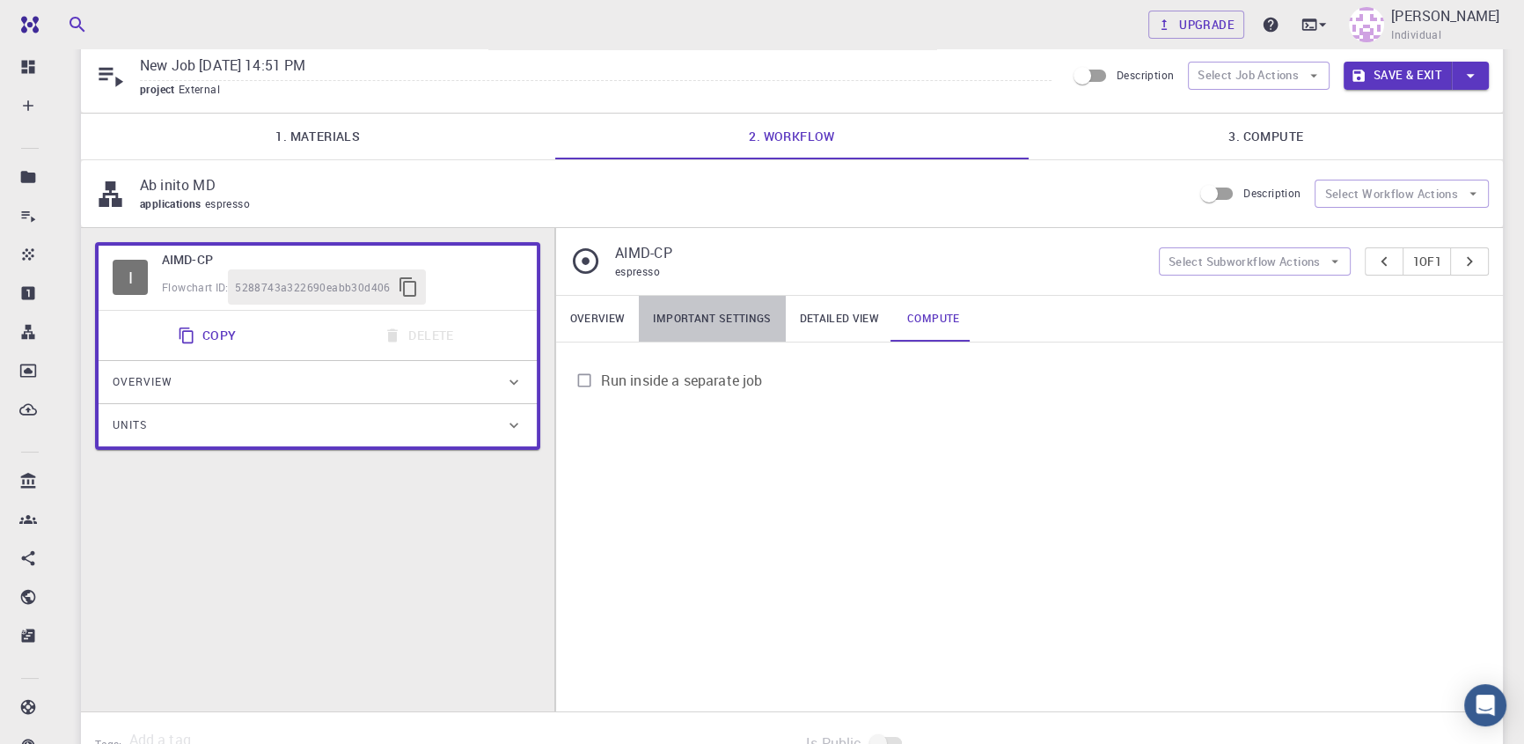
click at [733, 312] on link "Important settings" at bounding box center [712, 319] width 146 height 46
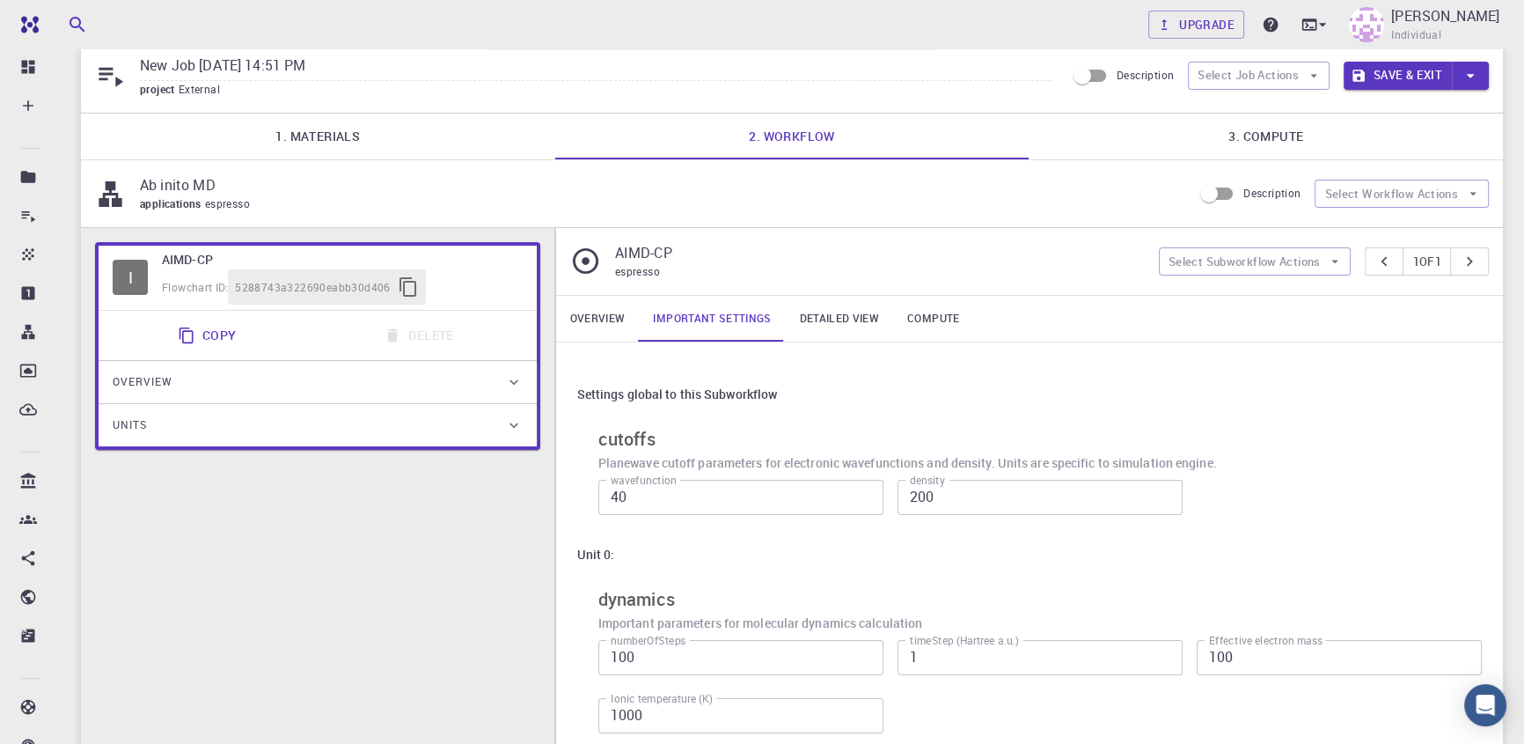
click at [539, 312] on div "I AIMD-CP Flowchart ID: 5288743a322690eabb30d406 Copy Delete Overview Applicati…" at bounding box center [317, 346] width 445 height 208
click at [578, 315] on link "Overview" at bounding box center [598, 319] width 84 height 46
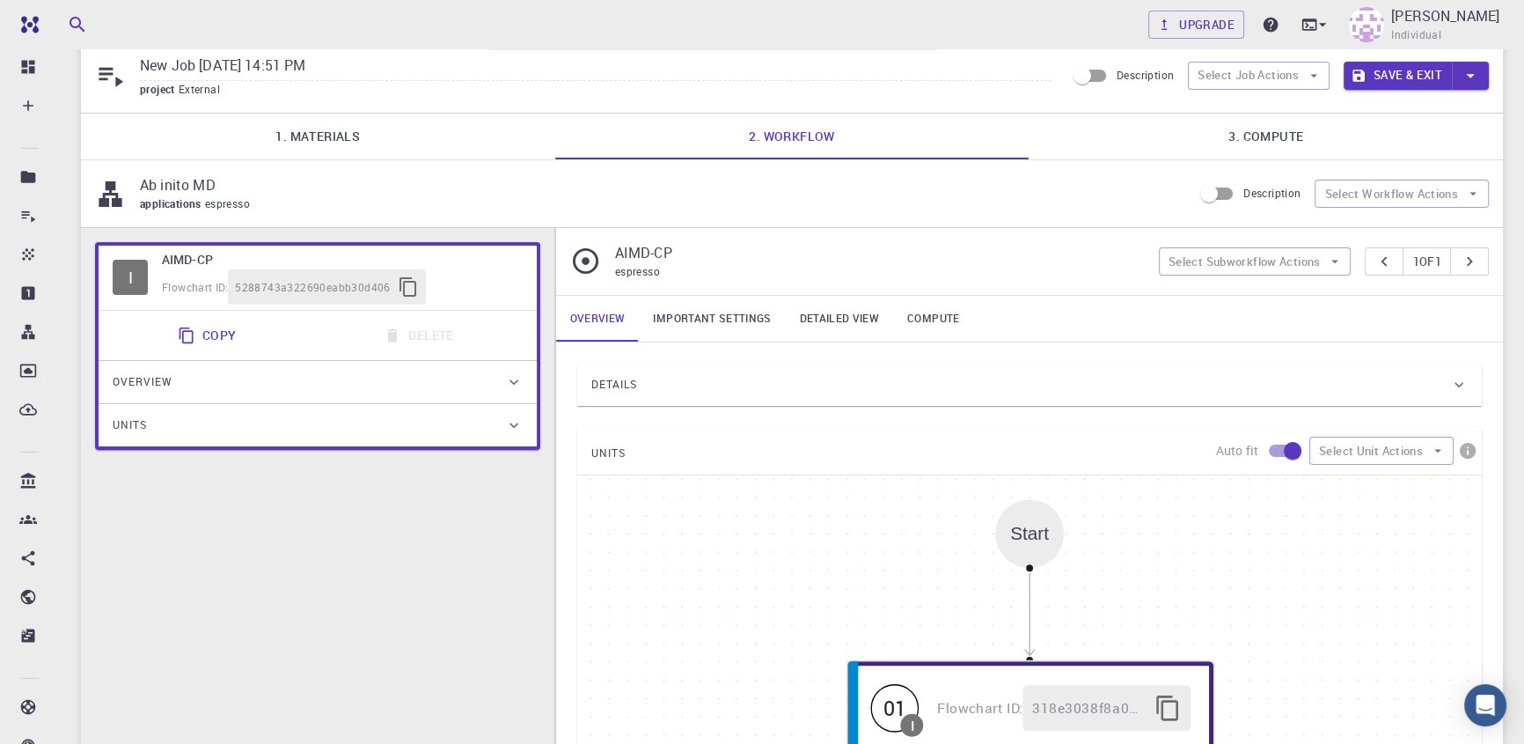
click at [1121, 303] on div "Overview Important settings Detailed view Compute" at bounding box center [1029, 319] width 947 height 46
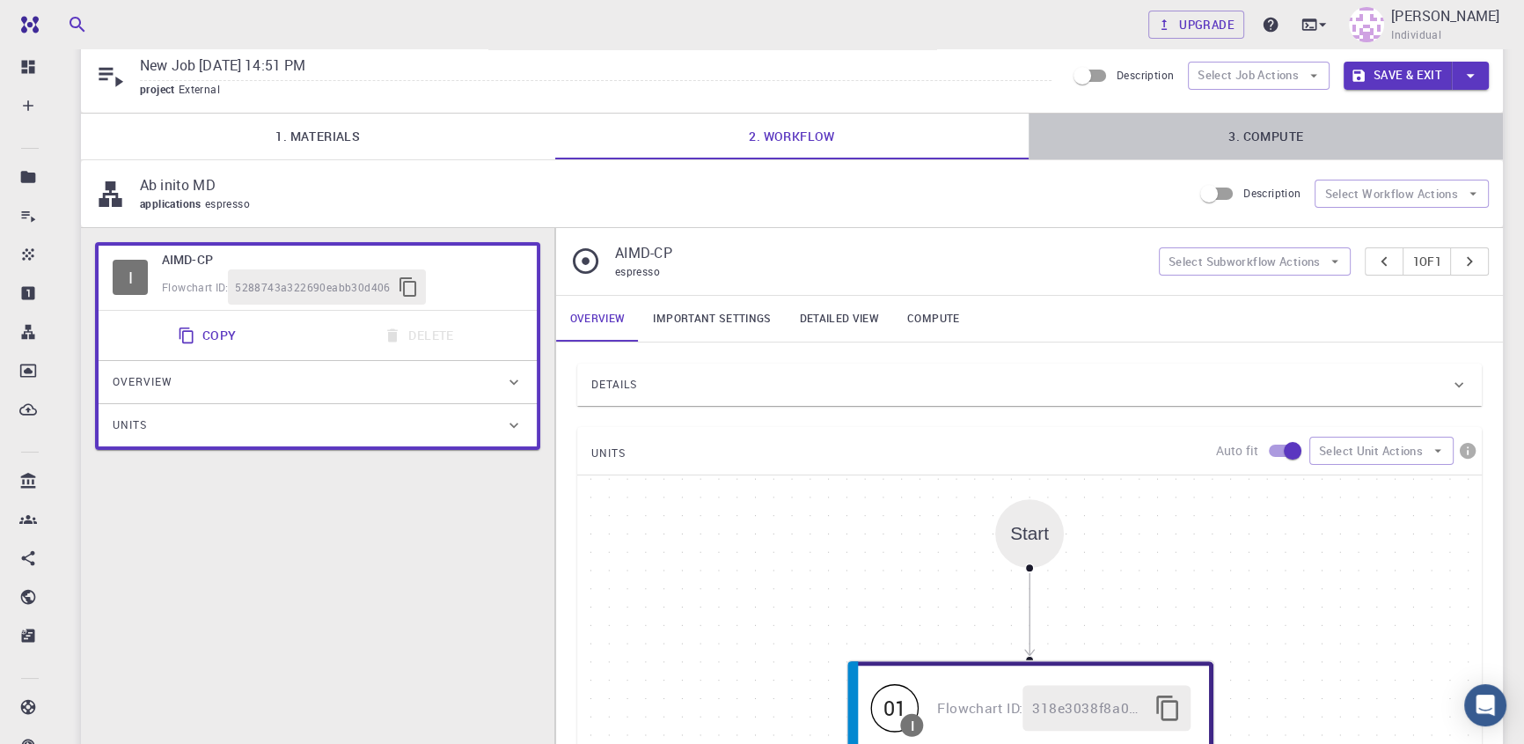
click at [1236, 141] on link "3. Compute" at bounding box center [1266, 137] width 474 height 46
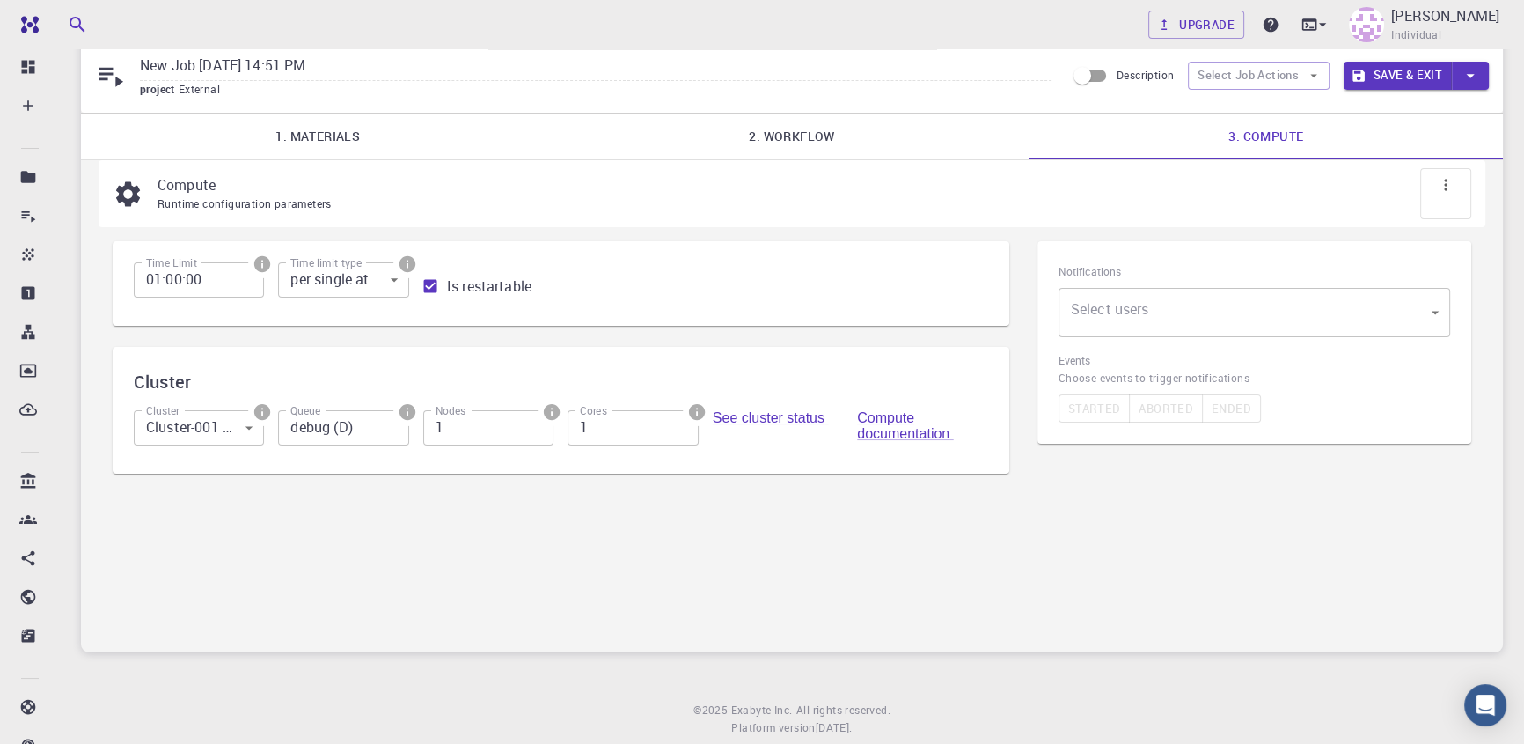
click at [259, 417] on icon "info" at bounding box center [262, 412] width 16 height 16
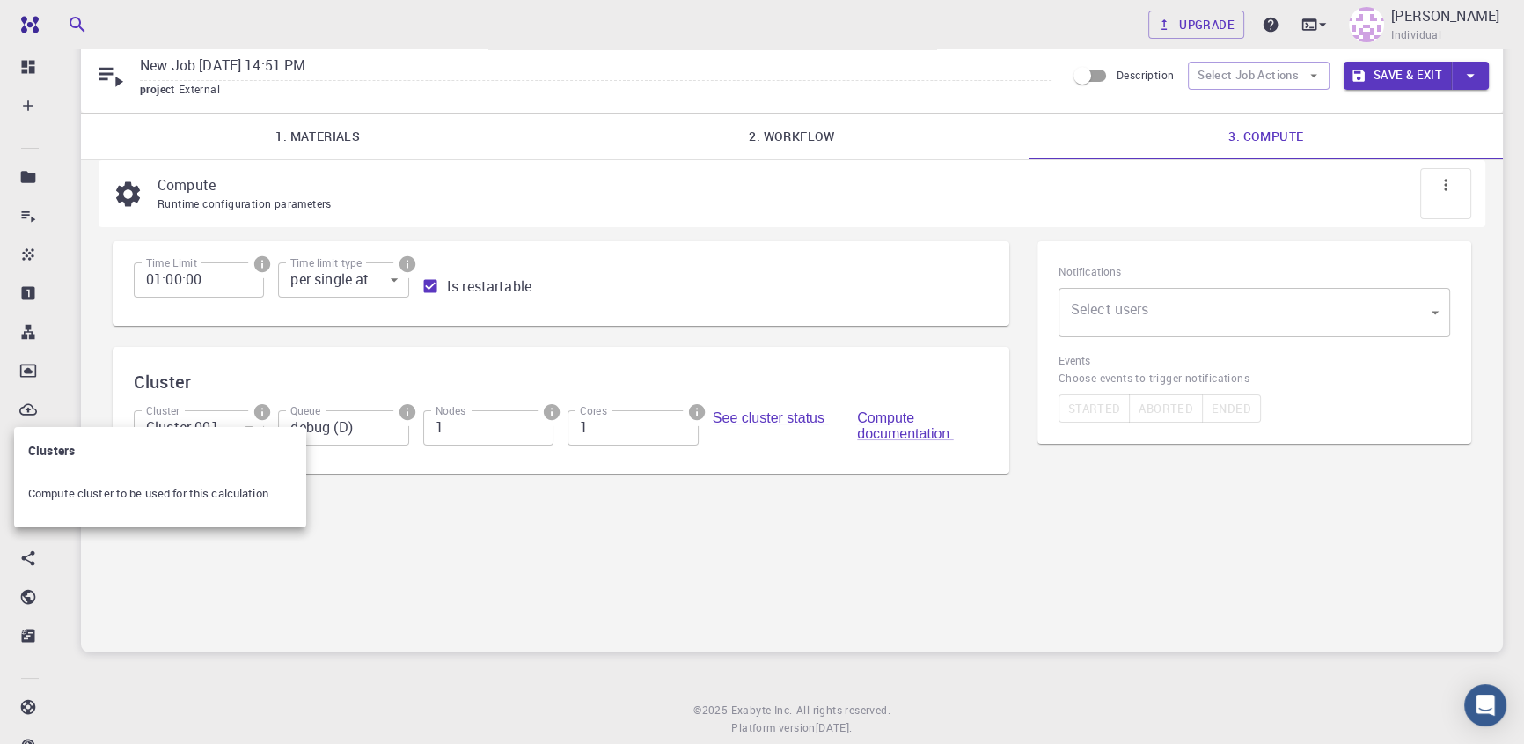
click at [482, 533] on div at bounding box center [762, 372] width 1524 height 744
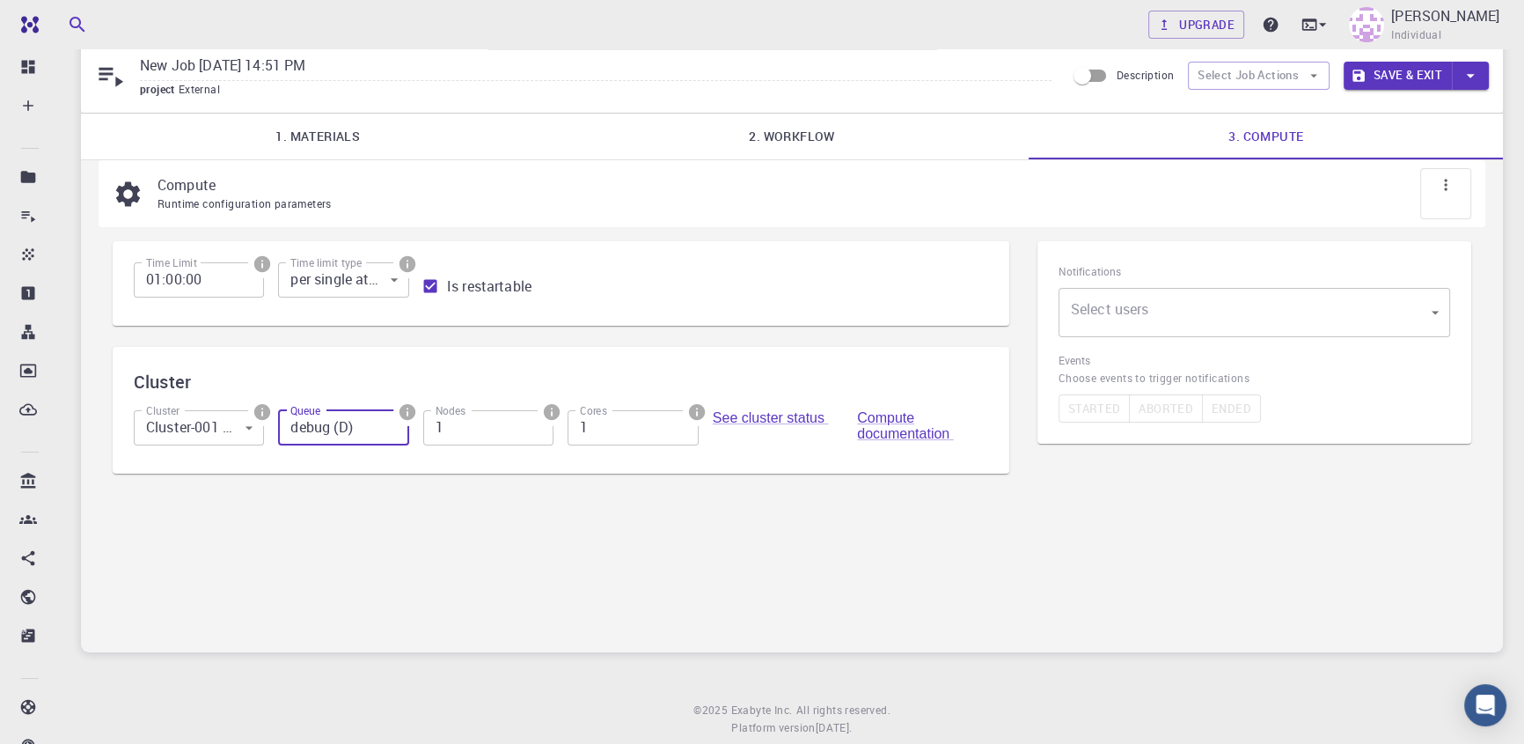
click at [402, 436] on input "debug (D)" at bounding box center [343, 427] width 130 height 35
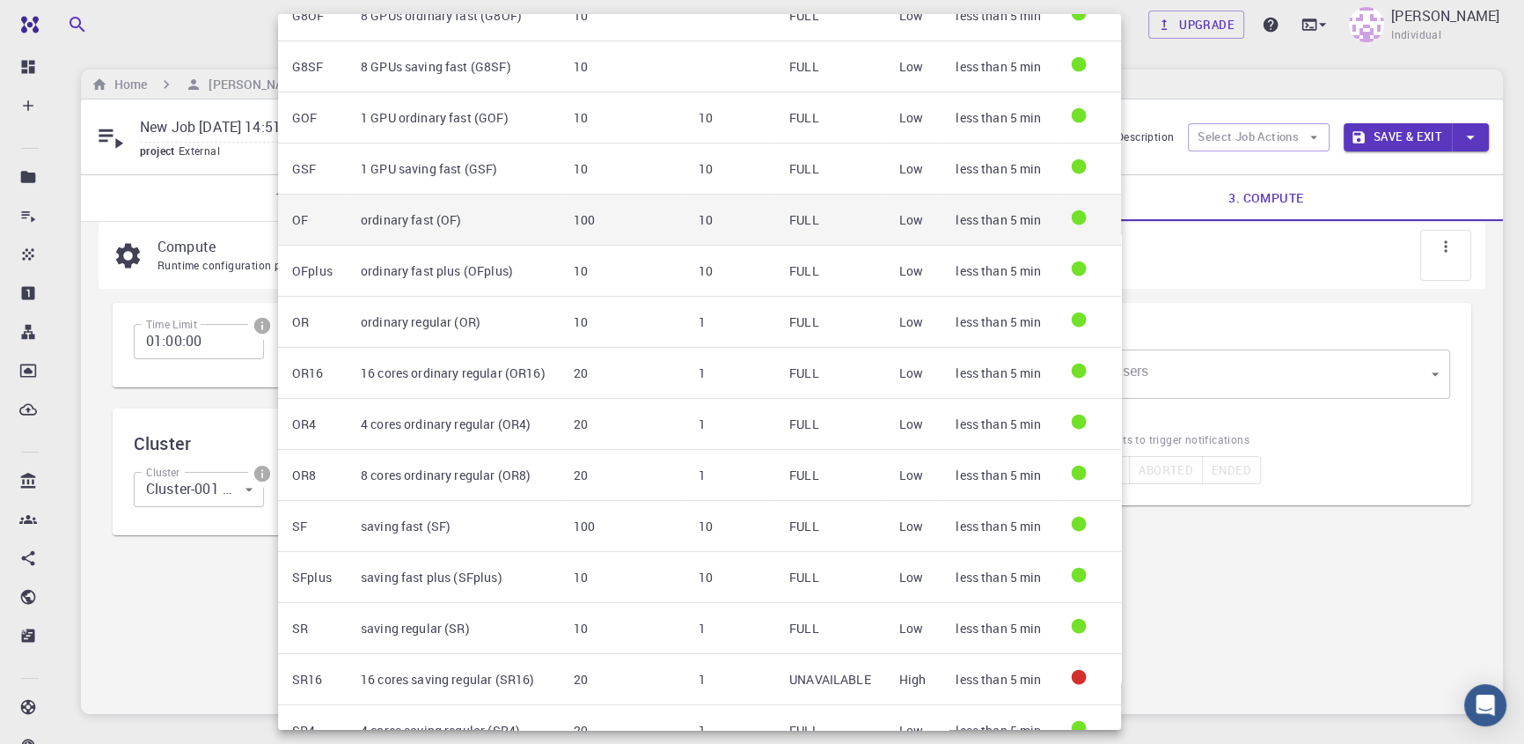
scroll to position [294, 0]
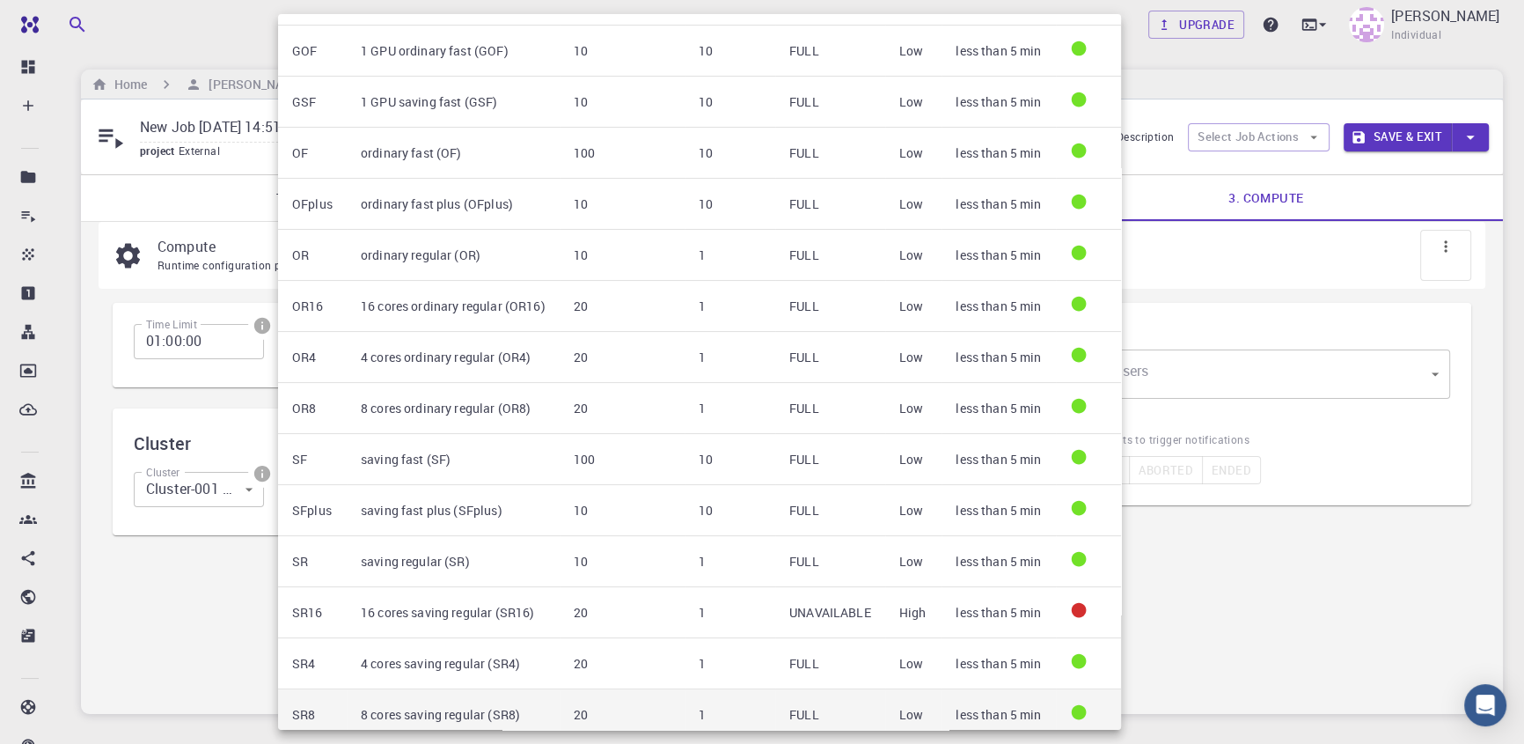
click at [632, 697] on td "20" at bounding box center [622, 714] width 125 height 51
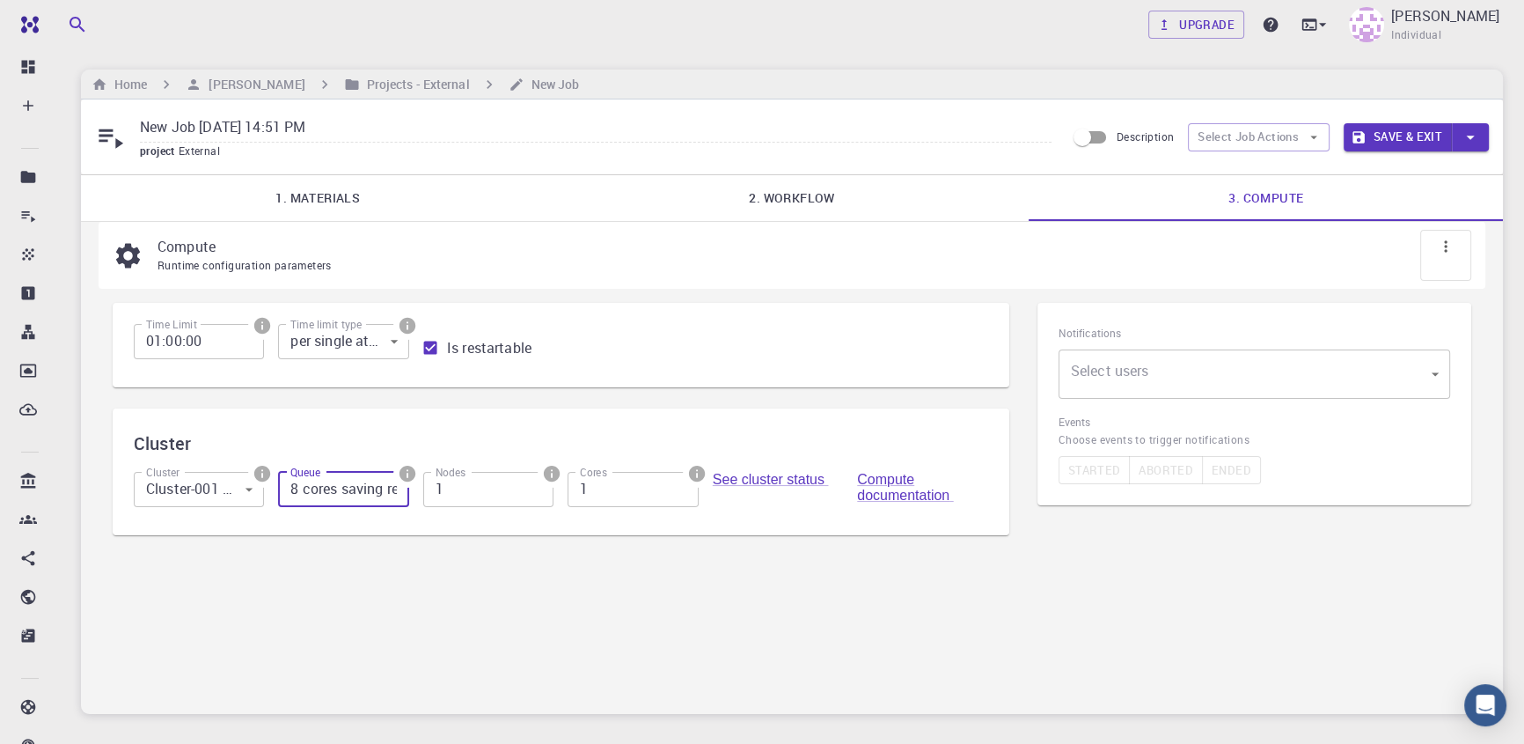
scroll to position [0, 76]
click at [675, 663] on div "Compute Runtime configuration parameters Time Limit 01:00:00 Time Limit Time li…" at bounding box center [792, 468] width 1422 height 492
click at [401, 496] on input "8 cores saving regular (SR8)" at bounding box center [343, 489] width 130 height 35
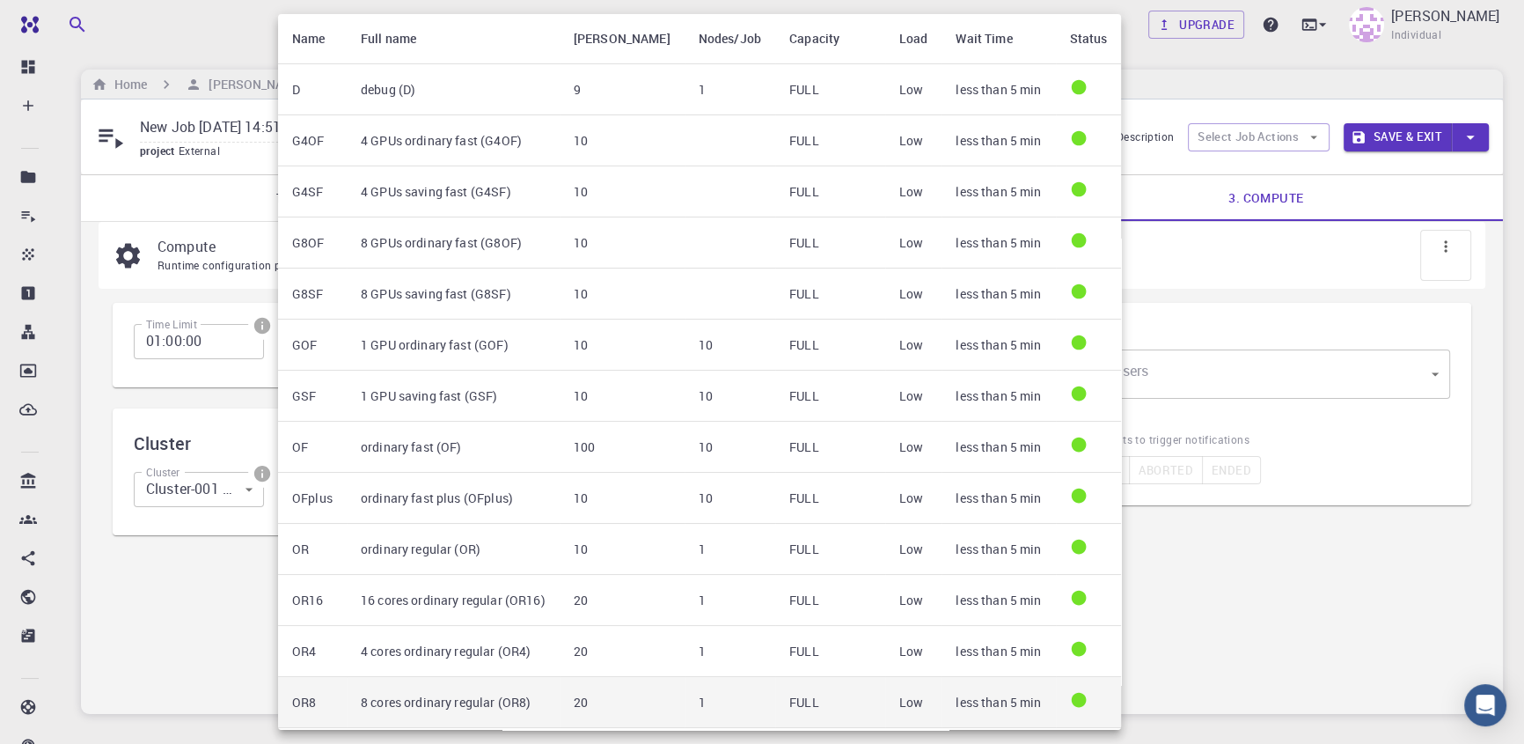
click at [685, 698] on td "1" at bounding box center [730, 702] width 91 height 51
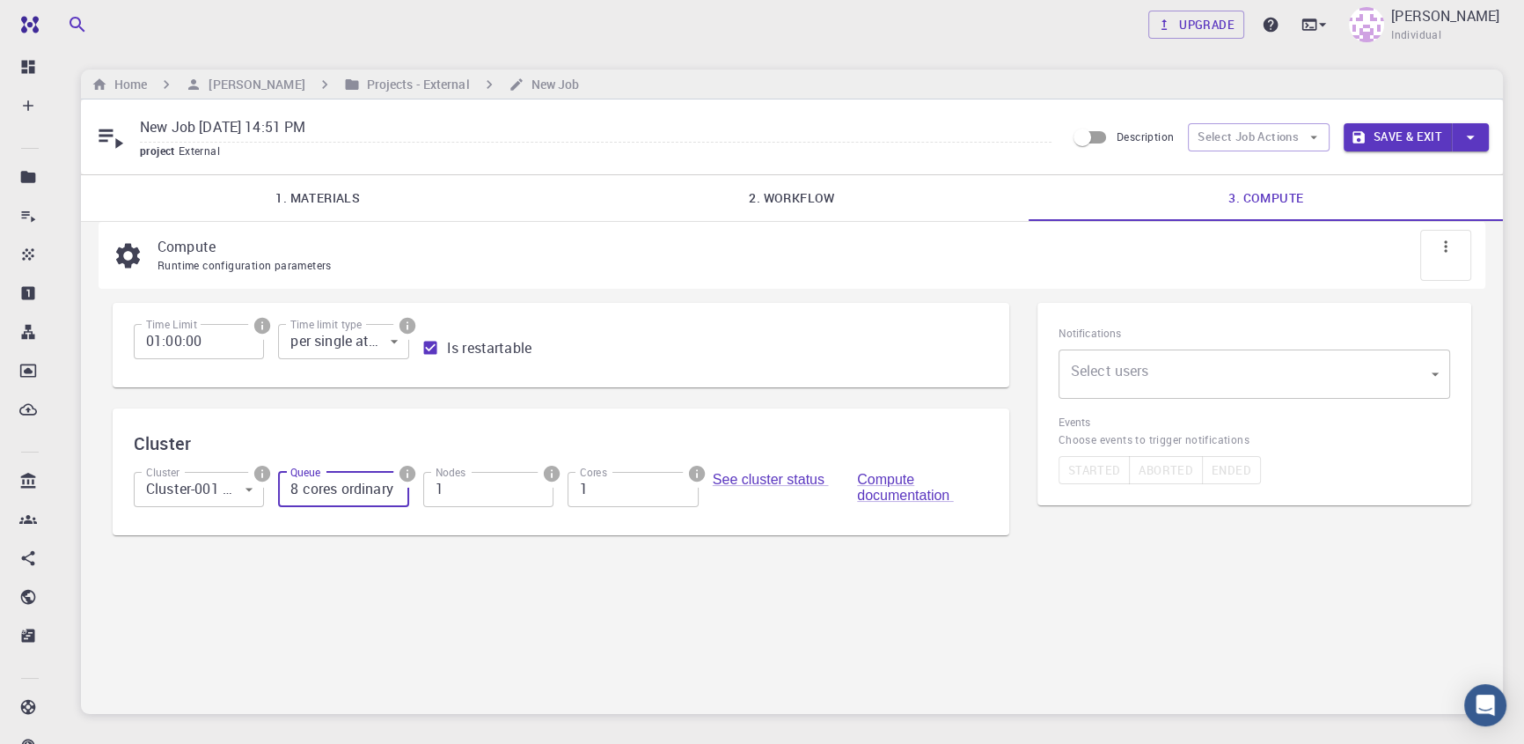
scroll to position [0, 88]
click at [346, 486] on input "8 cores ordinary regular (OR8)" at bounding box center [343, 489] width 130 height 35
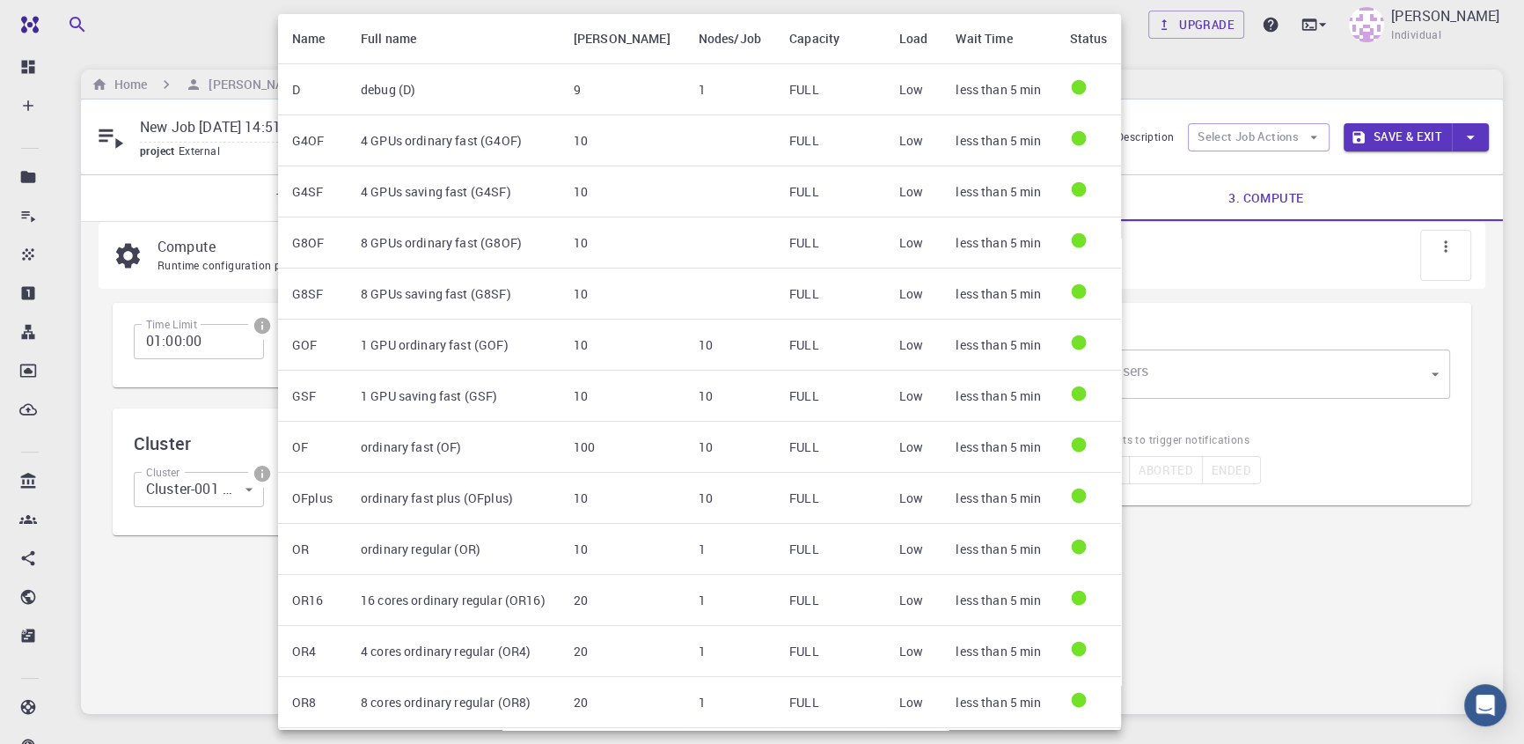
scroll to position [0, 0]
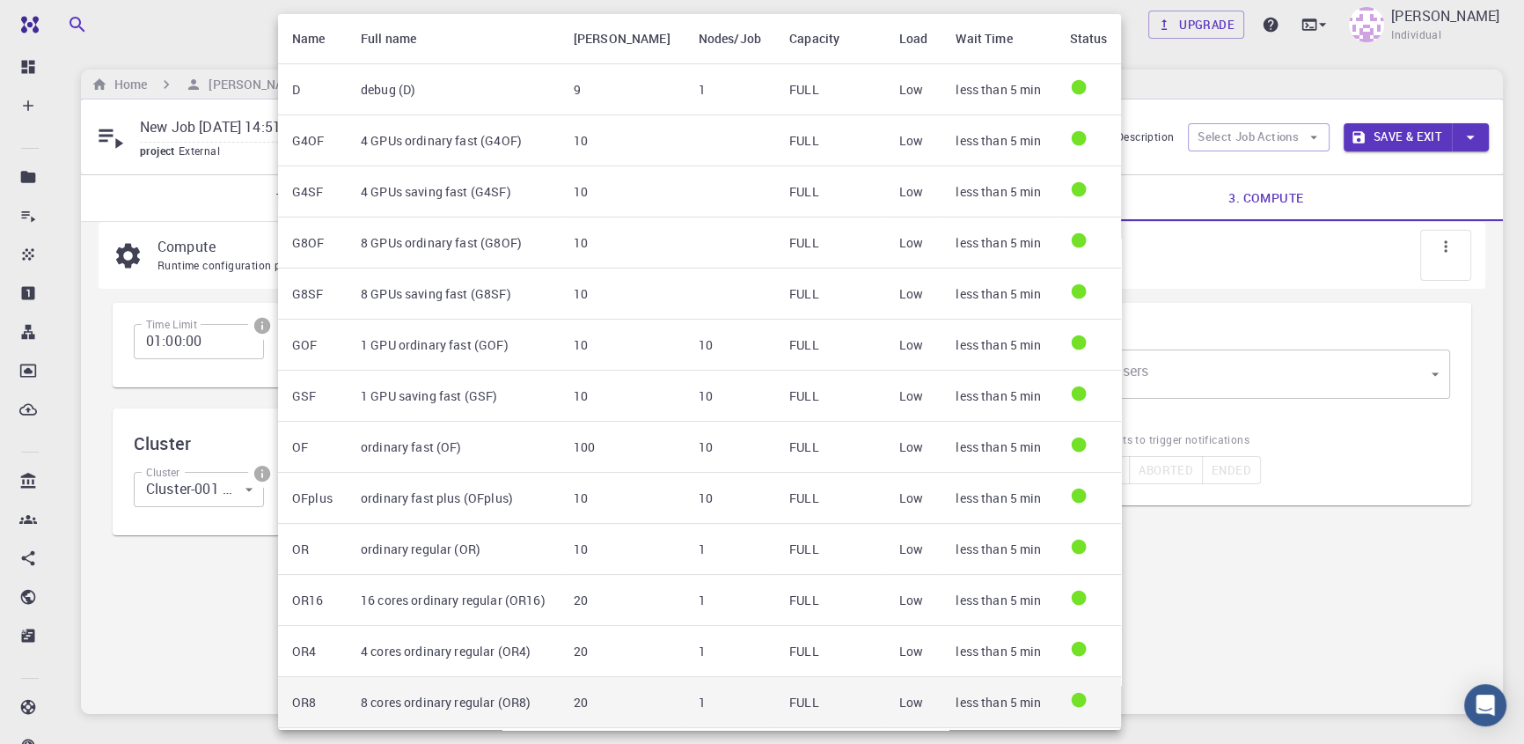
click at [775, 694] on td "FULL" at bounding box center [830, 702] width 110 height 51
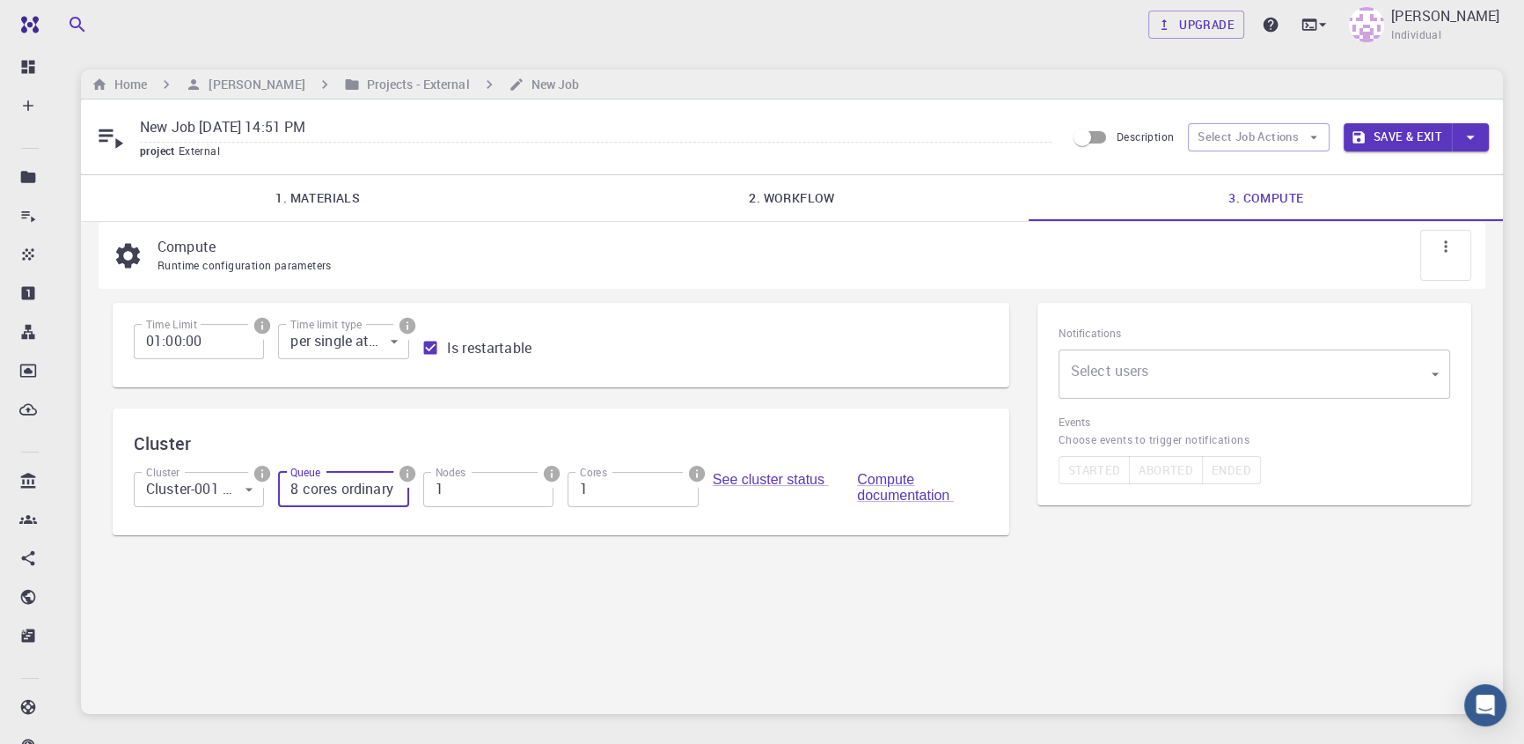
scroll to position [0, 87]
click at [474, 499] on input "1" at bounding box center [488, 489] width 130 height 35
click at [339, 495] on input "8 cores ordinary regular (OR8)" at bounding box center [343, 489] width 130 height 35
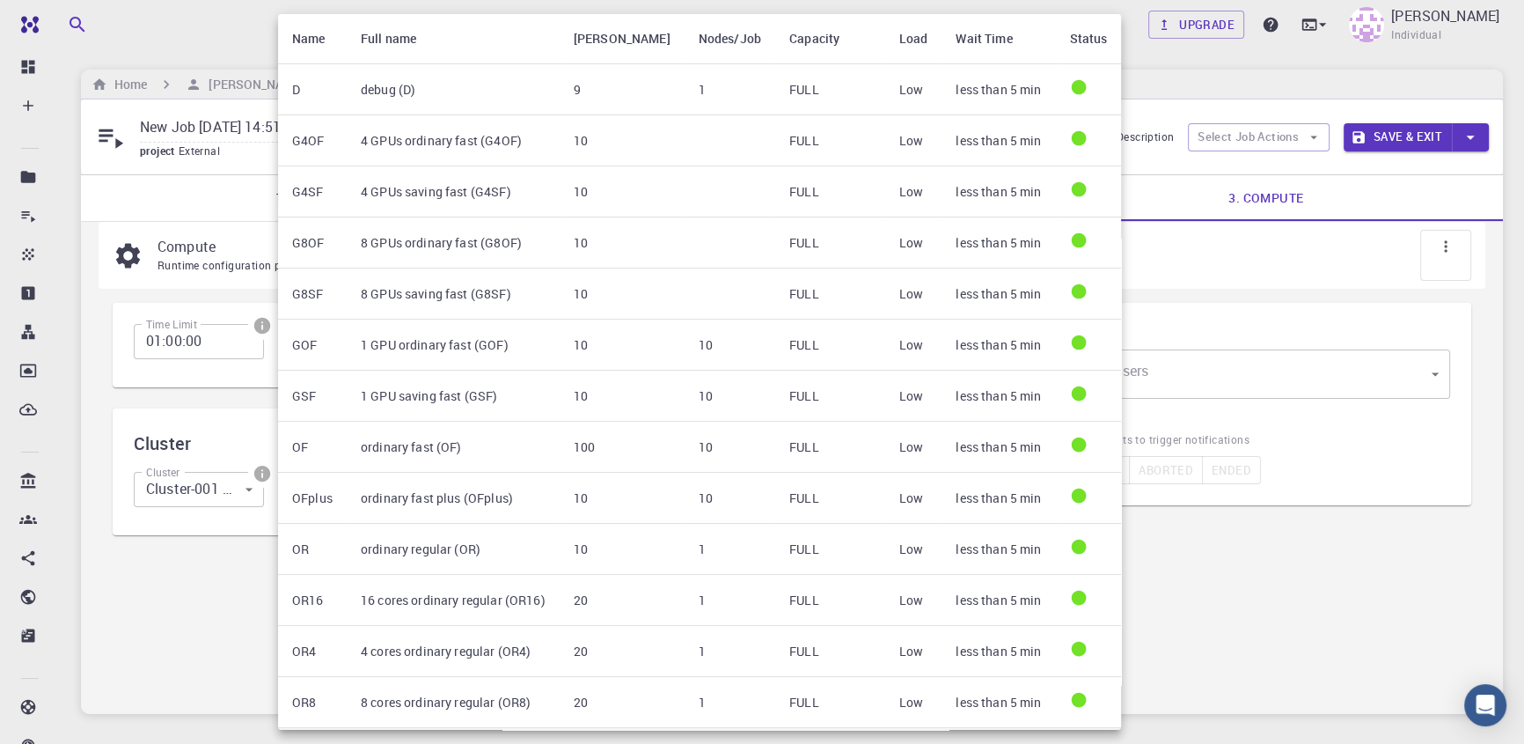
scroll to position [294, 0]
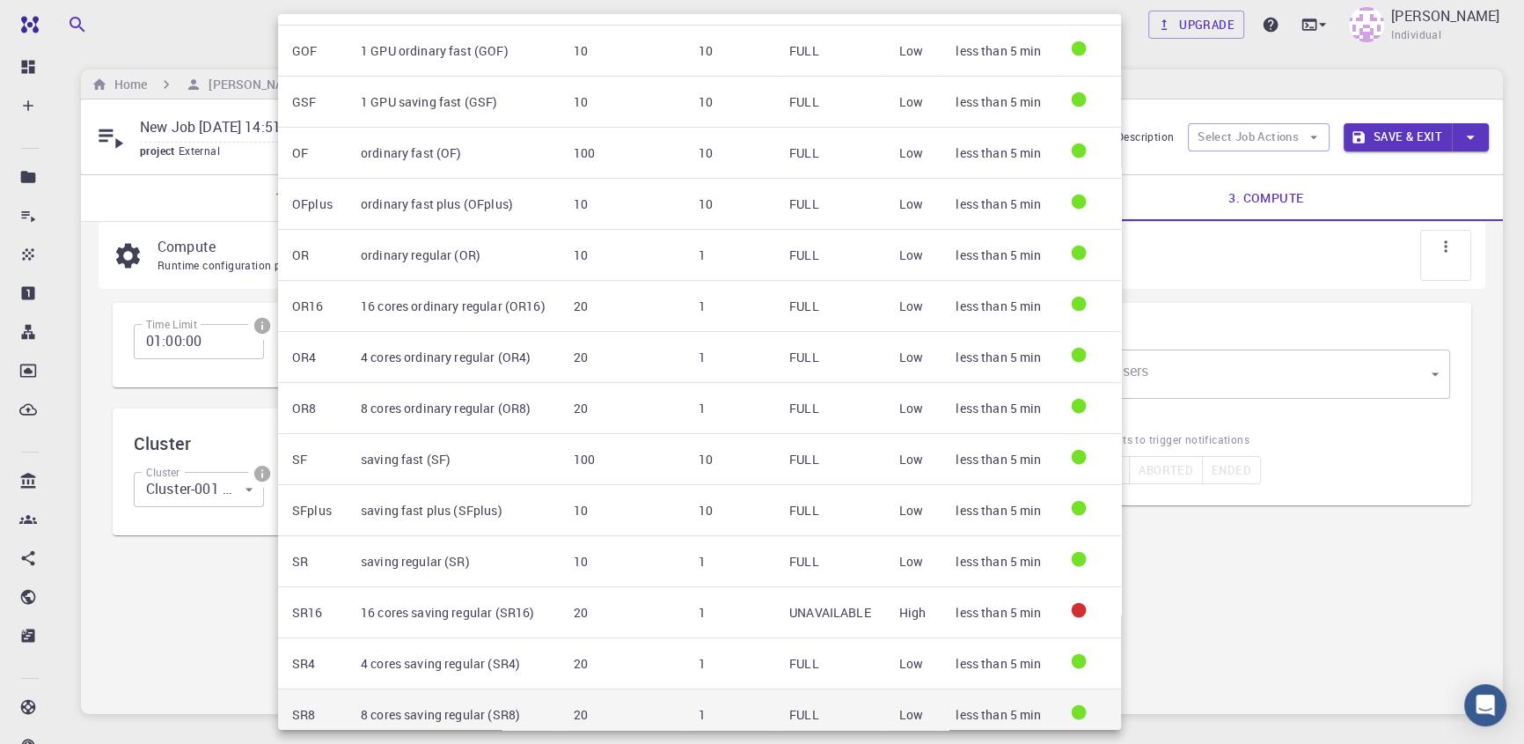
click at [812, 694] on td "FULL" at bounding box center [830, 714] width 110 height 51
type input "8 cores saving regular (SR8)"
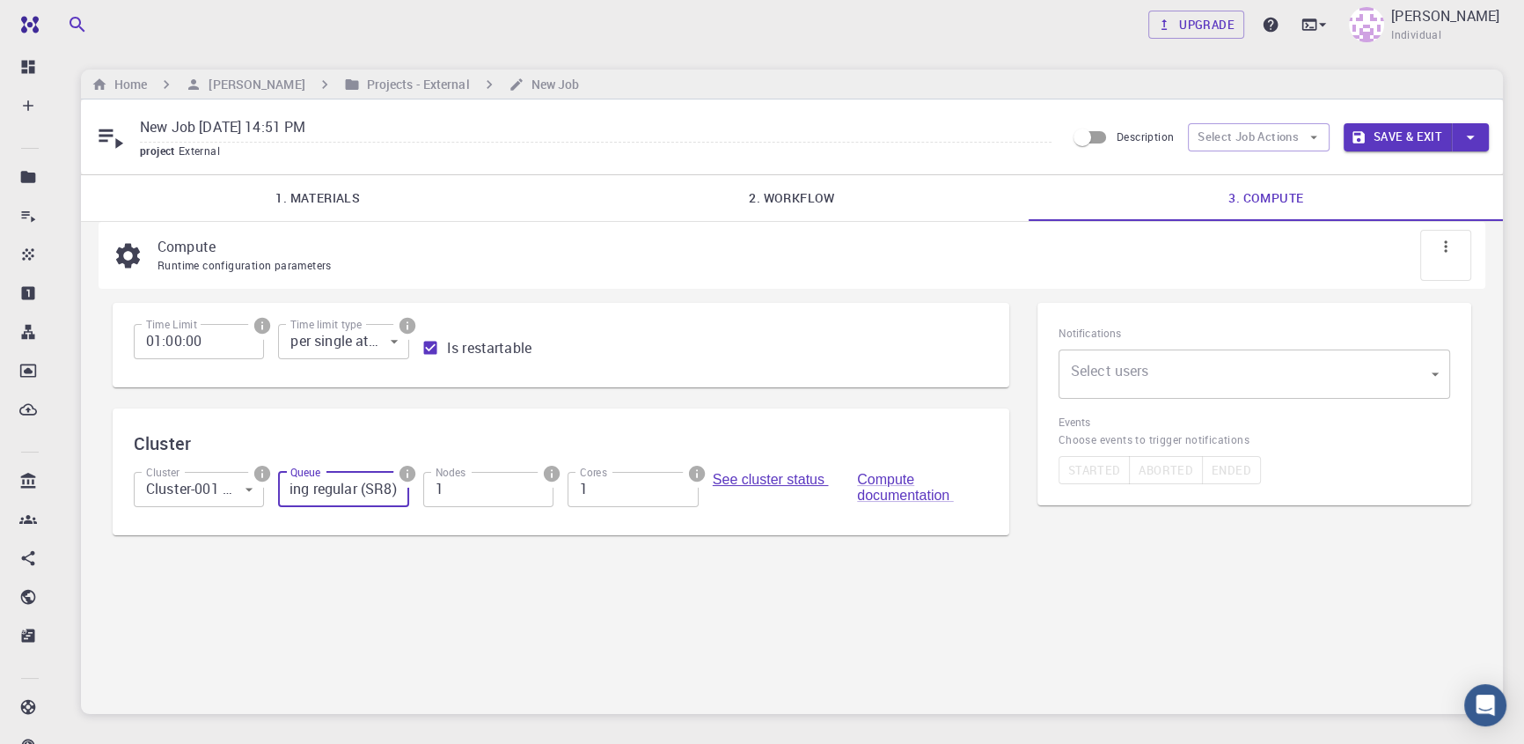
scroll to position [0, 0]
click at [799, 484] on link "See cluster status" at bounding box center [771, 479] width 116 height 15
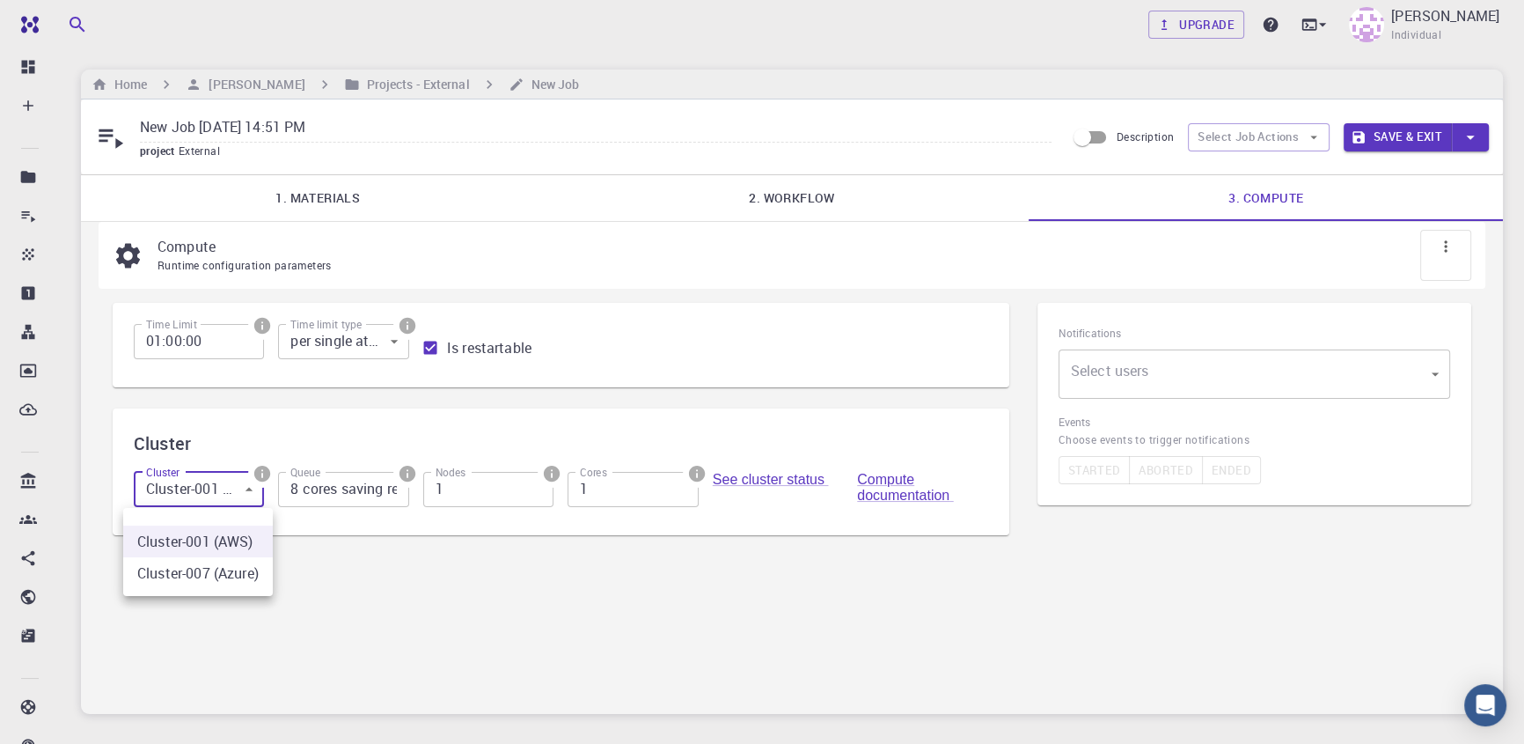
click at [245, 488] on body "Free Dashboard Create New Job New Material Create Material Upload File Import f…" at bounding box center [762, 425] width 1524 height 851
click at [245, 488] on div at bounding box center [762, 372] width 1524 height 744
click at [255, 488] on body "Free Dashboard Create New Job New Material Create Material Upload File Import f…" at bounding box center [762, 425] width 1524 height 851
click at [253, 580] on li "Cluster-007 (Azure)" at bounding box center [198, 573] width 150 height 32
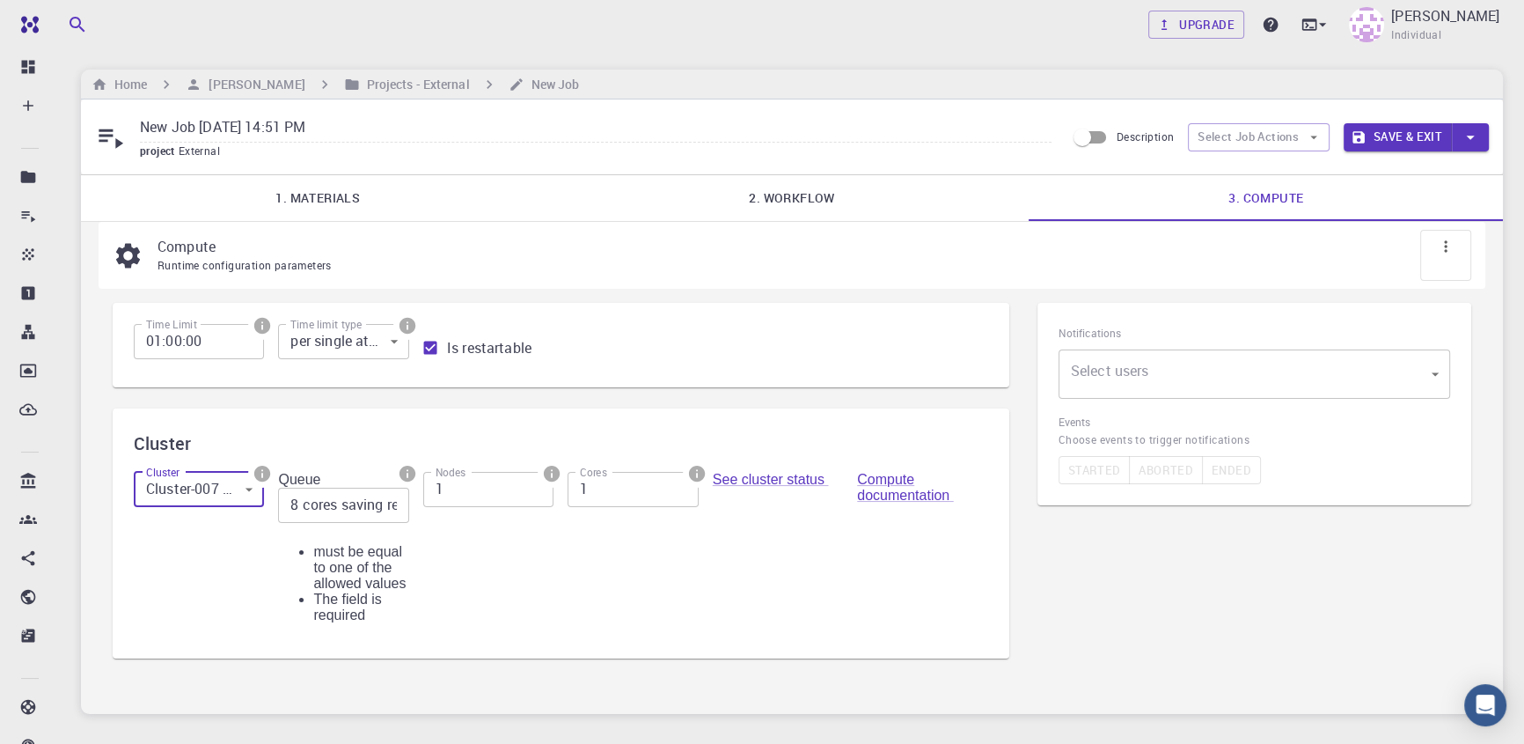
click at [402, 486] on button "info" at bounding box center [407, 473] width 28 height 28
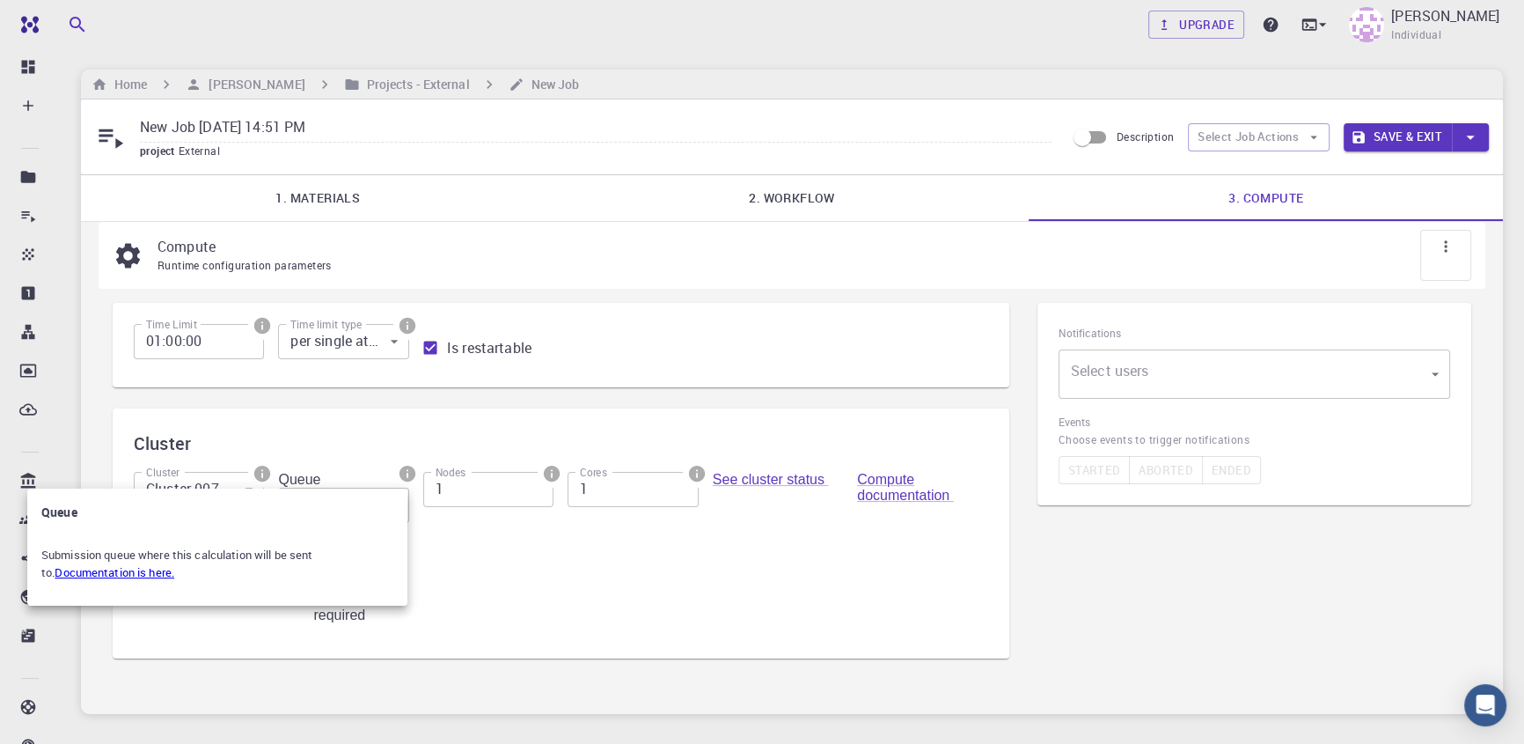
click at [402, 486] on div at bounding box center [762, 372] width 1524 height 744
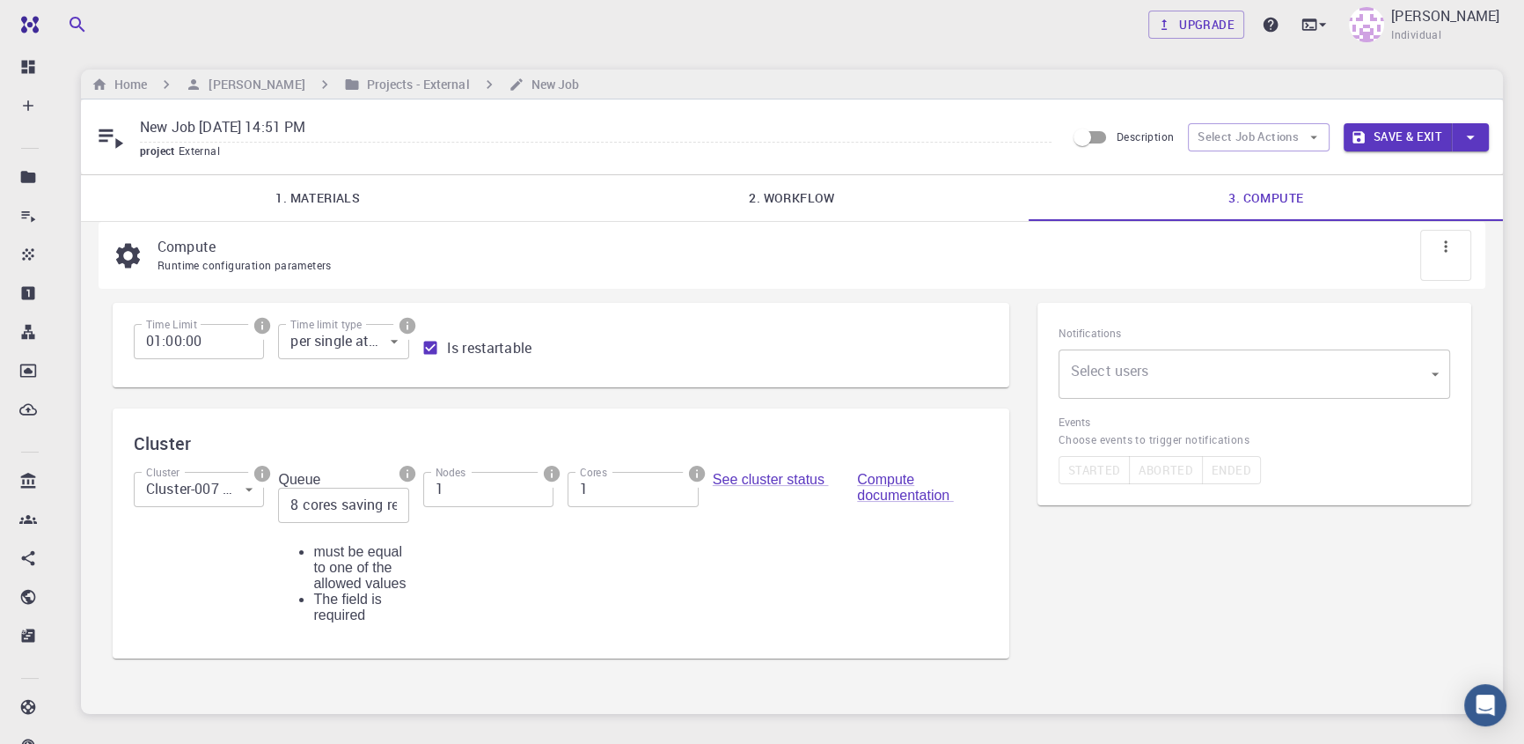
click at [255, 493] on body "Free Dashboard Create New Job New Material Create Material Upload File Import f…" at bounding box center [762, 425] width 1524 height 851
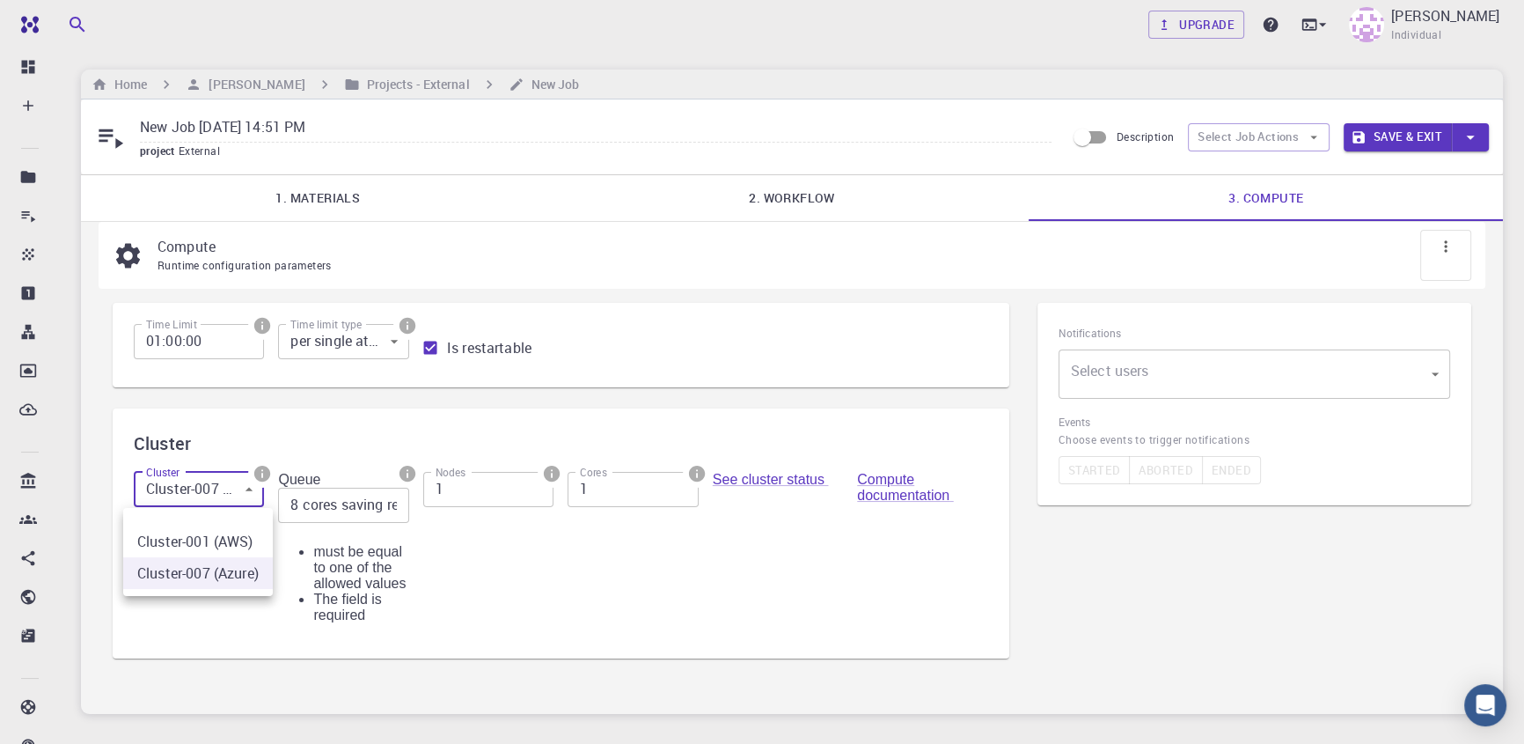
click at [241, 528] on li "Cluster-001 (AWS)" at bounding box center [198, 541] width 150 height 32
type input "0"
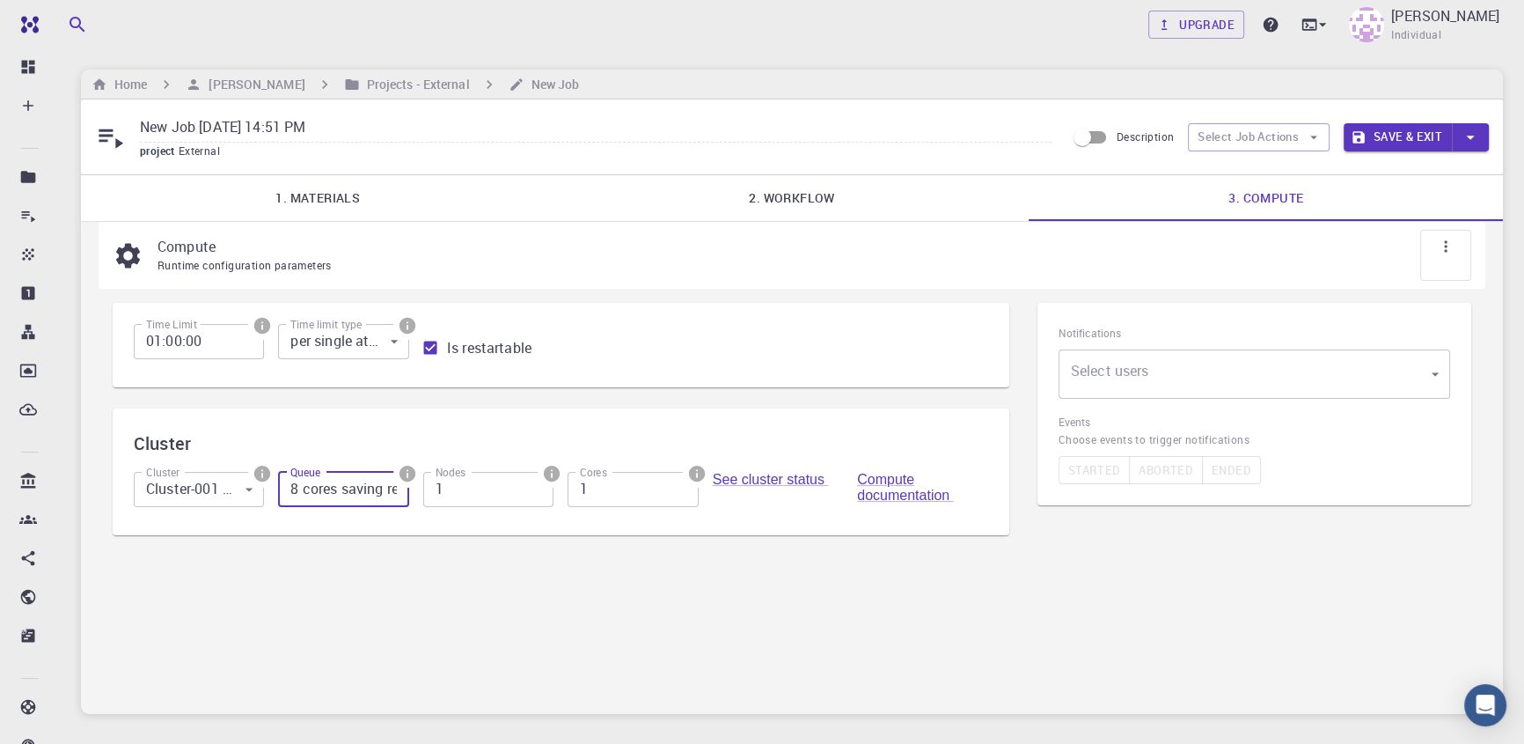
click at [386, 492] on input "8 cores saving regular (SR8)" at bounding box center [343, 489] width 130 height 35
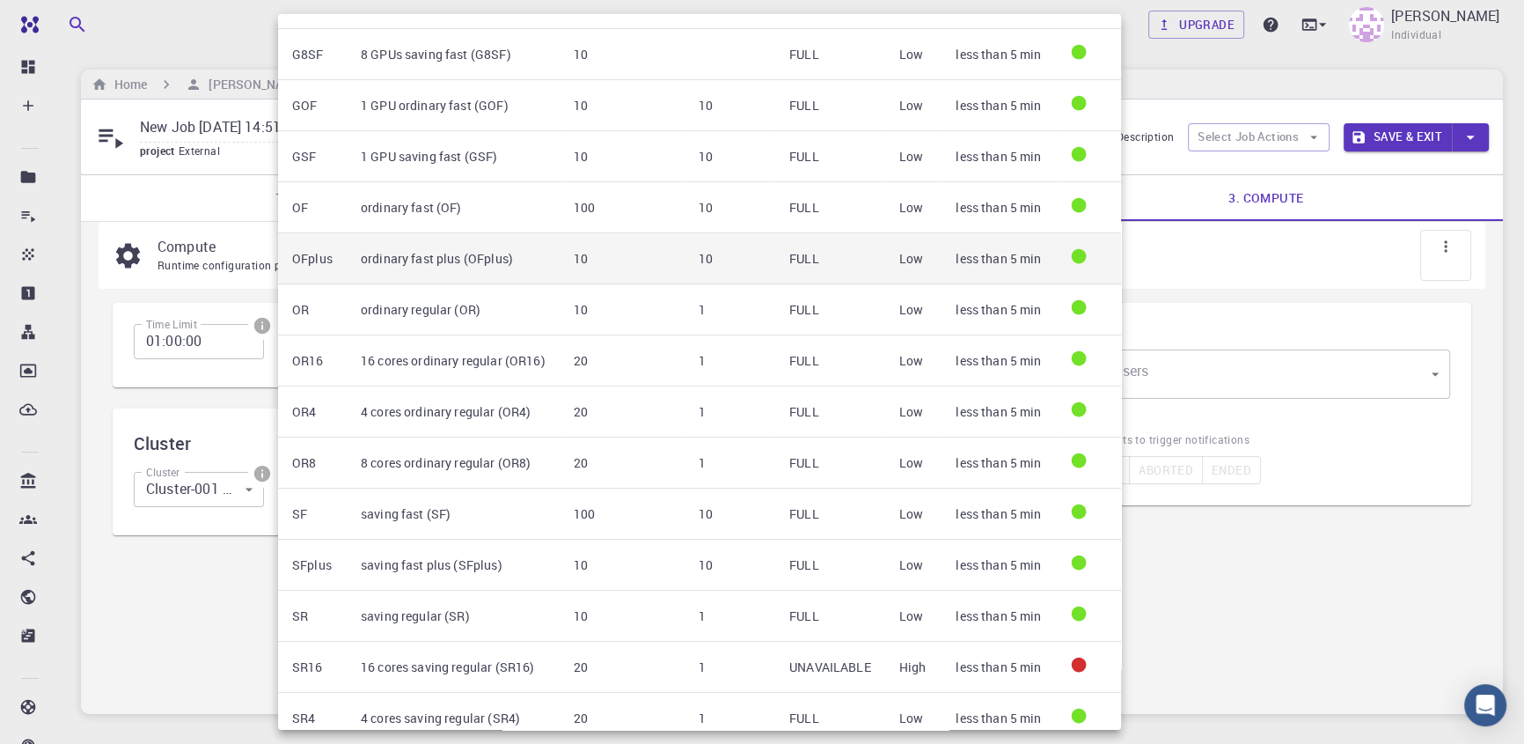
scroll to position [294, 0]
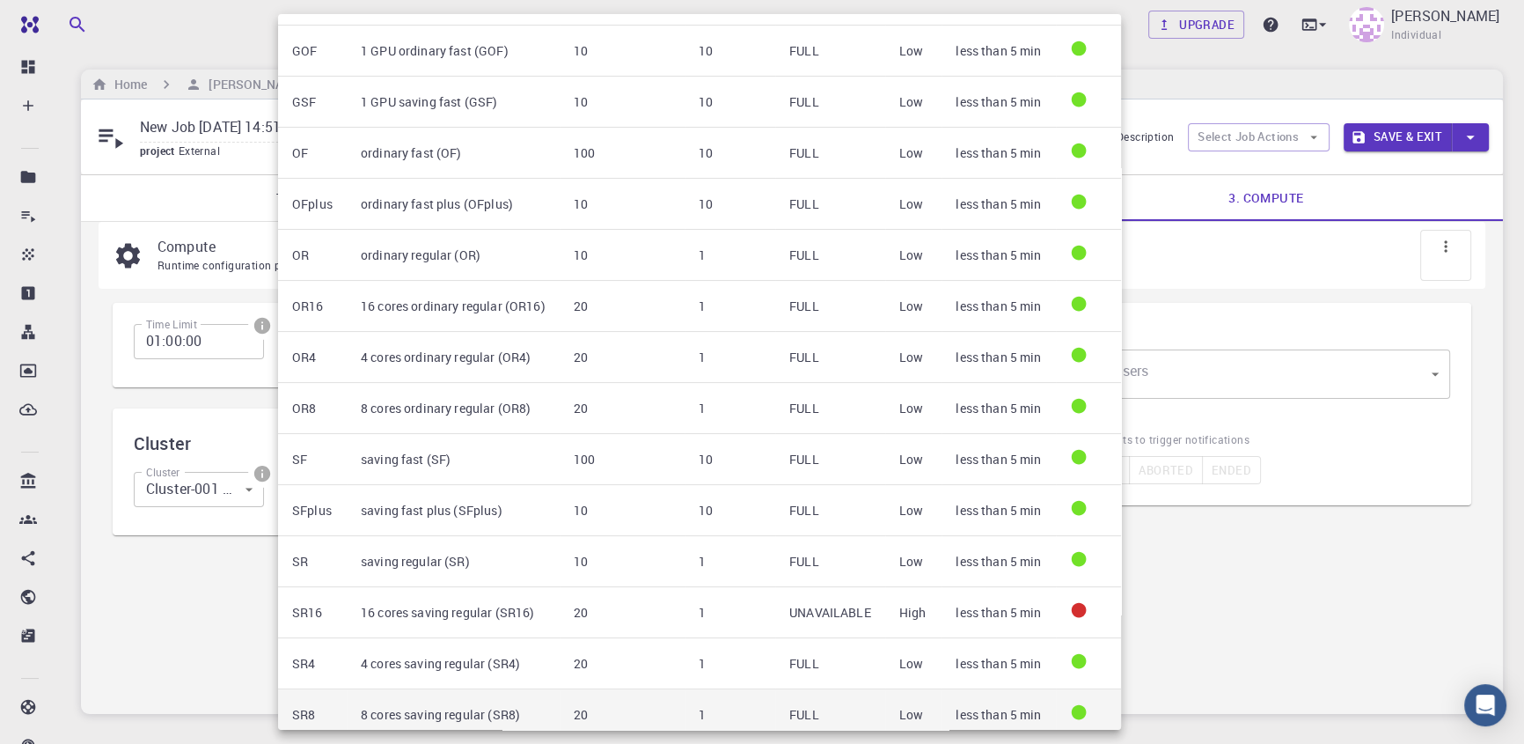
click at [708, 701] on td "1" at bounding box center [730, 714] width 91 height 51
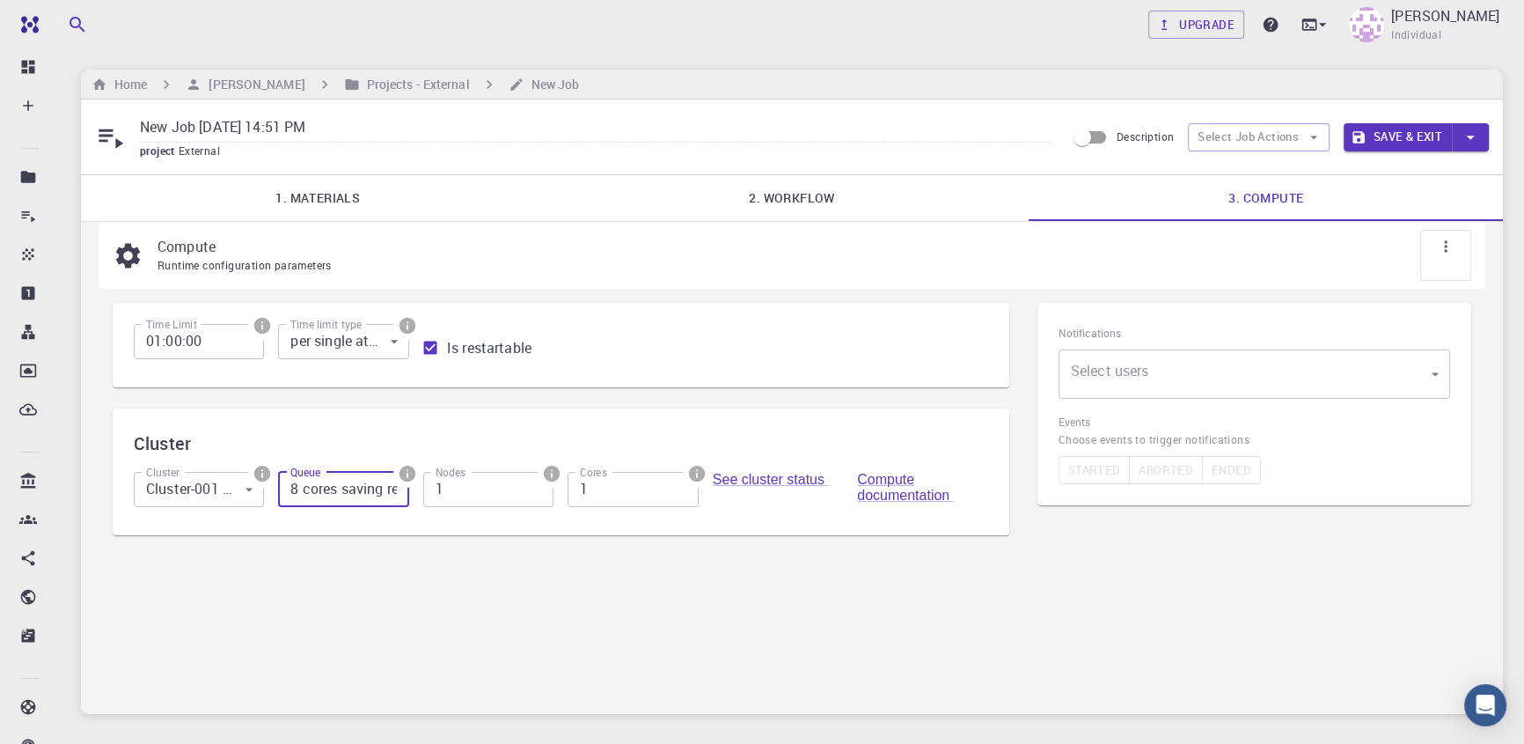
click at [517, 493] on input "1" at bounding box center [488, 489] width 130 height 35
click at [672, 575] on div "Compute Runtime configuration parameters Time Limit 01:00:00 Time Limit Time li…" at bounding box center [792, 468] width 1422 height 492
click at [623, 499] on input "1" at bounding box center [633, 489] width 130 height 35
type input "4"
click at [713, 600] on div "Compute Runtime configuration parameters Time Limit 01:00:00 Time Limit Time li…" at bounding box center [792, 468] width 1422 height 492
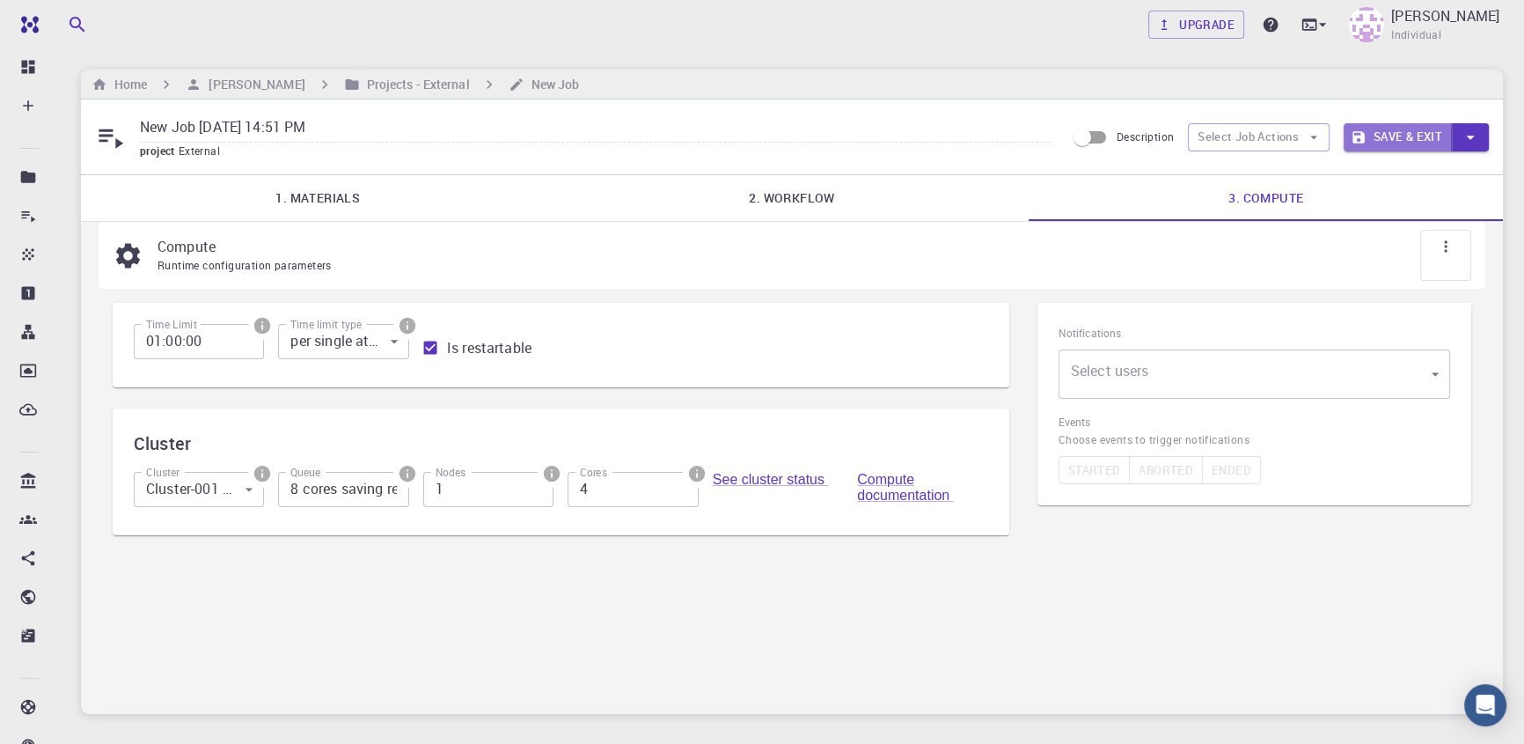
click at [1390, 143] on button "Save & Exit" at bounding box center [1398, 137] width 108 height 28
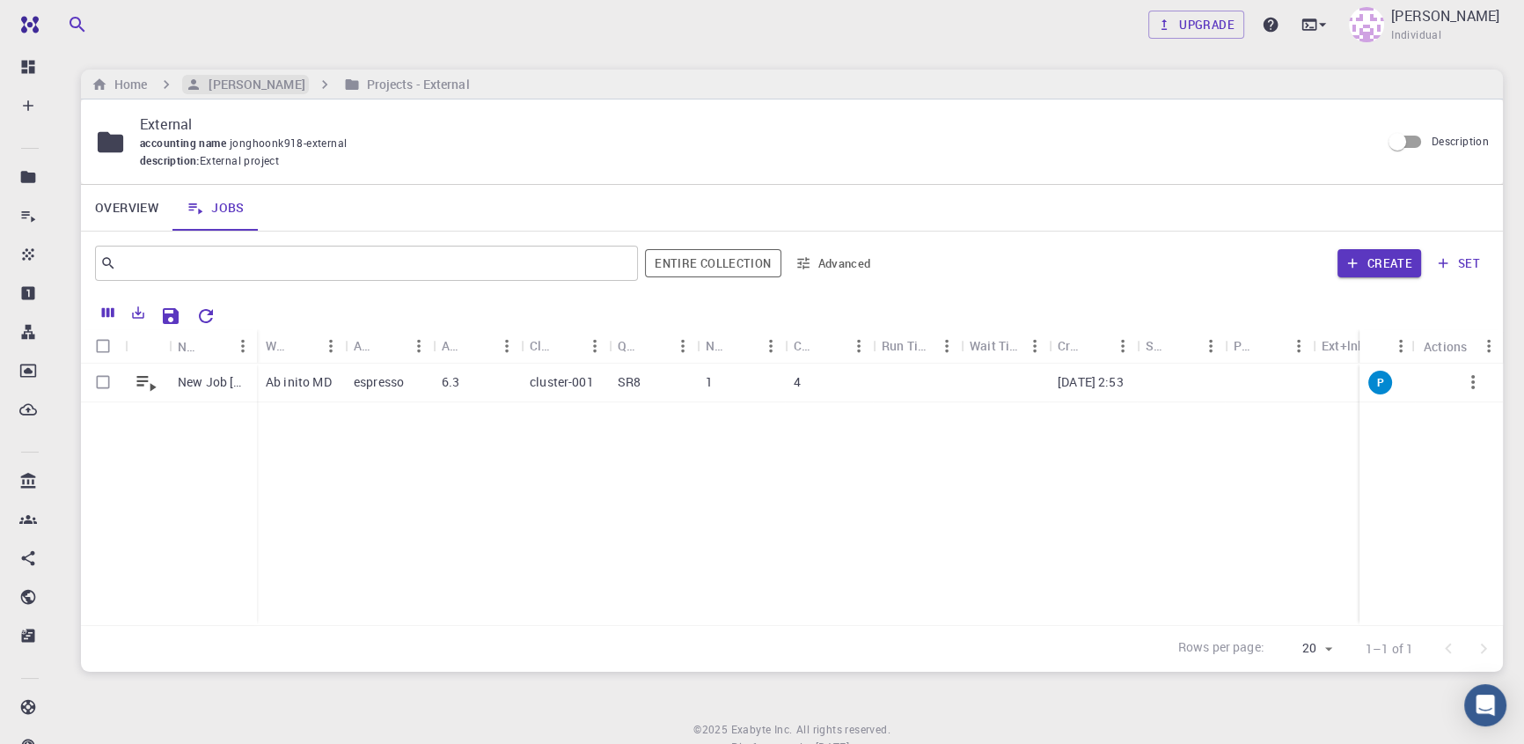
click at [256, 83] on h6 "[PERSON_NAME]" at bounding box center [253, 84] width 103 height 19
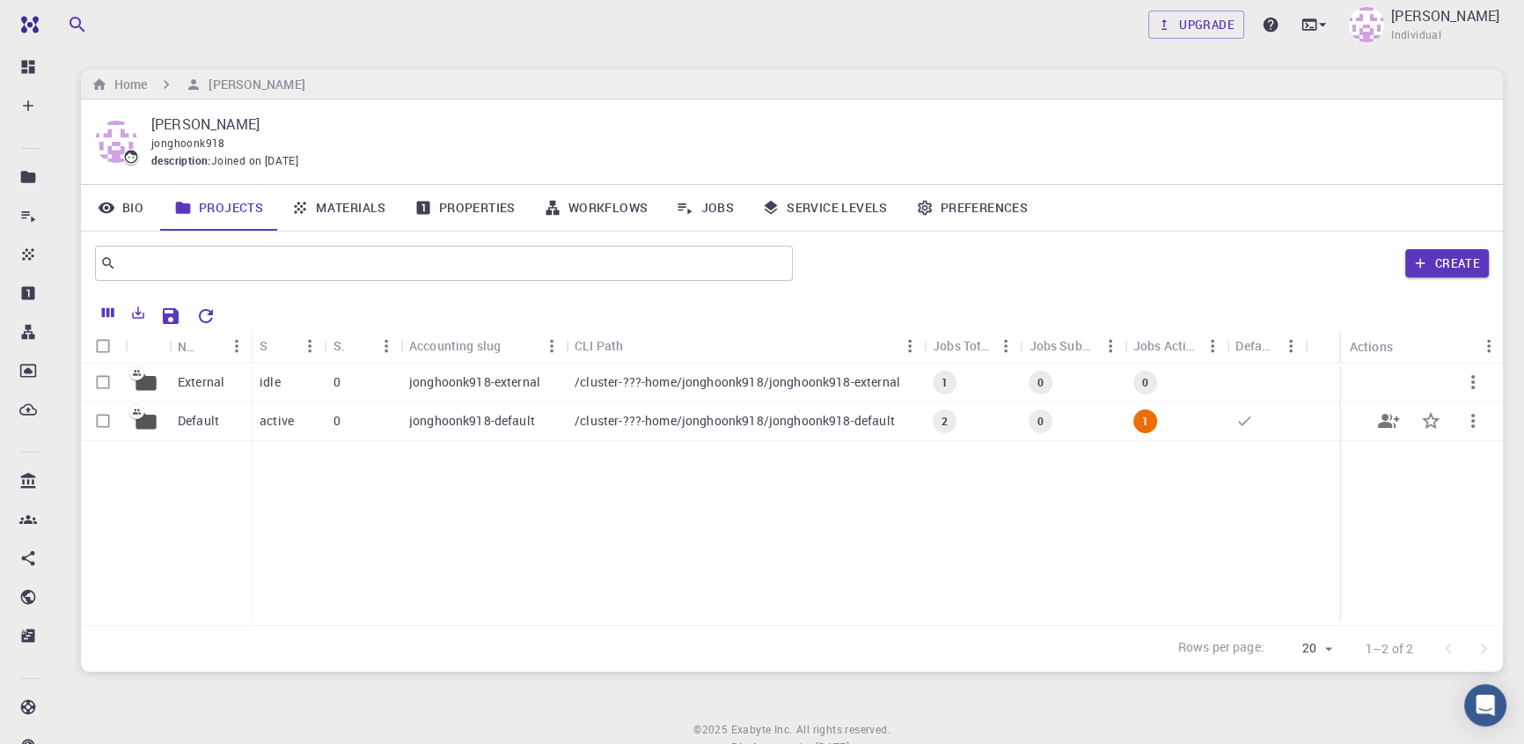
click at [572, 422] on div "/cluster-???-home/jonghoonk918/jonghoonk918-default" at bounding box center [745, 421] width 358 height 39
